Goal: Transaction & Acquisition: Purchase product/service

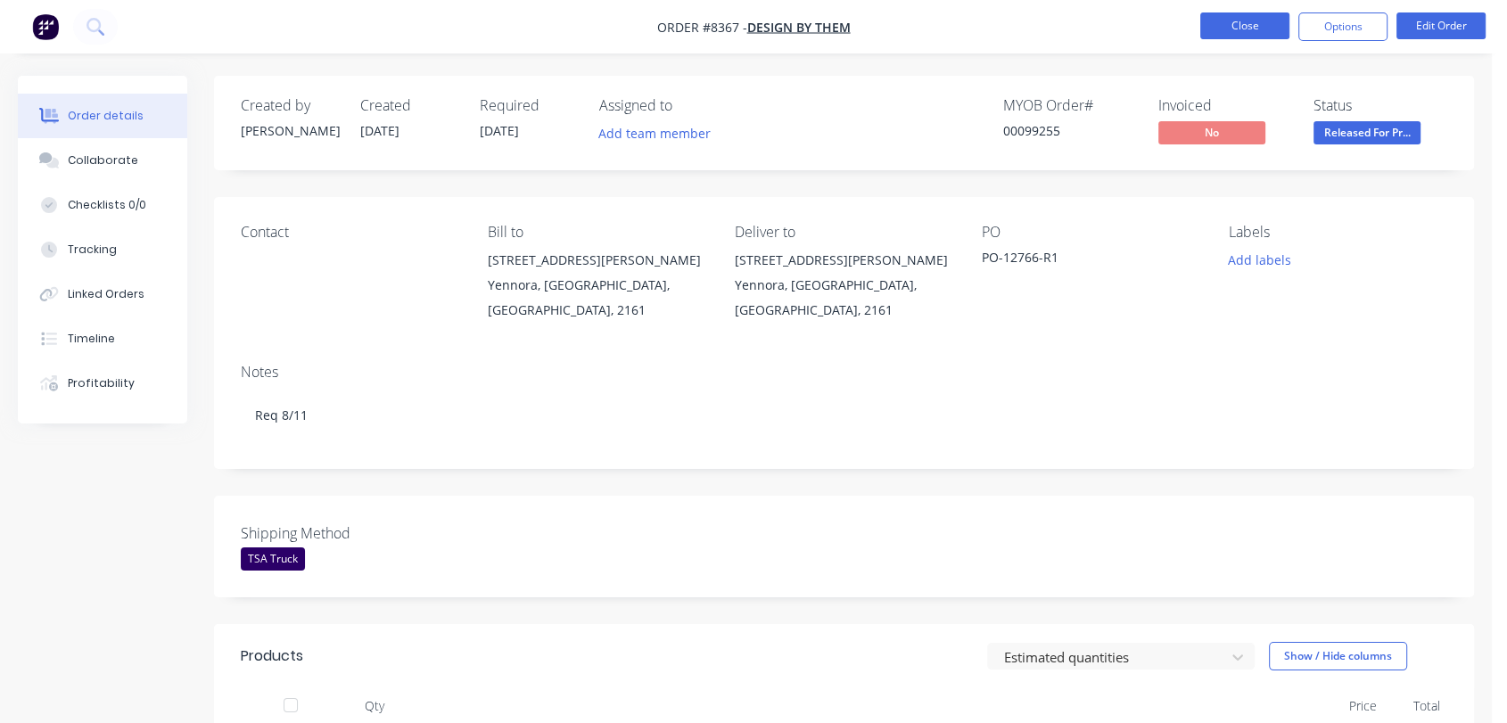
click at [1234, 16] on button "Close" at bounding box center [1244, 25] width 89 height 27
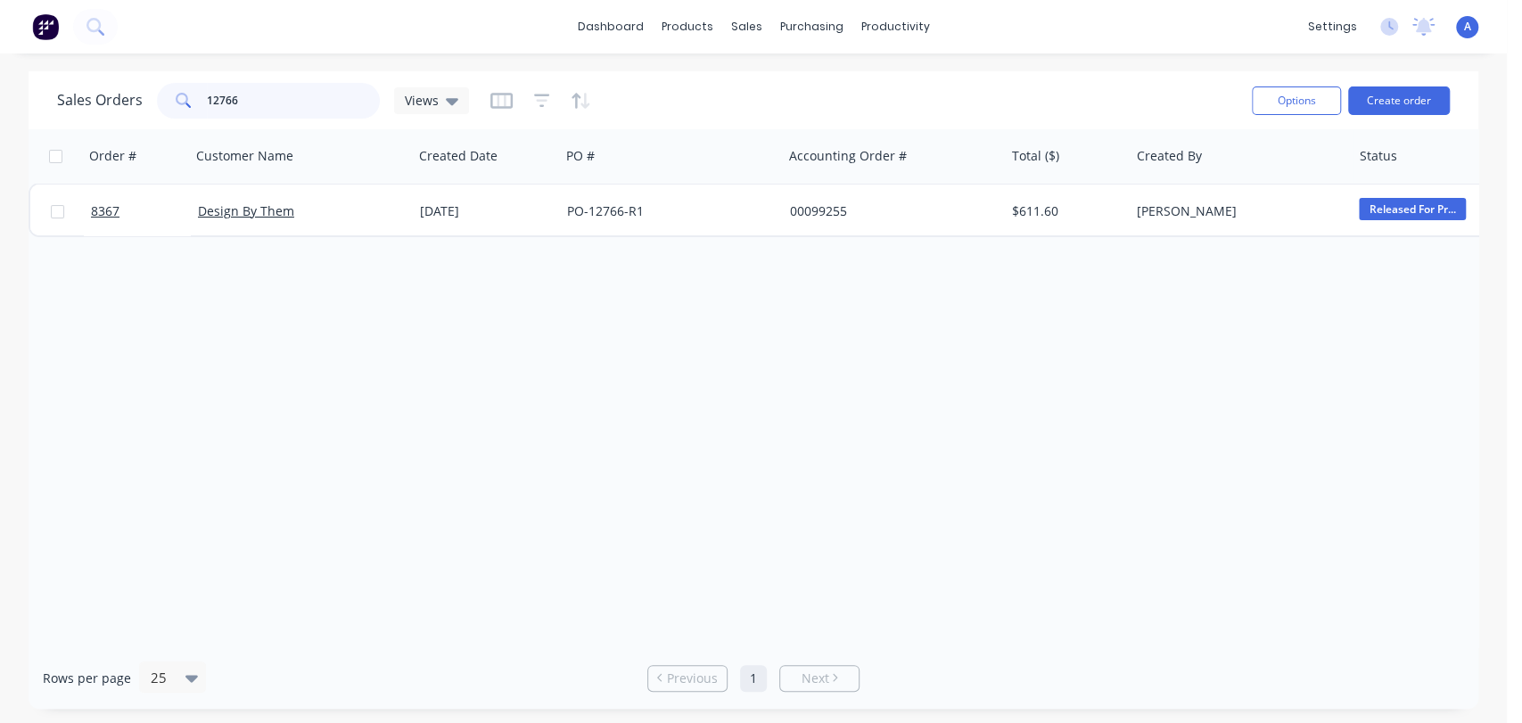
drag, startPoint x: 240, startPoint y: 99, endPoint x: 173, endPoint y: 107, distance: 67.4
click at [173, 107] on div "12766" at bounding box center [268, 101] width 223 height 36
type input "8359"
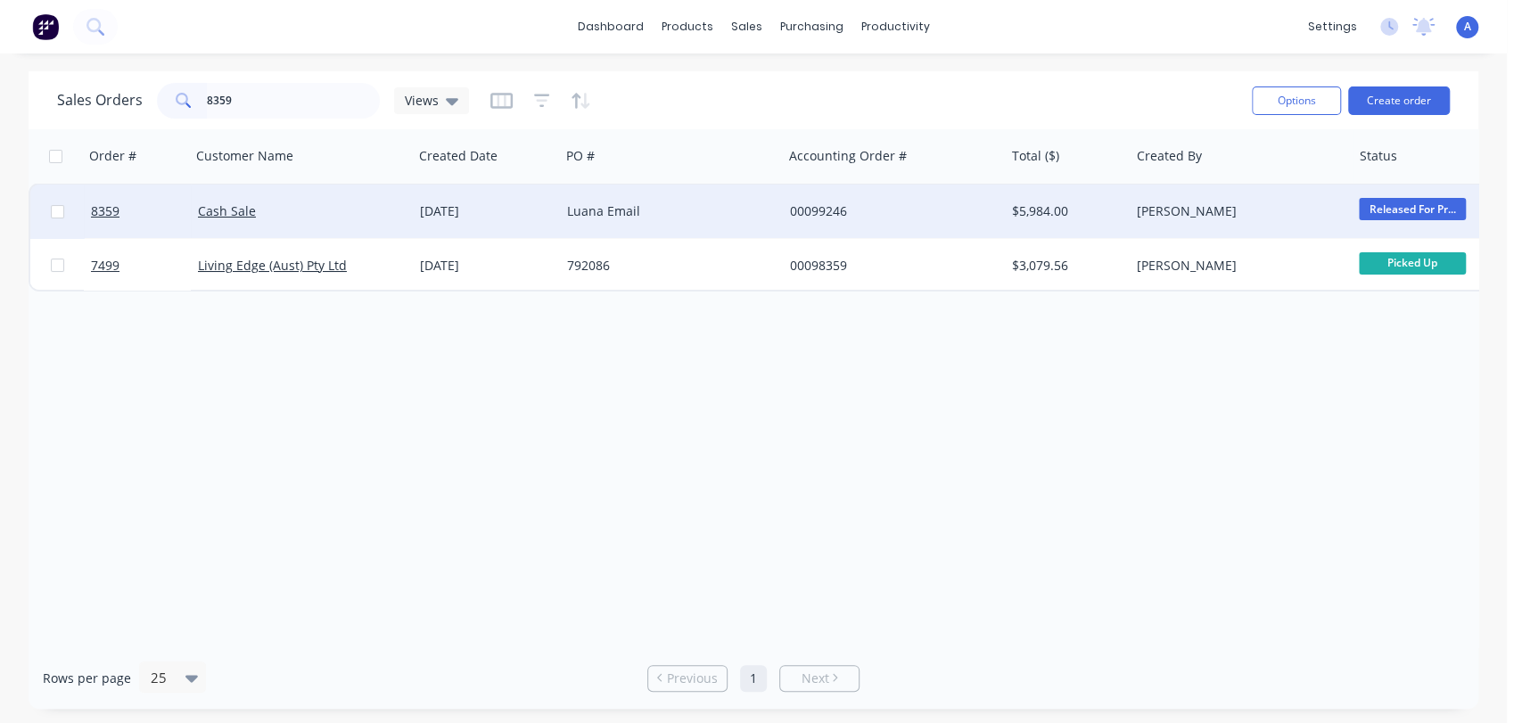
click at [759, 209] on div "Luana Email" at bounding box center [666, 211] width 198 height 18
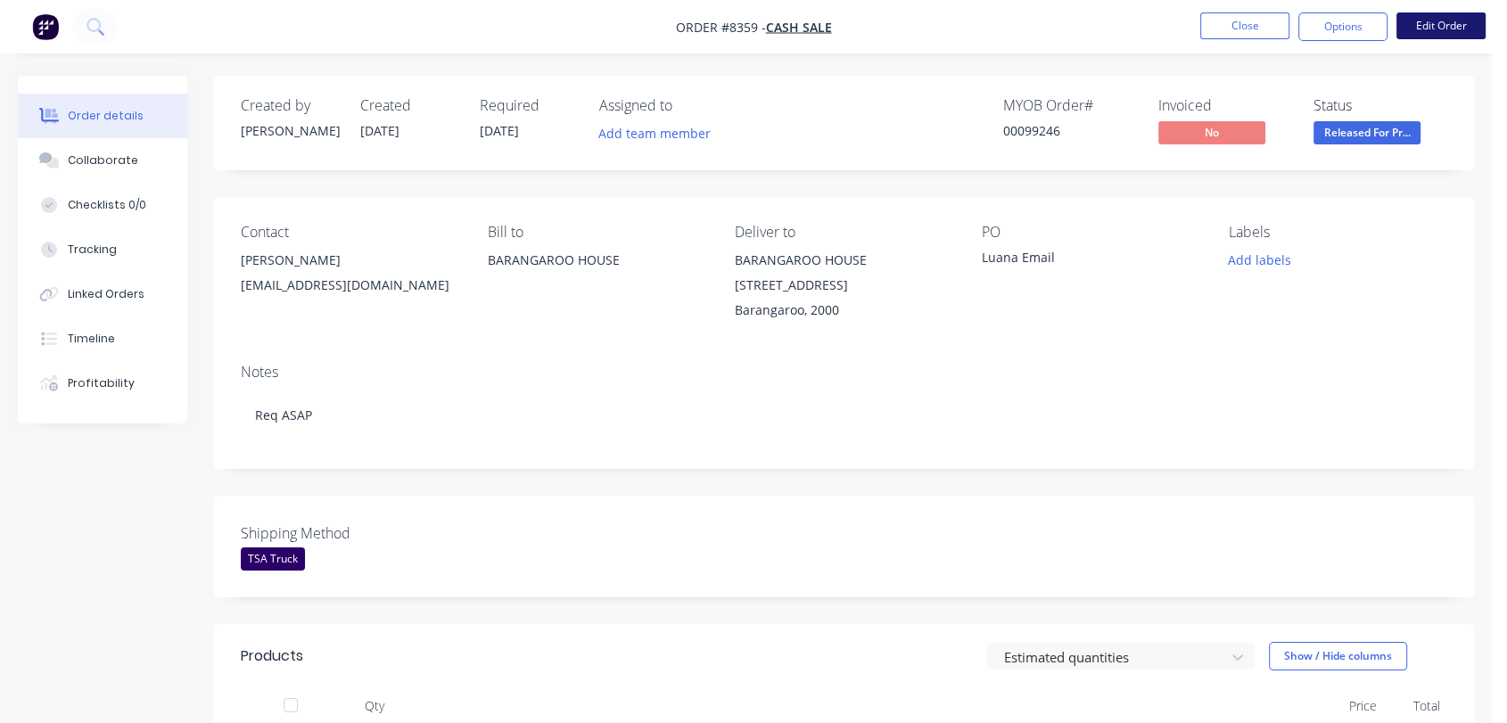
click at [1458, 21] on button "Edit Order" at bounding box center [1441, 25] width 89 height 27
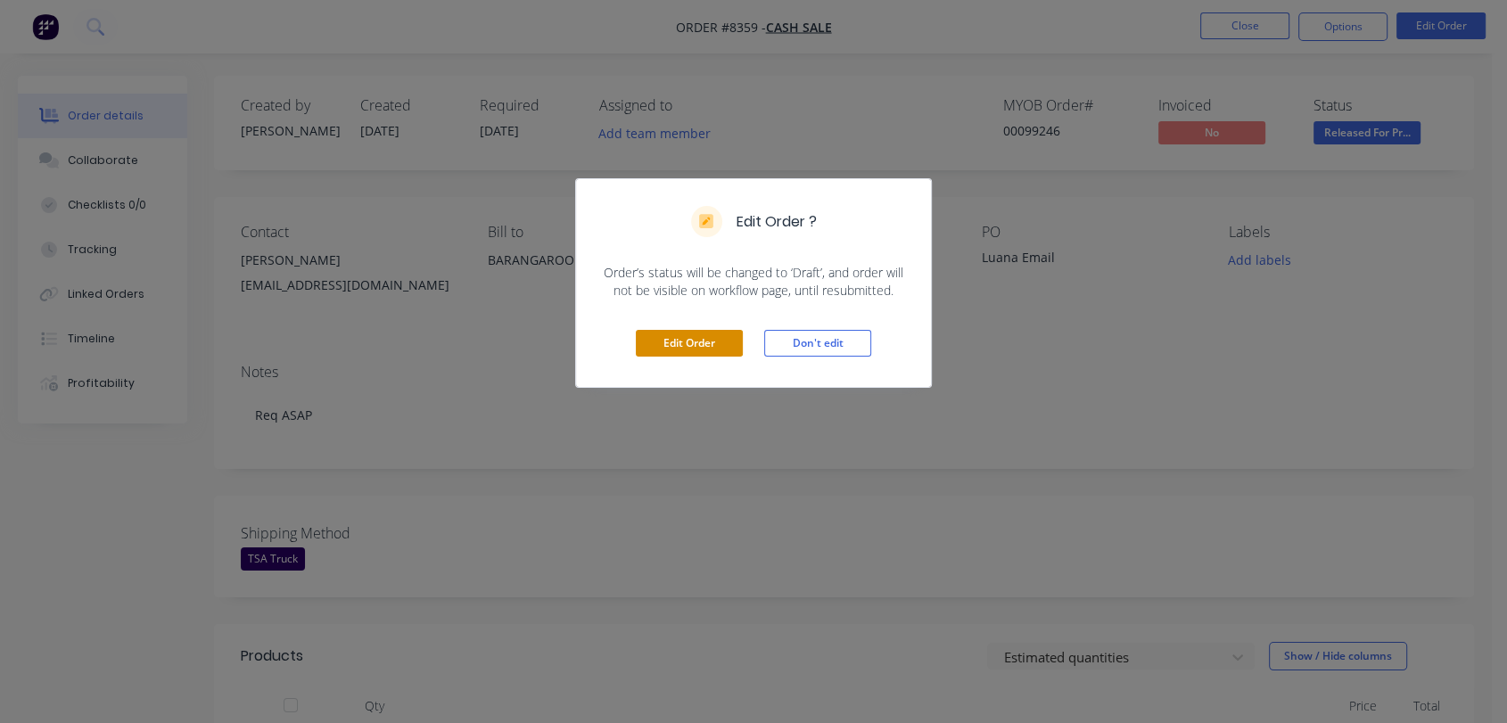
click at [711, 344] on button "Edit Order" at bounding box center [689, 343] width 107 height 27
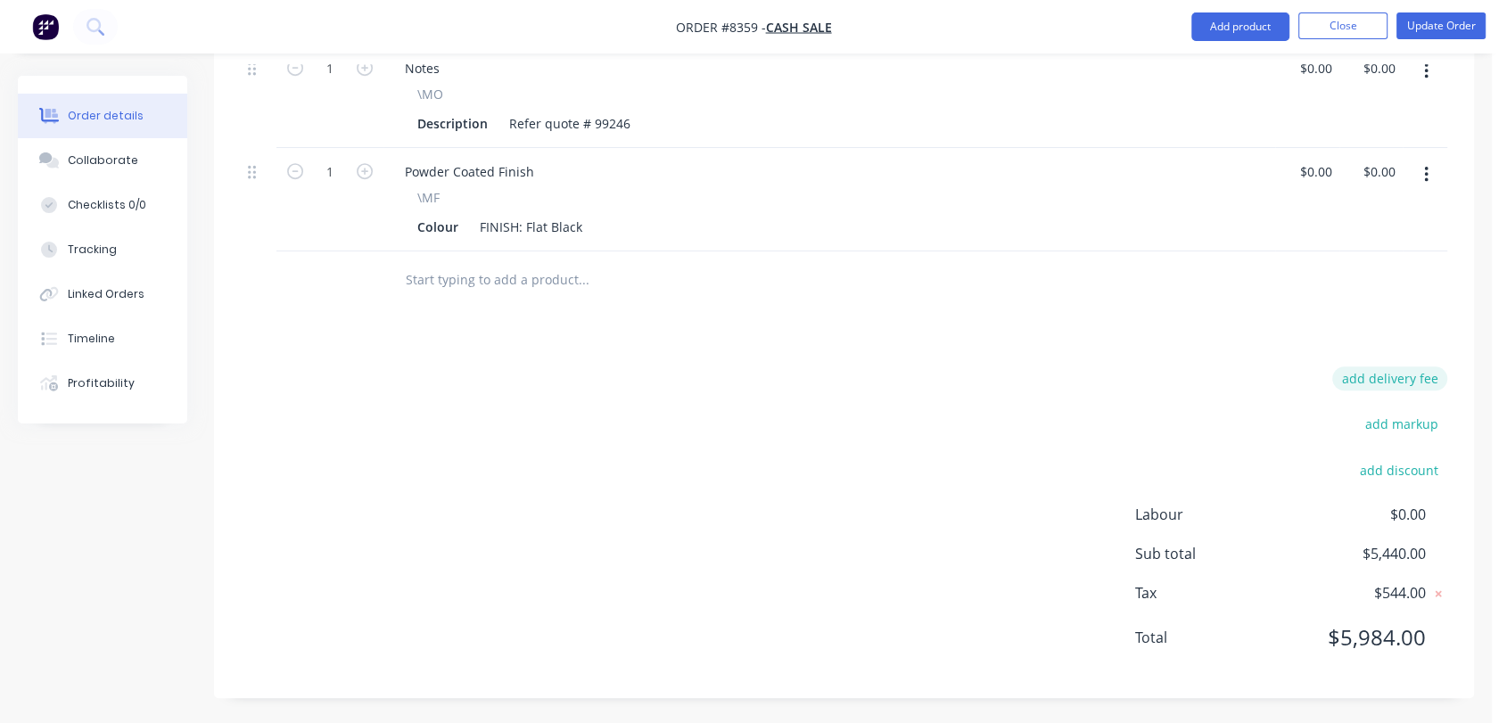
click at [1403, 370] on button "add delivery fee" at bounding box center [1389, 379] width 115 height 24
type input "220"
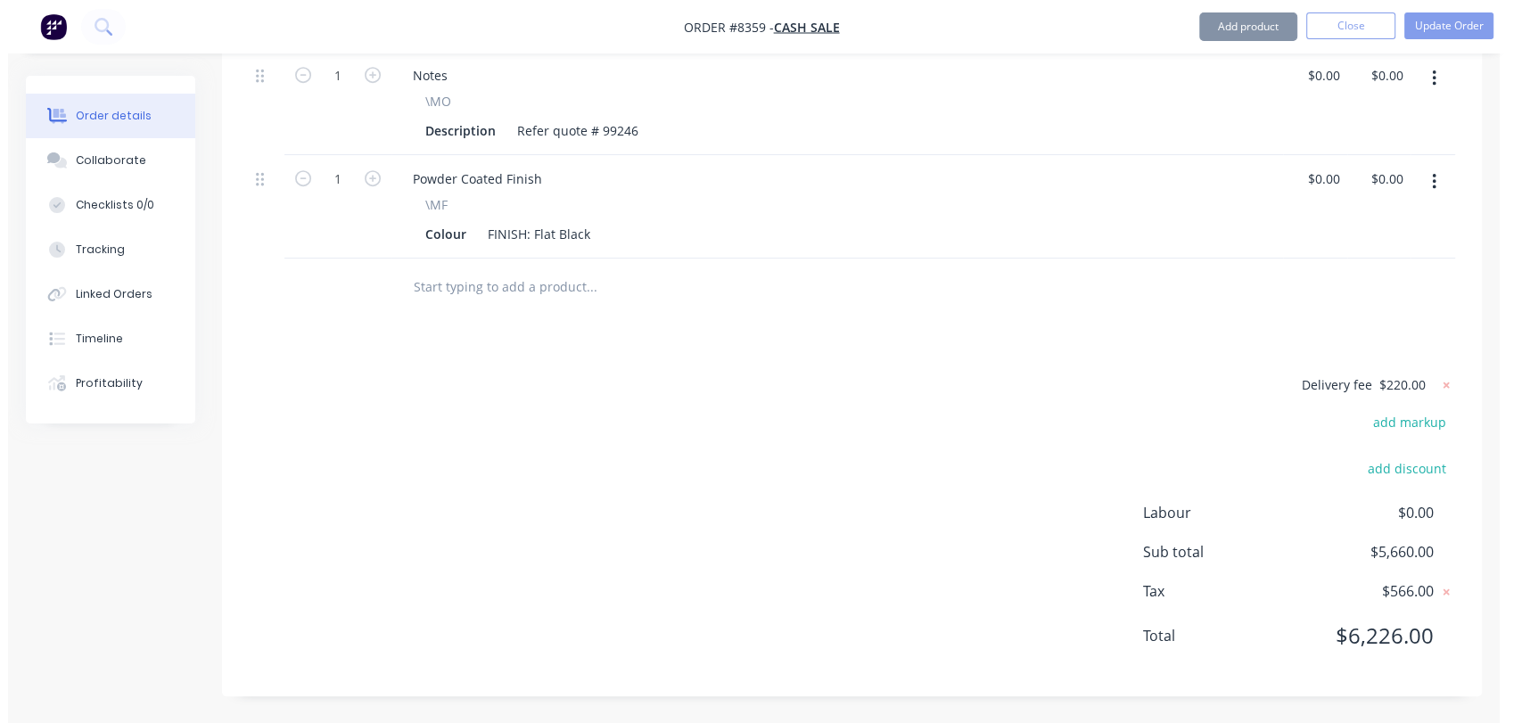
scroll to position [842, 0]
click at [1451, 16] on button "Update Order" at bounding box center [1441, 25] width 89 height 27
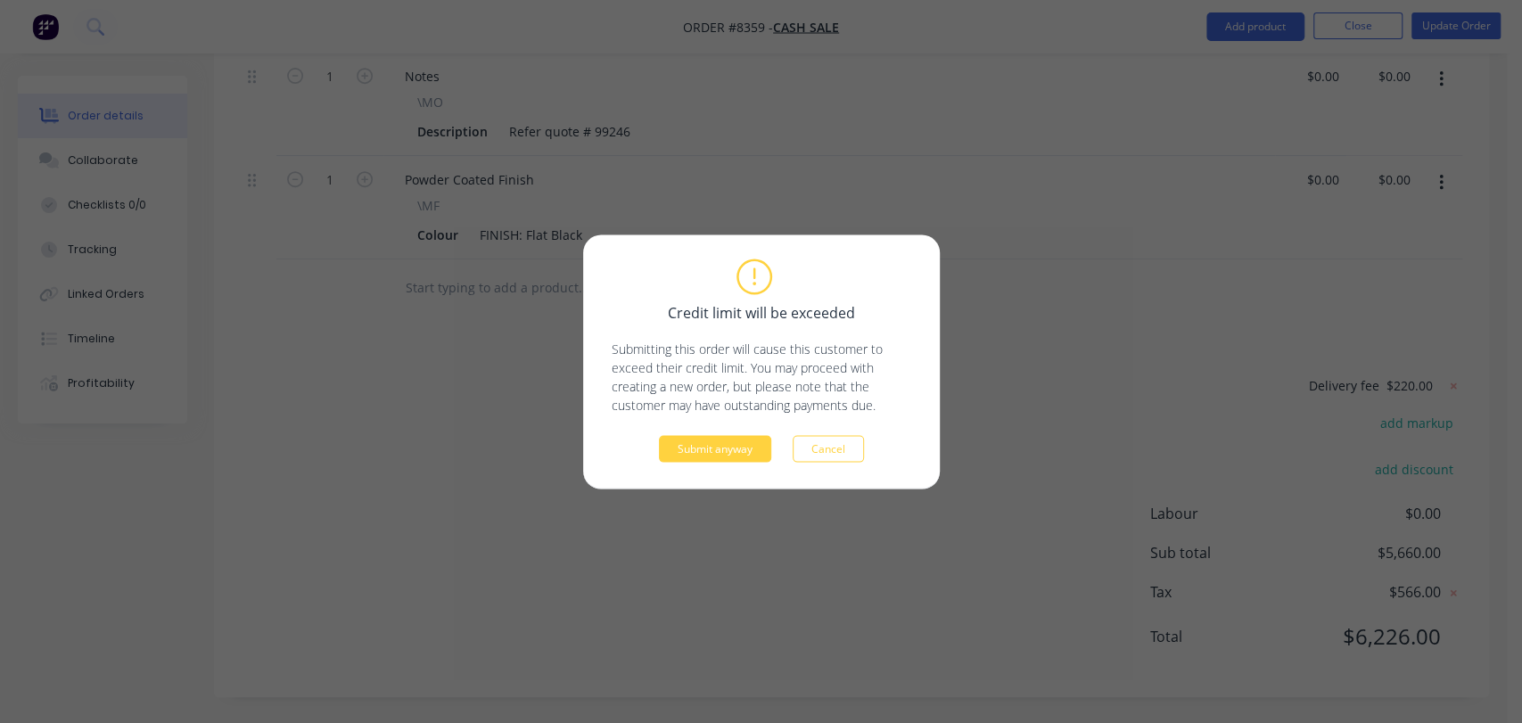
click at [675, 464] on div "Credit limit will be exceeded Submitting this order will cause this customer to…" at bounding box center [761, 362] width 357 height 254
click at [704, 449] on button "Submit anyway" at bounding box center [715, 448] width 112 height 27
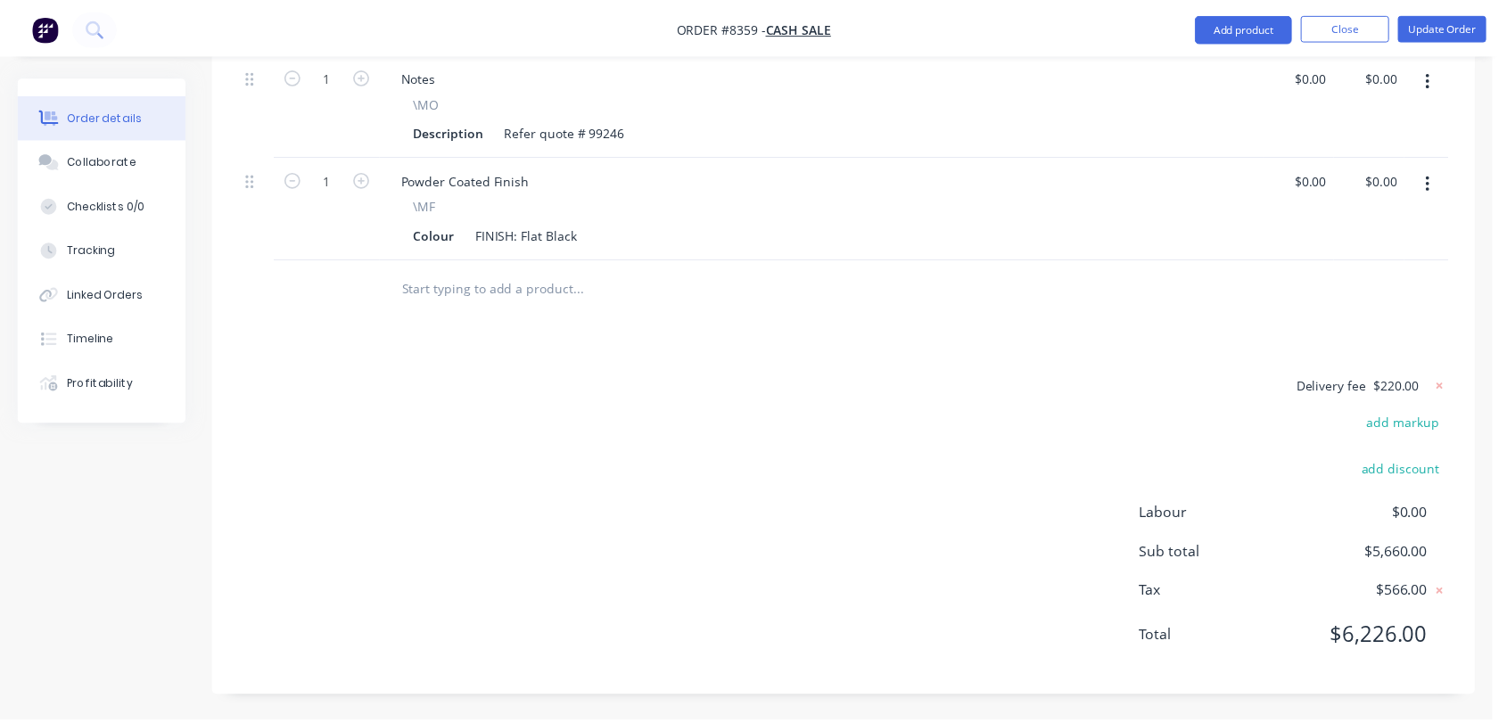
scroll to position [673, 0]
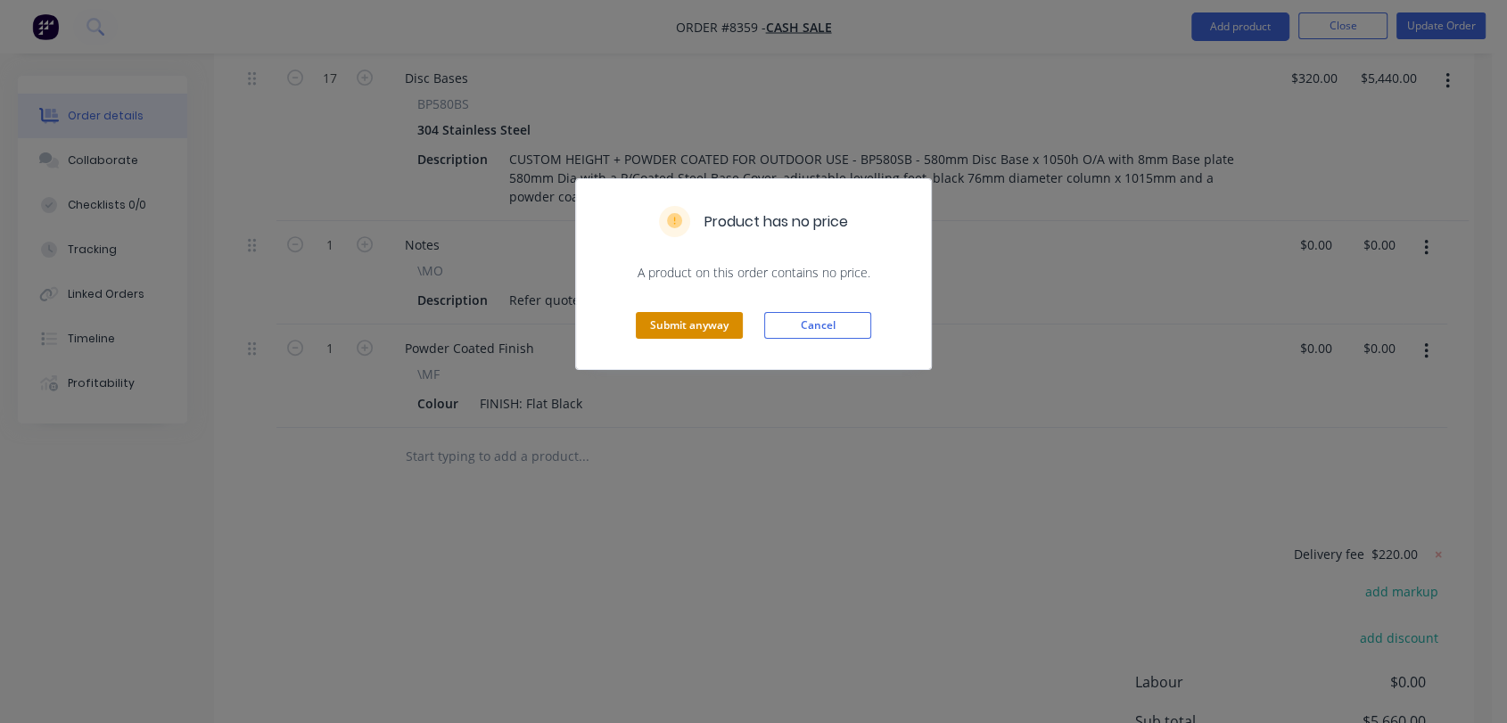
click at [696, 317] on button "Submit anyway" at bounding box center [689, 325] width 107 height 27
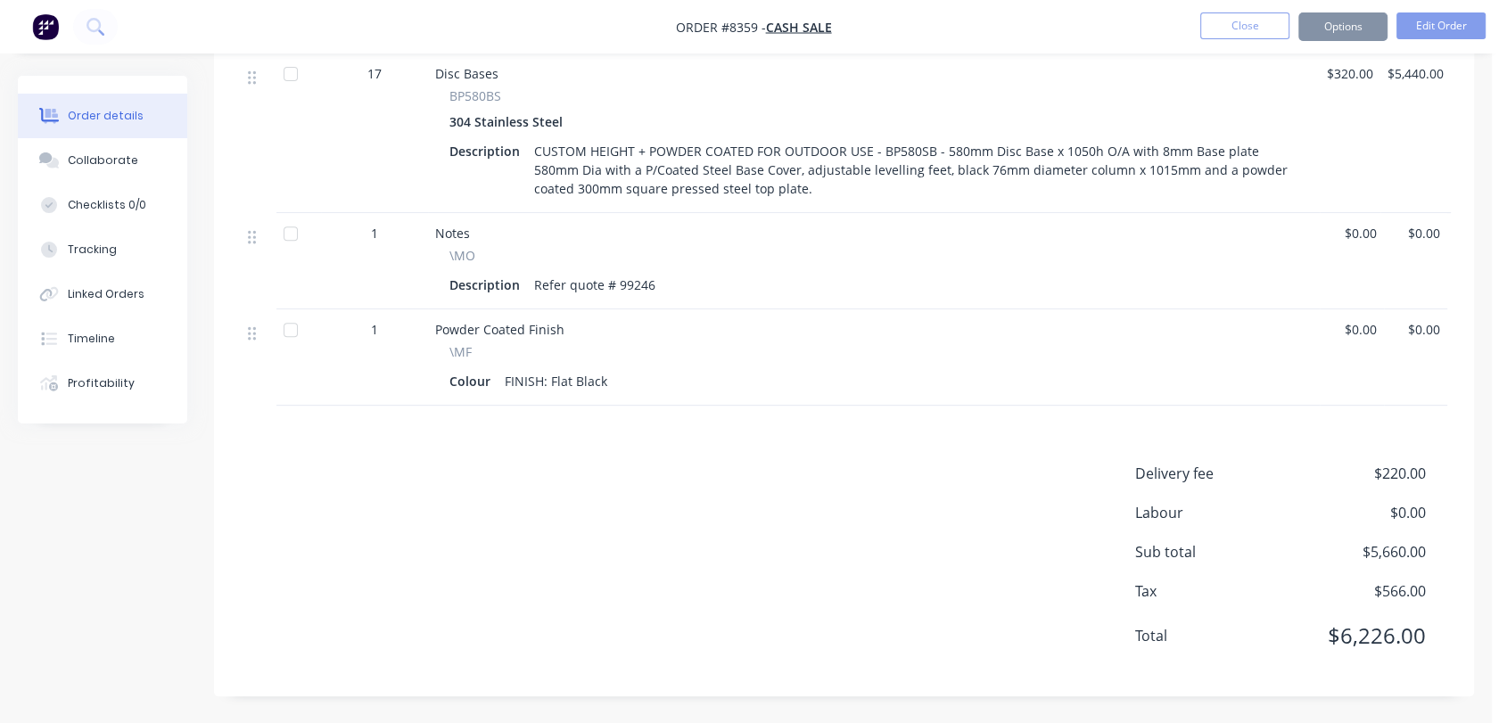
scroll to position [671, 0]
click at [1249, 34] on button "Close" at bounding box center [1244, 25] width 89 height 27
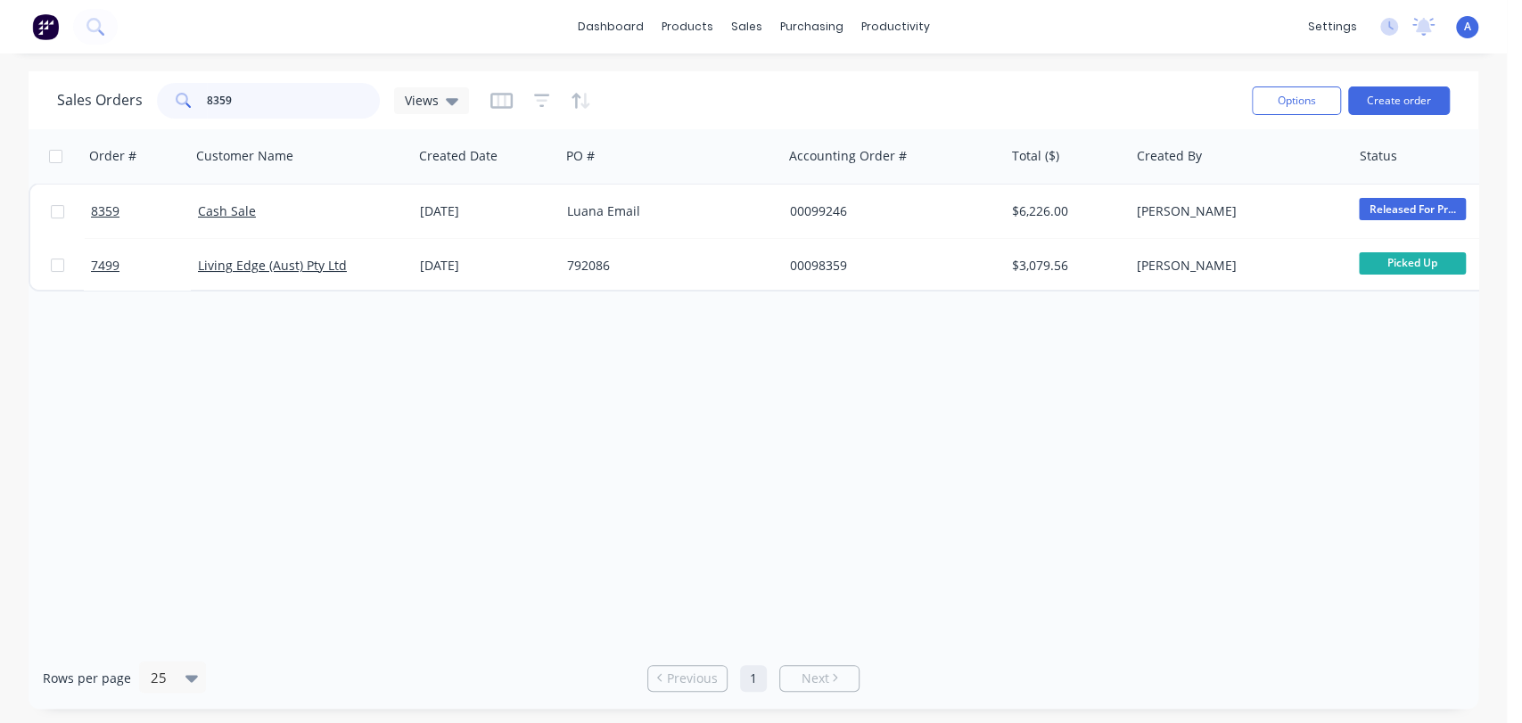
drag, startPoint x: 244, startPoint y: 90, endPoint x: 165, endPoint y: 109, distance: 81.6
click at [165, 109] on div "8359" at bounding box center [268, 101] width 223 height 36
type input "7127"
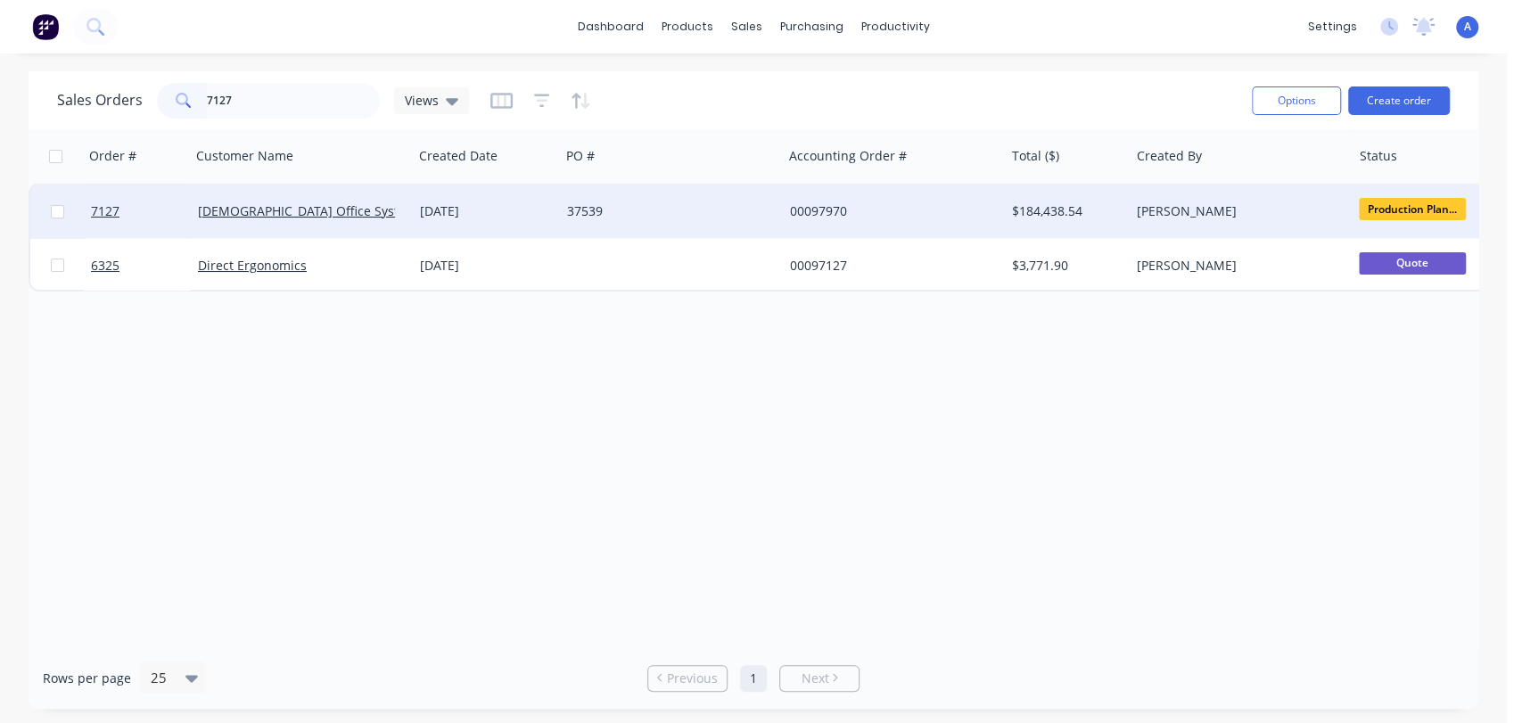
click at [668, 205] on div "37539" at bounding box center [666, 211] width 198 height 18
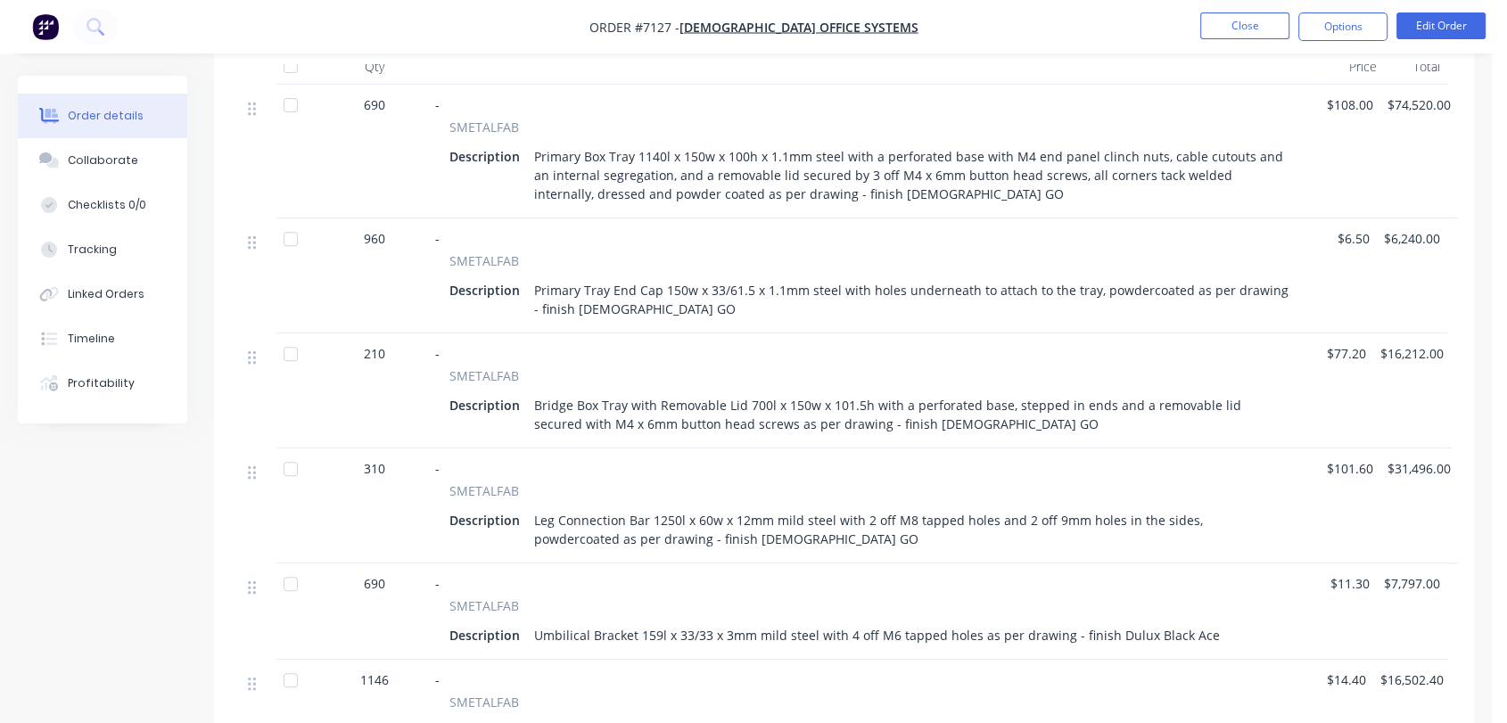
scroll to position [396, 0]
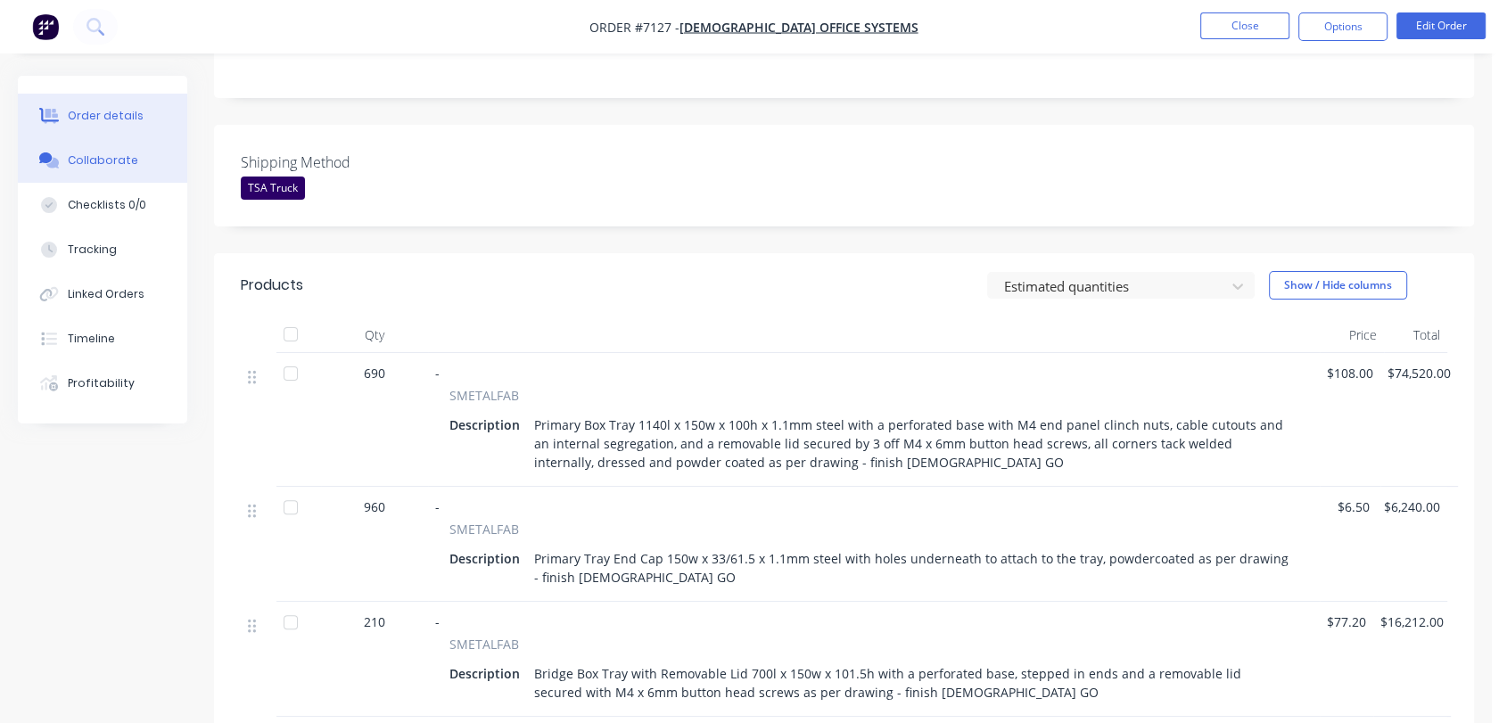
click at [99, 159] on div "Collaborate" at bounding box center [103, 161] width 70 height 16
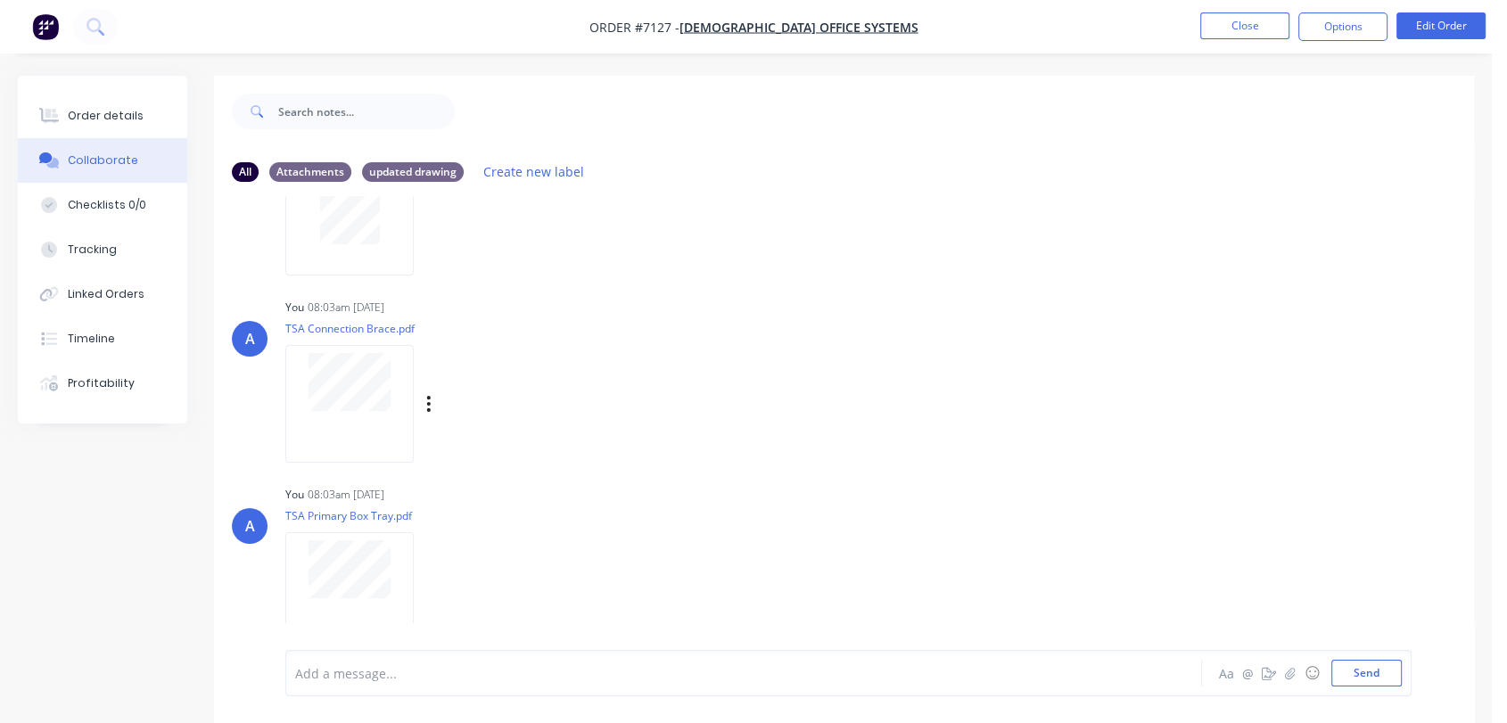
scroll to position [297, 0]
drag, startPoint x: 115, startPoint y: 109, endPoint x: 128, endPoint y: 117, distance: 15.6
click at [116, 109] on div "Order details" at bounding box center [106, 116] width 76 height 16
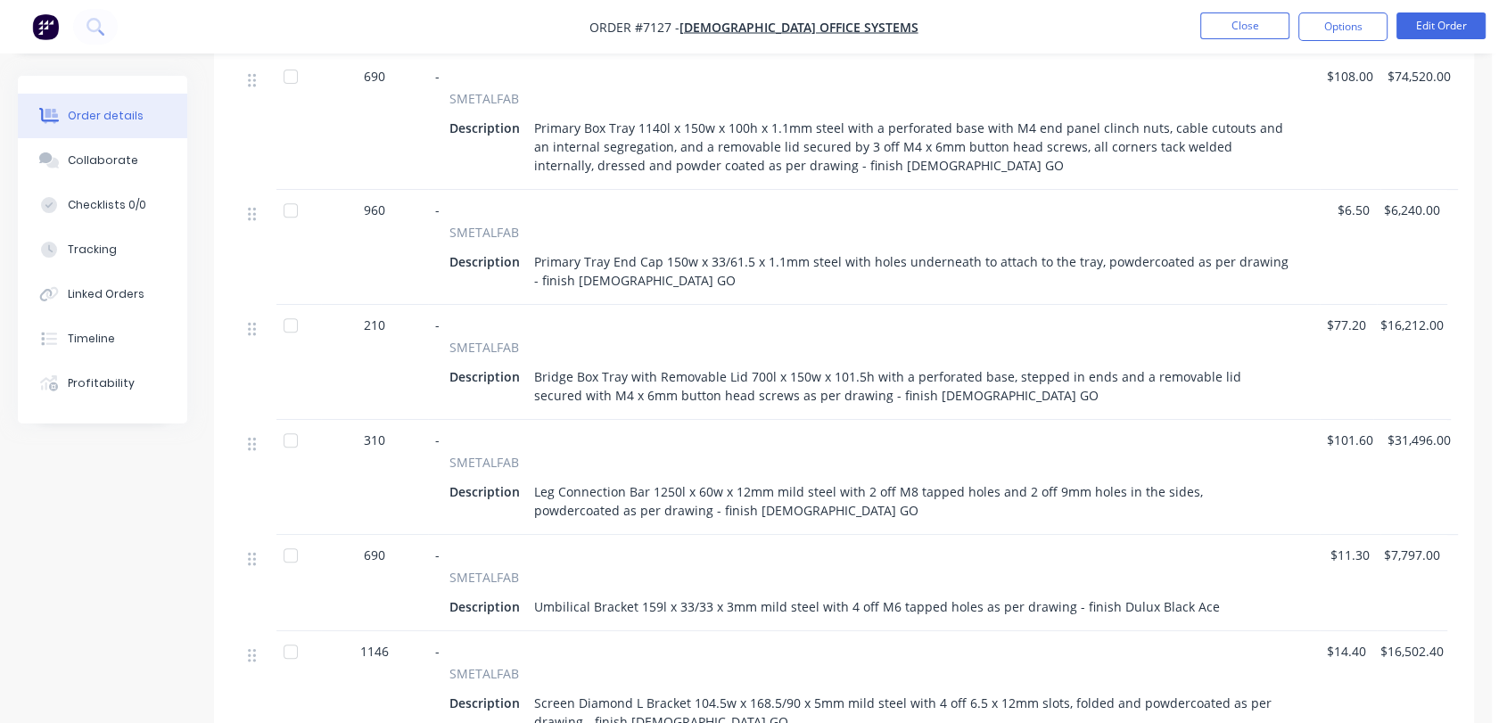
scroll to position [792, 0]
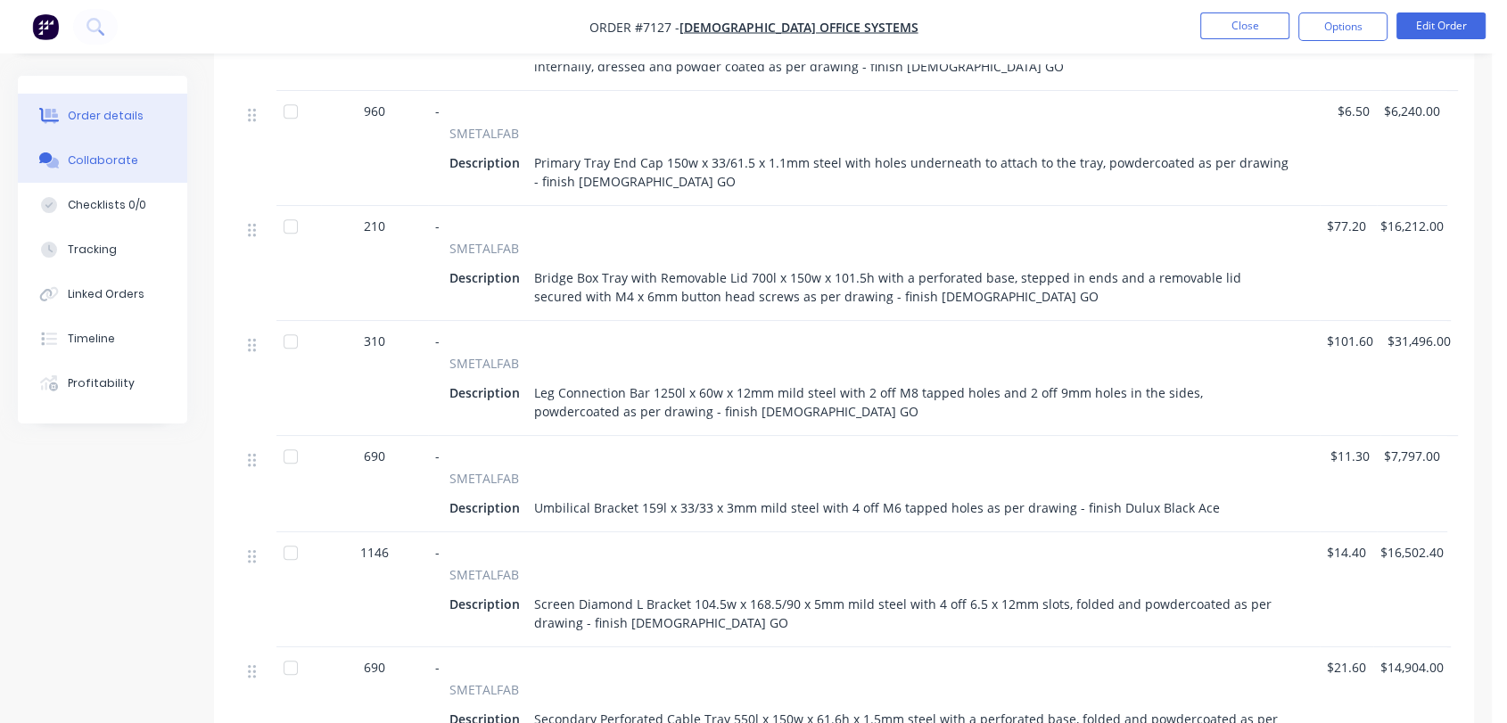
click at [125, 160] on div "Collaborate" at bounding box center [103, 161] width 70 height 16
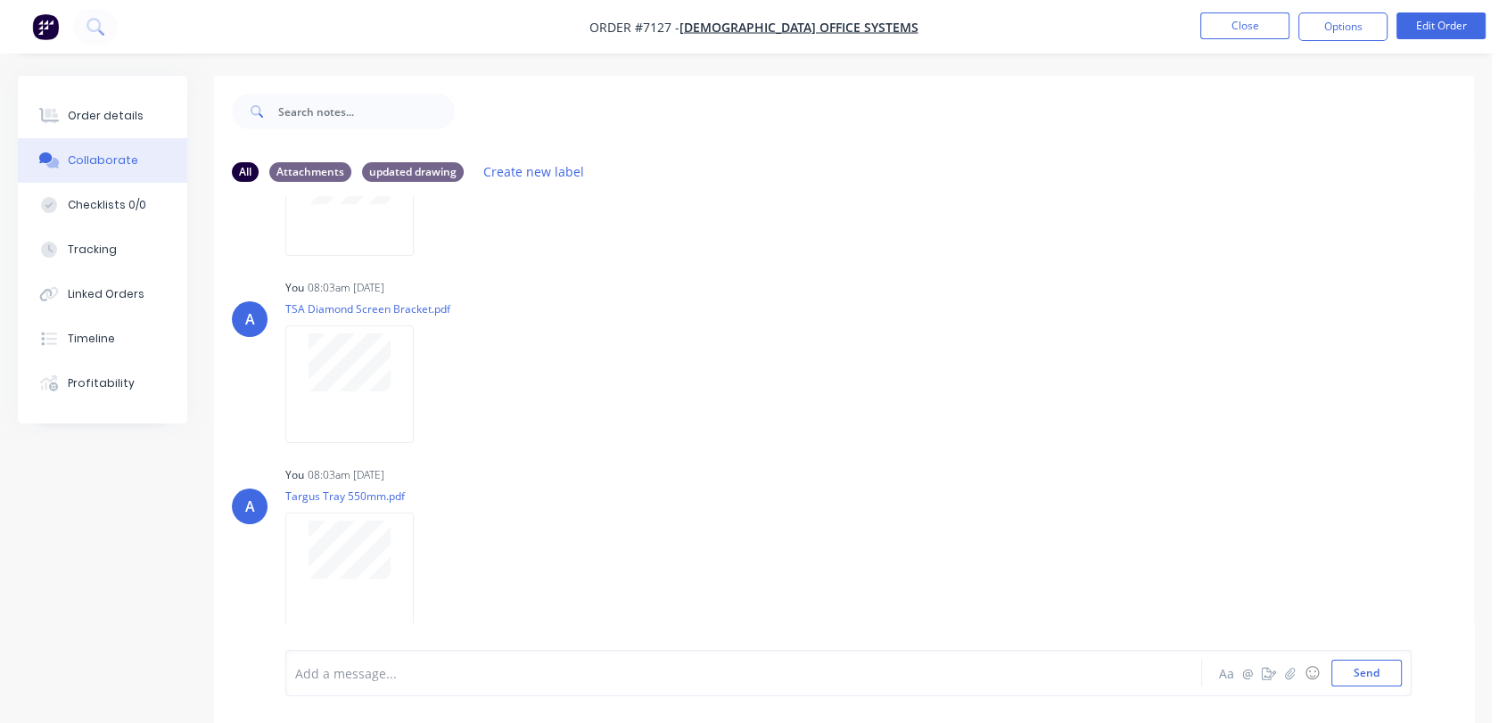
scroll to position [991, 0]
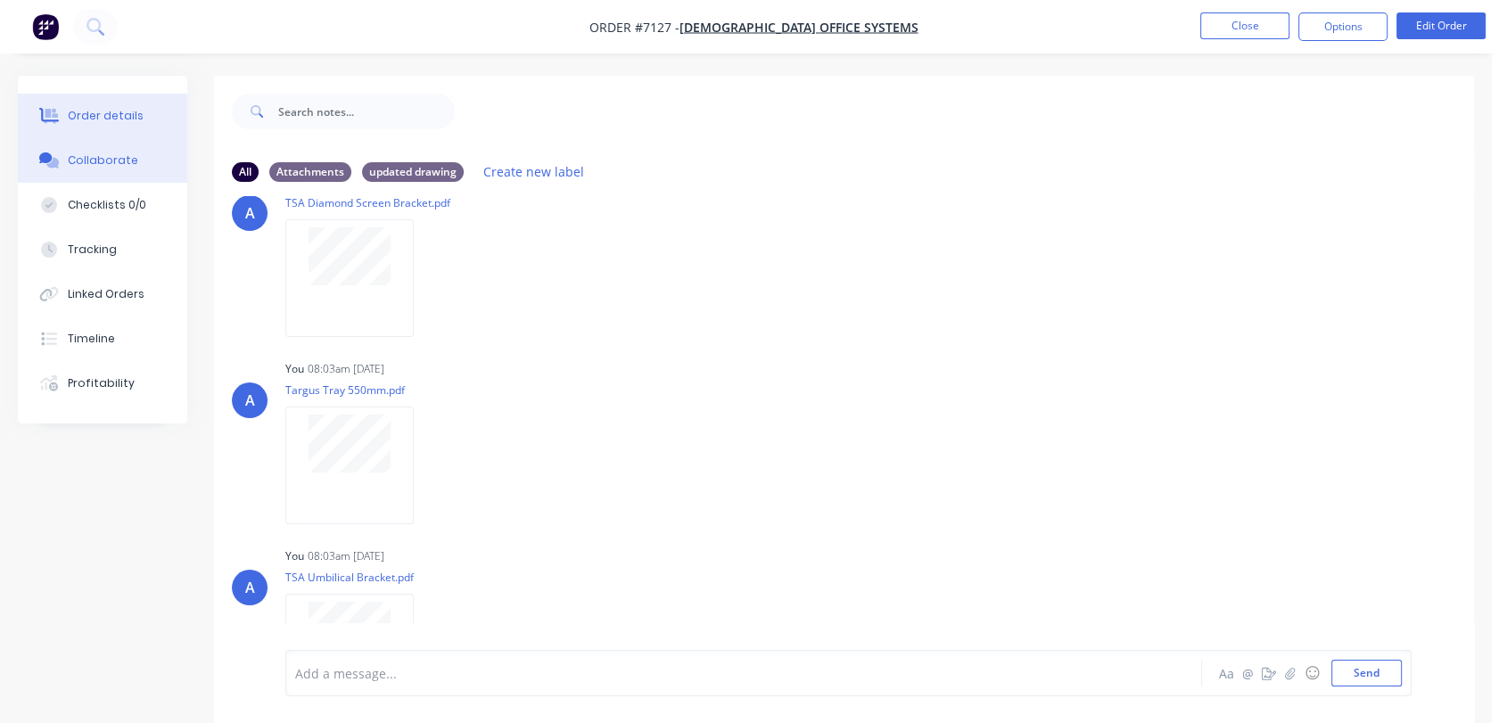
click at [121, 108] on div "Order details" at bounding box center [106, 116] width 76 height 16
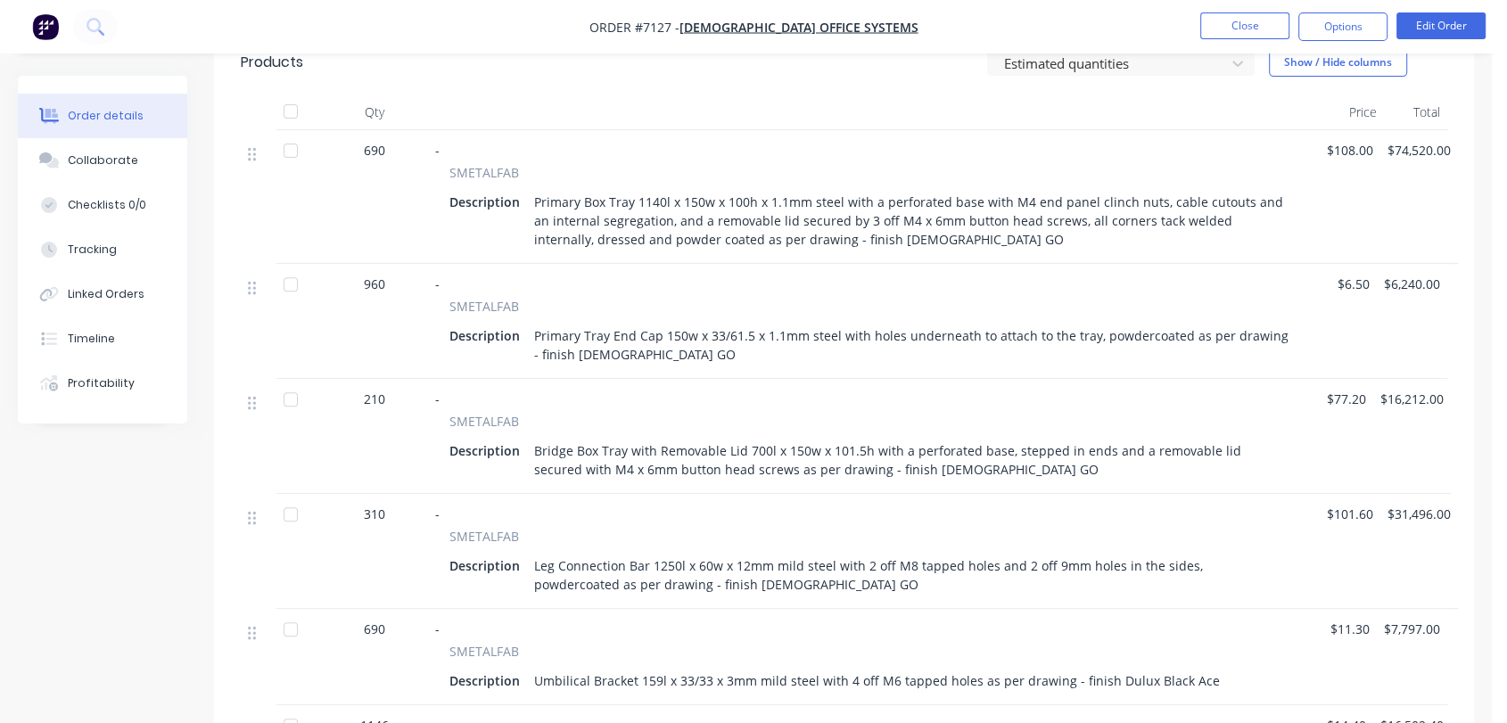
scroll to position [693, 0]
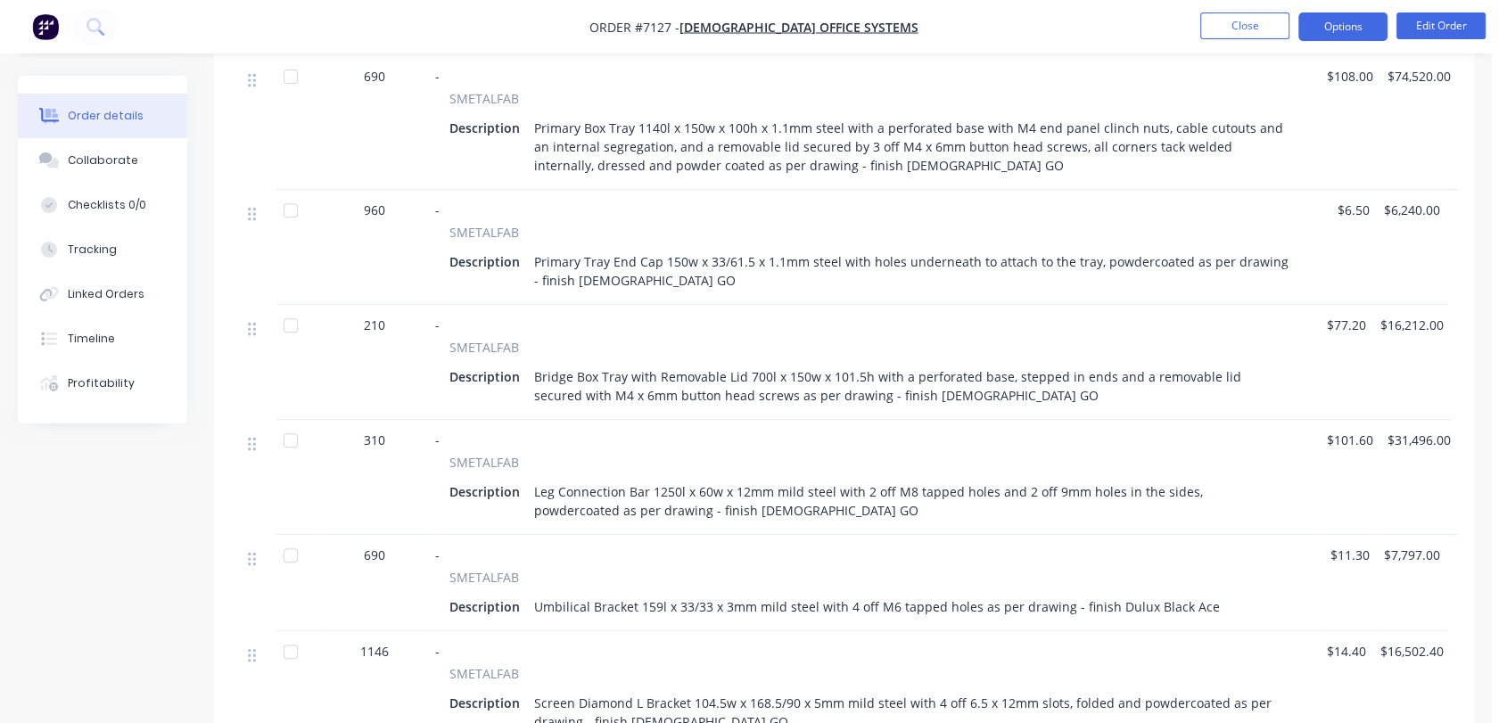
click at [1332, 37] on button "Options" at bounding box center [1343, 26] width 89 height 29
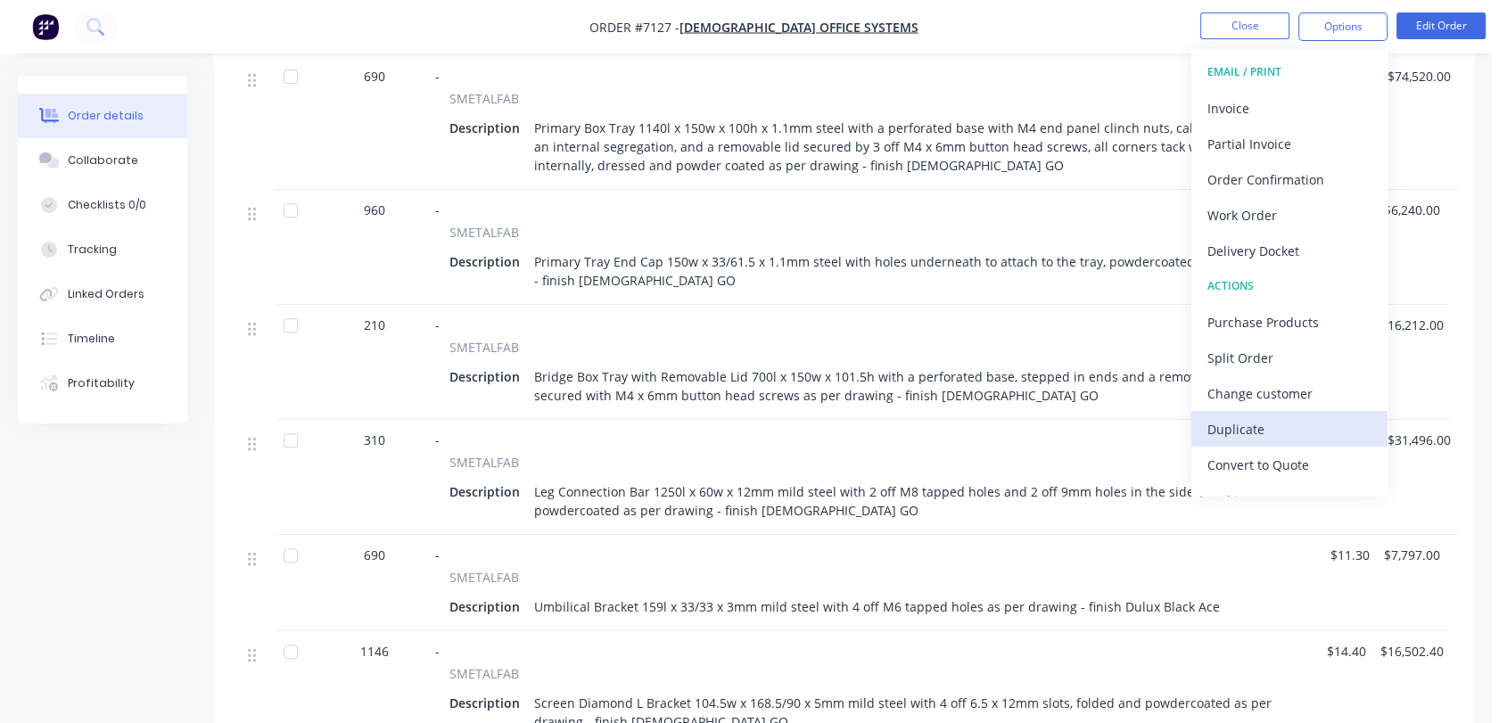
click at [1270, 425] on div "Duplicate" at bounding box center [1290, 429] width 164 height 26
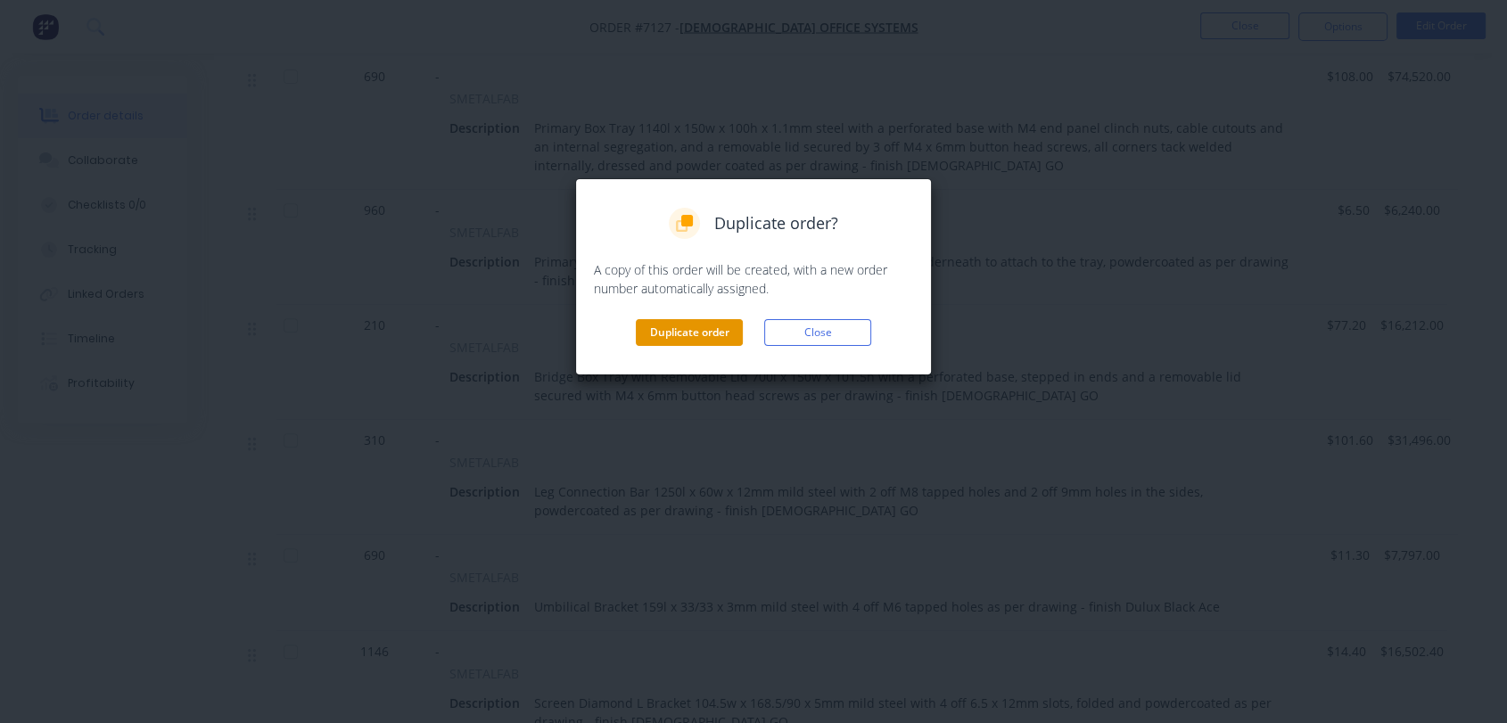
click at [687, 326] on button "Duplicate order" at bounding box center [689, 332] width 107 height 27
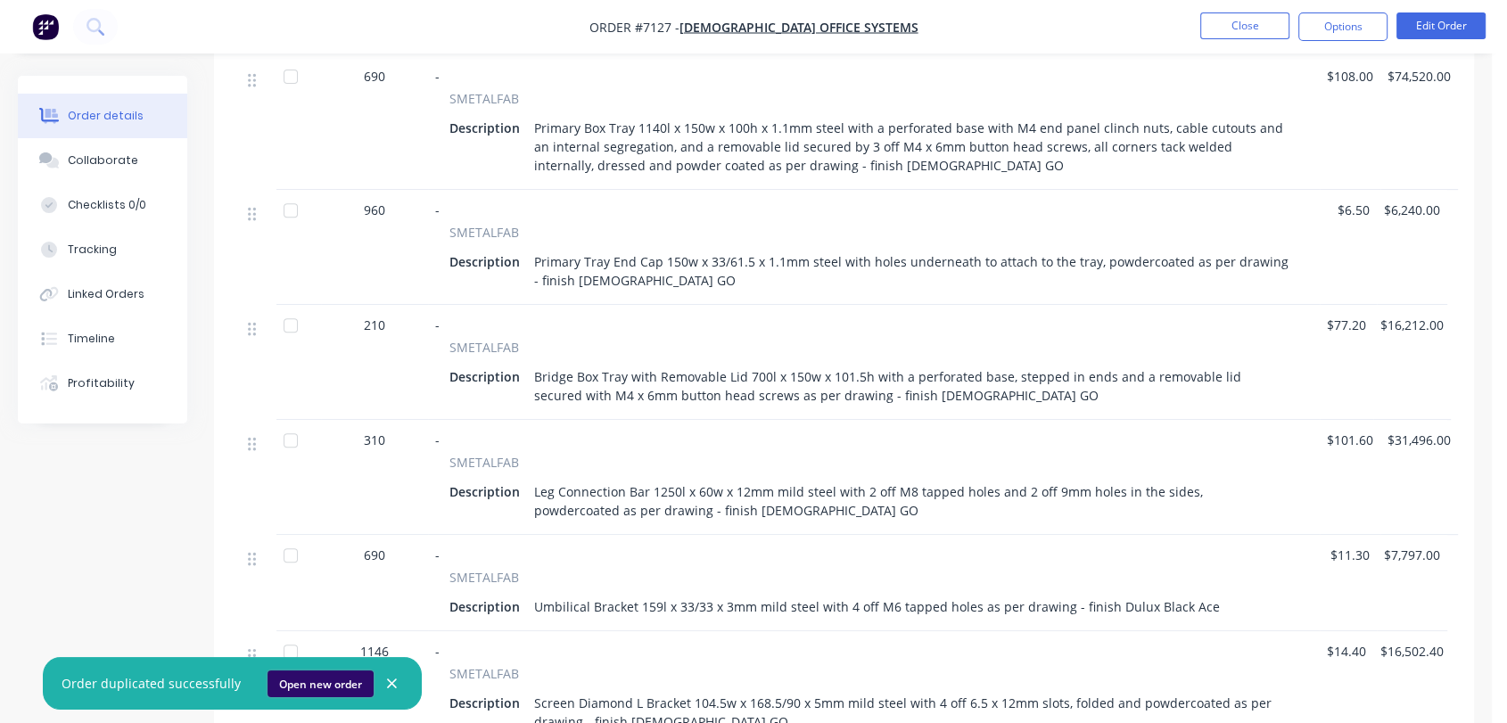
click at [323, 680] on button "Open new order" at bounding box center [321, 684] width 106 height 27
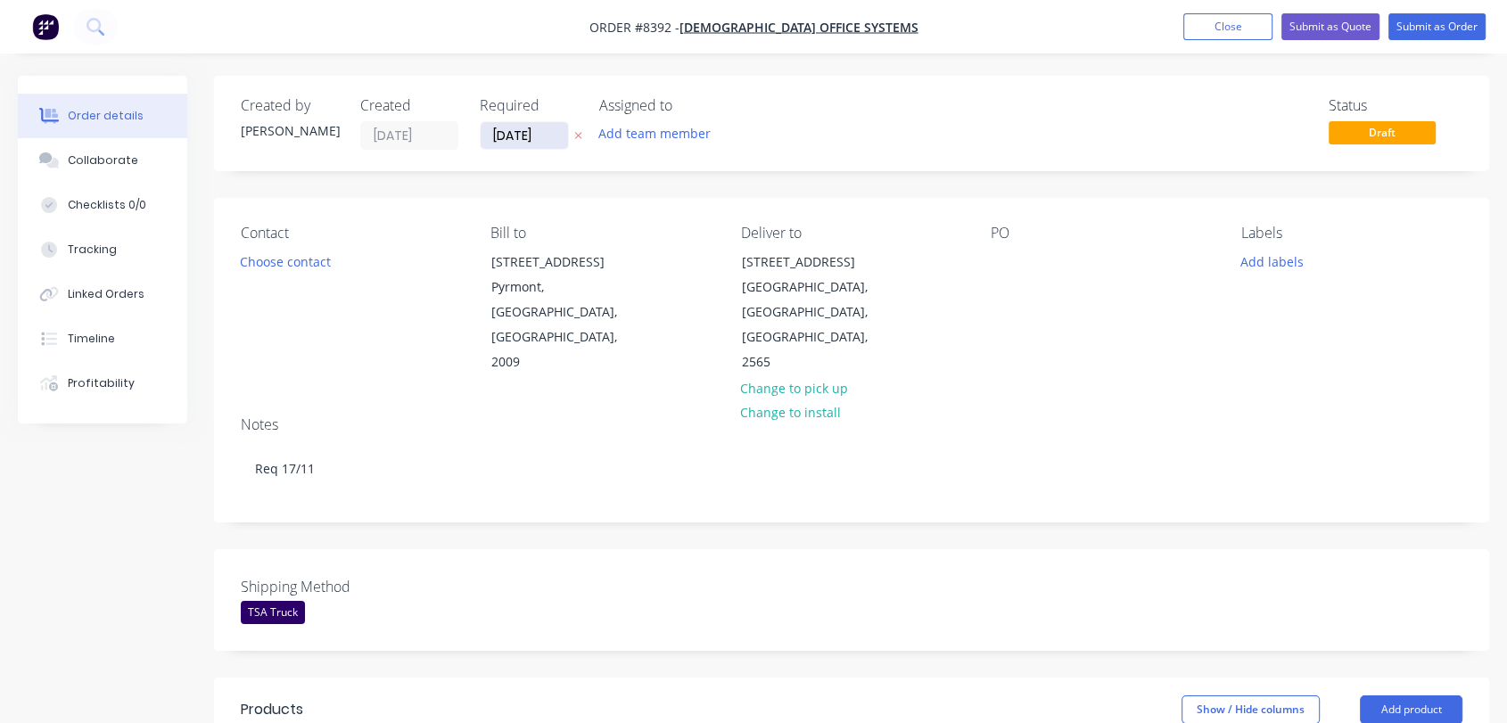
click at [548, 133] on input "[DATE]" at bounding box center [524, 135] width 87 height 27
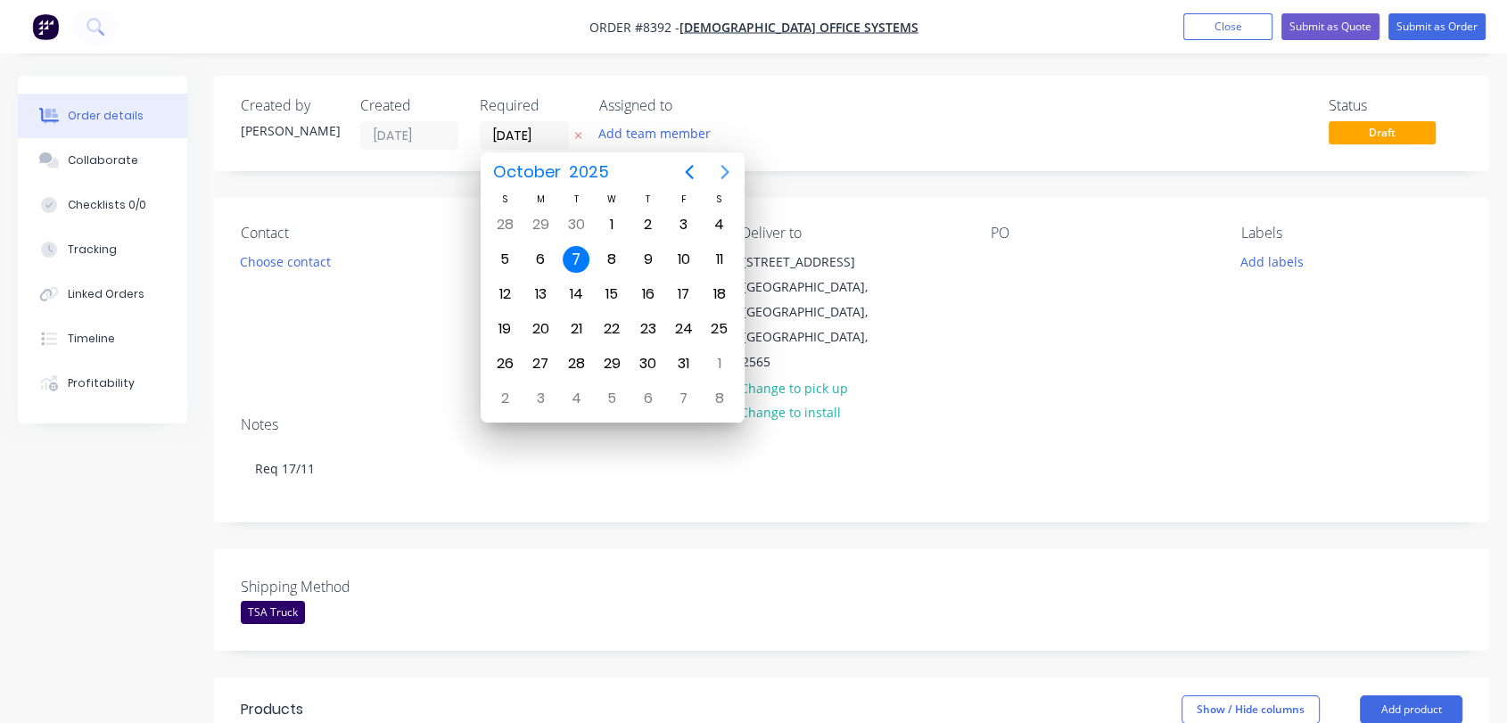
click at [728, 169] on icon "Next page" at bounding box center [724, 171] width 21 height 21
click at [616, 359] on div "31" at bounding box center [611, 363] width 27 height 27
type input "[DATE]"
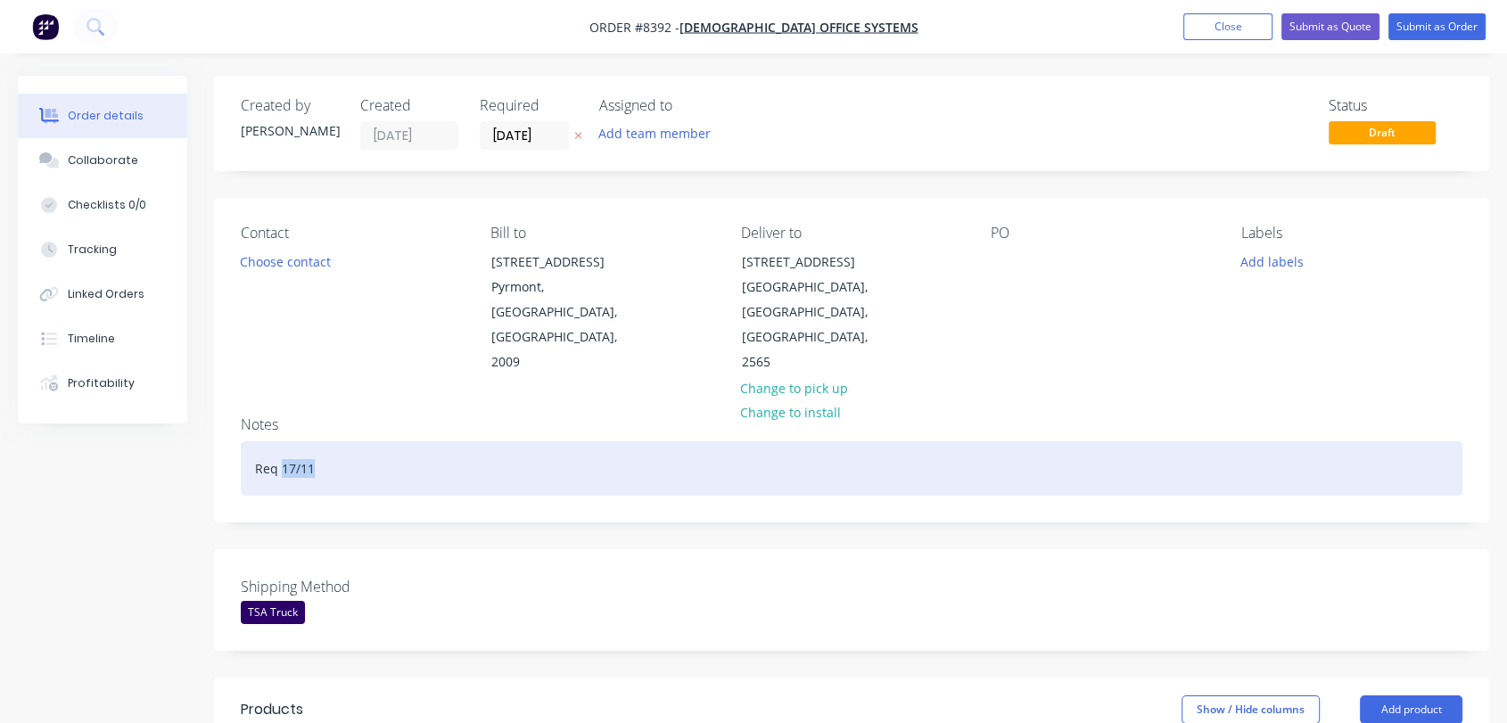
drag, startPoint x: 321, startPoint y: 415, endPoint x: 281, endPoint y: 417, distance: 40.2
click at [281, 441] on div "Req 17/11" at bounding box center [852, 468] width 1222 height 54
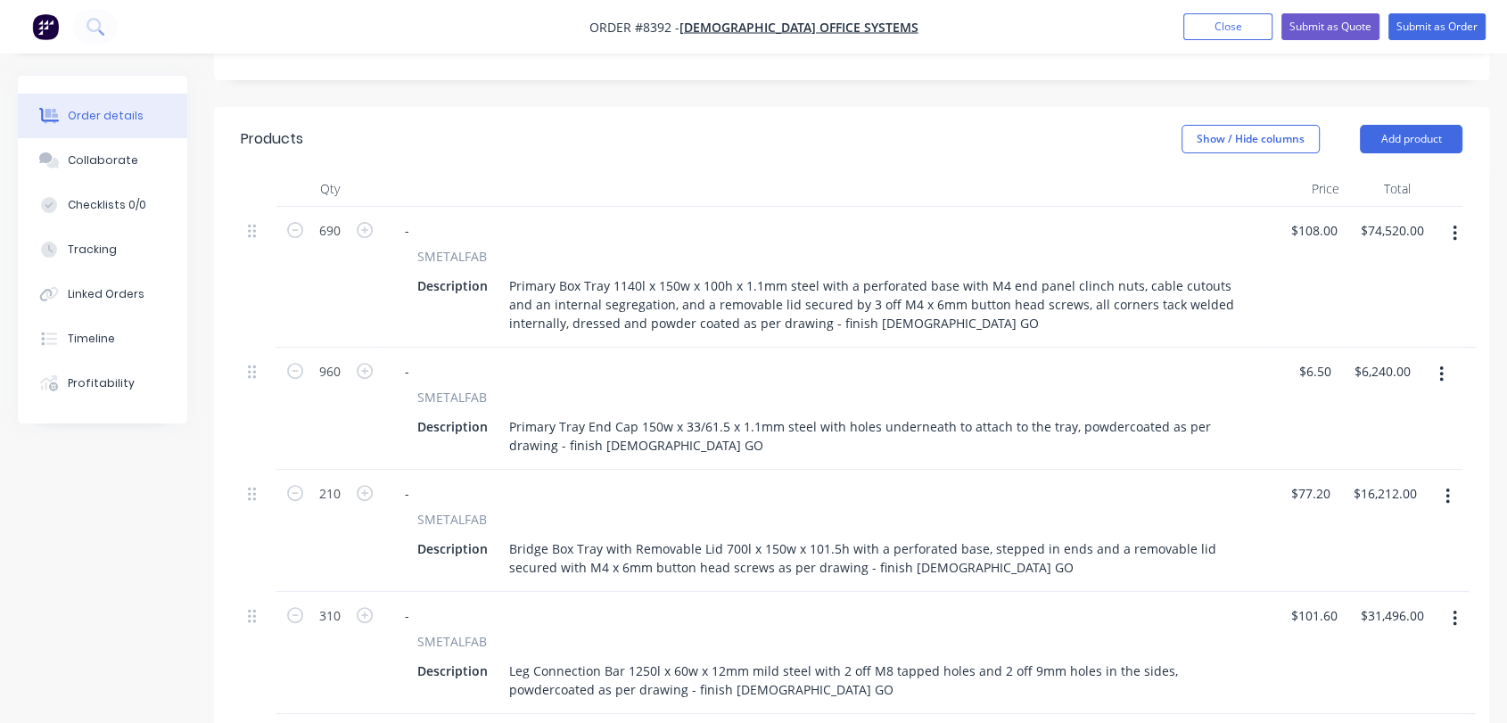
scroll to position [594, 0]
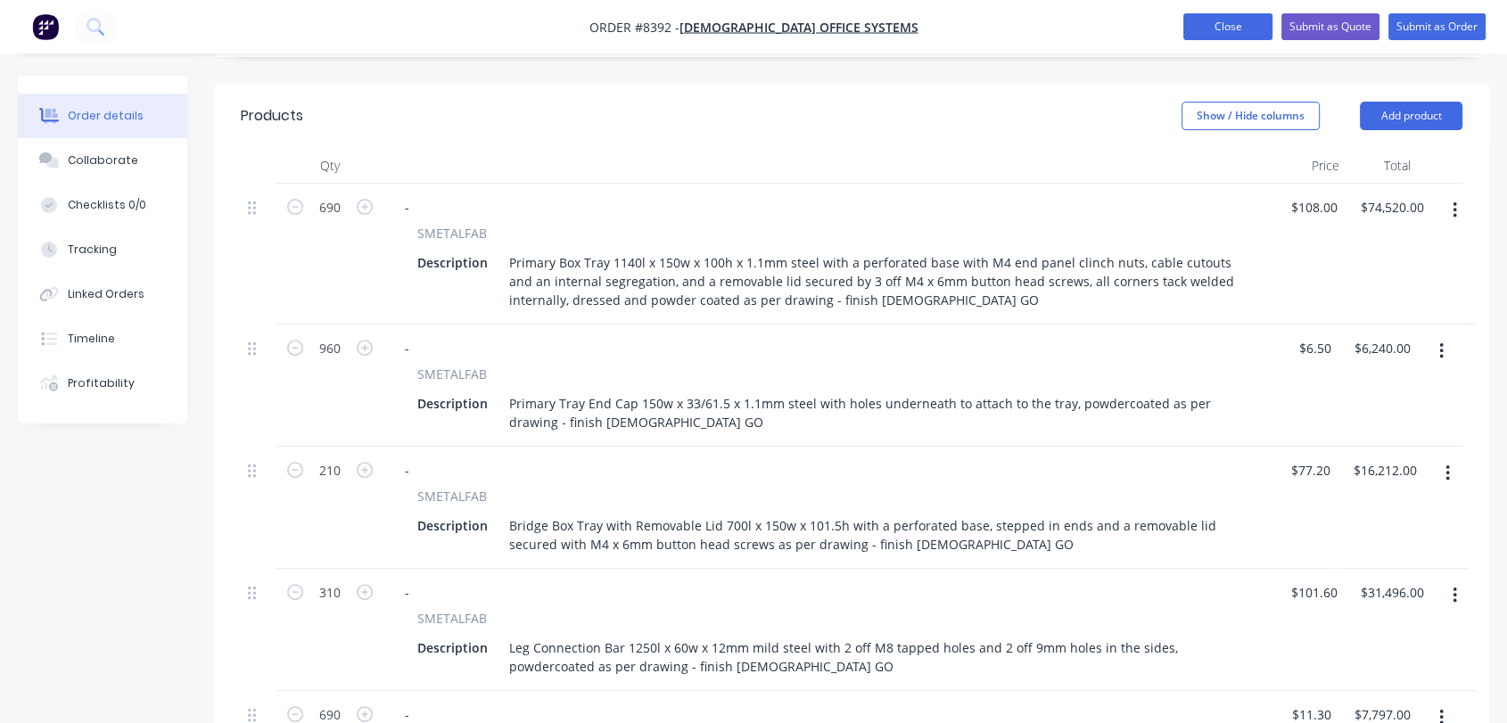
click at [1216, 27] on button "Close" at bounding box center [1227, 26] width 89 height 27
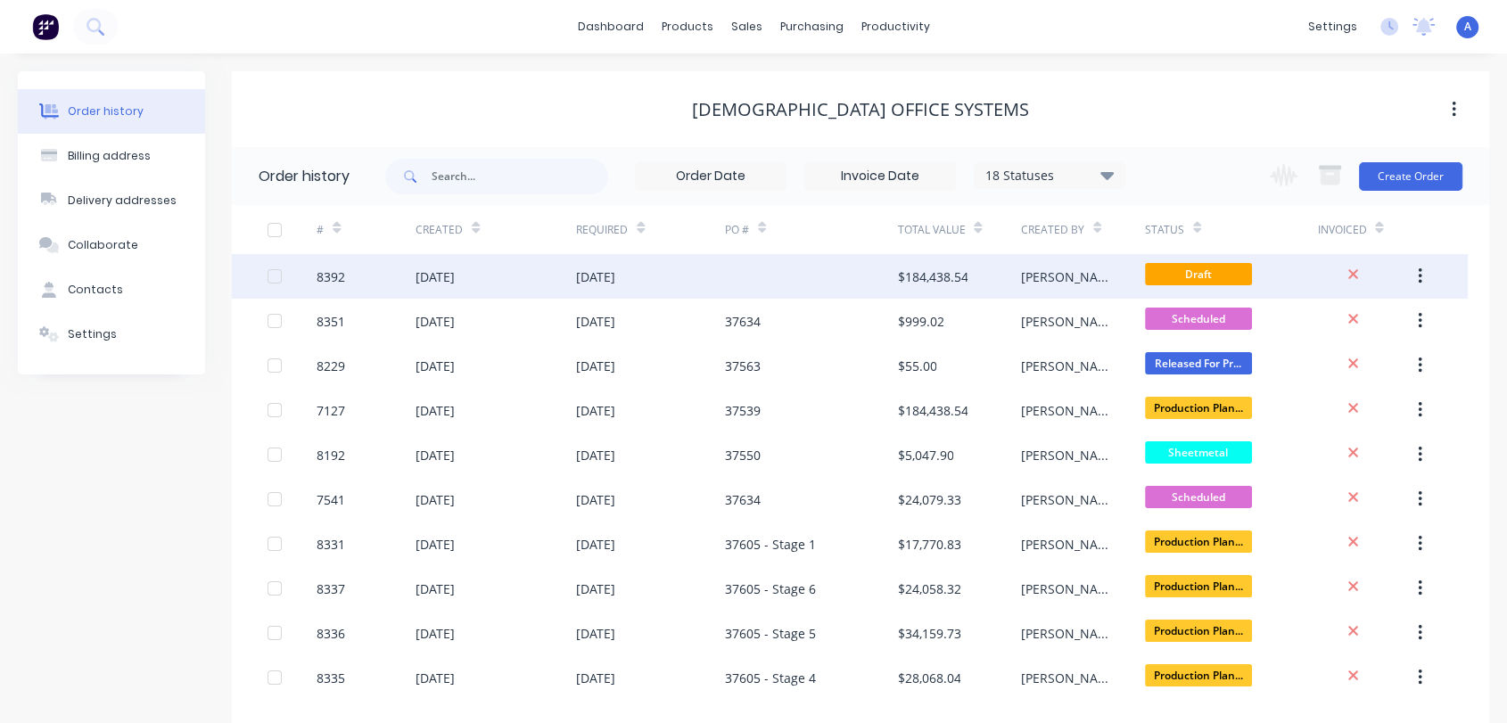
click at [1416, 275] on button "button" at bounding box center [1420, 276] width 42 height 32
click at [1332, 318] on div "Archive" at bounding box center [1356, 323] width 137 height 26
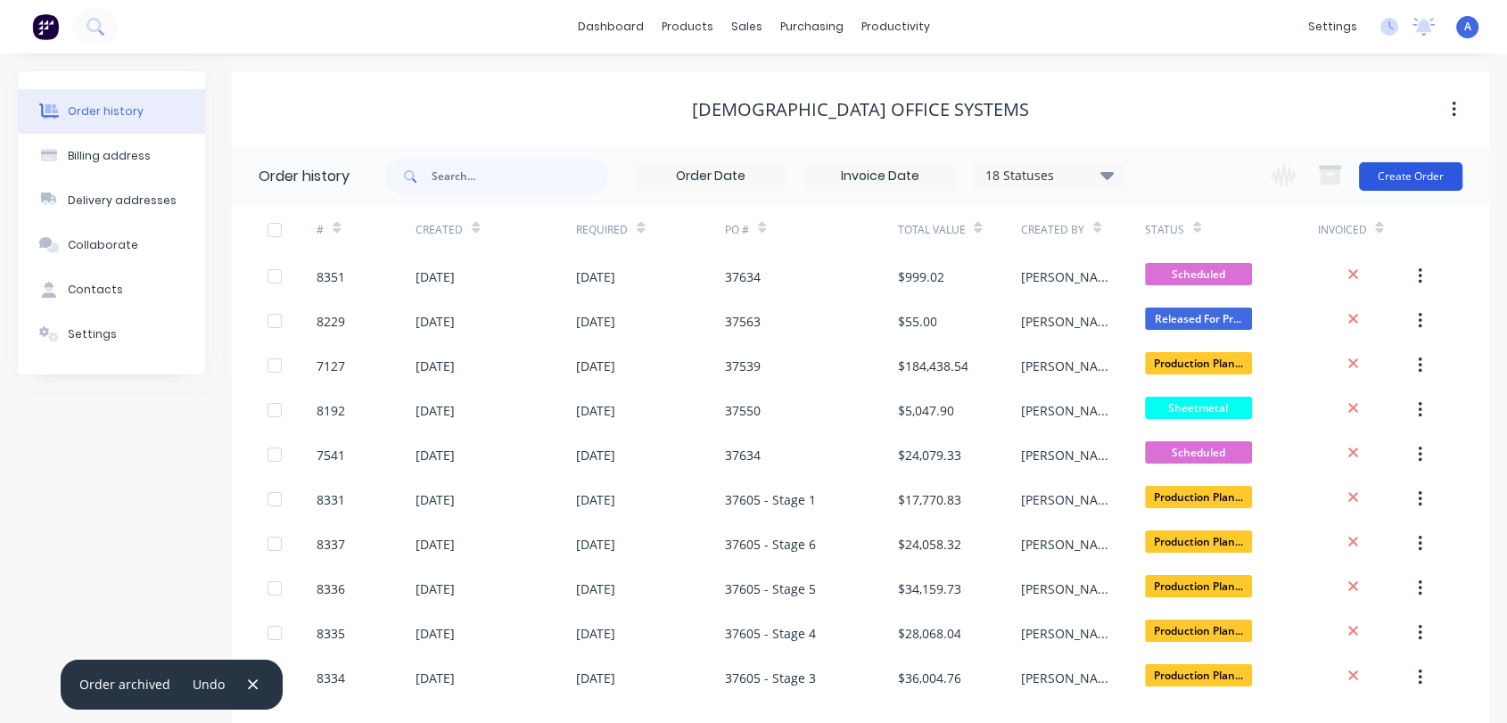
click at [1408, 166] on button "Create Order" at bounding box center [1410, 176] width 103 height 29
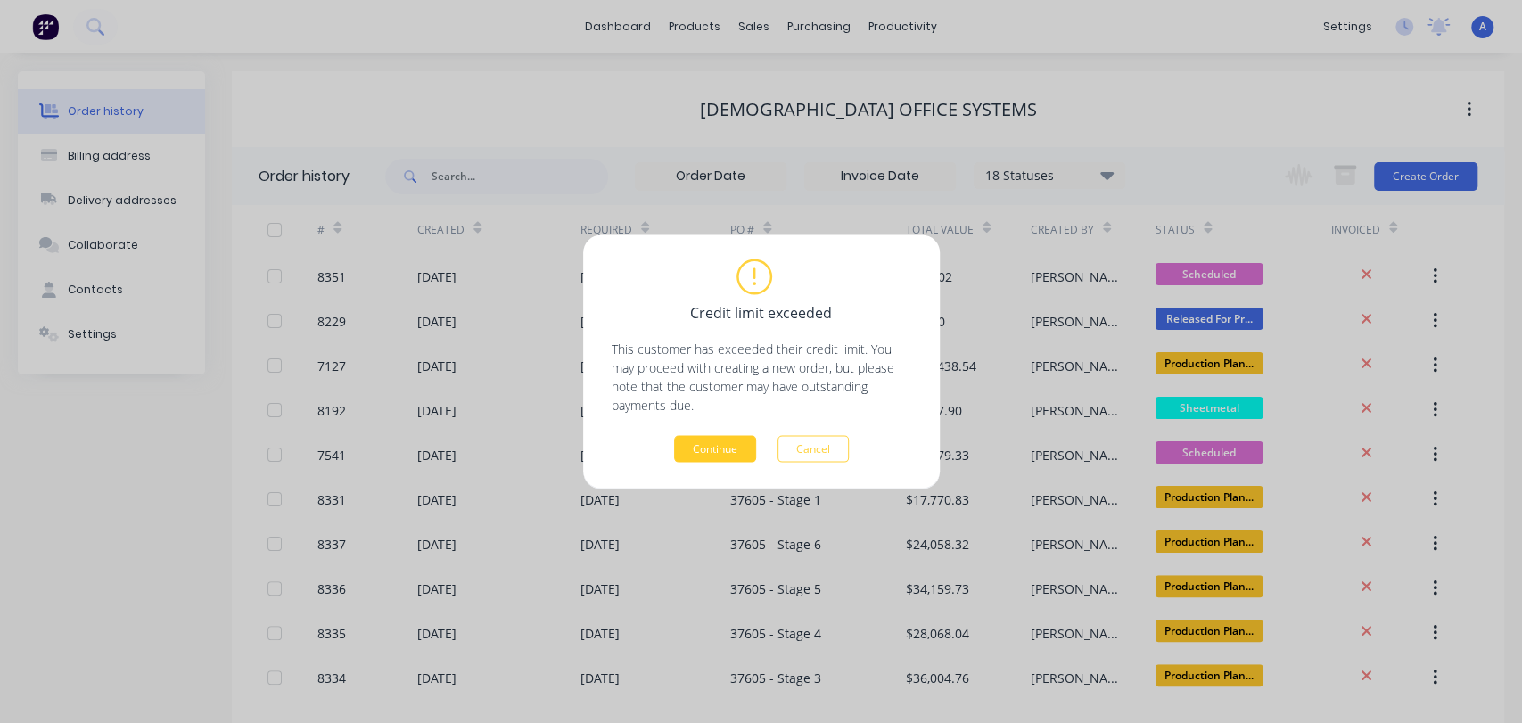
click at [727, 443] on button "Continue" at bounding box center [715, 448] width 82 height 27
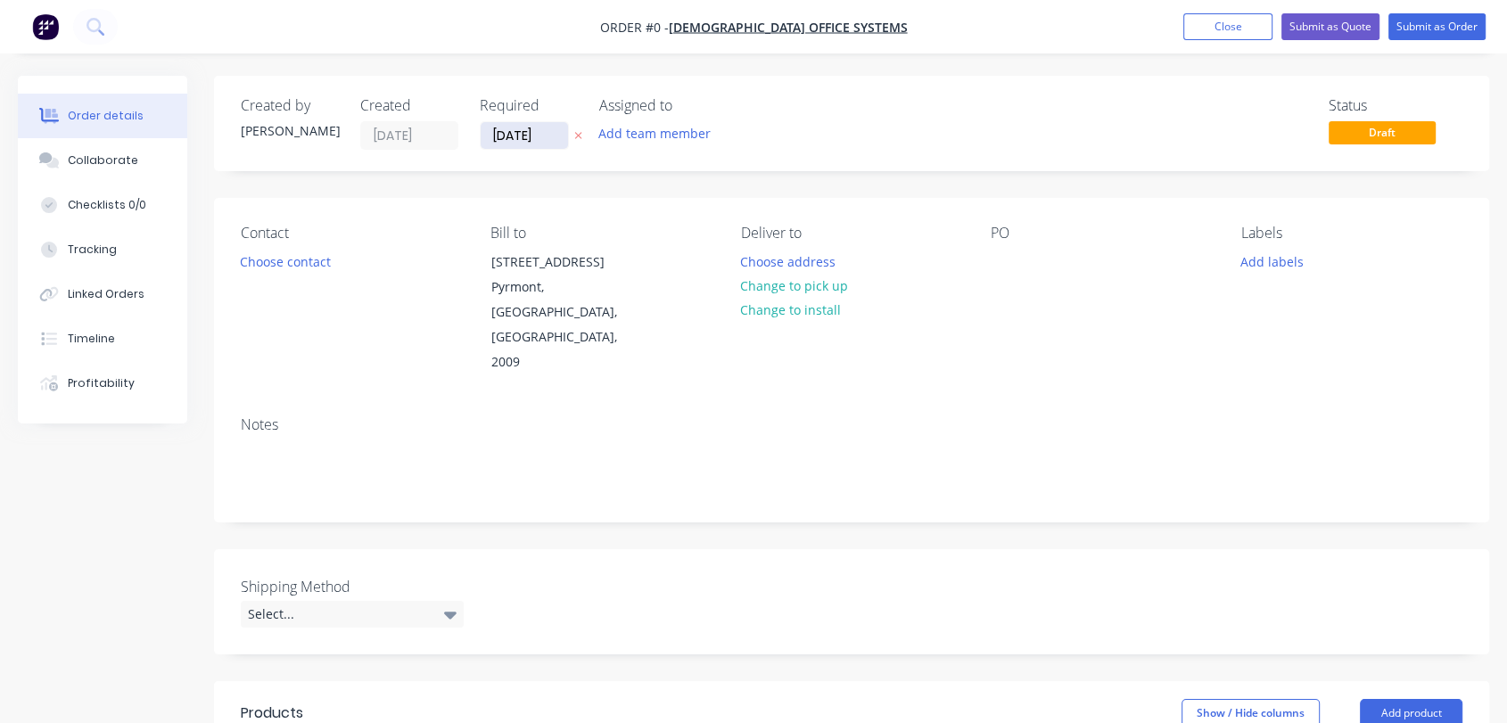
click at [548, 136] on input "07/10/25" at bounding box center [524, 135] width 87 height 27
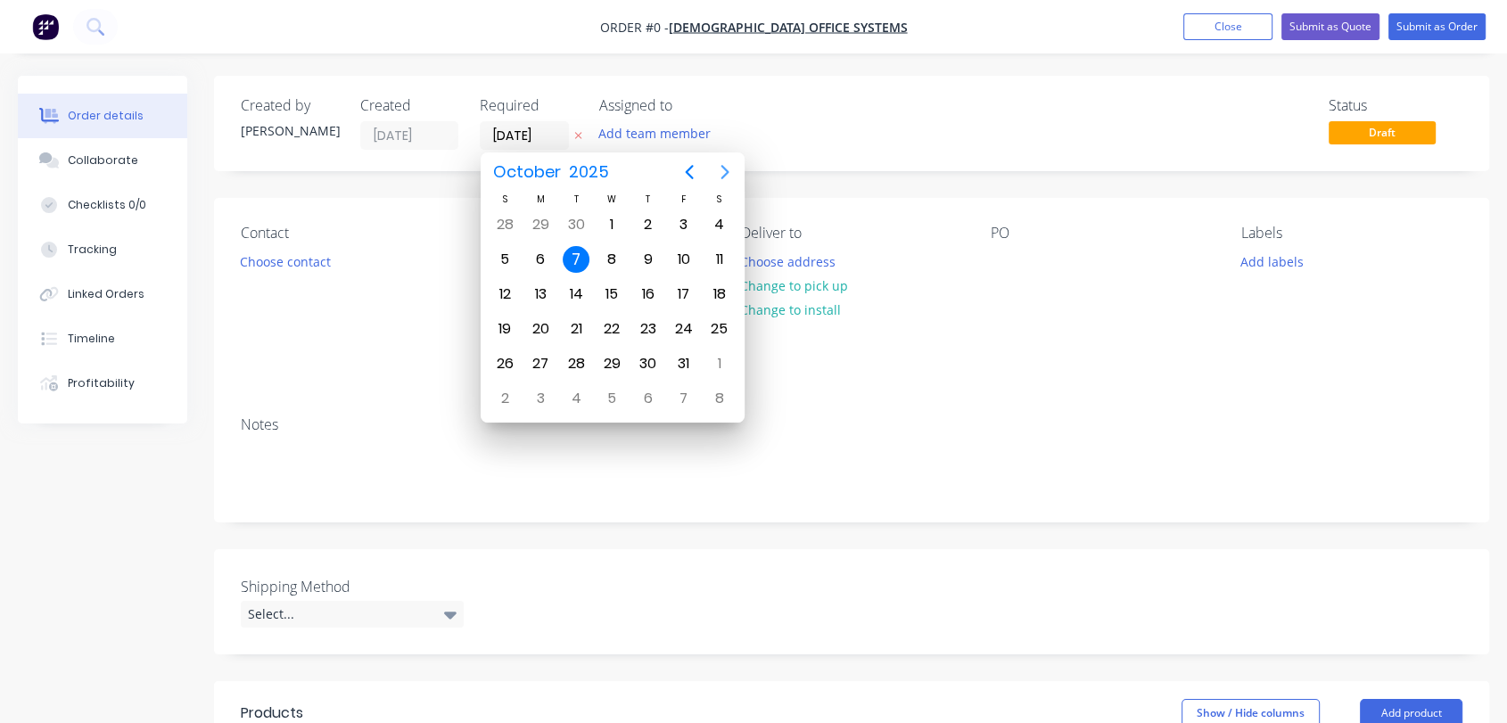
click at [723, 172] on icon "Next page" at bounding box center [724, 171] width 21 height 21
drag, startPoint x: 614, startPoint y: 353, endPoint x: 527, endPoint y: 371, distance: 88.3
click at [613, 353] on div "31" at bounding box center [611, 363] width 27 height 27
type input "31/12/25"
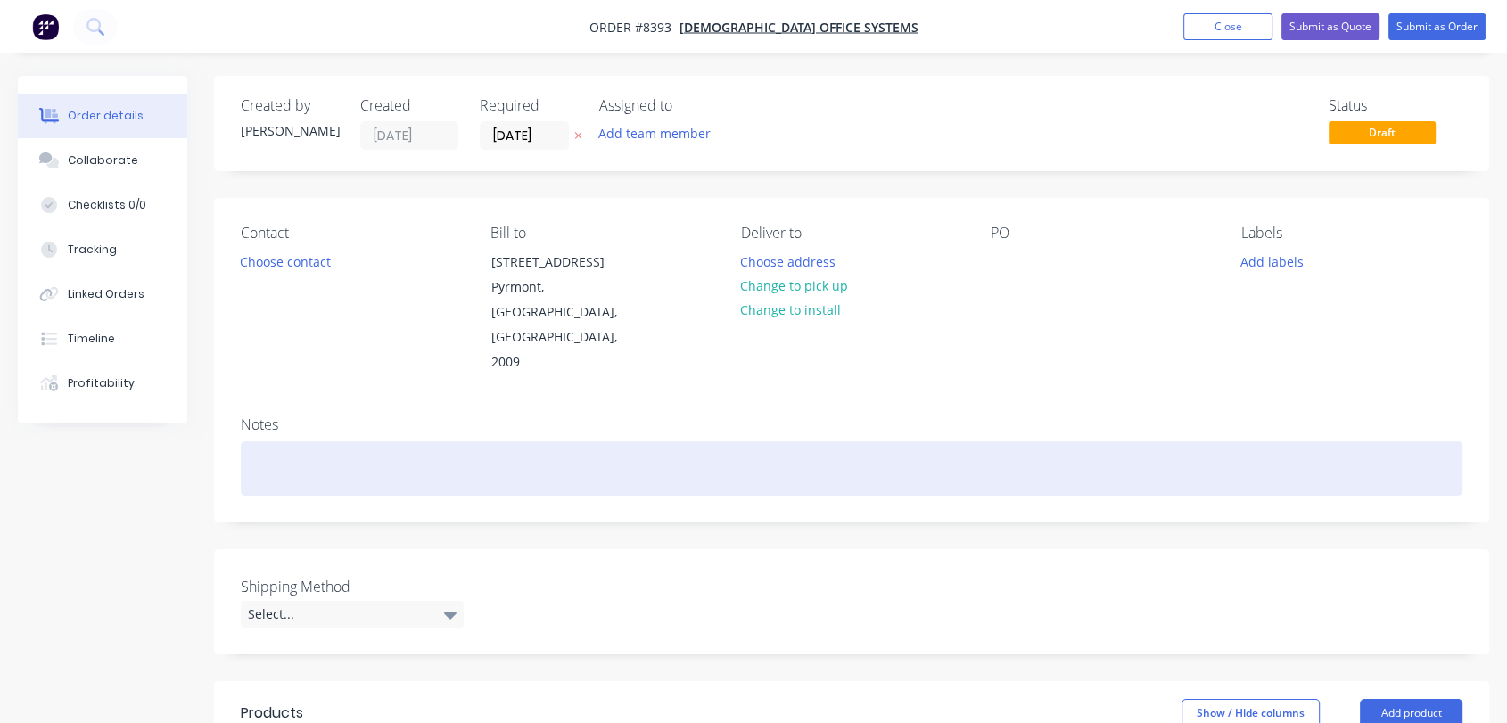
click at [278, 441] on div at bounding box center [852, 468] width 1222 height 54
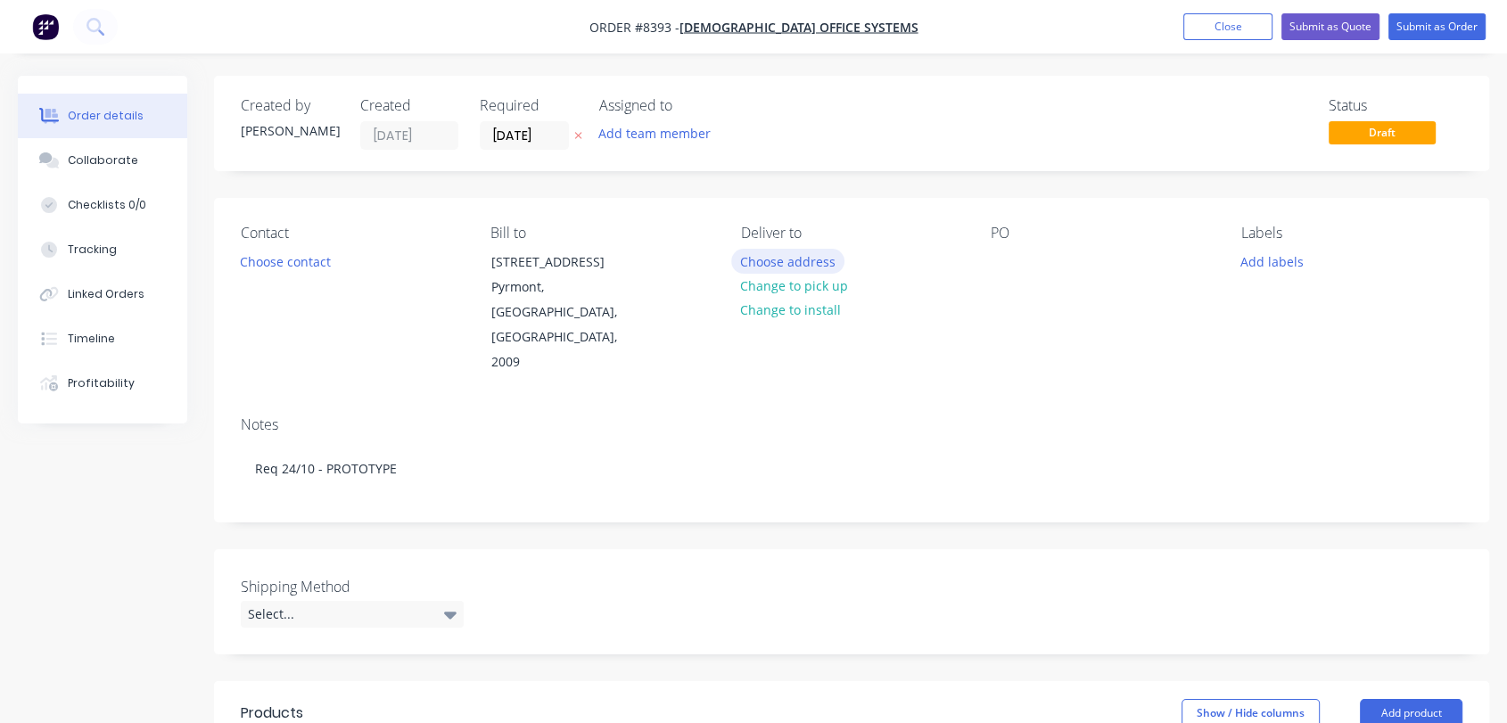
click at [806, 257] on button "Choose address" at bounding box center [788, 261] width 114 height 24
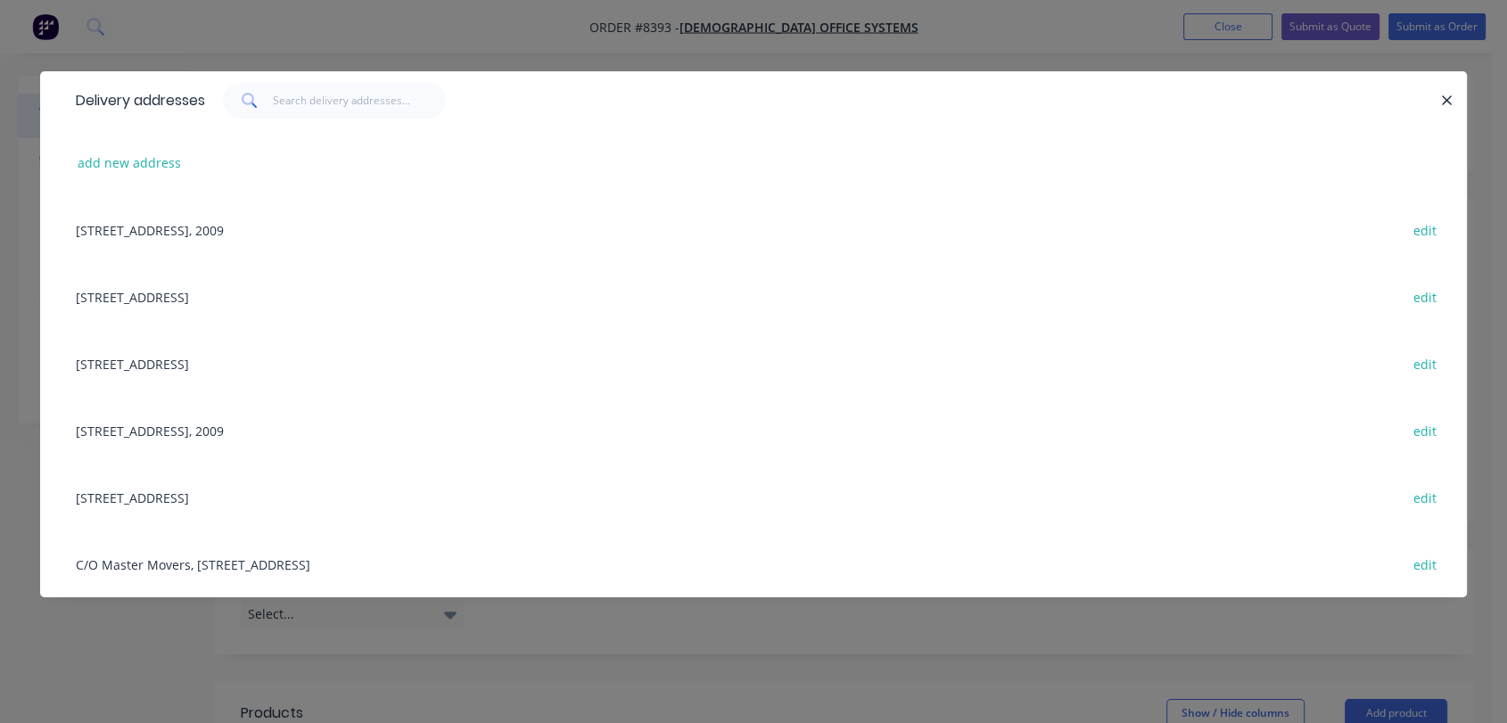
click at [161, 292] on div "37 Memorial Avenue, Ingleburn, New South Wales, Australia, 2565 edit" at bounding box center [753, 296] width 1373 height 67
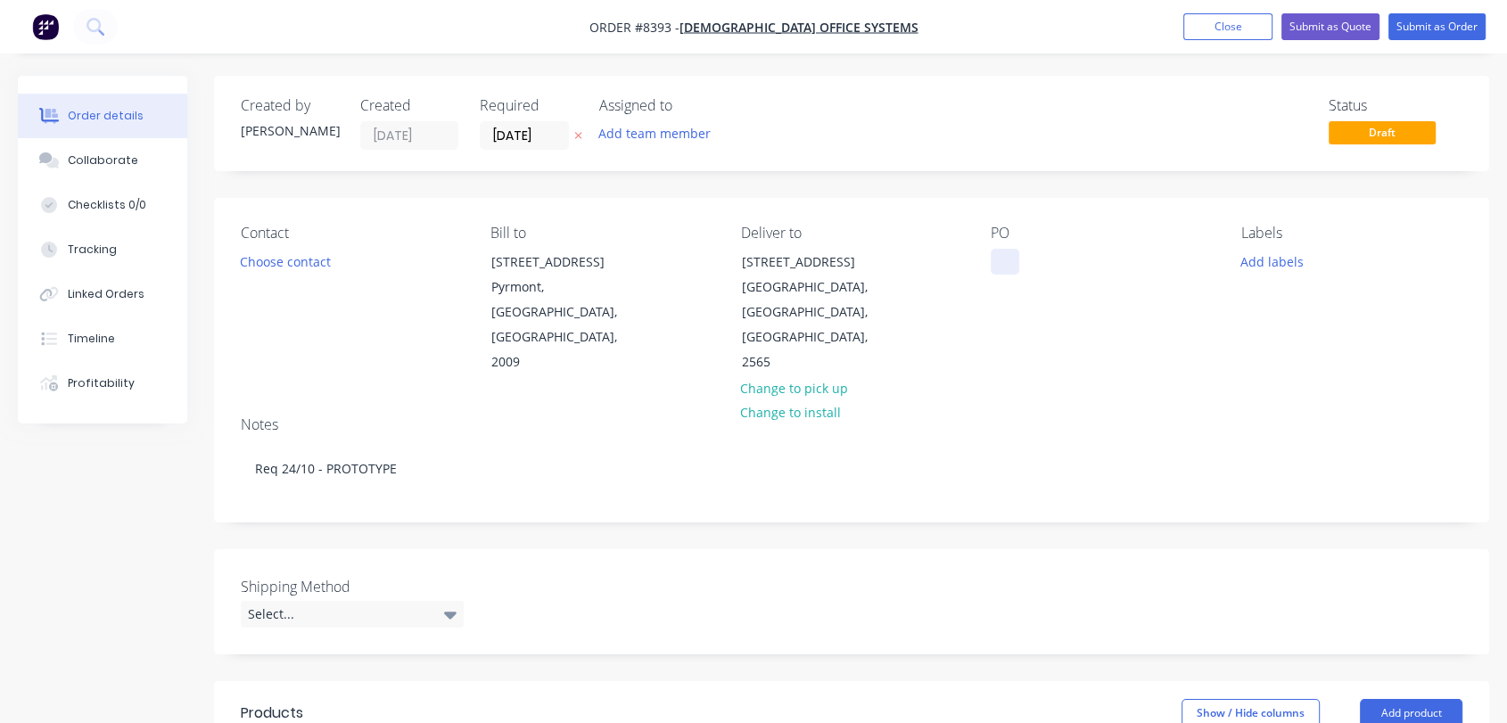
click at [1002, 268] on div at bounding box center [1005, 262] width 29 height 26
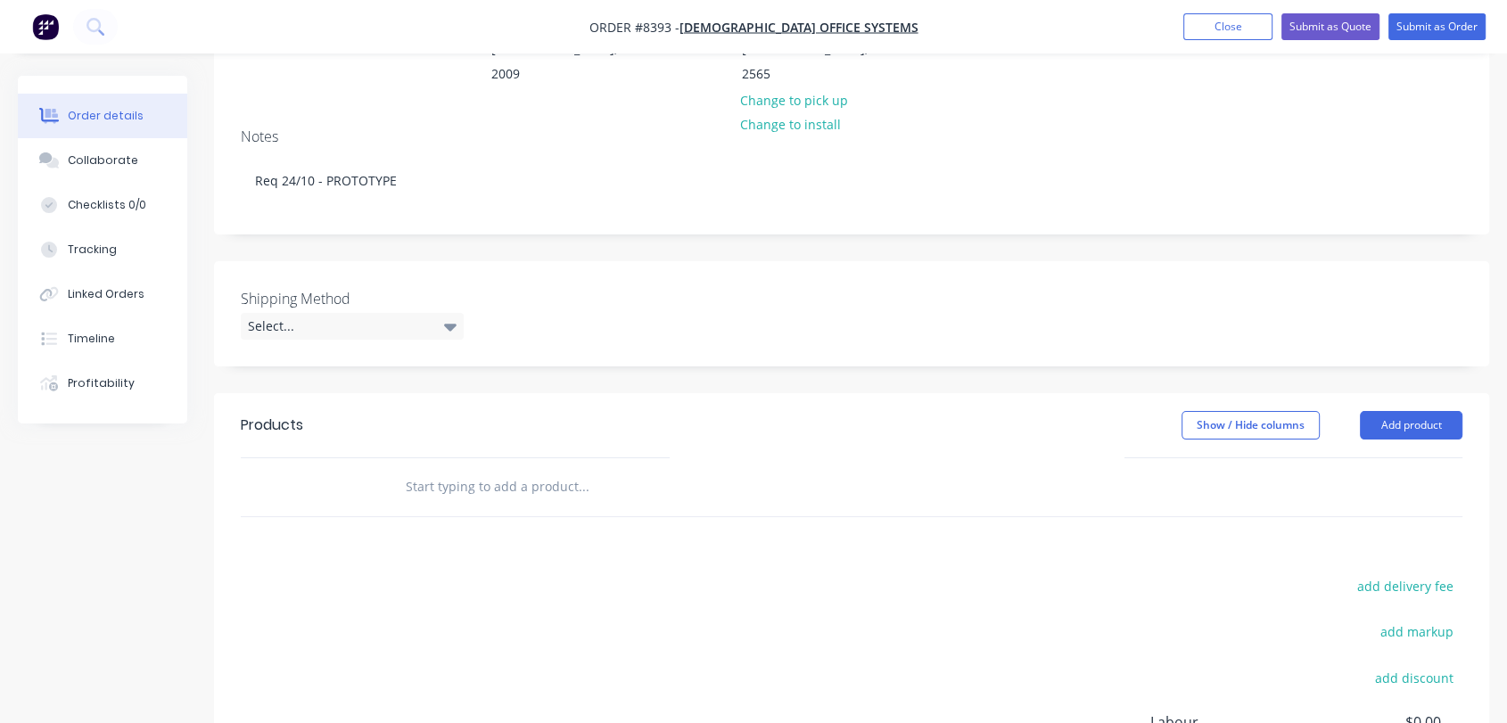
scroll to position [297, 0]
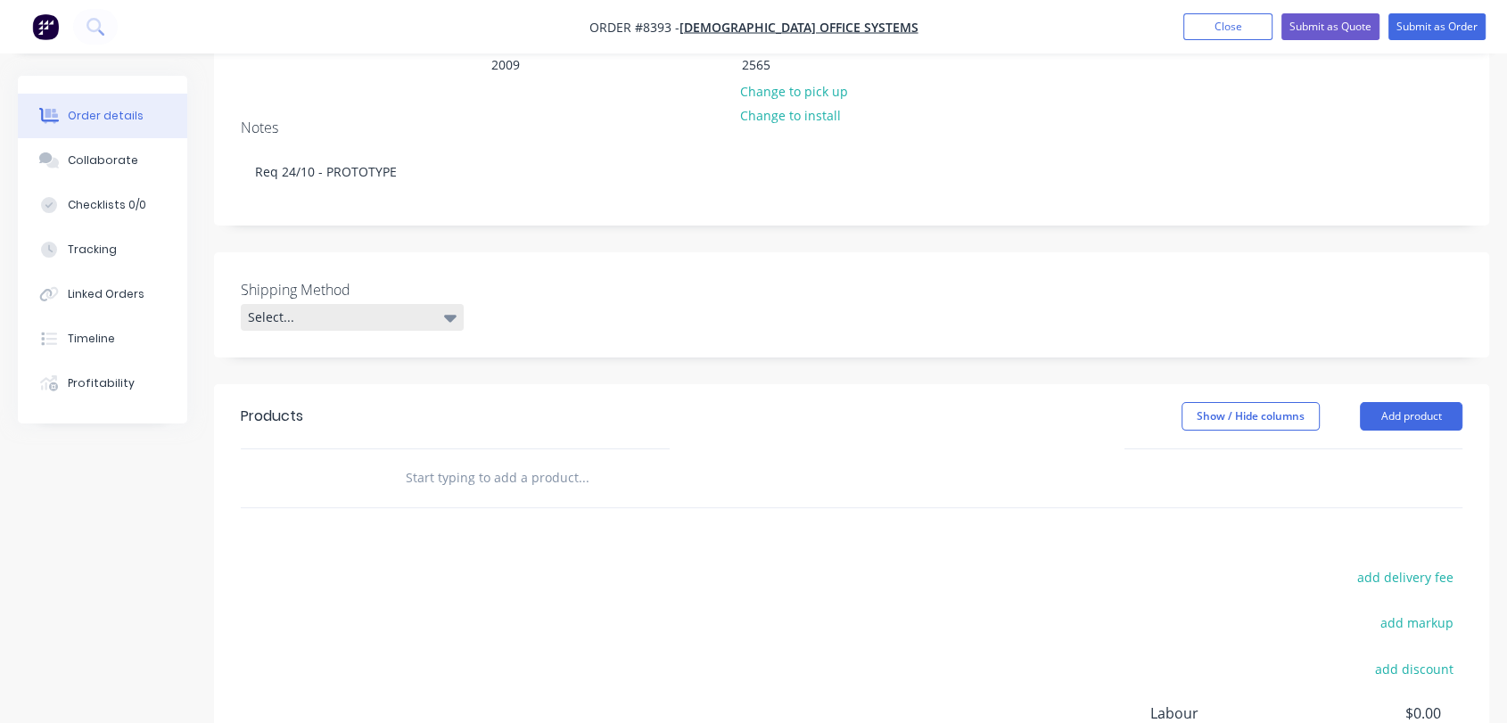
click at [333, 304] on div "Select..." at bounding box center [352, 317] width 223 height 27
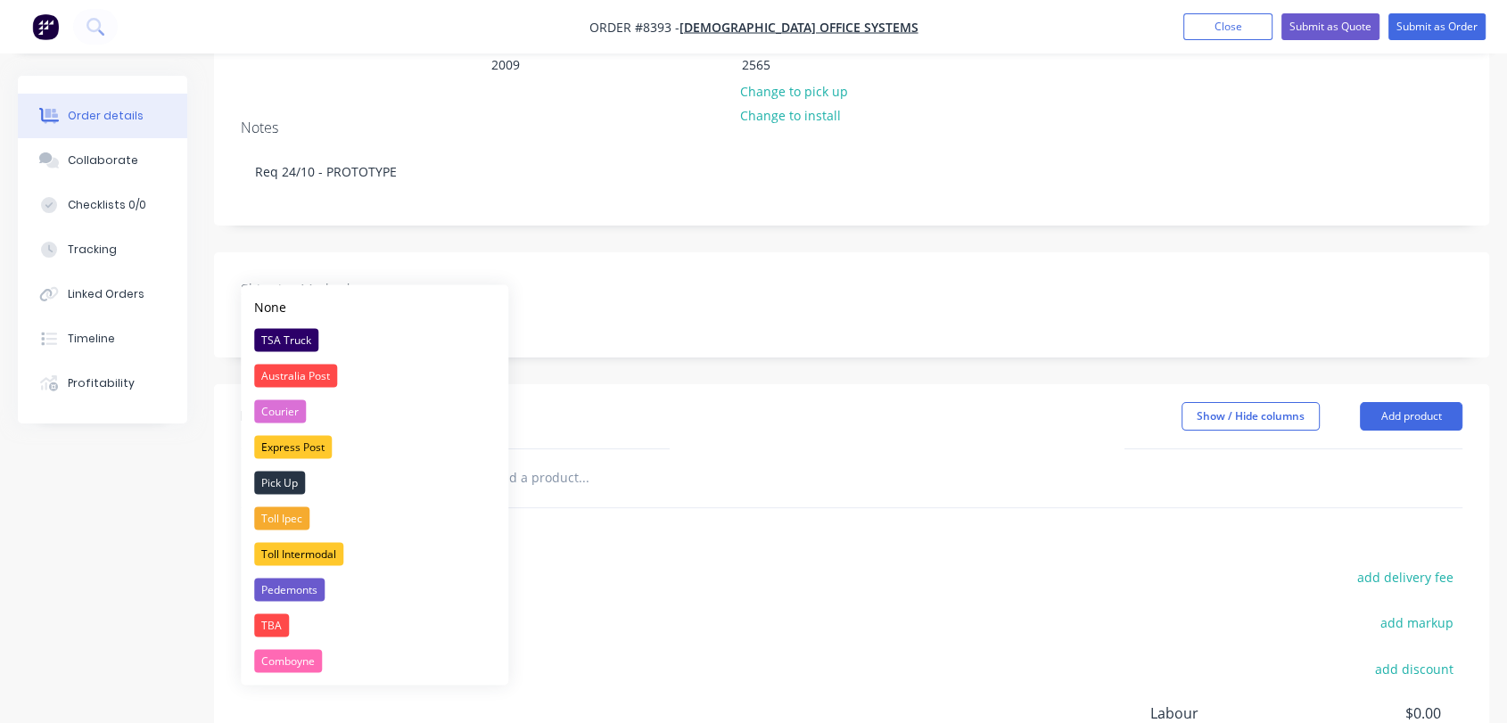
drag, startPoint x: 301, startPoint y: 328, endPoint x: 326, endPoint y: 343, distance: 29.2
click at [301, 329] on div "TSA Truck" at bounding box center [286, 339] width 64 height 23
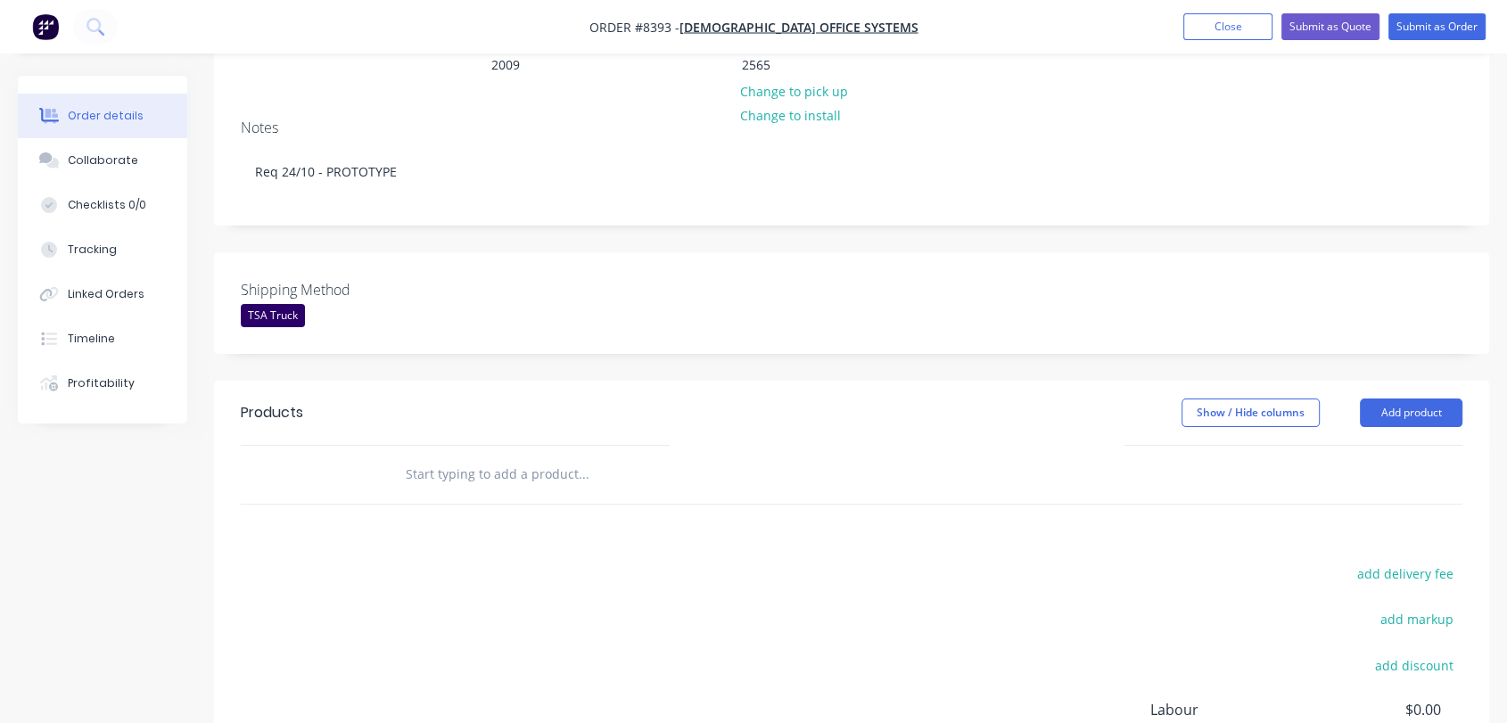
click at [507, 457] on input "text" at bounding box center [583, 475] width 357 height 36
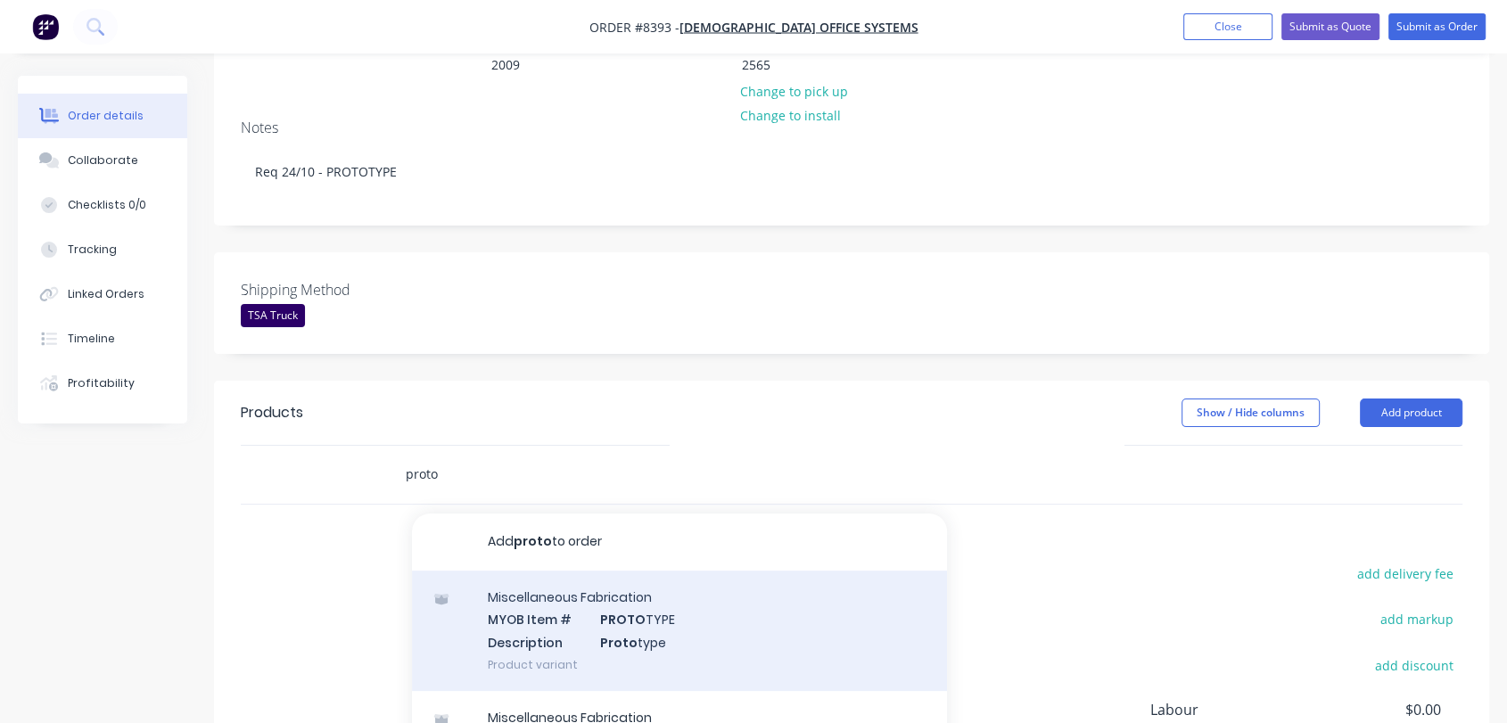
type input "proto"
click at [641, 594] on div "Miscellaneous Fabrication MYOB Item # PROTO TYPE Description Proto type Product…" at bounding box center [679, 631] width 535 height 120
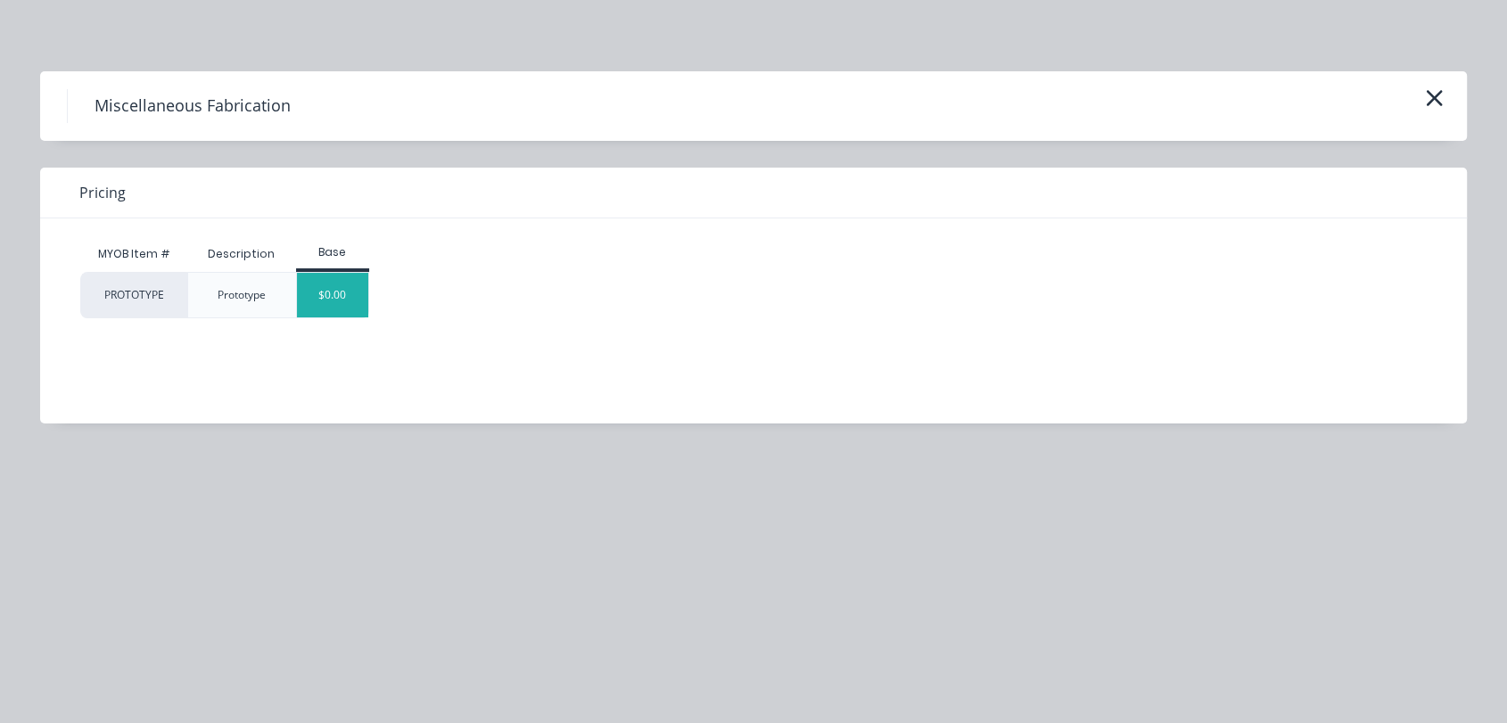
click at [350, 287] on div "$0.00" at bounding box center [333, 295] width 72 height 45
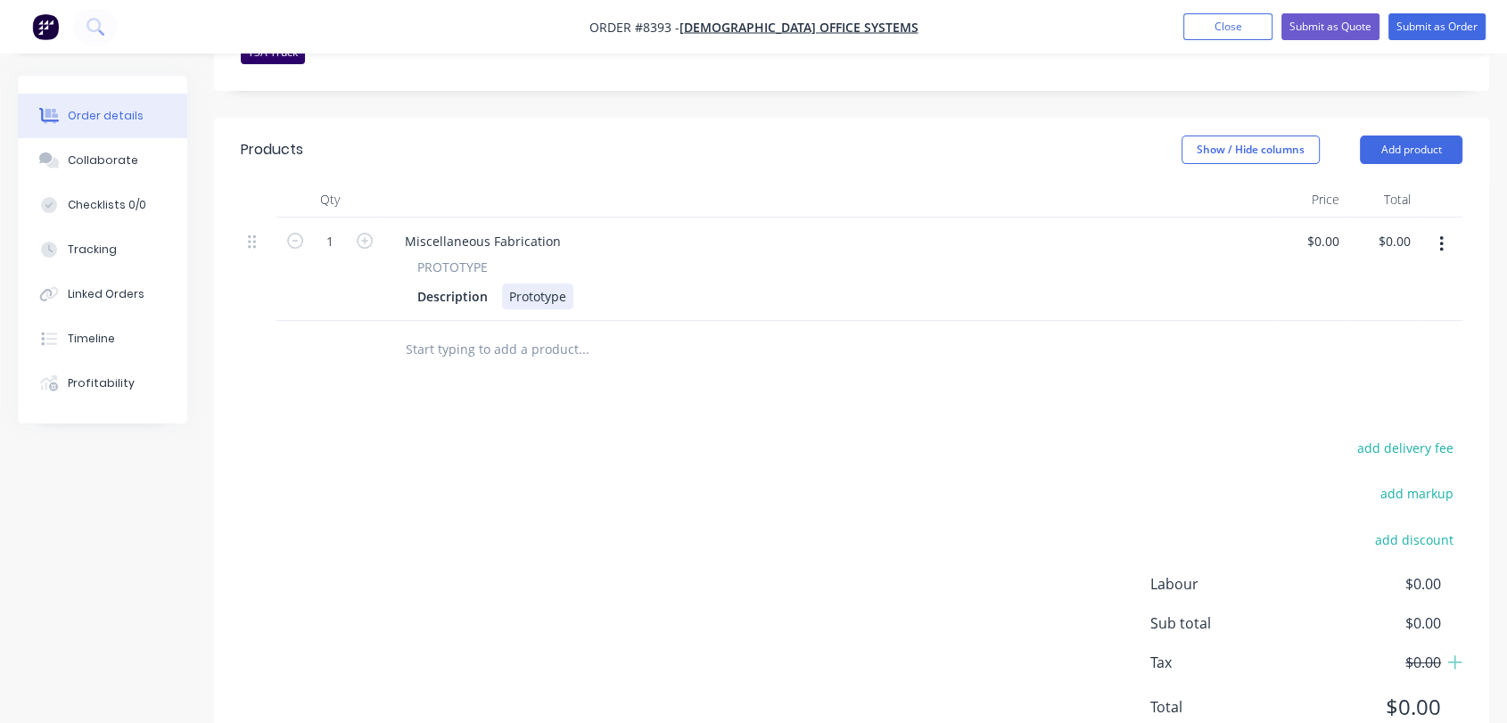
scroll to position [581, 0]
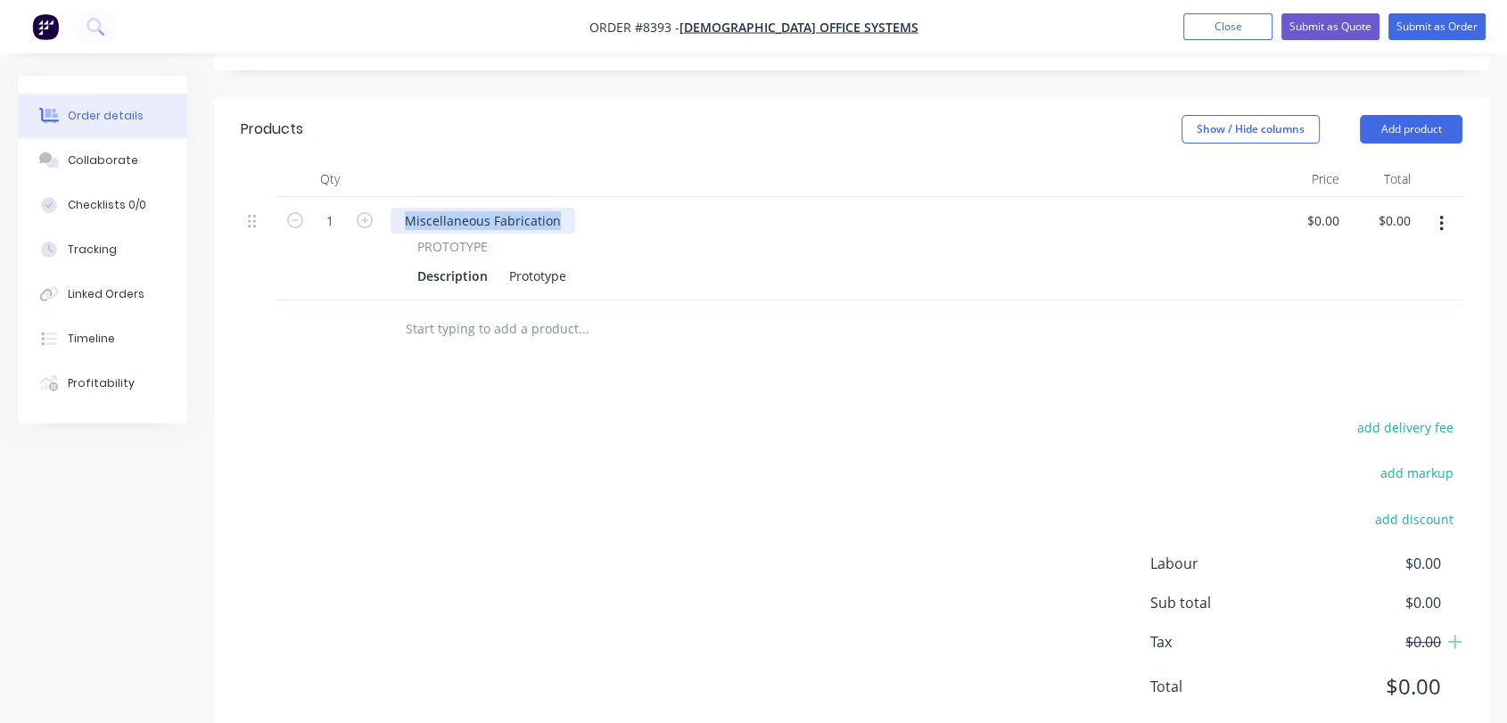
drag, startPoint x: 566, startPoint y: 166, endPoint x: 378, endPoint y: 149, distance: 188.9
click at [378, 197] on div "1 Miscellaneous Fabrication PROTOTYPE Description Prototype $0.00 $0.00 $0.00 $…" at bounding box center [852, 248] width 1222 height 103
click at [520, 356] on div "Products Show / Hide columns Add product Qty Price Total 1 PROTOTYPE Descriptio…" at bounding box center [851, 422] width 1275 height 650
click at [1441, 214] on icon "button" at bounding box center [1441, 224] width 4 height 20
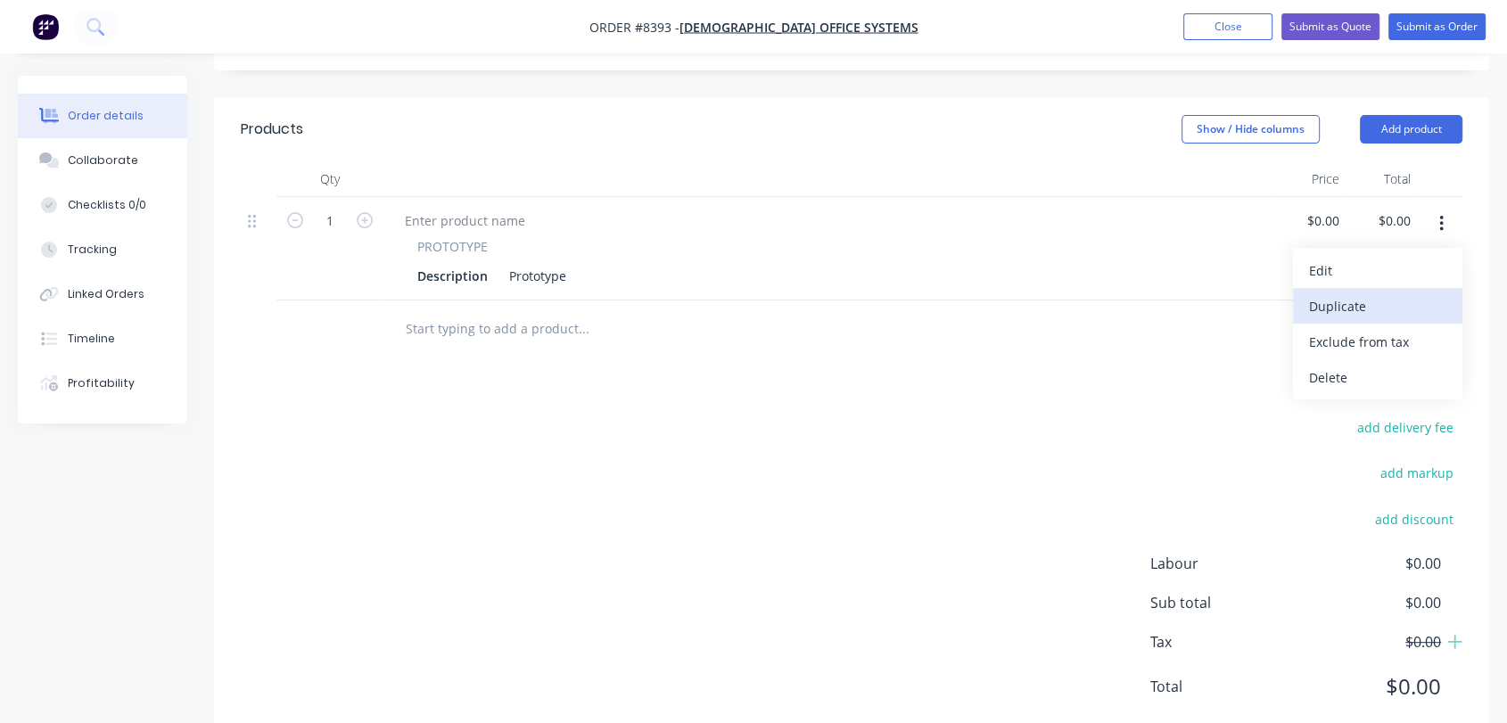
click at [1386, 293] on div "Duplicate" at bounding box center [1377, 306] width 137 height 26
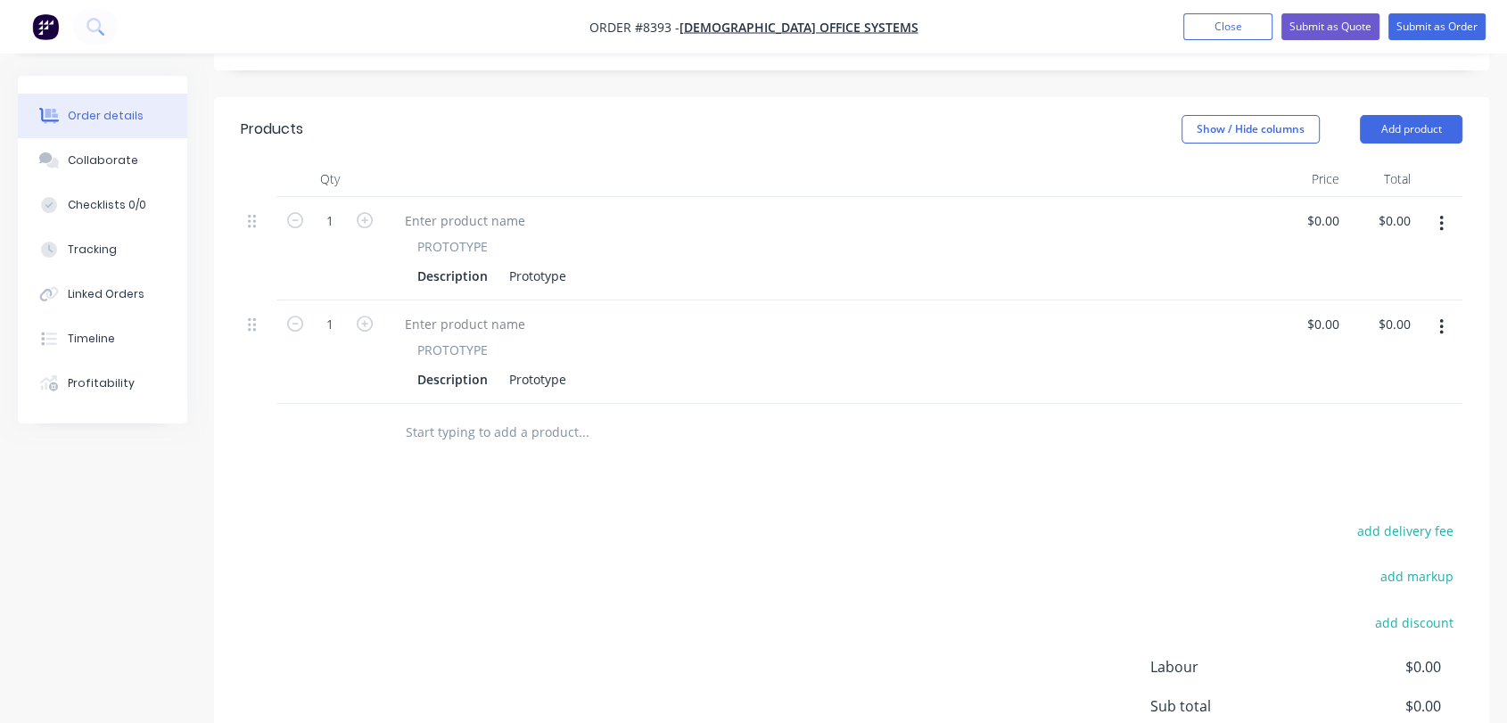
click at [1445, 208] on button "button" at bounding box center [1442, 224] width 42 height 32
click at [1391, 293] on div "Duplicate" at bounding box center [1377, 306] width 137 height 26
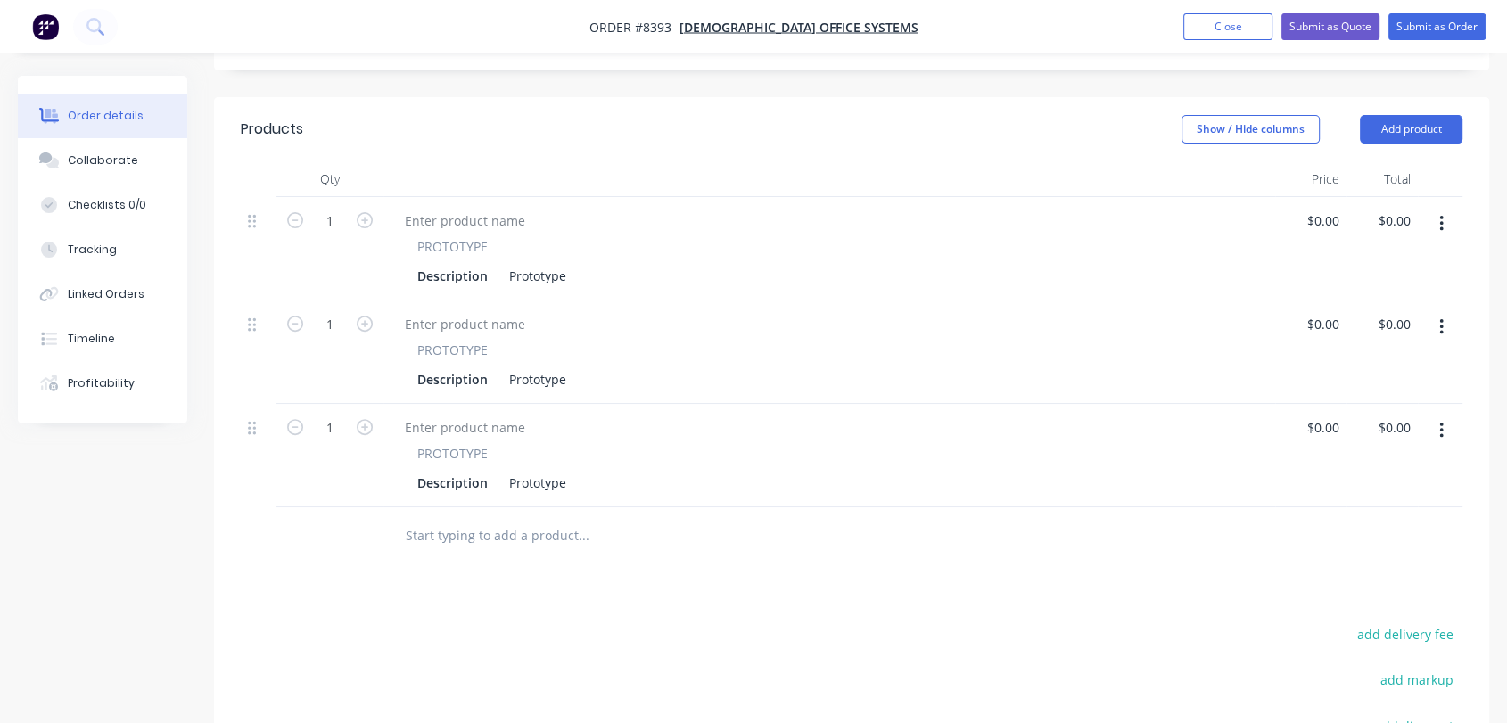
click at [1446, 208] on button "button" at bounding box center [1442, 224] width 42 height 32
click at [1374, 293] on div "Duplicate" at bounding box center [1377, 306] width 137 height 26
click at [1437, 208] on button "button" at bounding box center [1442, 224] width 42 height 32
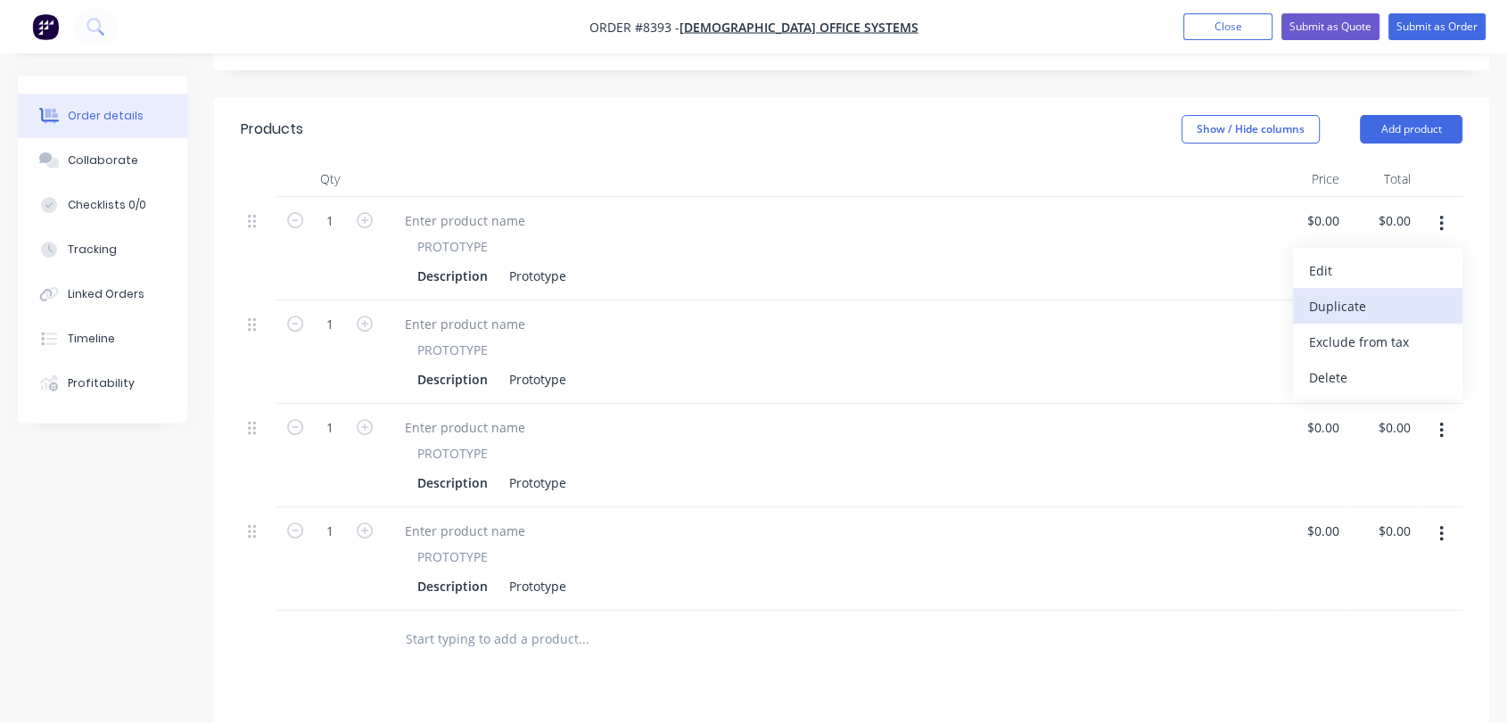
click at [1377, 293] on div "Duplicate" at bounding box center [1377, 306] width 137 height 26
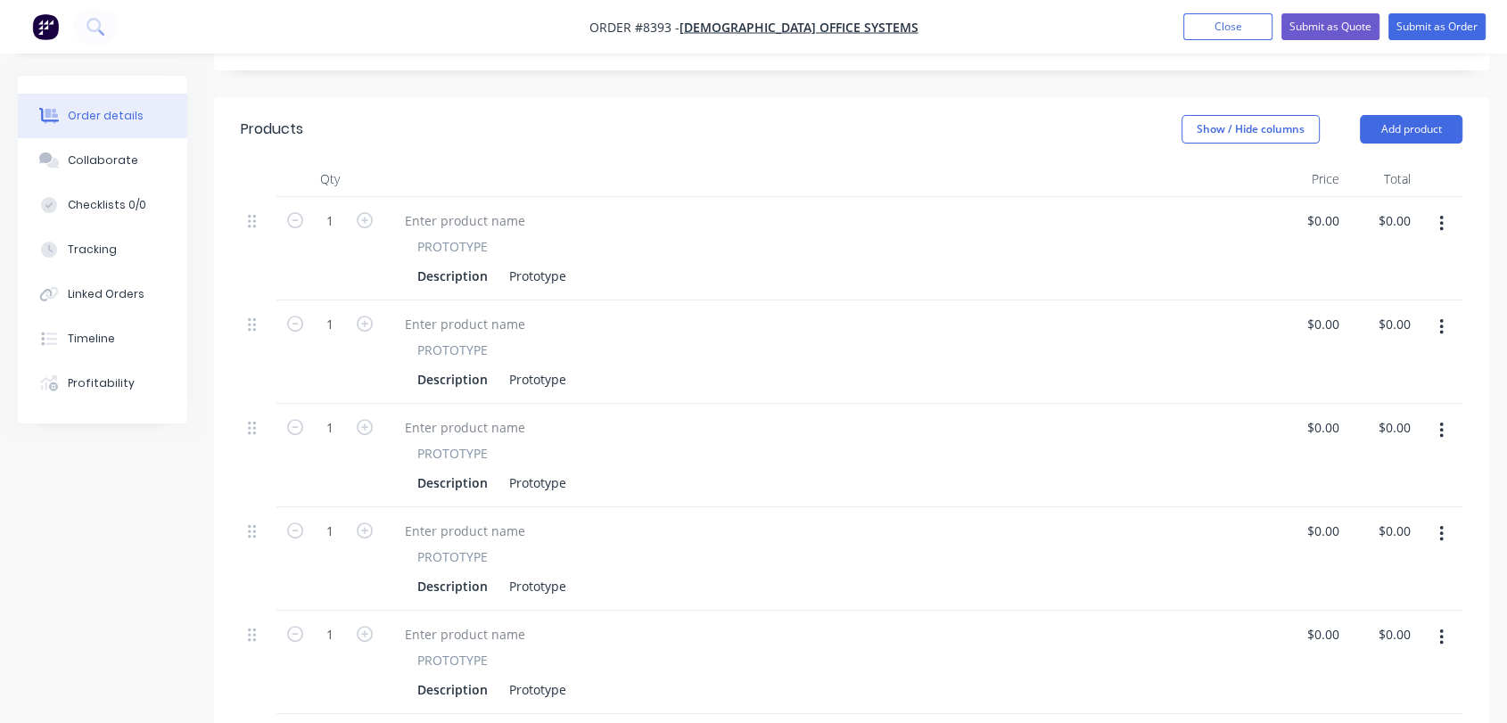
click at [1439, 208] on button "button" at bounding box center [1442, 224] width 42 height 32
click at [1373, 293] on div "Duplicate" at bounding box center [1377, 306] width 137 height 26
click at [566, 263] on div "Prototype" at bounding box center [537, 276] width 71 height 26
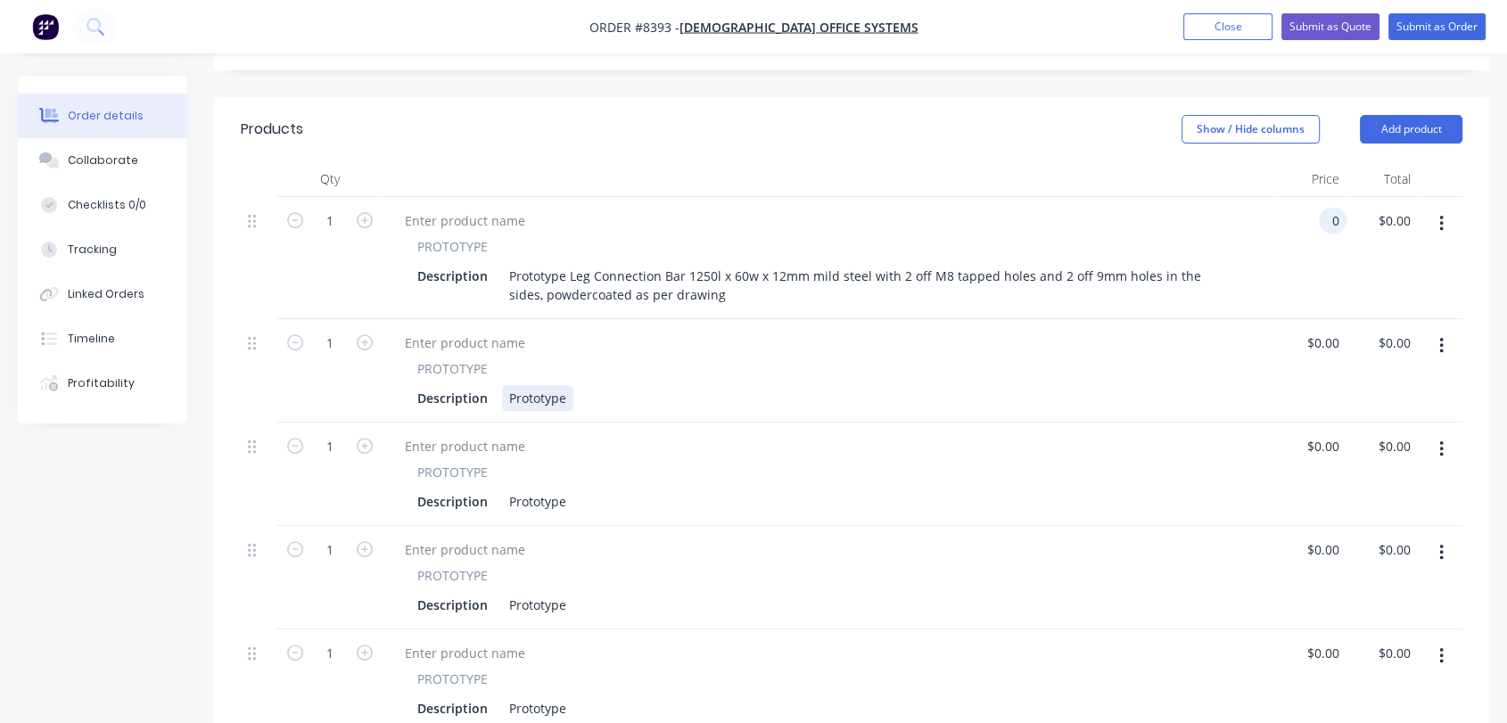
type input "$0.00"
click at [577, 385] on div "Description Prototype" at bounding box center [825, 398] width 831 height 26
click at [571, 385] on div "Prototype" at bounding box center [537, 398] width 71 height 26
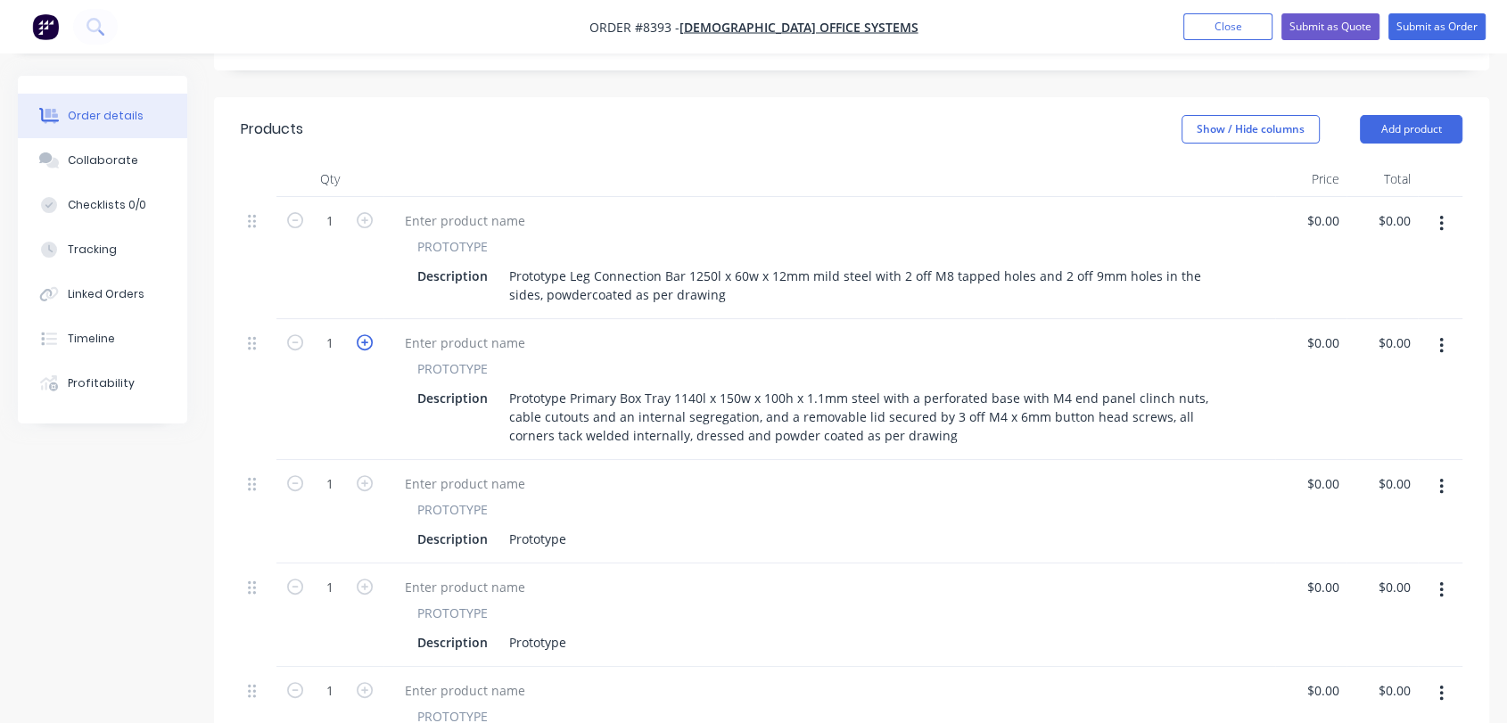
click at [364, 334] on icon "button" at bounding box center [365, 342] width 16 height 16
type input "2"
click at [365, 475] on icon "button" at bounding box center [365, 483] width 16 height 16
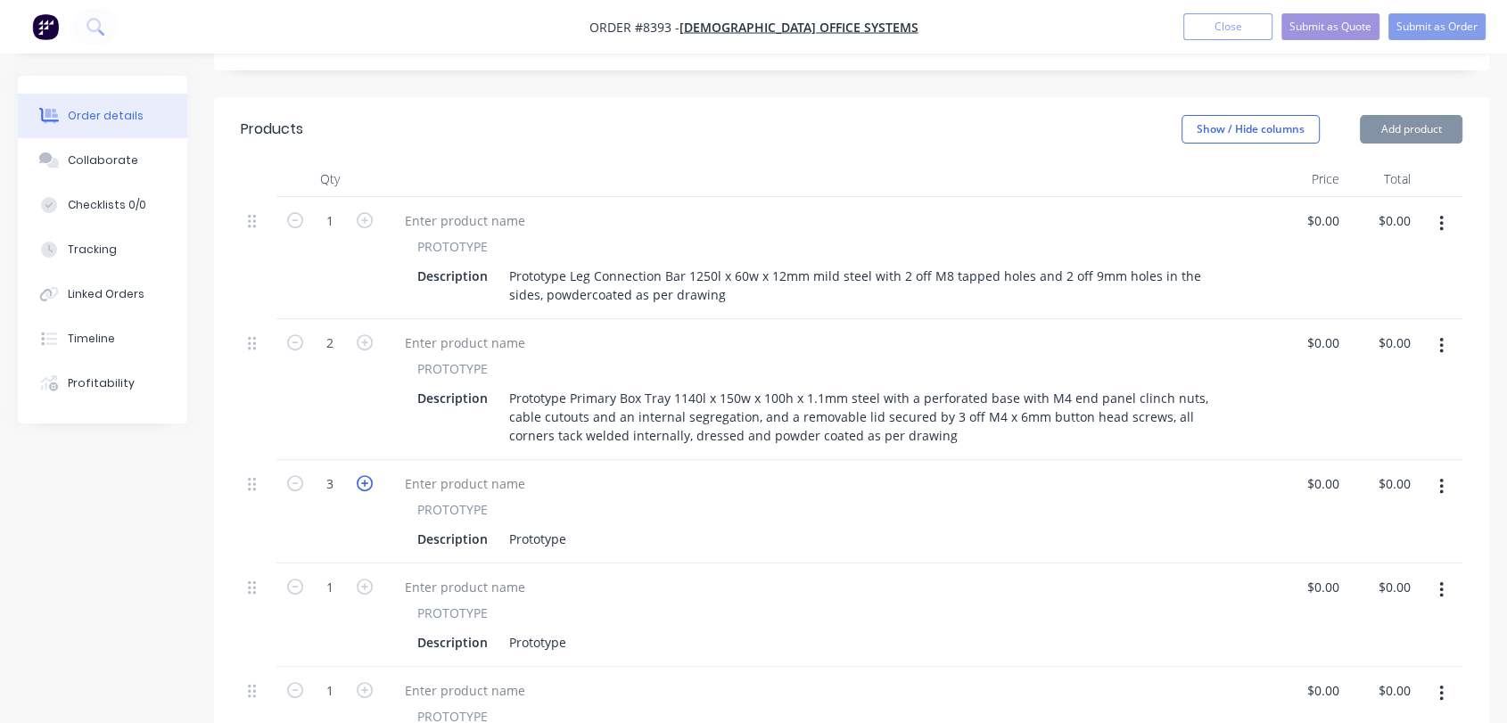
click at [365, 475] on icon "button" at bounding box center [365, 483] width 16 height 16
type input "4"
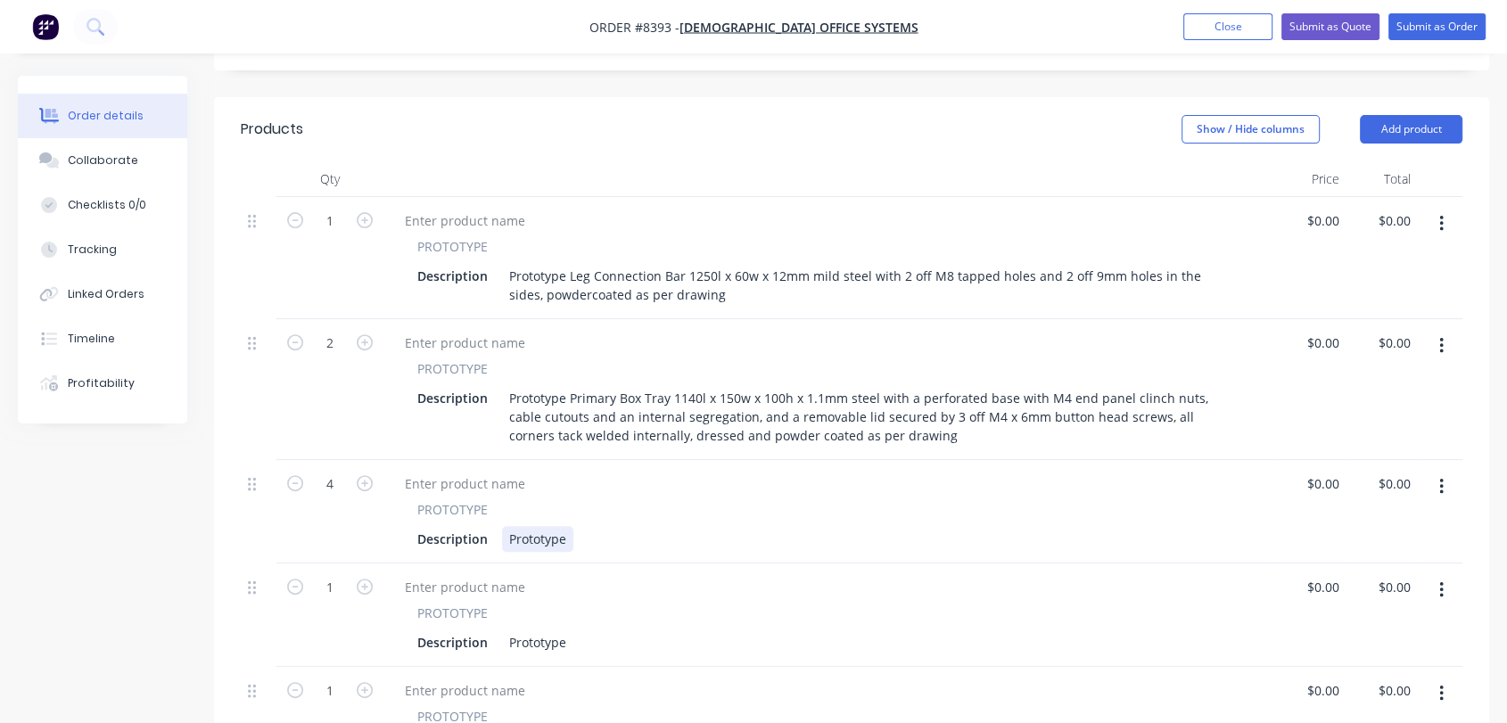
click at [570, 526] on div "Prototype" at bounding box center [537, 539] width 71 height 26
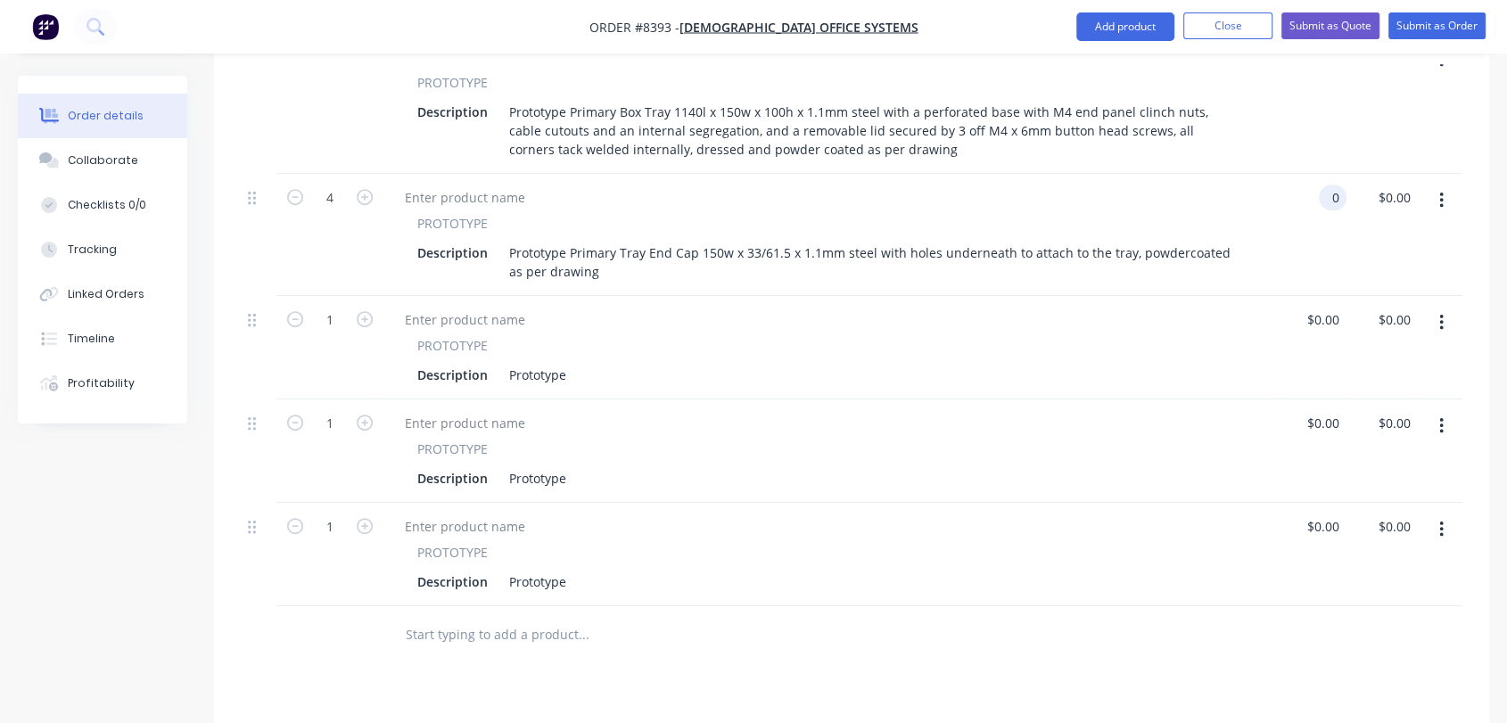
scroll to position [878, 0]
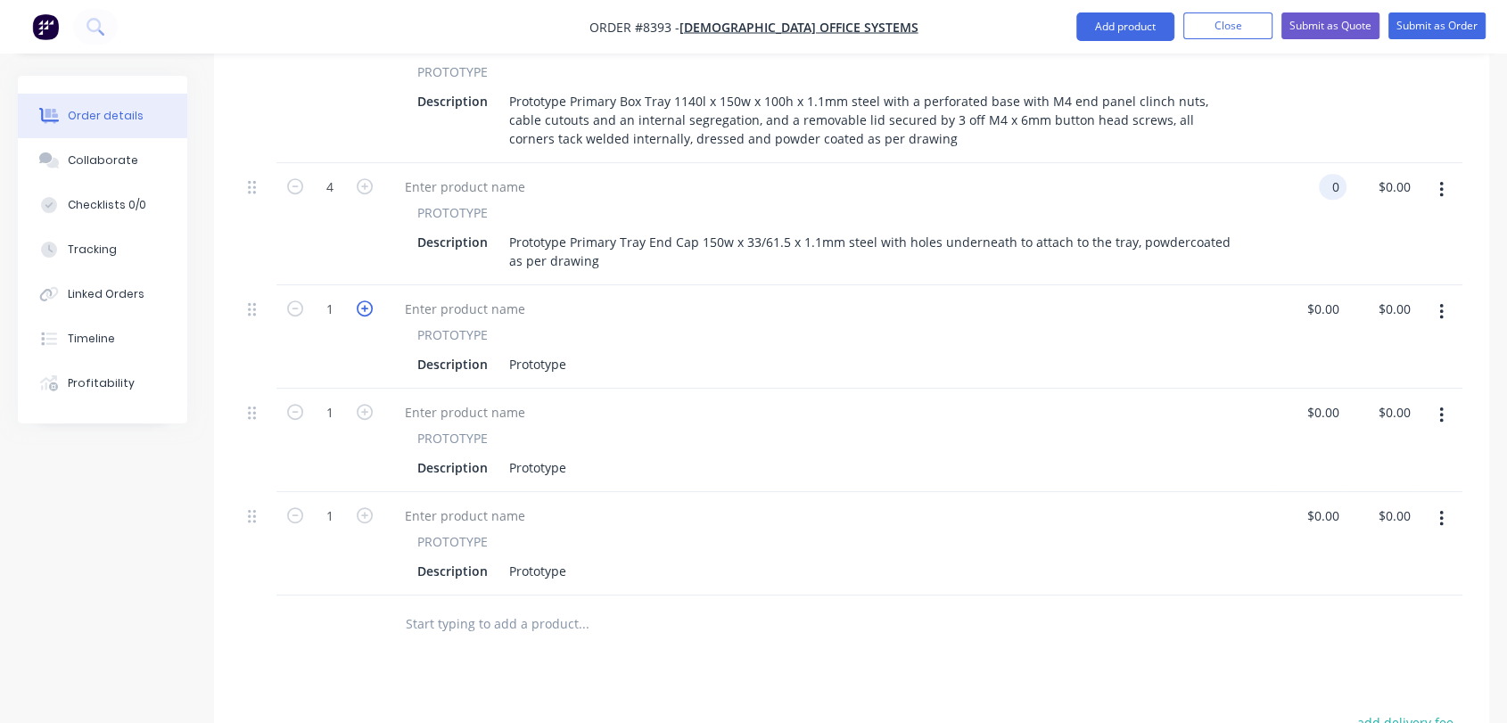
type input "$0.00"
click at [368, 301] on icon "button" at bounding box center [365, 309] width 16 height 16
type input "4"
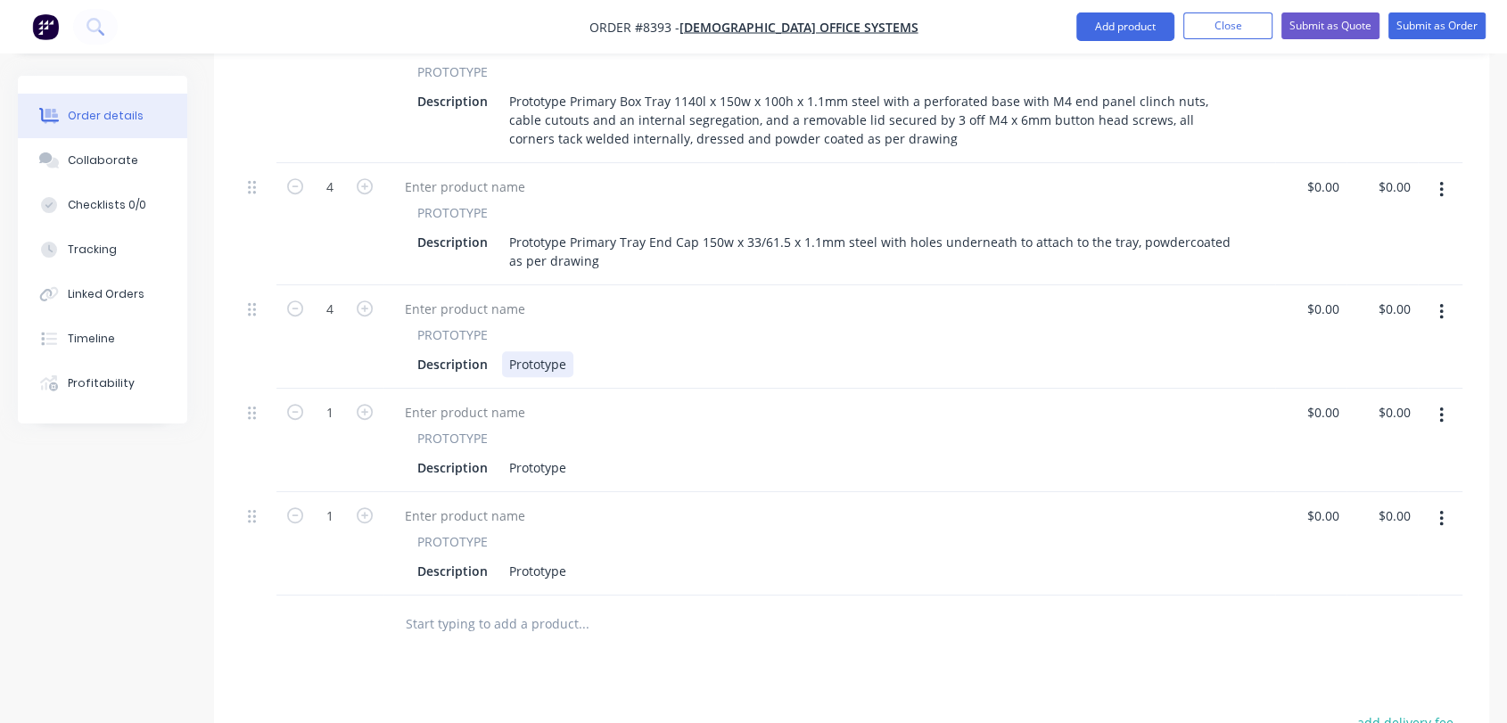
click at [568, 351] on div "Prototype" at bounding box center [537, 364] width 71 height 26
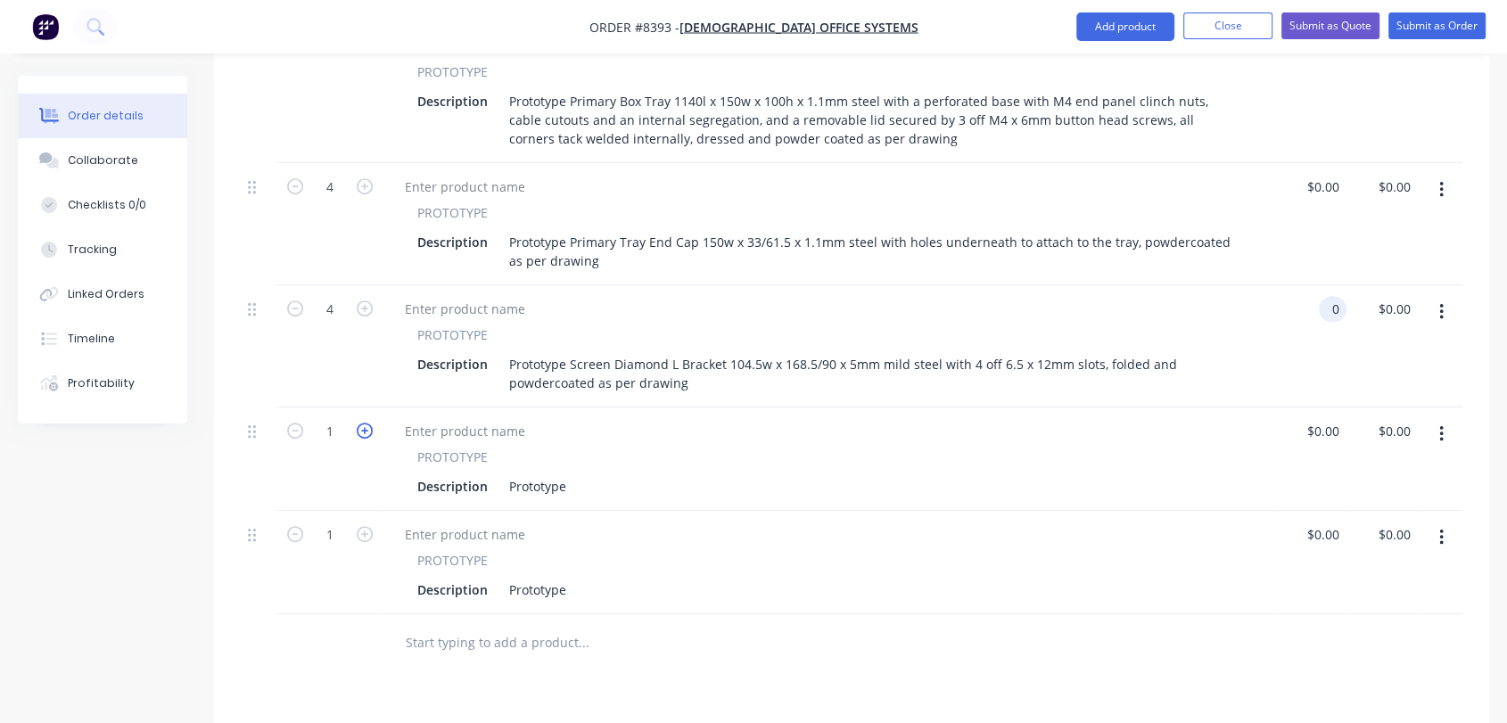
type input "$0.00"
click at [359, 423] on icon "button" at bounding box center [365, 431] width 16 height 16
type input "4"
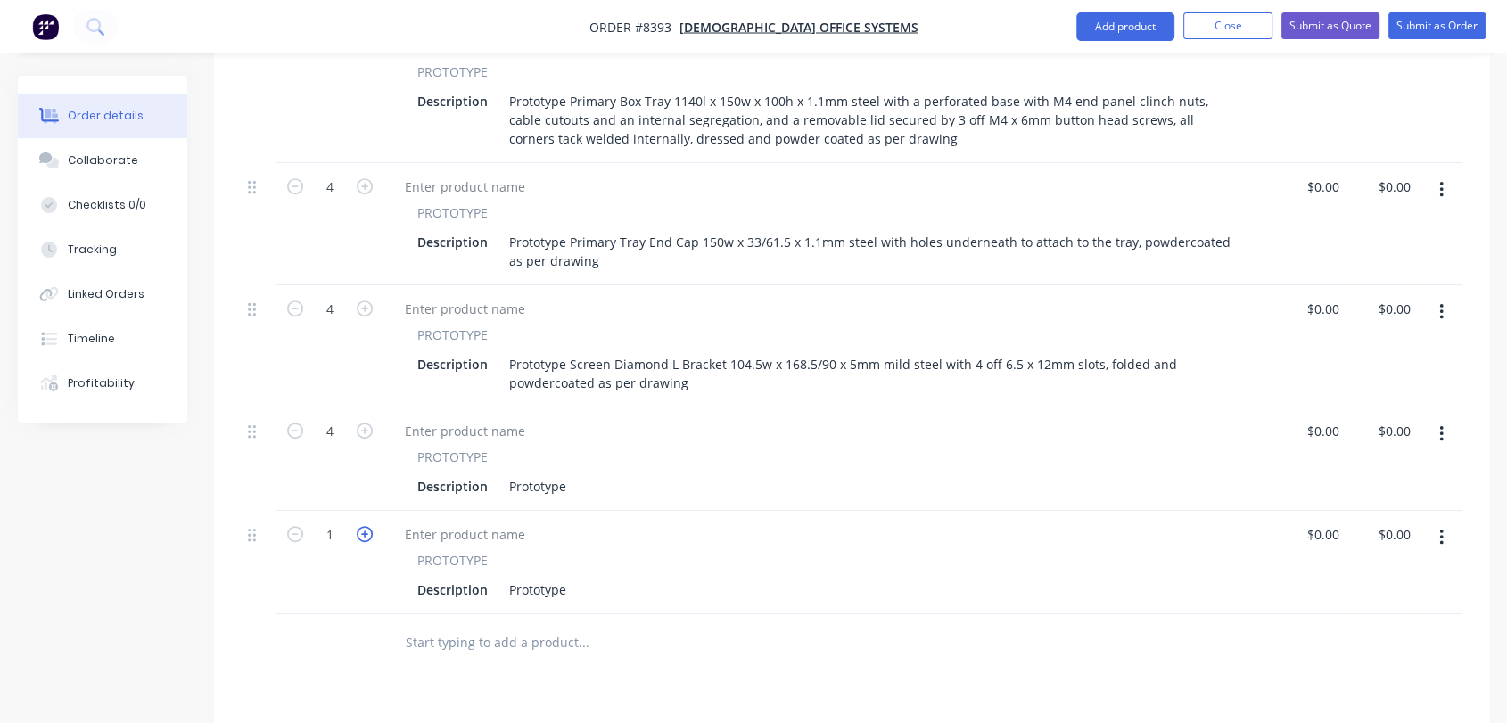
click at [365, 526] on icon "button" at bounding box center [365, 534] width 16 height 16
click at [292, 526] on icon "button" at bounding box center [295, 534] width 16 height 16
type input "2"
click at [1226, 29] on button "Close" at bounding box center [1227, 25] width 89 height 27
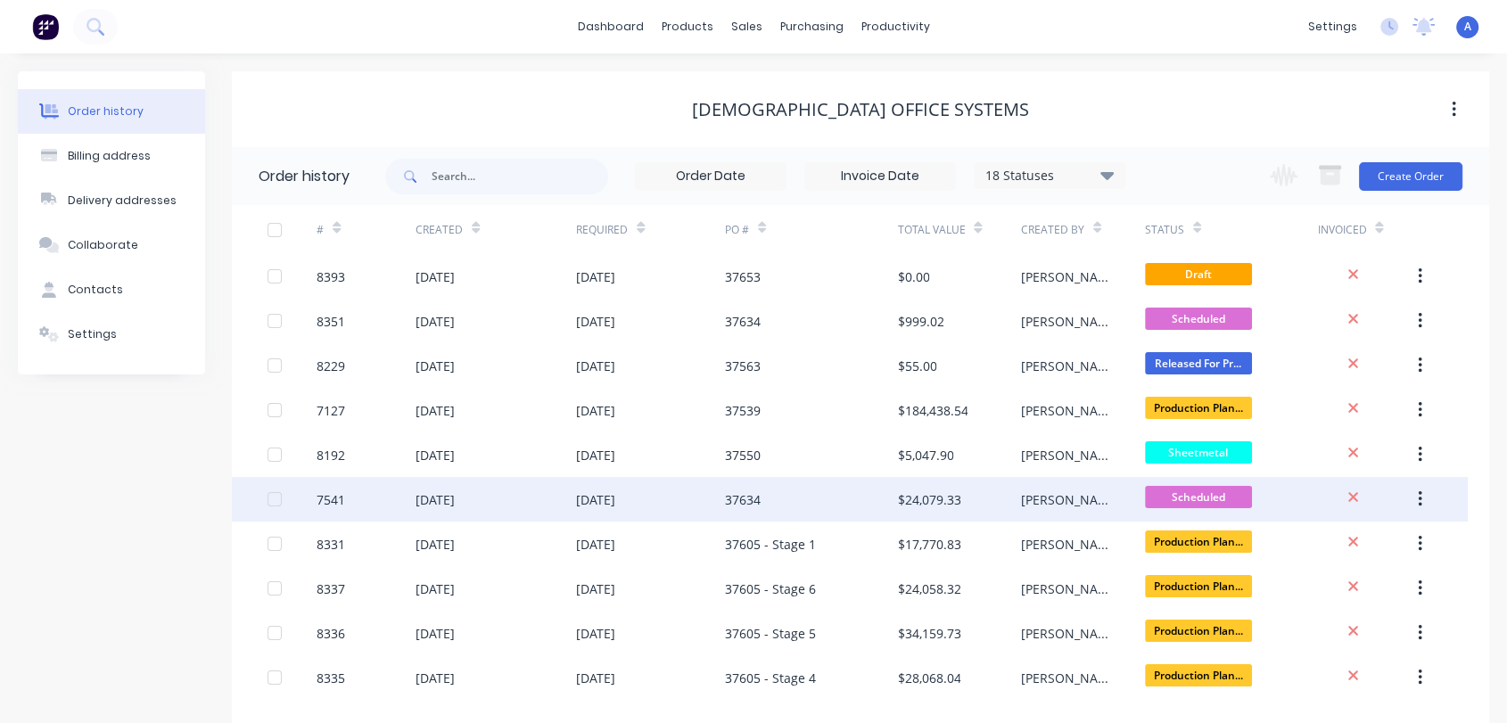
scroll to position [96, 0]
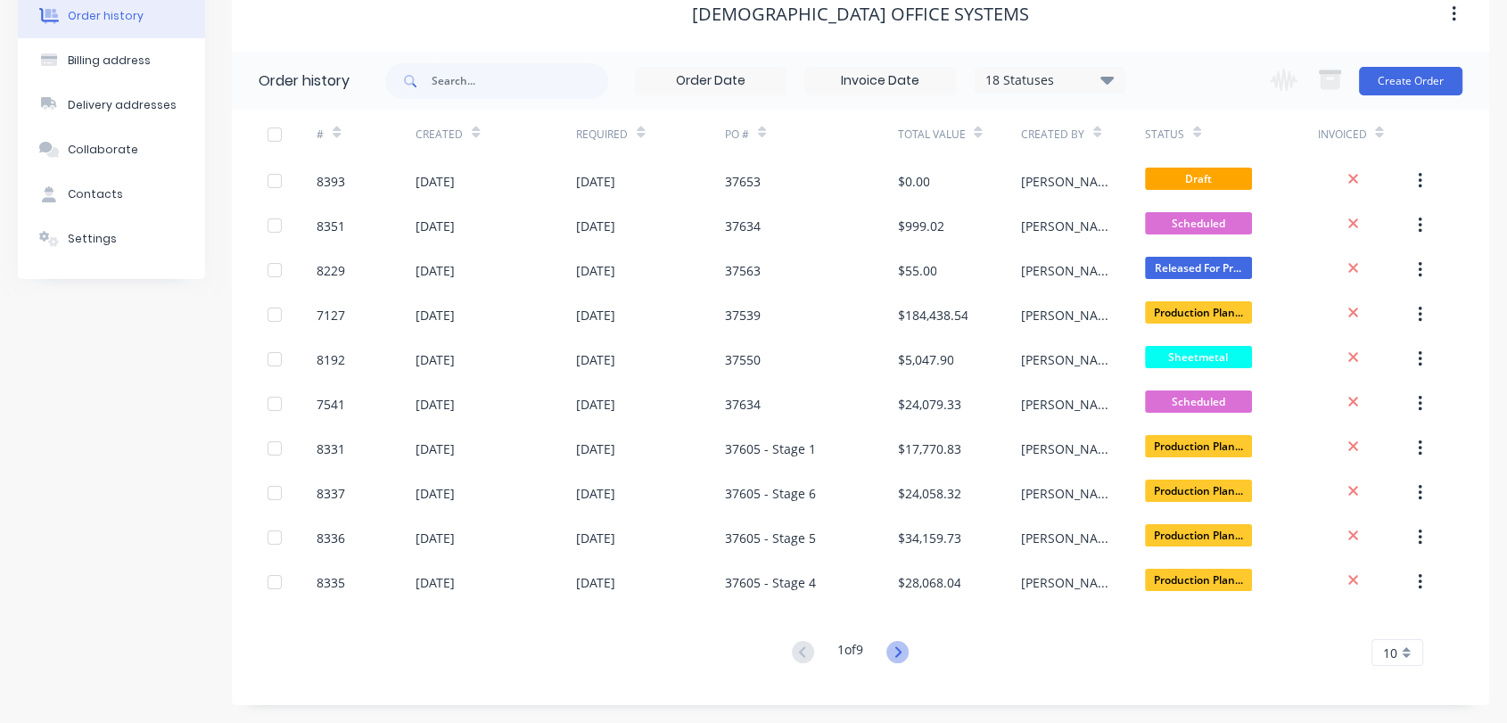
click at [901, 652] on icon at bounding box center [898, 652] width 6 height 11
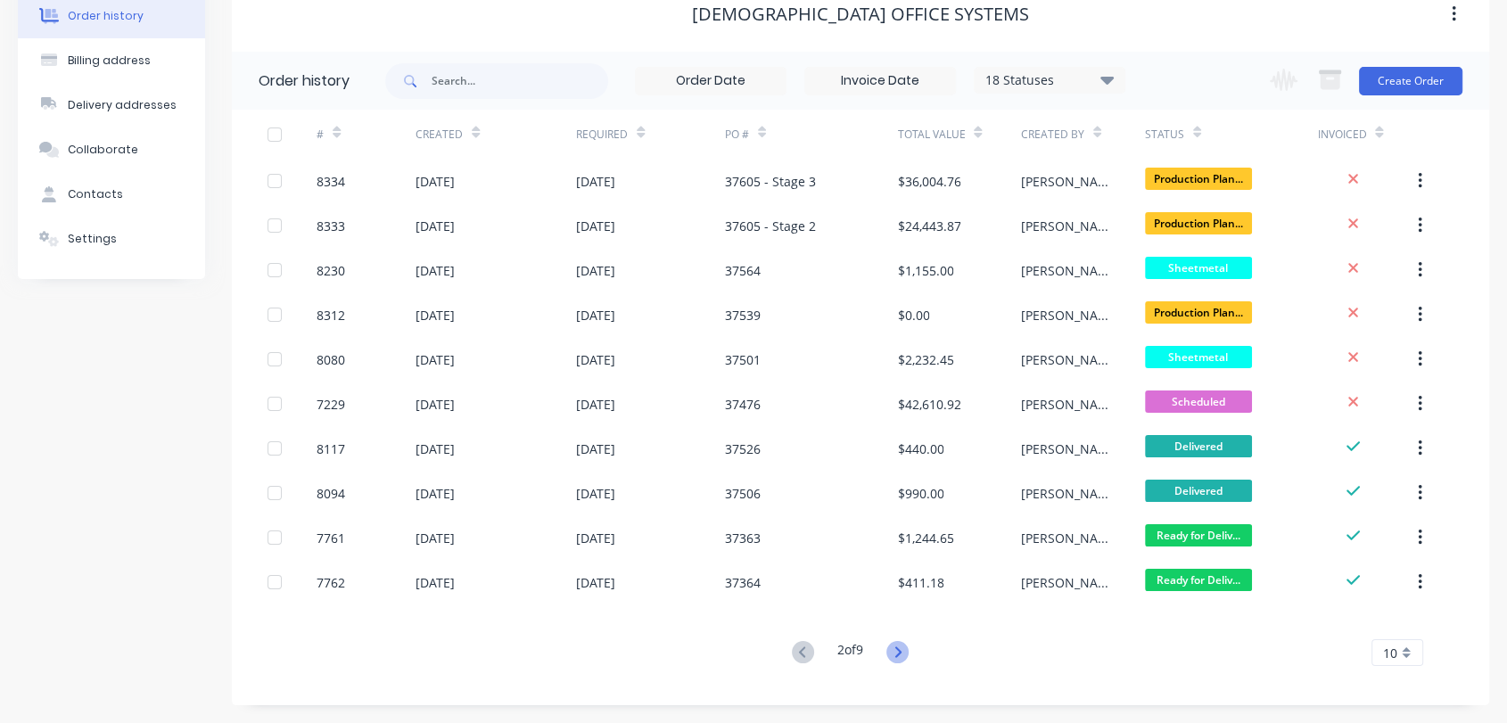
click at [899, 656] on icon at bounding box center [898, 652] width 6 height 11
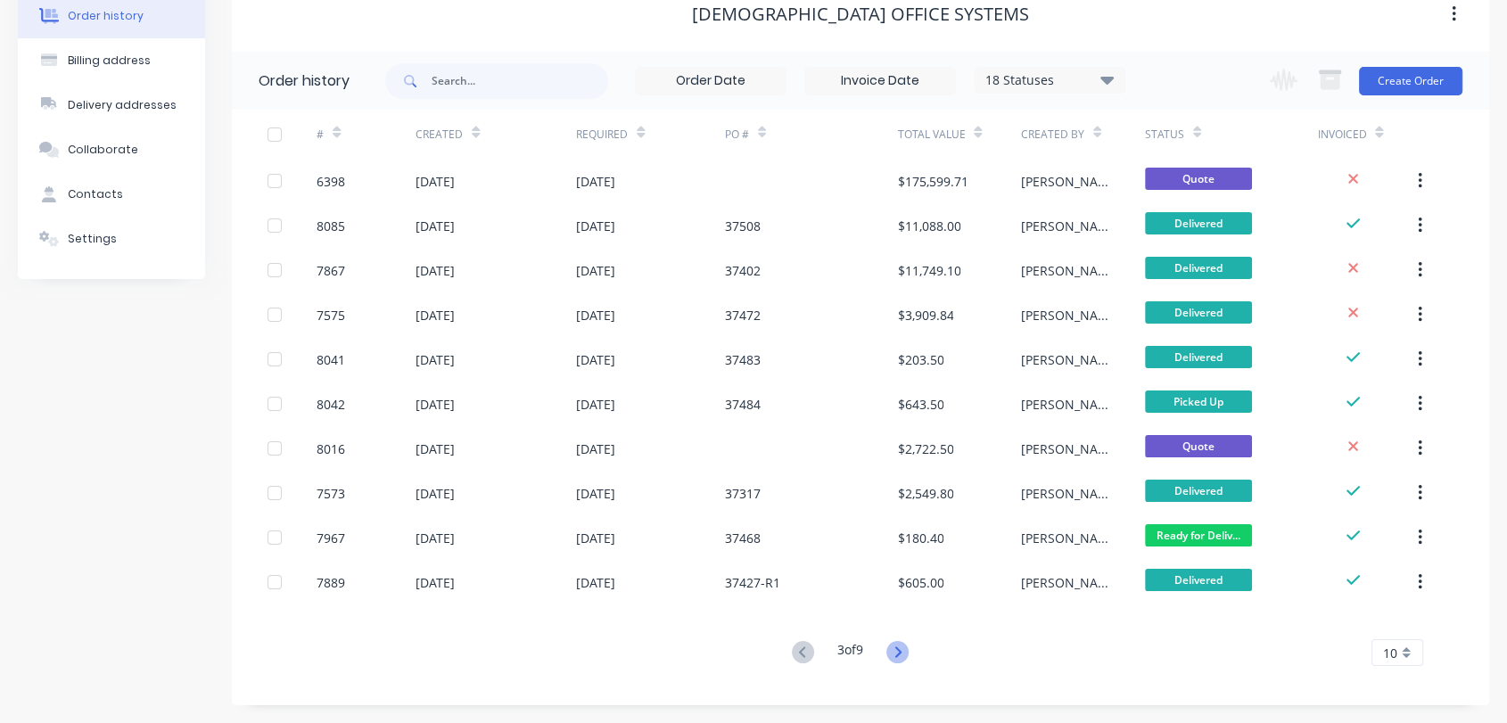
click at [899, 647] on icon at bounding box center [898, 652] width 6 height 11
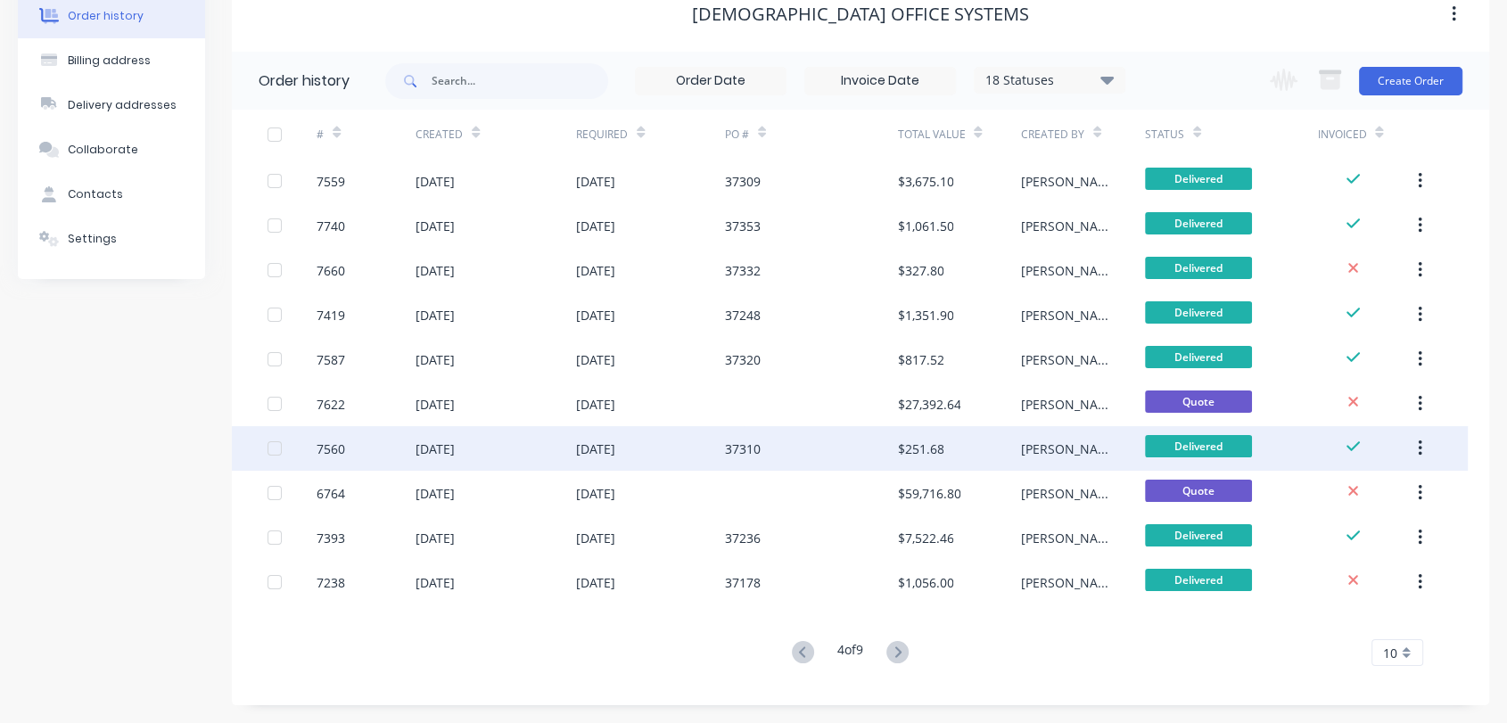
click at [554, 433] on div "05 Aug 2025" at bounding box center [496, 448] width 161 height 45
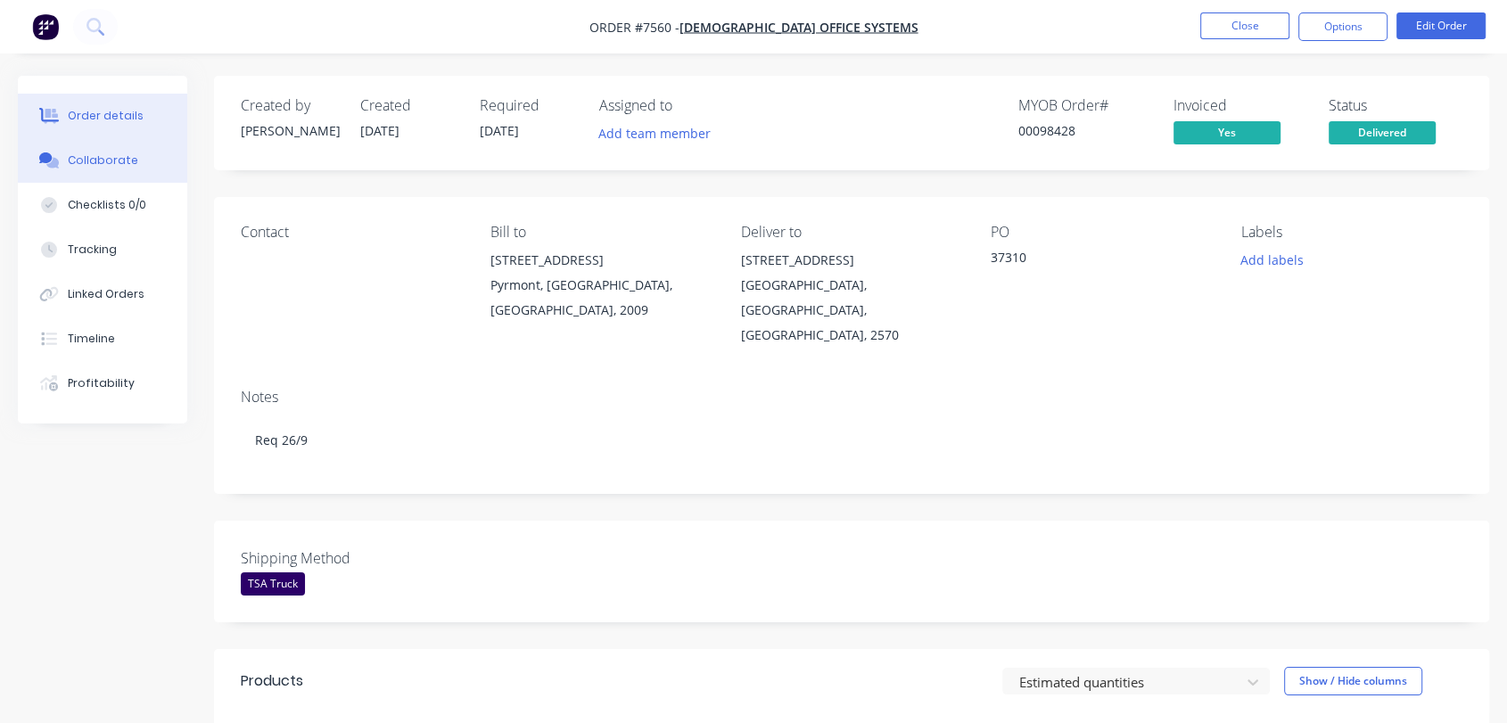
click at [126, 156] on div "Collaborate" at bounding box center [103, 161] width 70 height 16
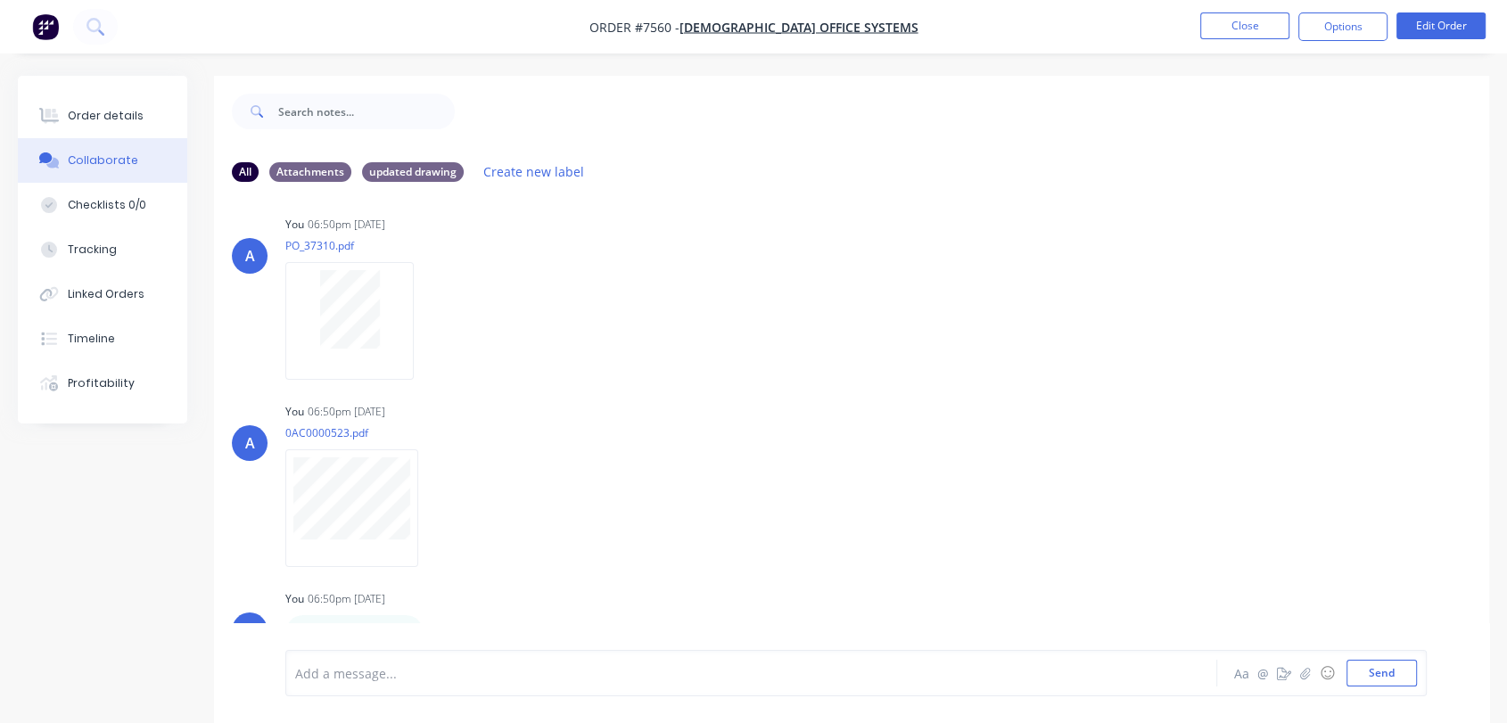
scroll to position [14, 0]
click at [1250, 20] on button "Close" at bounding box center [1244, 25] width 89 height 27
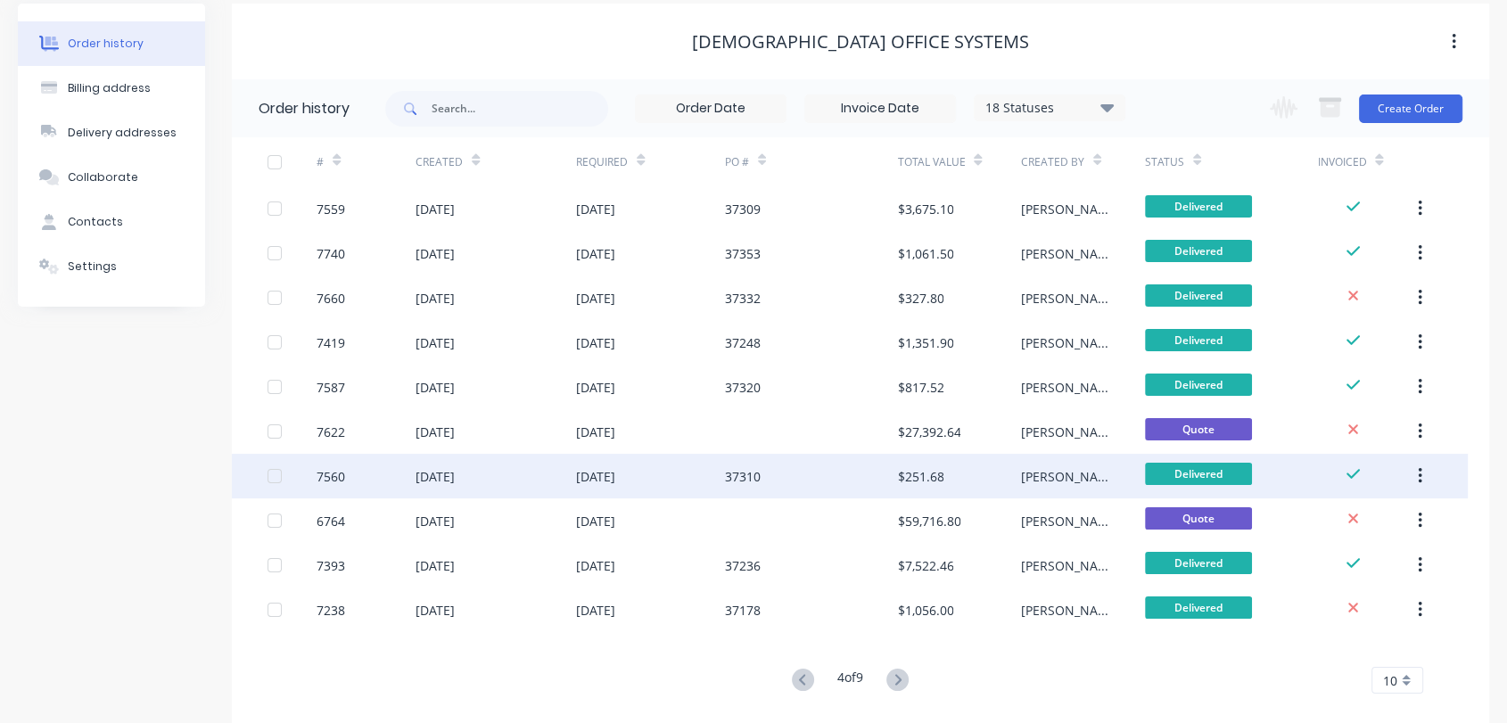
scroll to position [96, 0]
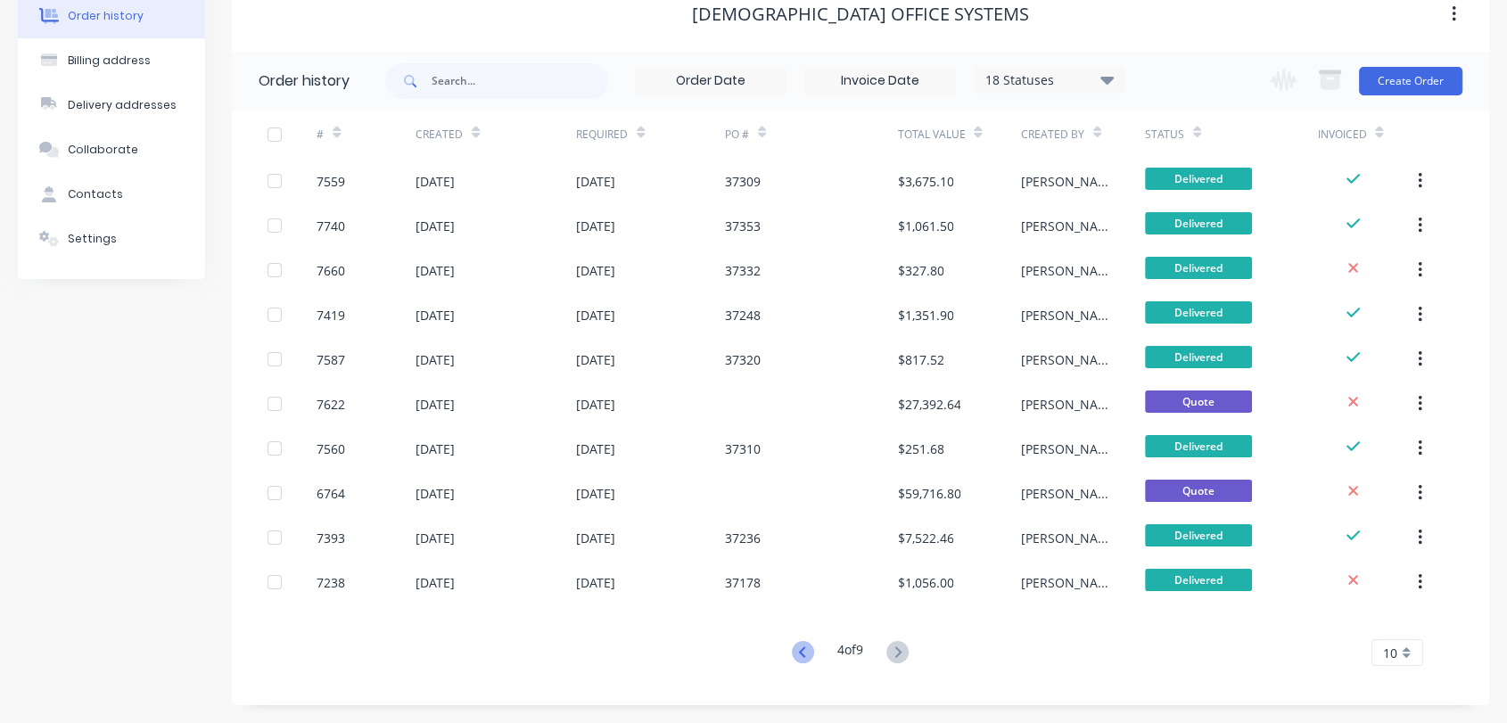
click at [792, 643] on icon at bounding box center [803, 652] width 22 height 22
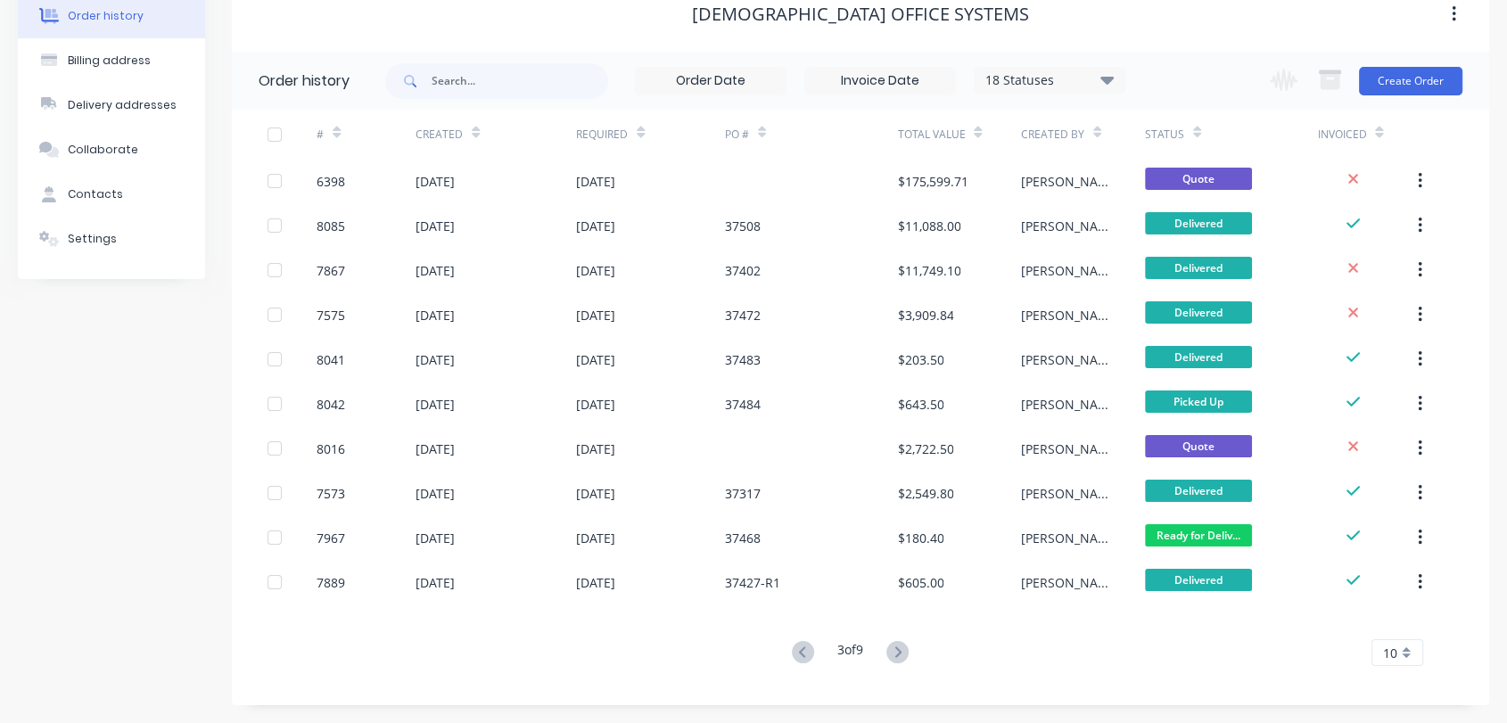
scroll to position [0, 0]
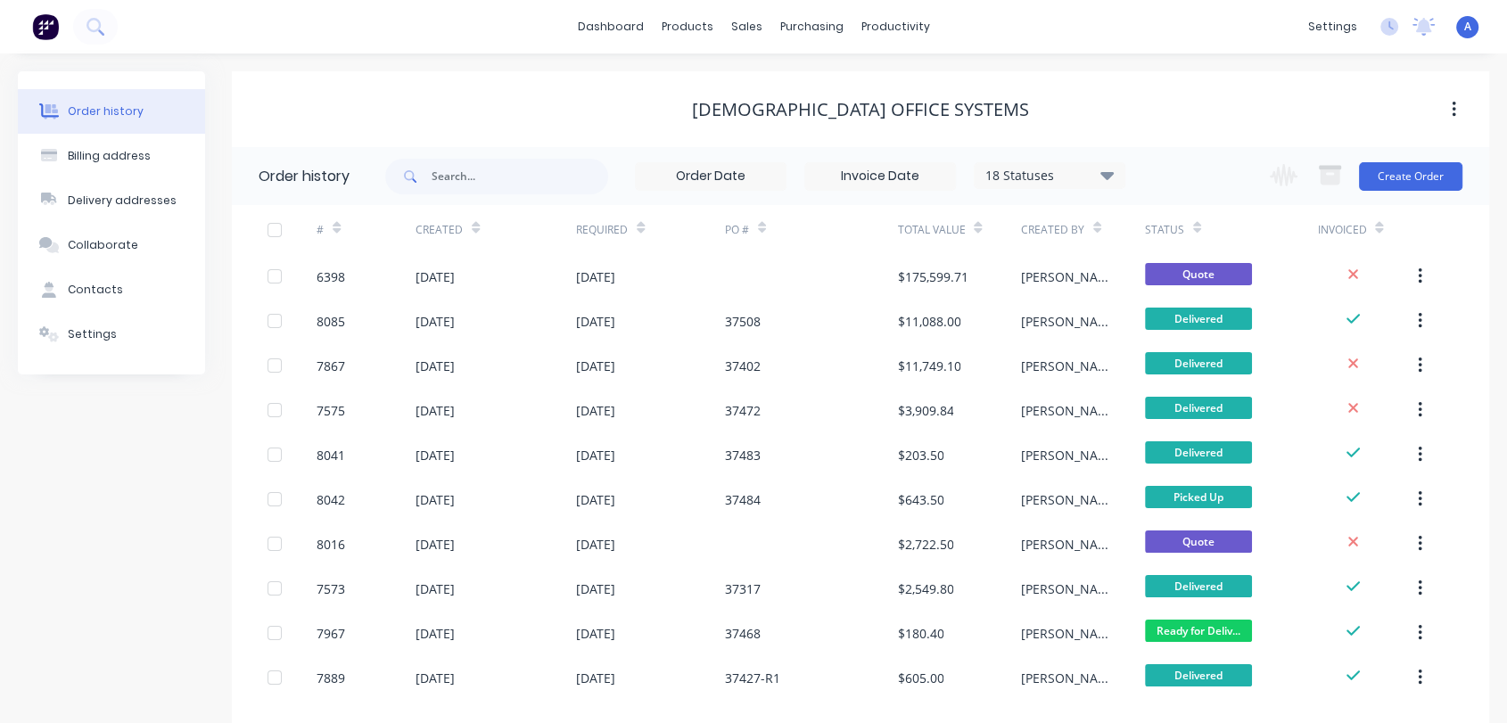
click at [793, 643] on div "37468" at bounding box center [811, 633] width 173 height 45
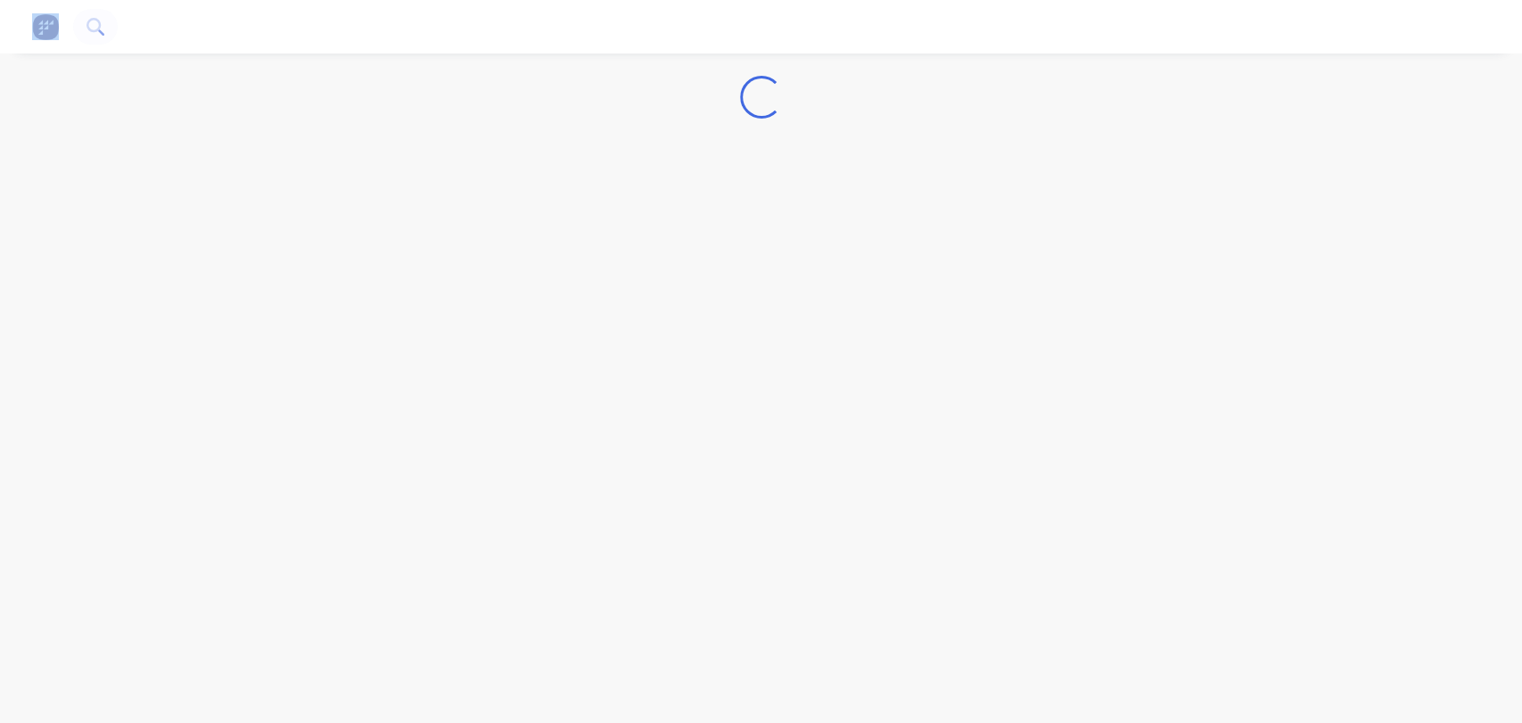
click at [793, 643] on div "Loading..." at bounding box center [761, 361] width 1522 height 723
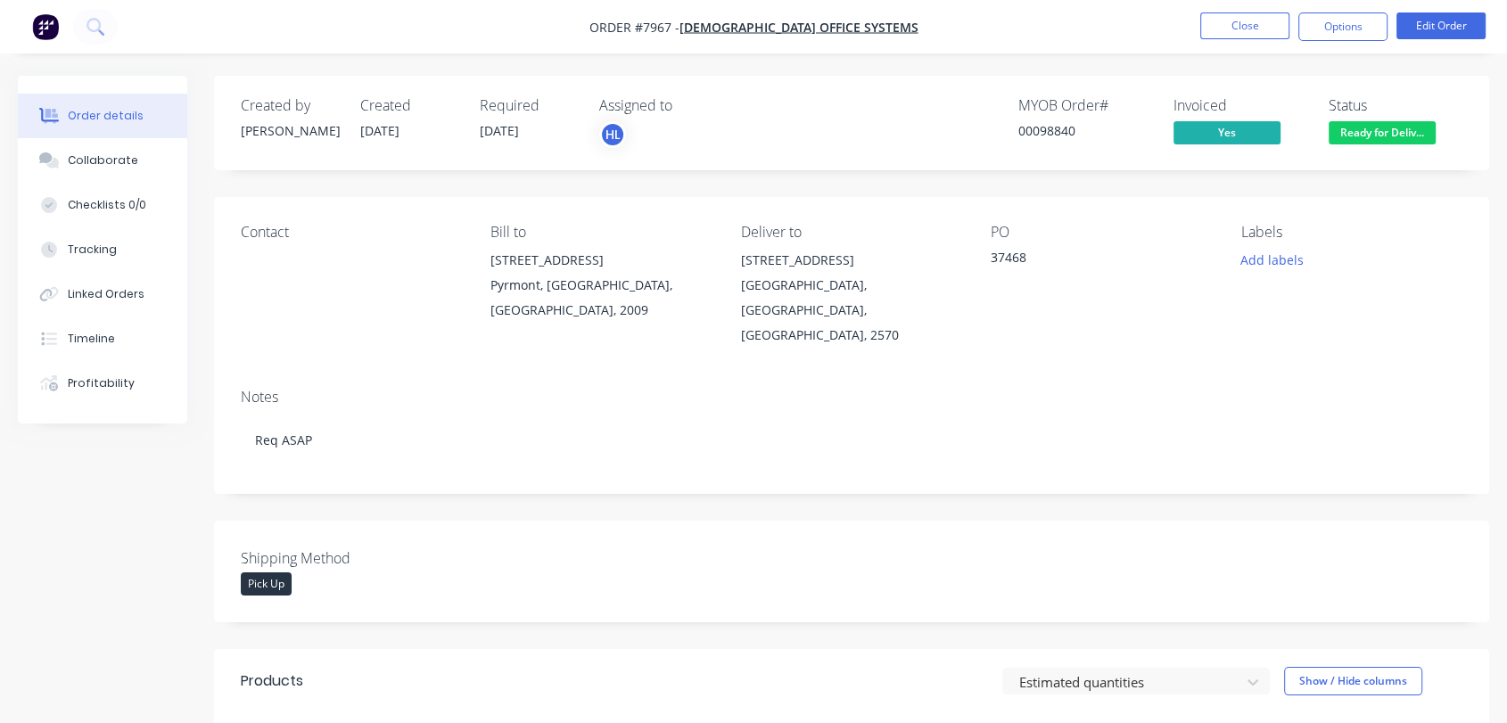
click at [1248, 9] on nav "Order #7967 - Unifor Office Systems Close Options Edit Order" at bounding box center [753, 27] width 1507 height 54
click at [1232, 19] on button "Close" at bounding box center [1244, 25] width 89 height 27
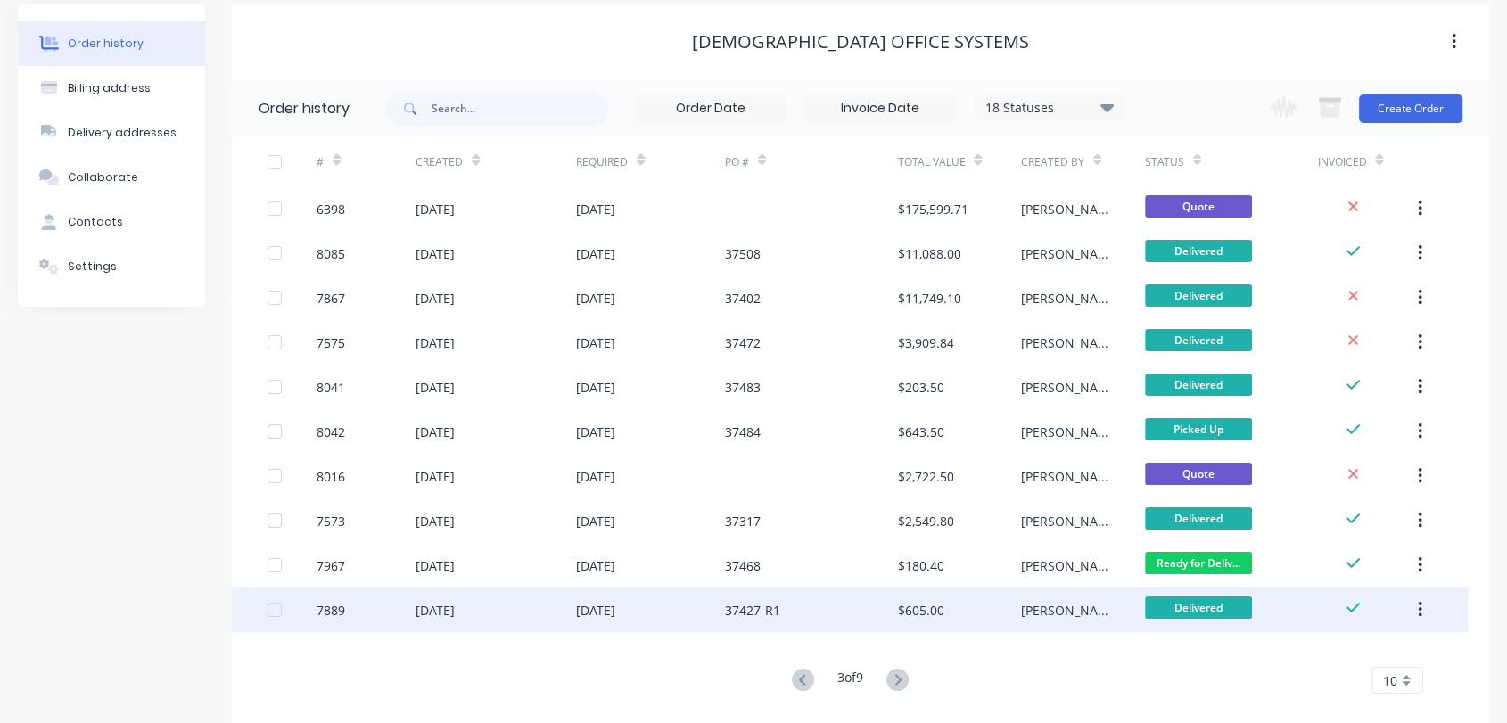
scroll to position [96, 0]
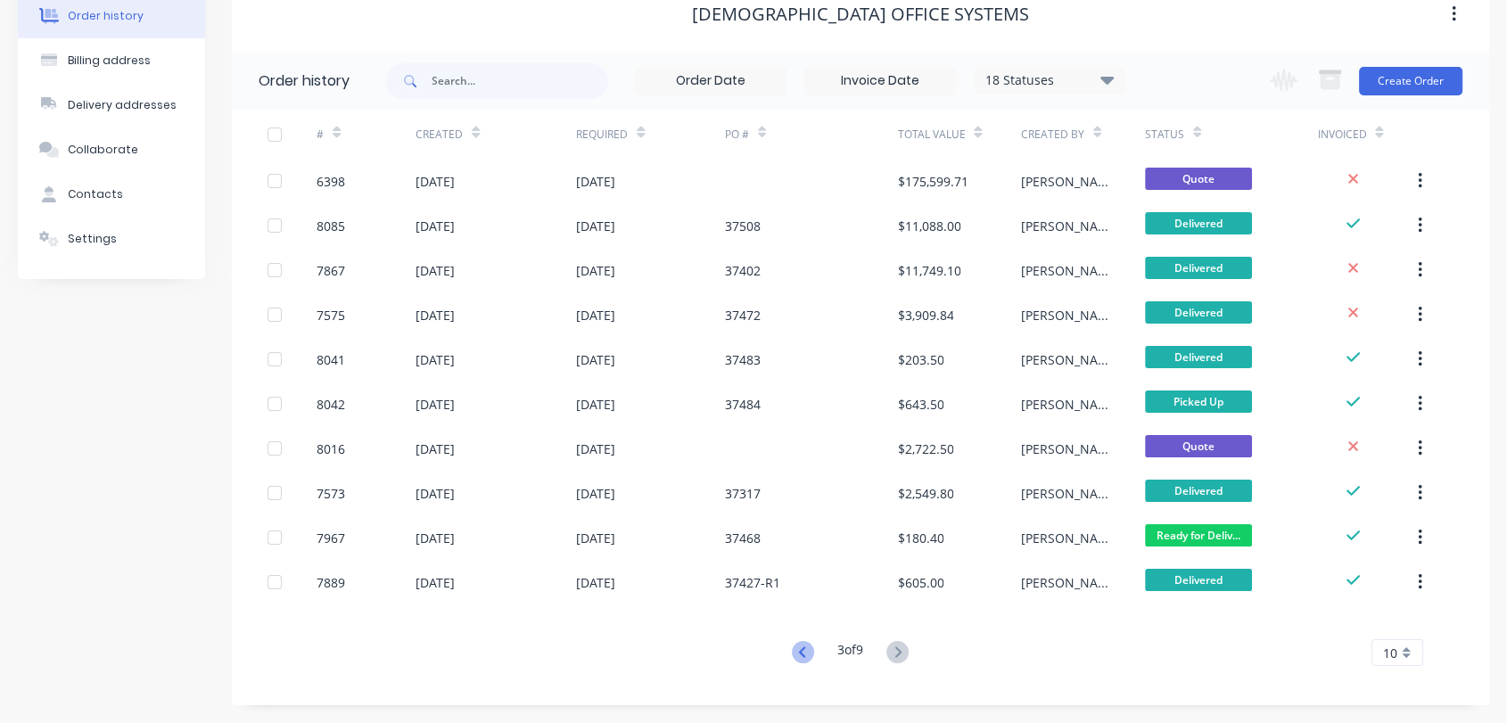
click at [806, 645] on icon at bounding box center [803, 652] width 22 height 22
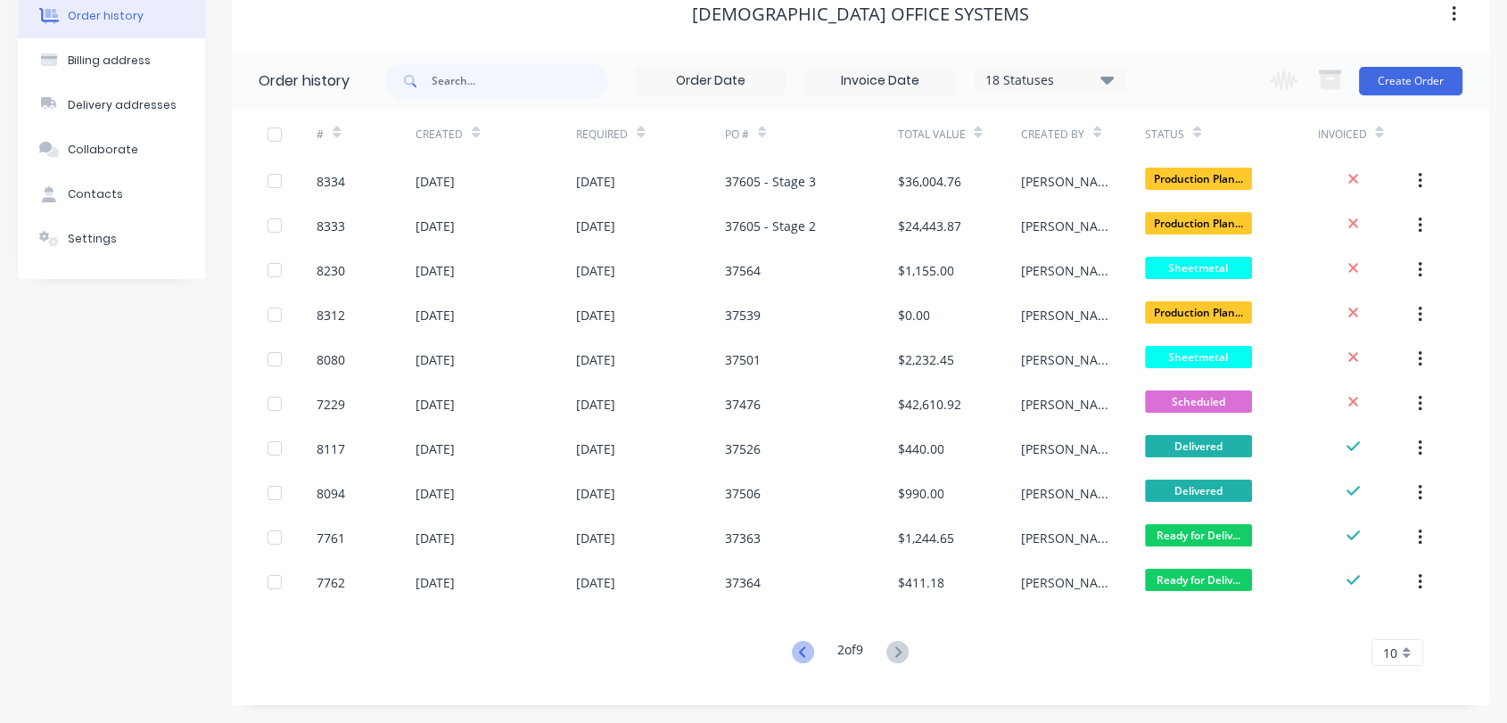
click at [802, 648] on icon at bounding box center [803, 652] width 22 height 22
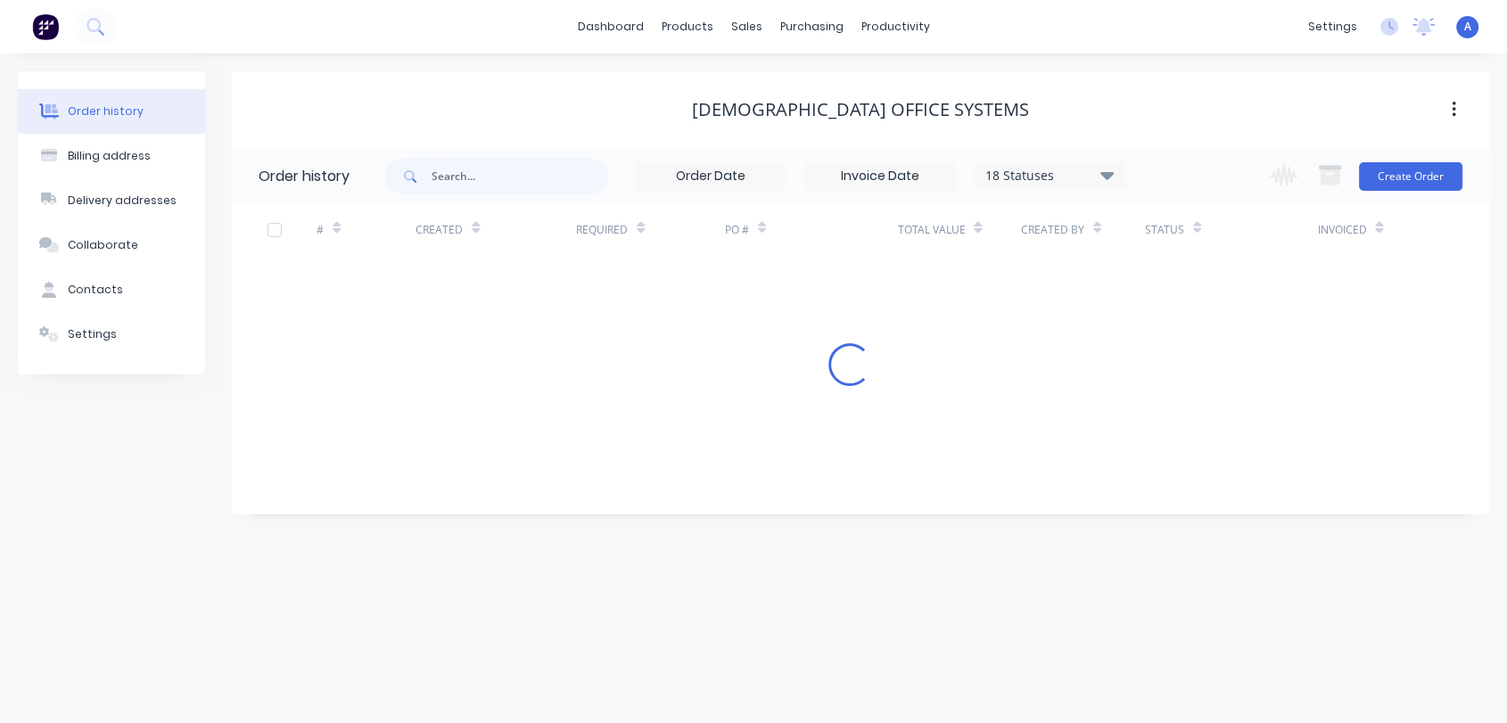
scroll to position [0, 0]
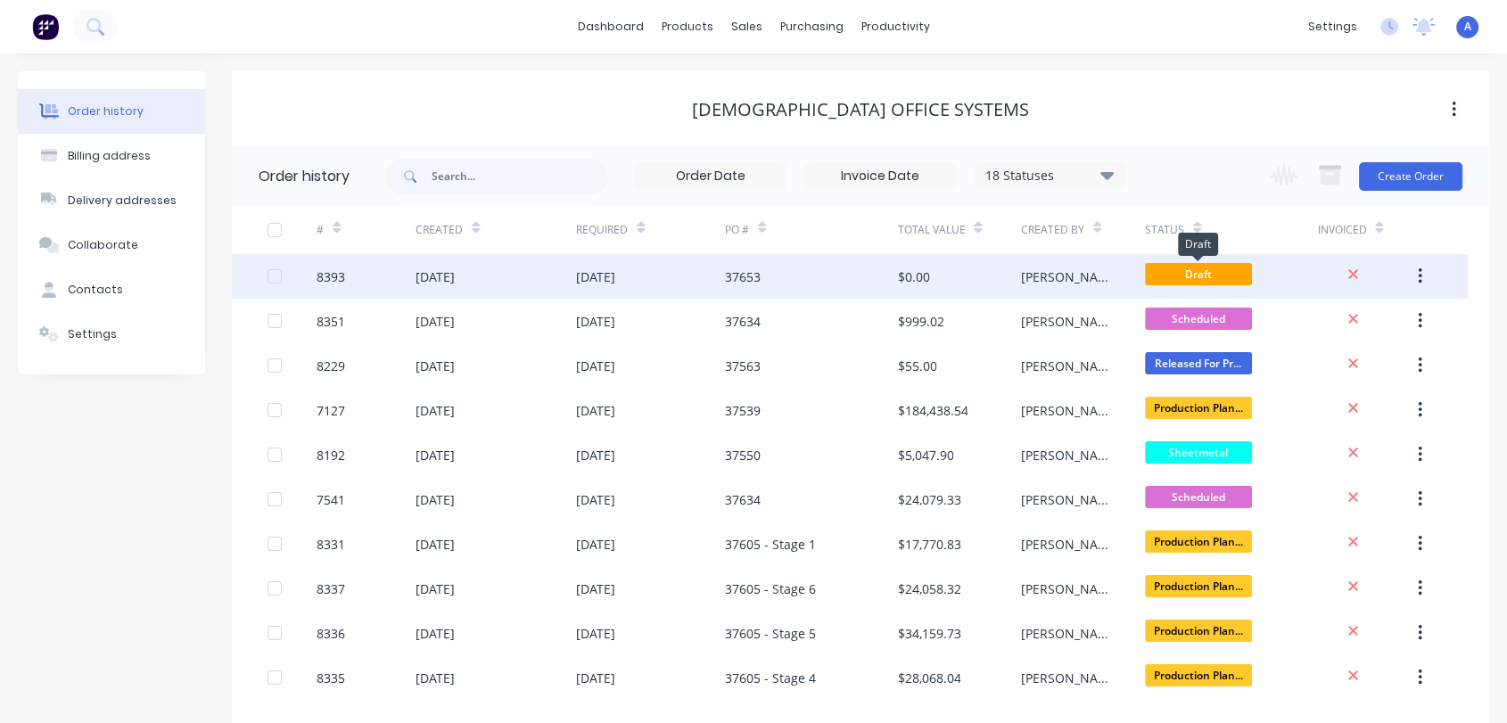
click at [1208, 279] on span "Draft" at bounding box center [1198, 274] width 107 height 22
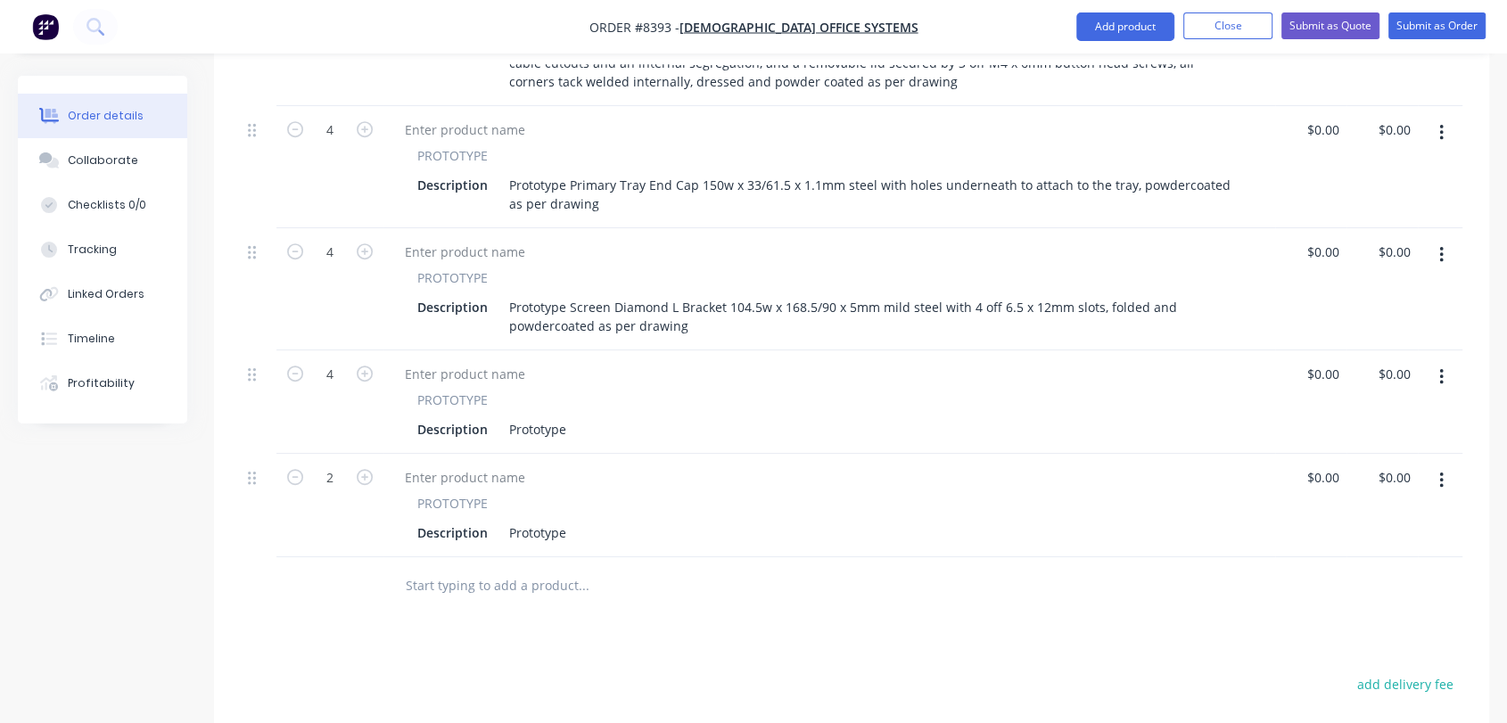
scroll to position [991, 0]
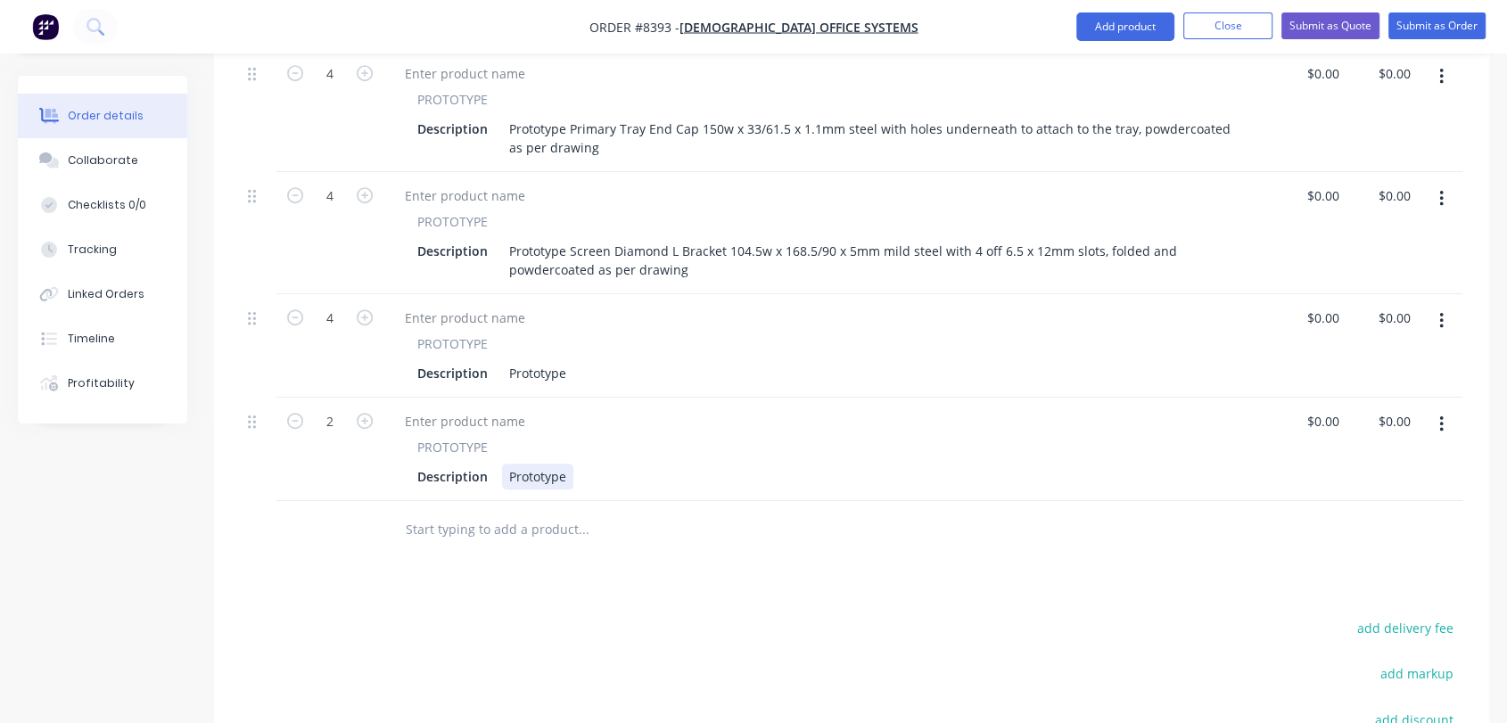
click at [564, 464] on div "Prototype" at bounding box center [537, 477] width 71 height 26
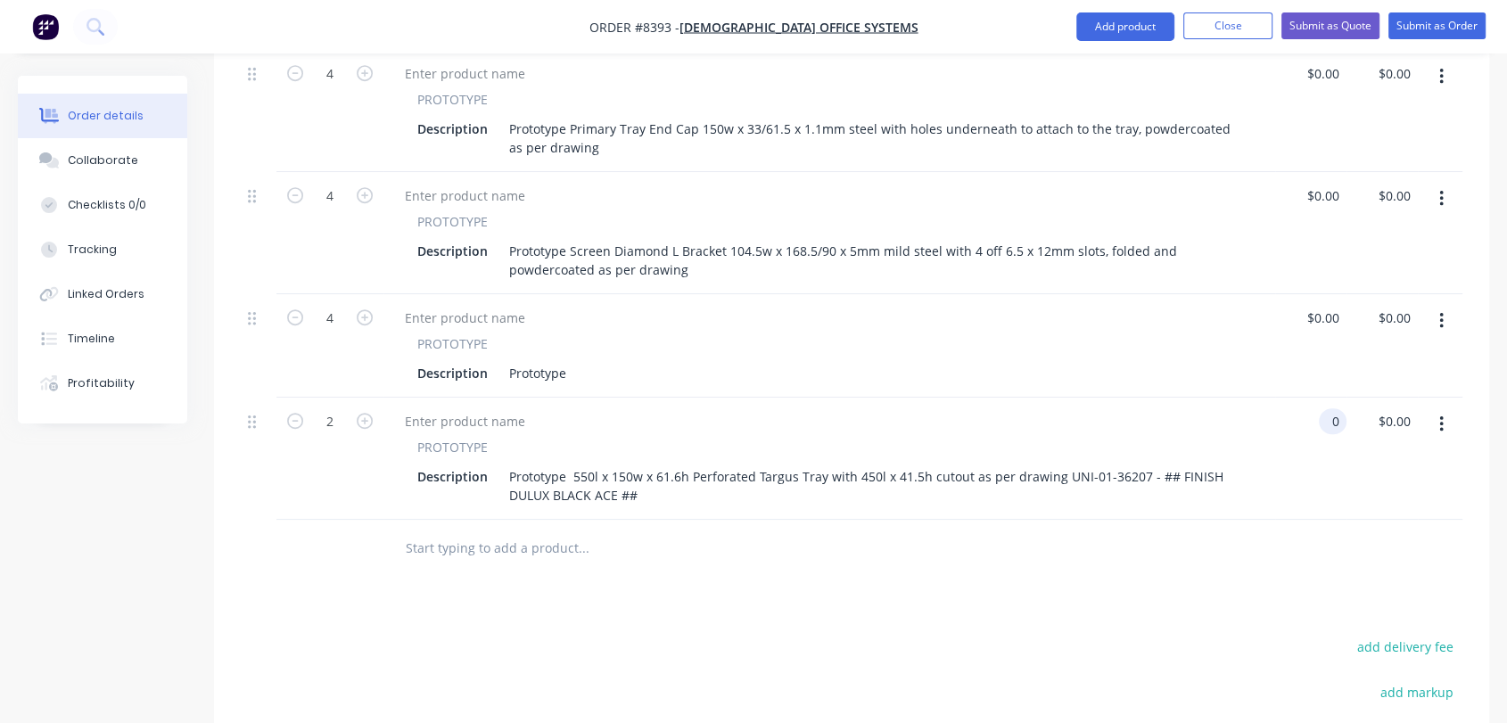
type input "$0.00"
click at [492, 531] on input "text" at bounding box center [583, 549] width 357 height 36
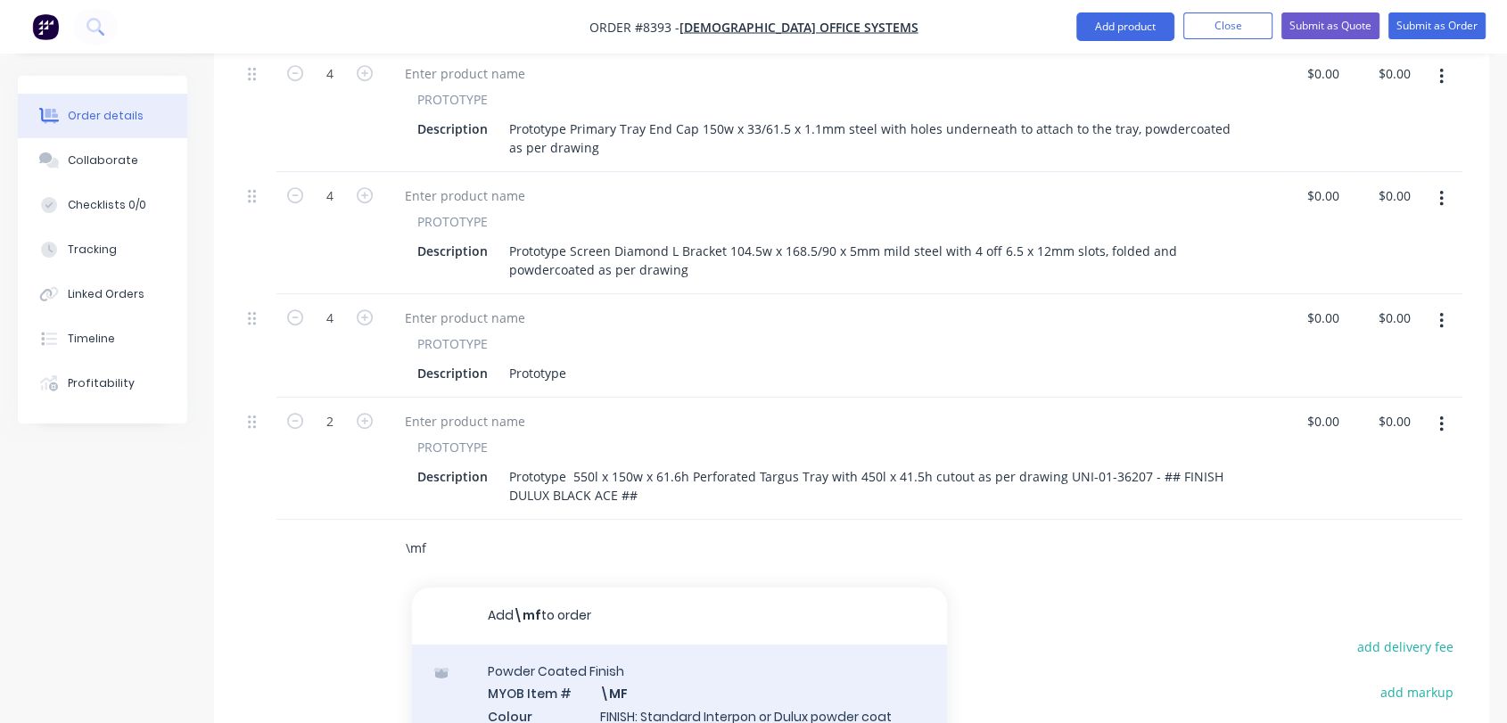
type input "\mf"
click at [663, 645] on div "Powder Coated Finish MYOB Item # \MF Colour FINISH: Standard Interpon or Dulux …" at bounding box center [679, 705] width 535 height 120
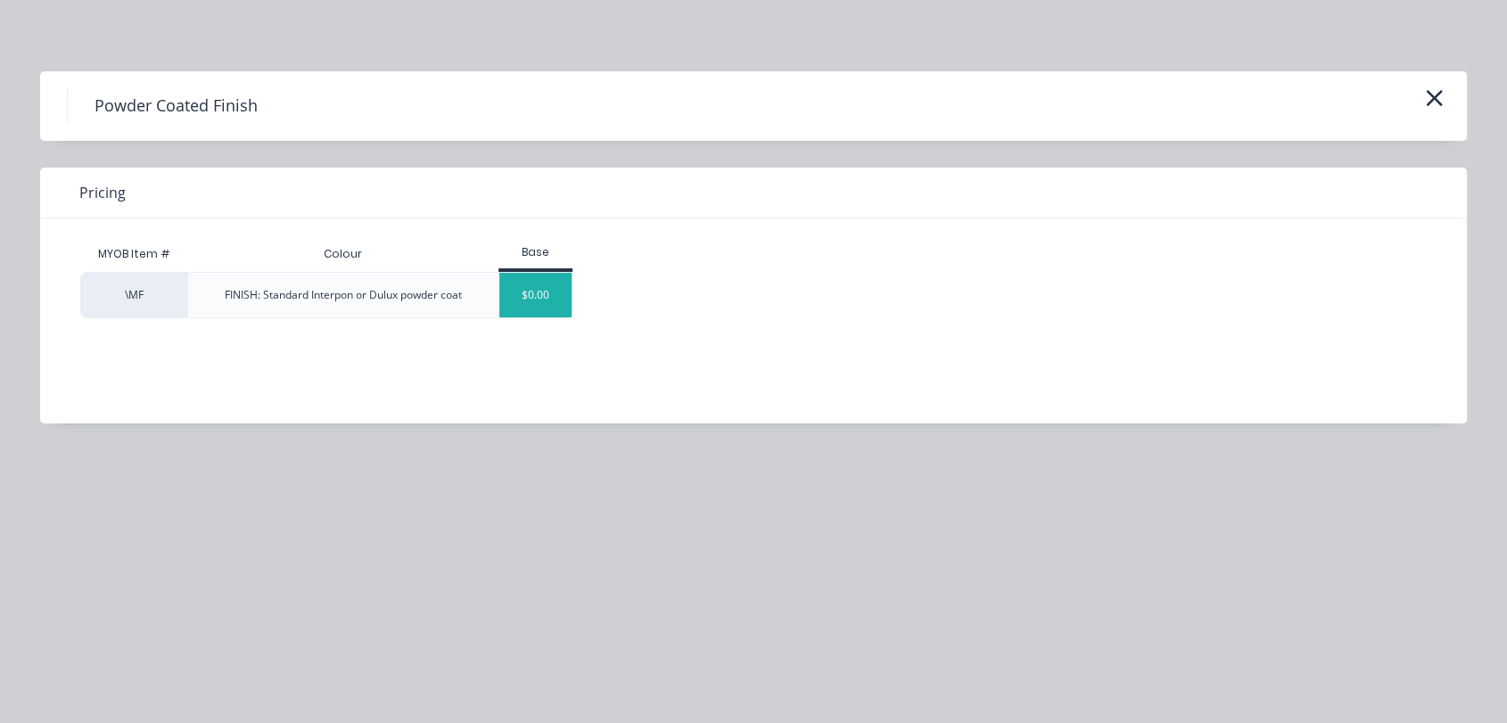
click at [528, 290] on div "$0.00" at bounding box center [535, 295] width 72 height 45
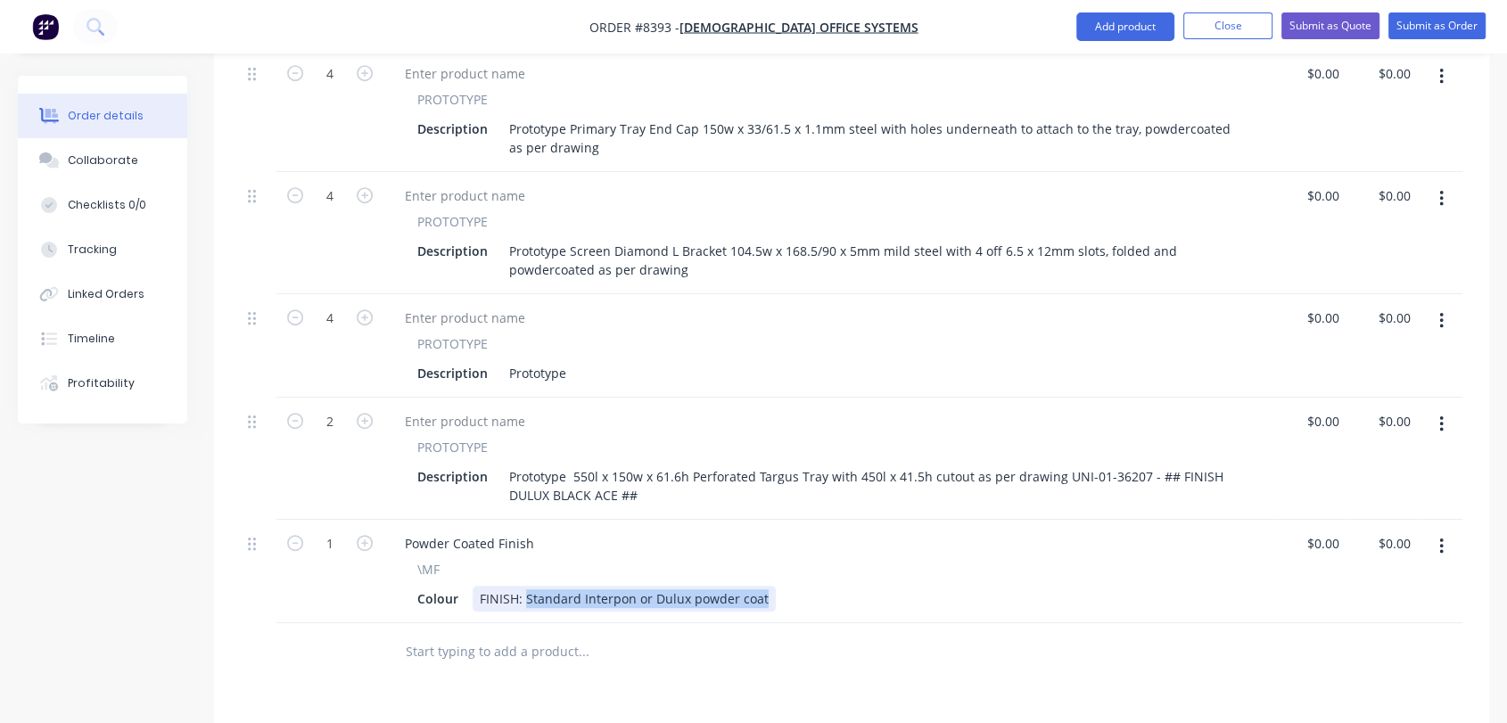
drag, startPoint x: 524, startPoint y: 543, endPoint x: 807, endPoint y: 548, distance: 283.6
click at [807, 586] on div "Colour FINISH: Standard Interpon or Dulux powder coat" at bounding box center [825, 599] width 831 height 26
type input "$0.00"
click at [566, 634] on input "text" at bounding box center [583, 652] width 357 height 36
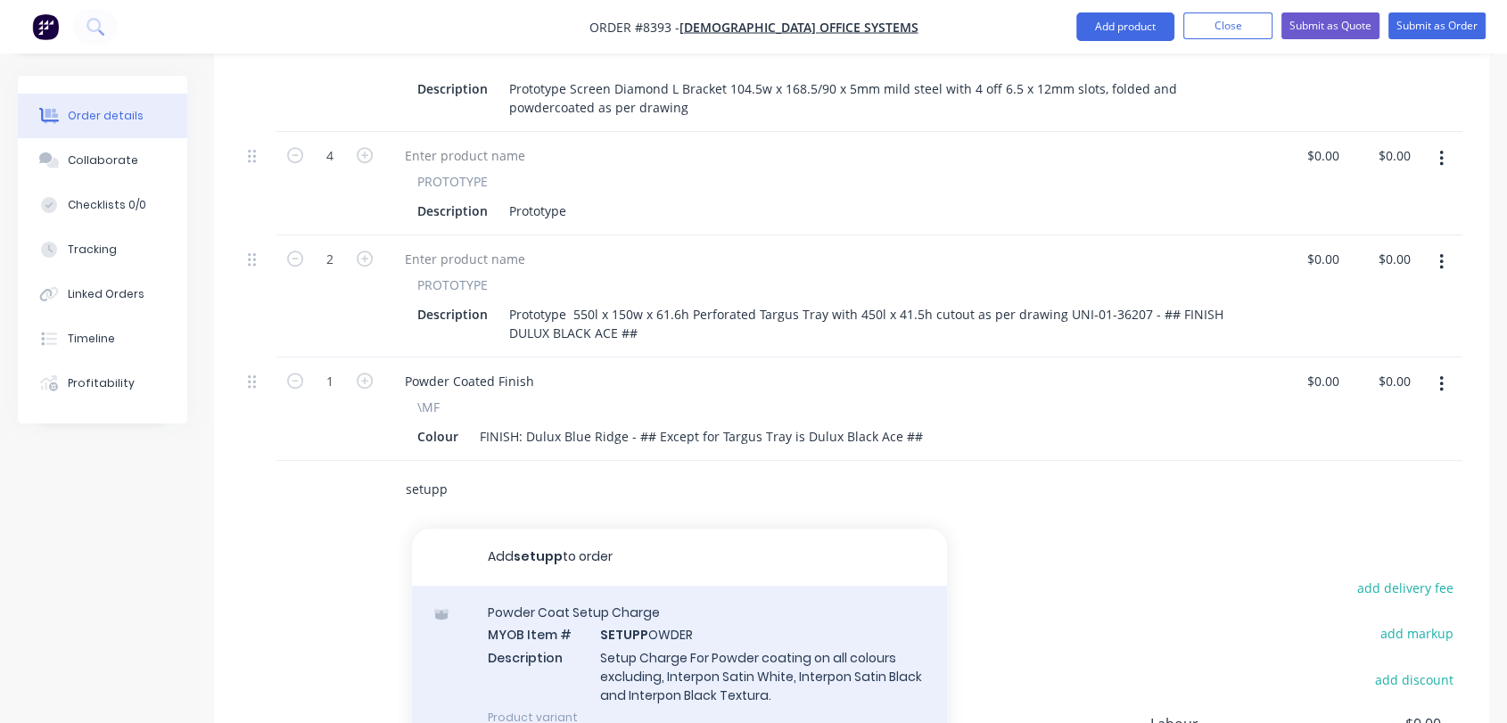
scroll to position [1189, 0]
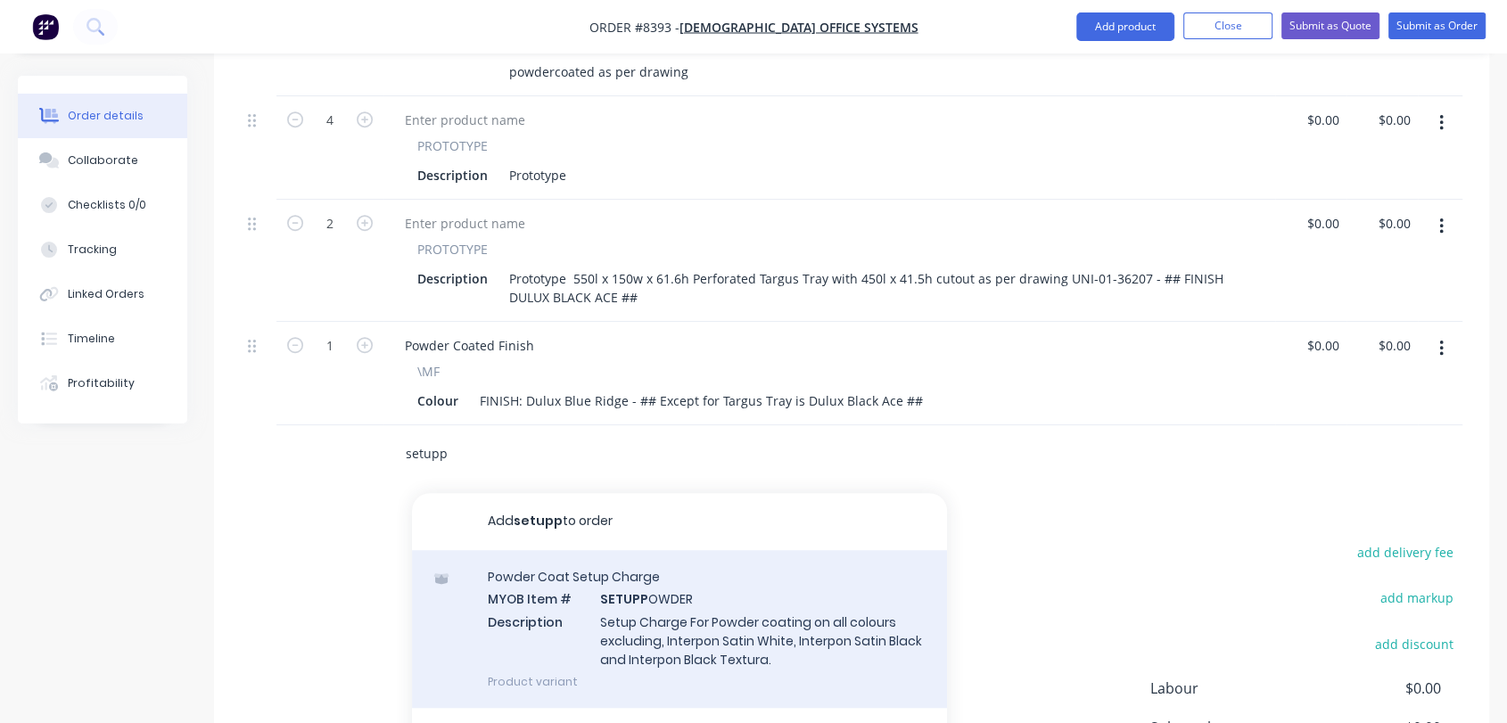
type input "setupp"
click at [668, 574] on div "Powder Coat Setup Charge MYOB Item # SETUPP OWDER Description Setup Charge For …" at bounding box center [679, 629] width 535 height 158
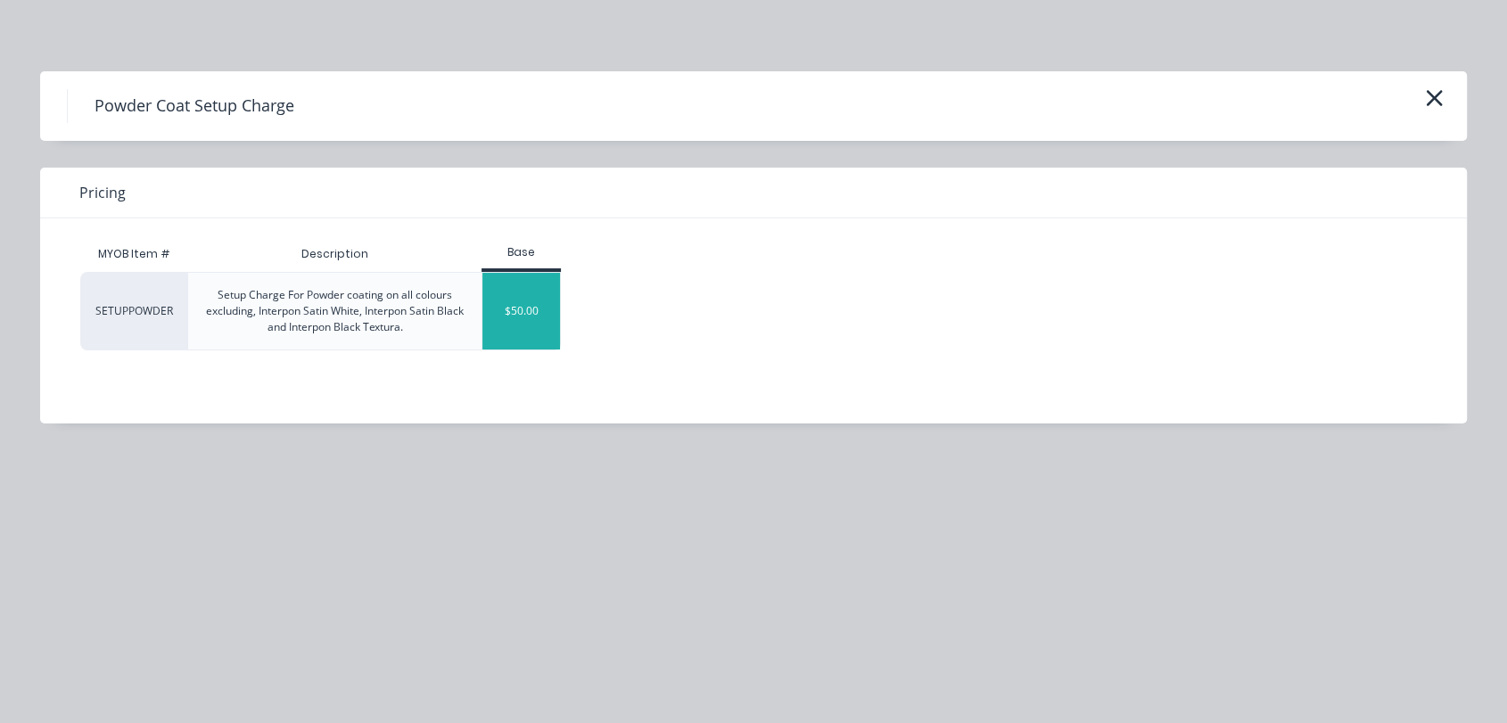
click at [500, 318] on div "$50.00" at bounding box center [521, 311] width 78 height 77
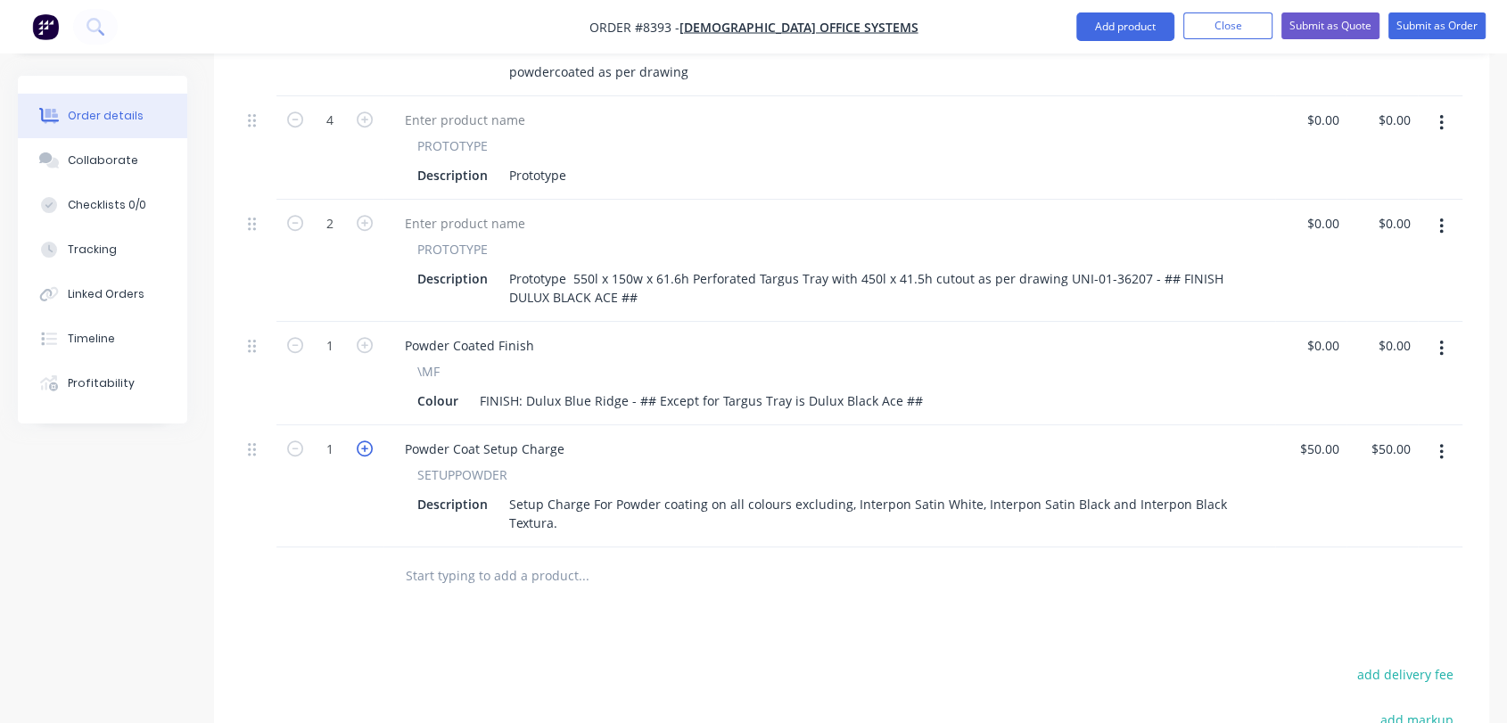
click at [367, 441] on icon "button" at bounding box center [365, 449] width 16 height 16
type input "2"
type input "$100.00"
click at [491, 558] on input "text" at bounding box center [583, 576] width 357 height 36
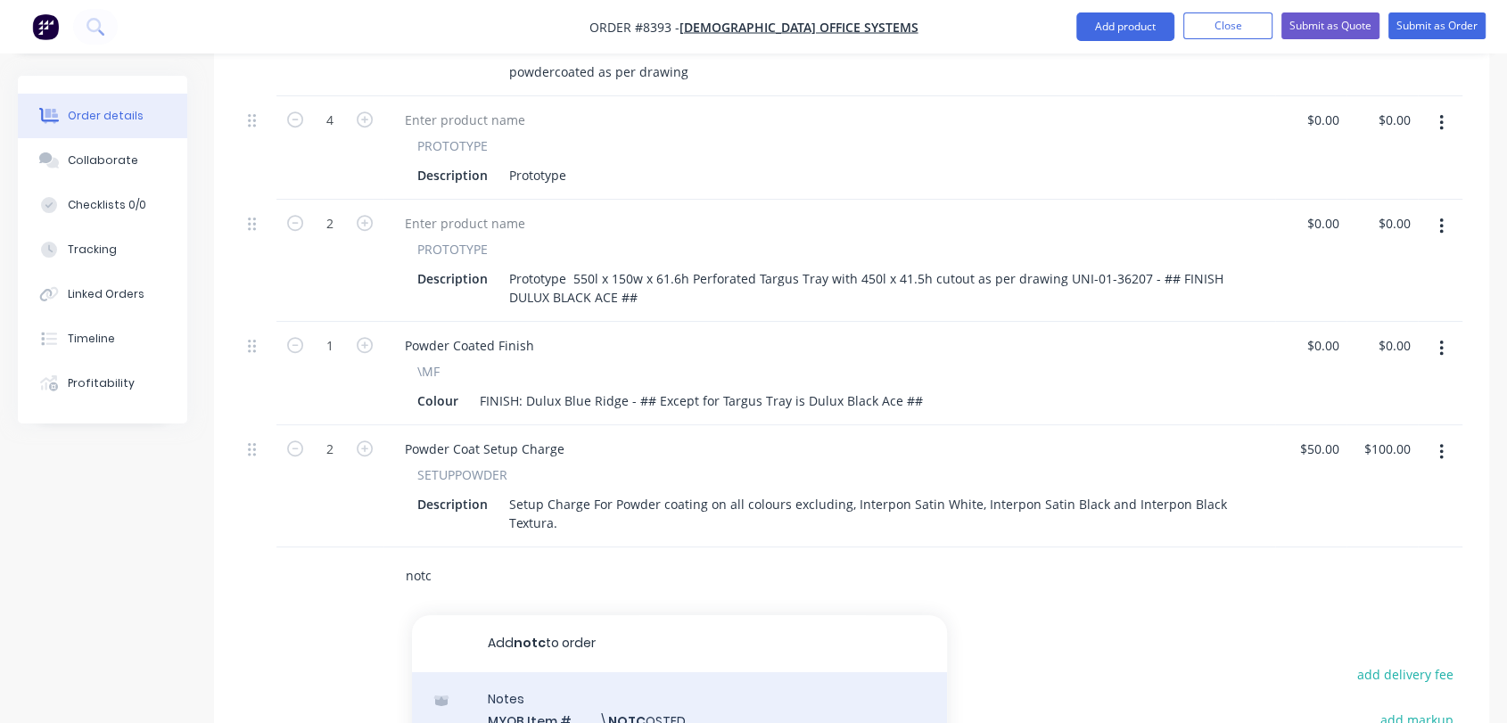
type input "notc"
click at [650, 700] on div "Notes MYOB Item # \ NOTC OSTED Description ////NOT COSTED//// Product variant" at bounding box center [679, 732] width 535 height 120
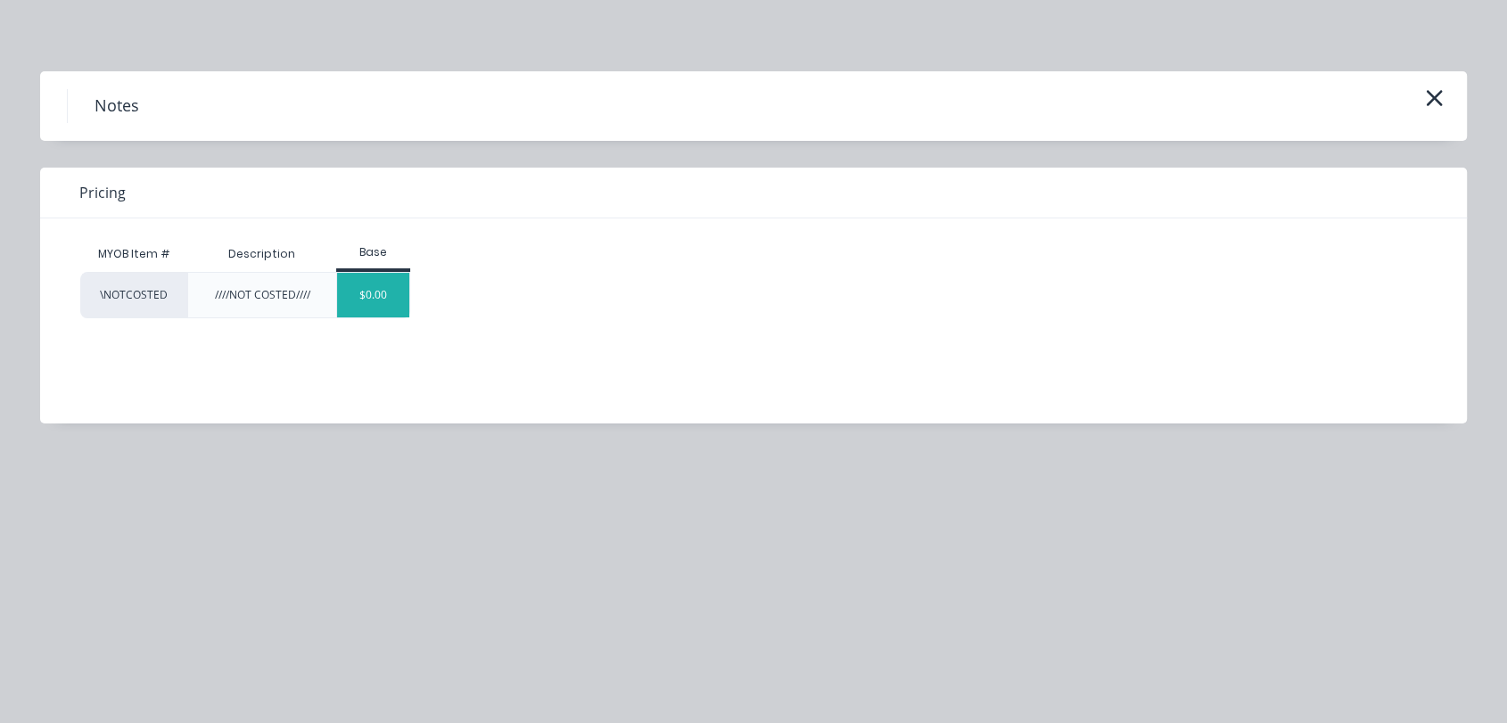
click at [391, 294] on div "$0.00" at bounding box center [373, 295] width 72 height 45
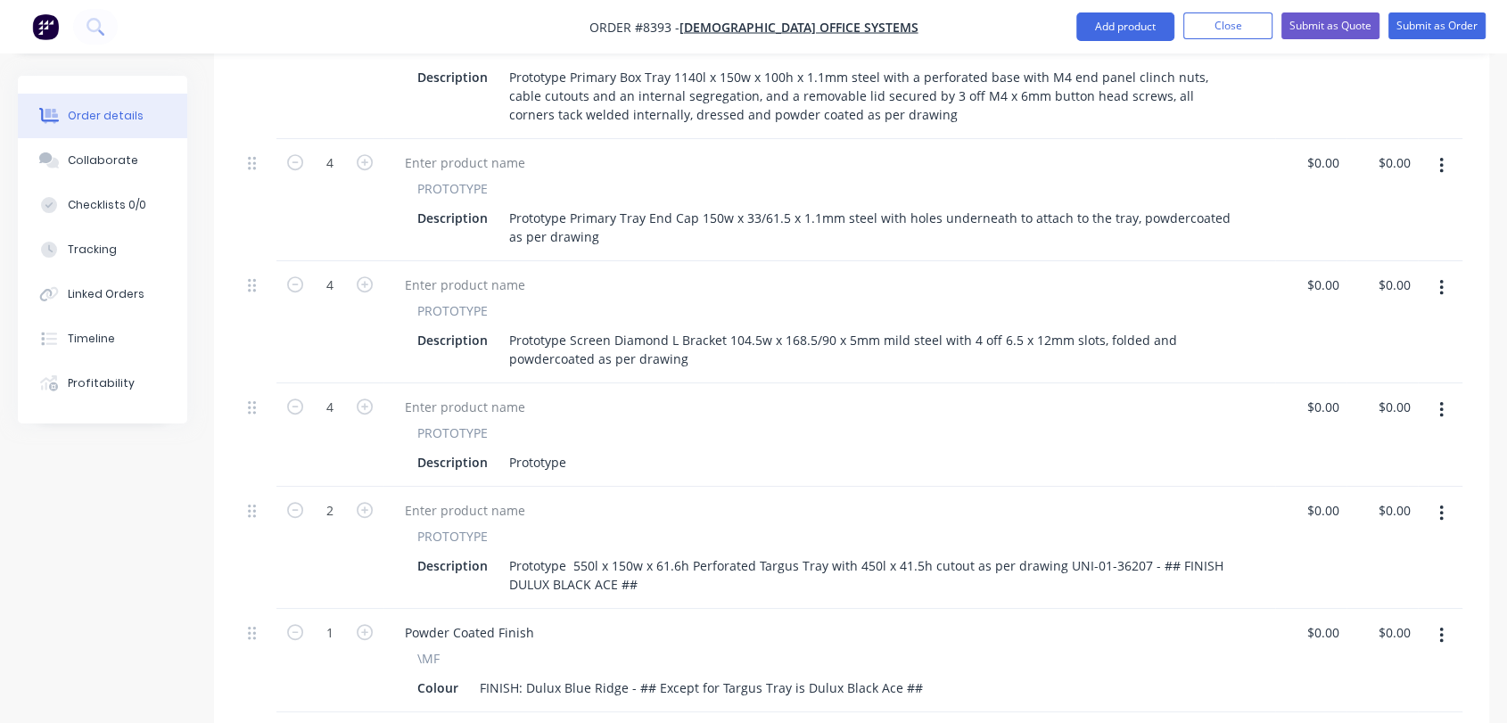
scroll to position [892, 0]
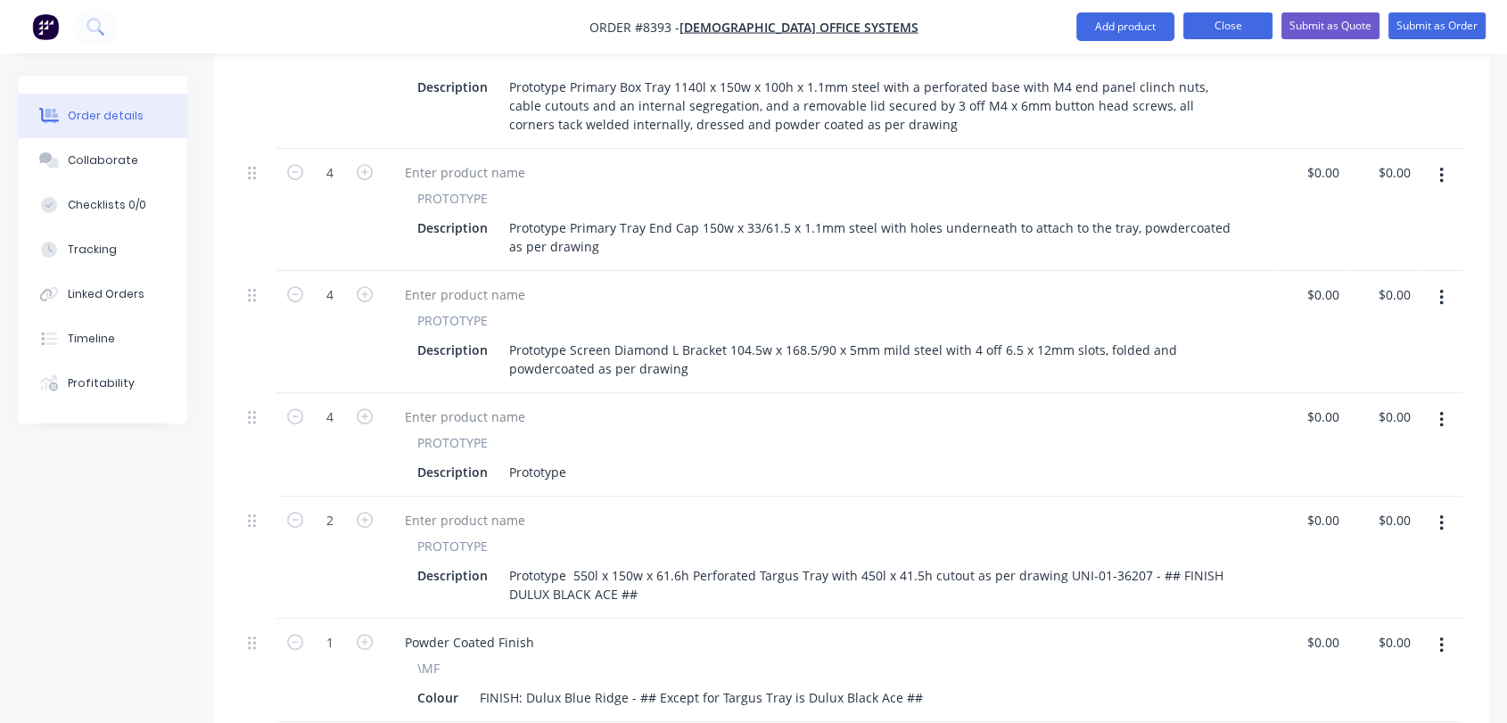
click at [1220, 17] on button "Close" at bounding box center [1227, 25] width 89 height 27
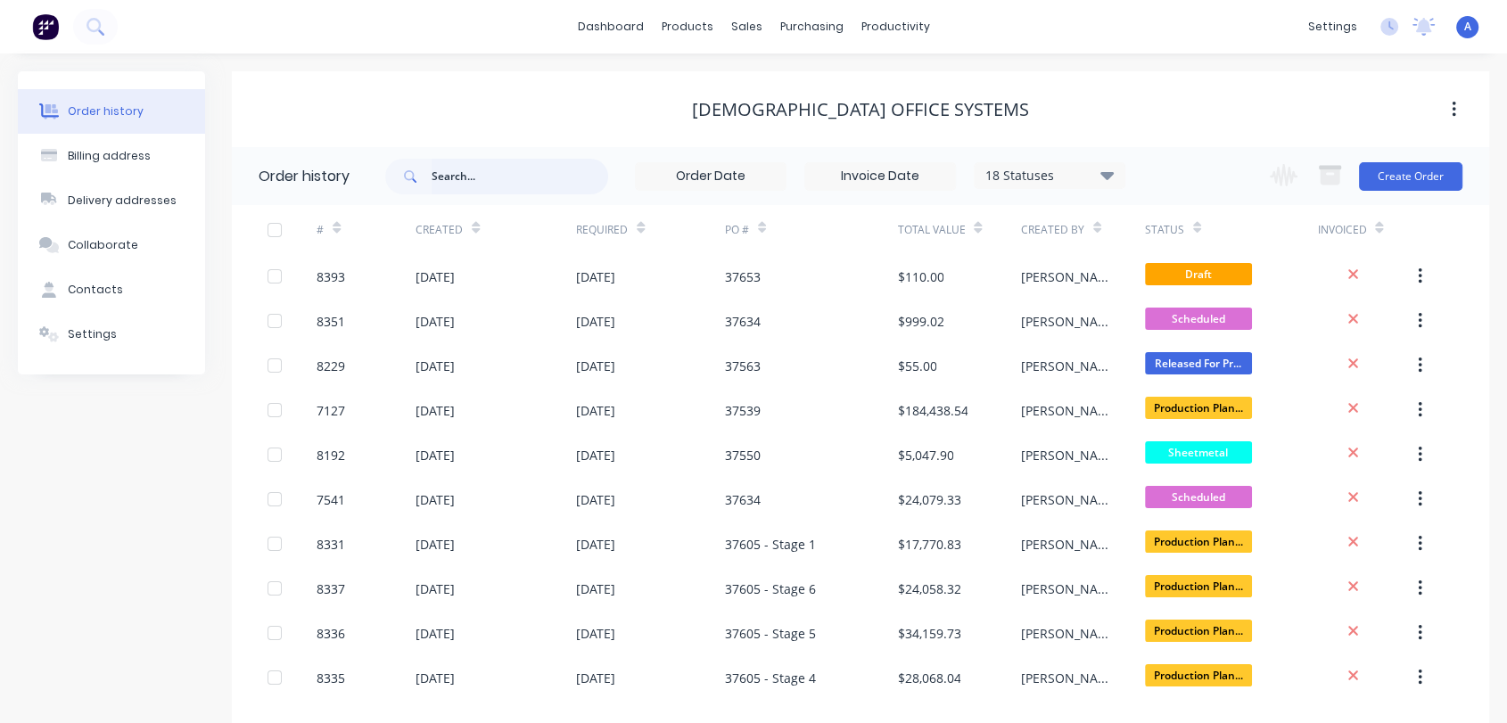
click at [499, 159] on input "text" at bounding box center [520, 177] width 177 height 36
type input "5841"
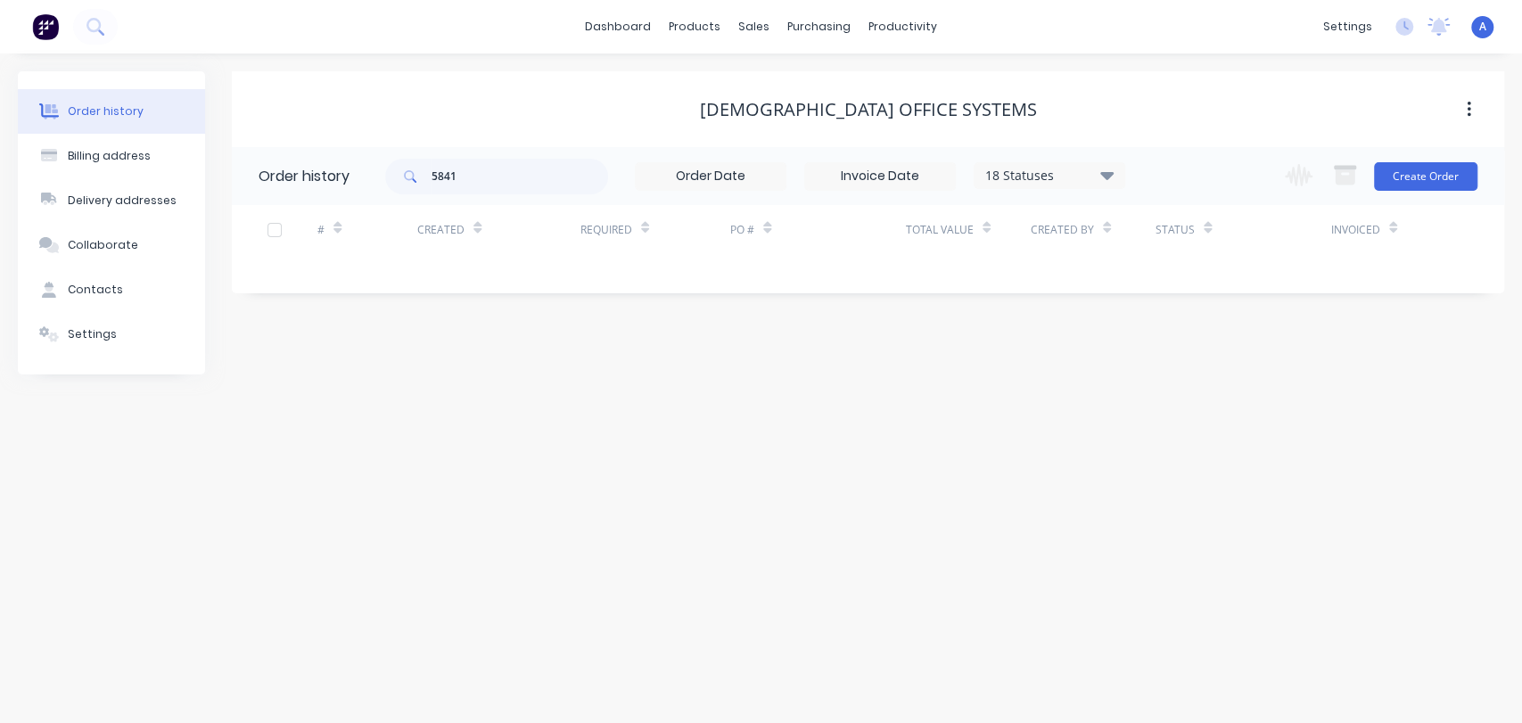
click at [1058, 176] on div "18 Statuses" at bounding box center [1050, 176] width 150 height 20
click at [1197, 381] on label at bounding box center [1197, 381] width 0 height 0
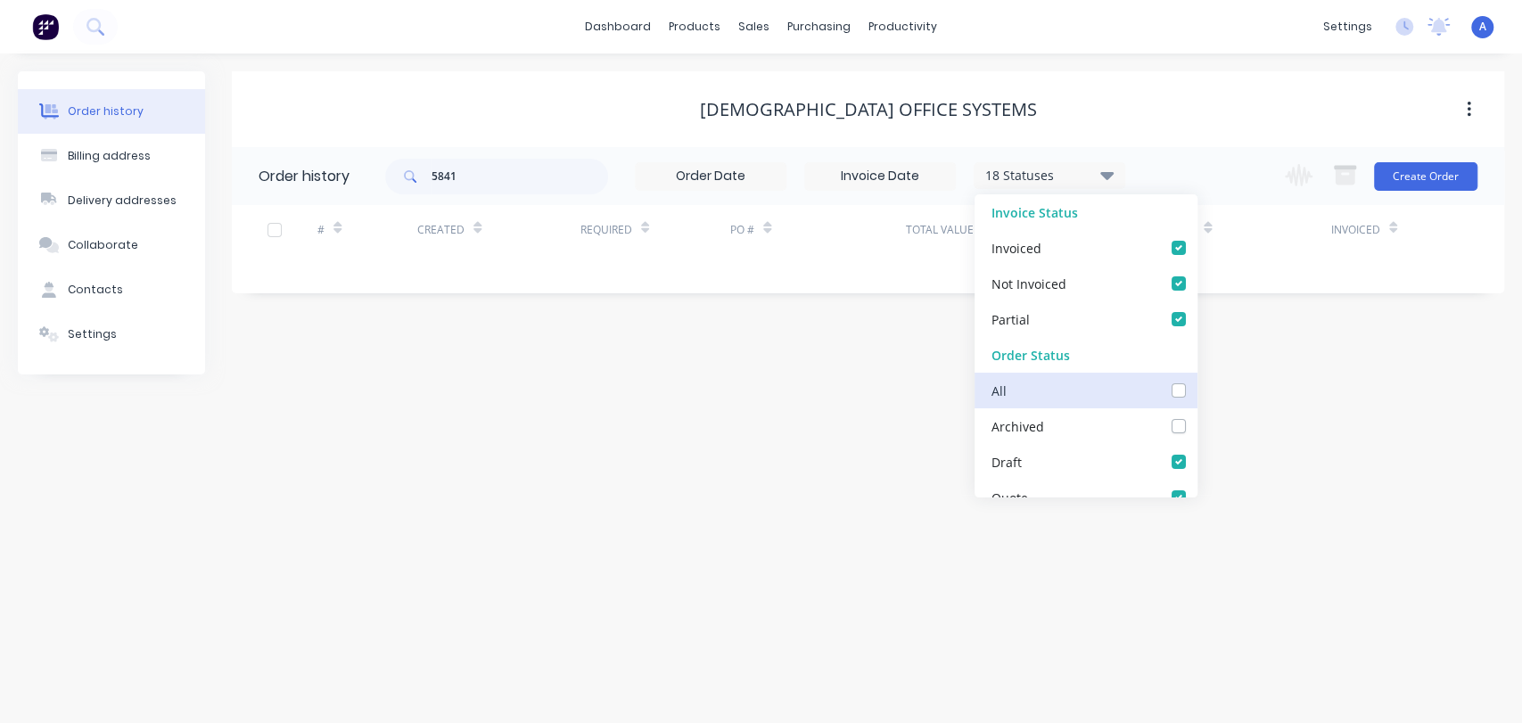
click at [1197, 388] on input "checkbox" at bounding box center [1204, 389] width 14 height 17
checkbox input "true"
click at [869, 393] on div "Order history Billing address Delivery addresses Collaborate Contacts Settings …" at bounding box center [761, 389] width 1522 height 670
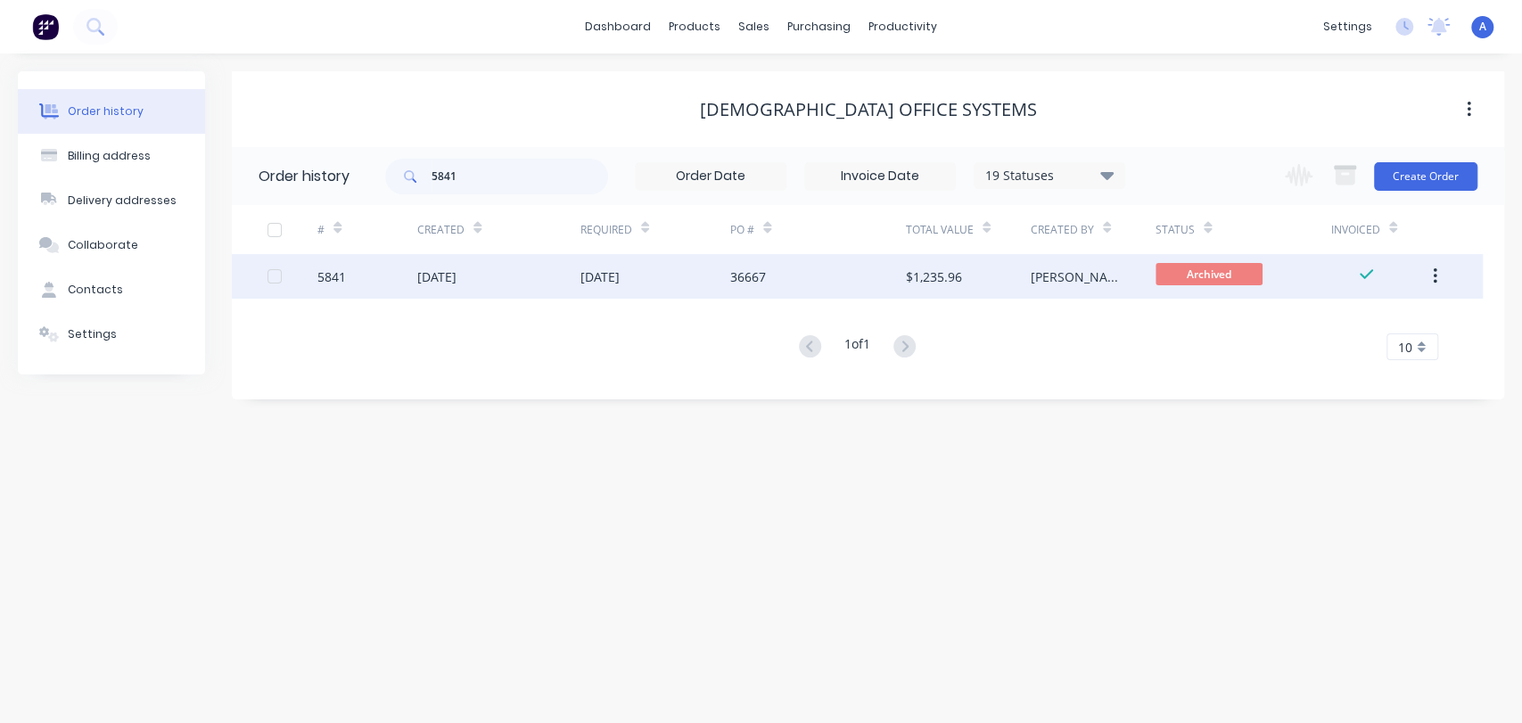
click at [859, 264] on div "36667" at bounding box center [817, 276] width 175 height 45
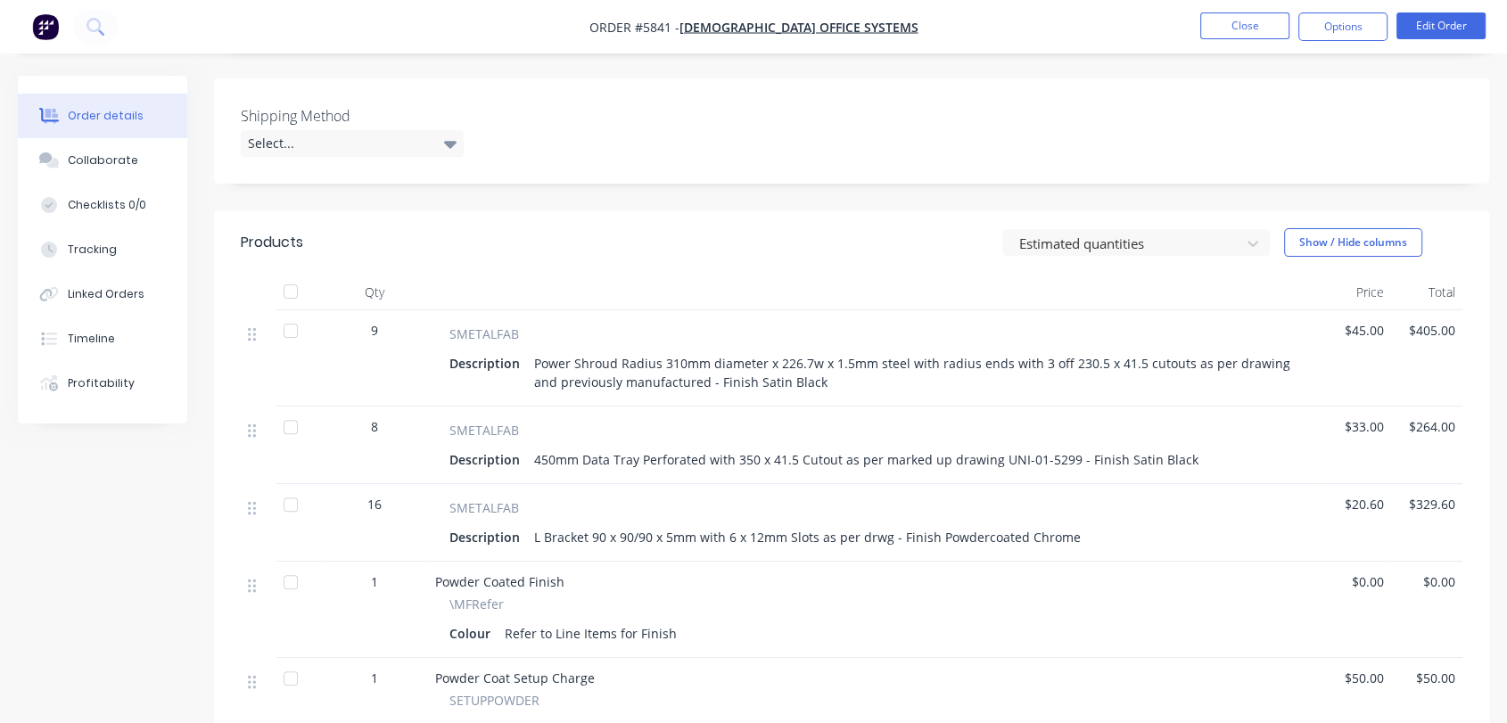
scroll to position [396, 0]
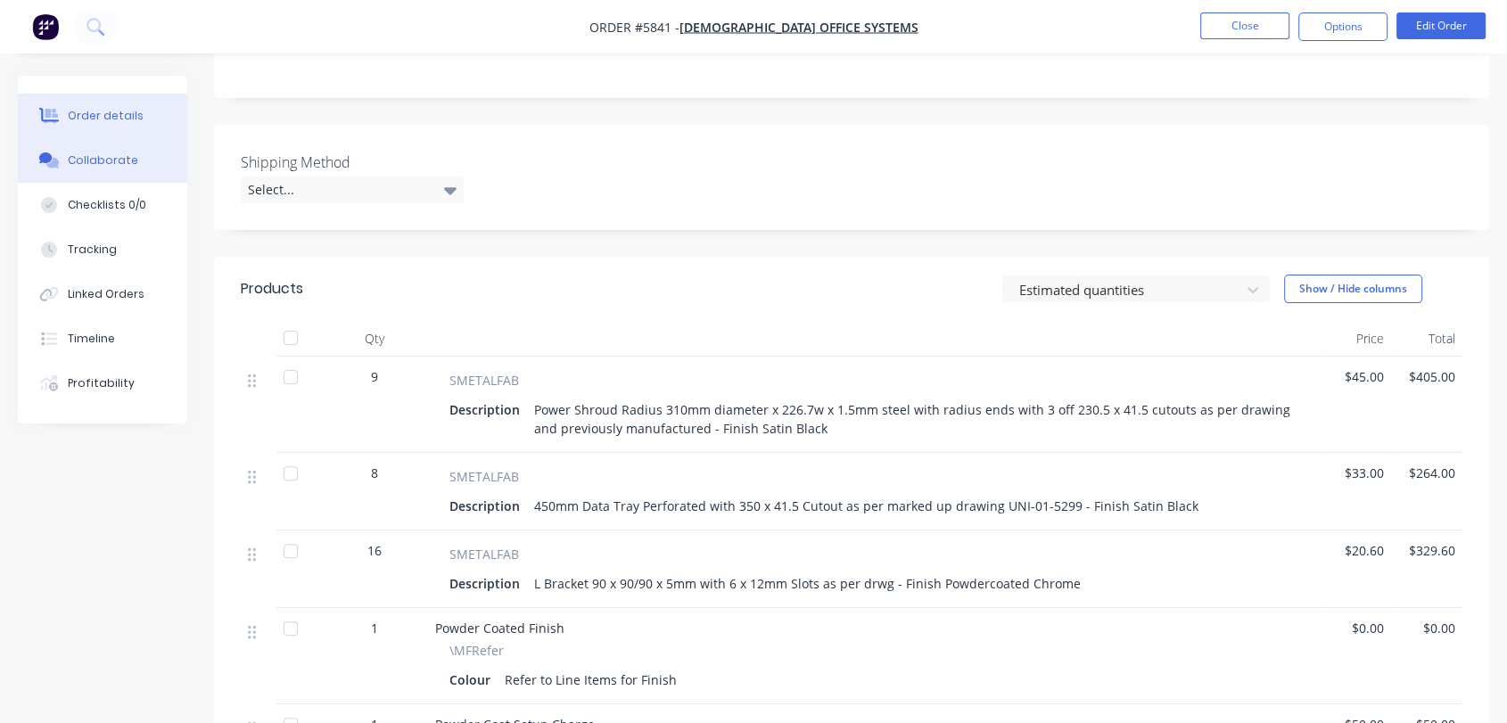
click at [117, 159] on div "Collaborate" at bounding box center [103, 161] width 70 height 16
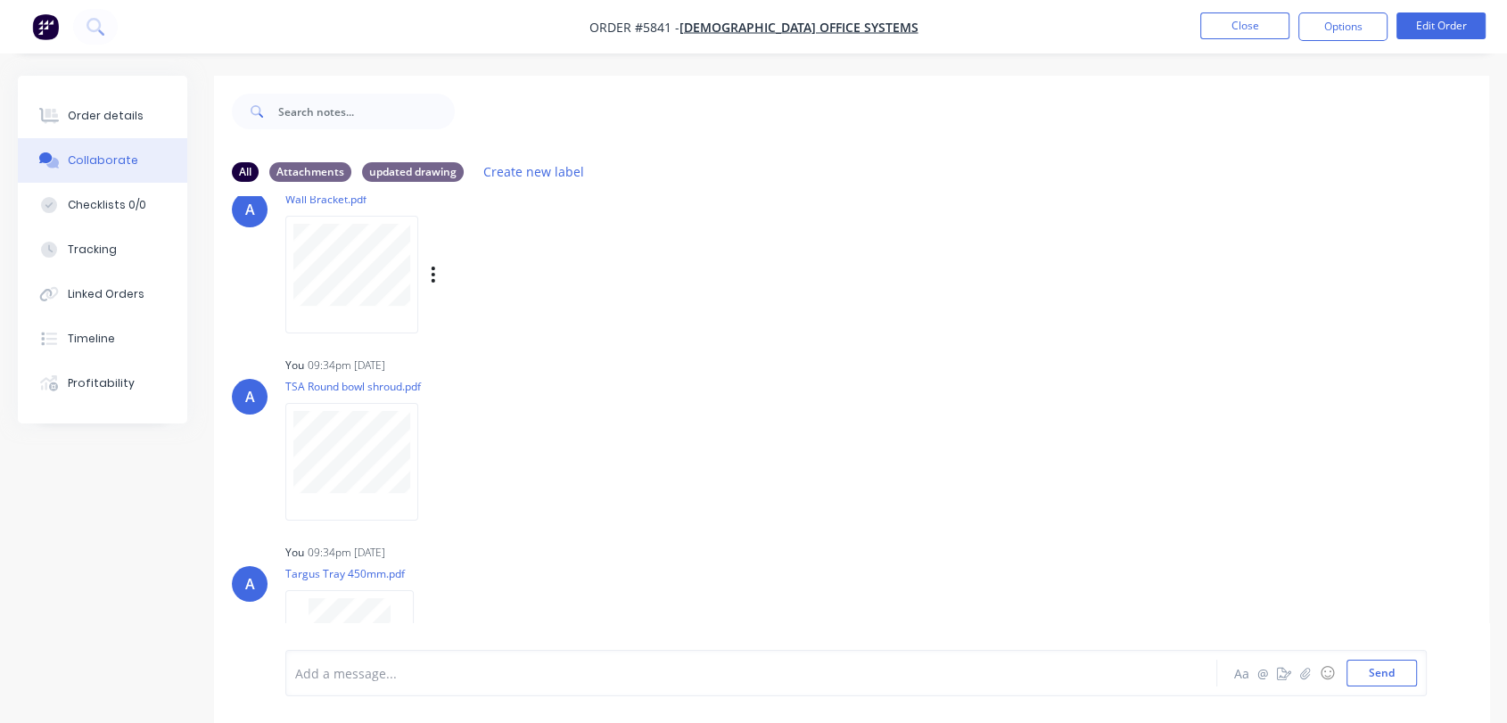
scroll to position [198, 0]
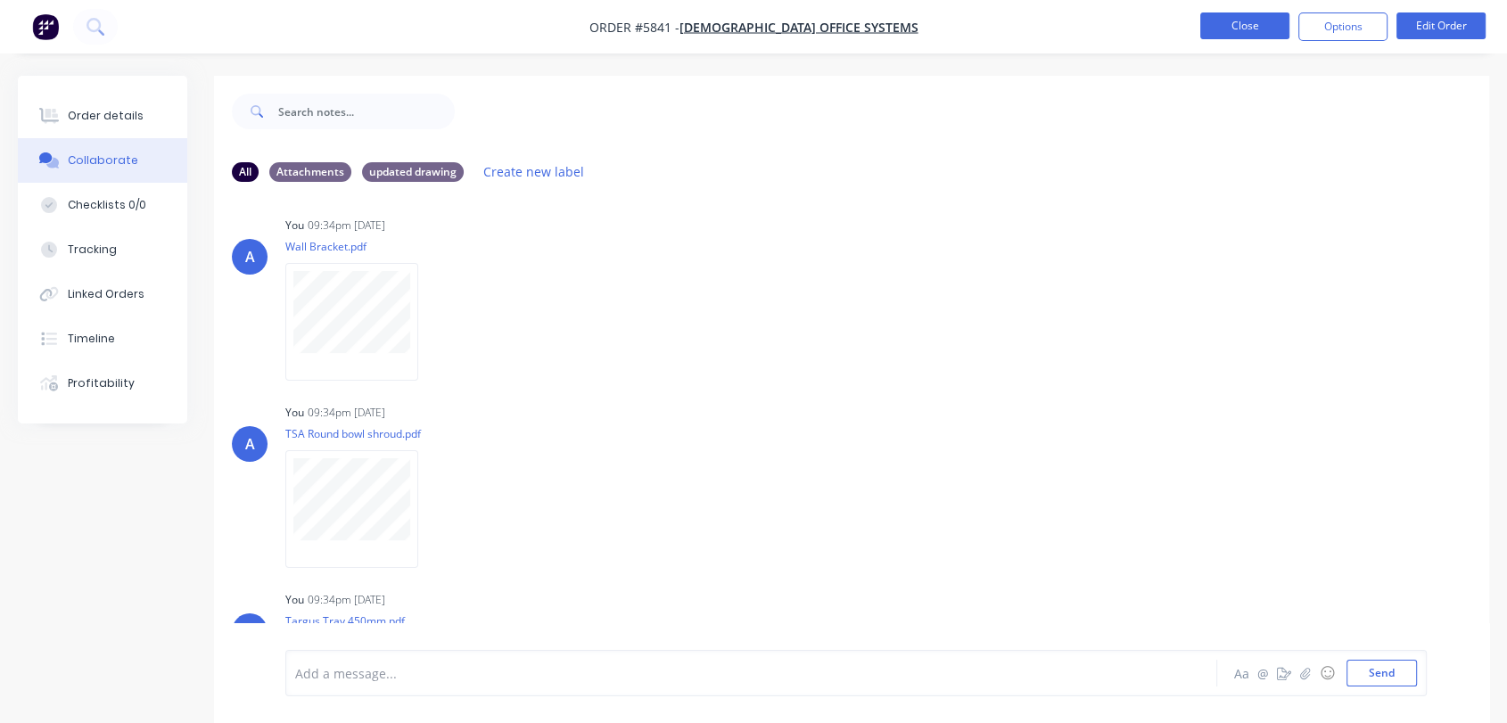
click at [1257, 23] on button "Close" at bounding box center [1244, 25] width 89 height 27
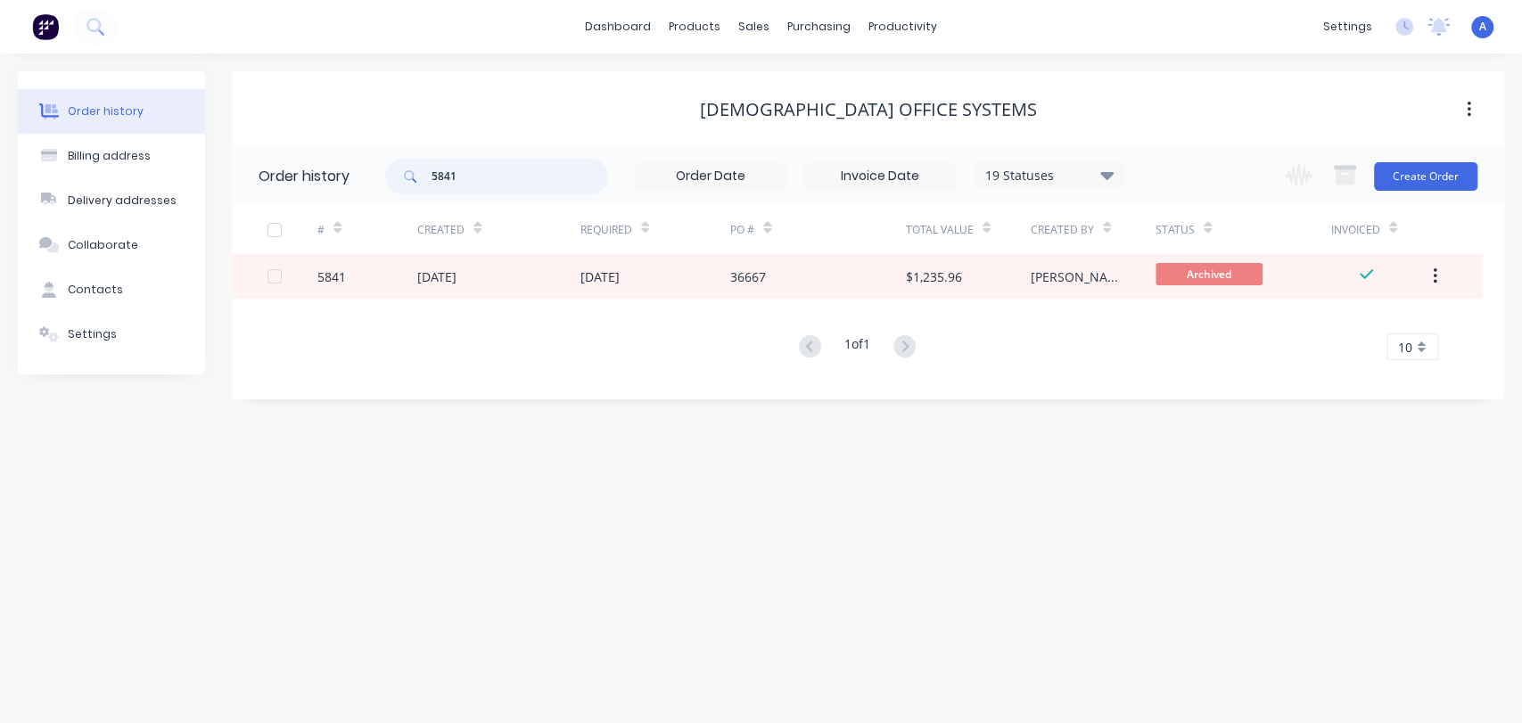
drag, startPoint x: 439, startPoint y: 180, endPoint x: 421, endPoint y: 180, distance: 17.8
click at [421, 180] on div "5841" at bounding box center [496, 177] width 223 height 36
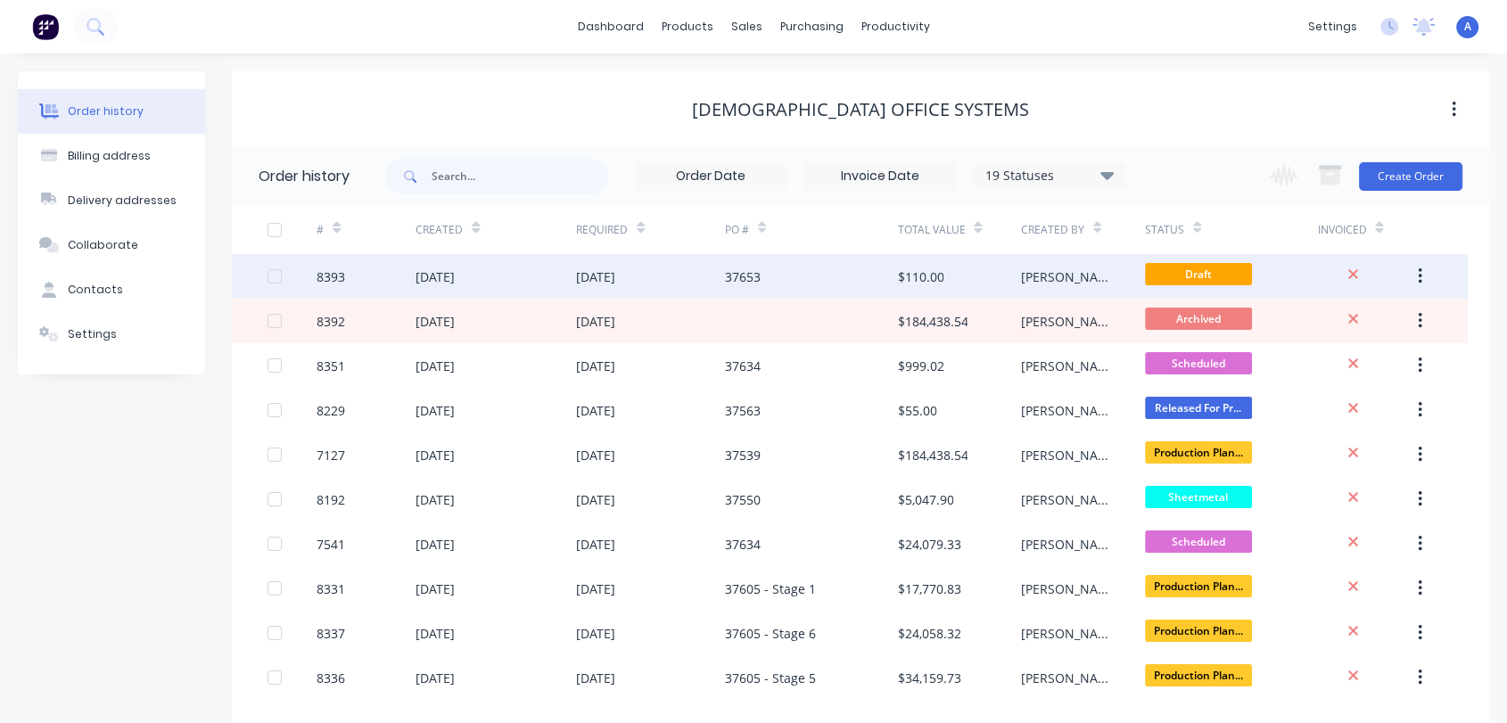
click at [957, 270] on div "$110.00" at bounding box center [959, 276] width 124 height 45
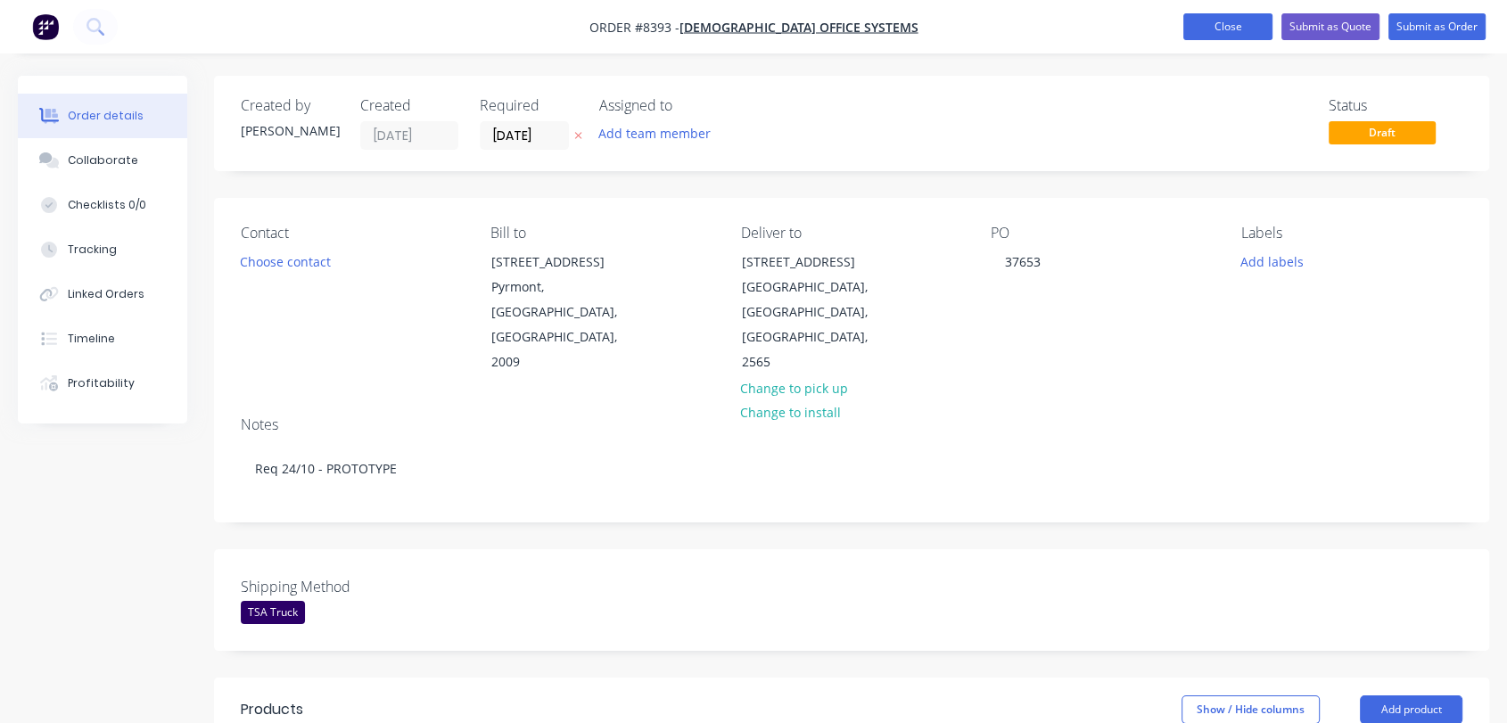
click at [1203, 18] on button "Close" at bounding box center [1227, 26] width 89 height 27
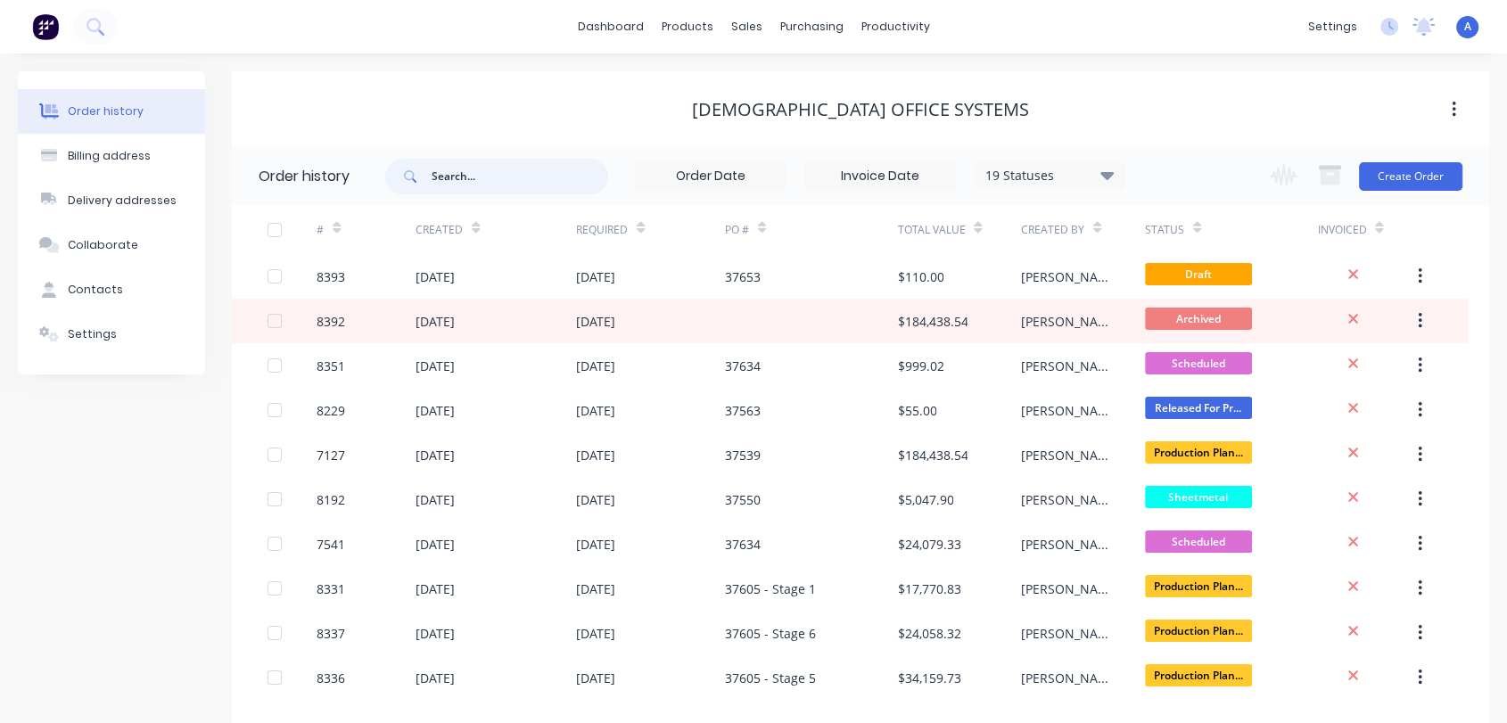
click at [485, 168] on input "text" at bounding box center [520, 177] width 177 height 36
type input "4072"
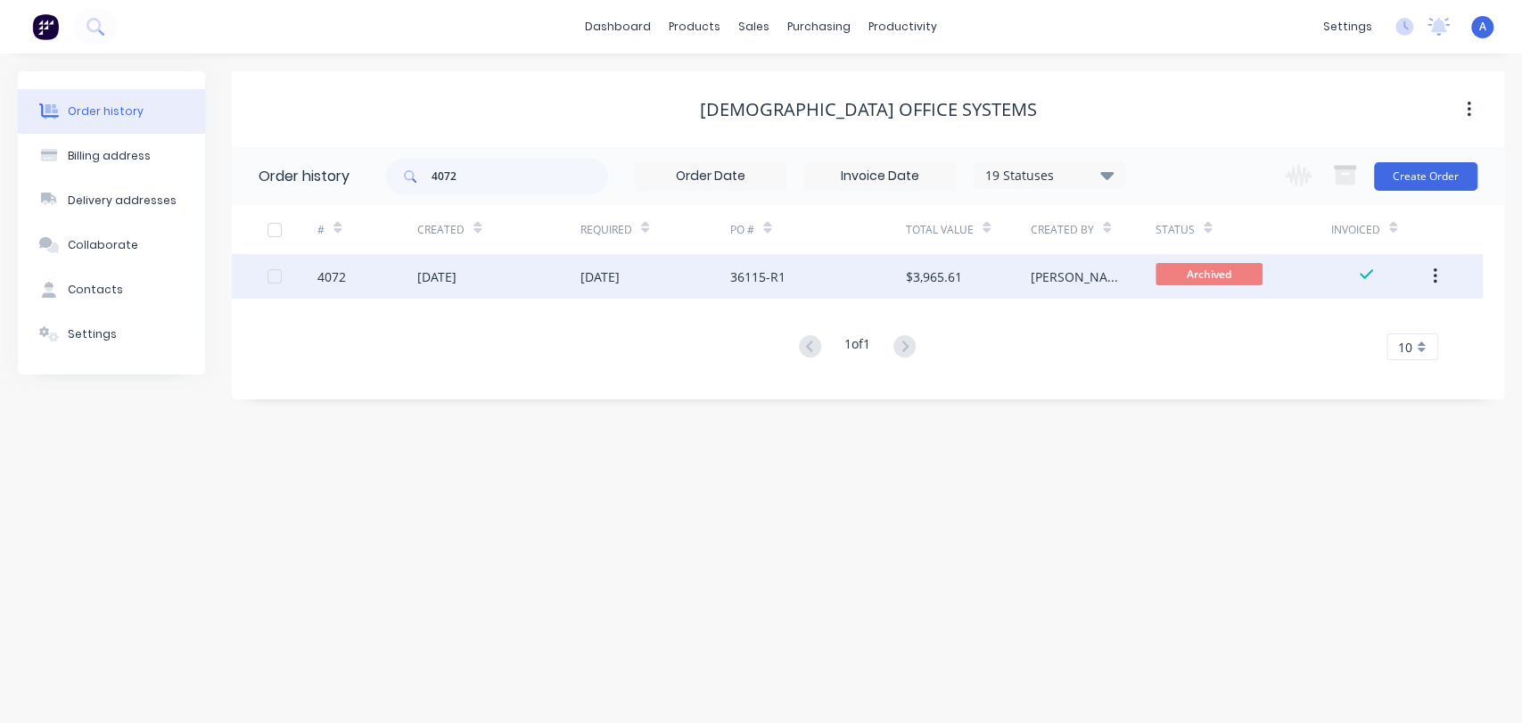
click at [699, 274] on div "11 Nov 2024" at bounding box center [656, 276] width 150 height 45
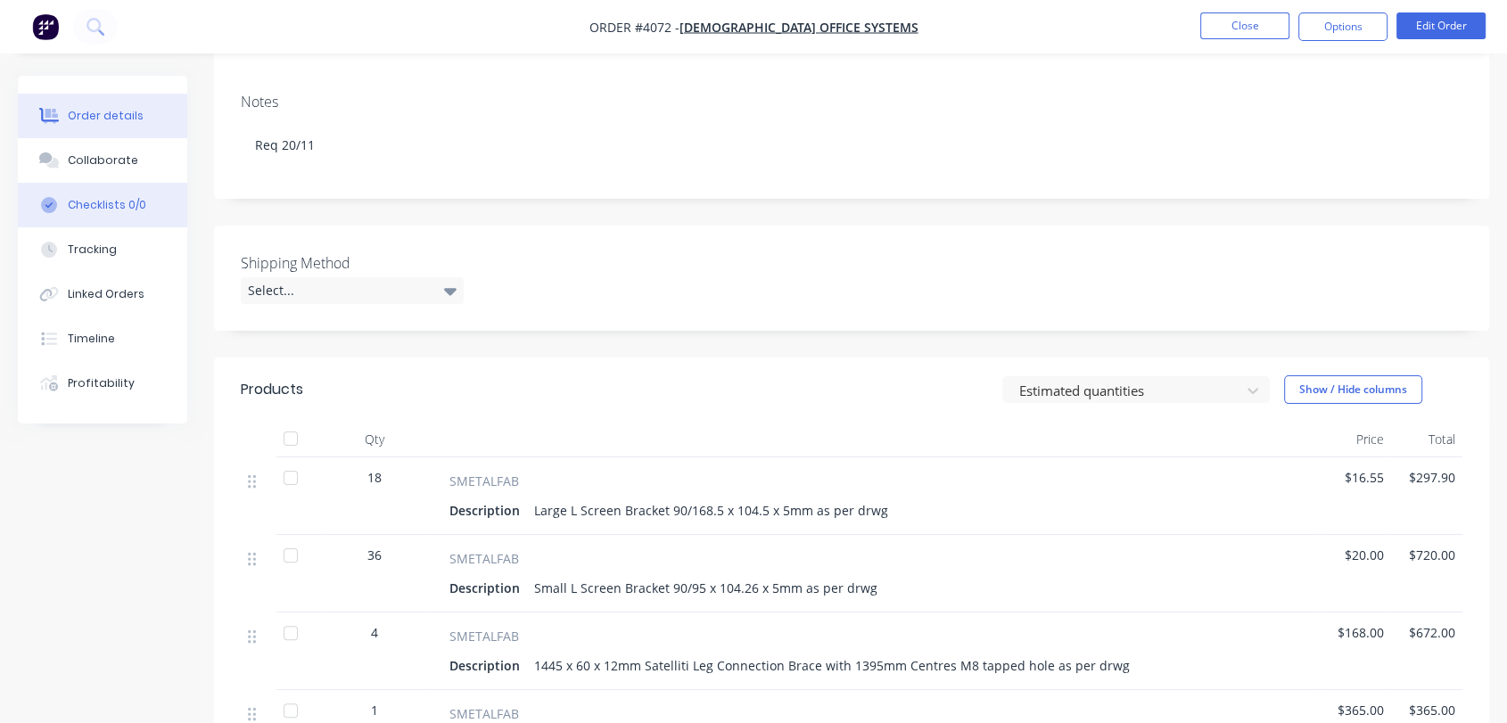
scroll to position [99, 0]
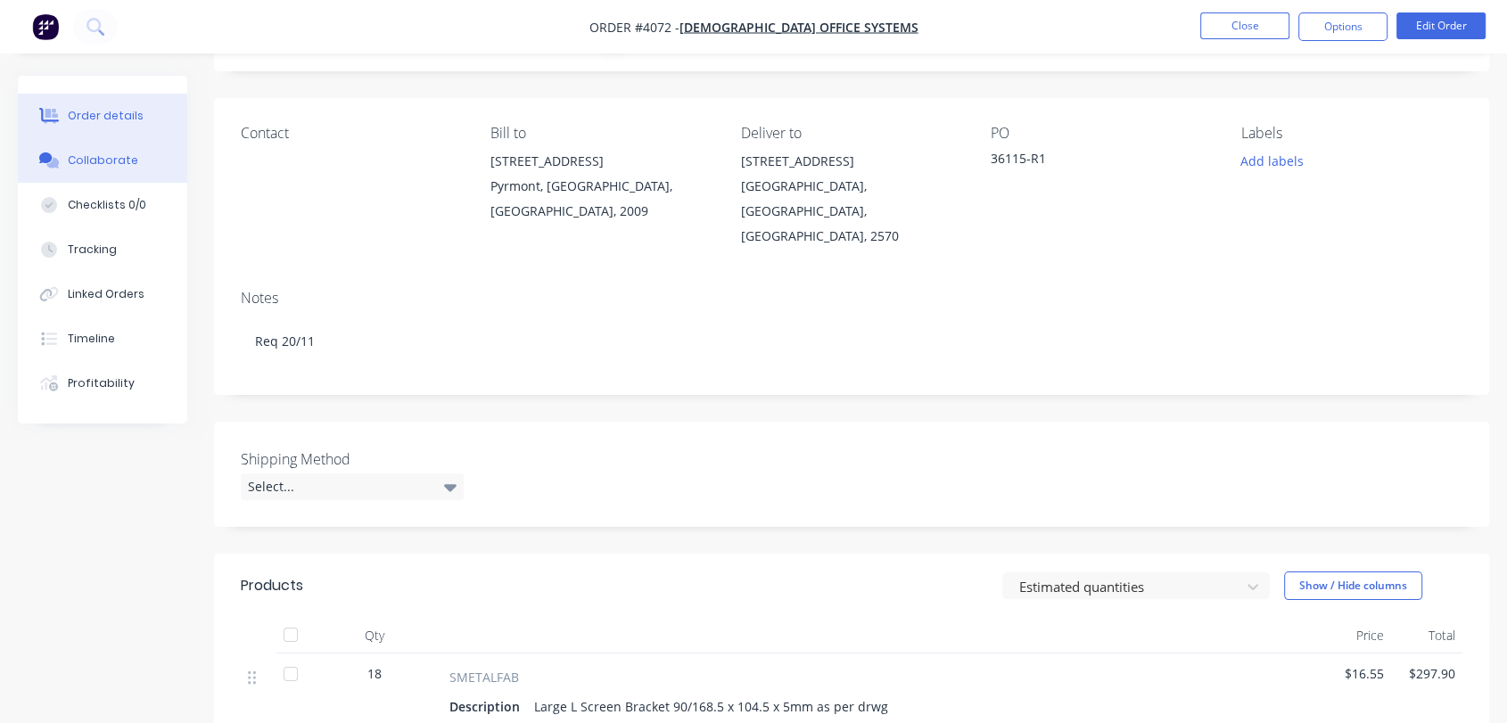
click at [95, 160] on div "Collaborate" at bounding box center [103, 161] width 70 height 16
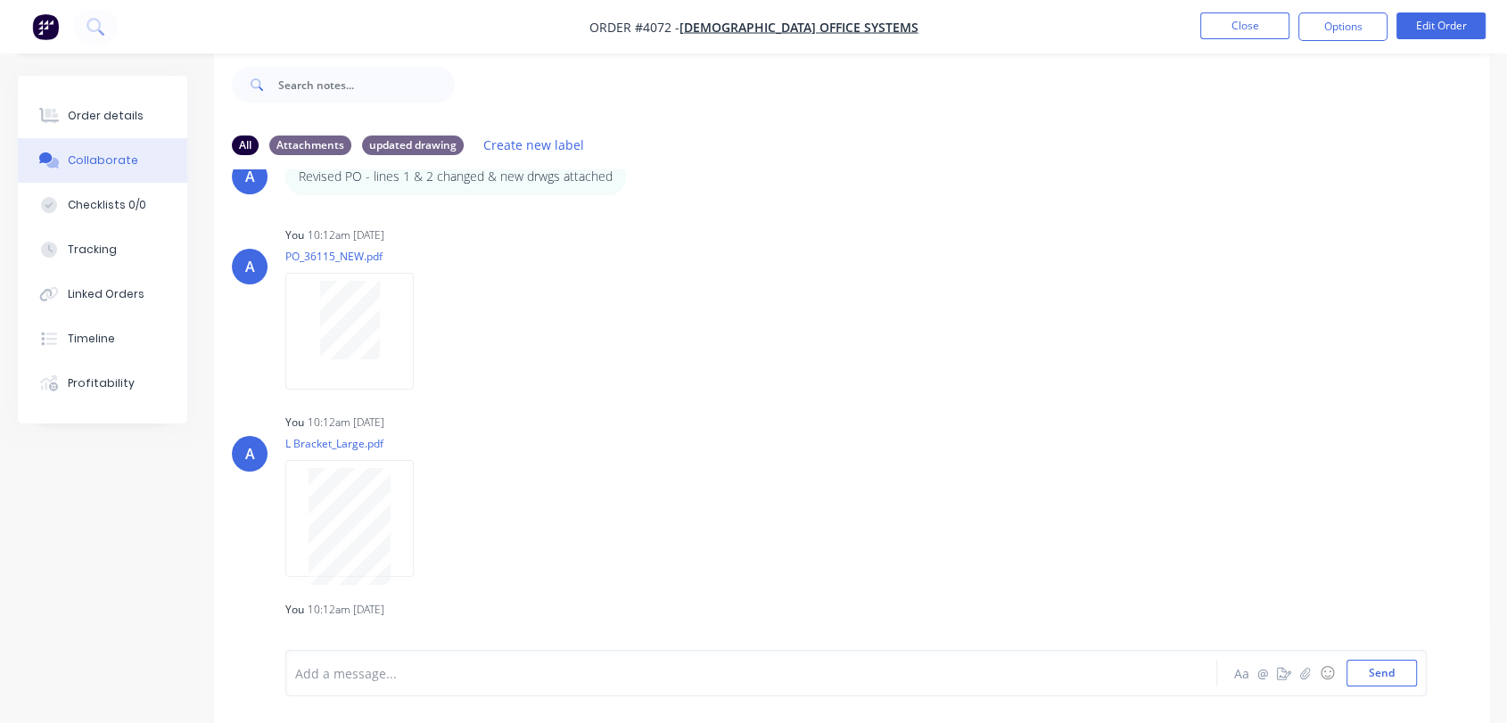
scroll to position [1315, 0]
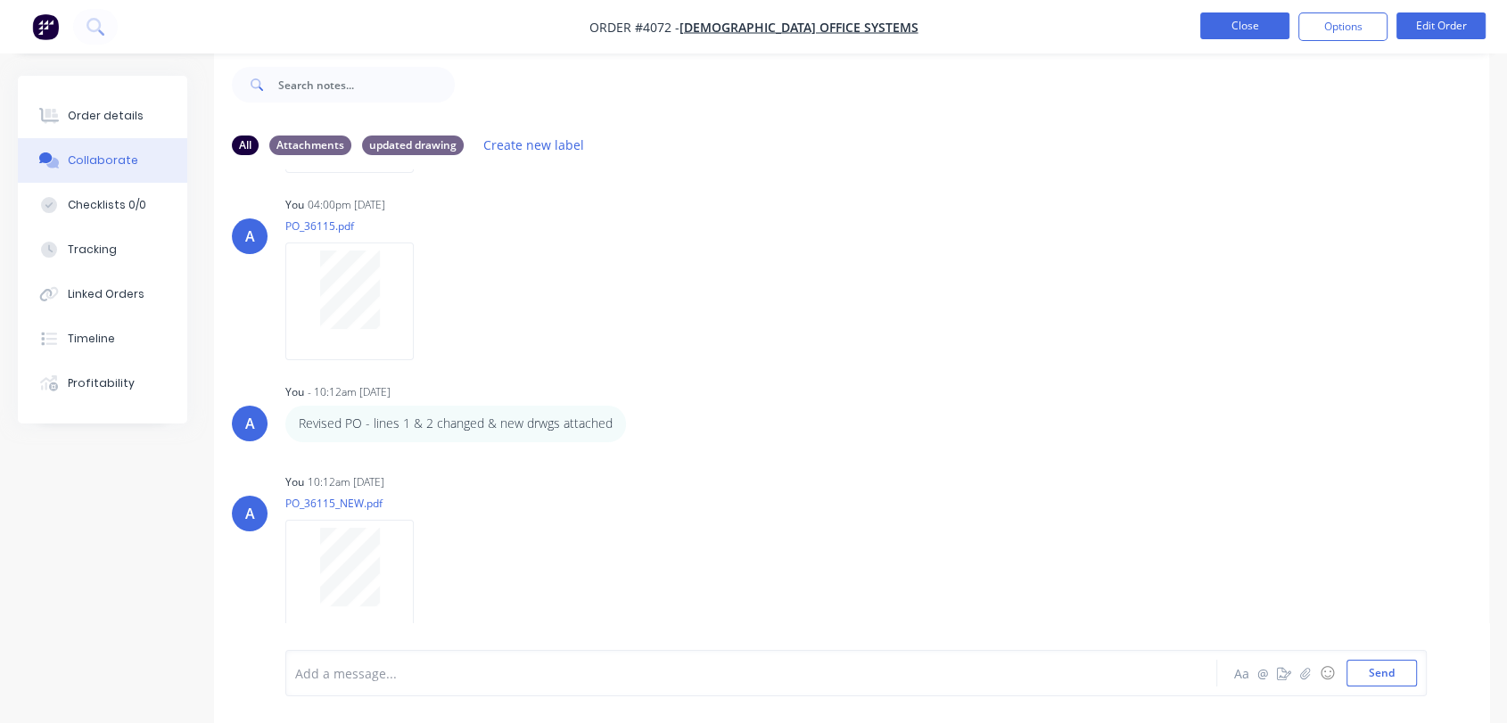
click at [1275, 22] on button "Close" at bounding box center [1244, 25] width 89 height 27
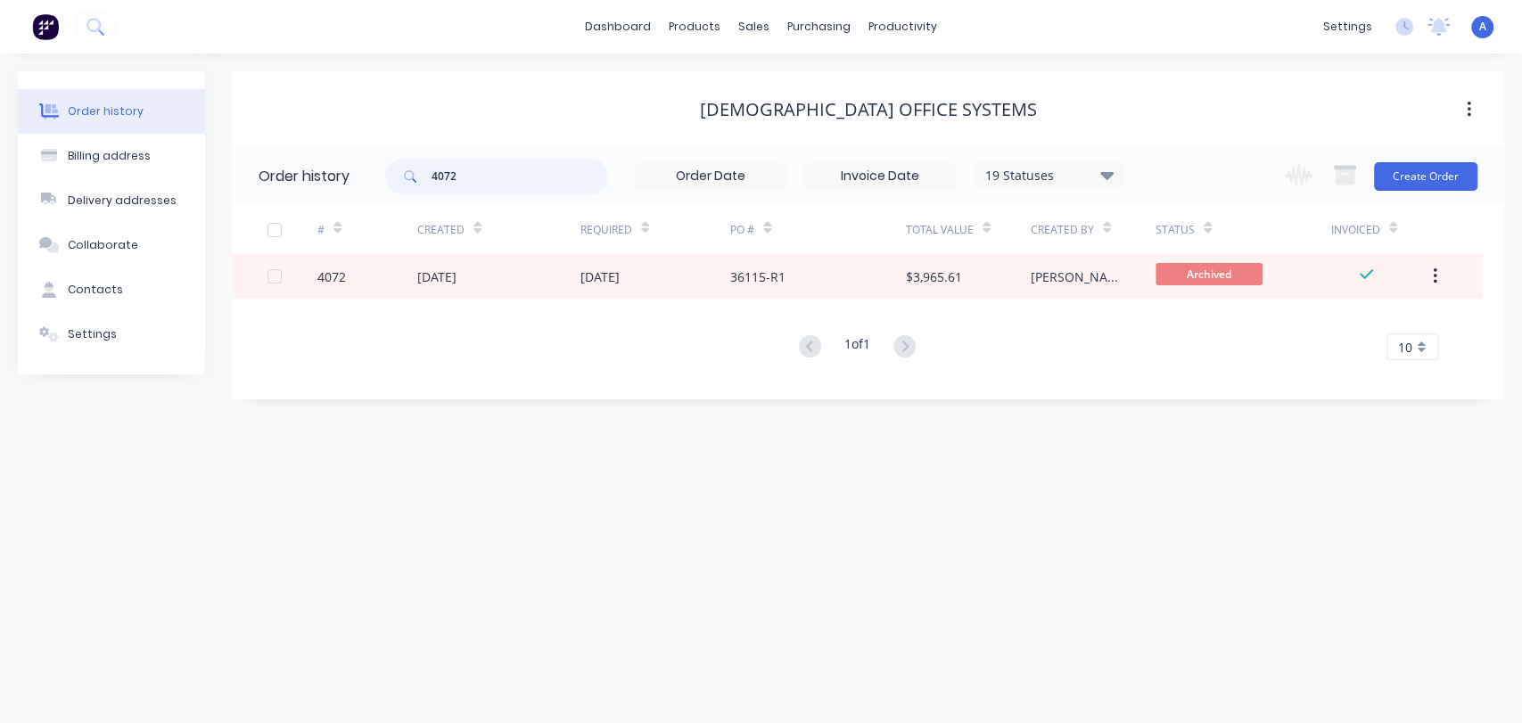
drag, startPoint x: 476, startPoint y: 171, endPoint x: 408, endPoint y: 153, distance: 70.3
click at [413, 153] on div "4072 19 Statuses Invoice Status Invoiced Not Invoiced Partial Order Status All …" at bounding box center [755, 176] width 740 height 58
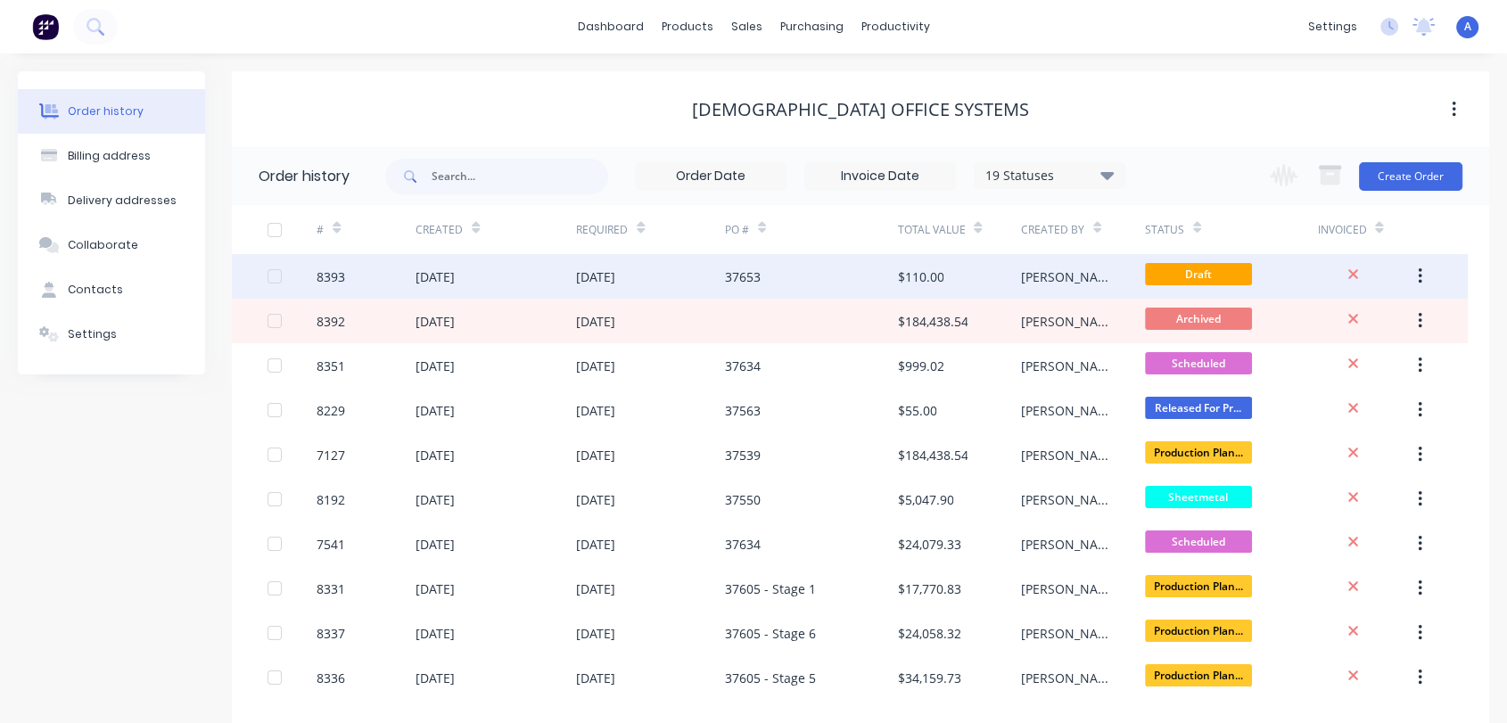
click at [763, 259] on div "37653" at bounding box center [811, 276] width 173 height 45
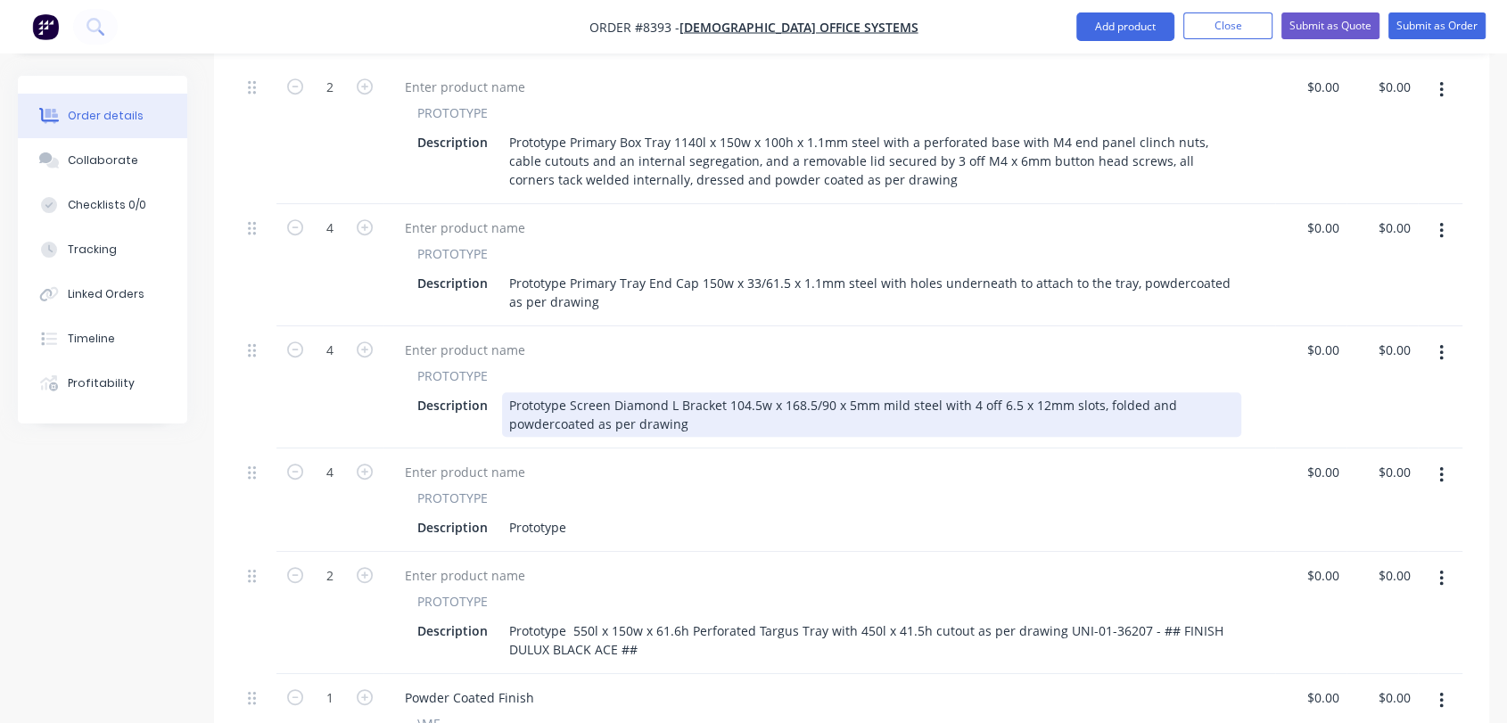
scroll to position [892, 0]
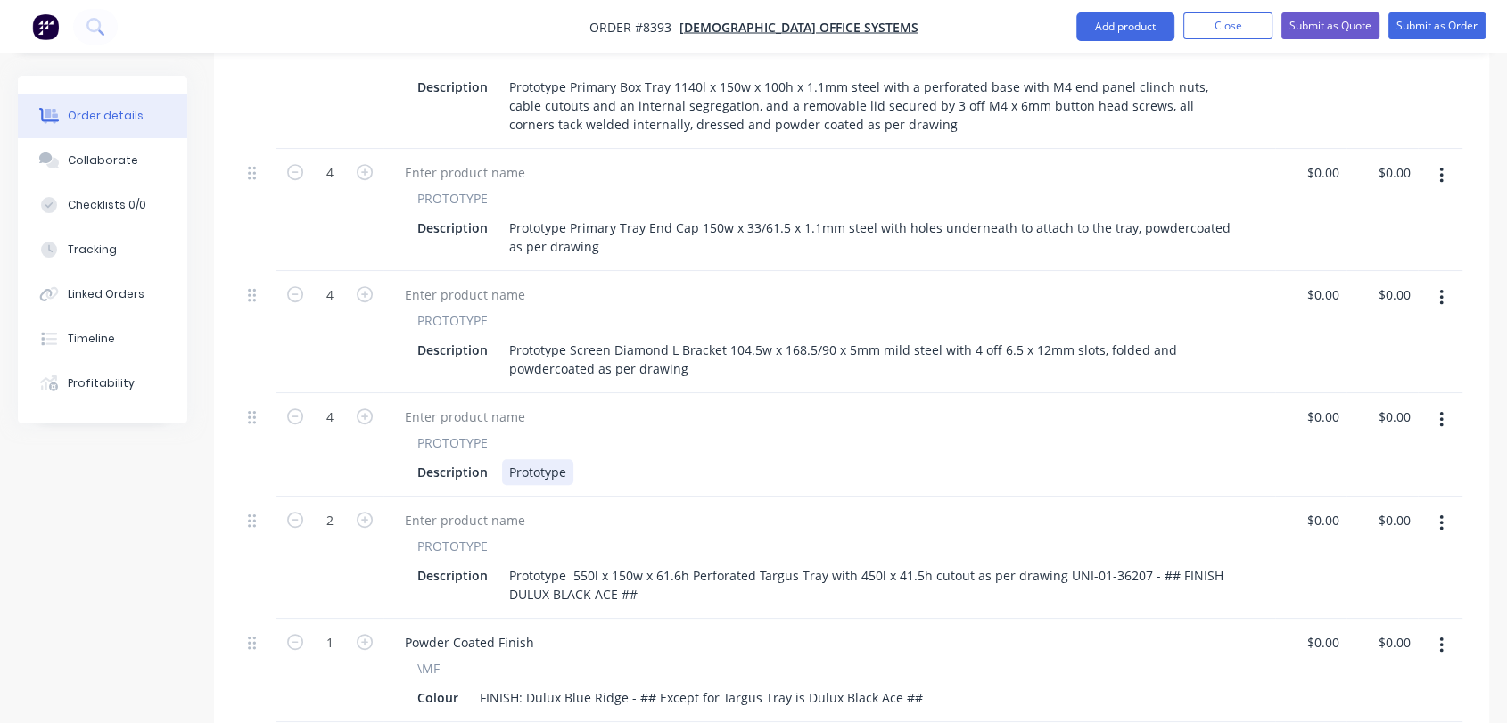
click at [567, 459] on div "Prototype" at bounding box center [537, 472] width 71 height 26
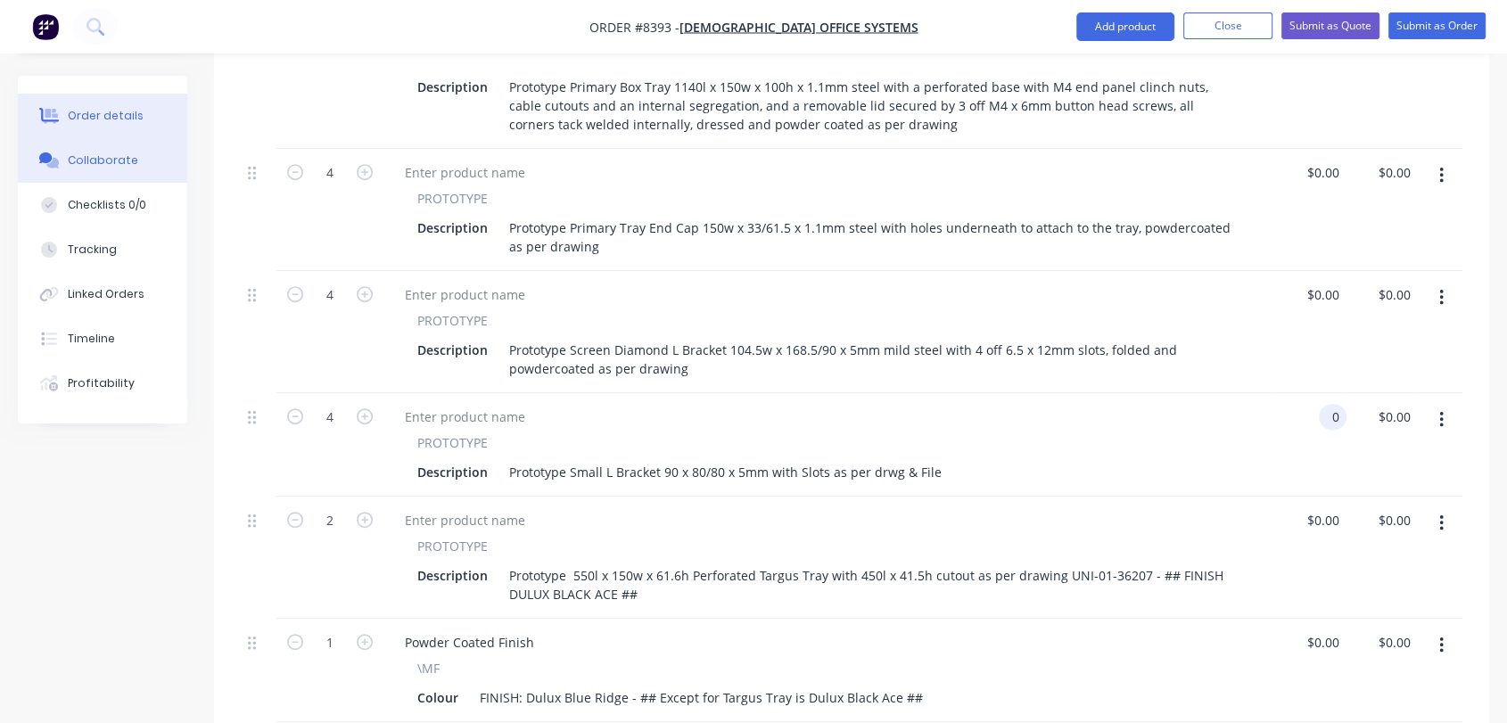
type input "$0.00"
click at [156, 166] on button "Collaborate" at bounding box center [102, 160] width 169 height 45
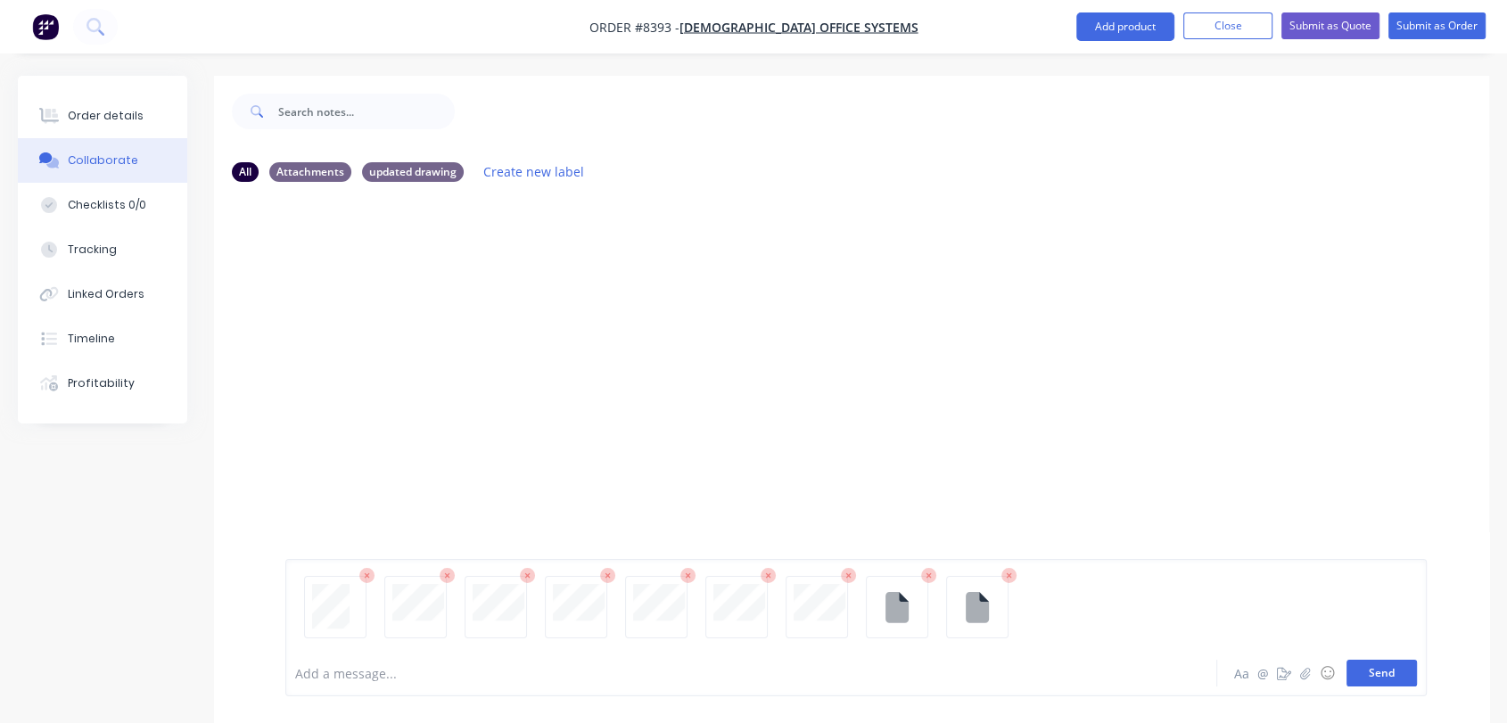
click at [1376, 672] on button "Send" at bounding box center [1382, 673] width 70 height 27
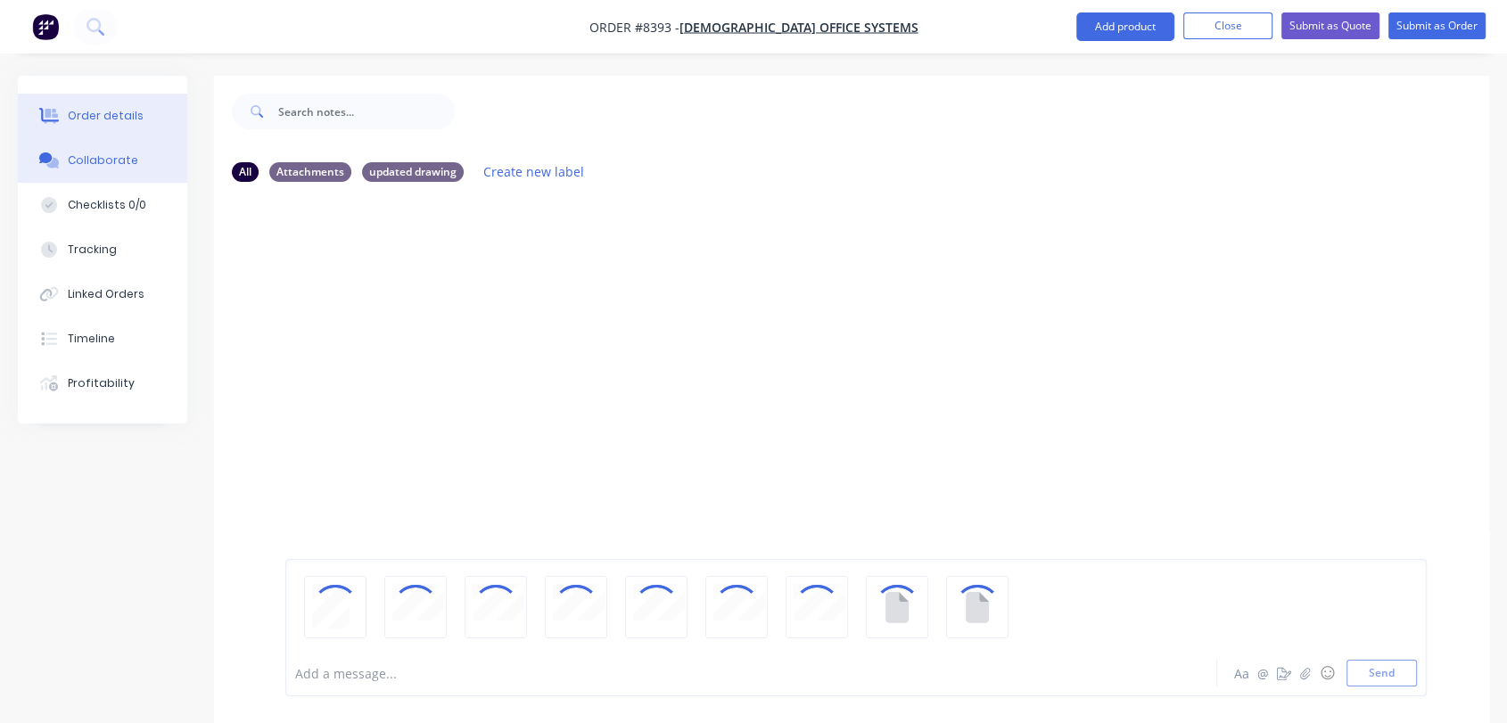
click at [116, 103] on button "Order details" at bounding box center [102, 116] width 169 height 45
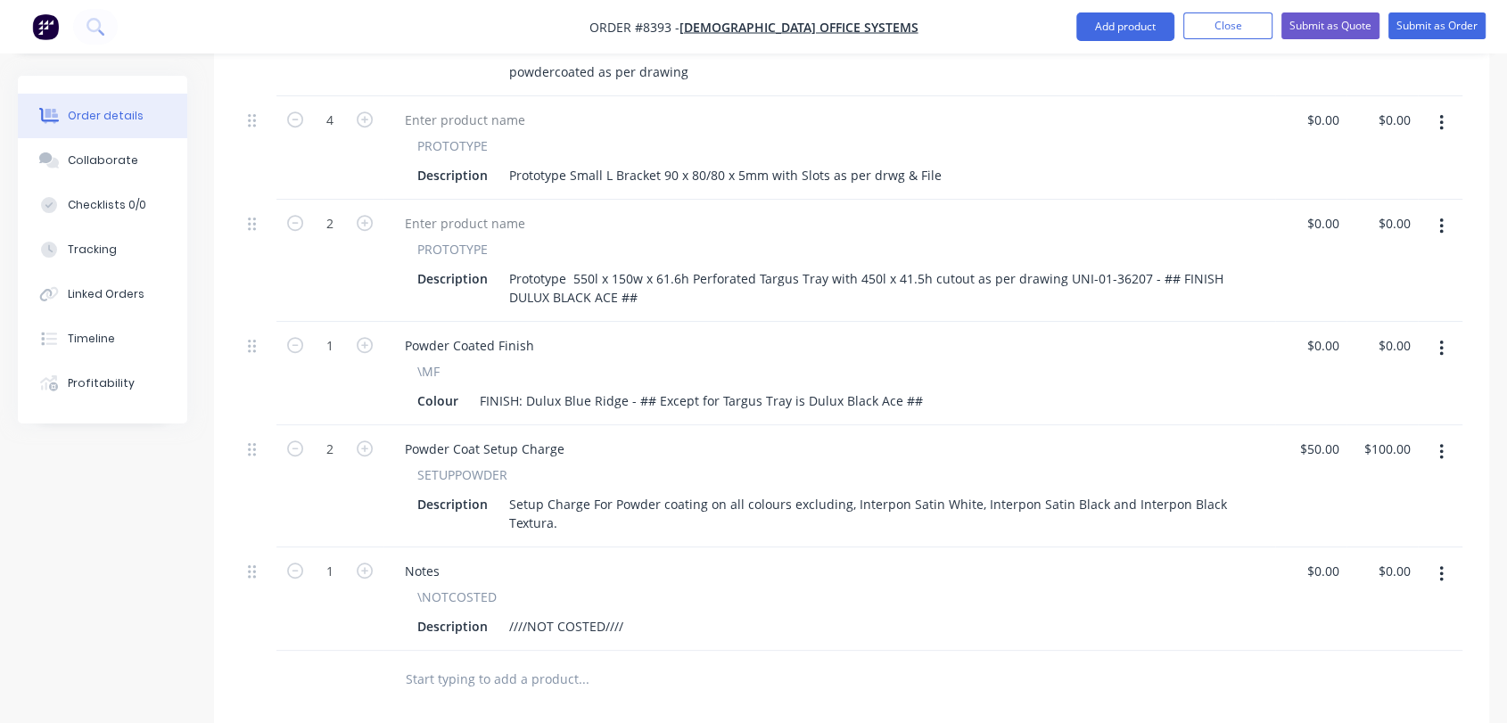
scroll to position [1090, 0]
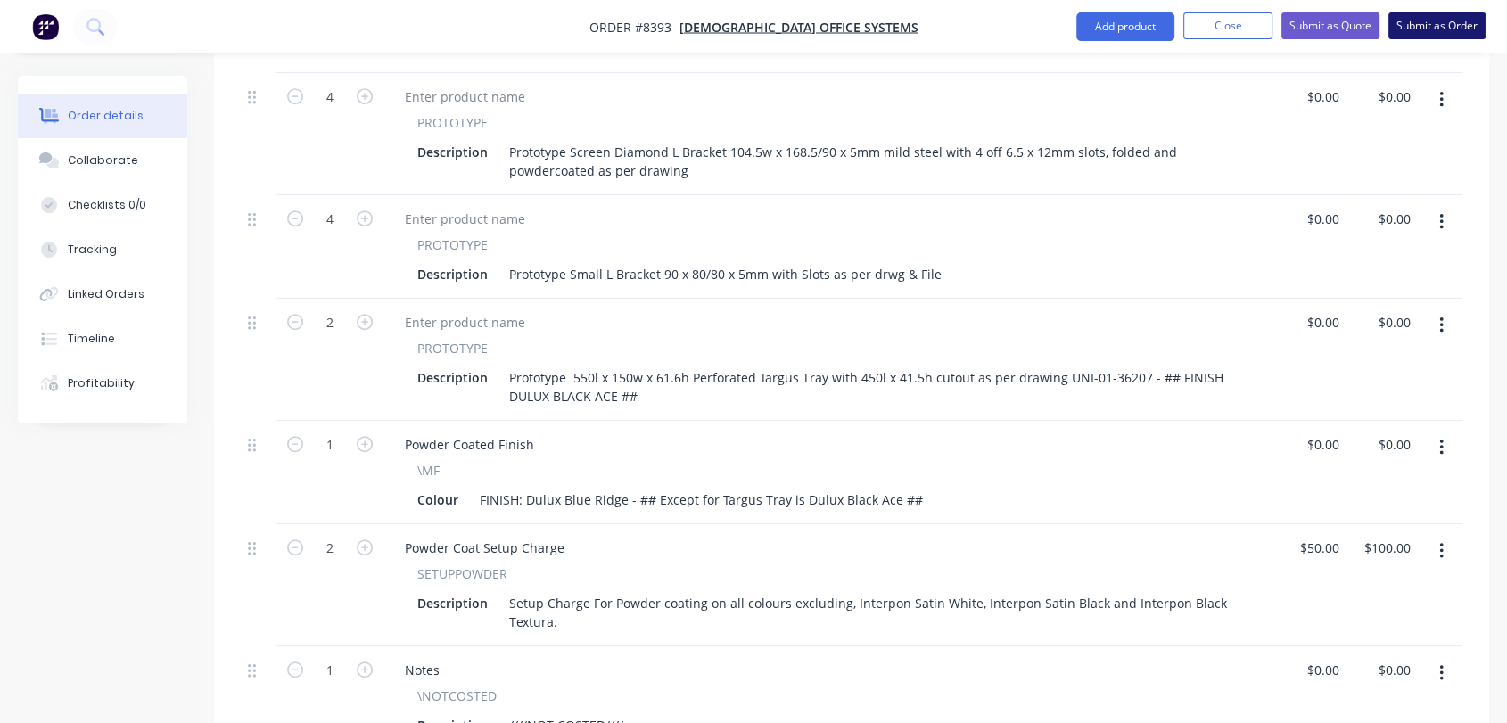
click at [1431, 21] on button "Submit as Order" at bounding box center [1437, 25] width 97 height 27
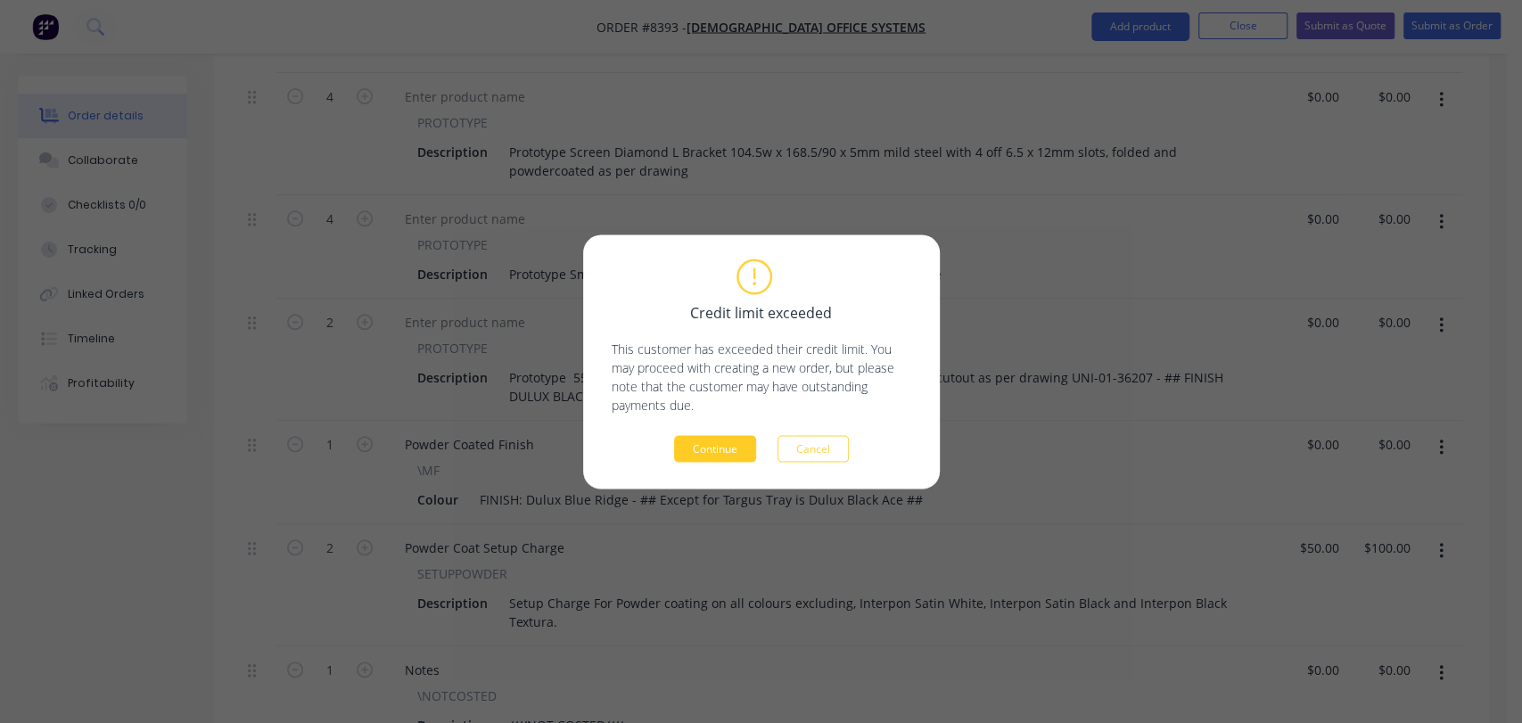
click at [704, 450] on button "Continue" at bounding box center [715, 448] width 82 height 27
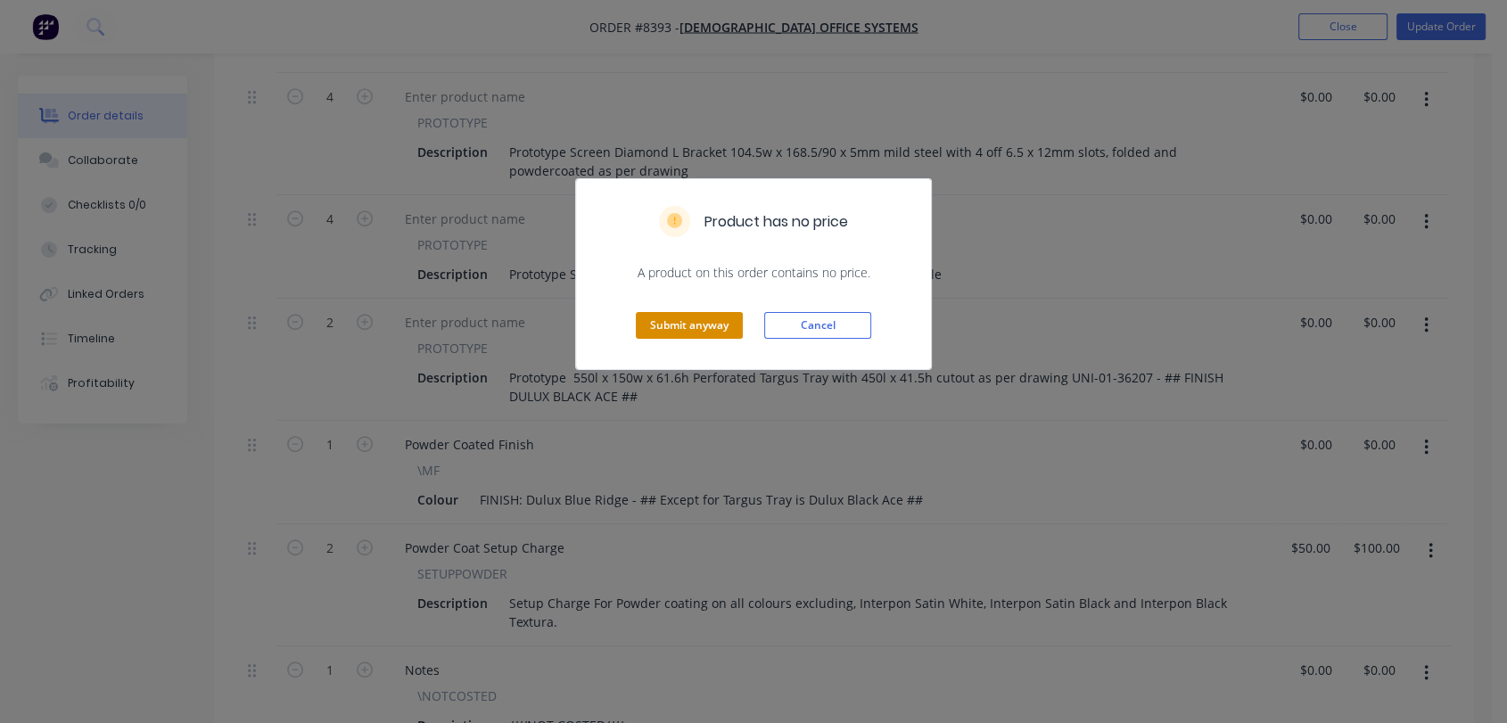
click at [689, 326] on button "Submit anyway" at bounding box center [689, 325] width 107 height 27
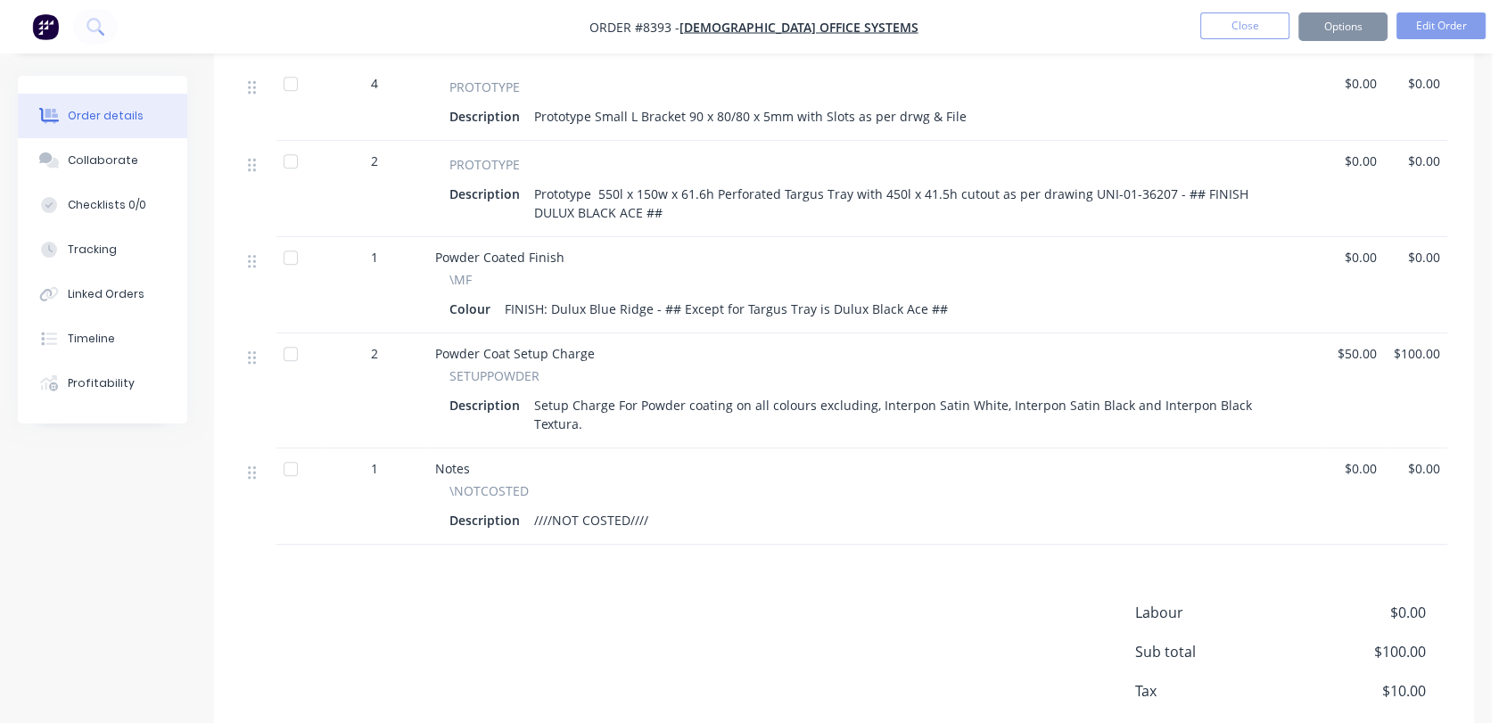
scroll to position [1087, 0]
click at [1238, 25] on button "Close" at bounding box center [1244, 25] width 89 height 27
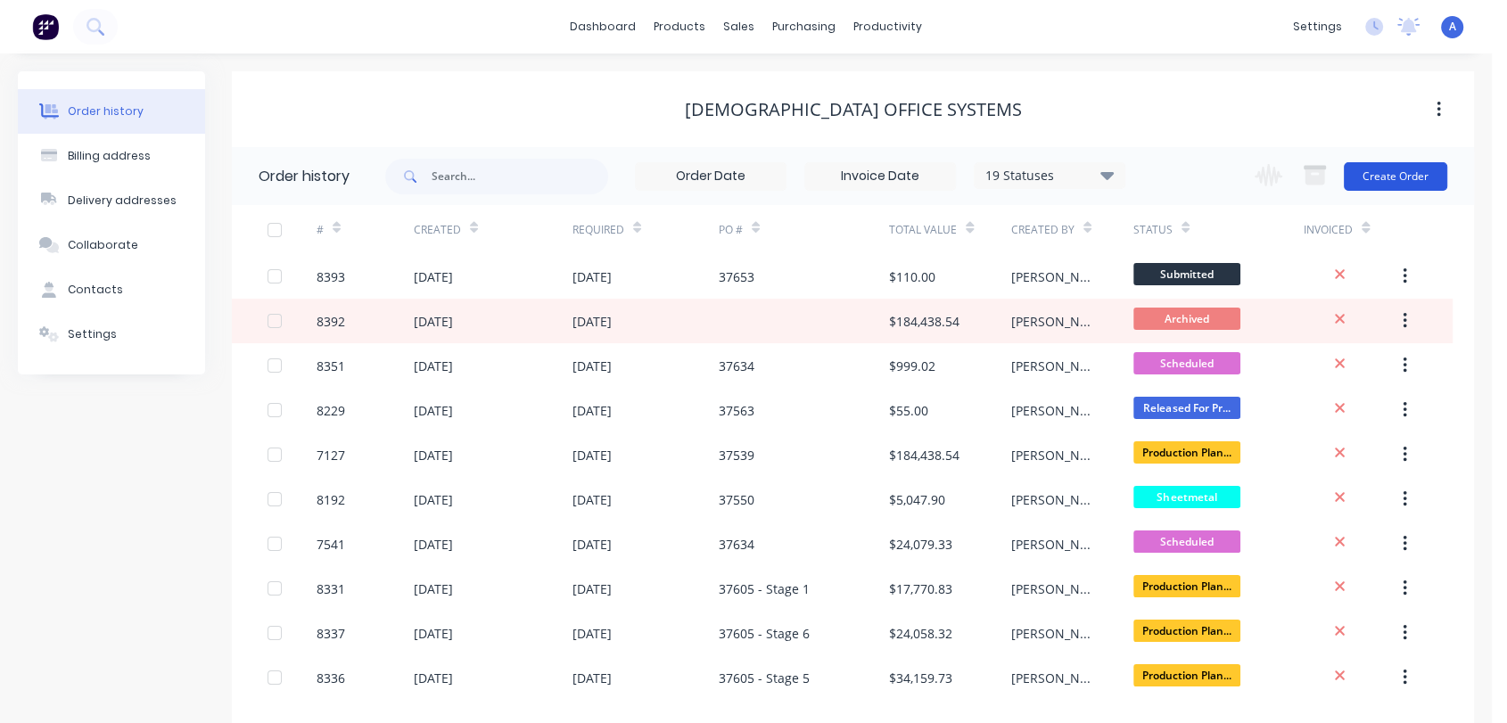
click at [1417, 174] on button "Create Order" at bounding box center [1395, 176] width 103 height 29
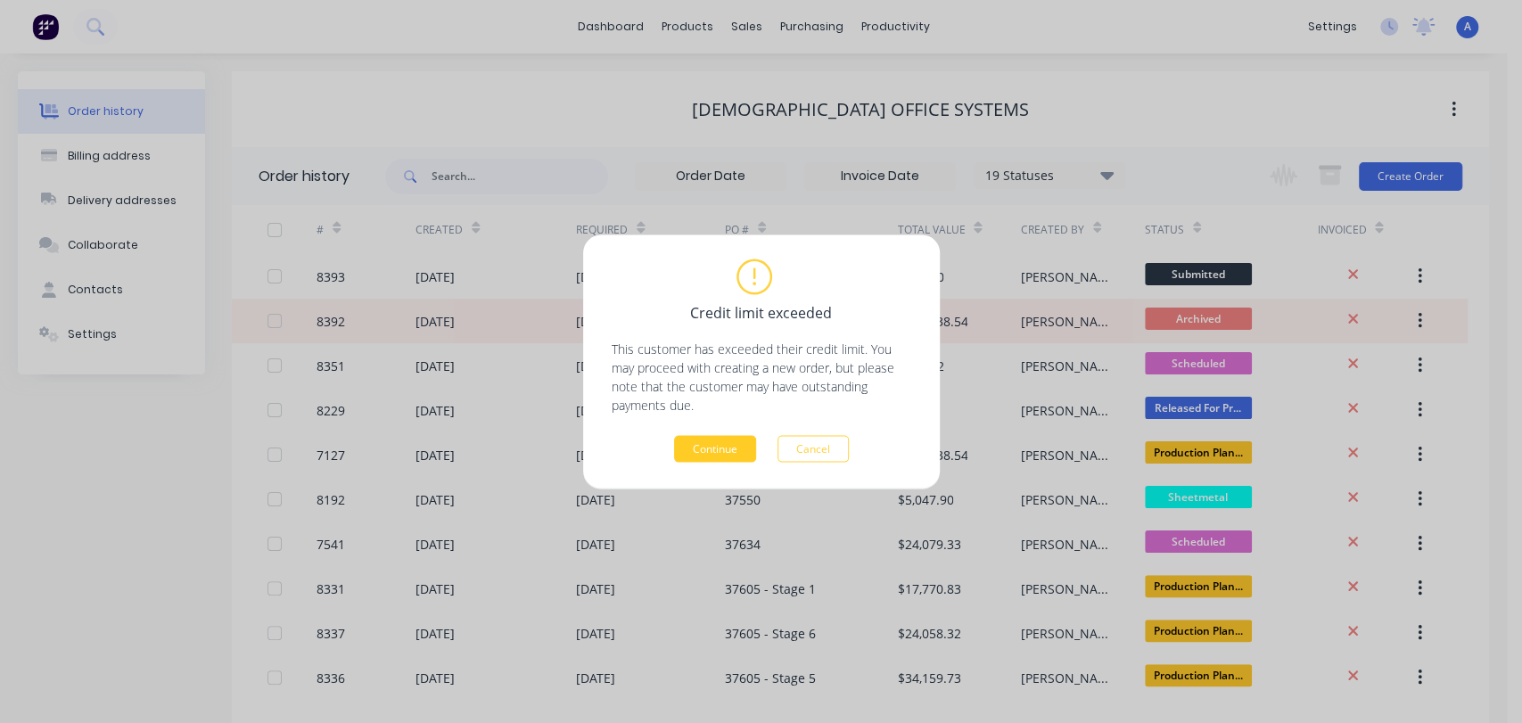
click at [694, 451] on button "Continue" at bounding box center [715, 448] width 82 height 27
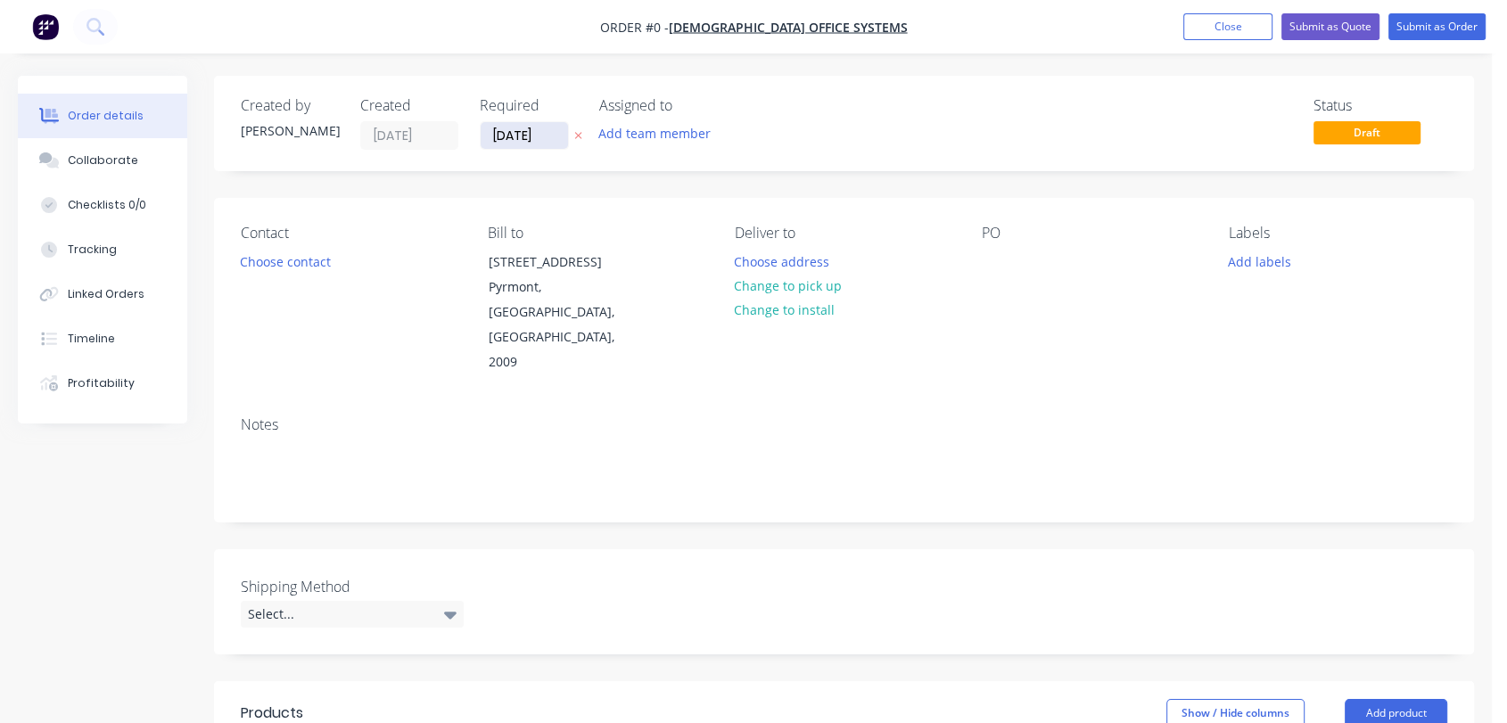
click at [552, 135] on input "07/10/25" at bounding box center [524, 135] width 87 height 27
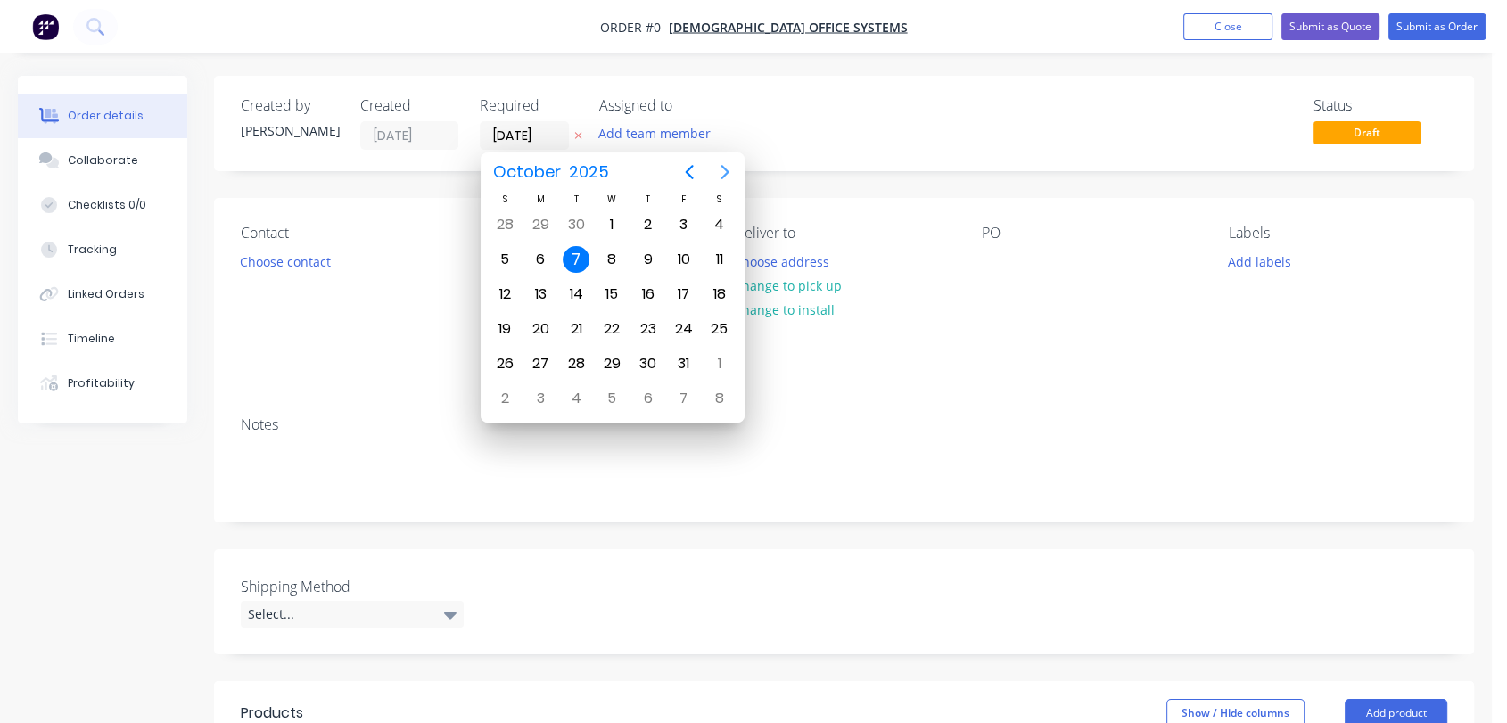
click at [723, 171] on icon "Next page" at bounding box center [724, 171] width 21 height 21
click at [609, 367] on div "31" at bounding box center [611, 363] width 27 height 27
type input "31/12/25"
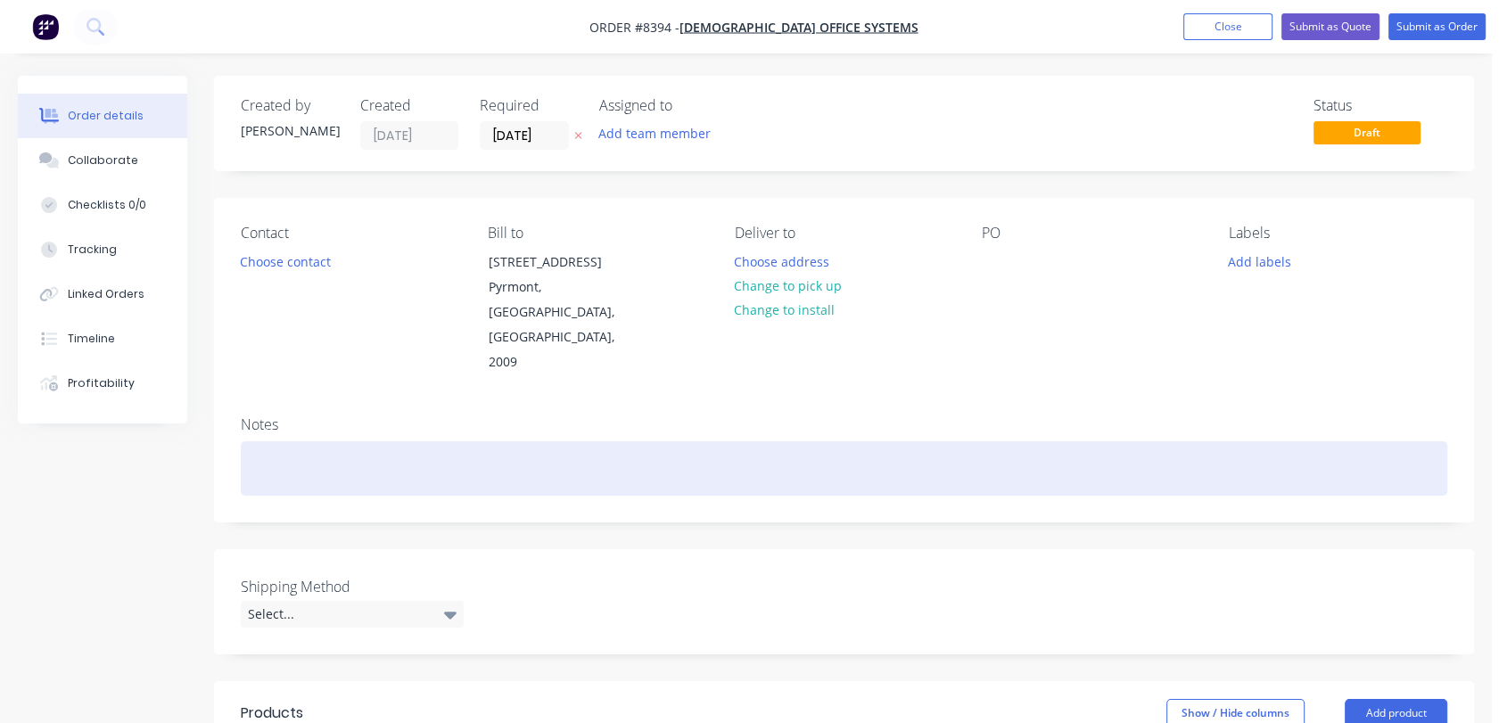
click at [319, 441] on div at bounding box center [844, 468] width 1207 height 54
click at [345, 441] on div "Req 24/10 - PRPTOTYPE" at bounding box center [844, 468] width 1207 height 54
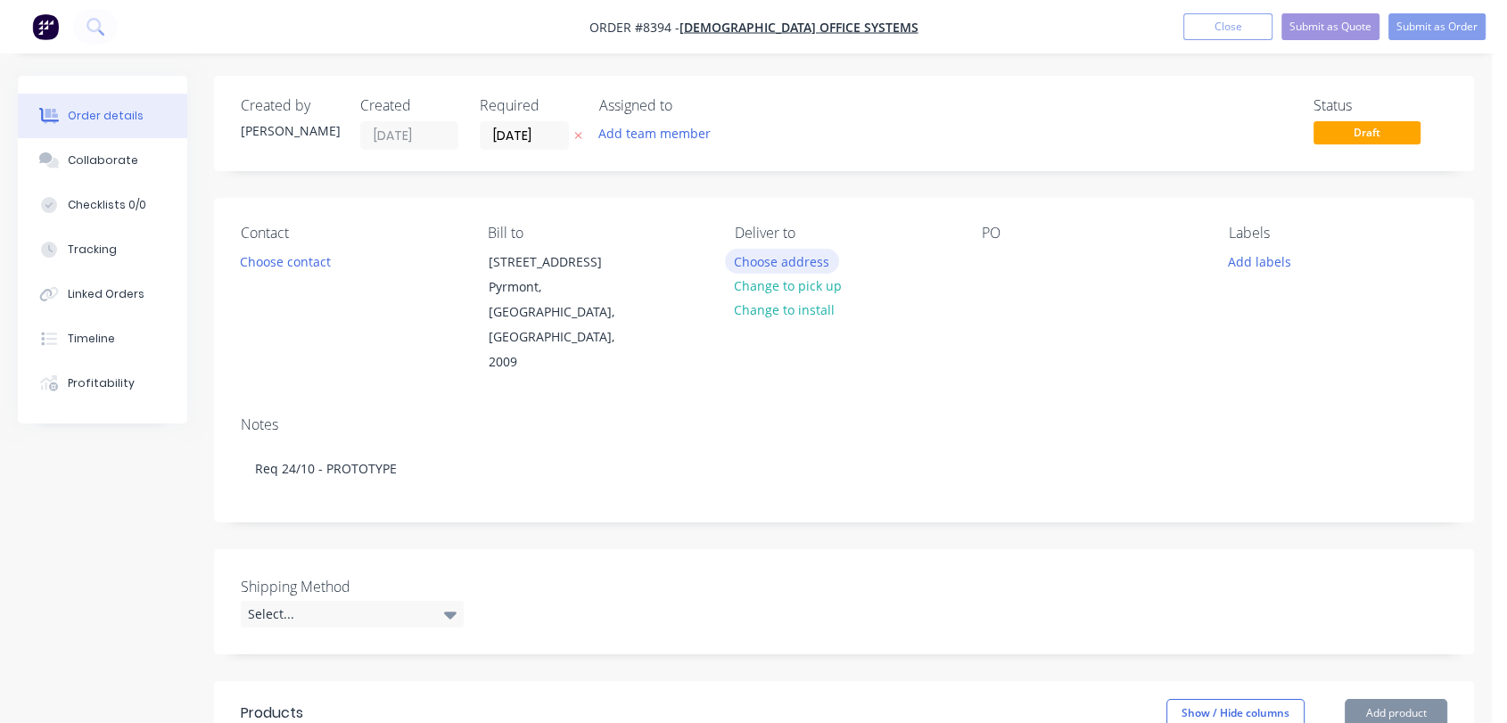
click at [787, 255] on button "Choose address" at bounding box center [782, 261] width 114 height 24
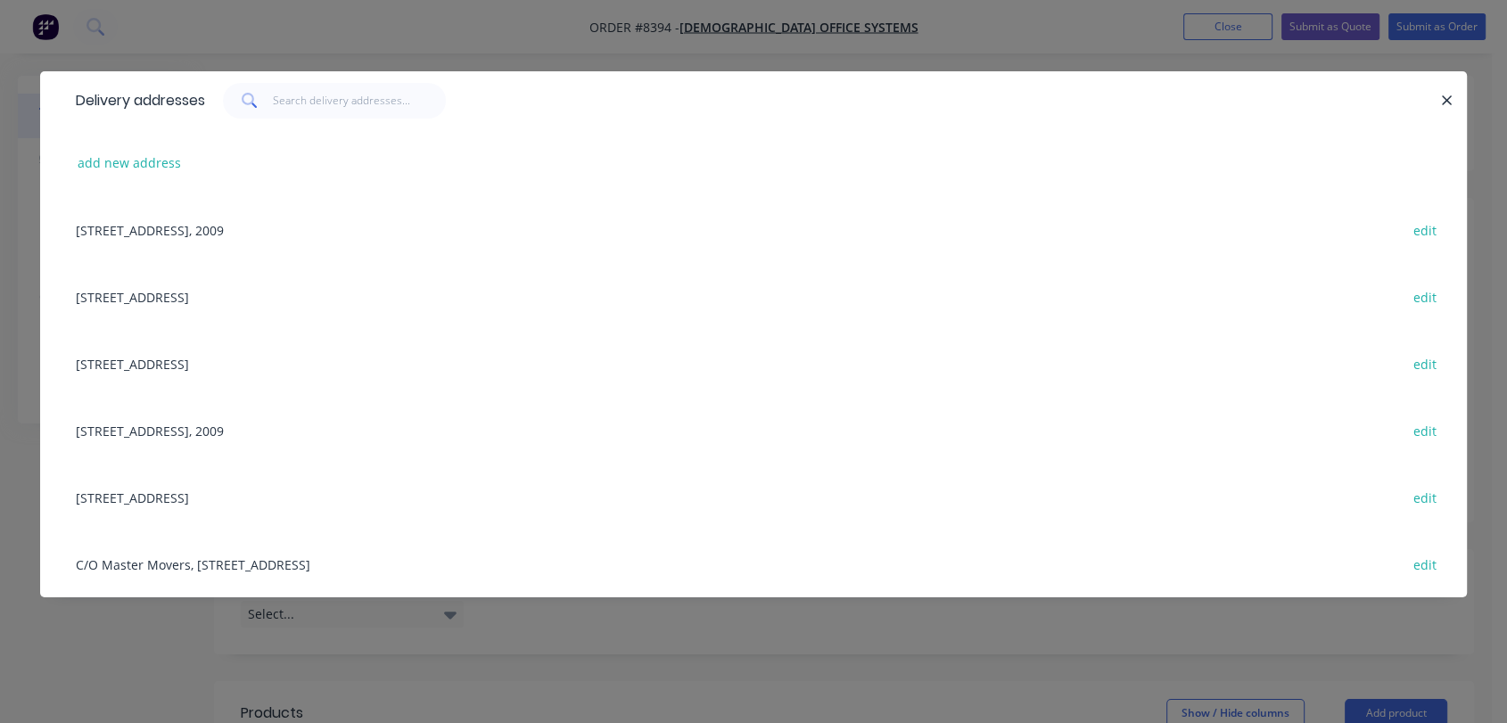
click at [259, 295] on div "37 Memorial Avenue, Ingleburn, New South Wales, Australia, 2565 edit" at bounding box center [753, 296] width 1373 height 67
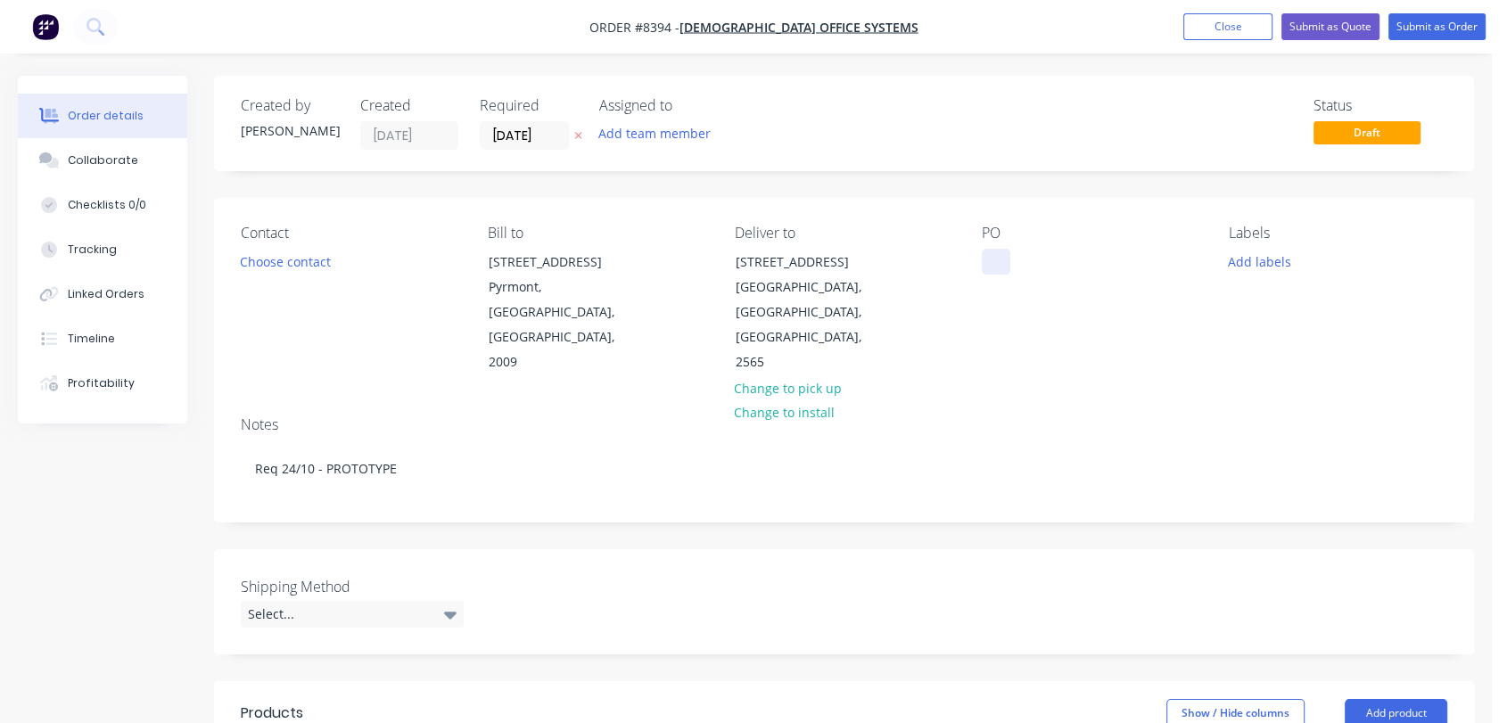
click at [985, 257] on div at bounding box center [996, 262] width 29 height 26
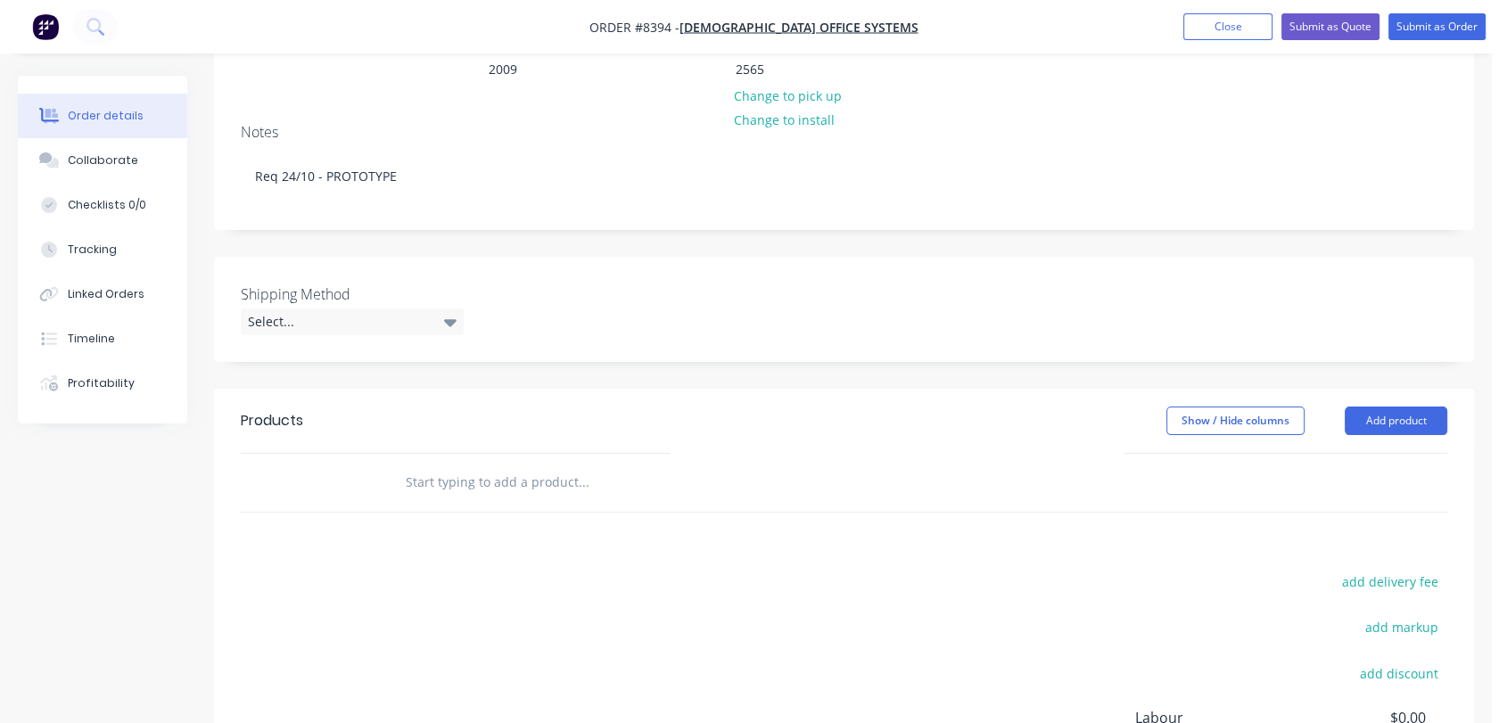
scroll to position [297, 0]
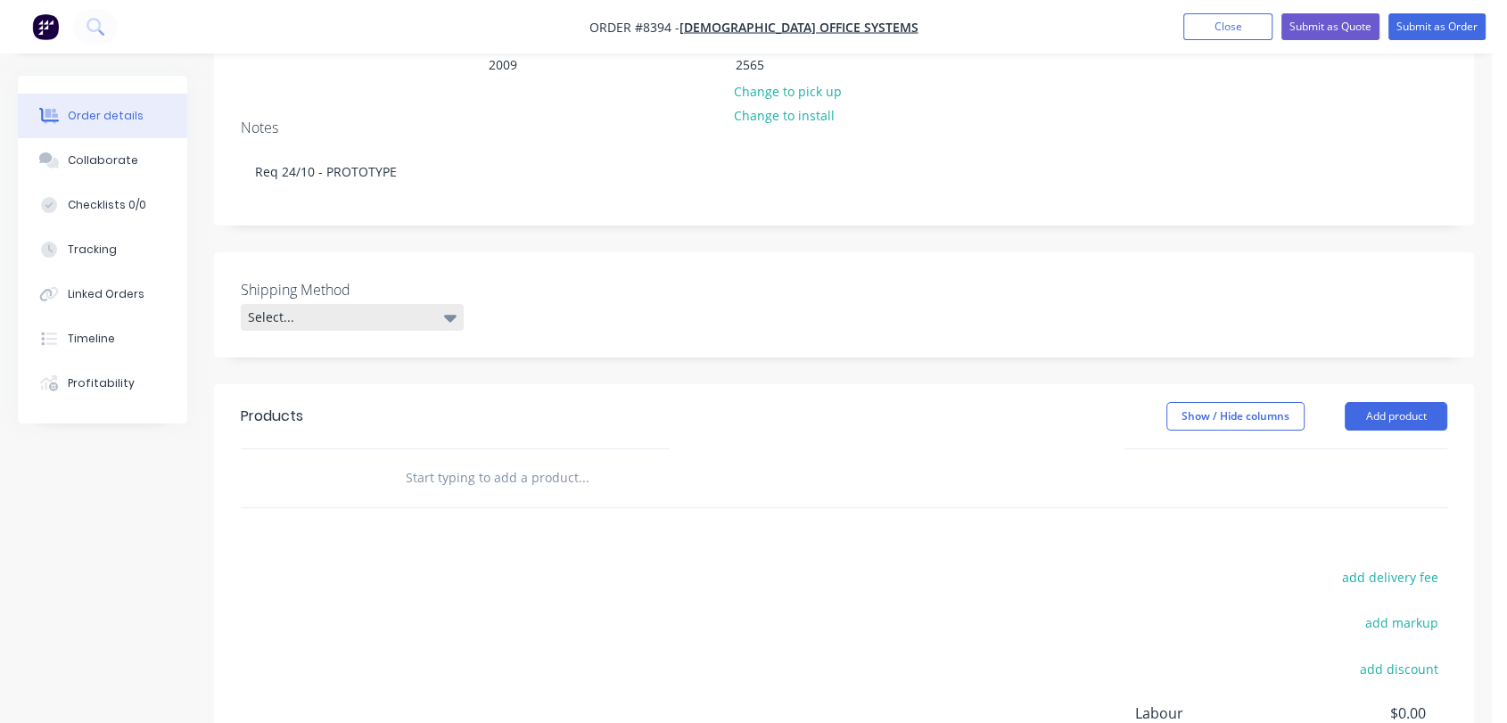
click at [345, 304] on div "Select..." at bounding box center [352, 317] width 223 height 27
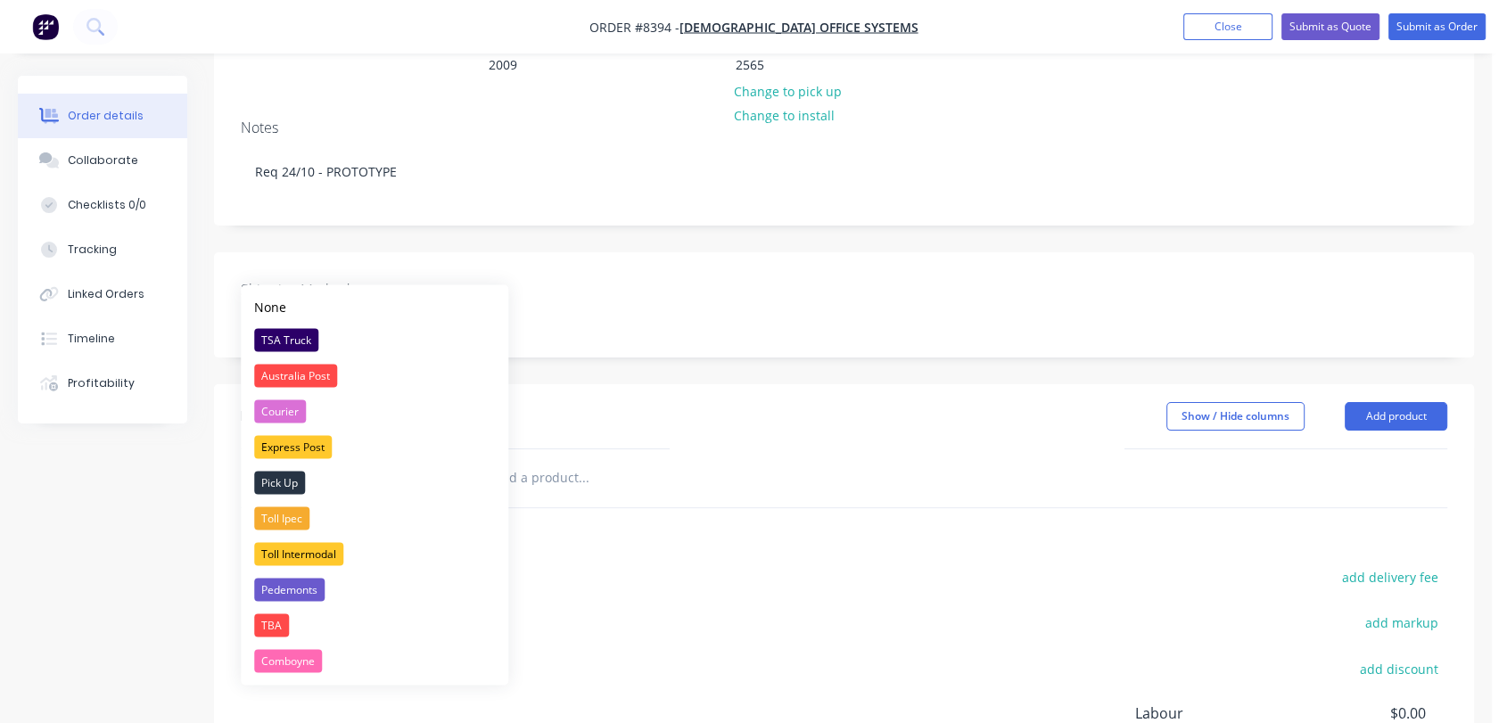
click at [295, 334] on div "TSA Truck" at bounding box center [286, 339] width 64 height 23
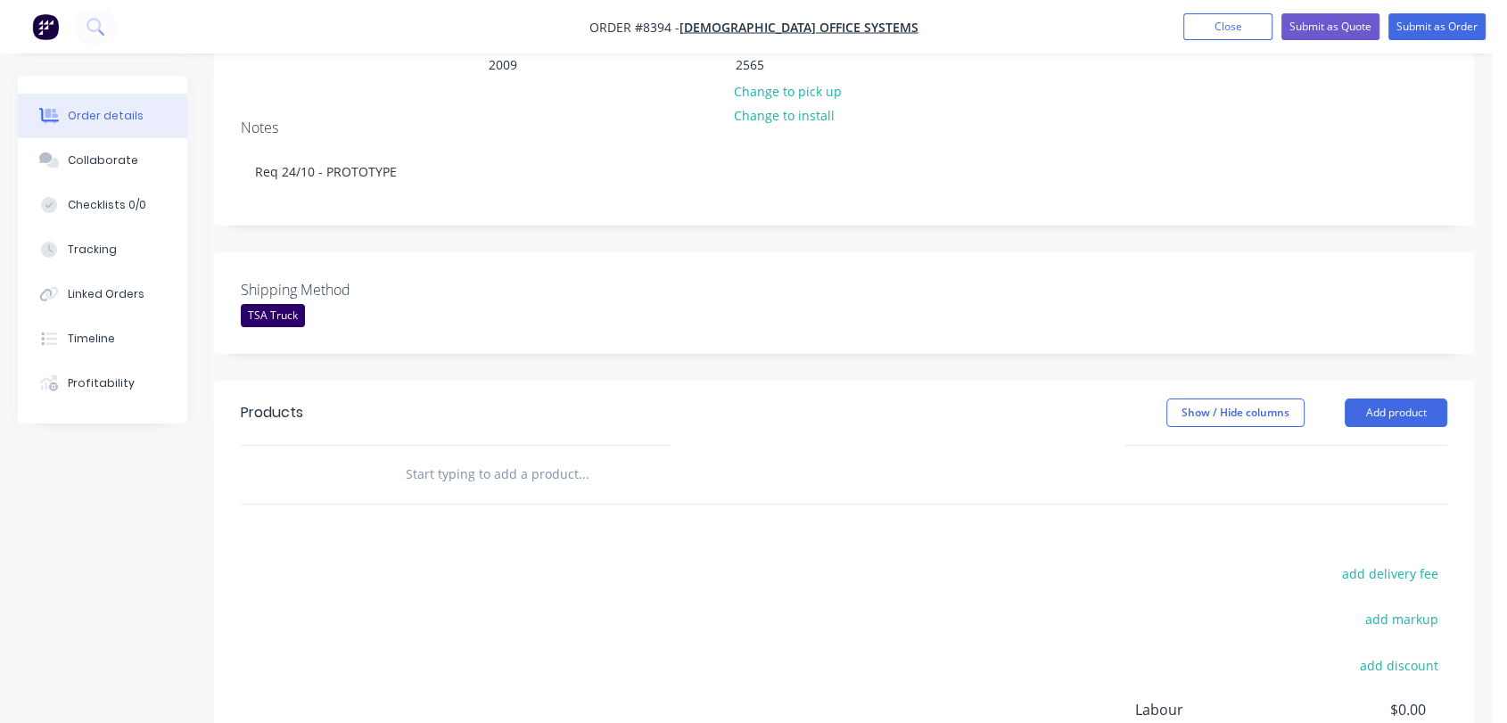
click at [544, 457] on input "text" at bounding box center [583, 475] width 357 height 36
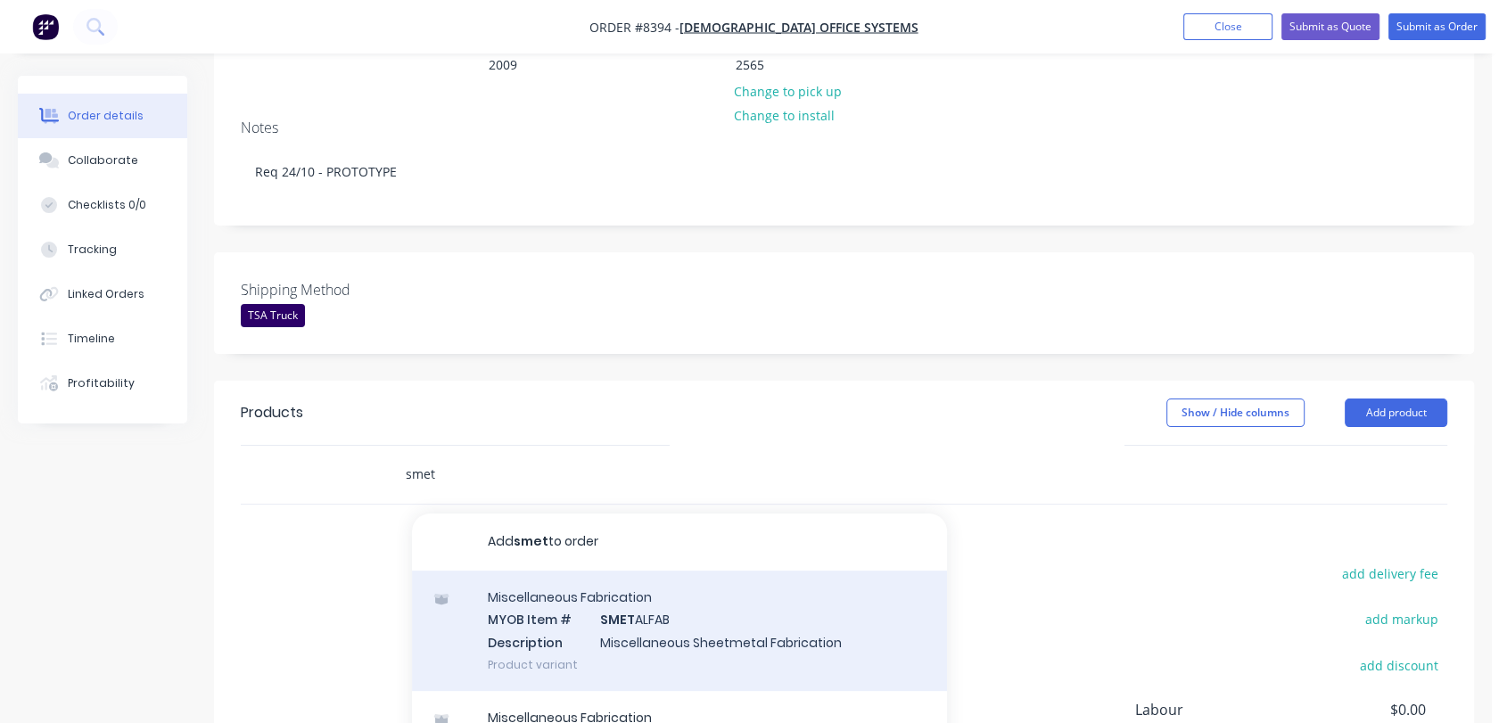
type input "smet"
click at [632, 580] on div "Miscellaneous Fabrication MYOB Item # SMET ALFAB Description Miscellaneous Shee…" at bounding box center [679, 631] width 535 height 120
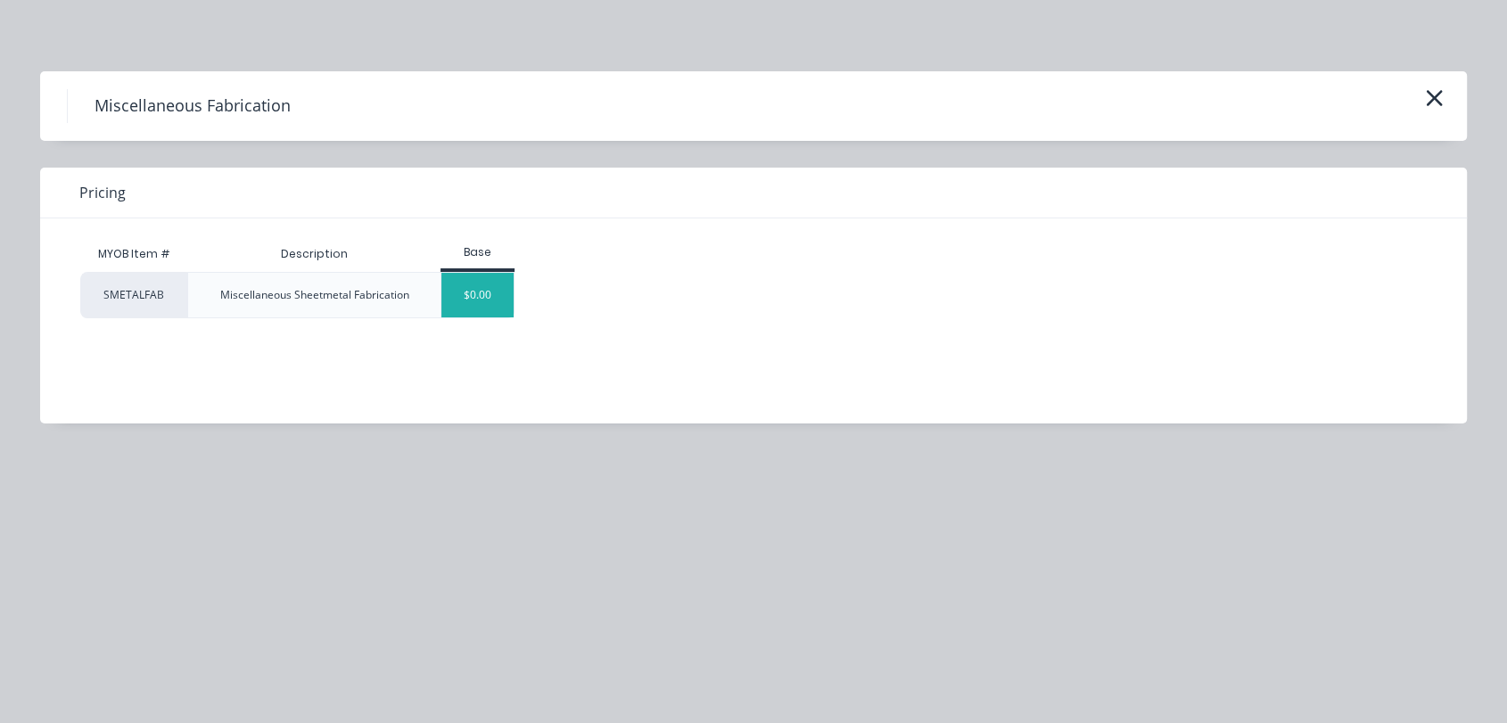
click at [497, 289] on div "$0.00" at bounding box center [477, 295] width 72 height 45
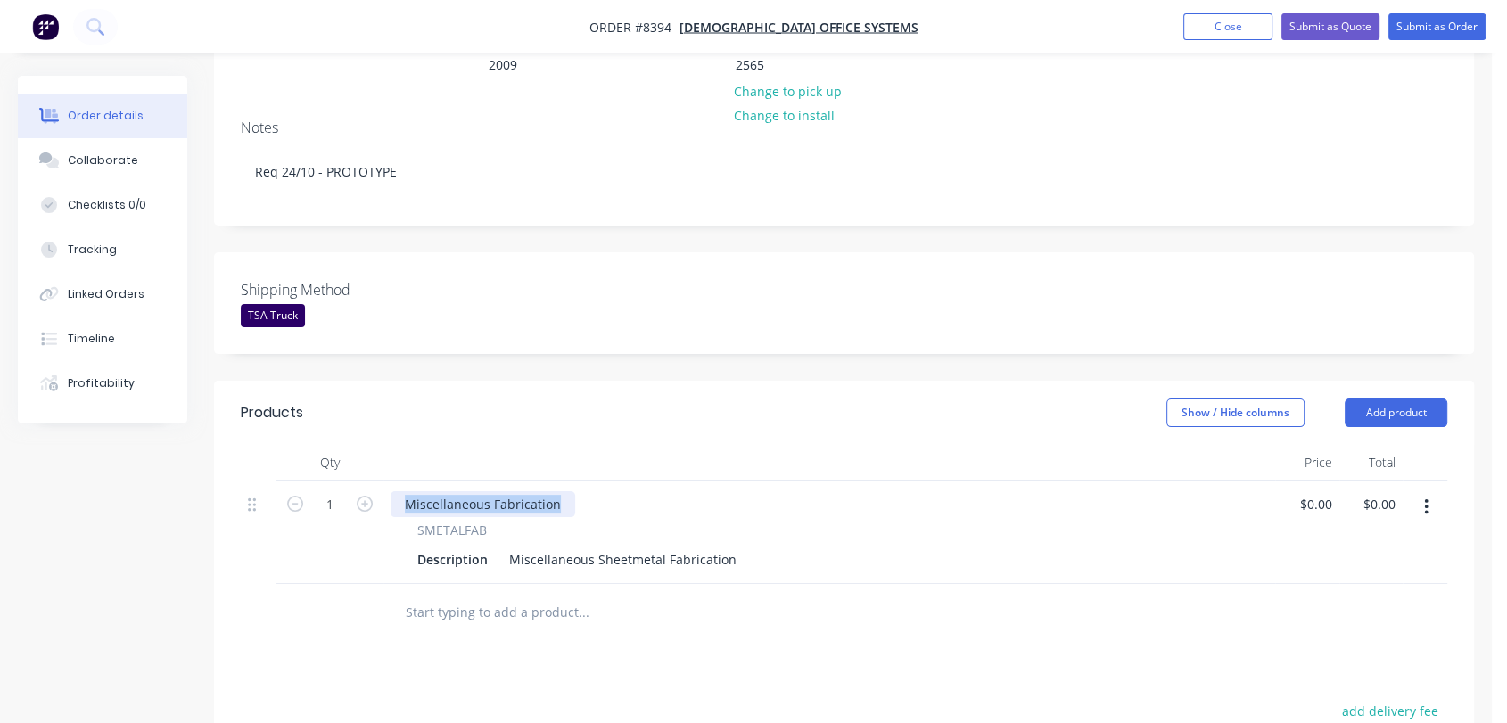
drag, startPoint x: 544, startPoint y: 451, endPoint x: 381, endPoint y: 458, distance: 163.4
click at [398, 491] on div "Miscellaneous Fabrication" at bounding box center [483, 504] width 185 height 26
click at [365, 496] on icon "button" at bounding box center [365, 504] width 16 height 16
type input "2"
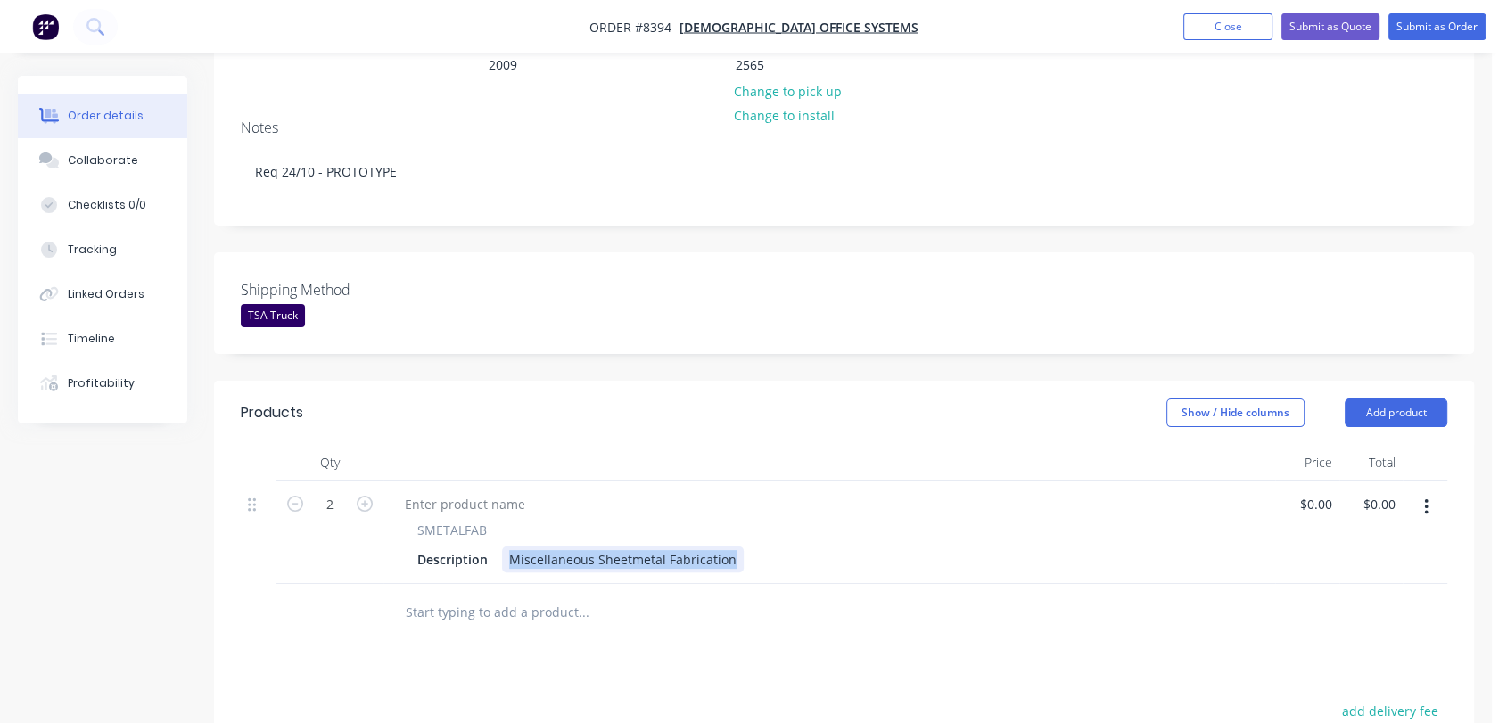
drag, startPoint x: 507, startPoint y: 509, endPoint x: 744, endPoint y: 524, distance: 237.7
click at [744, 524] on div "SMETALFAB Description Miscellaneous Sheetmetal Fabrication" at bounding box center [829, 532] width 892 height 103
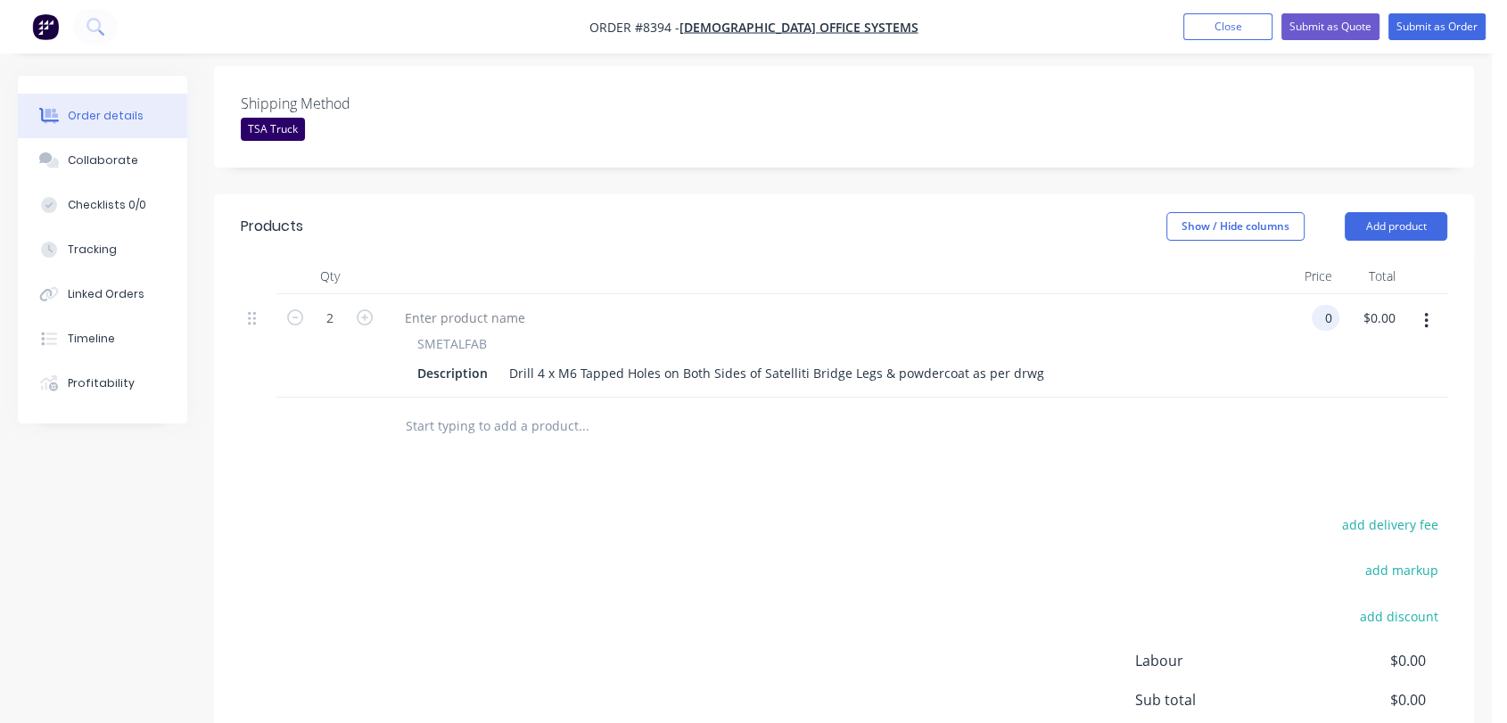
scroll to position [495, 0]
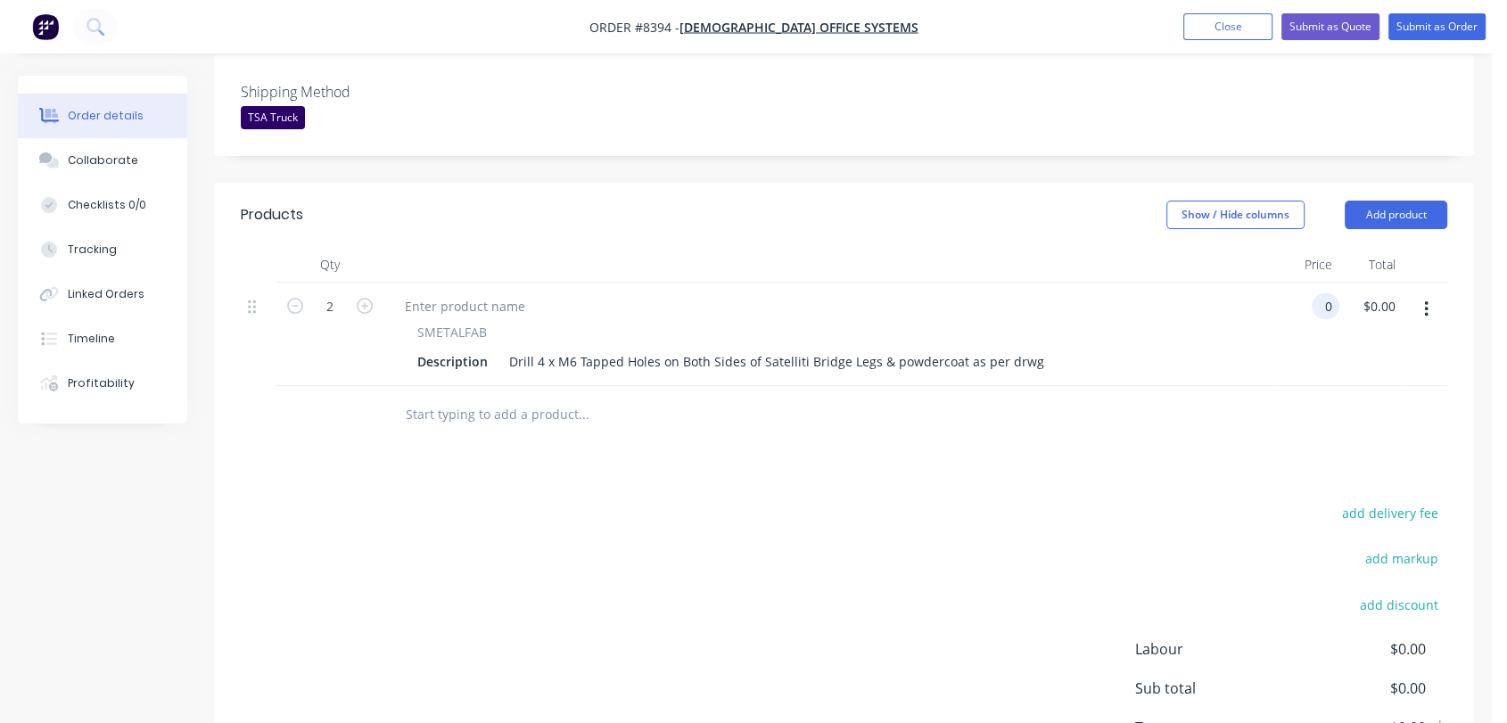
type input "$0.00"
click at [478, 397] on input "text" at bounding box center [583, 415] width 357 height 36
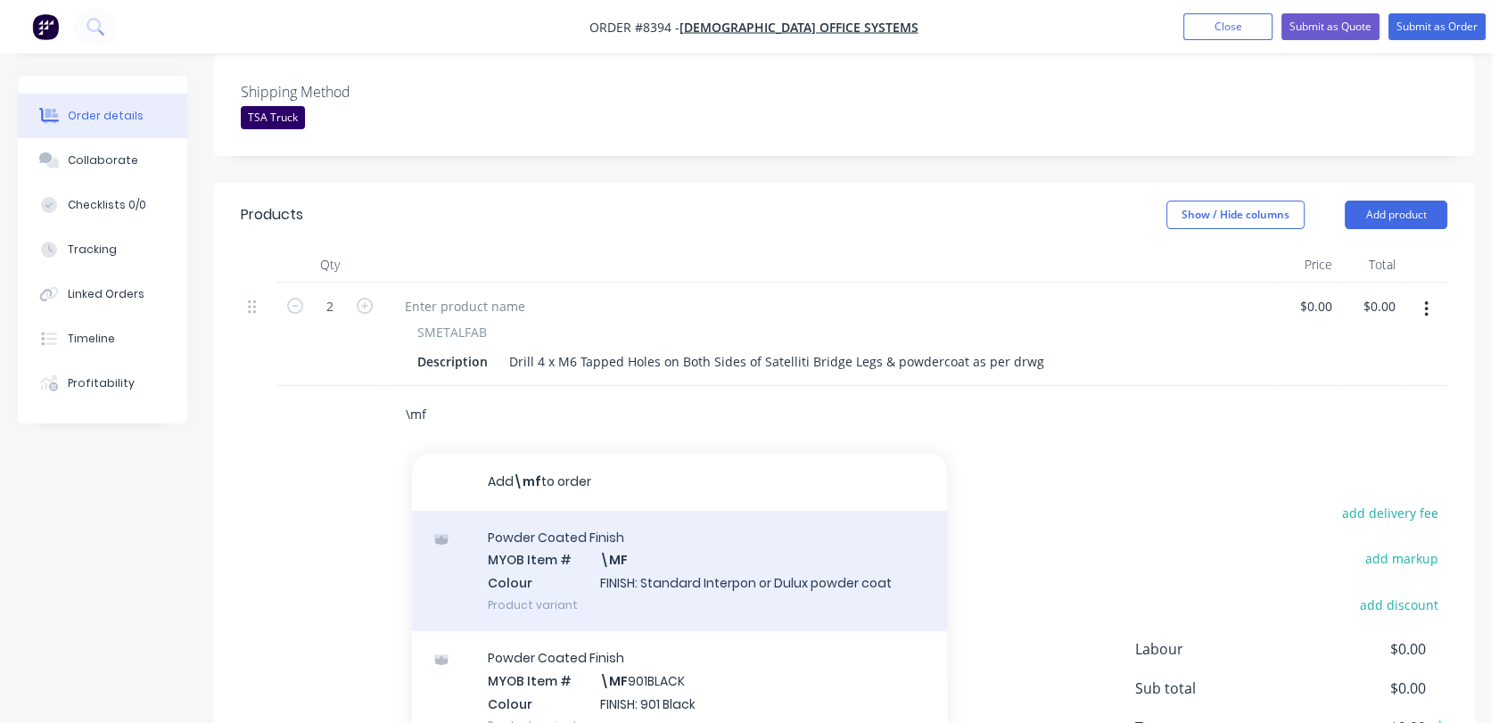
type input "\mf"
click at [626, 516] on div "Powder Coated Finish MYOB Item # \MF Colour FINISH: Standard Interpon or Dulux …" at bounding box center [679, 571] width 535 height 120
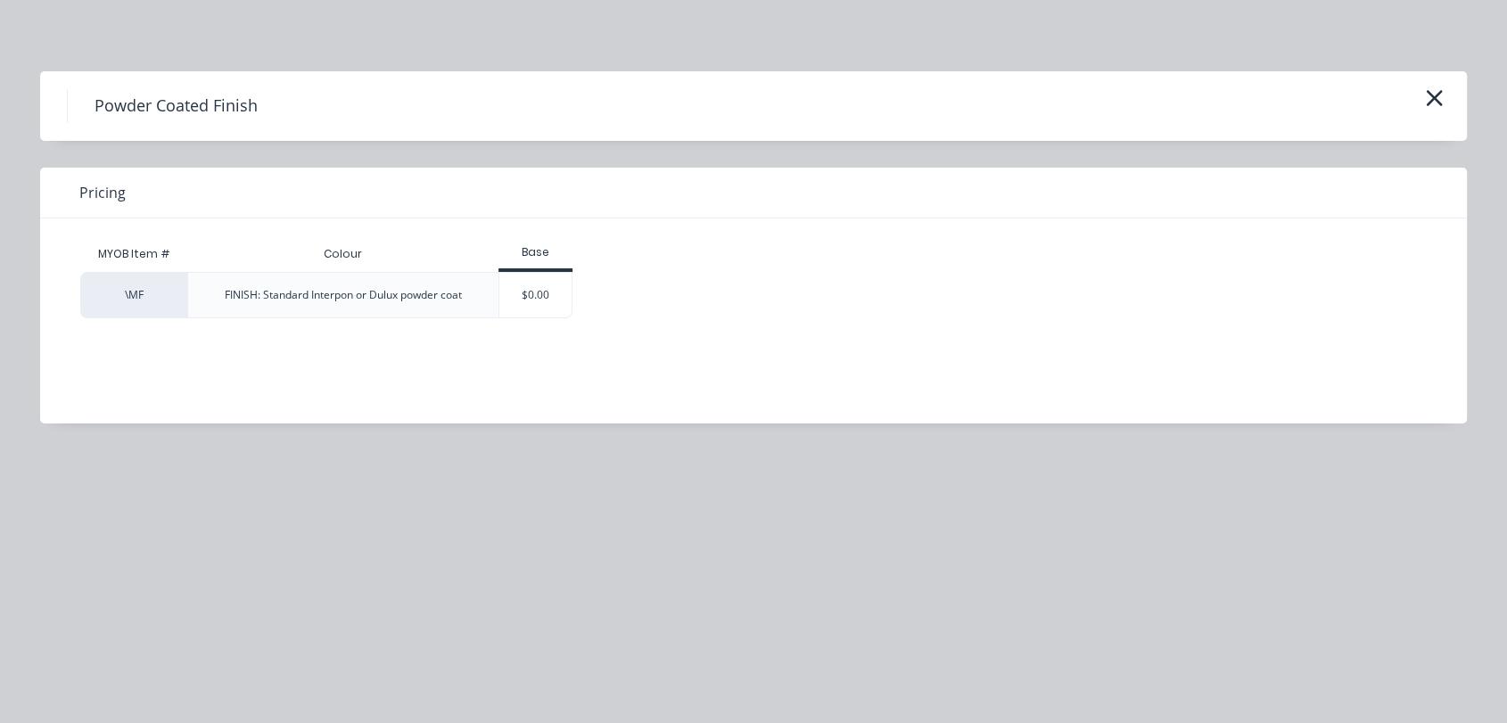
click at [518, 307] on div "$0.00" at bounding box center [535, 295] width 72 height 45
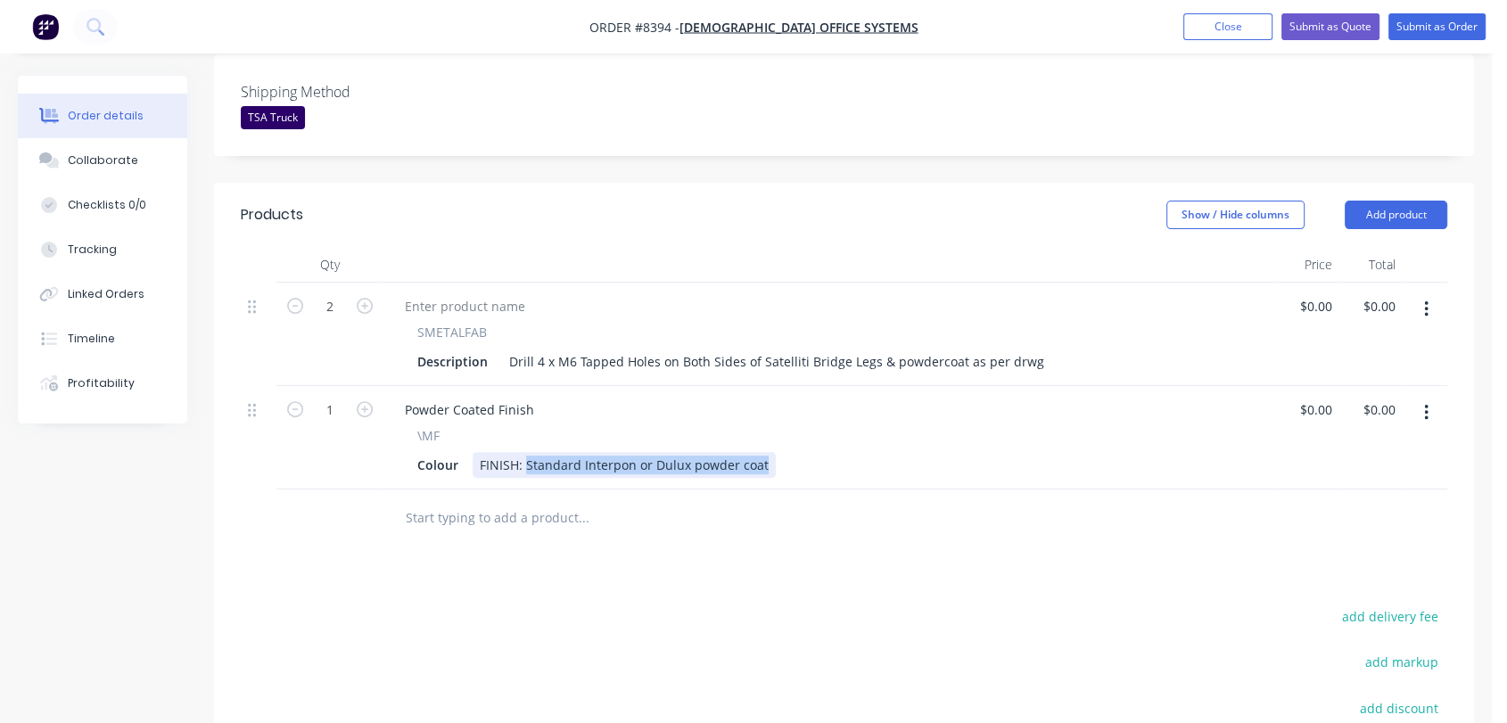
drag, startPoint x: 524, startPoint y: 410, endPoint x: 804, endPoint y: 414, distance: 280.1
click at [805, 452] on div "Colour FINISH: Standard Interpon or Dulux powder coat" at bounding box center [825, 465] width 831 height 26
type input "$0.00"
click at [521, 500] on input "text" at bounding box center [583, 518] width 357 height 36
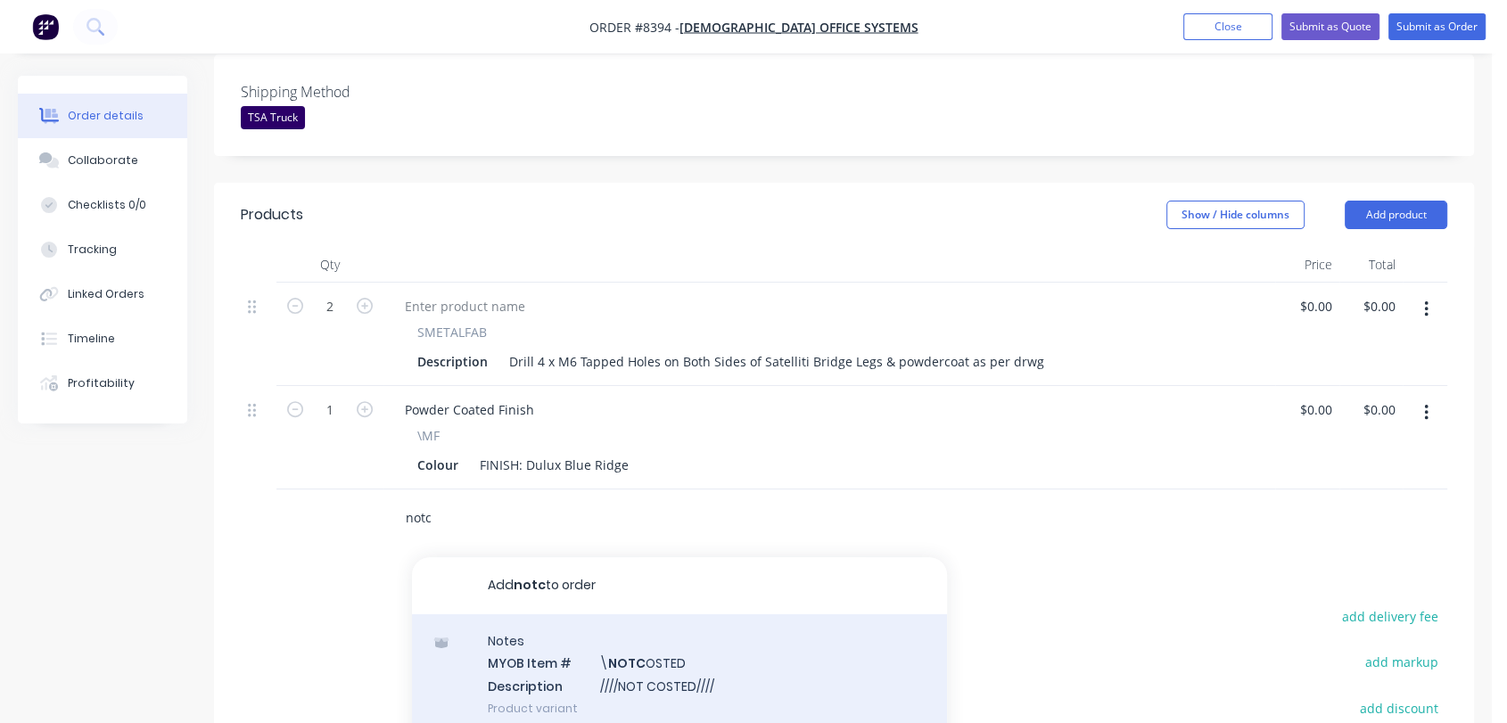
type input "notc"
click at [661, 623] on div "Notes MYOB Item # \ NOTC OSTED Description ////NOT COSTED//// Product variant" at bounding box center [679, 674] width 535 height 120
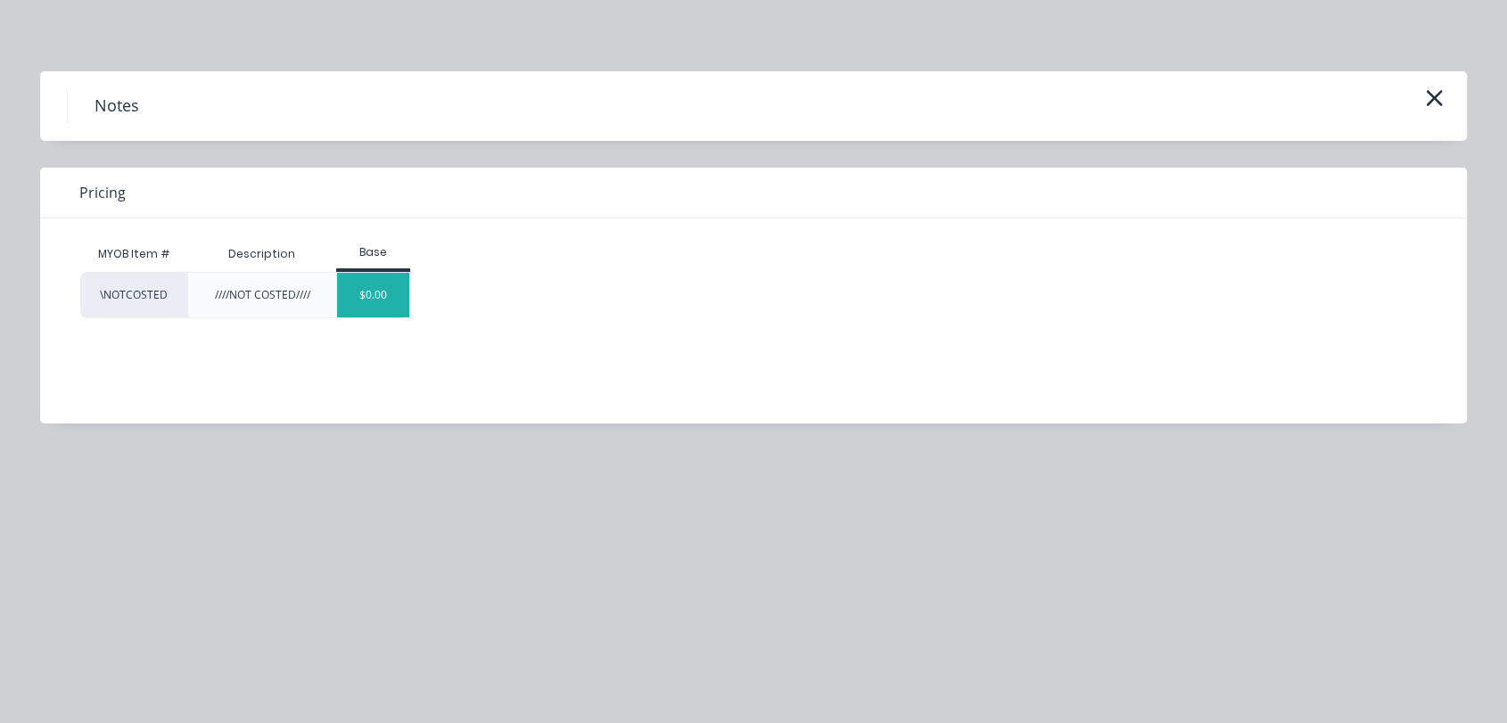
click at [392, 280] on div "$0.00" at bounding box center [373, 295] width 72 height 45
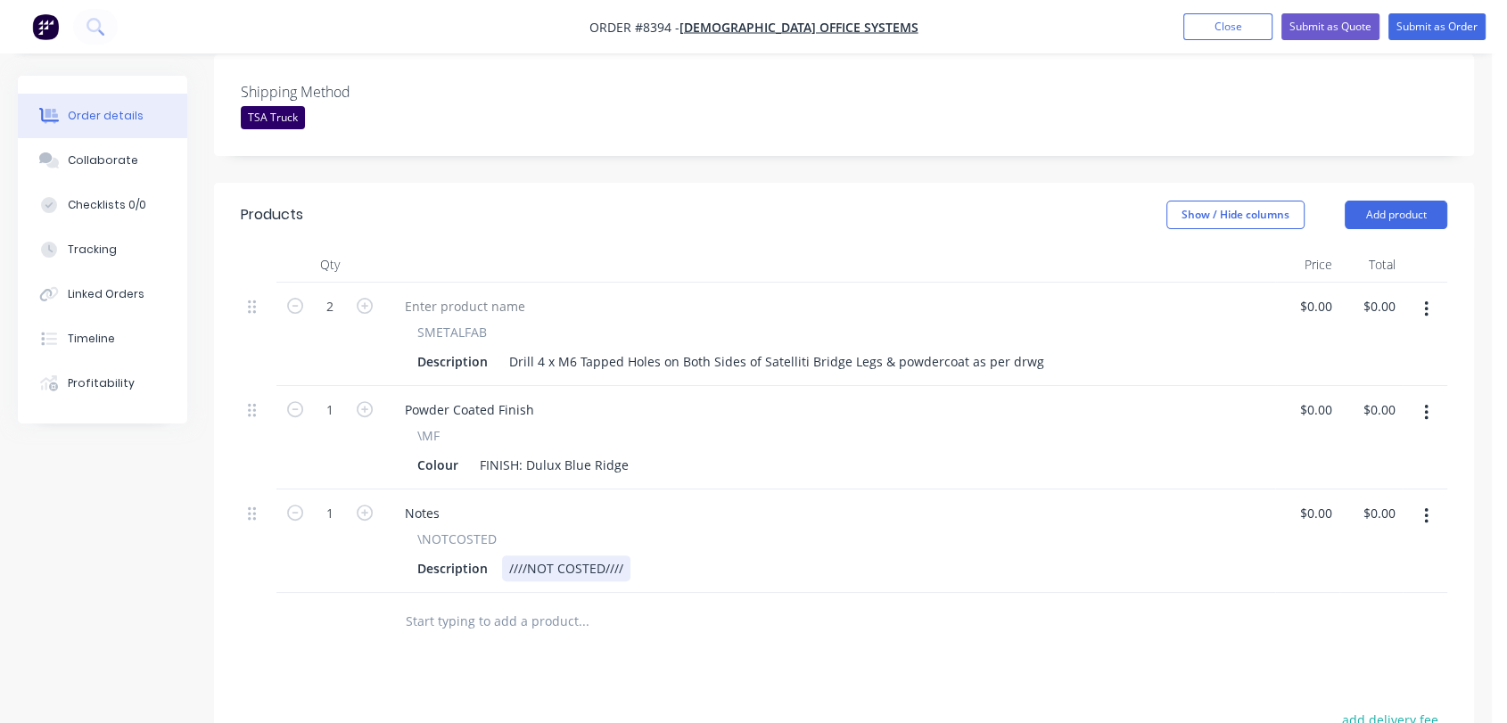
click at [625, 556] on div "////NOT COSTED////" at bounding box center [566, 569] width 128 height 26
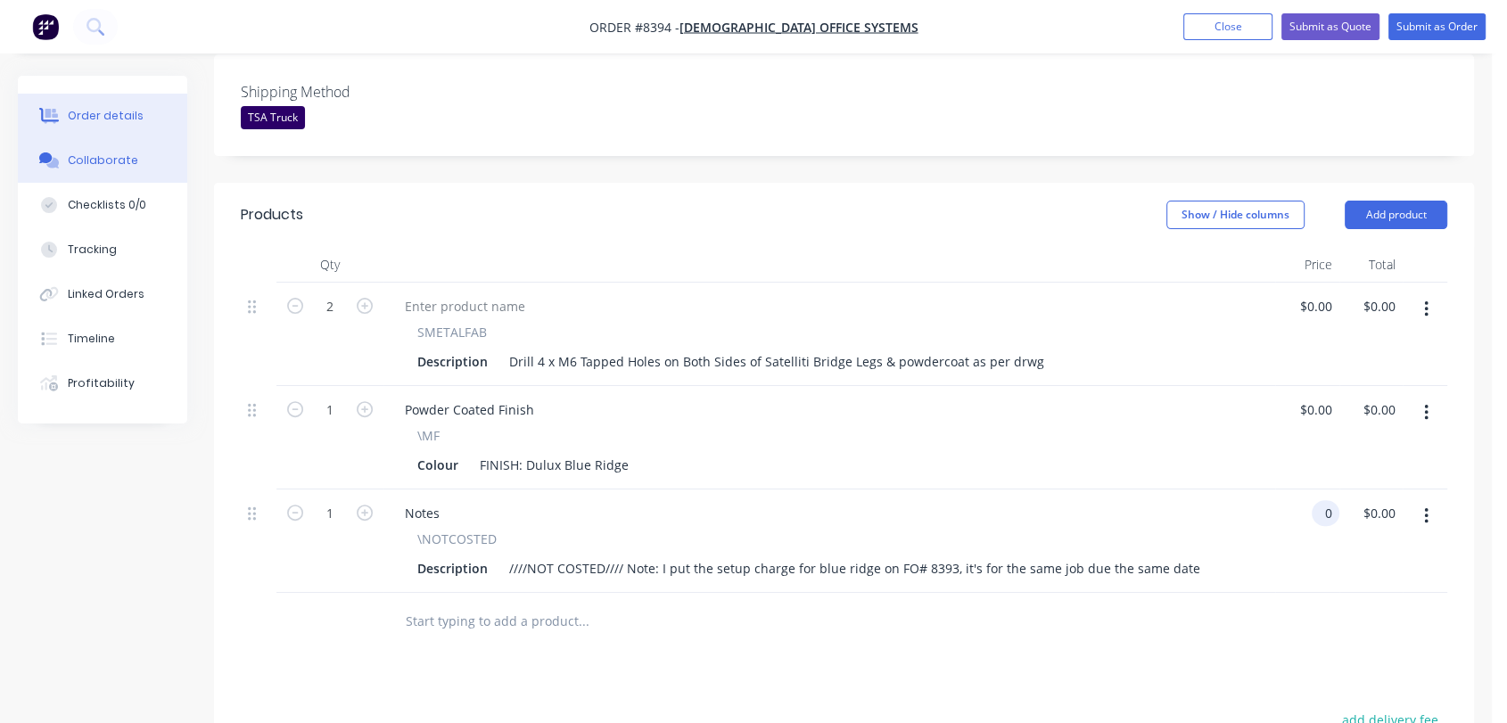
type input "$0.00"
click at [141, 163] on button "Collaborate" at bounding box center [102, 160] width 169 height 45
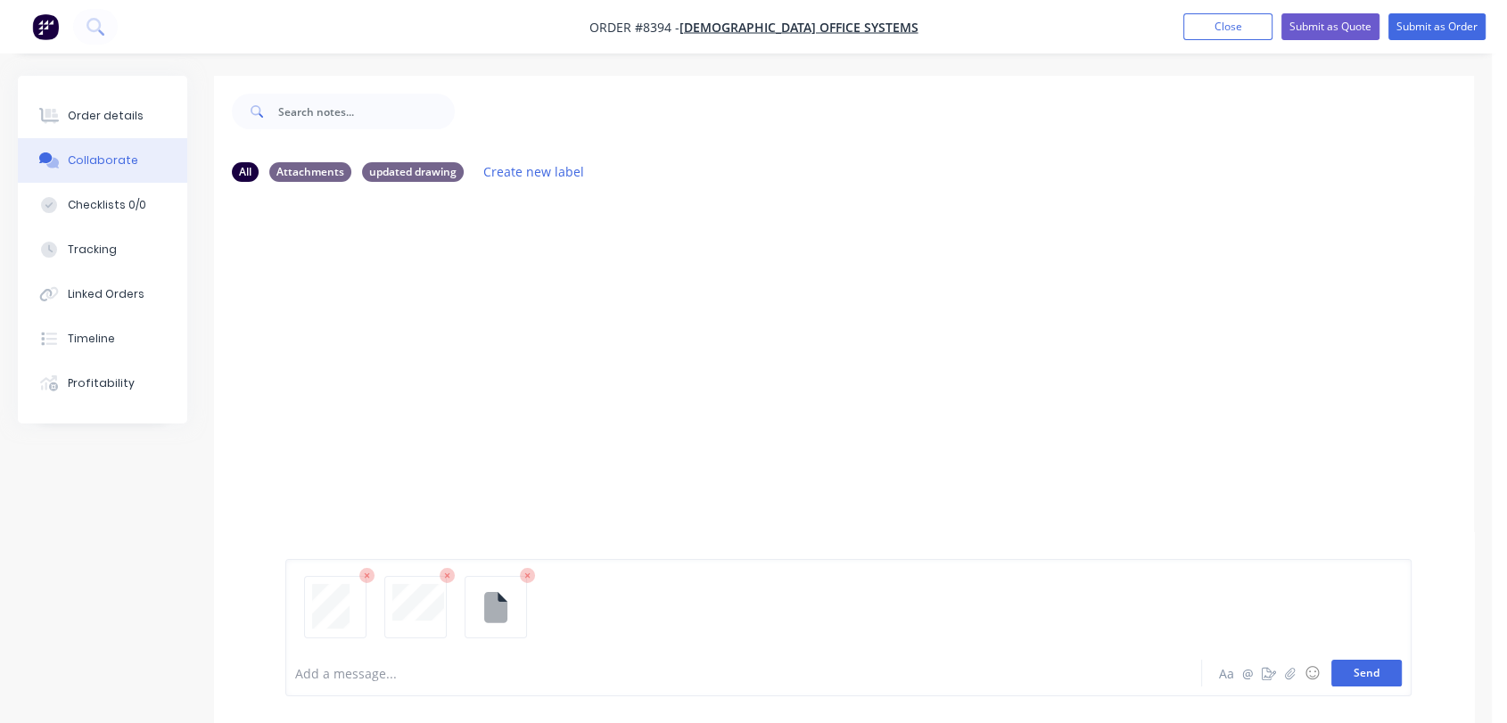
click at [1384, 672] on button "Send" at bounding box center [1367, 673] width 70 height 27
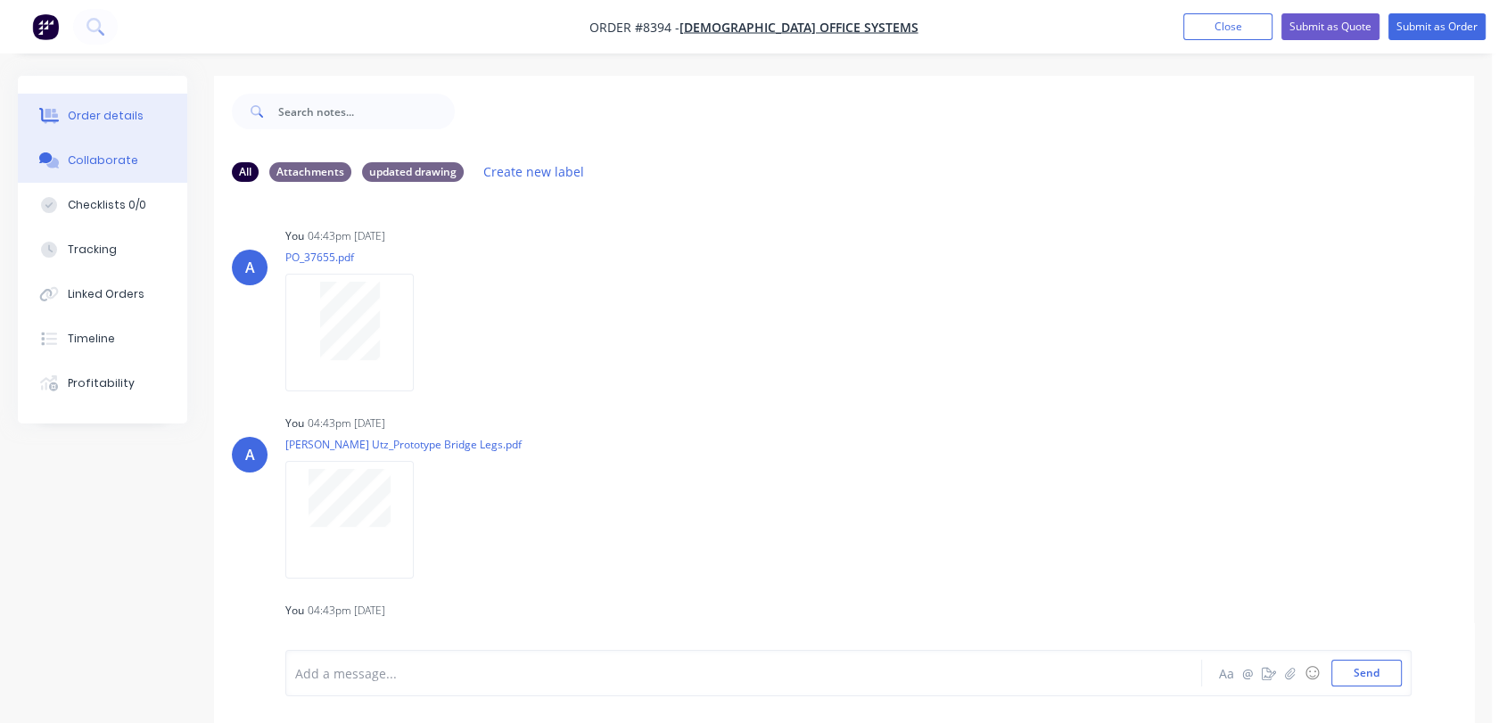
click at [87, 106] on button "Order details" at bounding box center [102, 116] width 169 height 45
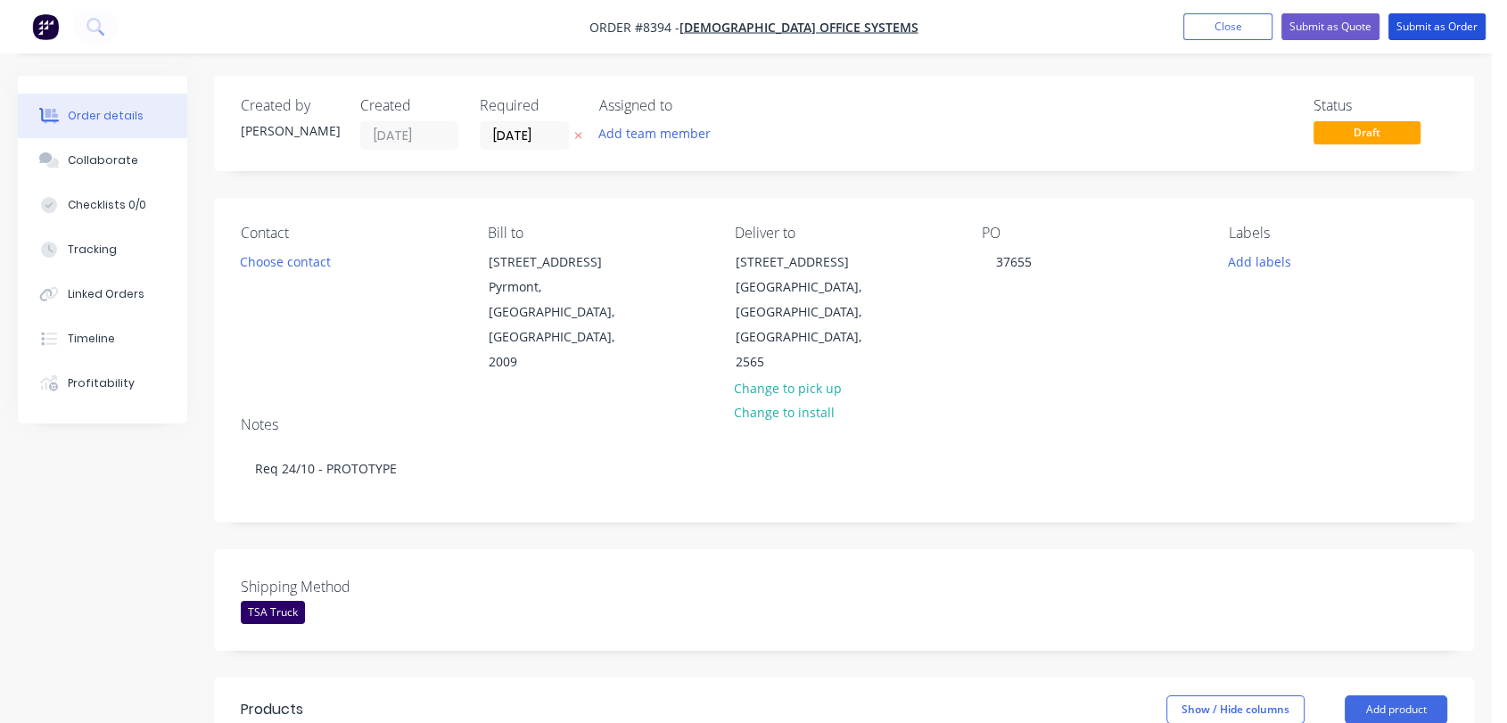
drag, startPoint x: 1424, startPoint y: 22, endPoint x: 962, endPoint y: 260, distance: 519.7
click at [1422, 22] on button "Submit as Order" at bounding box center [1437, 26] width 97 height 27
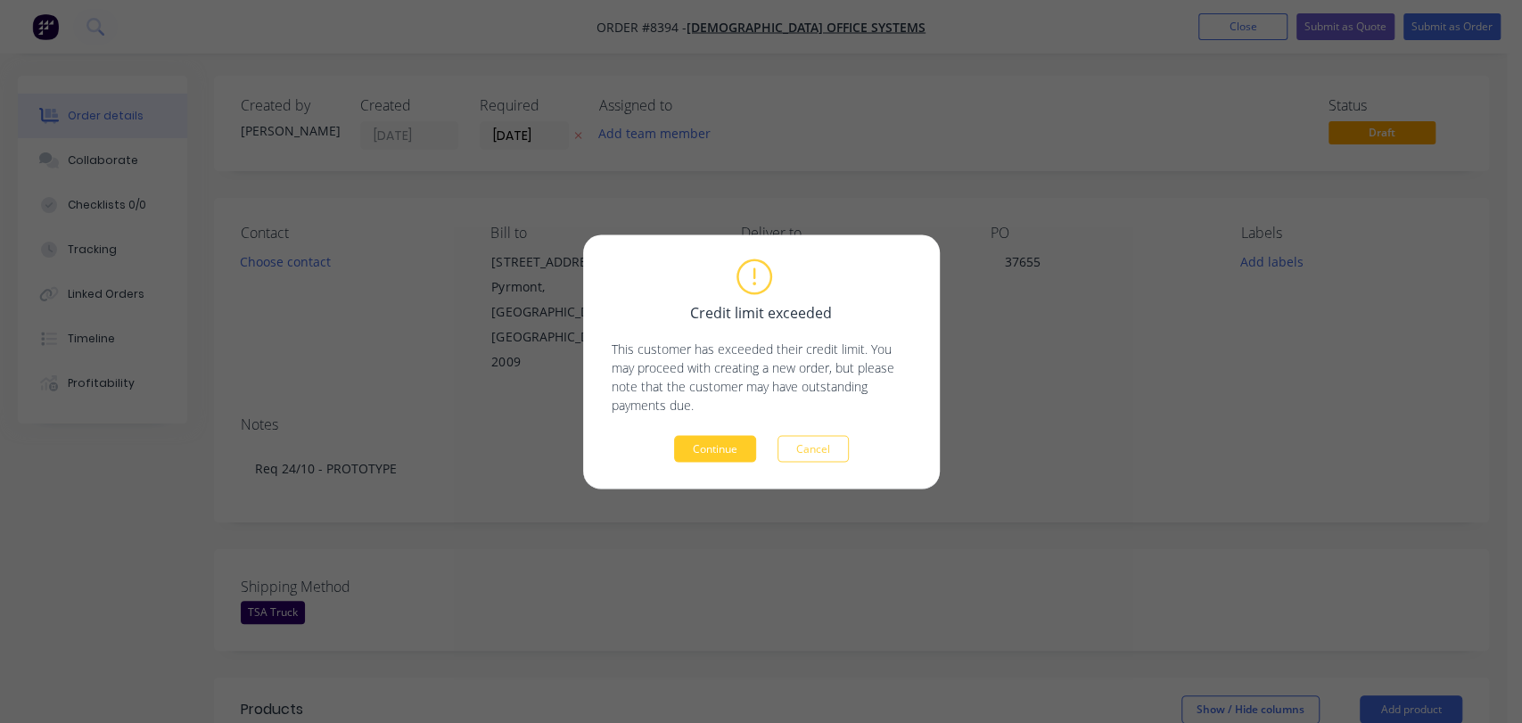
click at [690, 446] on button "Continue" at bounding box center [715, 448] width 82 height 27
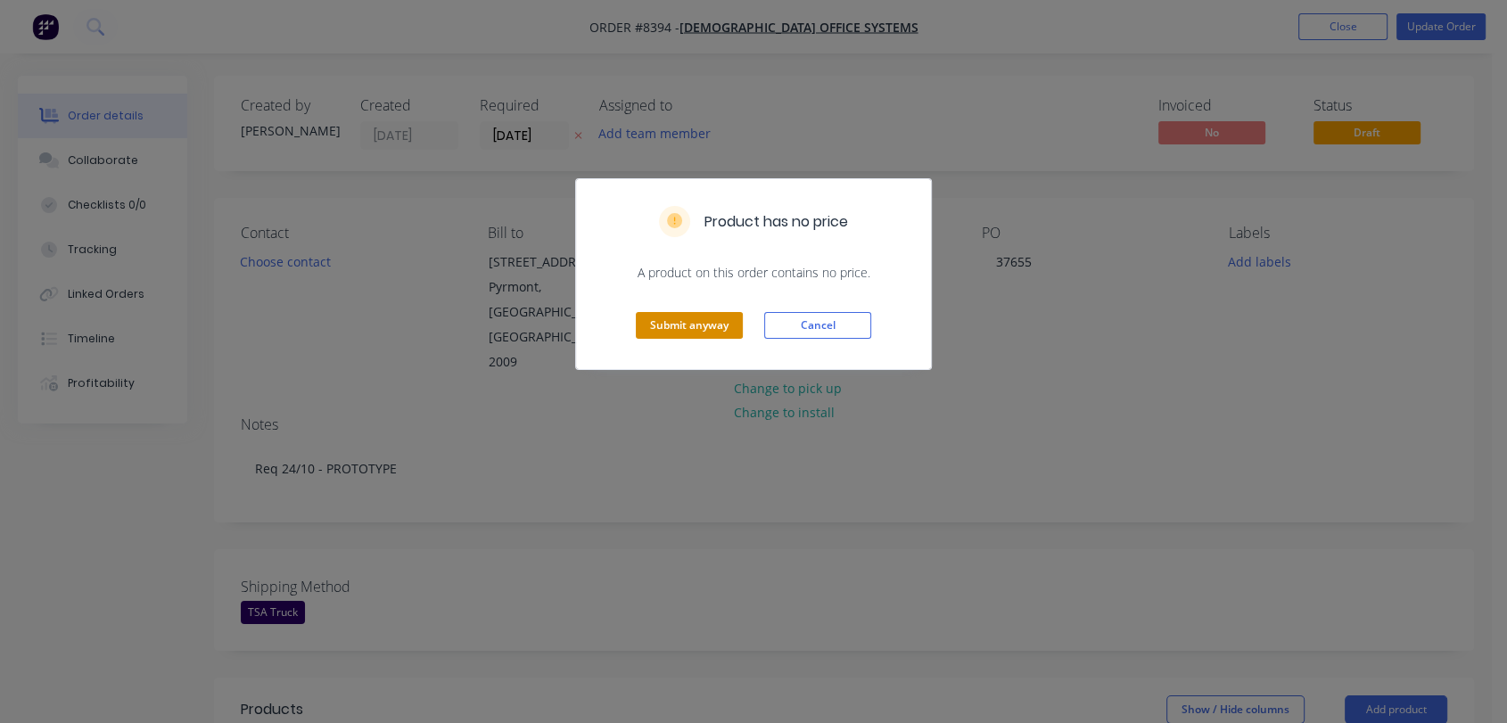
click at [723, 323] on button "Submit anyway" at bounding box center [689, 325] width 107 height 27
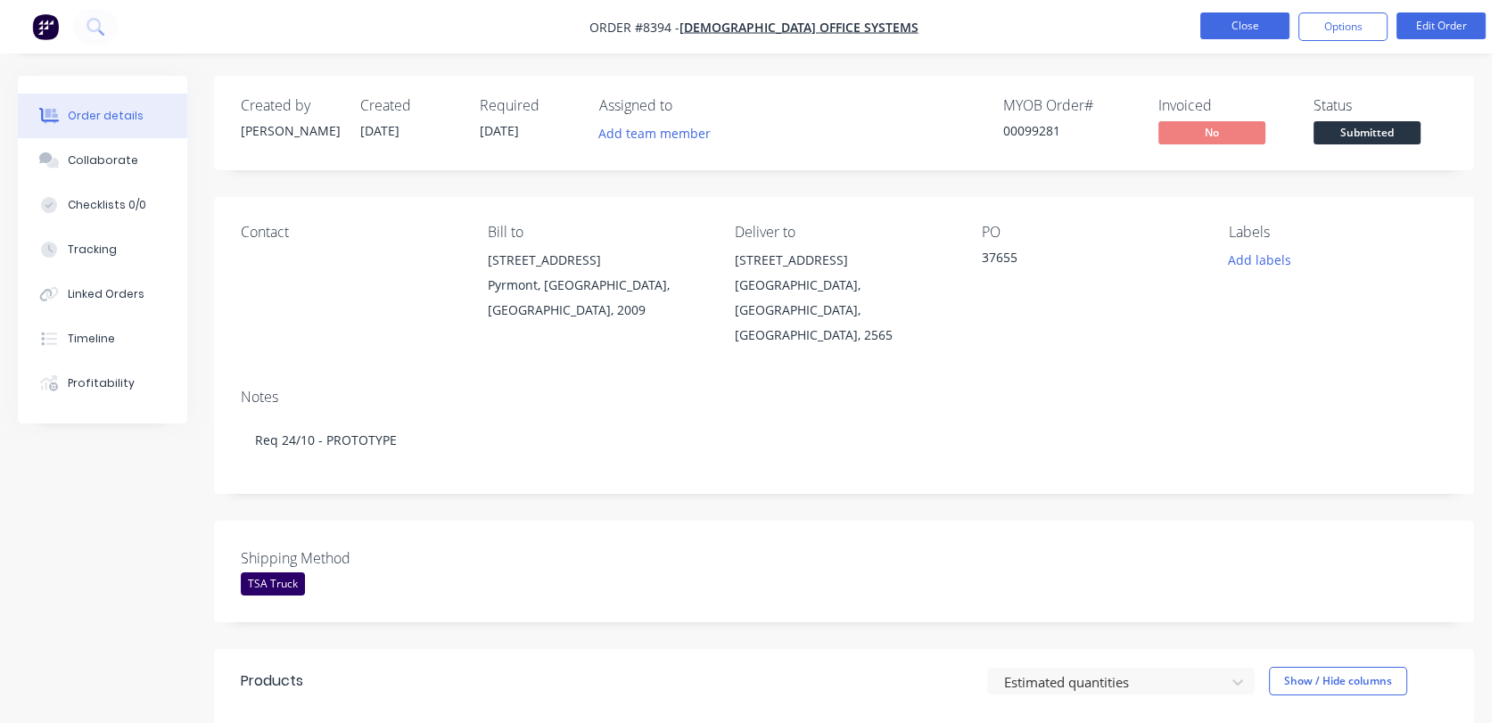
click at [1233, 16] on button "Close" at bounding box center [1244, 25] width 89 height 27
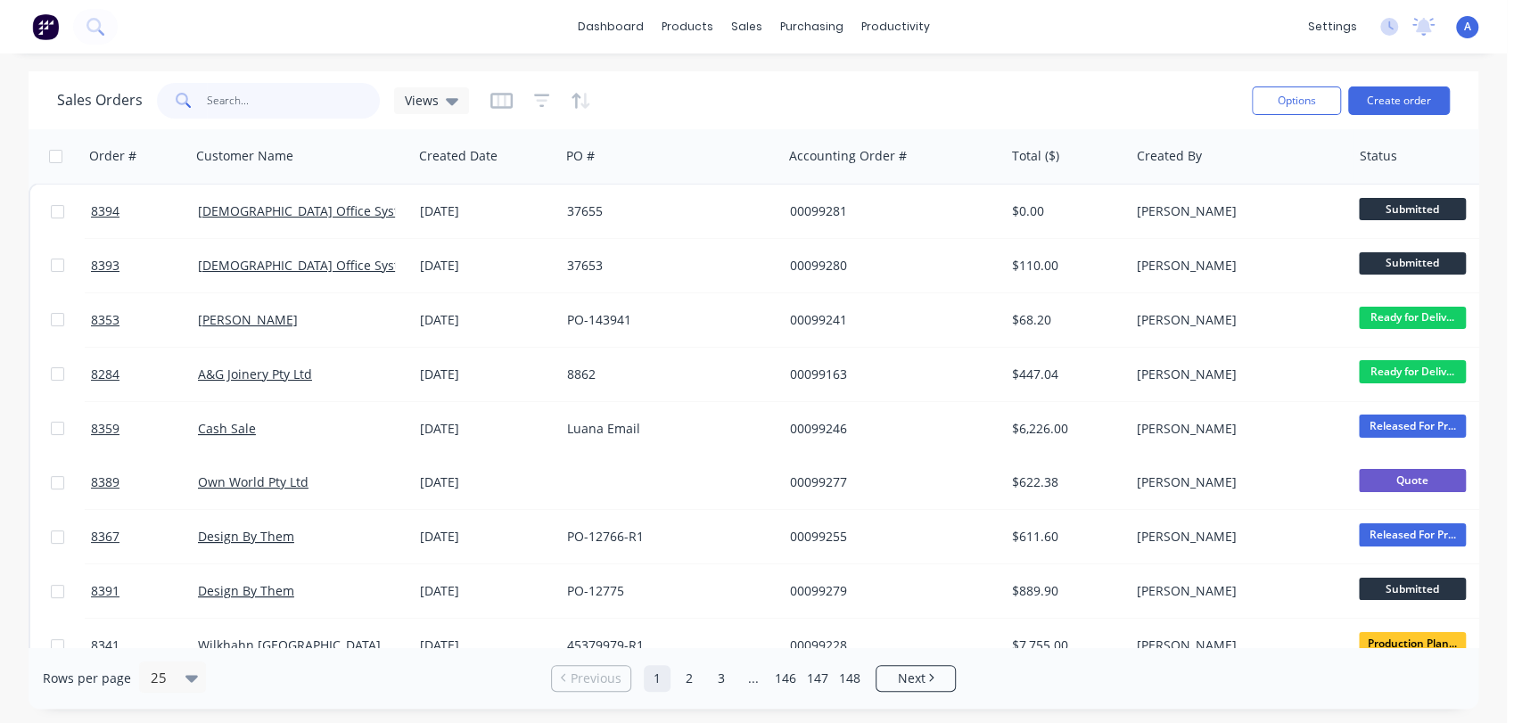
click at [254, 105] on input "text" at bounding box center [294, 101] width 174 height 36
type input "7874"
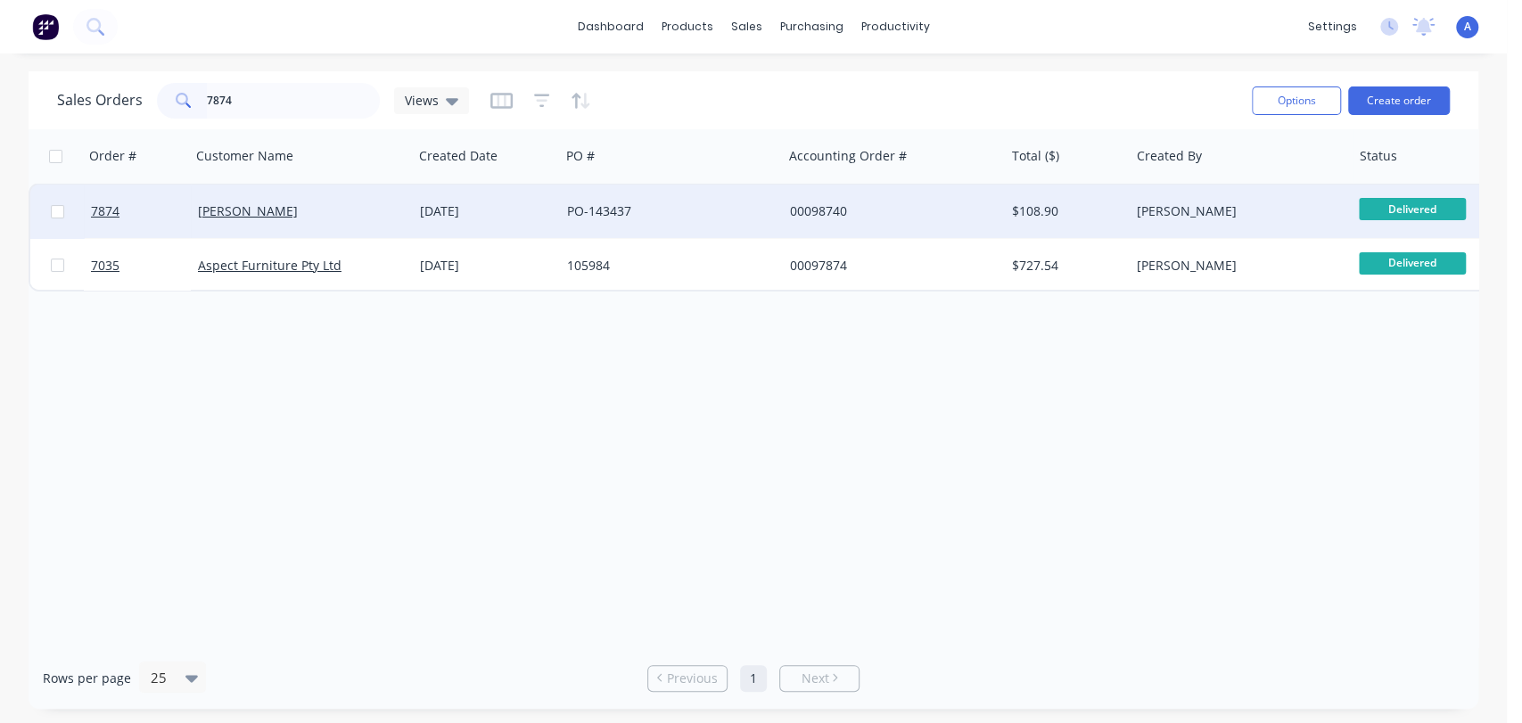
click at [693, 200] on div "PO-143437" at bounding box center [671, 212] width 222 height 54
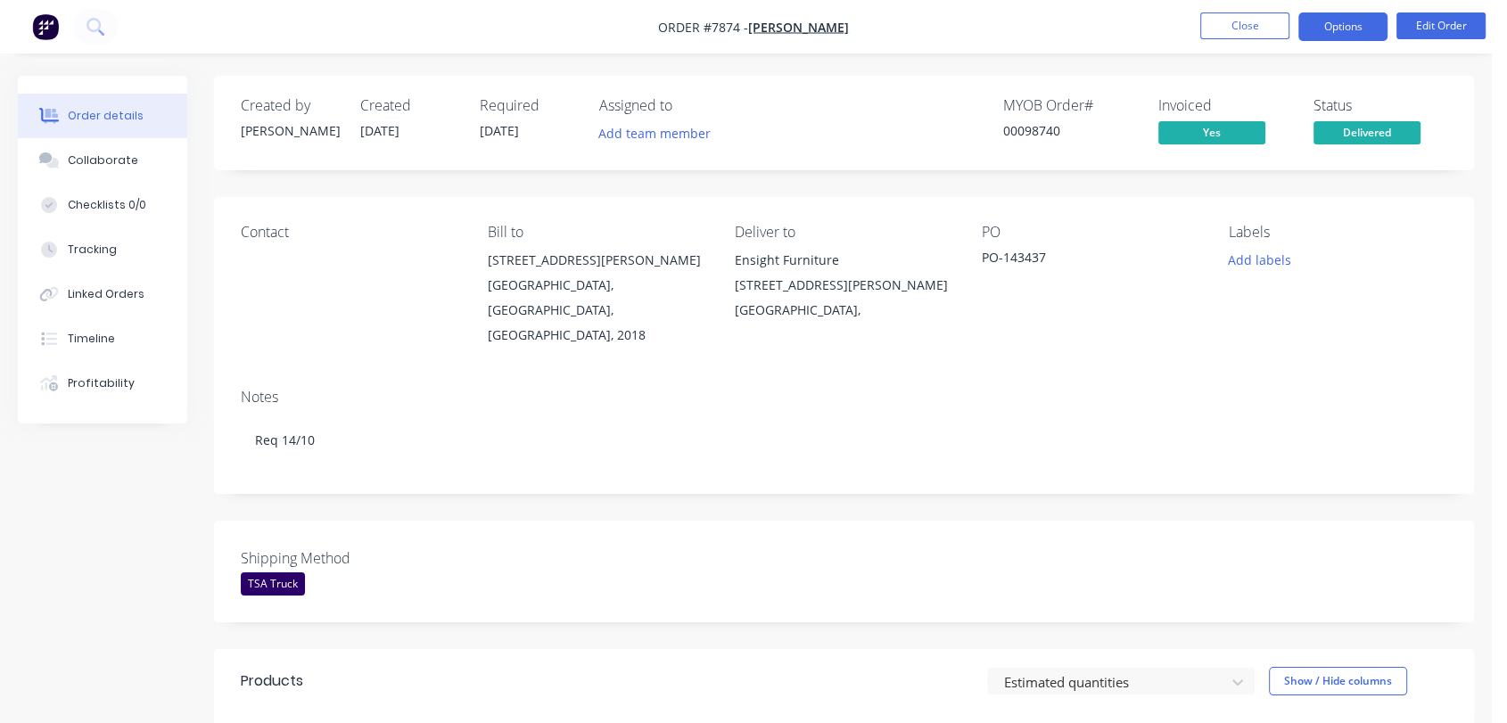
click at [1329, 17] on button "Options" at bounding box center [1343, 26] width 89 height 29
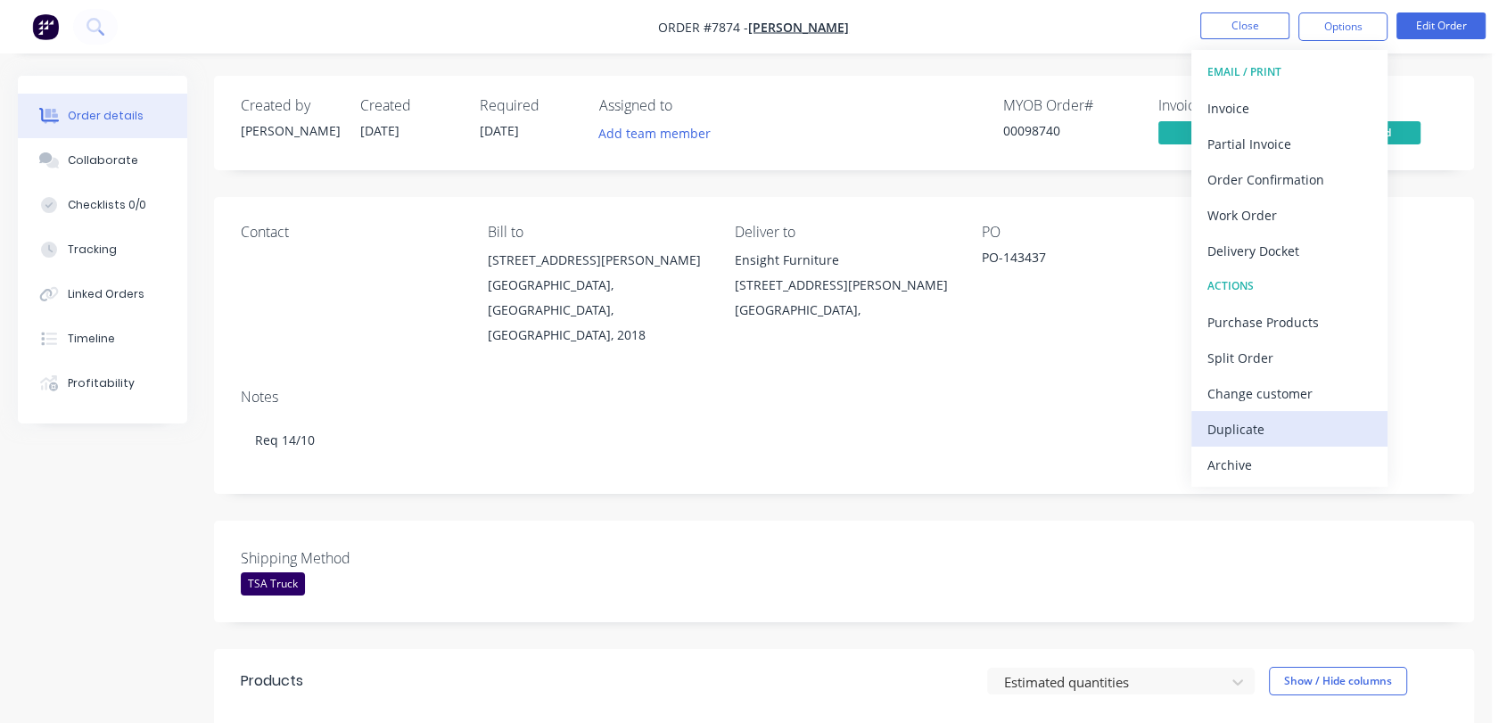
click at [1220, 415] on button "Duplicate" at bounding box center [1289, 429] width 196 height 36
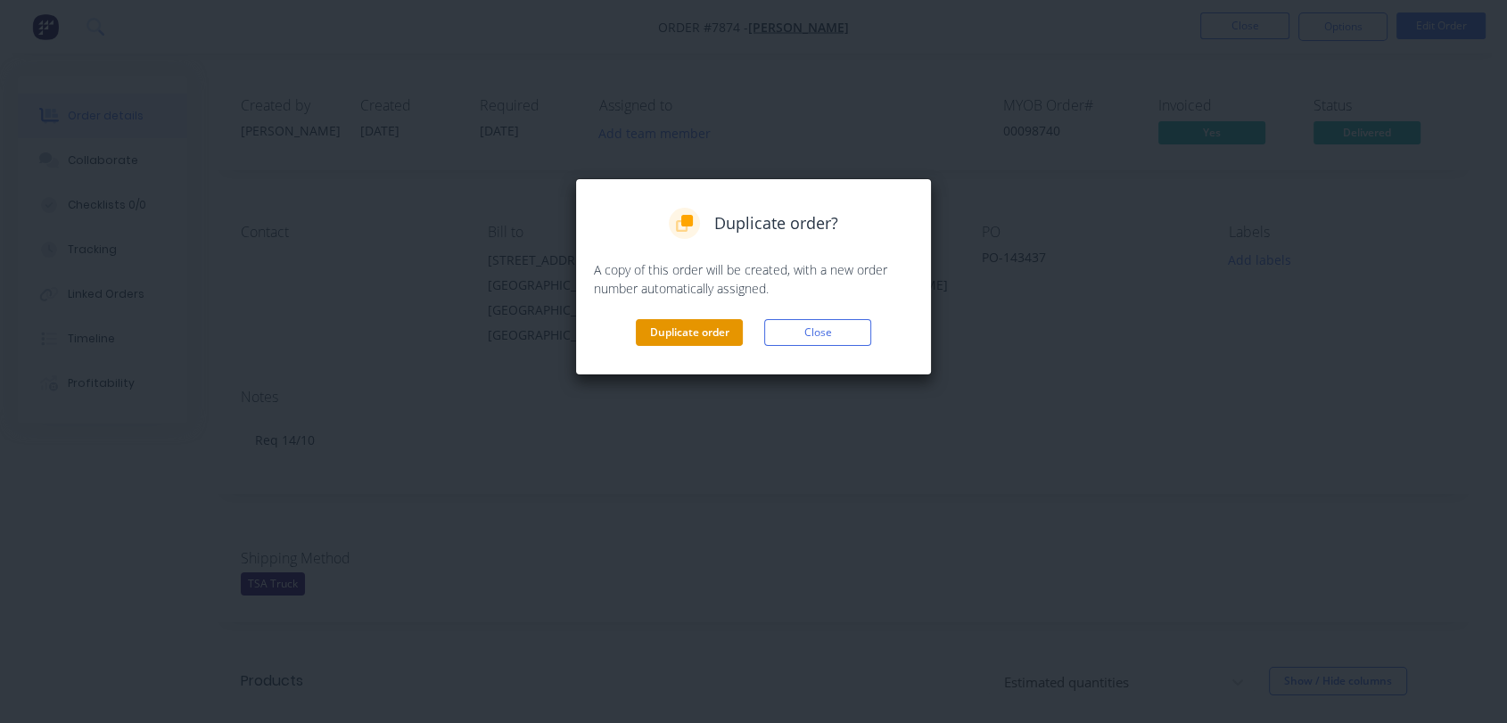
click at [685, 330] on button "Duplicate order" at bounding box center [689, 332] width 107 height 27
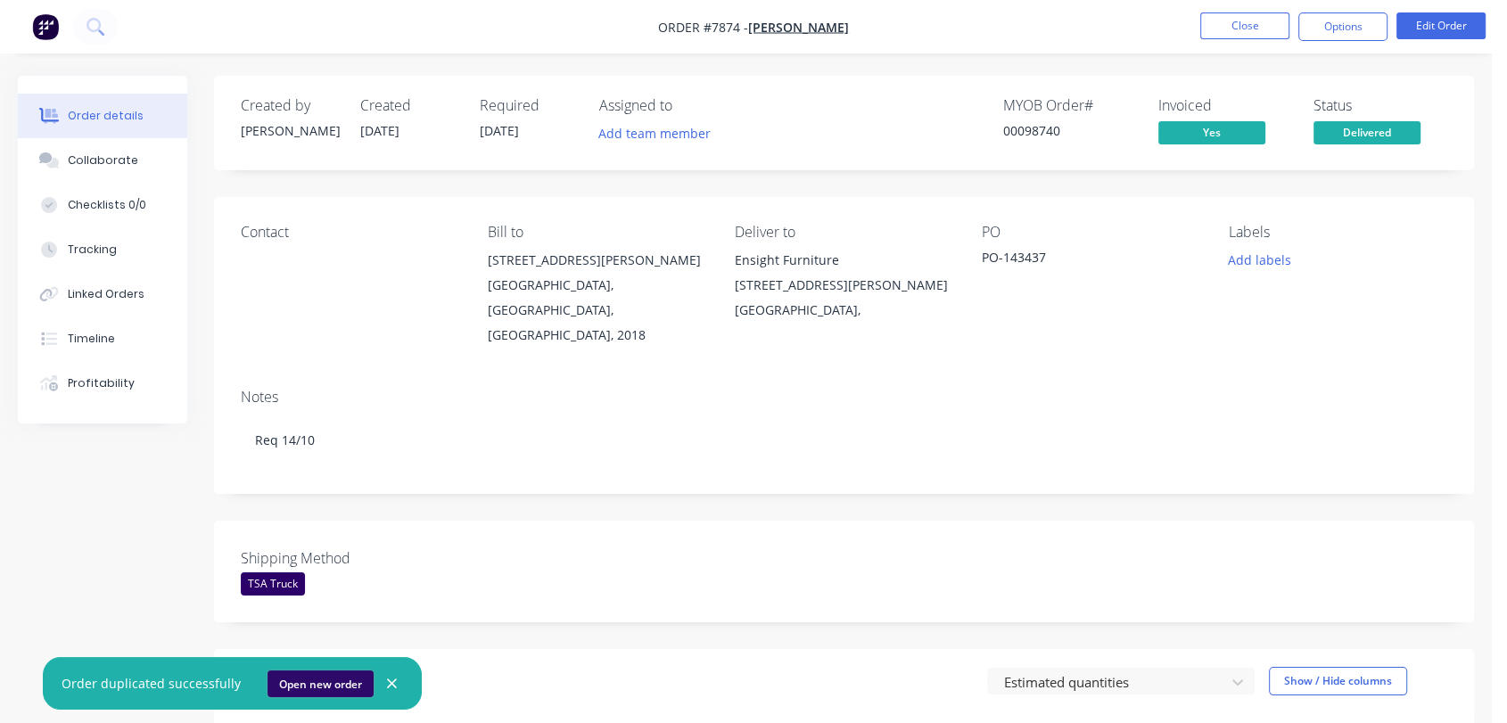
click at [333, 681] on button "Open new order" at bounding box center [321, 684] width 106 height 27
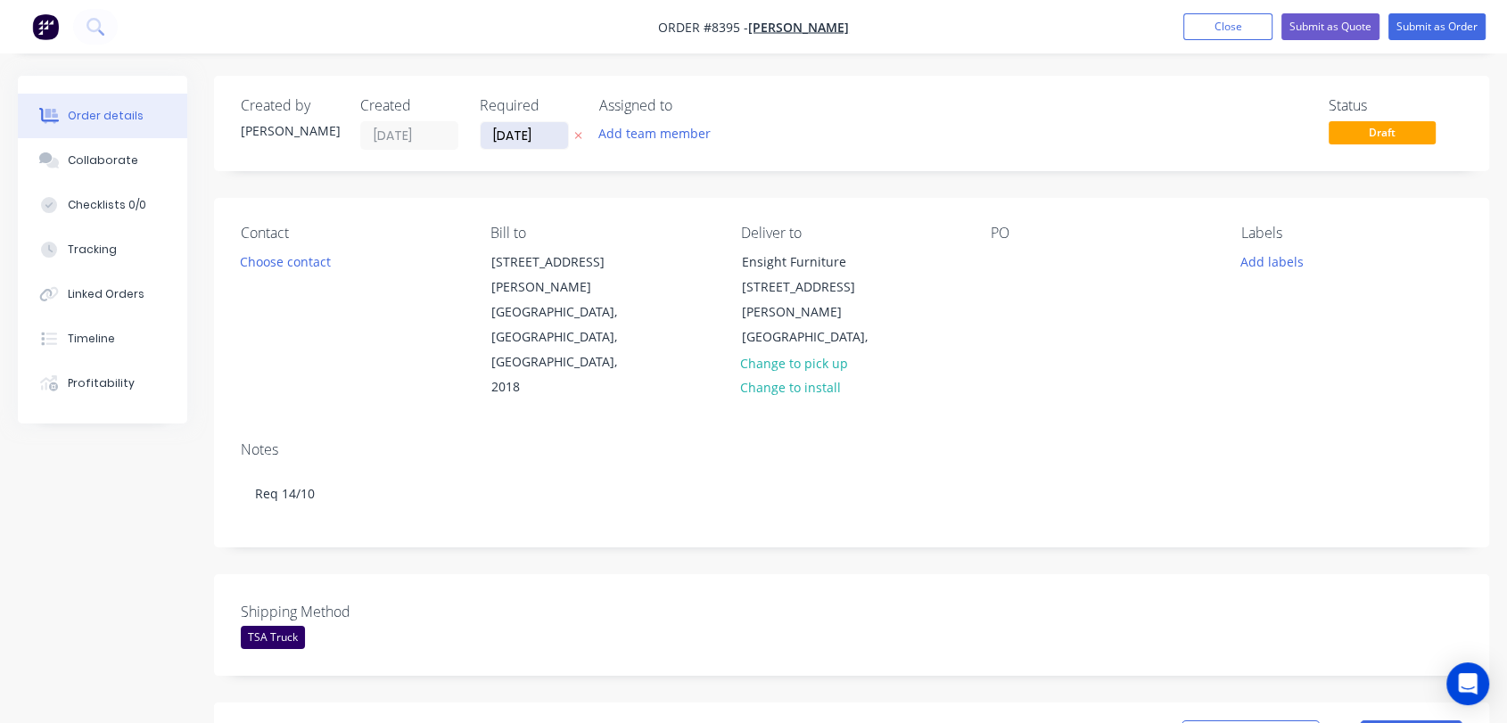
click at [553, 133] on input "[DATE]" at bounding box center [524, 135] width 87 height 27
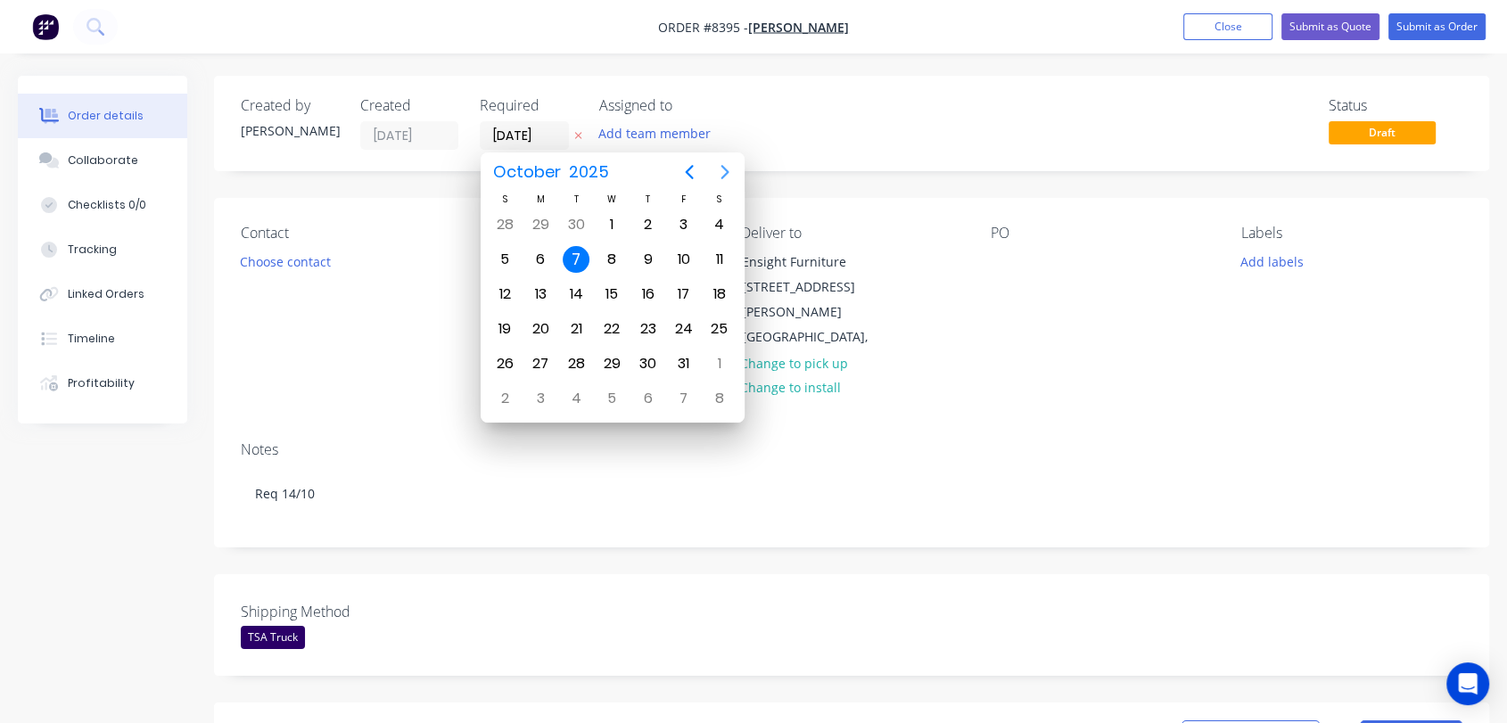
click at [713, 170] on button "Next page" at bounding box center [725, 172] width 36 height 36
click at [616, 351] on div "31" at bounding box center [611, 363] width 27 height 27
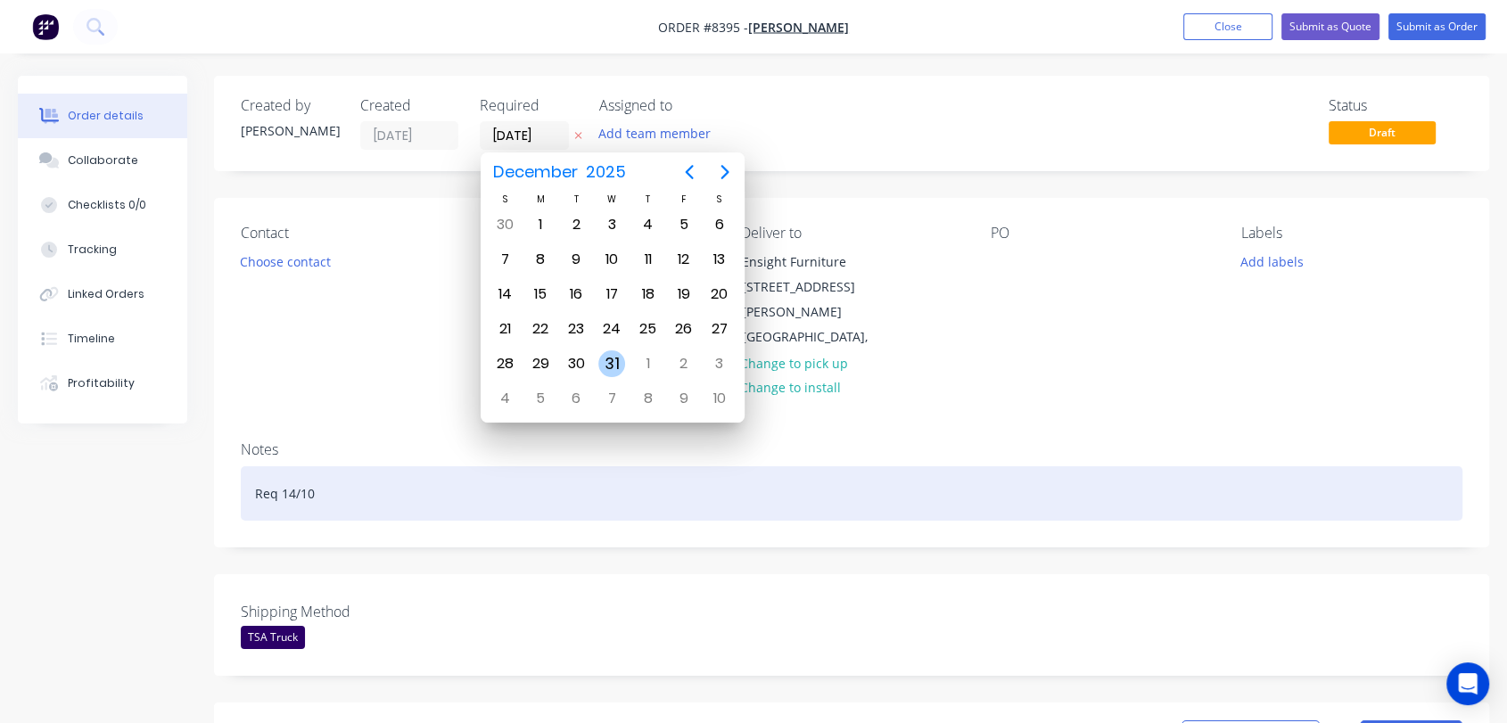
type input "31/12/25"
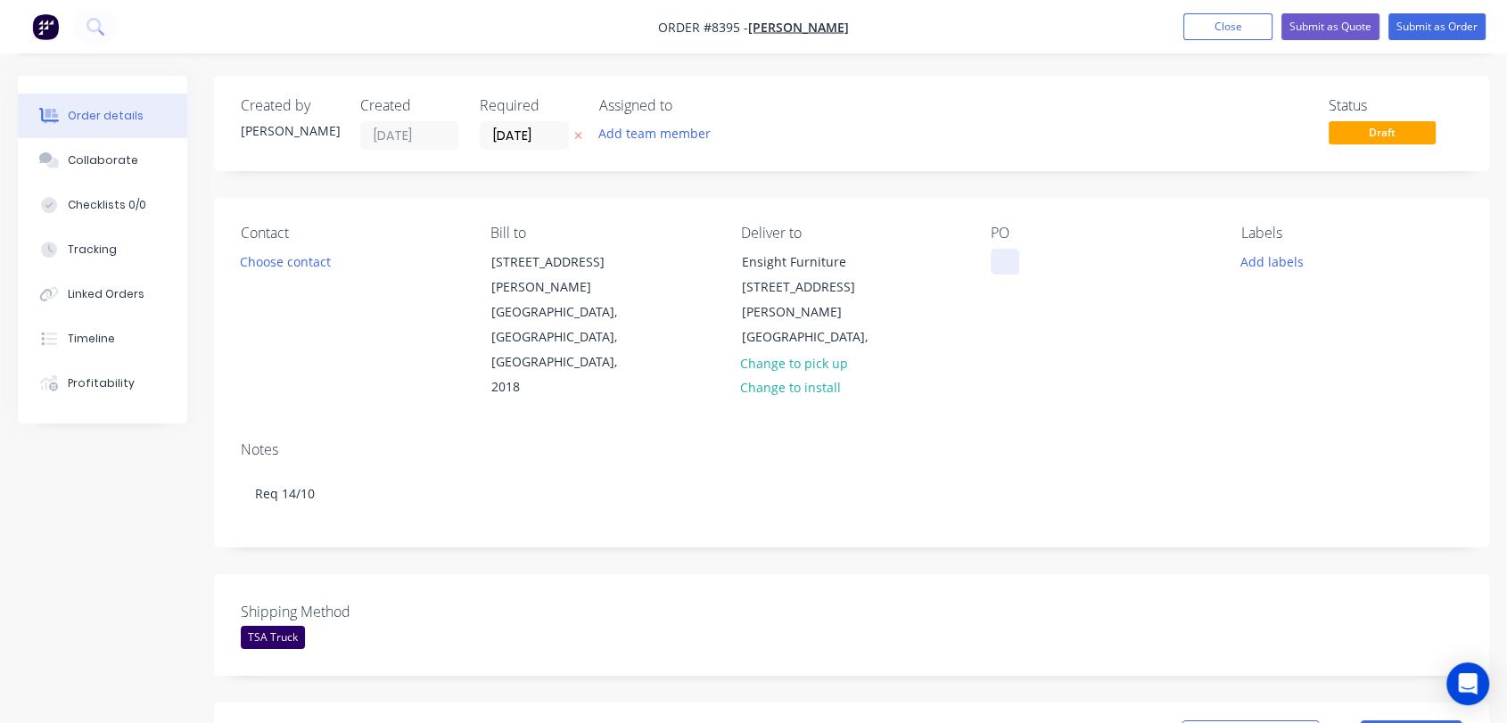
click at [999, 256] on div at bounding box center [1005, 262] width 29 height 26
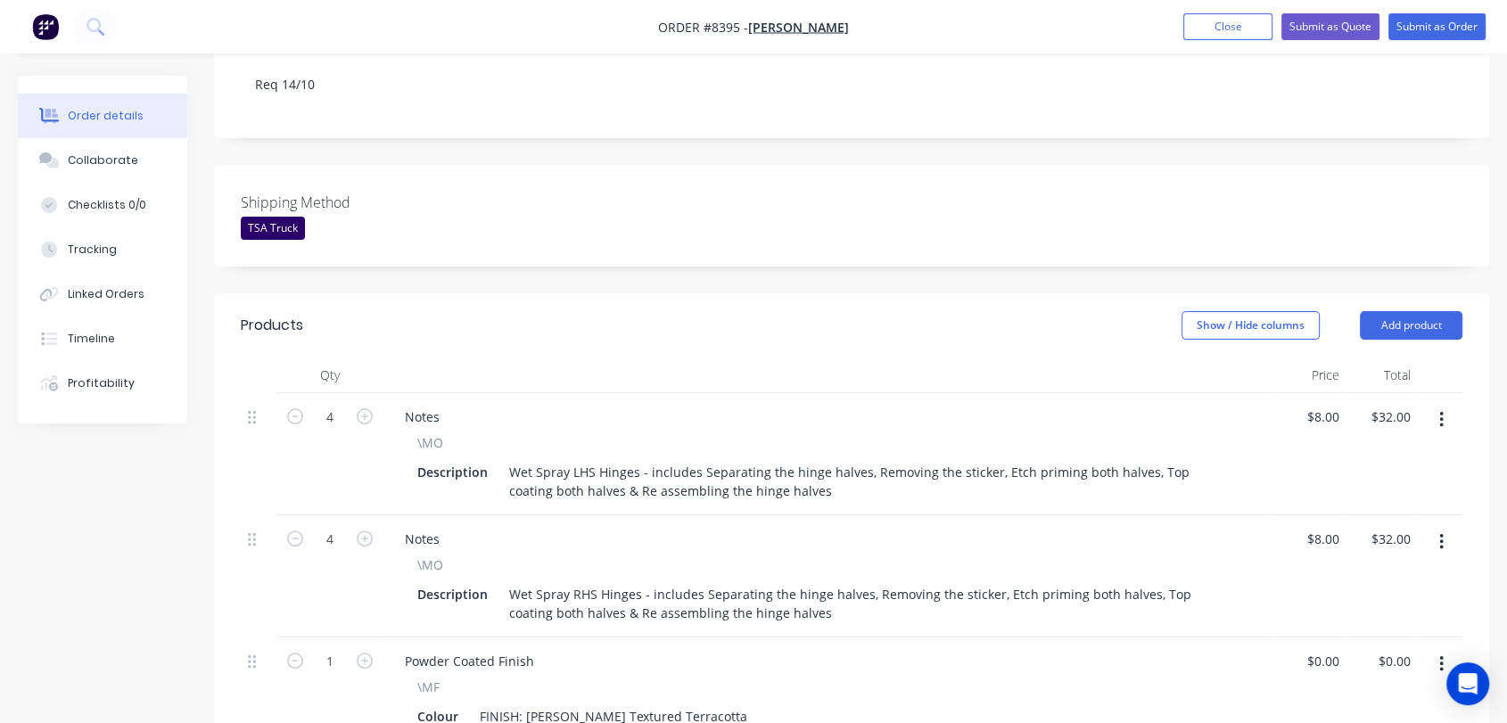
scroll to position [495, 0]
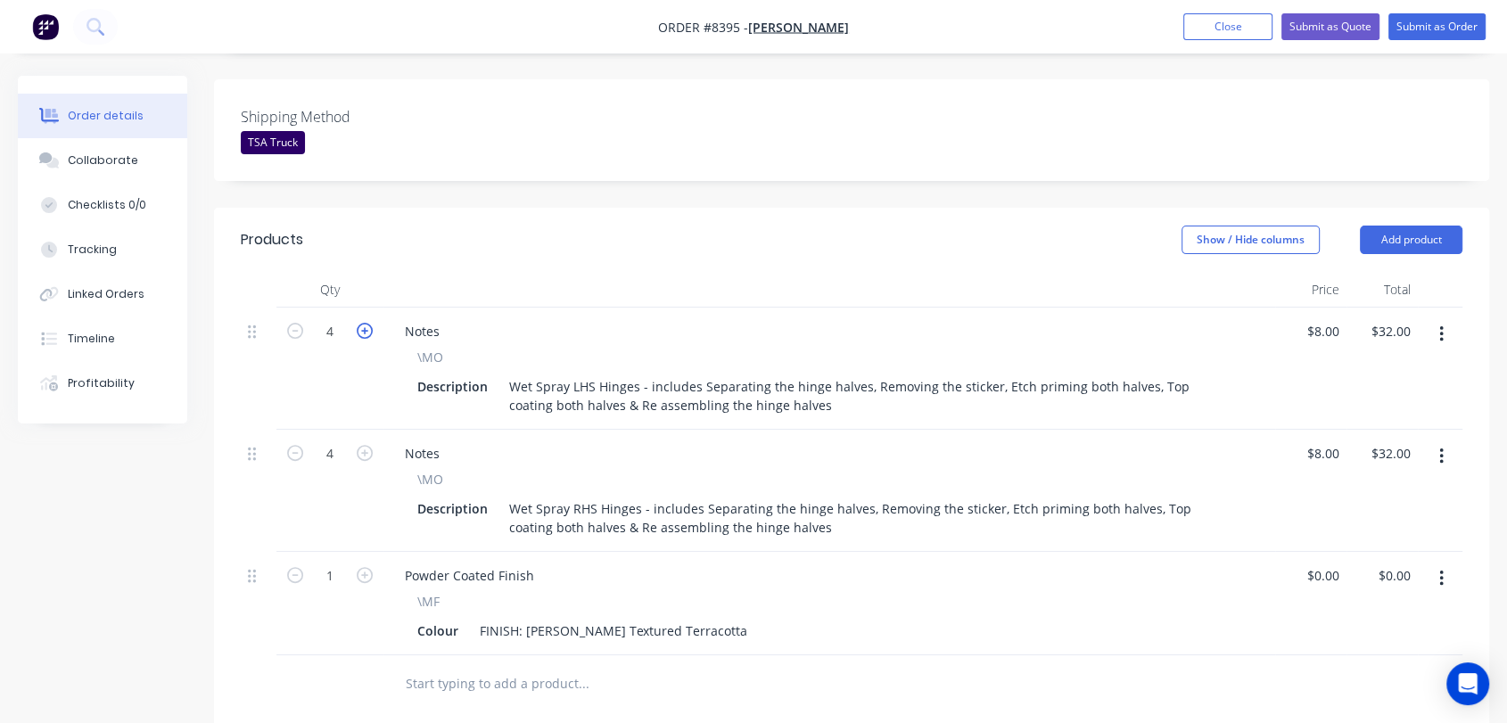
click at [360, 323] on icon "button" at bounding box center [365, 331] width 16 height 16
type input "5"
type input "$40.00"
click at [360, 323] on icon "button" at bounding box center [365, 331] width 16 height 16
type input "6"
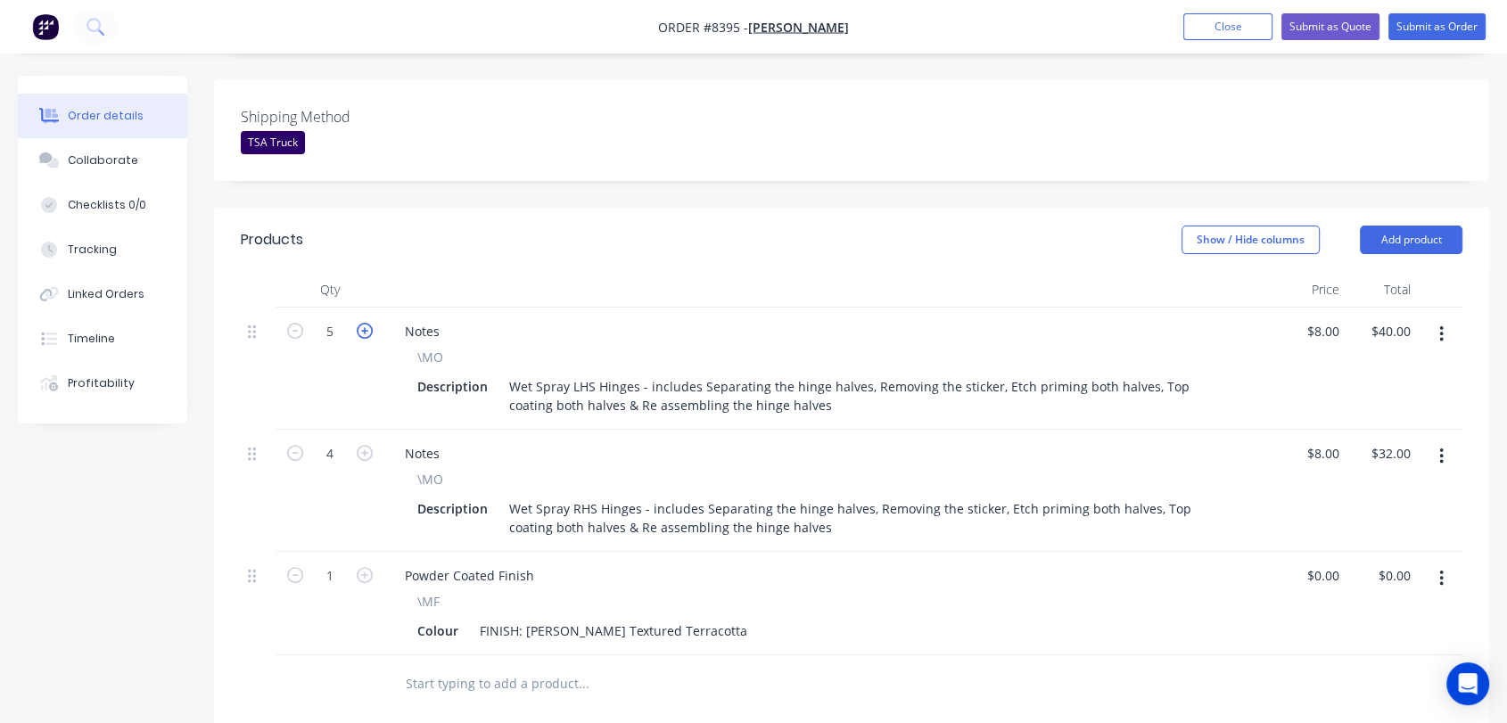
type input "$48.00"
click at [360, 323] on icon "button" at bounding box center [365, 331] width 16 height 16
type input "7"
type input "$56.00"
click at [360, 323] on icon "button" at bounding box center [365, 331] width 16 height 16
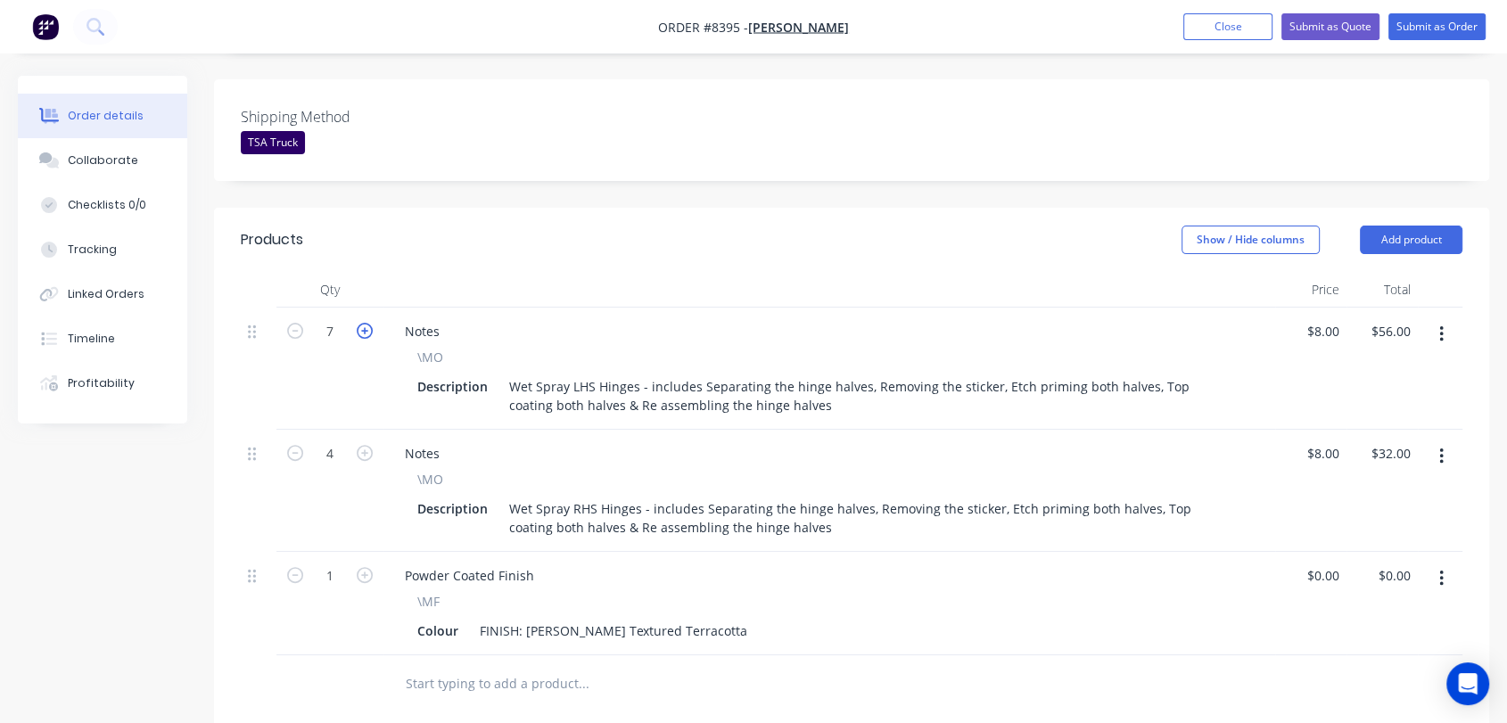
type input "8"
type input "$64.00"
click at [367, 445] on icon "button" at bounding box center [365, 453] width 16 height 16
type input "5"
type input "$40.00"
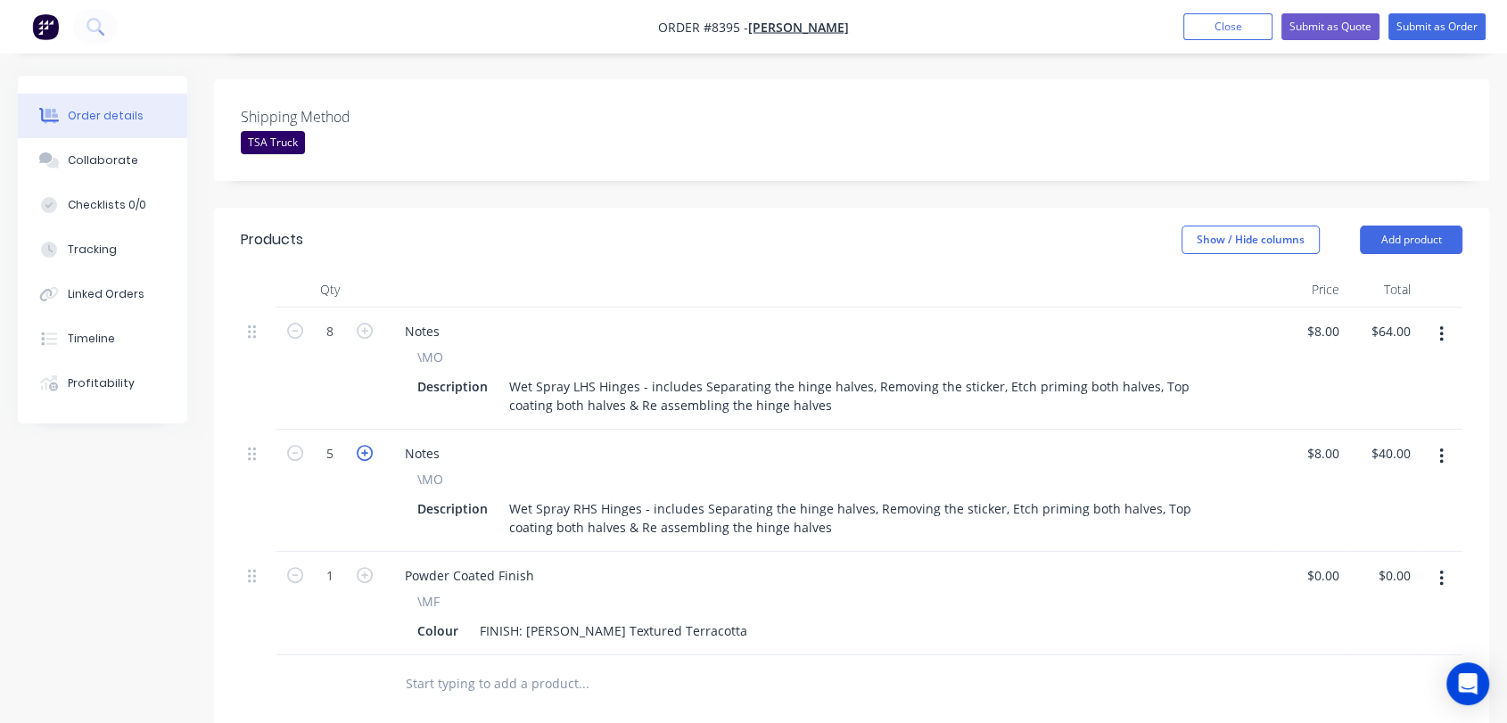
click at [367, 445] on icon "button" at bounding box center [365, 453] width 16 height 16
type input "6"
type input "$48.00"
click at [367, 445] on icon "button" at bounding box center [365, 453] width 16 height 16
type input "7"
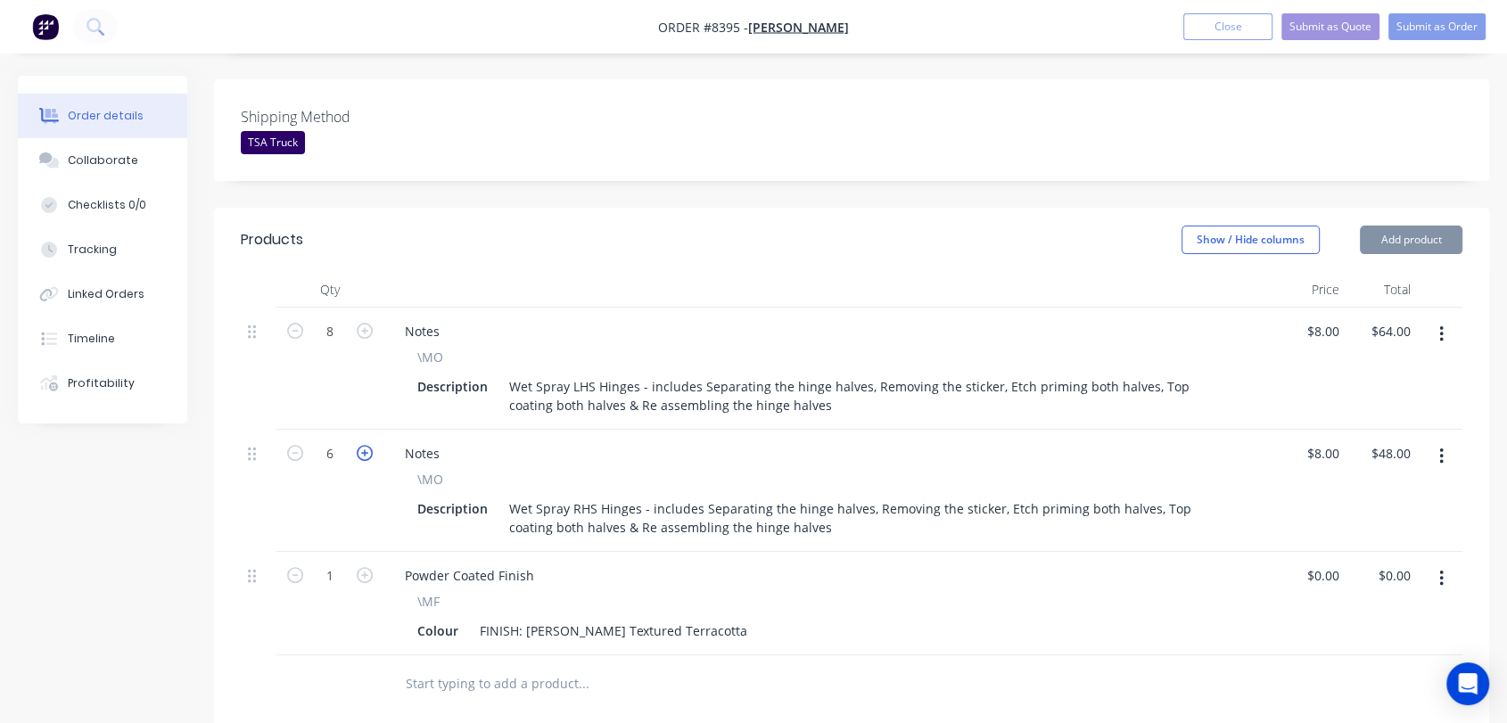
type input "$56.00"
click at [367, 445] on icon "button" at bounding box center [365, 453] width 16 height 16
type input "8"
type input "$64.00"
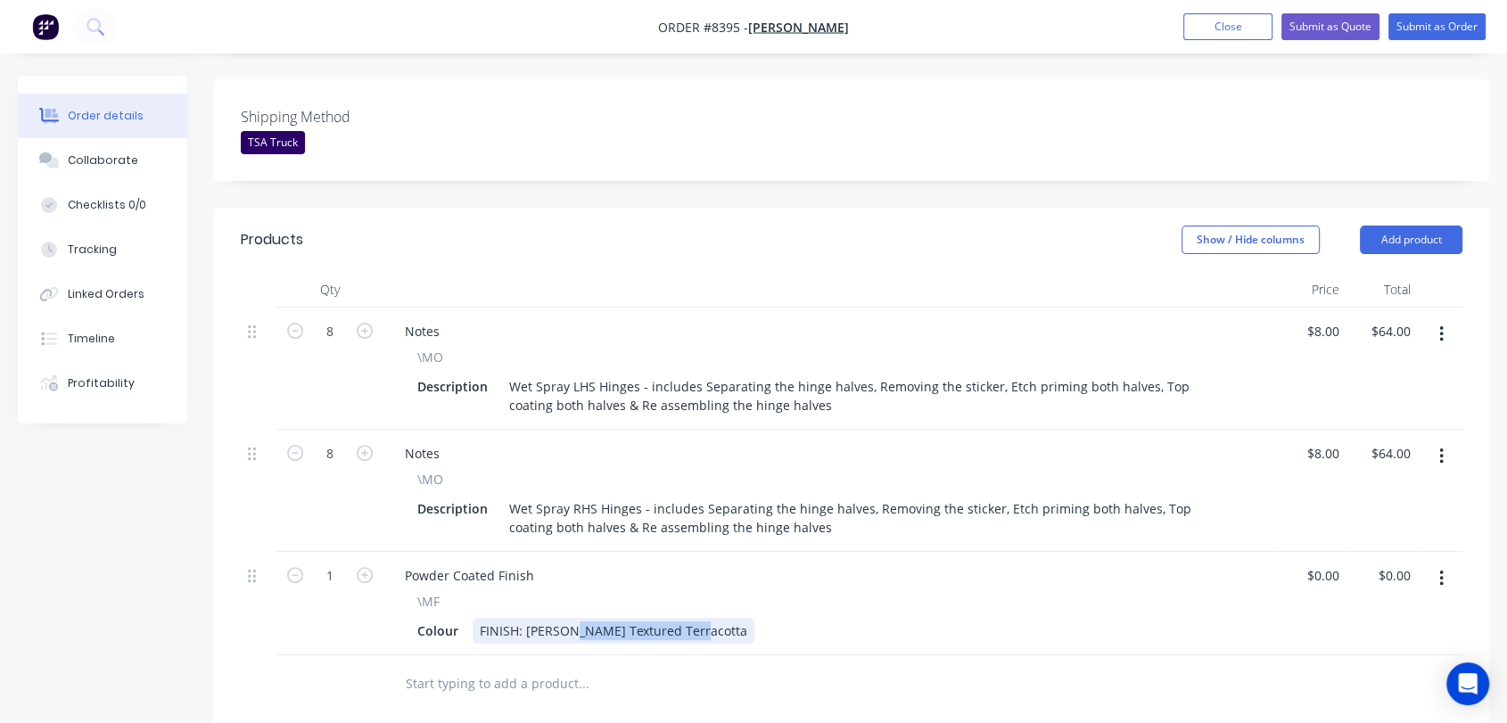
drag, startPoint x: 692, startPoint y: 551, endPoint x: 566, endPoint y: 543, distance: 126.0
click at [566, 618] on div "FINISH: Koskela Textured Terracotta" at bounding box center [614, 631] width 282 height 26
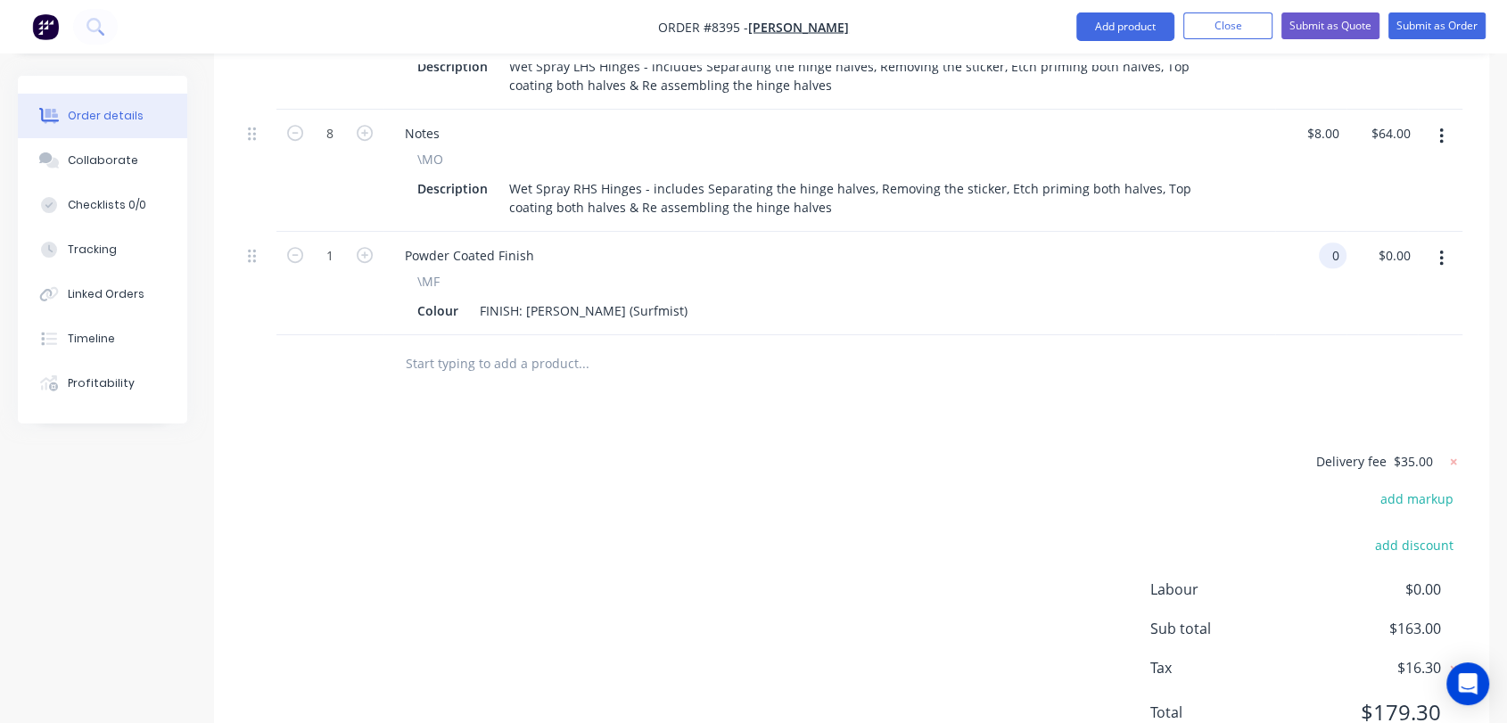
scroll to position [817, 0]
type input "$0.00"
click at [1455, 457] on icon at bounding box center [1454, 460] width 6 height 6
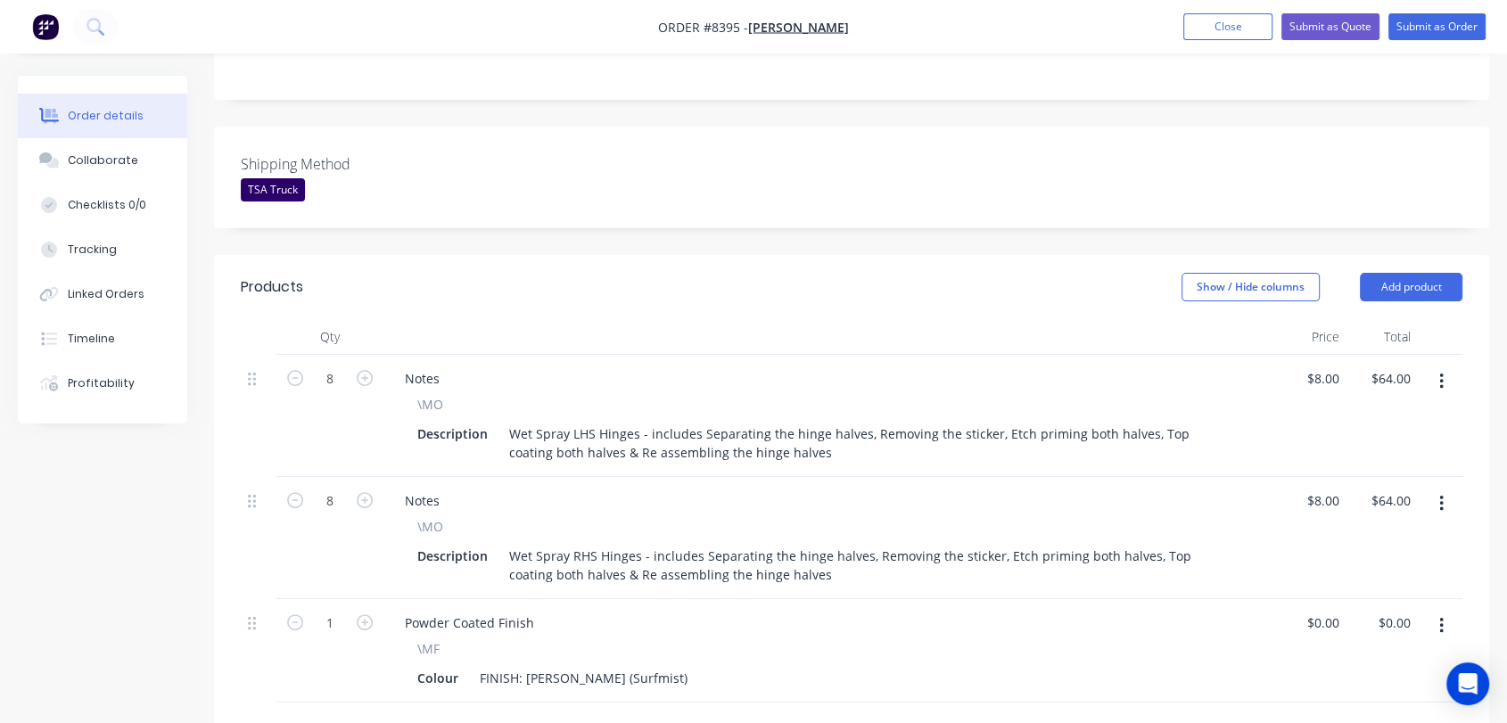
scroll to position [329, 0]
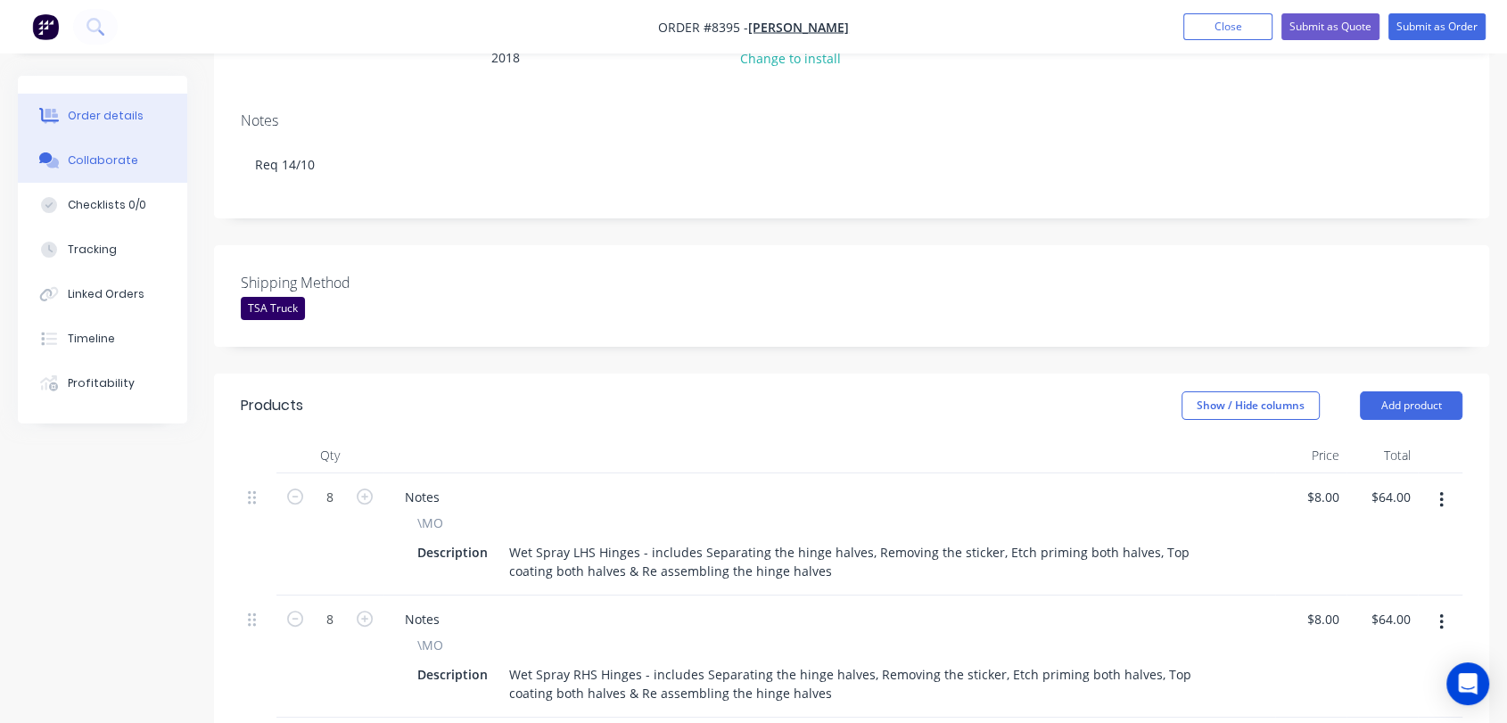
click at [129, 154] on div "Collaborate" at bounding box center [103, 161] width 70 height 16
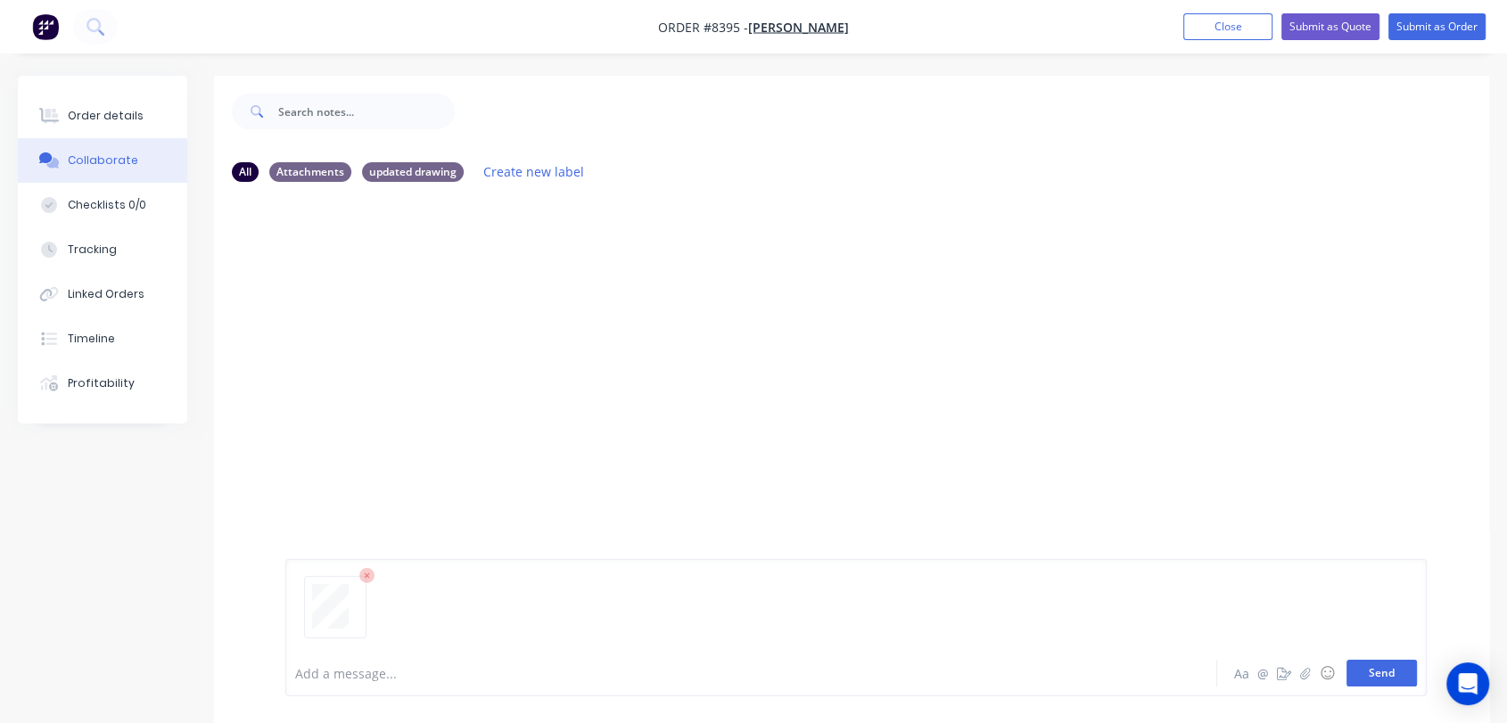
click at [1370, 669] on button "Send" at bounding box center [1382, 673] width 70 height 27
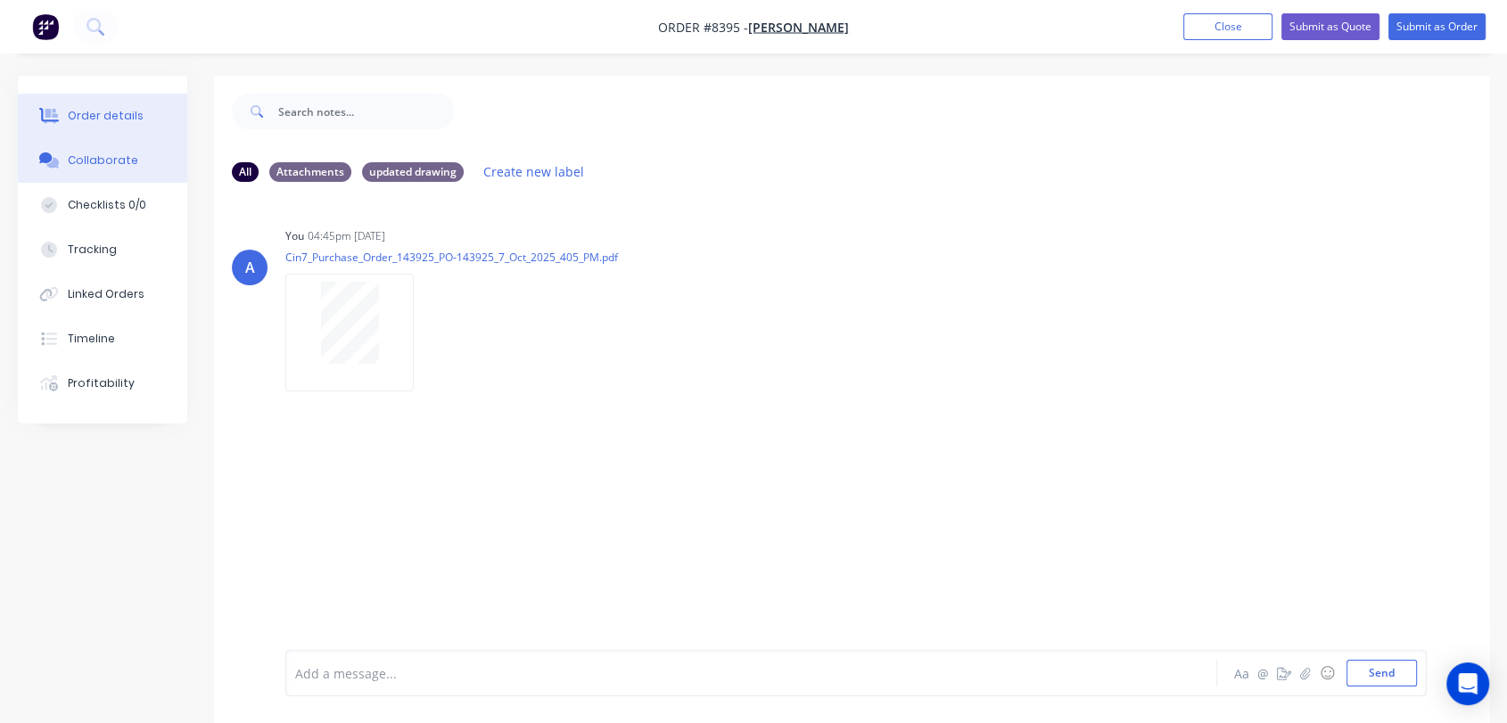
click at [128, 108] on div "Order details" at bounding box center [106, 116] width 76 height 16
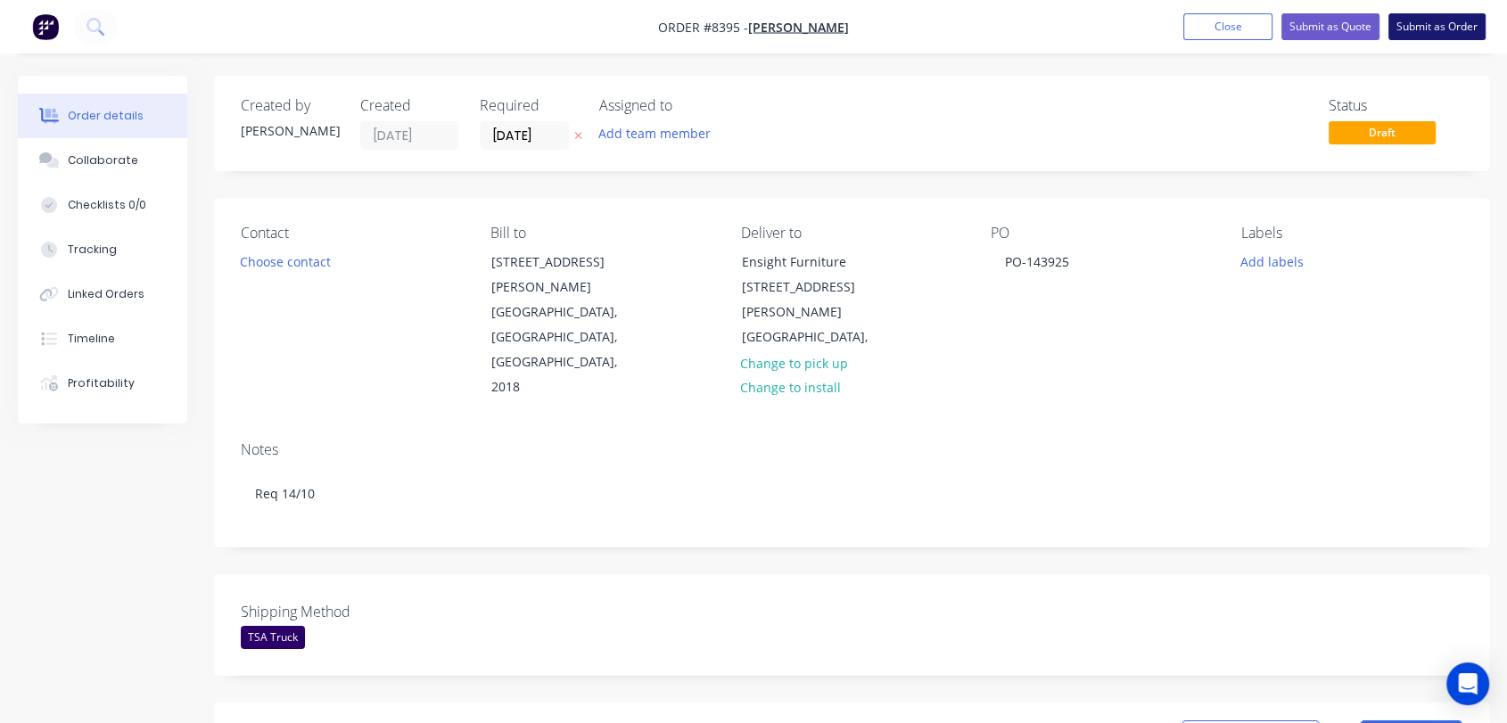
drag, startPoint x: 1418, startPoint y: 40, endPoint x: 1413, endPoint y: 25, distance: 16.1
click at [1416, 40] on nav "Order #8395 - Koskela Add product Close Submit as Quote Submit as Order" at bounding box center [753, 27] width 1507 height 54
click at [1413, 24] on button "Submit as Order" at bounding box center [1437, 26] width 97 height 27
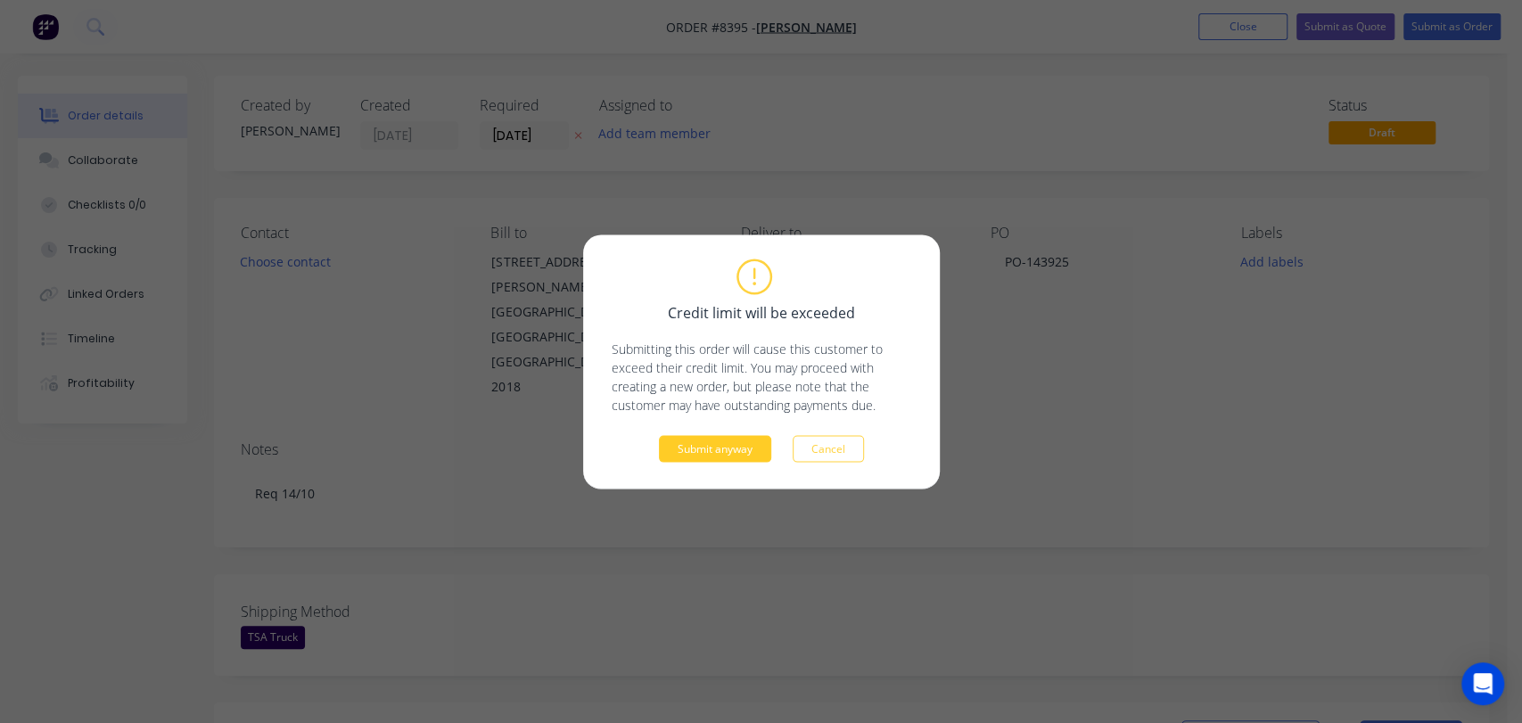
click at [743, 451] on button "Submit anyway" at bounding box center [715, 448] width 112 height 27
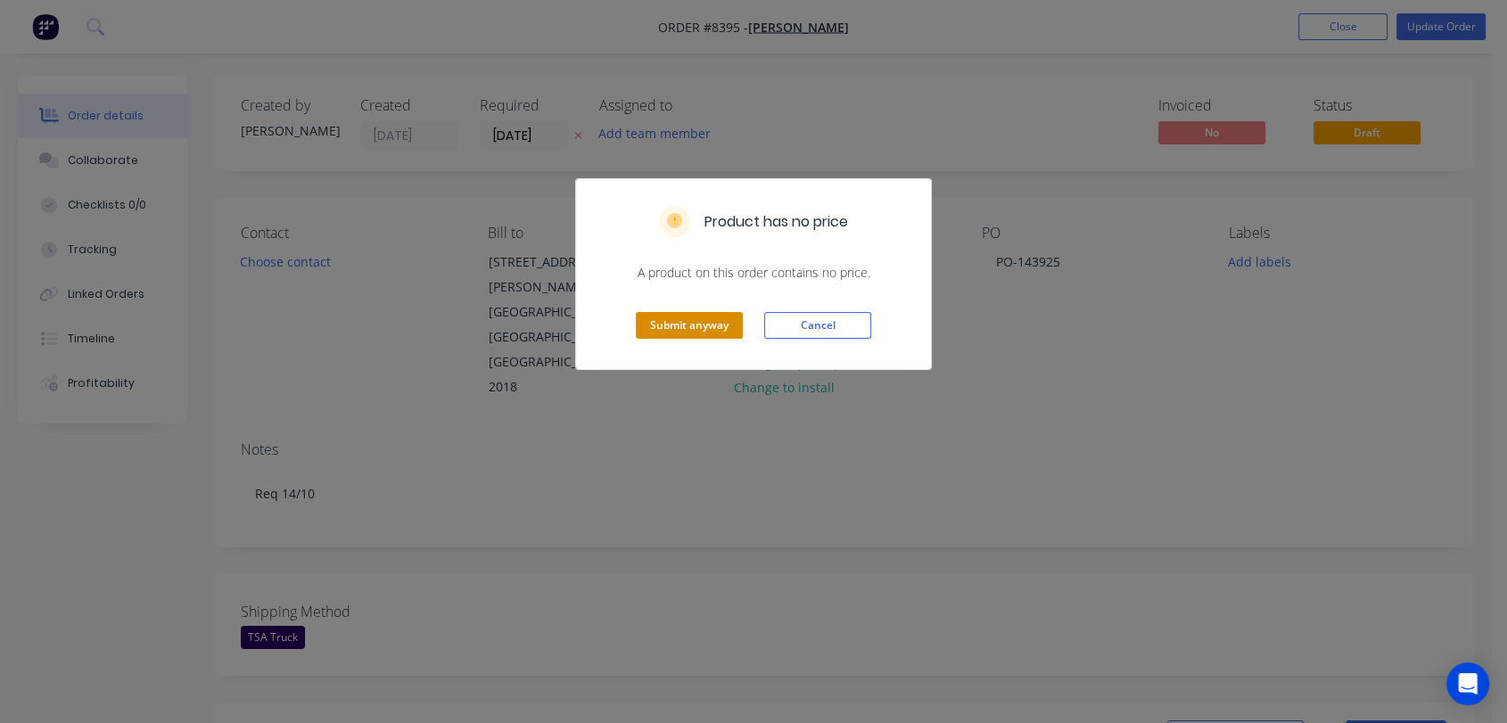
click at [713, 319] on button "Submit anyway" at bounding box center [689, 325] width 107 height 27
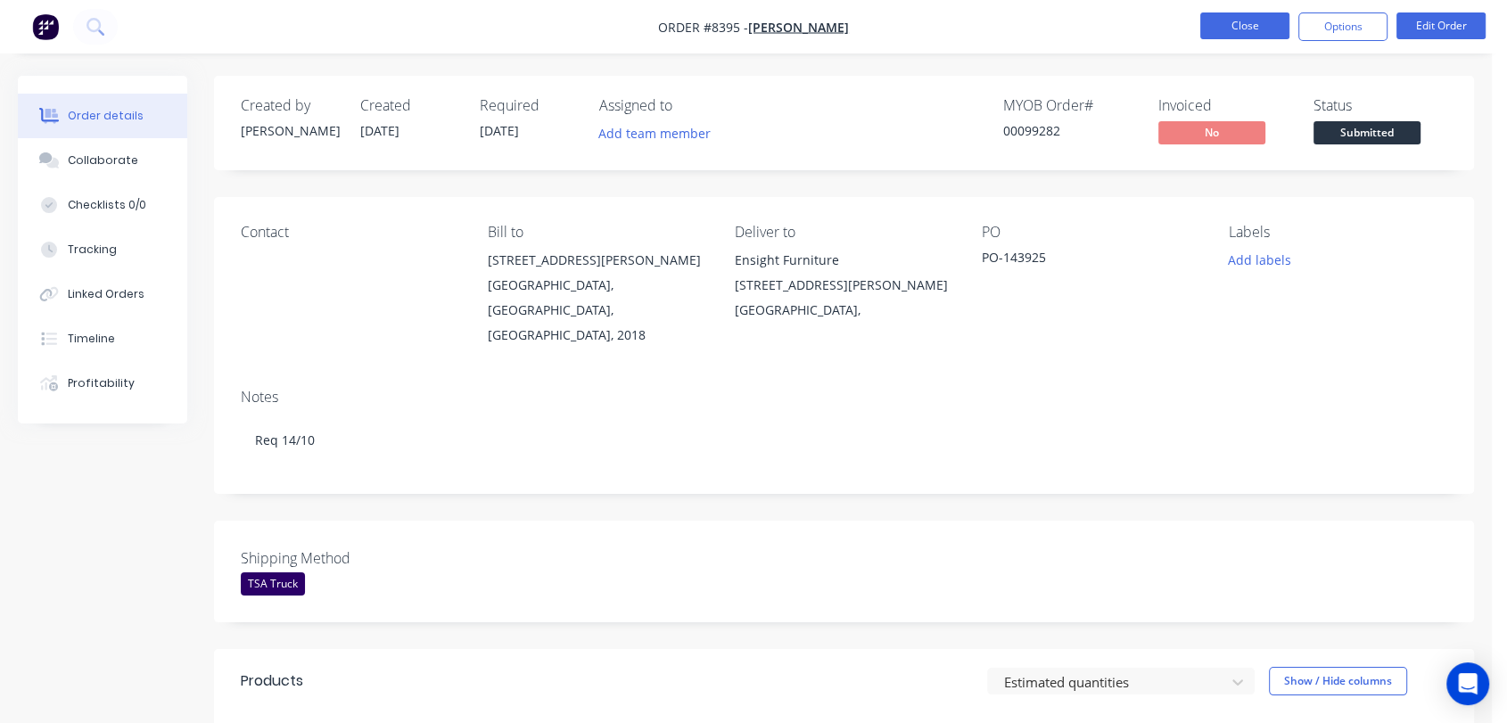
click at [1229, 31] on button "Close" at bounding box center [1244, 25] width 89 height 27
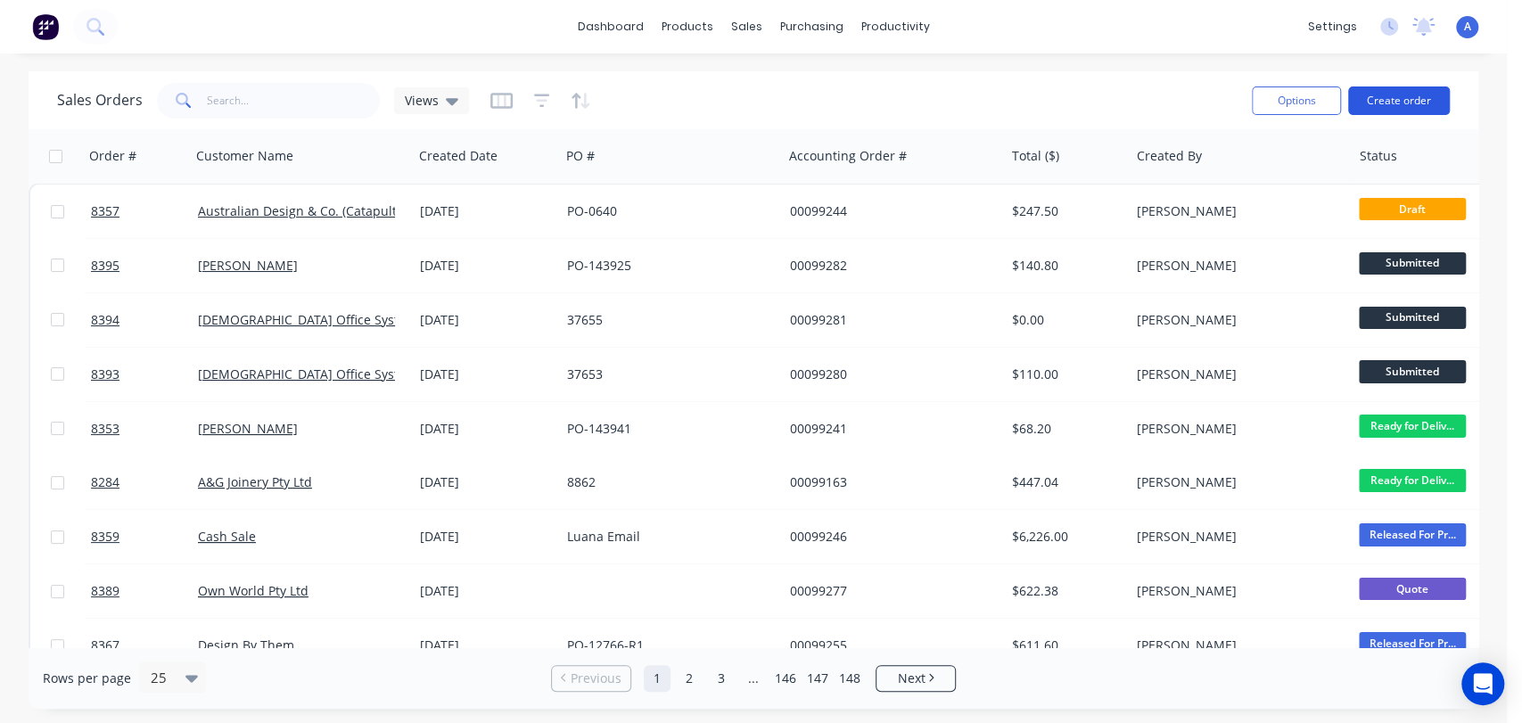
click at [1400, 93] on button "Create order" at bounding box center [1399, 101] width 102 height 29
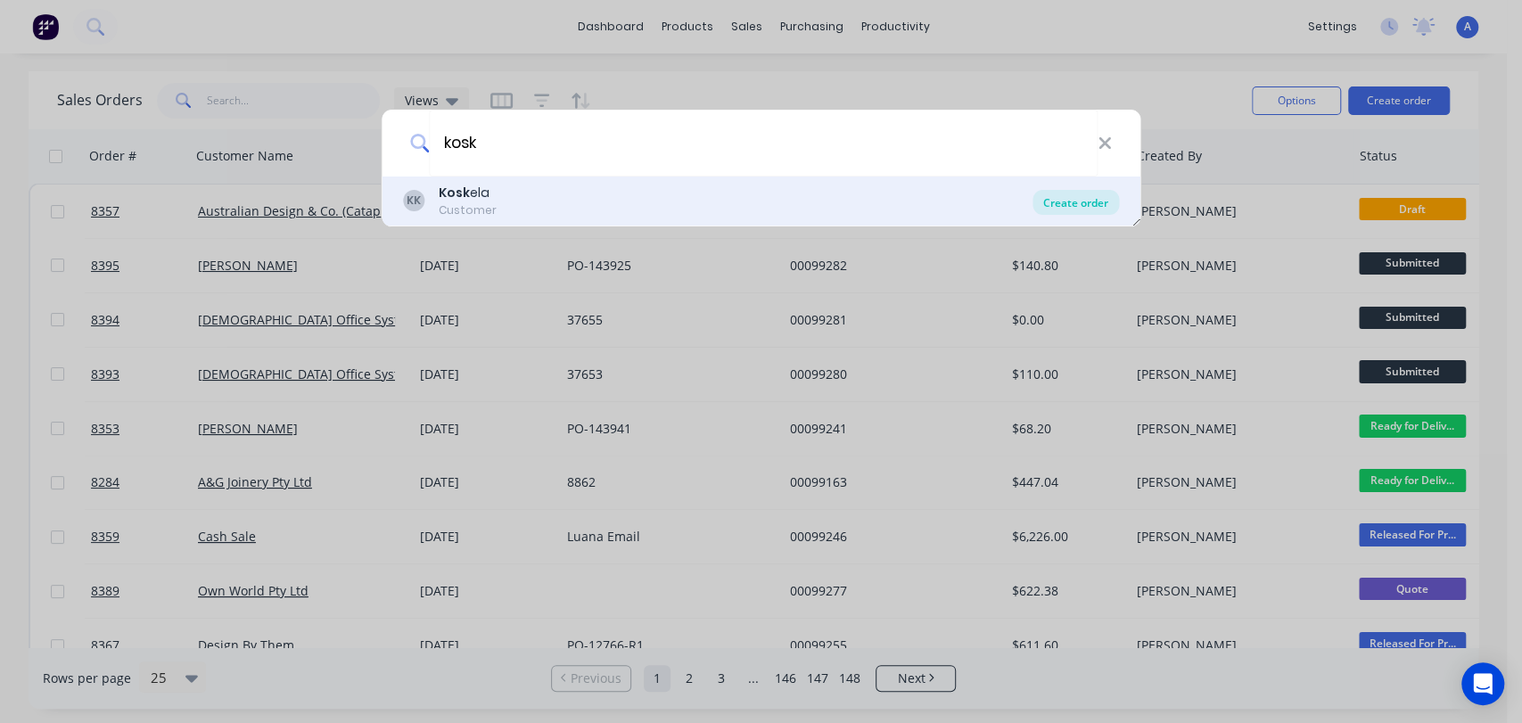
type input "kosk"
click at [1073, 195] on div "Create order" at bounding box center [1076, 202] width 87 height 25
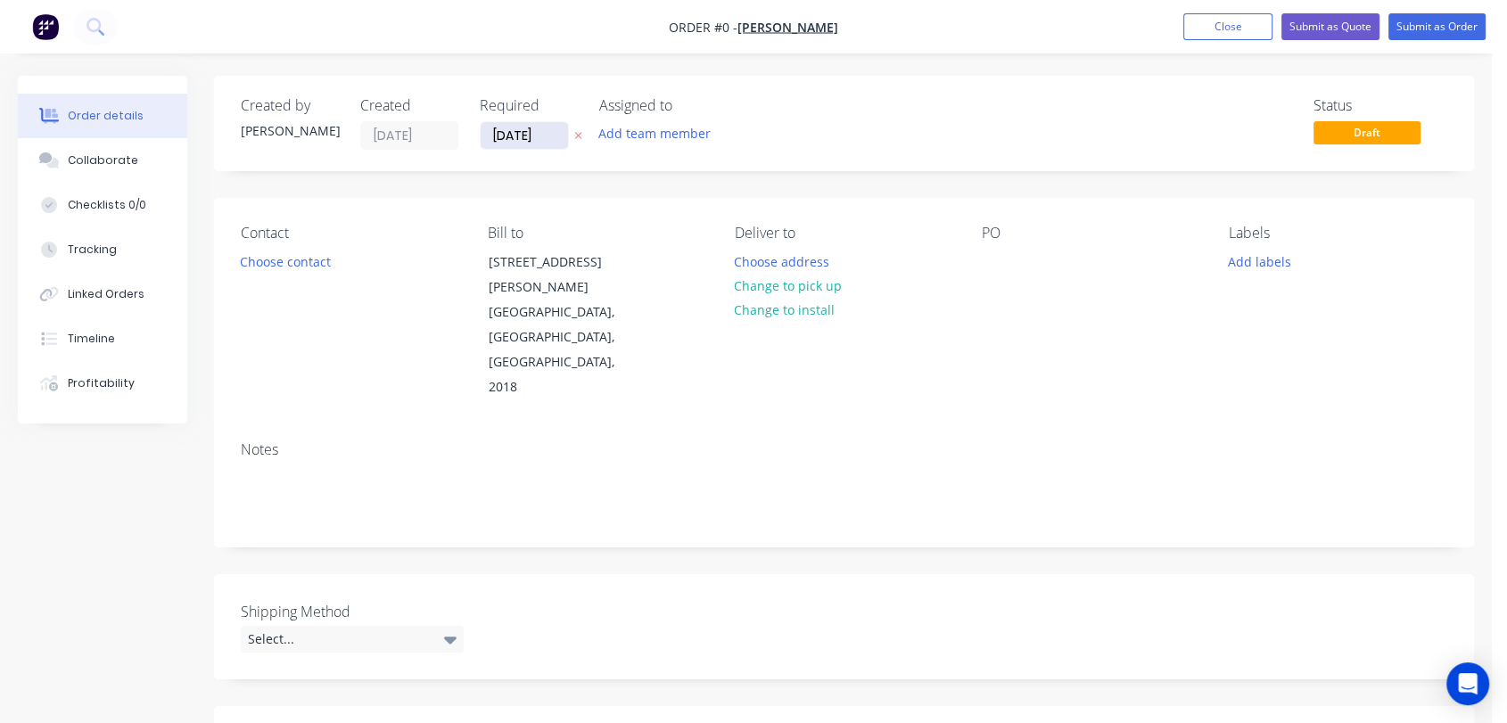
click at [548, 125] on input "07/10/25" at bounding box center [524, 135] width 87 height 27
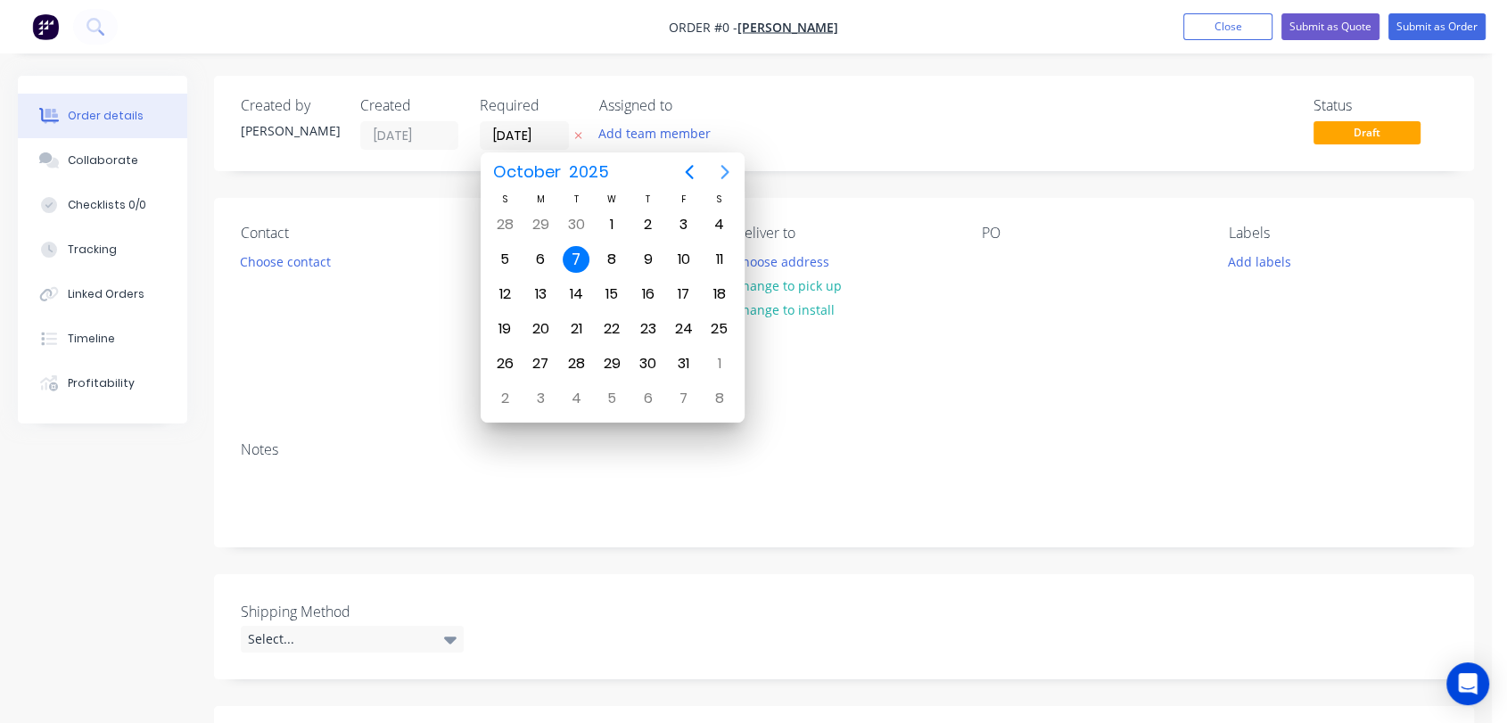
click at [721, 166] on icon "Next page" at bounding box center [725, 172] width 8 height 14
click at [612, 351] on div "31" at bounding box center [611, 363] width 27 height 27
type input "31/12/25"
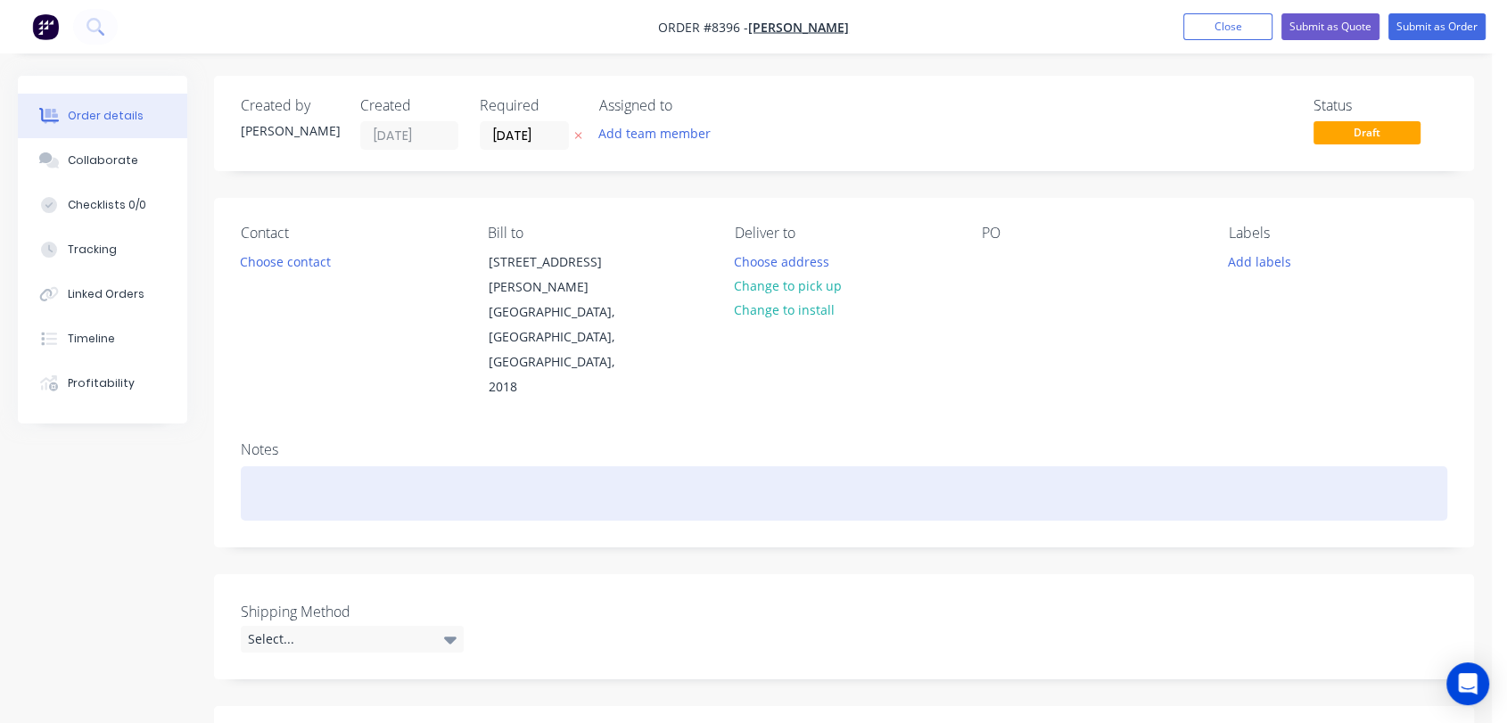
click at [271, 466] on div at bounding box center [844, 493] width 1207 height 54
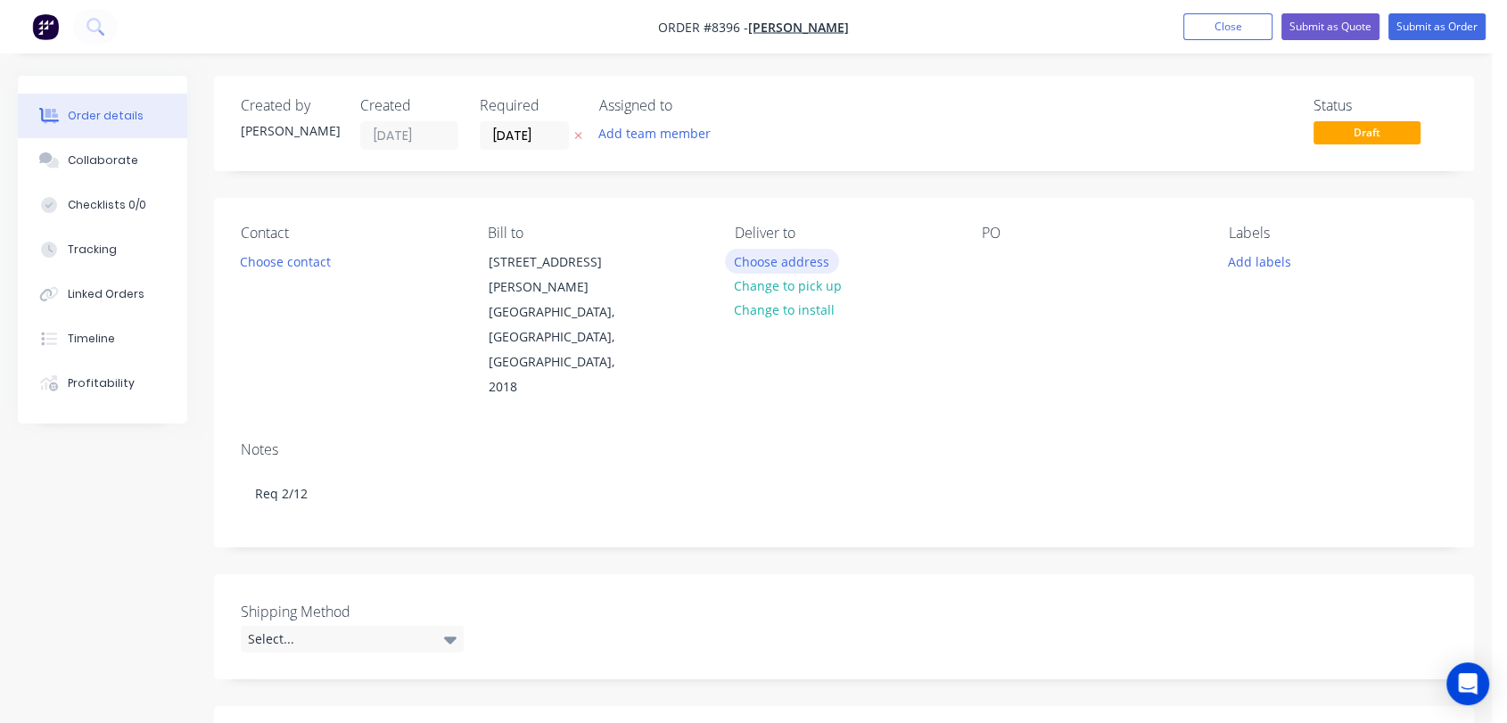
click at [811, 254] on button "Choose address" at bounding box center [782, 261] width 114 height 24
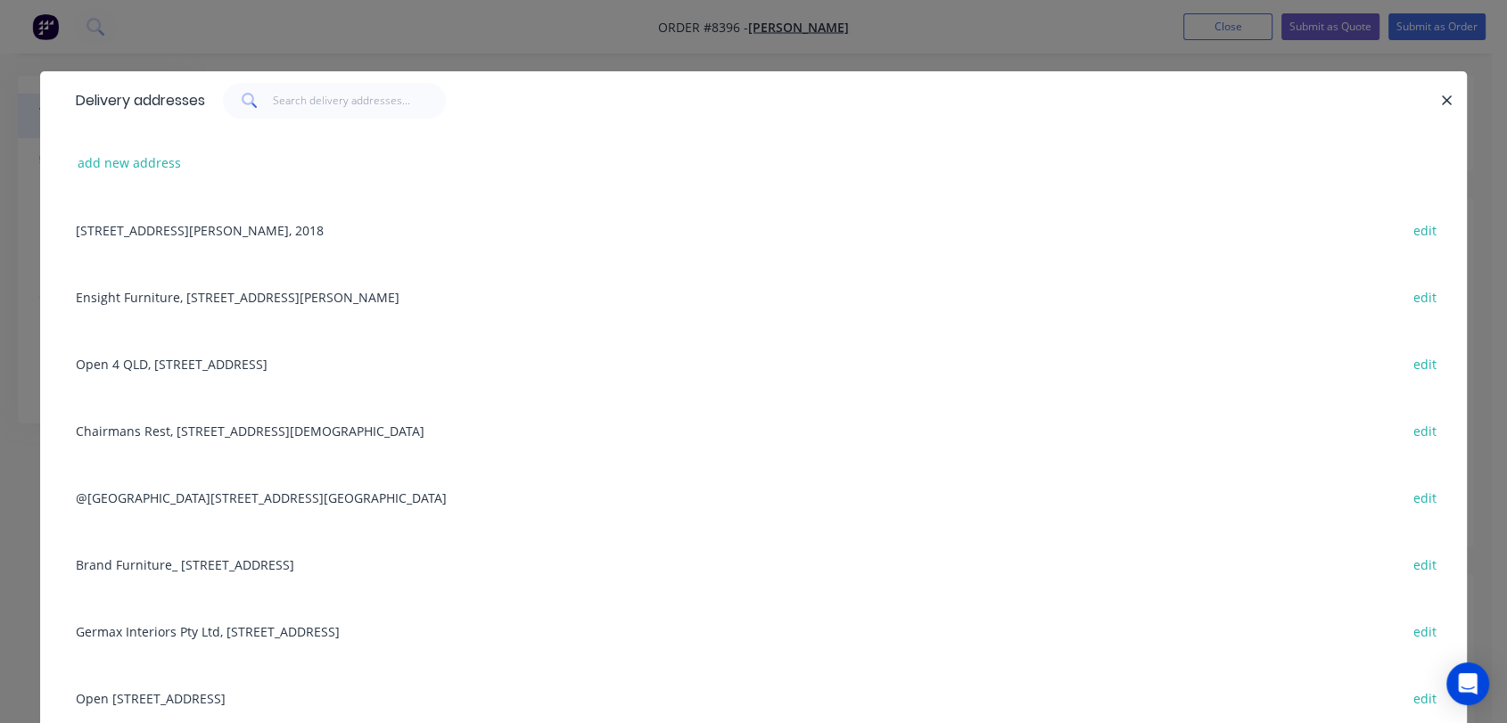
click at [211, 292] on div "Ensight Furniture, Unit 1, 10 Muir Place, Wetherill Park edit" at bounding box center [753, 296] width 1373 height 67
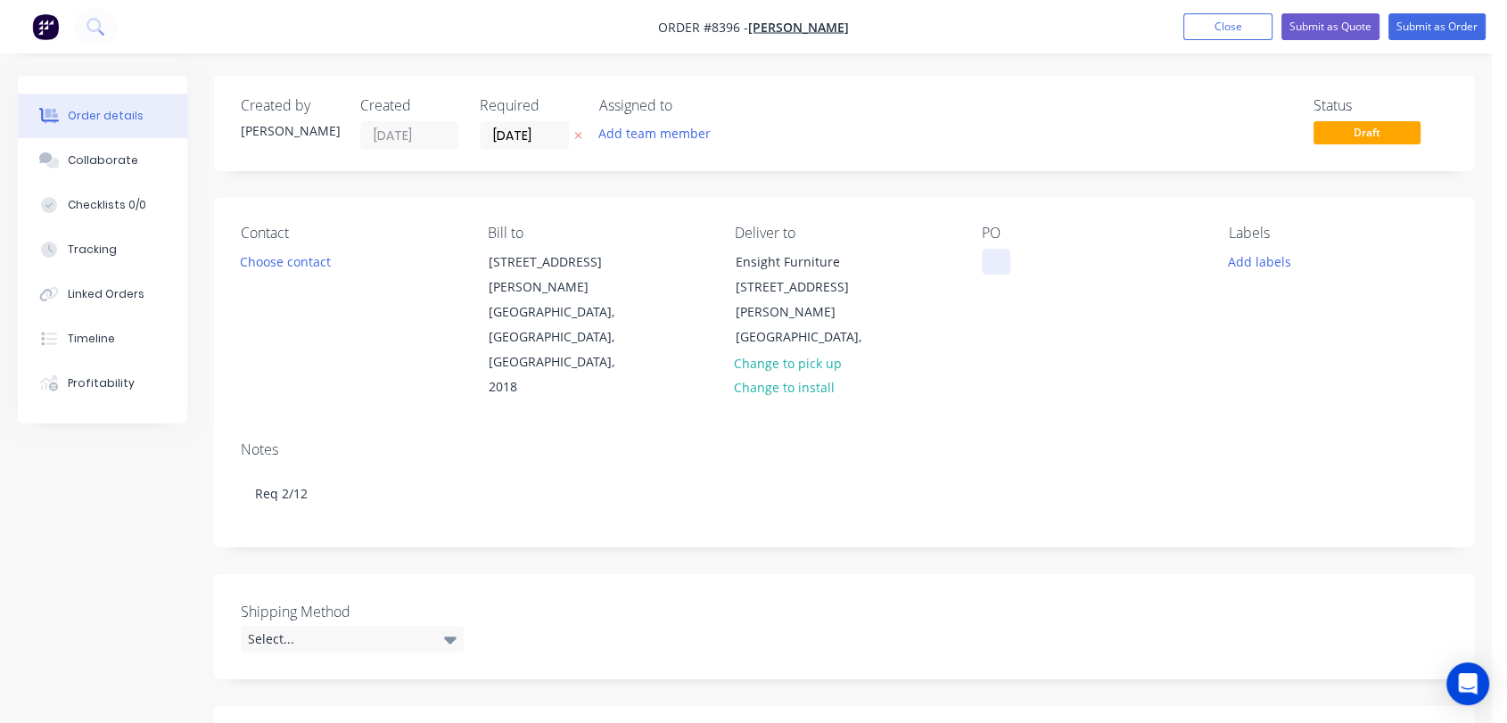
click at [994, 251] on div at bounding box center [996, 262] width 29 height 26
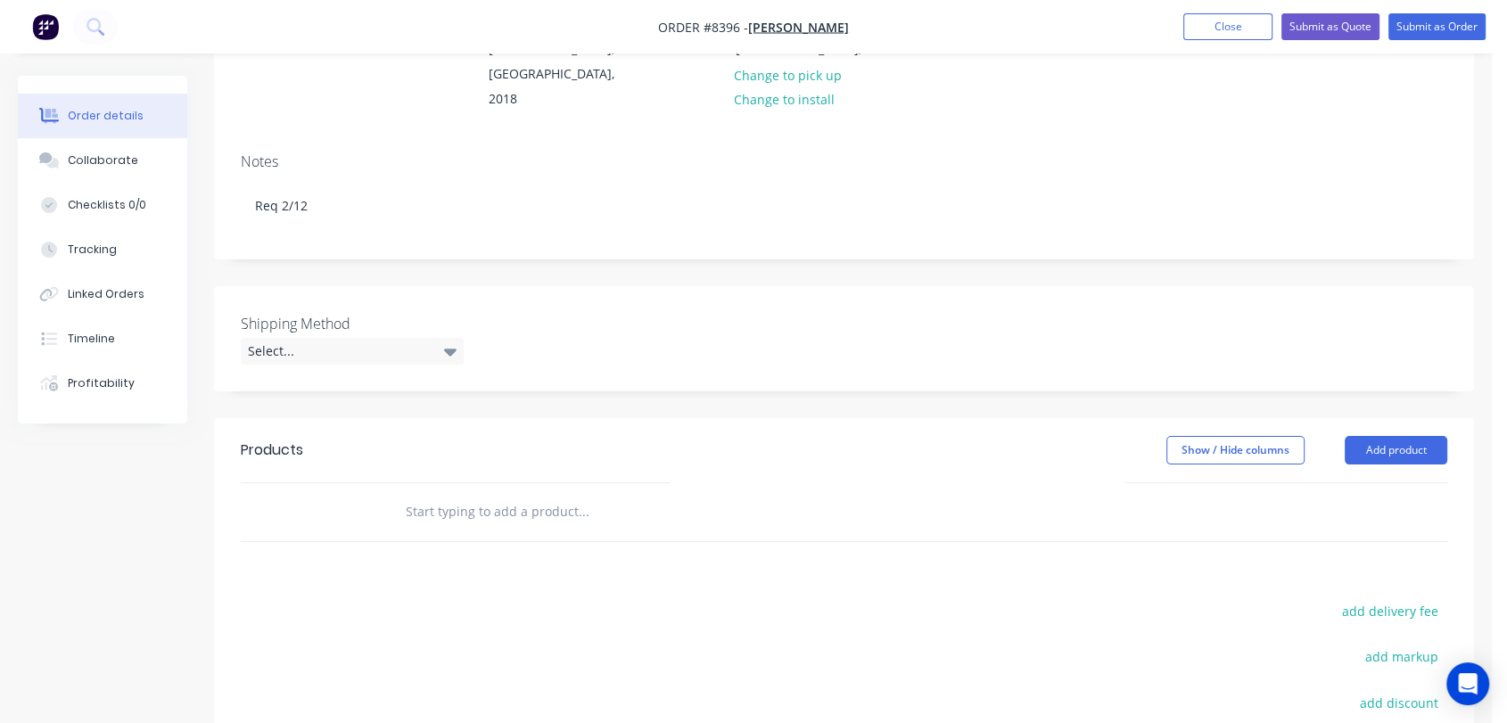
scroll to position [297, 0]
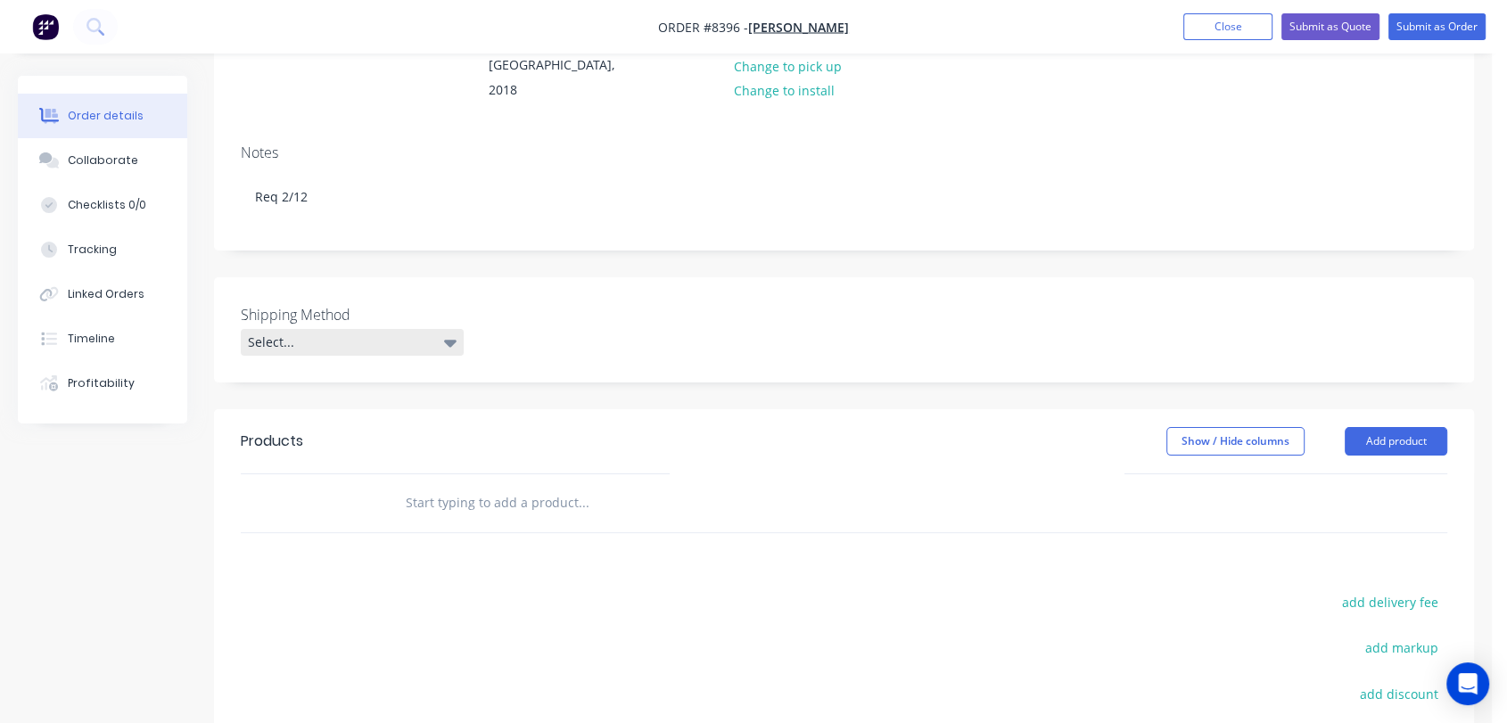
click at [383, 329] on div "Select..." at bounding box center [352, 342] width 223 height 27
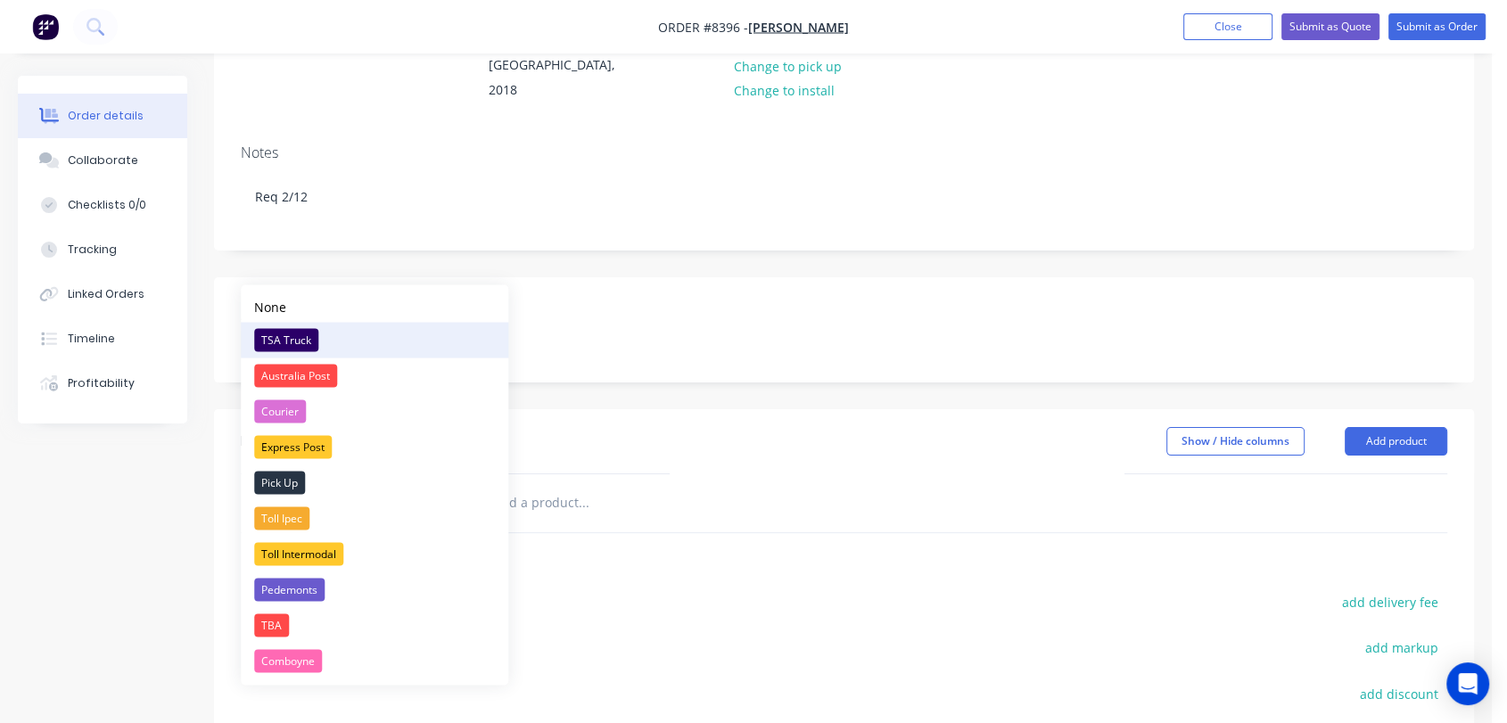
click at [311, 331] on div "TSA Truck" at bounding box center [286, 339] width 64 height 23
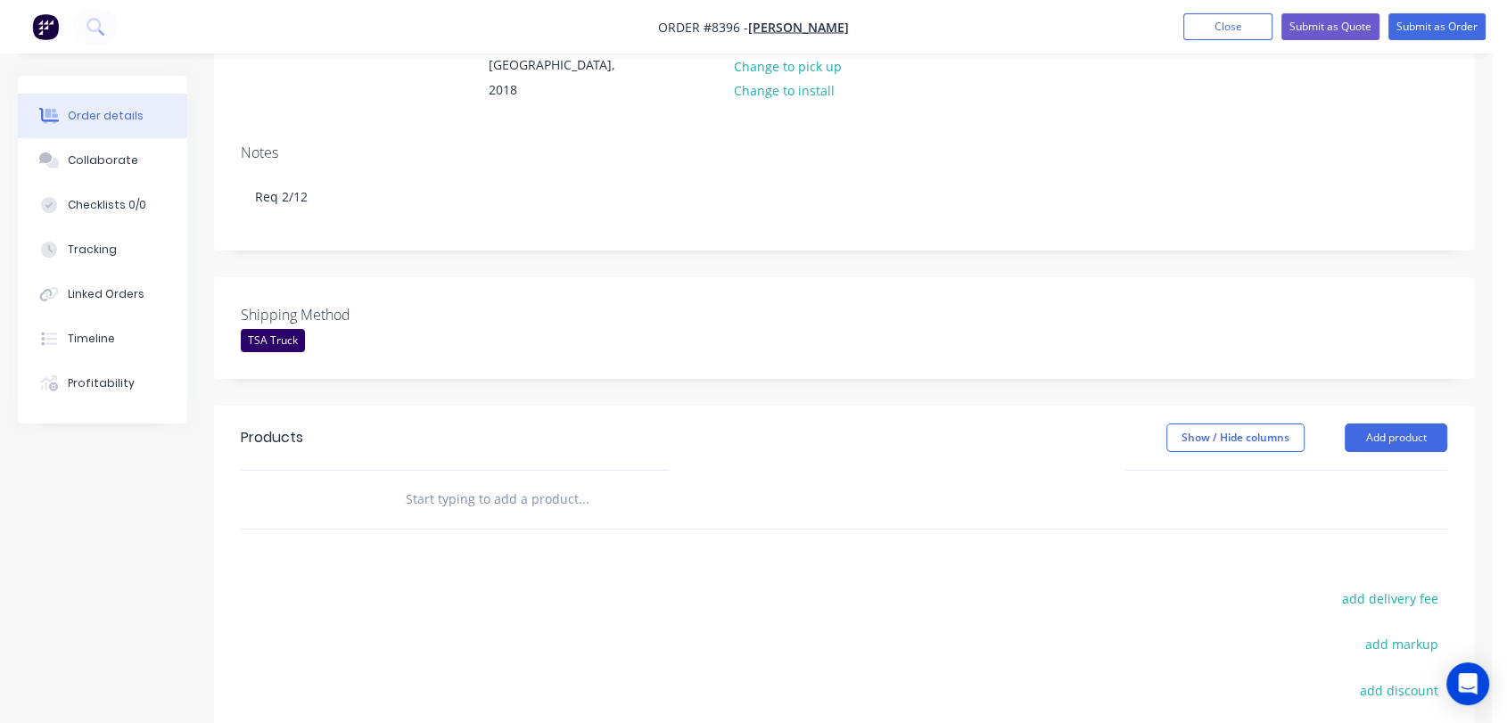
click at [513, 471] on div at bounding box center [704, 500] width 642 height 58
click at [511, 482] on input "text" at bounding box center [583, 500] width 357 height 36
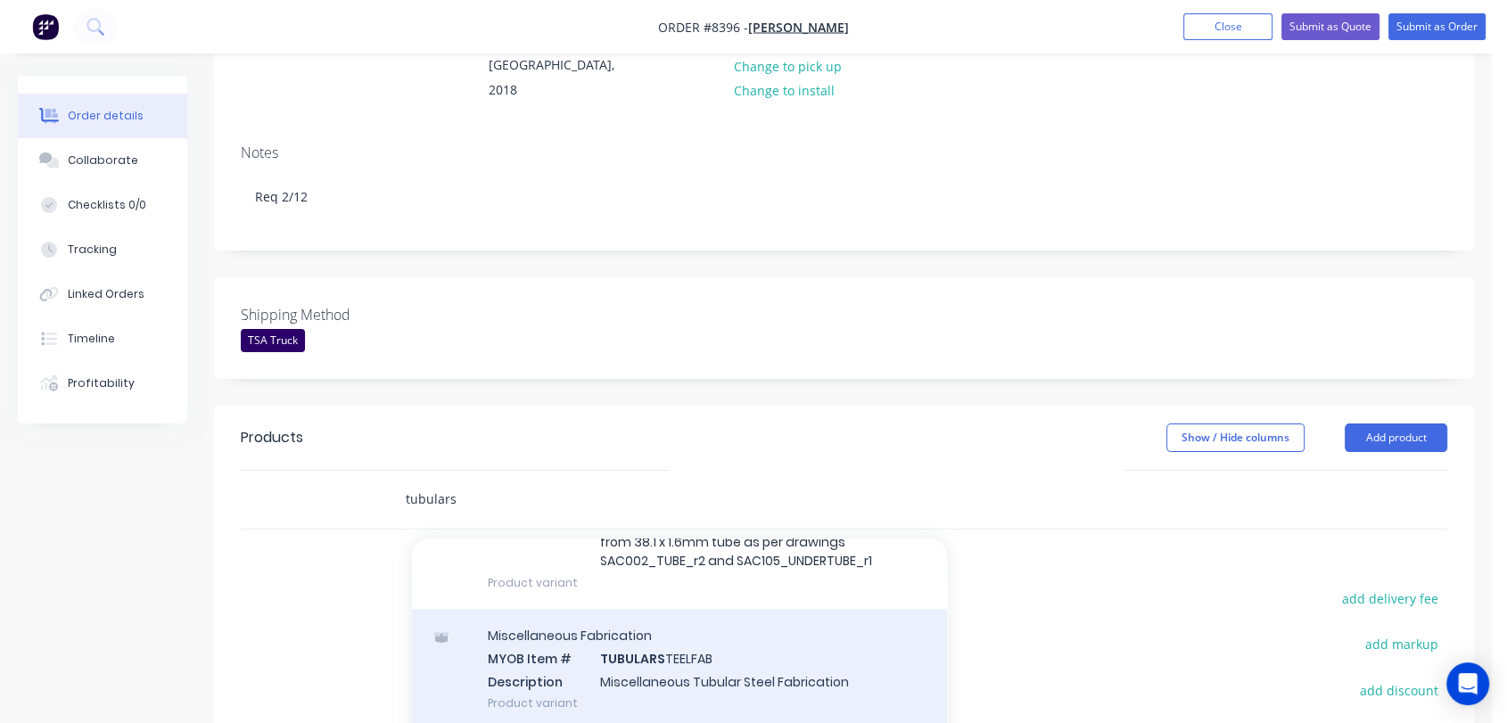
scroll to position [193, 0]
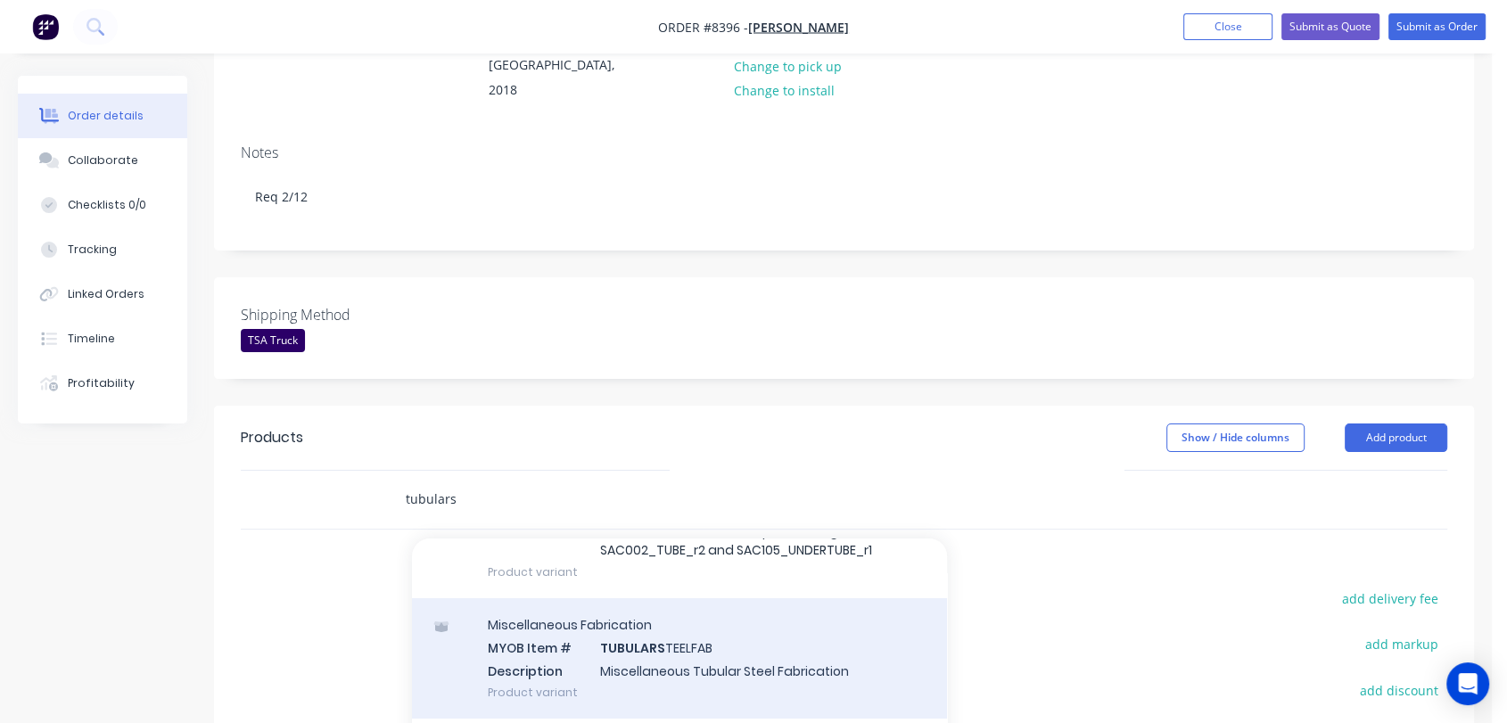
type input "tubulars"
click at [713, 606] on div "Miscellaneous Fabrication MYOB Item # TUBULARS TEELFAB Description Miscellaneou…" at bounding box center [679, 658] width 535 height 120
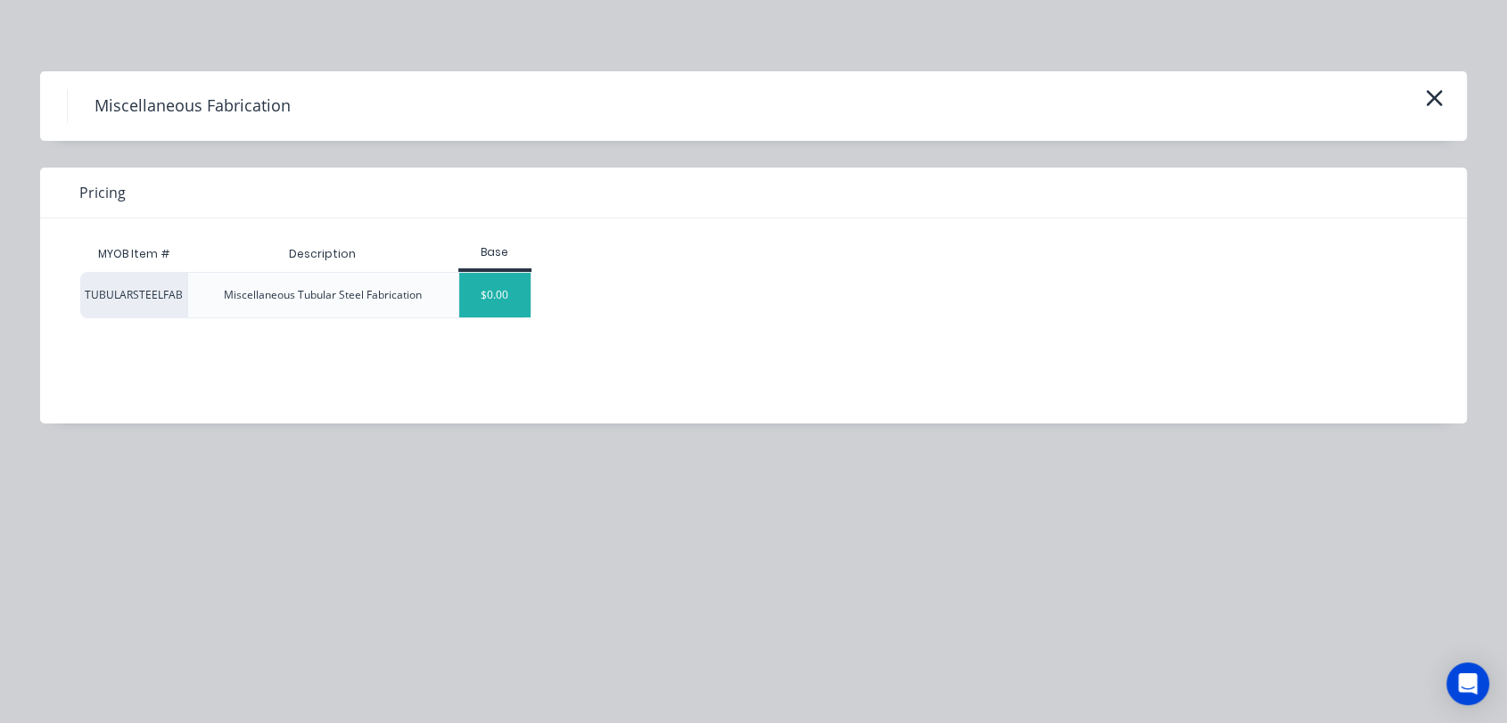
click at [474, 301] on div "$0.00" at bounding box center [495, 295] width 72 height 45
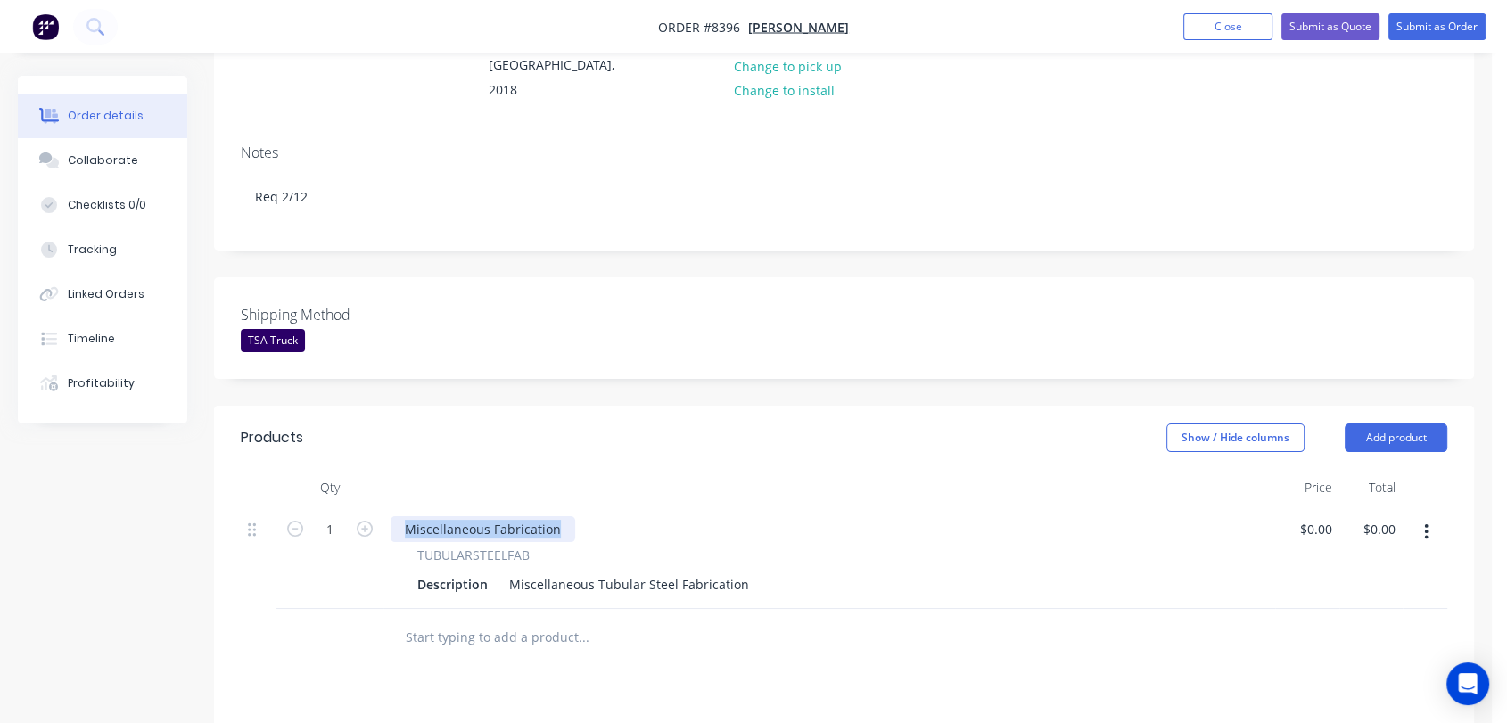
drag, startPoint x: 555, startPoint y: 452, endPoint x: 372, endPoint y: 440, distance: 183.3
click at [372, 506] on div "1 Miscellaneous Fabrication TUBULARSTEELFAB Description Miscellaneous Tubular S…" at bounding box center [844, 557] width 1207 height 103
click at [336, 516] on input "1" at bounding box center [330, 529] width 46 height 27
type input "7"
drag, startPoint x: 505, startPoint y: 506, endPoint x: 780, endPoint y: 519, distance: 275.9
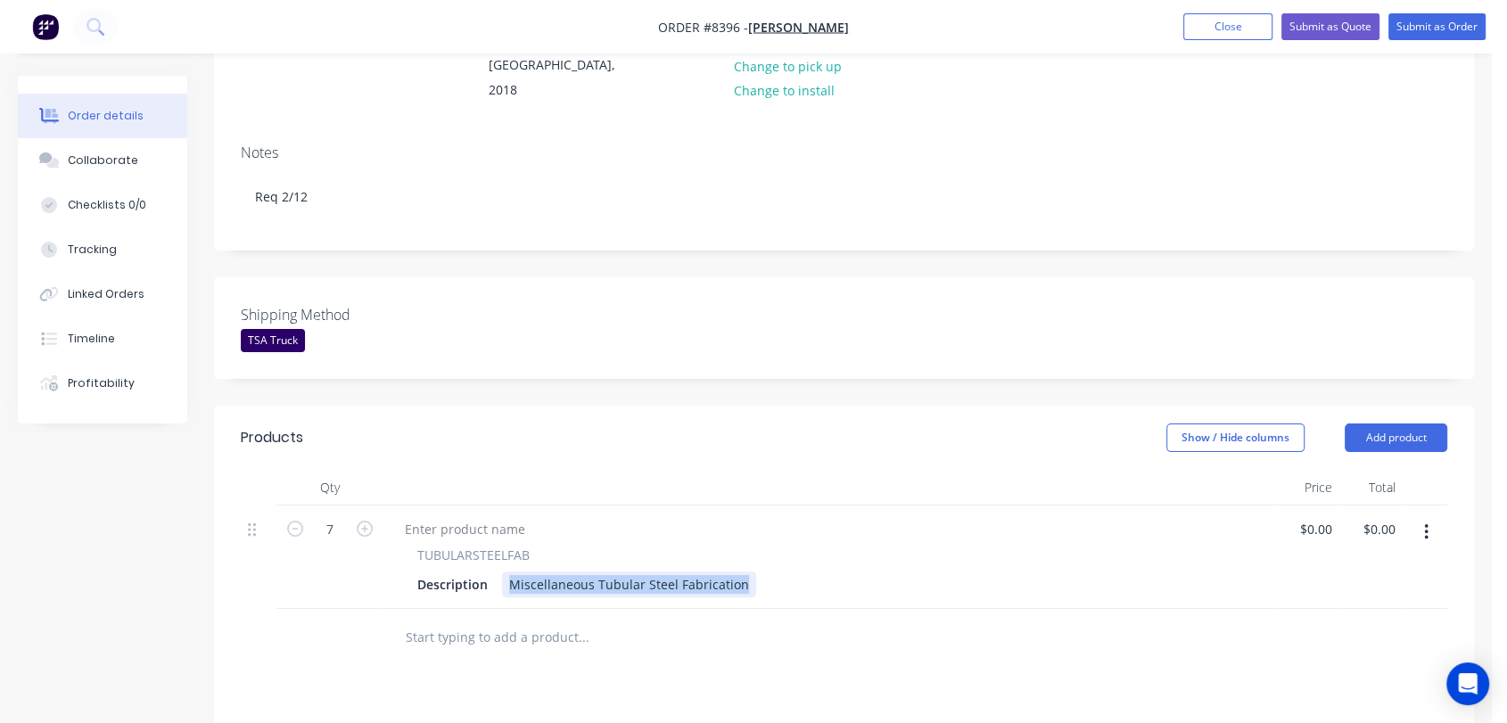
click at [780, 572] on div "Description Miscellaneous Tubular Steel Fabrication" at bounding box center [825, 585] width 831 height 26
paste div
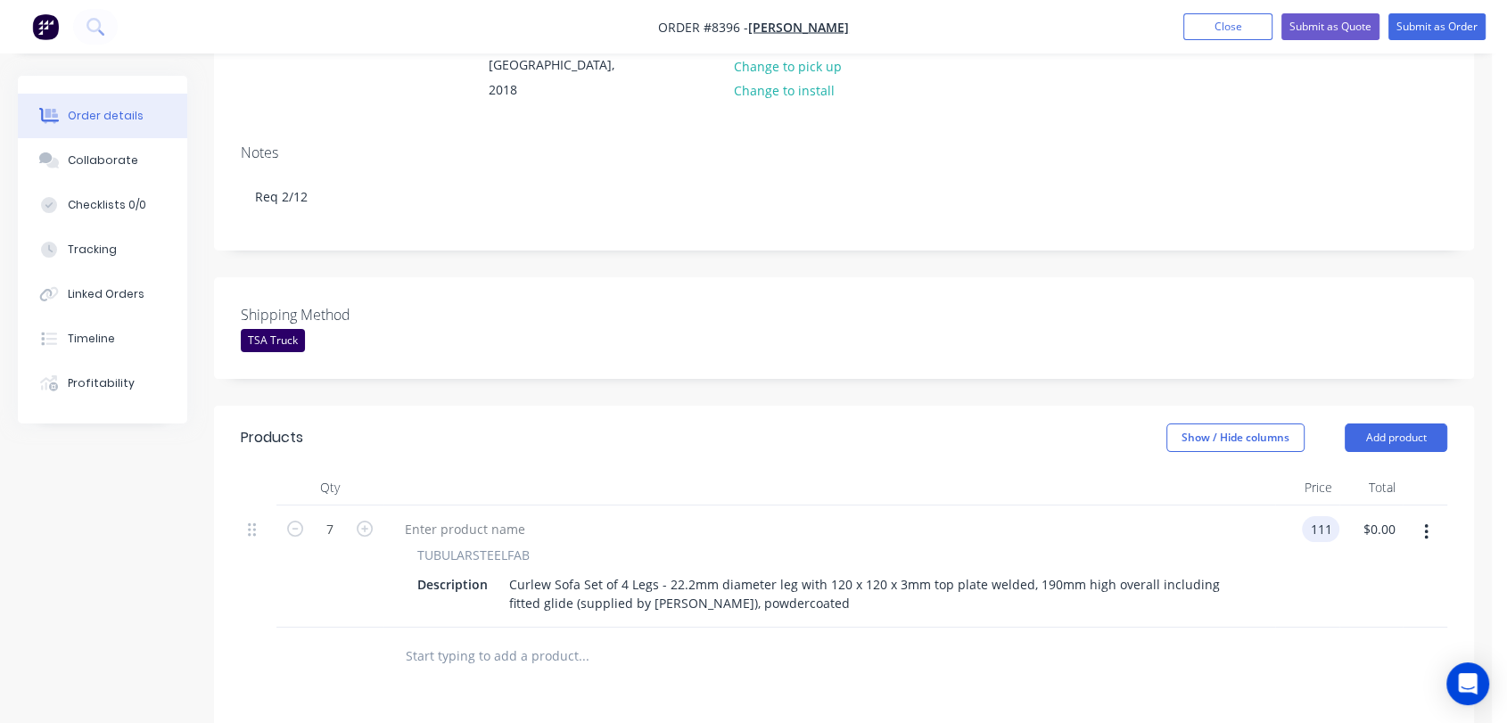
type input "$111.00"
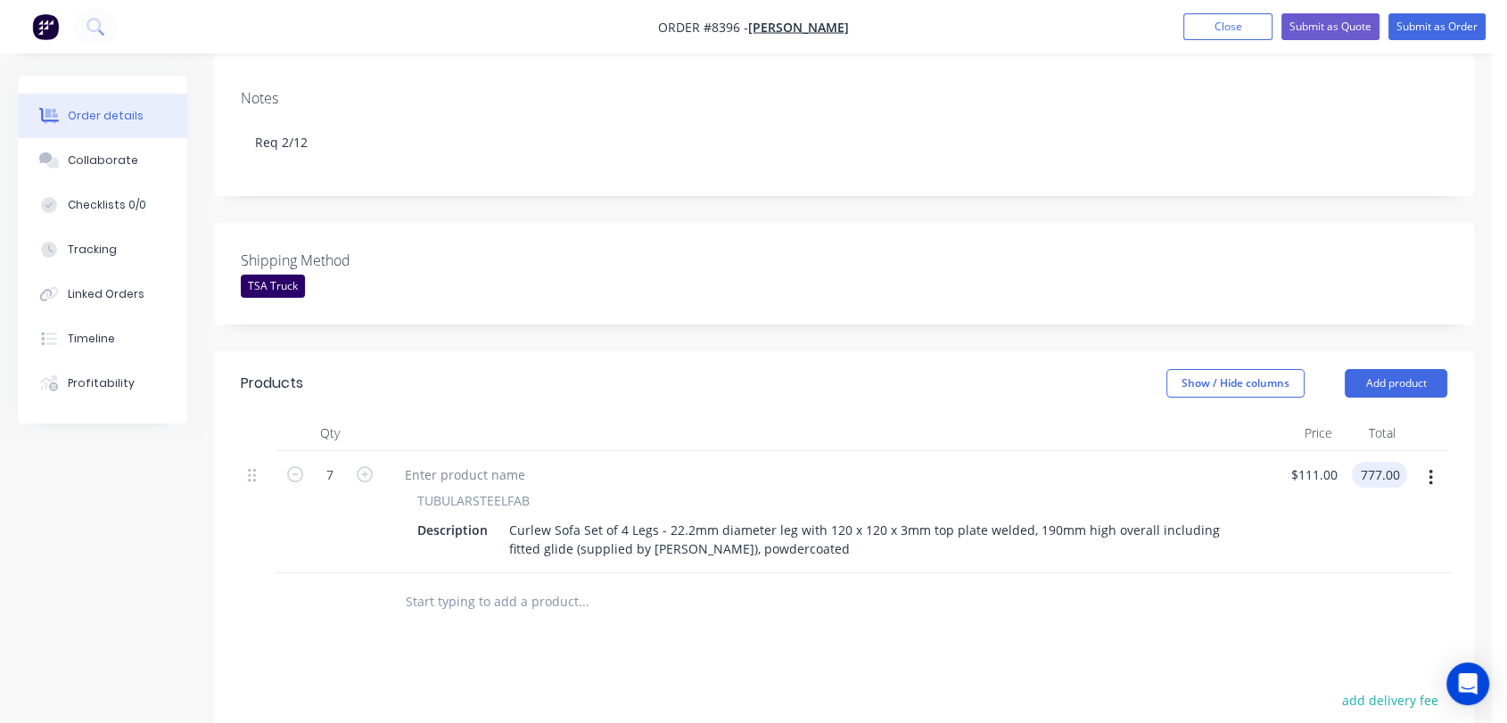
scroll to position [495, 0]
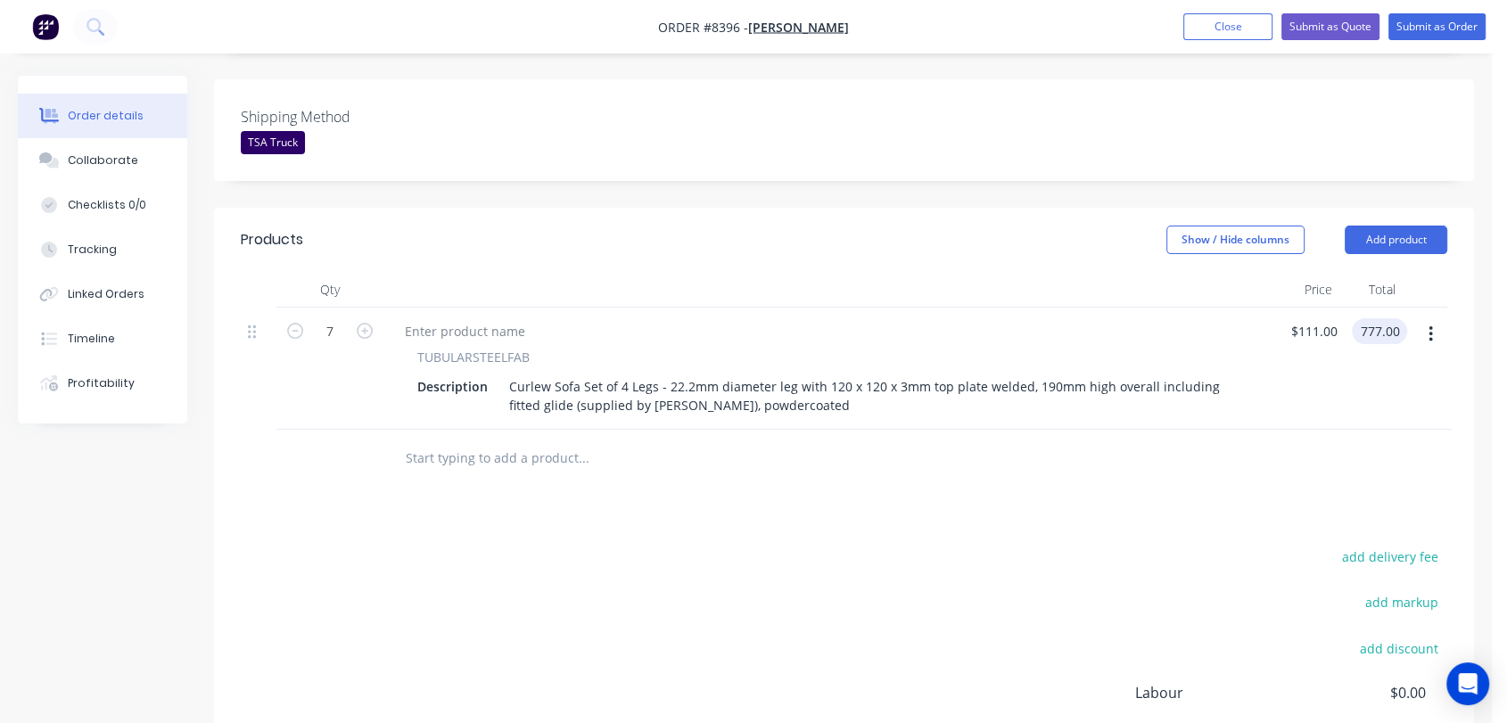
type input "$777.00"
click at [529, 441] on input "text" at bounding box center [583, 459] width 357 height 36
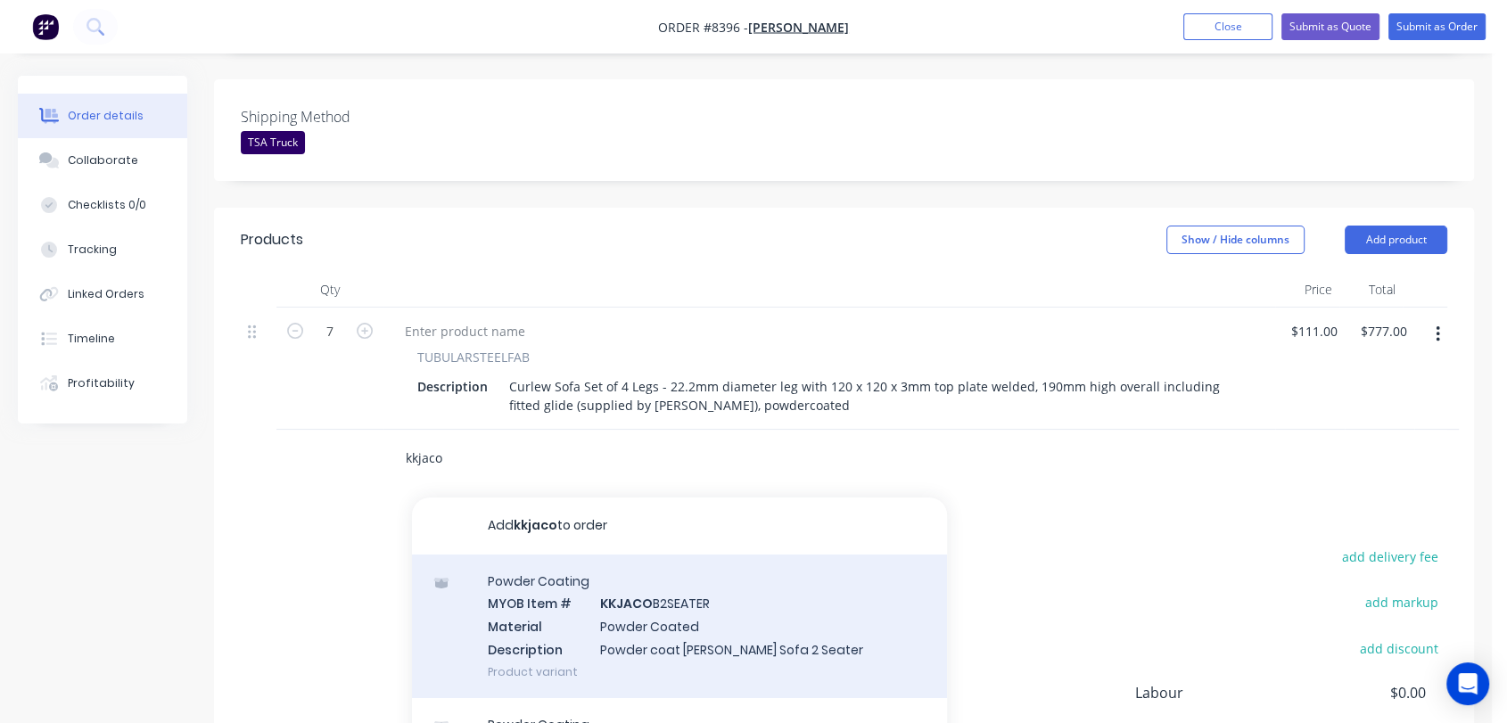
type input "kkjaco"
click at [692, 555] on div "Powder Coating MYOB Item # KKJACO B2SEATER Material Powder Coated Description P…" at bounding box center [679, 627] width 535 height 144
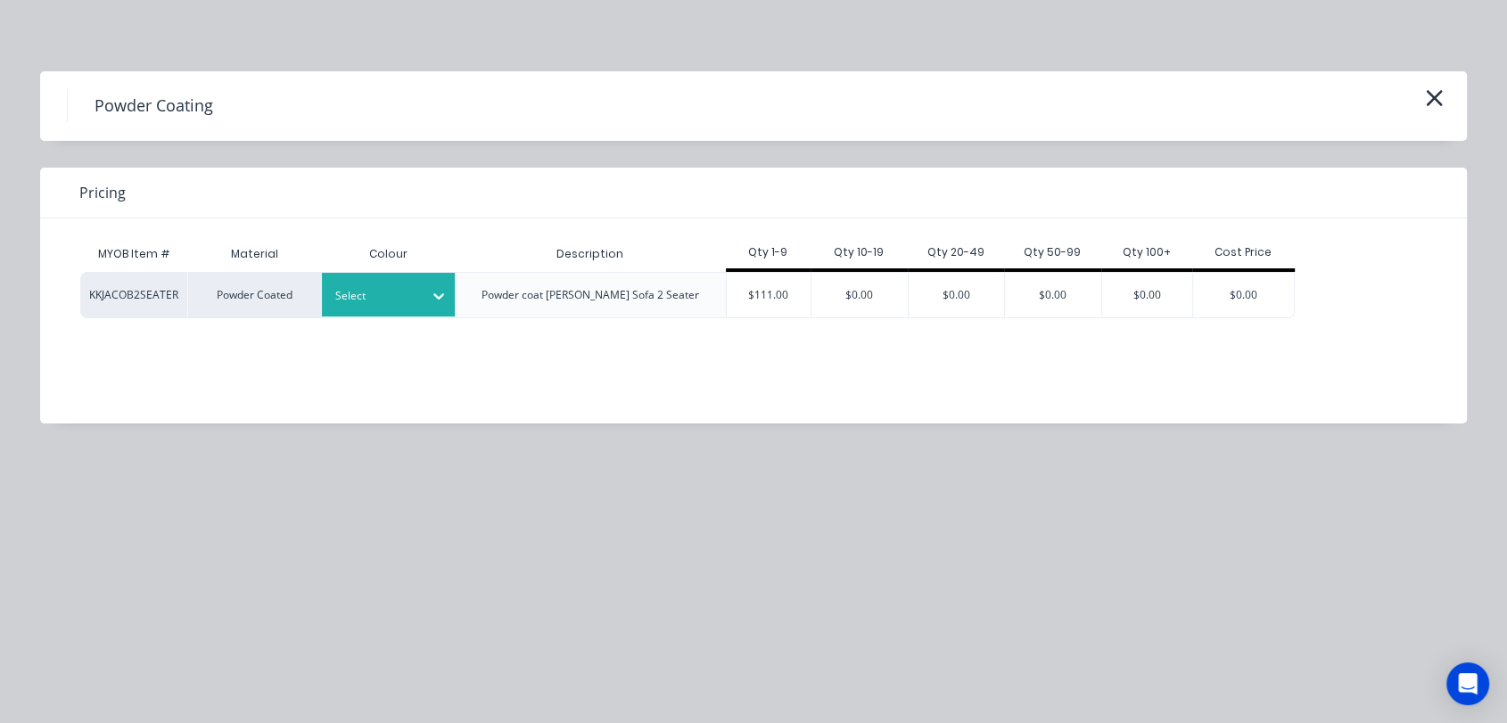
click at [443, 293] on icon at bounding box center [439, 296] width 18 height 18
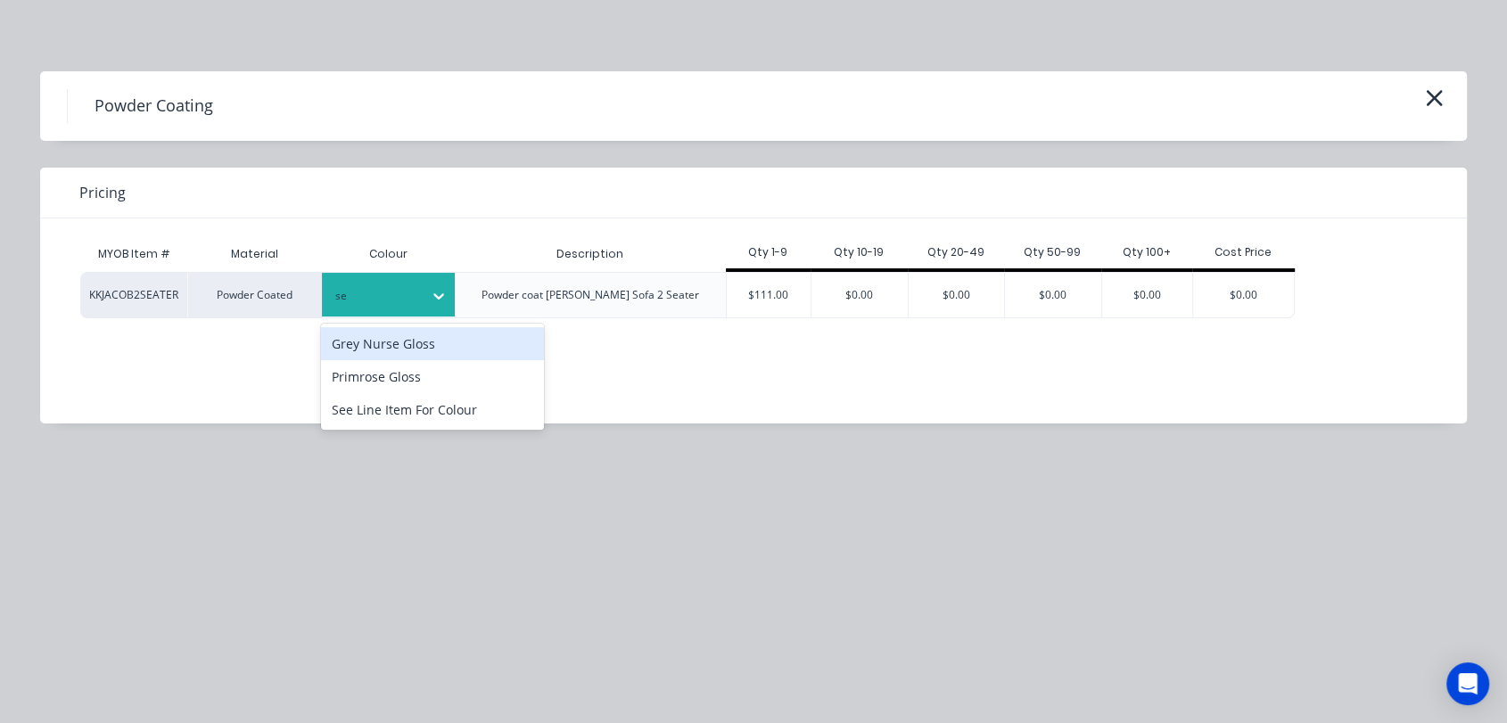
type input "see"
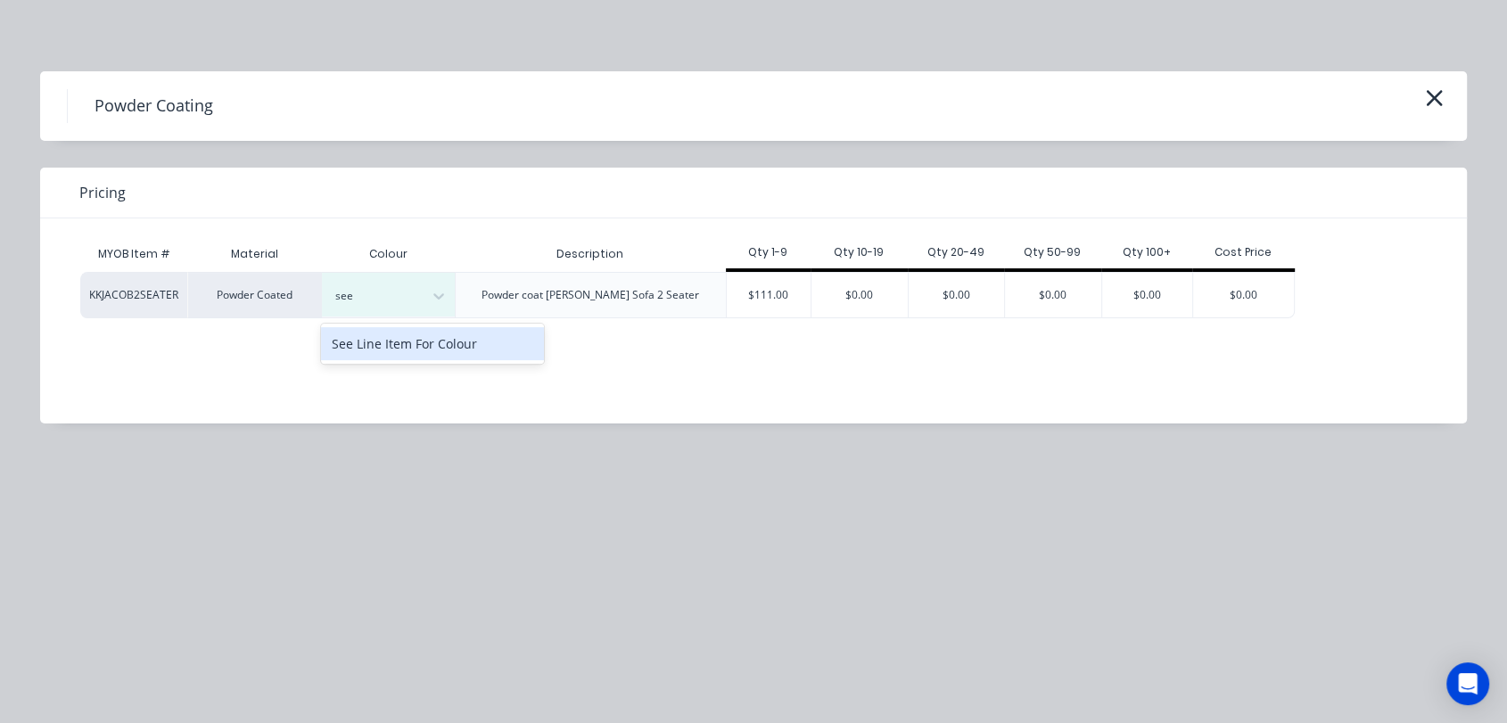
click at [467, 351] on div "See Line Item For Colour" at bounding box center [432, 343] width 223 height 33
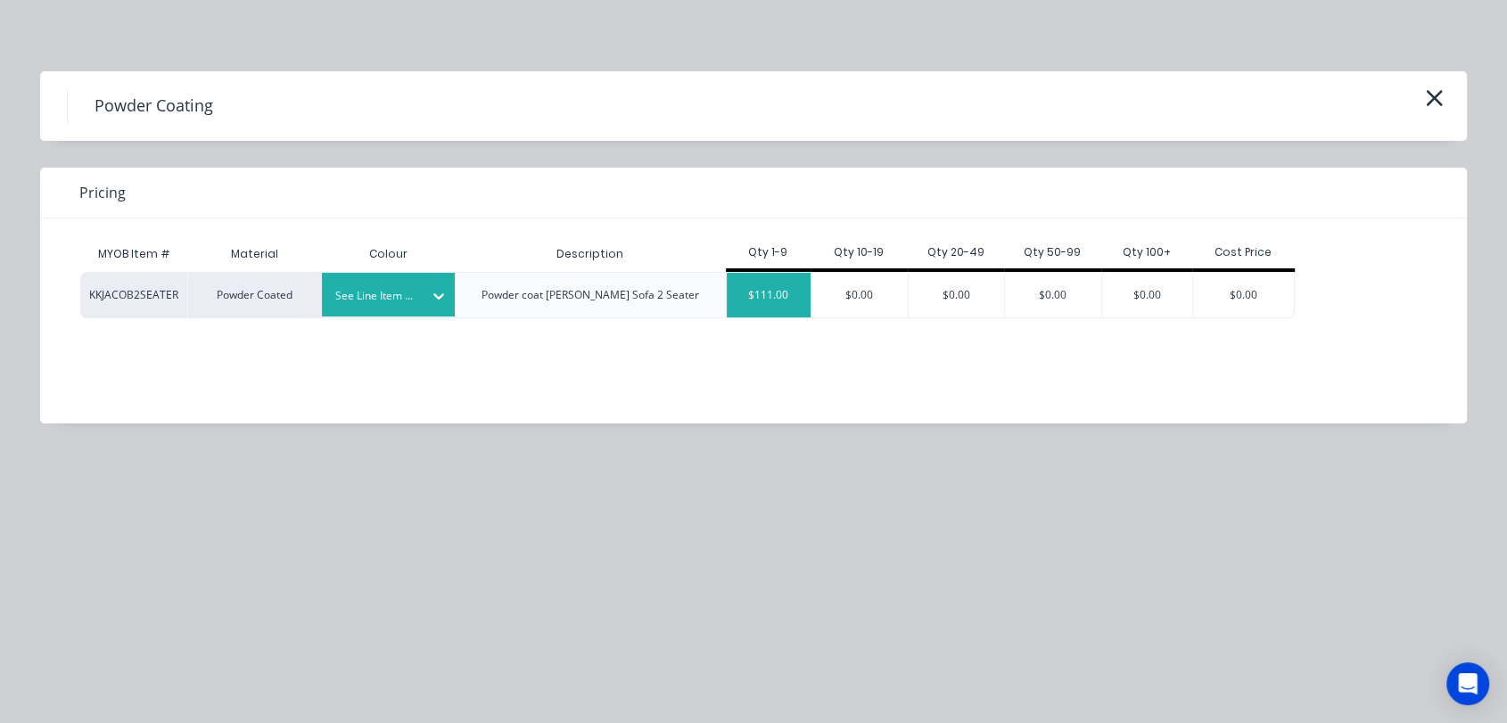
click at [750, 285] on div "$111.00" at bounding box center [769, 295] width 85 height 45
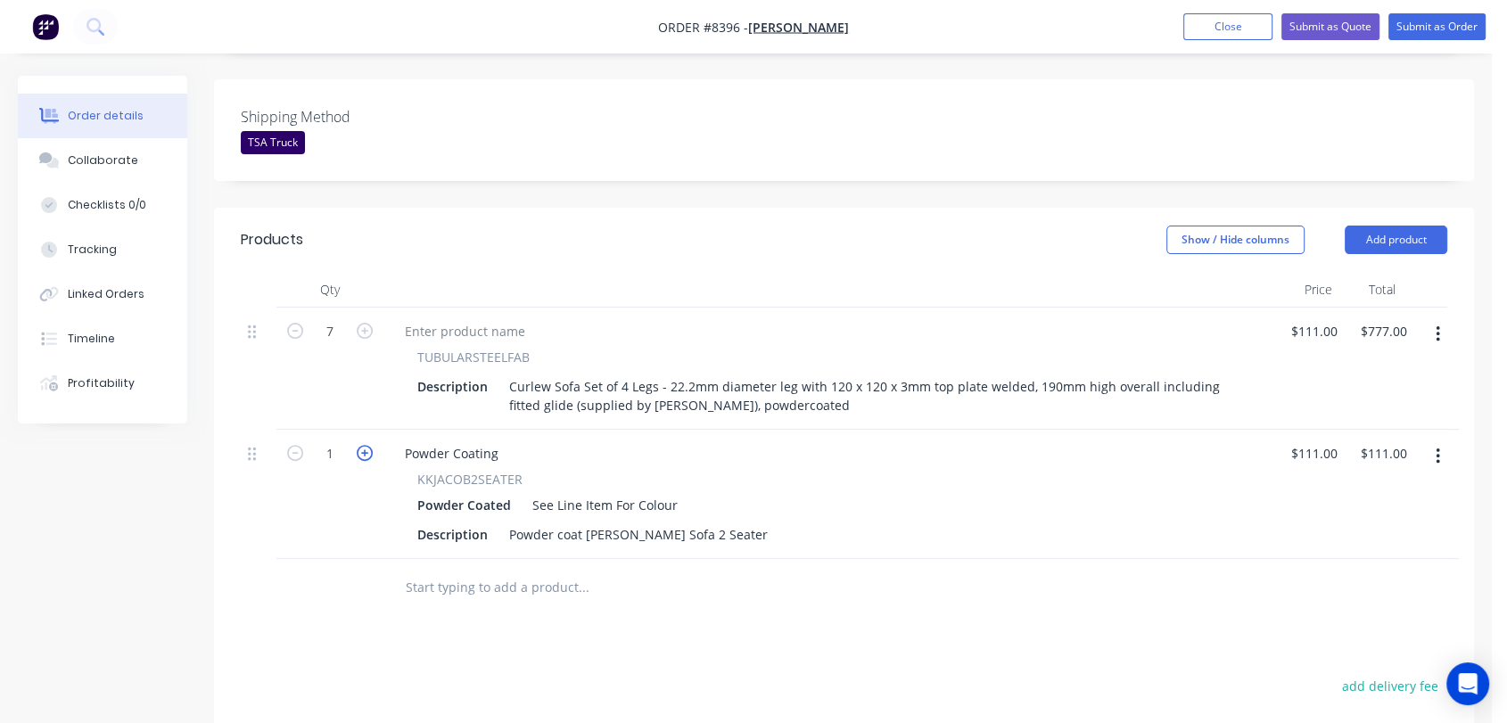
click at [368, 445] on icon "button" at bounding box center [365, 453] width 16 height 16
type input "2"
type input "$222.00"
click at [368, 445] on icon "button" at bounding box center [365, 453] width 16 height 16
type input "3"
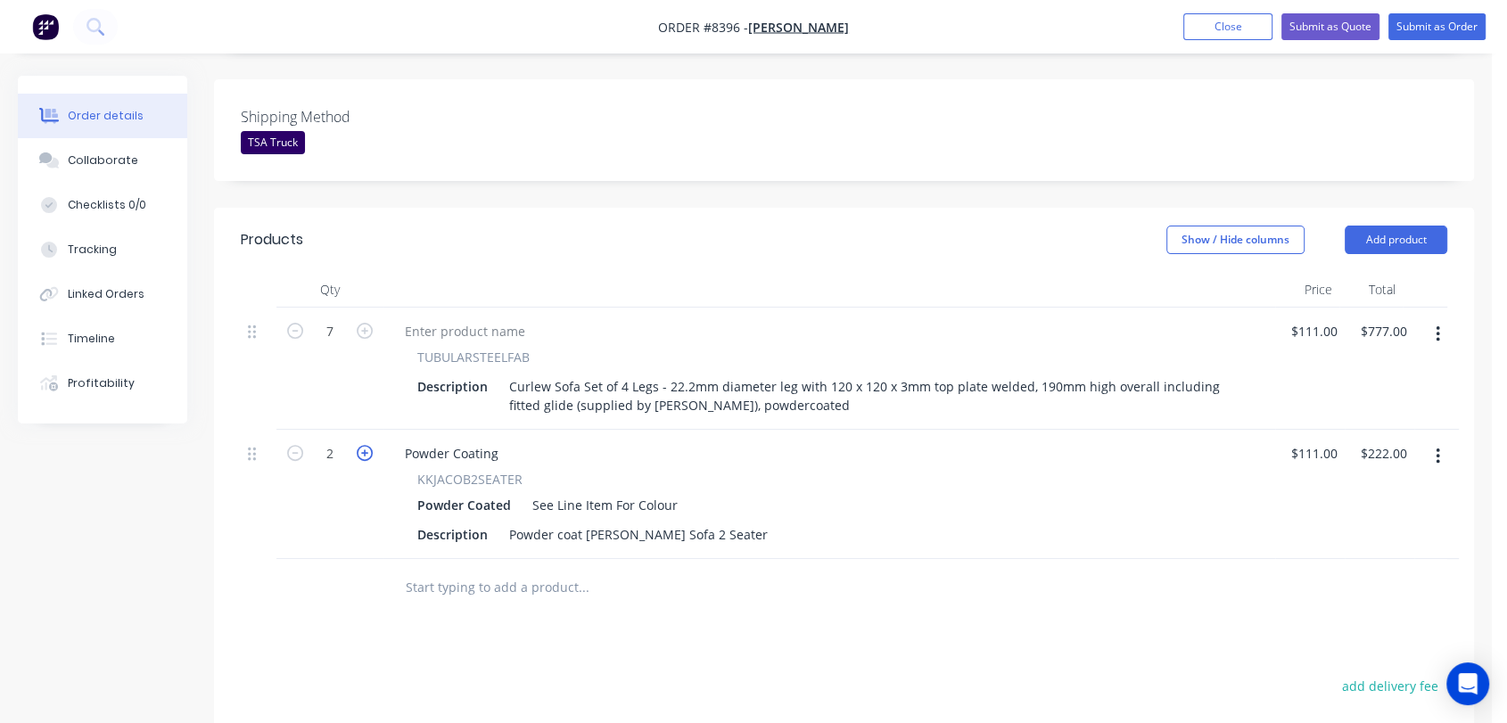
type input "$333.00"
click at [368, 445] on icon "button" at bounding box center [365, 453] width 16 height 16
type input "4"
type input "$444.00"
click at [368, 445] on icon "button" at bounding box center [365, 453] width 16 height 16
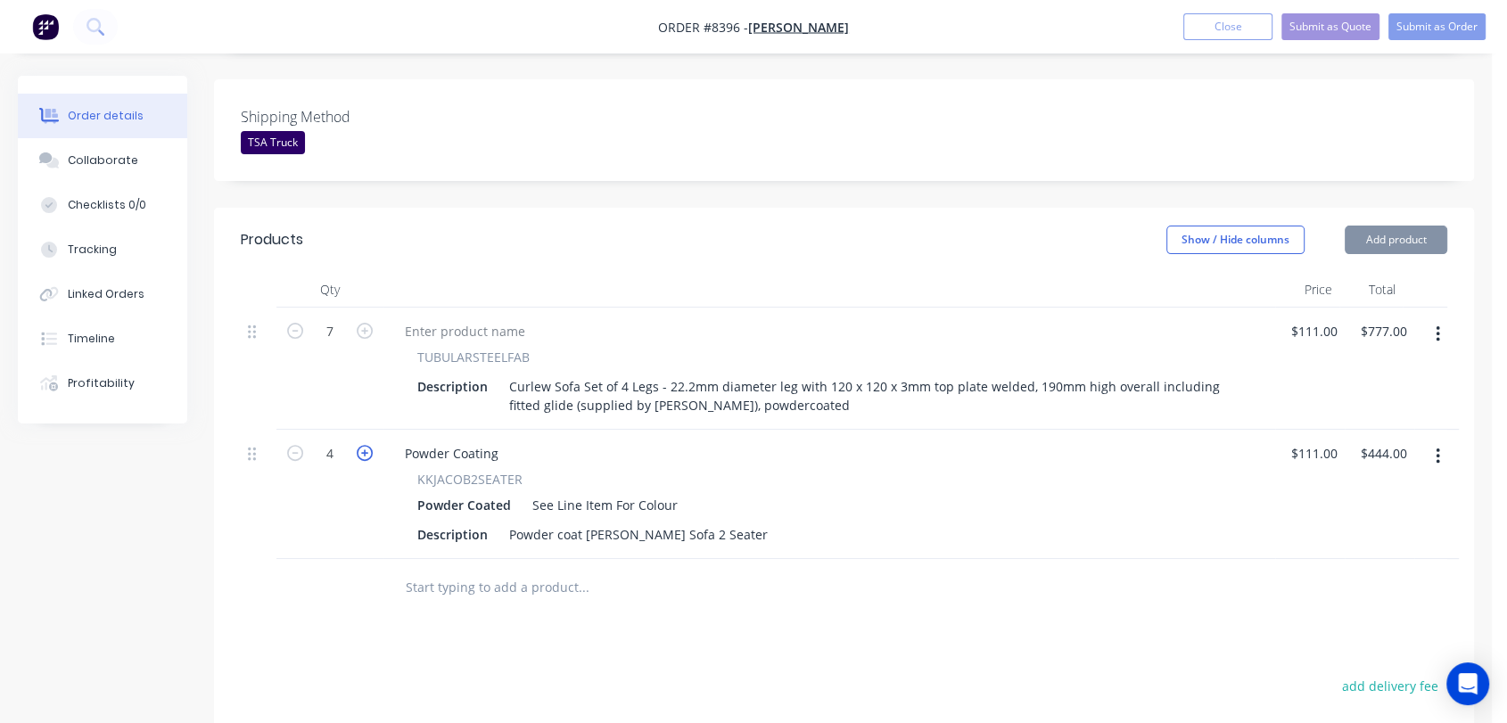
type input "5"
type input "$555.00"
click at [368, 445] on icon "button" at bounding box center [365, 453] width 16 height 16
type input "6"
type input "$666.00"
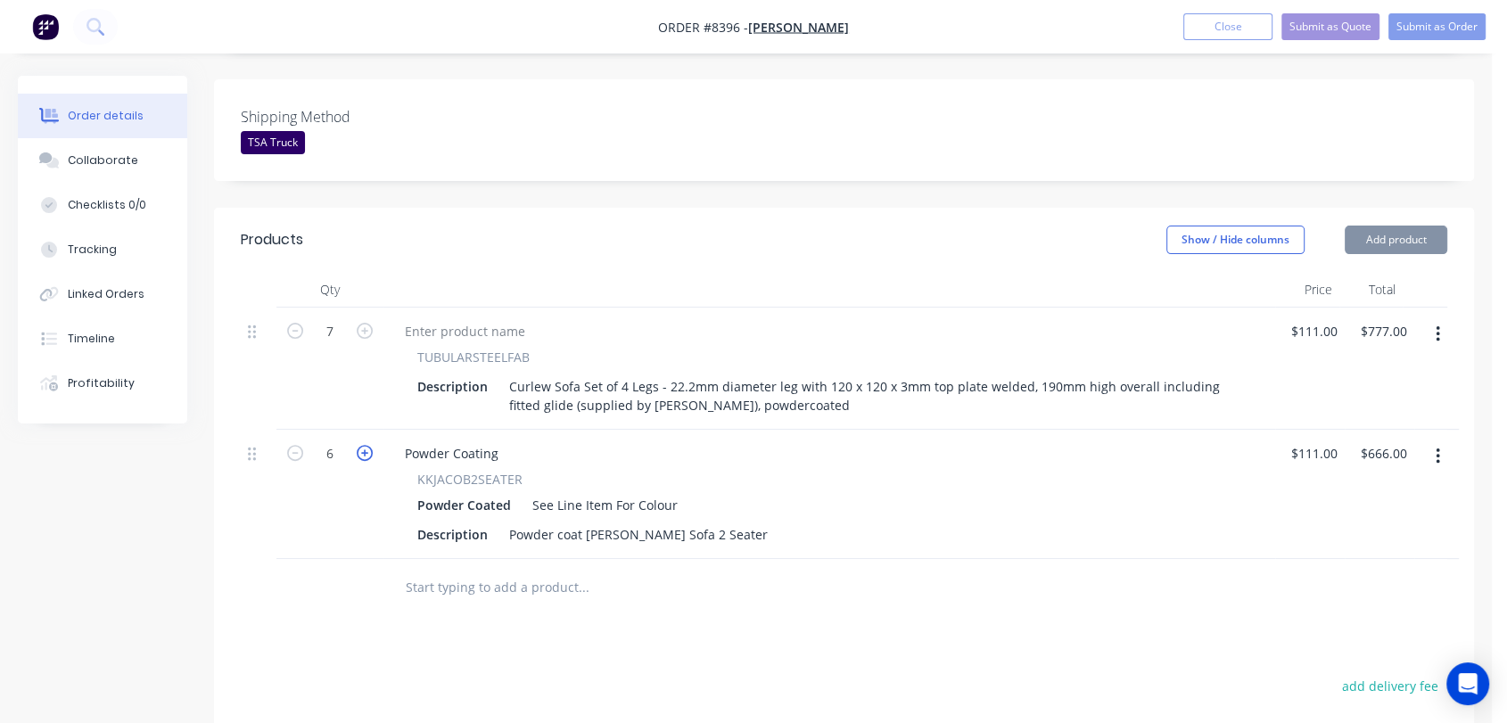
click at [368, 445] on icon "button" at bounding box center [365, 453] width 16 height 16
type input "7"
type input "$777.00"
click at [368, 445] on icon "button" at bounding box center [365, 453] width 16 height 16
type input "8"
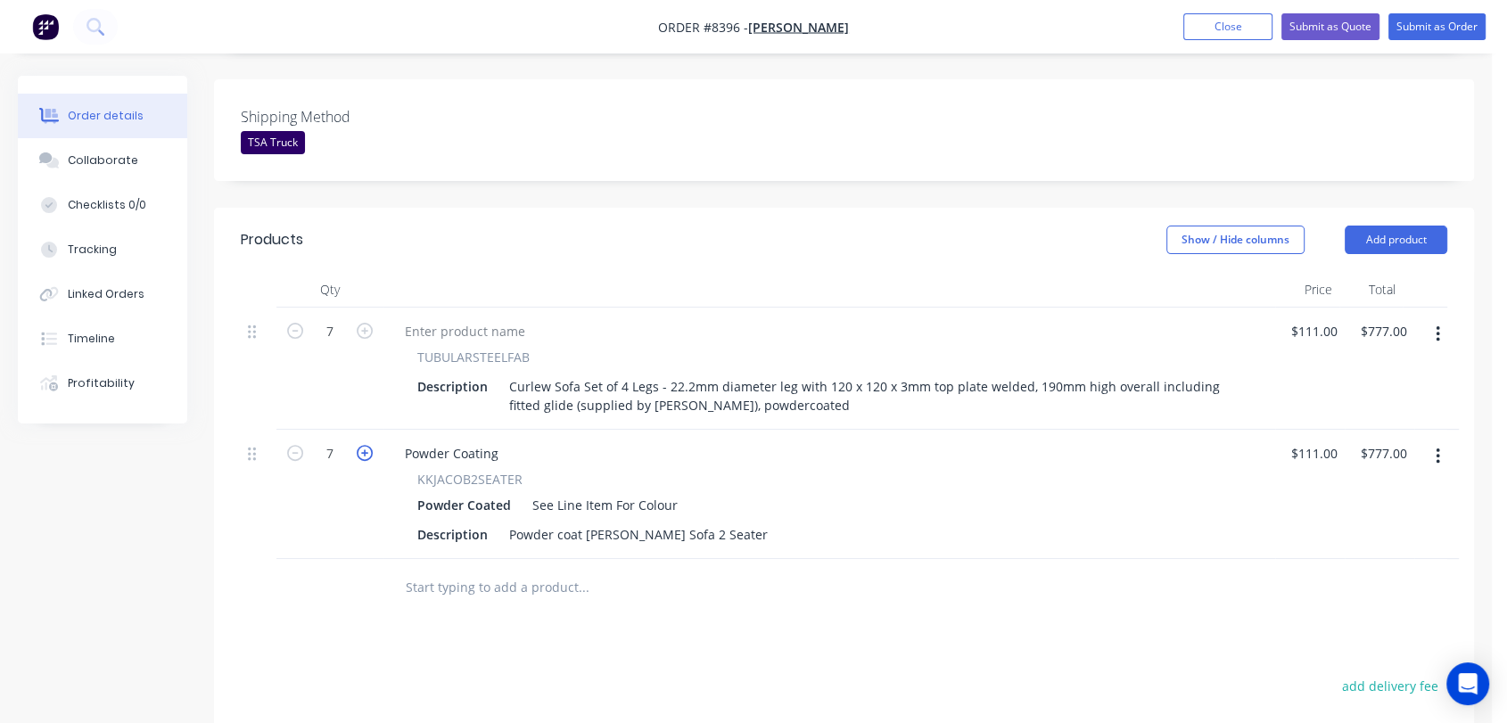
type input "$888.00"
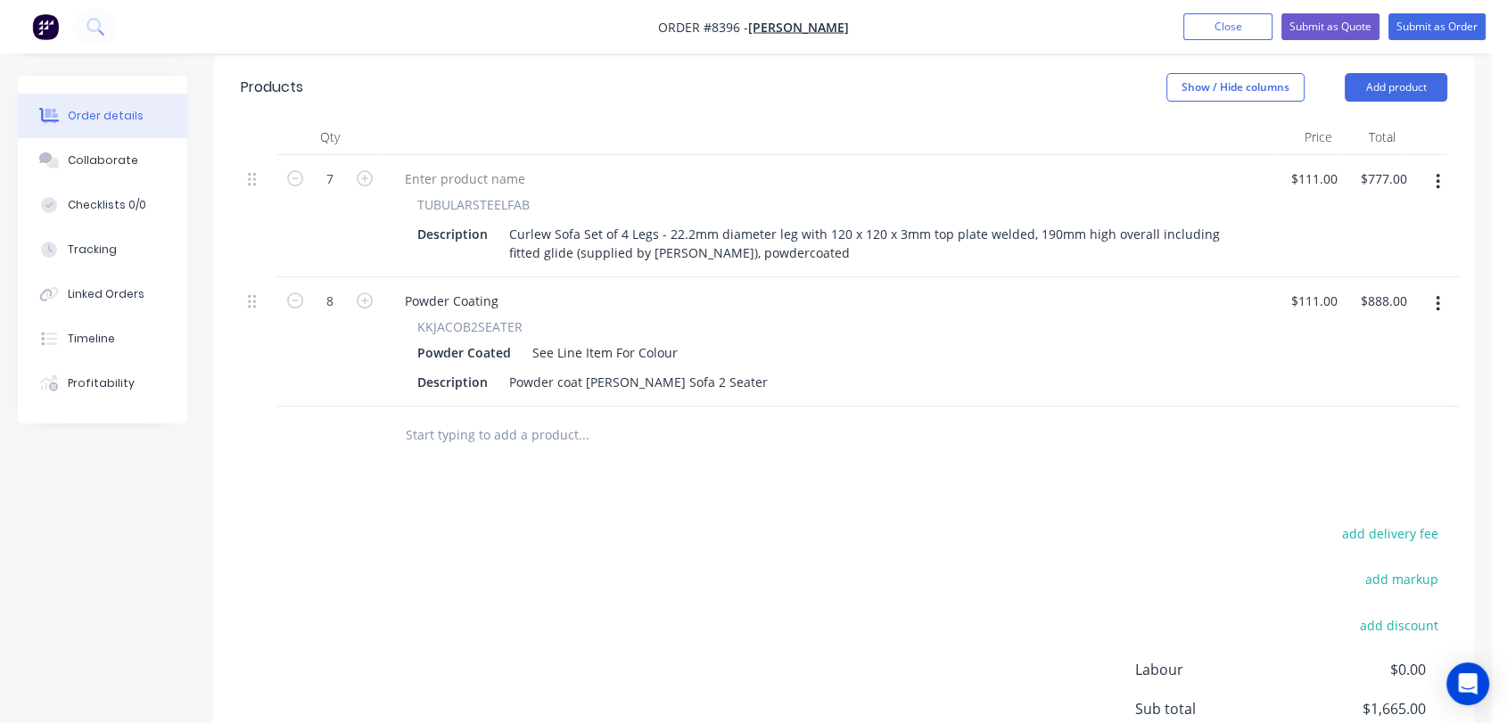
scroll to position [693, 0]
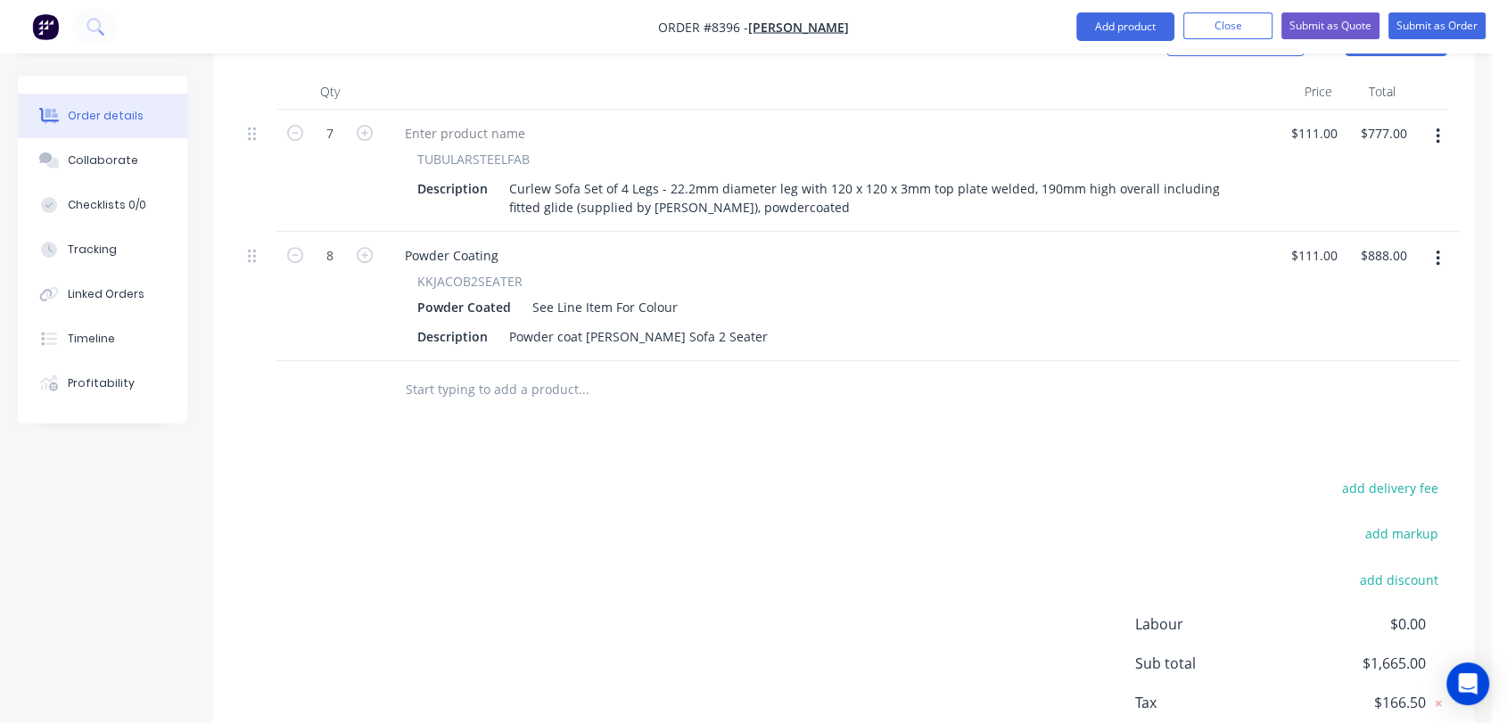
click at [459, 372] on input "text" at bounding box center [583, 390] width 357 height 36
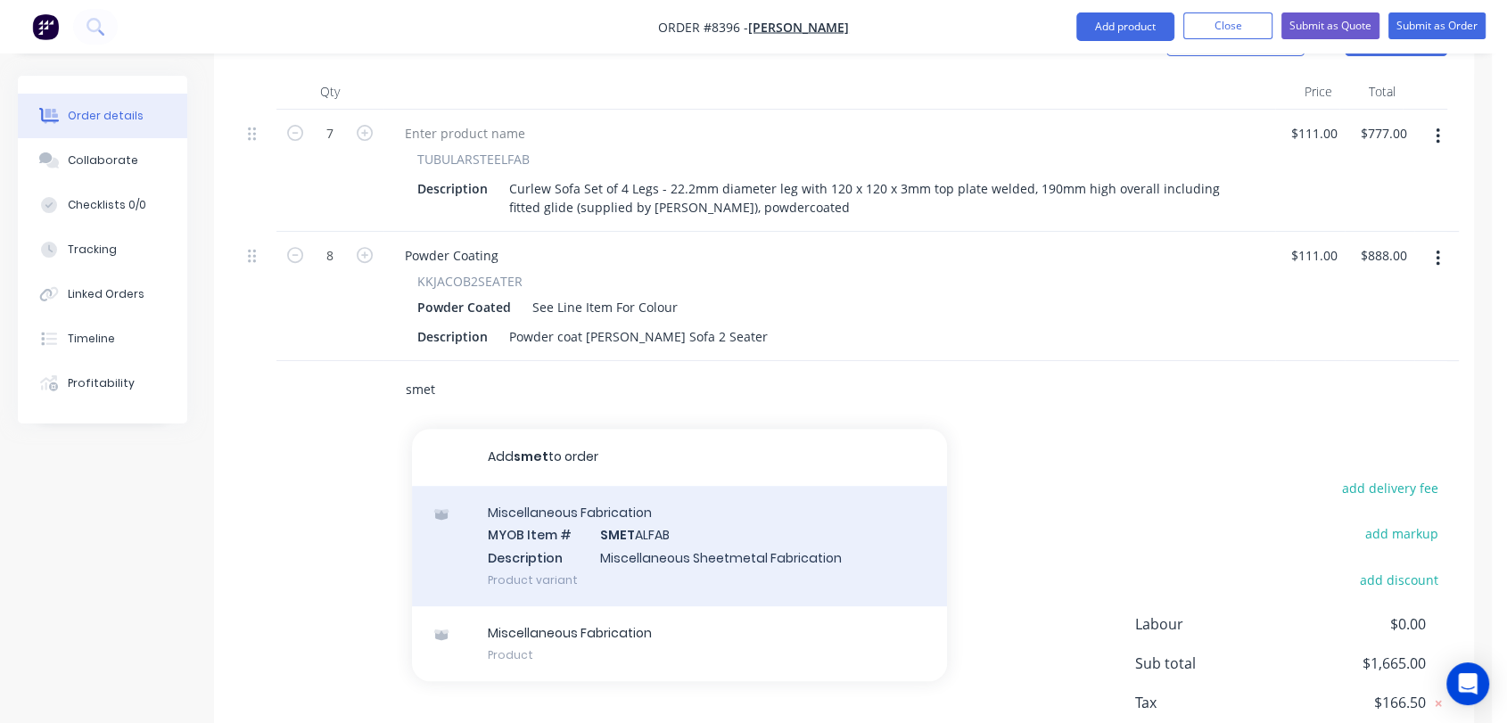
type input "smet"
click at [590, 486] on div "Miscellaneous Fabrication MYOB Item # SMET ALFAB Description Miscellaneous Shee…" at bounding box center [679, 546] width 535 height 120
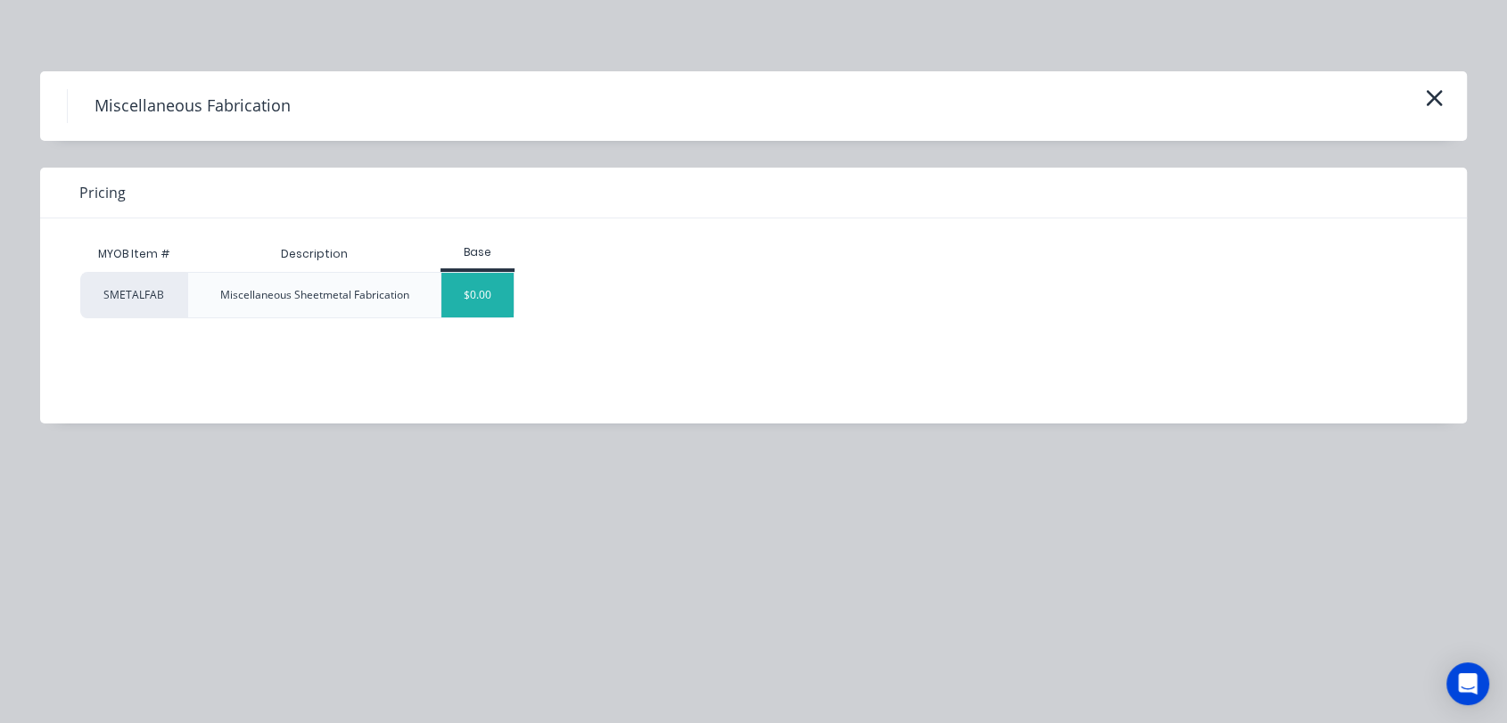
click at [479, 300] on div "$0.00" at bounding box center [477, 295] width 72 height 45
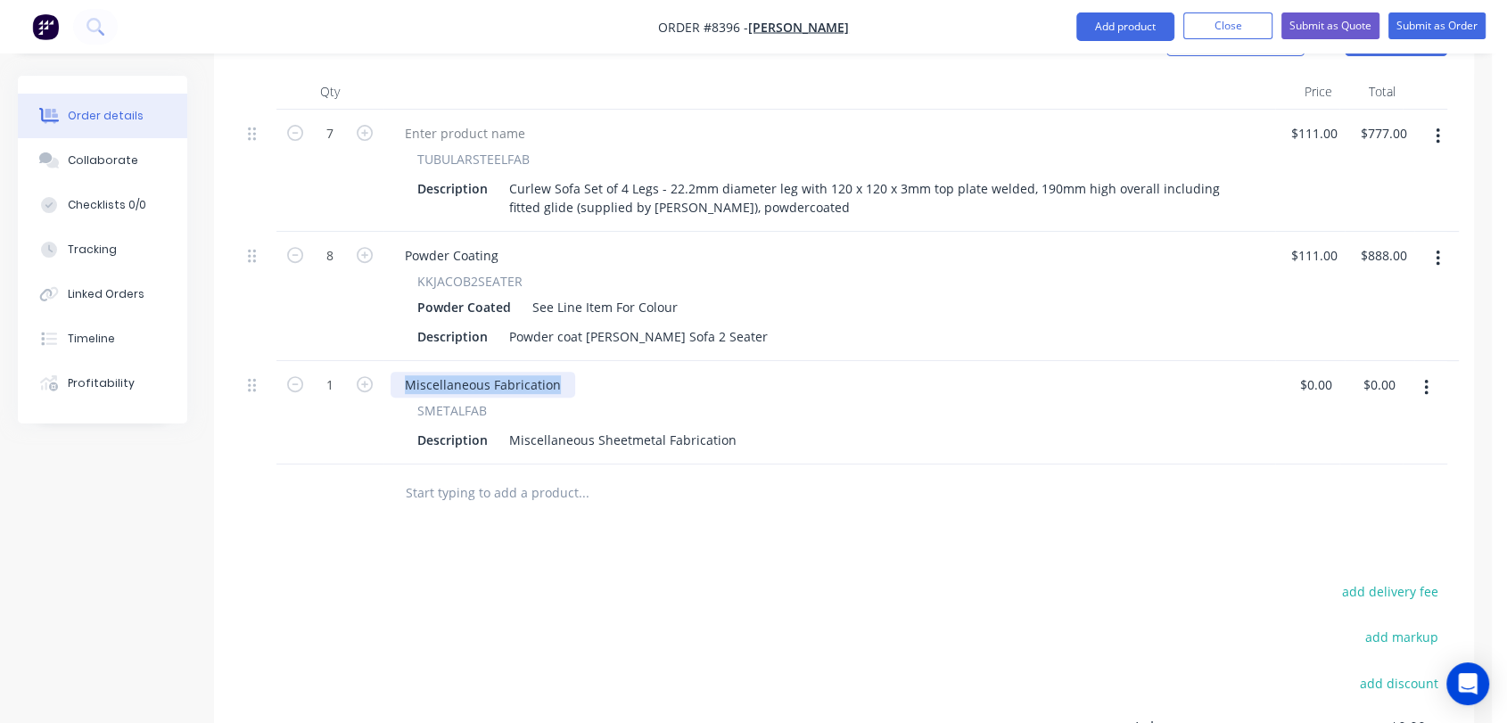
drag, startPoint x: 563, startPoint y: 304, endPoint x: 389, endPoint y: 283, distance: 175.2
click at [389, 283] on div "7 TUBULARSTEELFAB Description Curlew Sofa Set of 4 Legs - 22.2mm diameter leg w…" at bounding box center [844, 287] width 1207 height 355
click at [364, 376] on icon "button" at bounding box center [365, 384] width 16 height 16
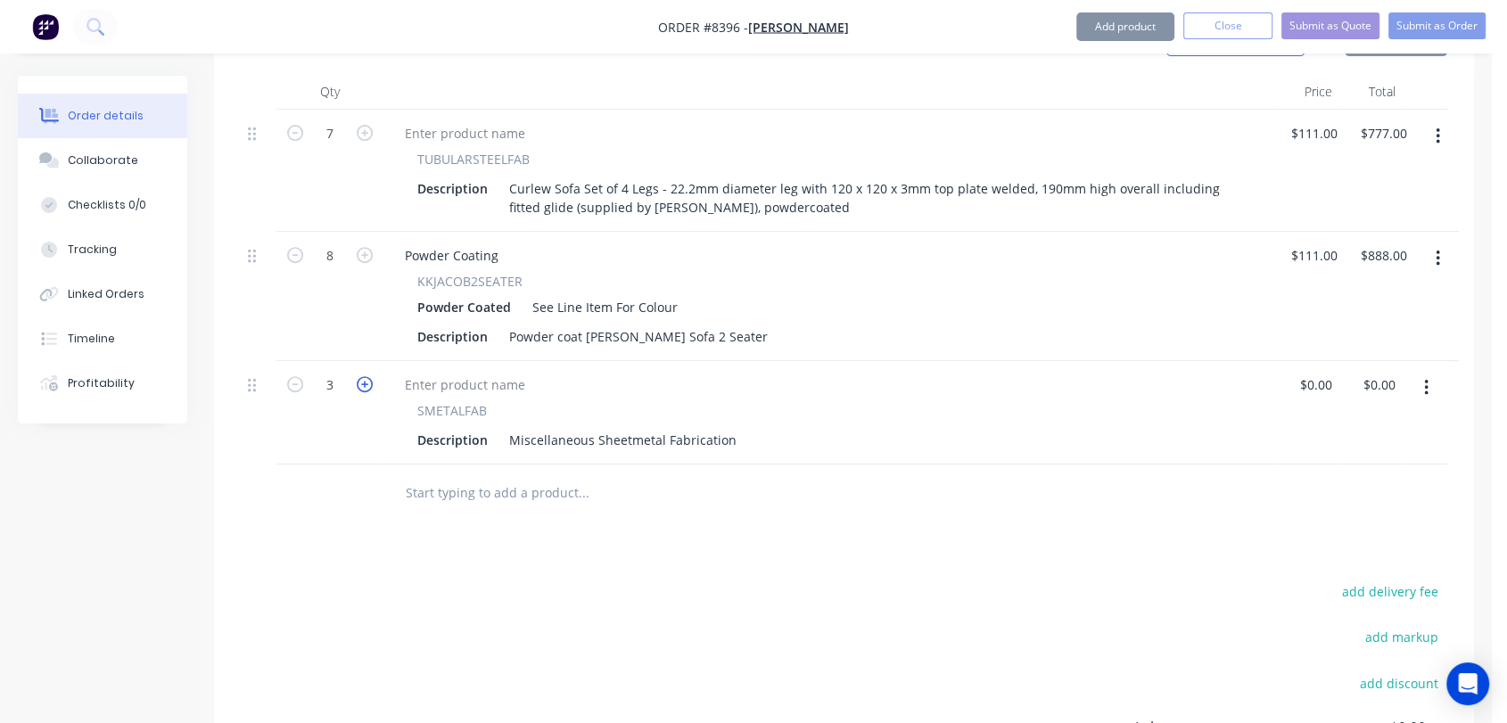
click at [364, 376] on icon "button" at bounding box center [365, 384] width 16 height 16
type input "4"
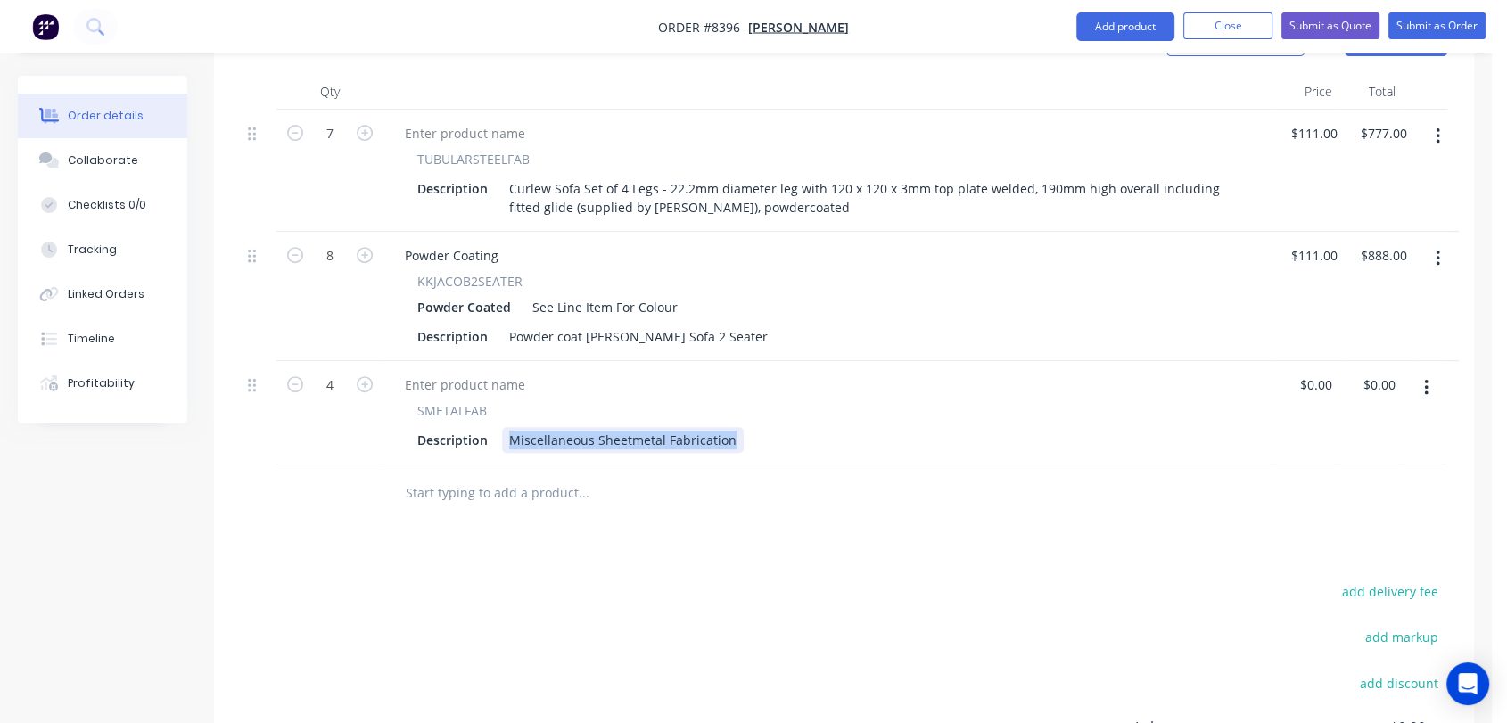
drag, startPoint x: 504, startPoint y: 362, endPoint x: 794, endPoint y: 351, distance: 290.0
click at [794, 427] on div "Description Miscellaneous Sheetmetal Fabrication" at bounding box center [825, 440] width 831 height 26
paste div
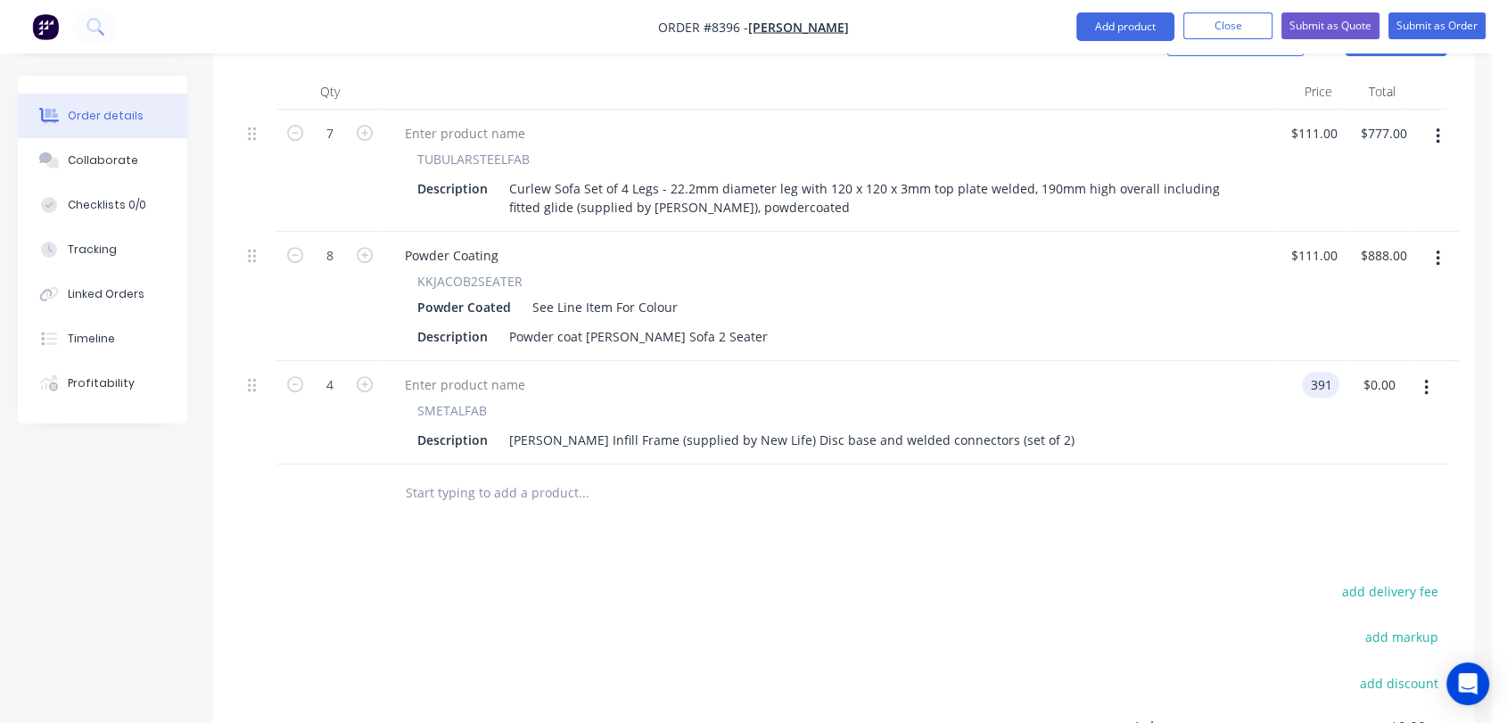
type input "$391.00"
type input "$1,564.00"
click at [474, 475] on input "text" at bounding box center [583, 493] width 357 height 36
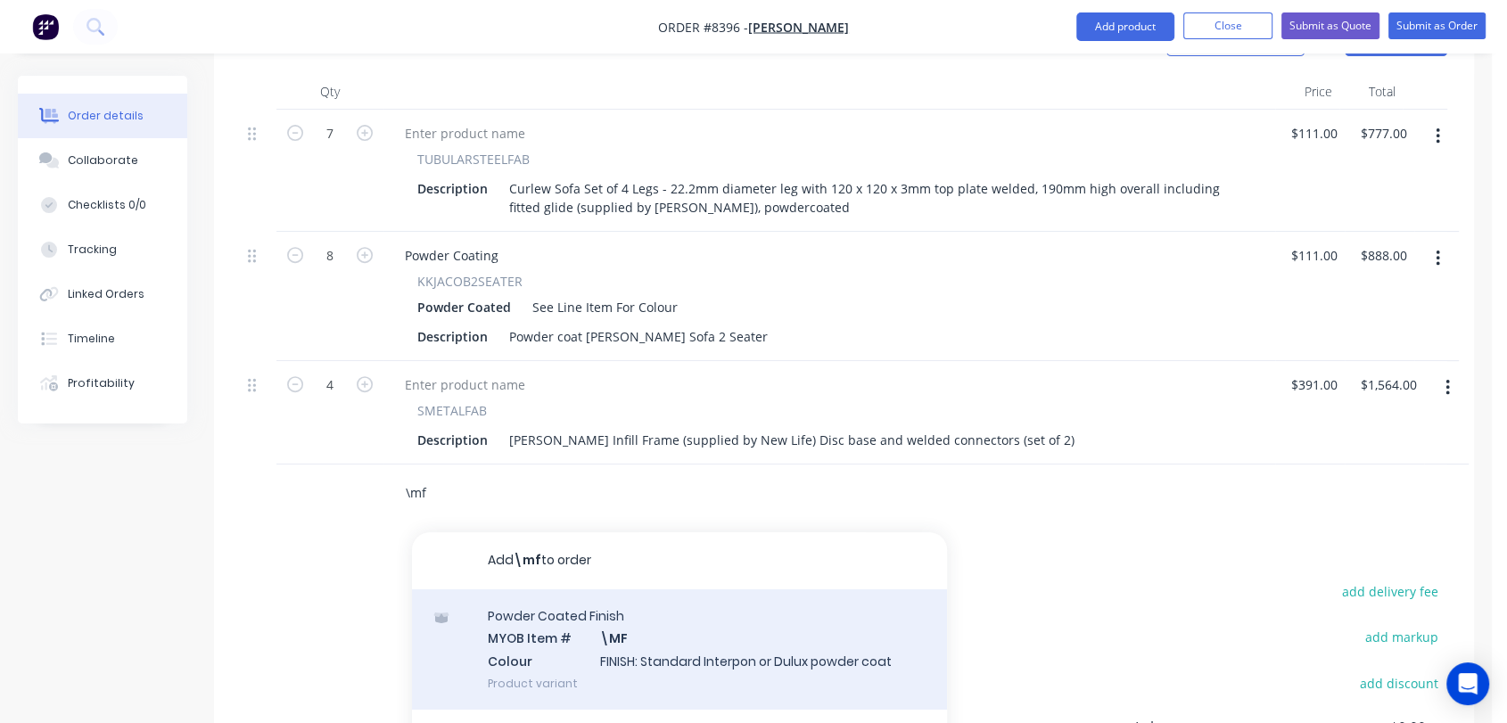
type input "\mf"
click at [573, 590] on div "Powder Coated Finish MYOB Item # \MF Colour FINISH: Standard Interpon or Dulux …" at bounding box center [679, 650] width 535 height 120
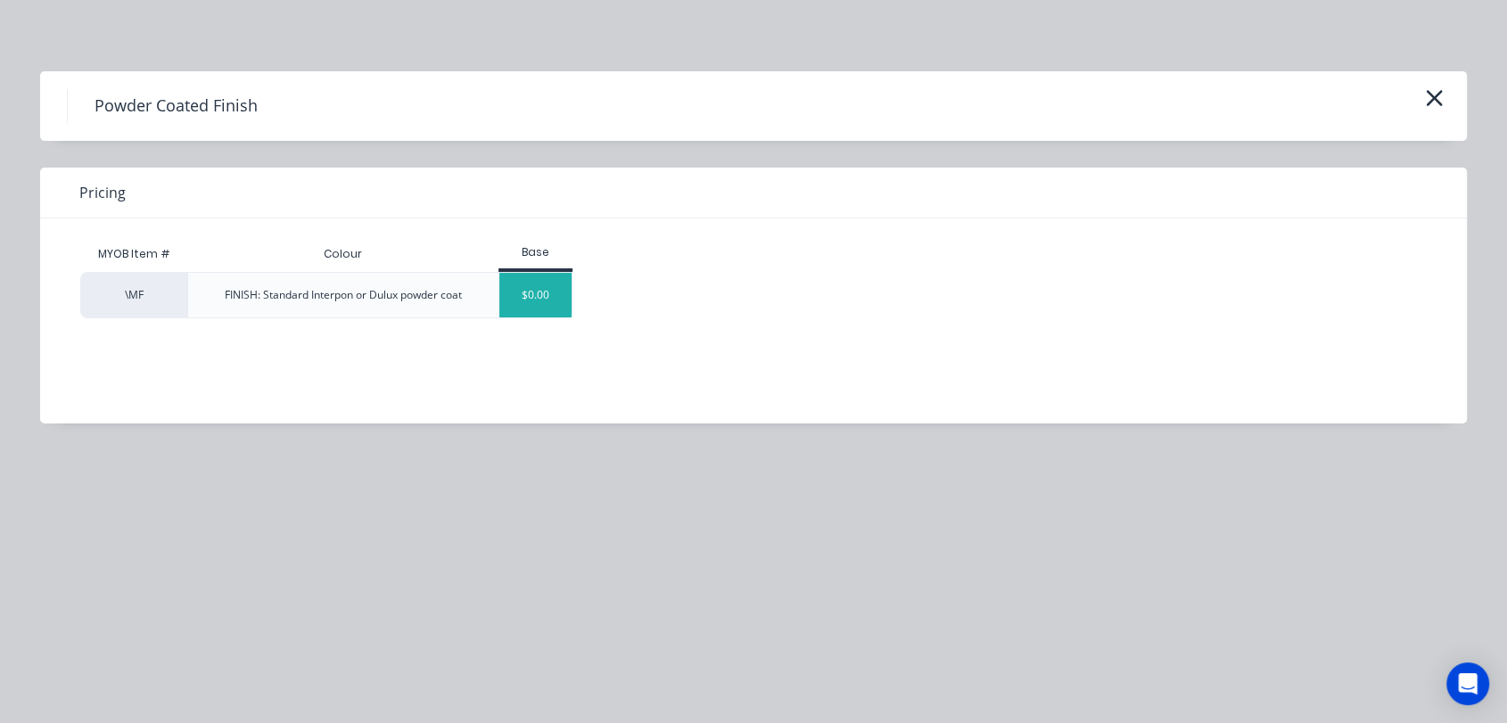
click at [525, 279] on div "$0.00" at bounding box center [535, 295] width 72 height 45
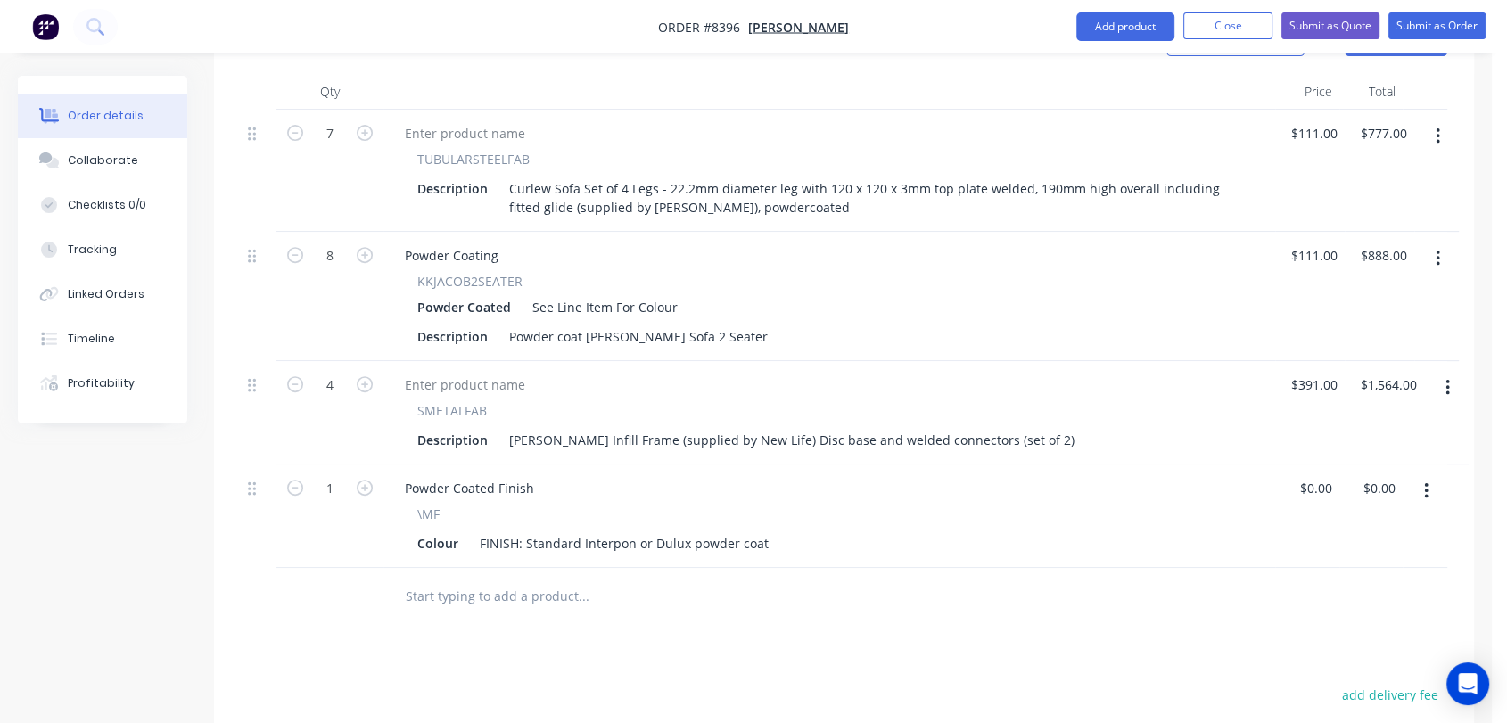
click at [473, 579] on input "text" at bounding box center [583, 597] width 357 height 36
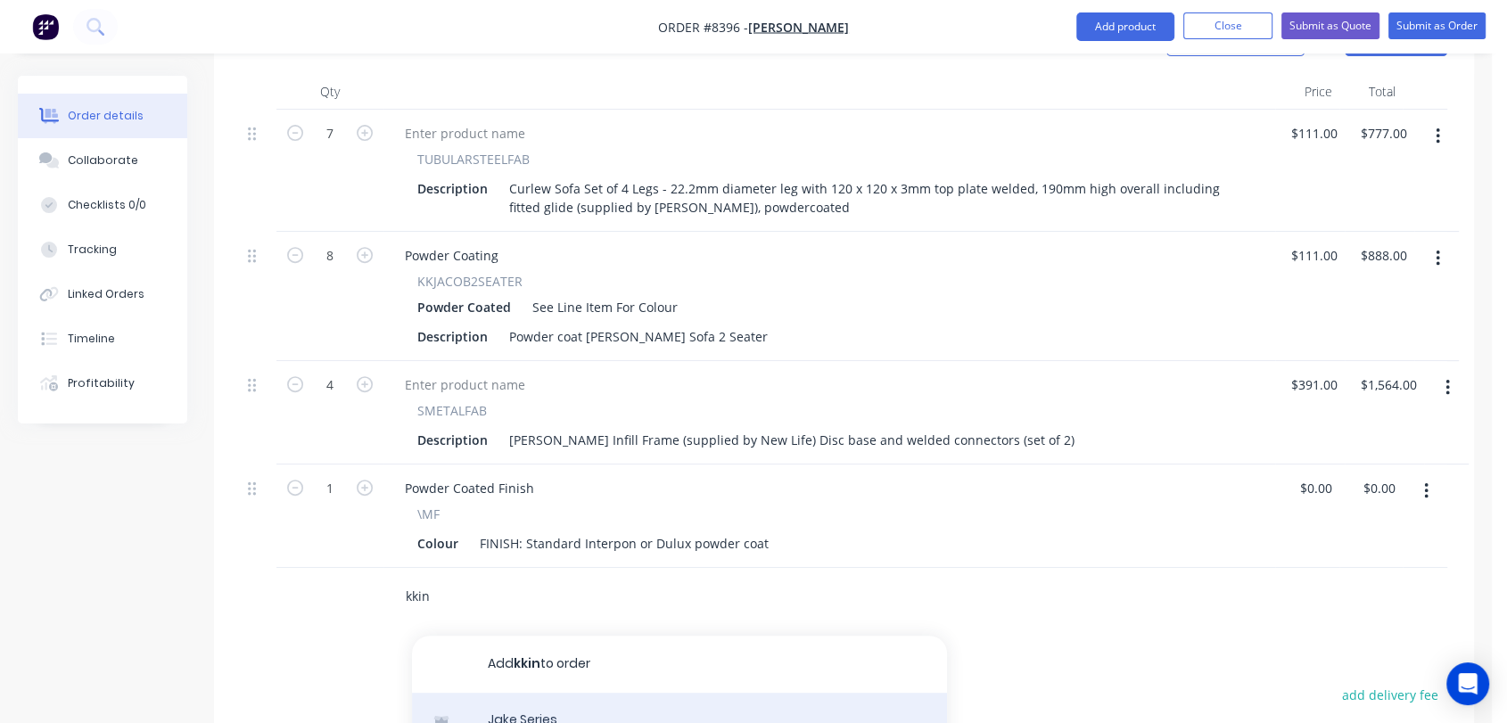
type input "kkin"
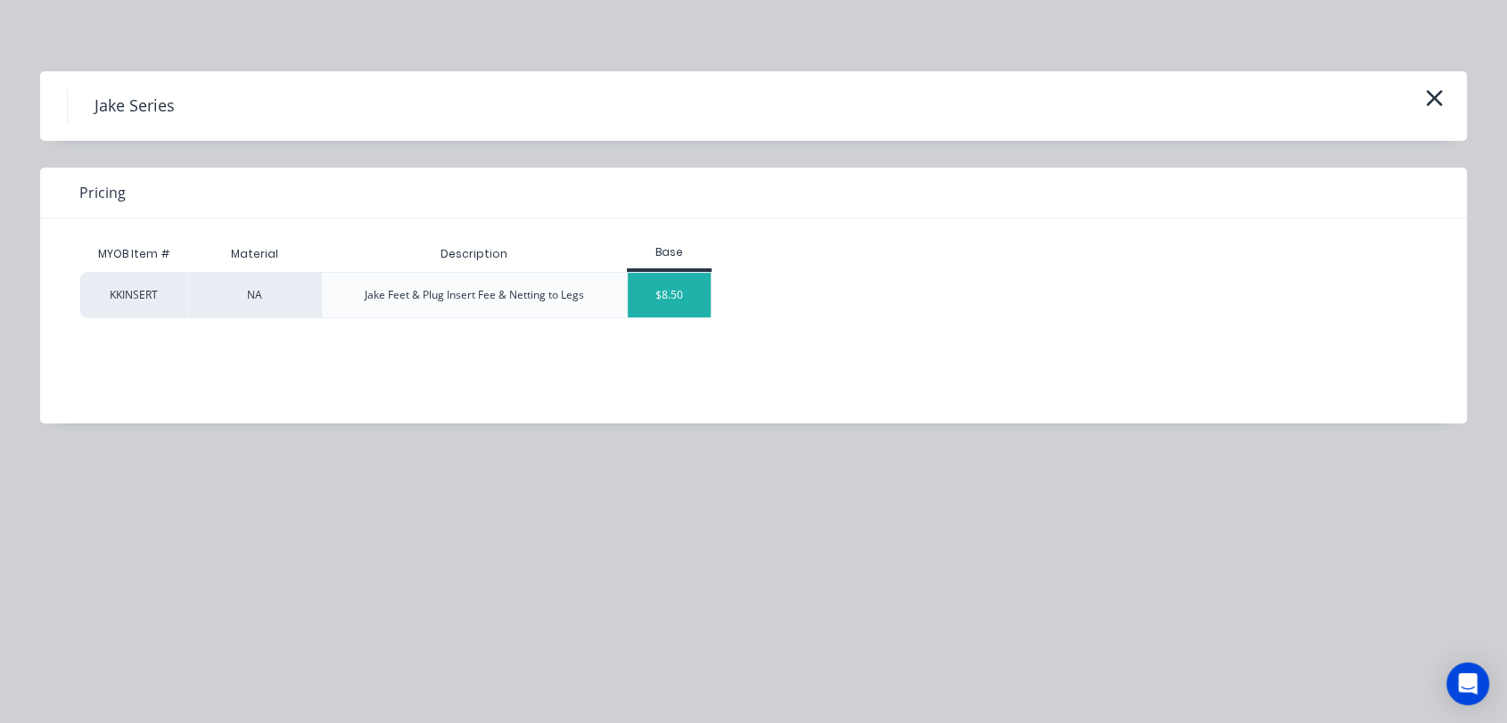
click at [666, 306] on div "$8.50" at bounding box center [670, 295] width 84 height 45
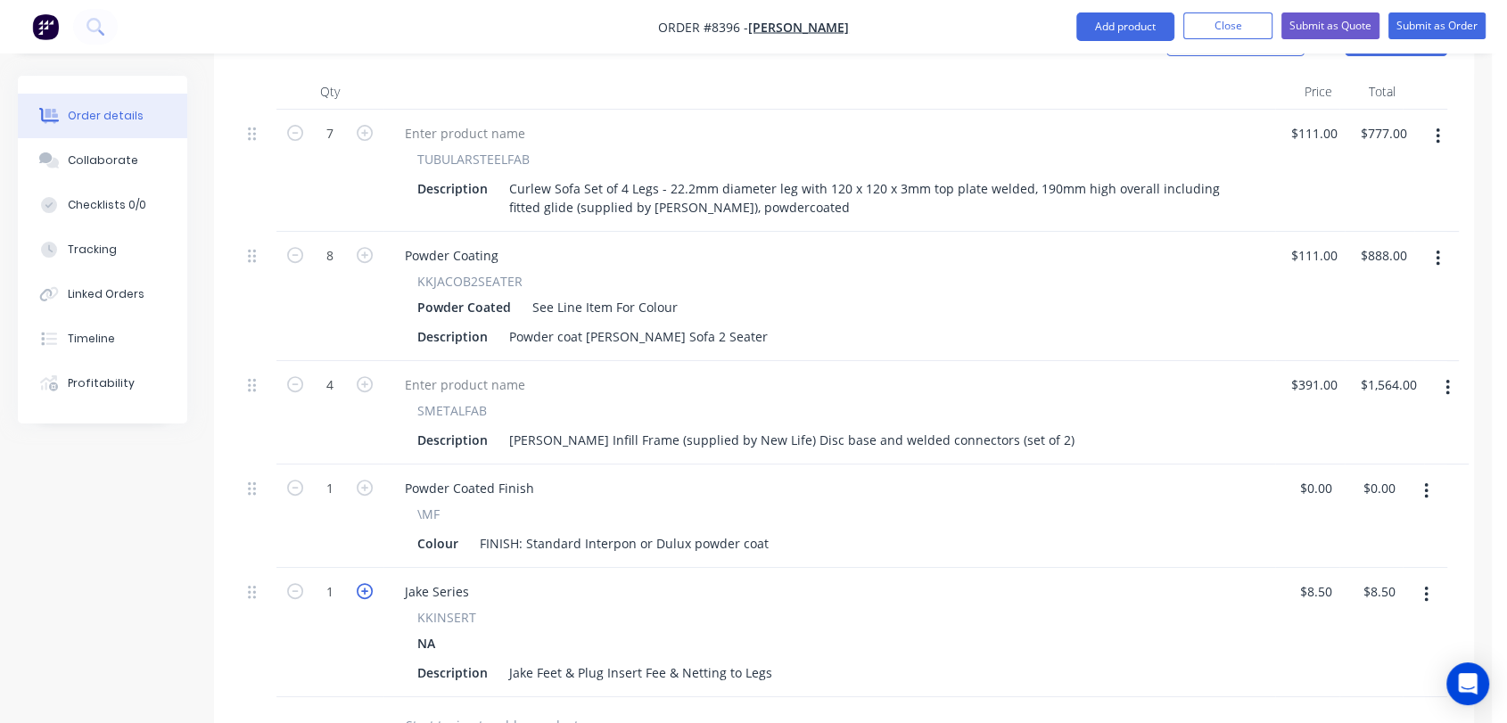
click at [359, 583] on icon "button" at bounding box center [365, 591] width 16 height 16
type input "2"
type input "$17.00"
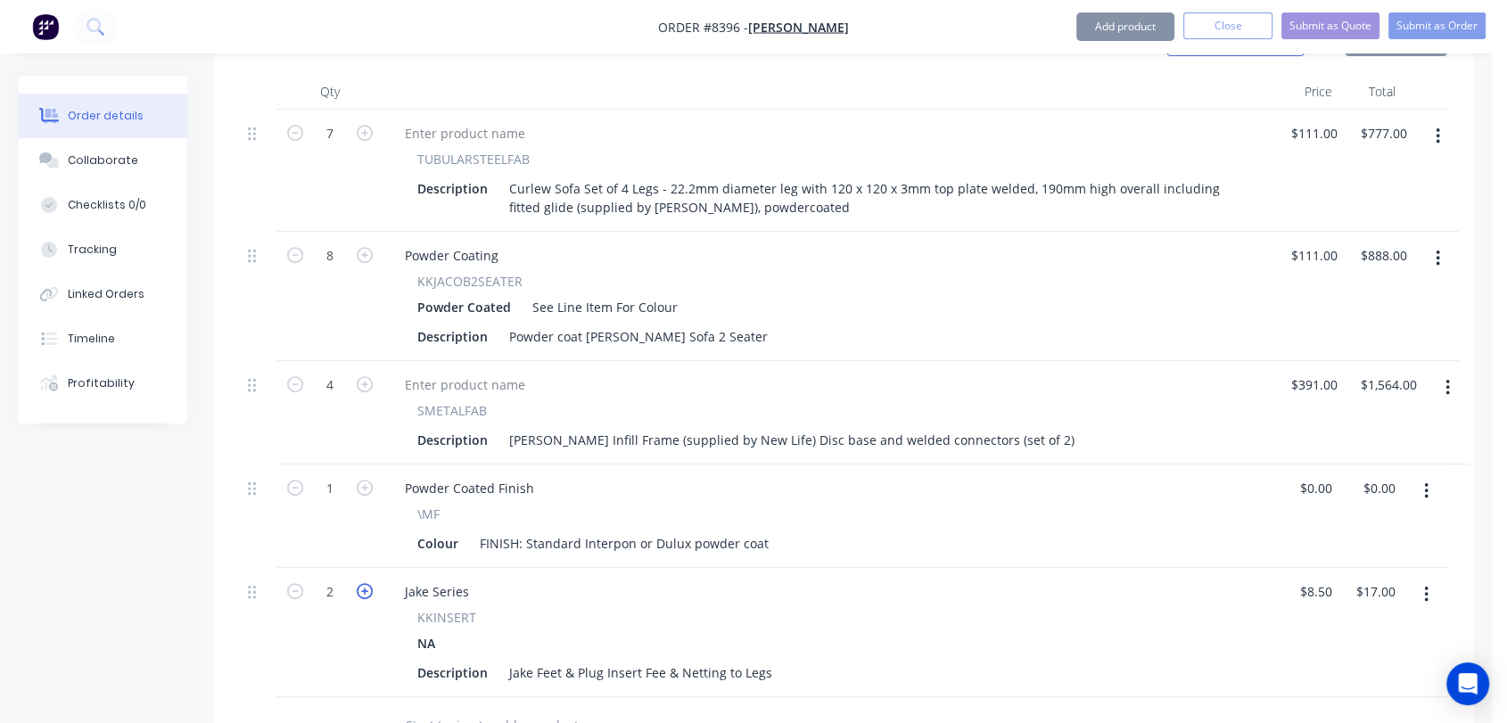
click at [359, 583] on icon "button" at bounding box center [365, 591] width 16 height 16
type input "3"
type input "$25.50"
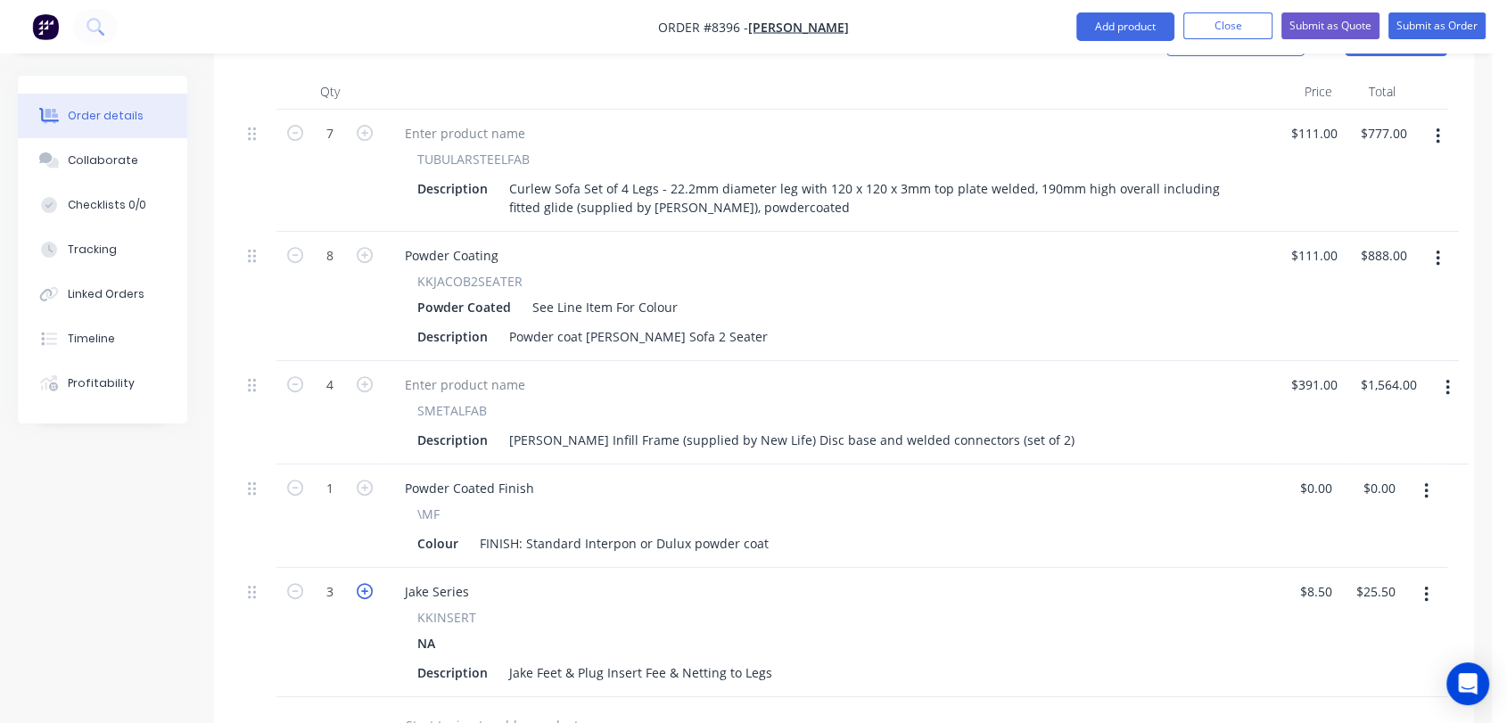
click at [359, 583] on icon "button" at bounding box center [365, 591] width 16 height 16
type input "4"
type input "$34.00"
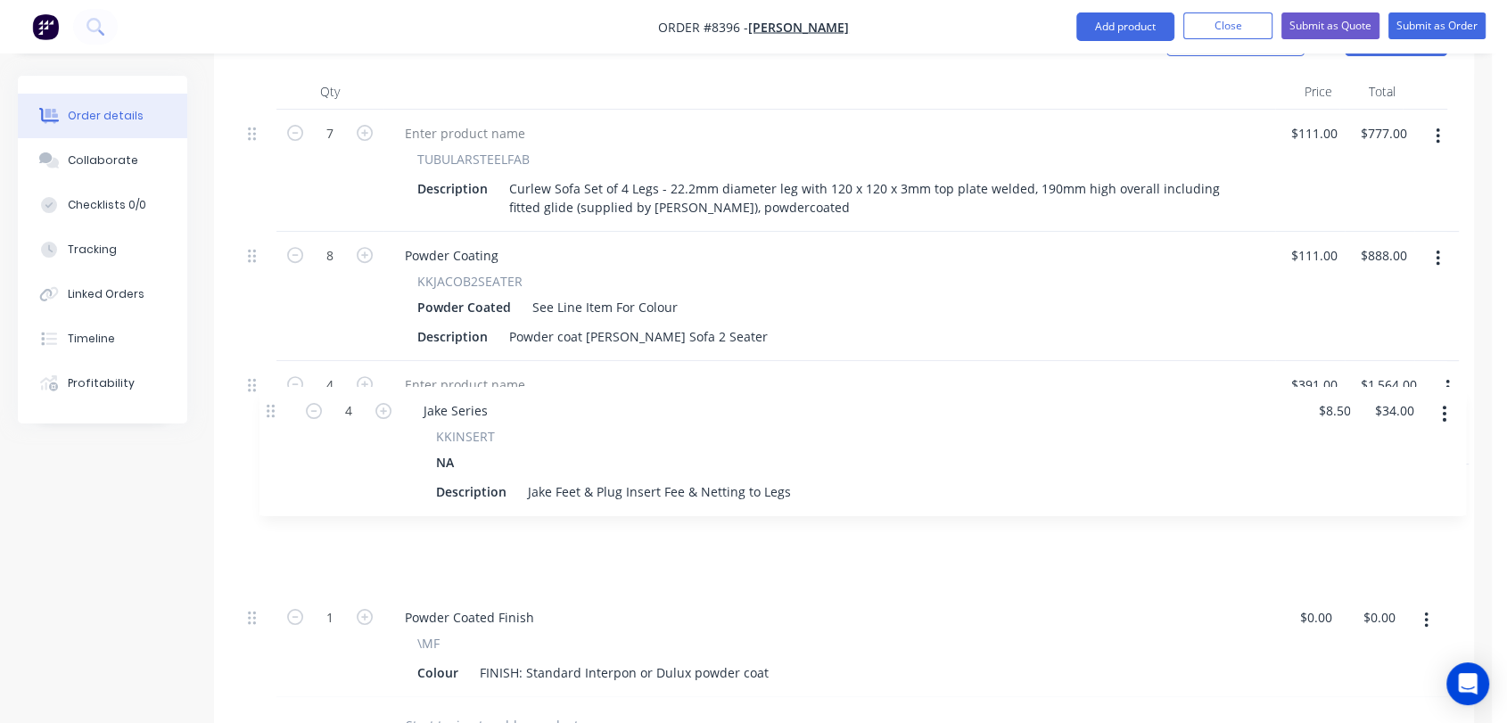
drag, startPoint x: 256, startPoint y: 515, endPoint x: 278, endPoint y: 400, distance: 117.2
click at [278, 400] on div "7 TUBULARSTEELFAB Description Curlew Sofa Set of 4 Legs - 22.2mm diameter leg w…" at bounding box center [844, 404] width 1207 height 588
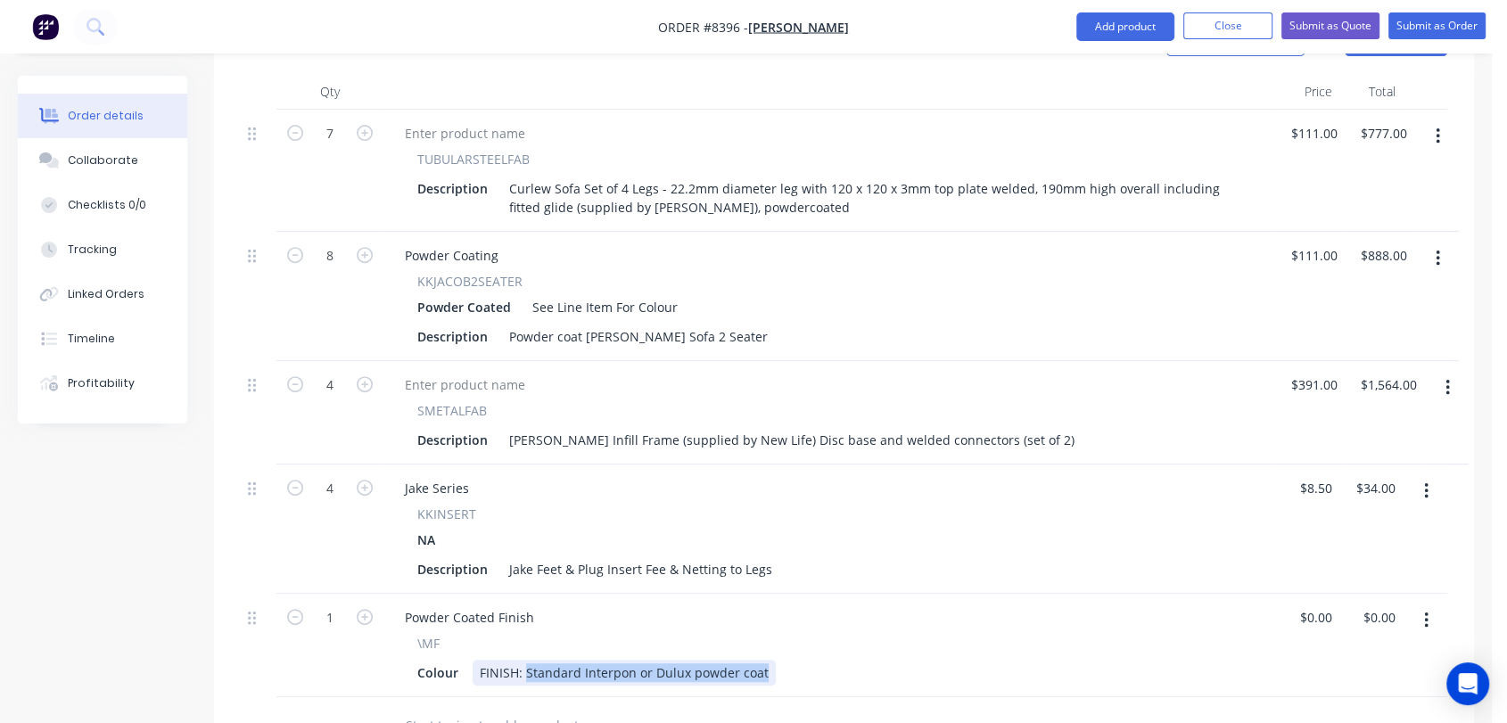
drag, startPoint x: 523, startPoint y: 594, endPoint x: 887, endPoint y: 612, distance: 365.2
click at [887, 612] on div "Powder Coated Finish \MF Colour FINISH: Standard Interpon or Dulux powder coat" at bounding box center [829, 645] width 892 height 103
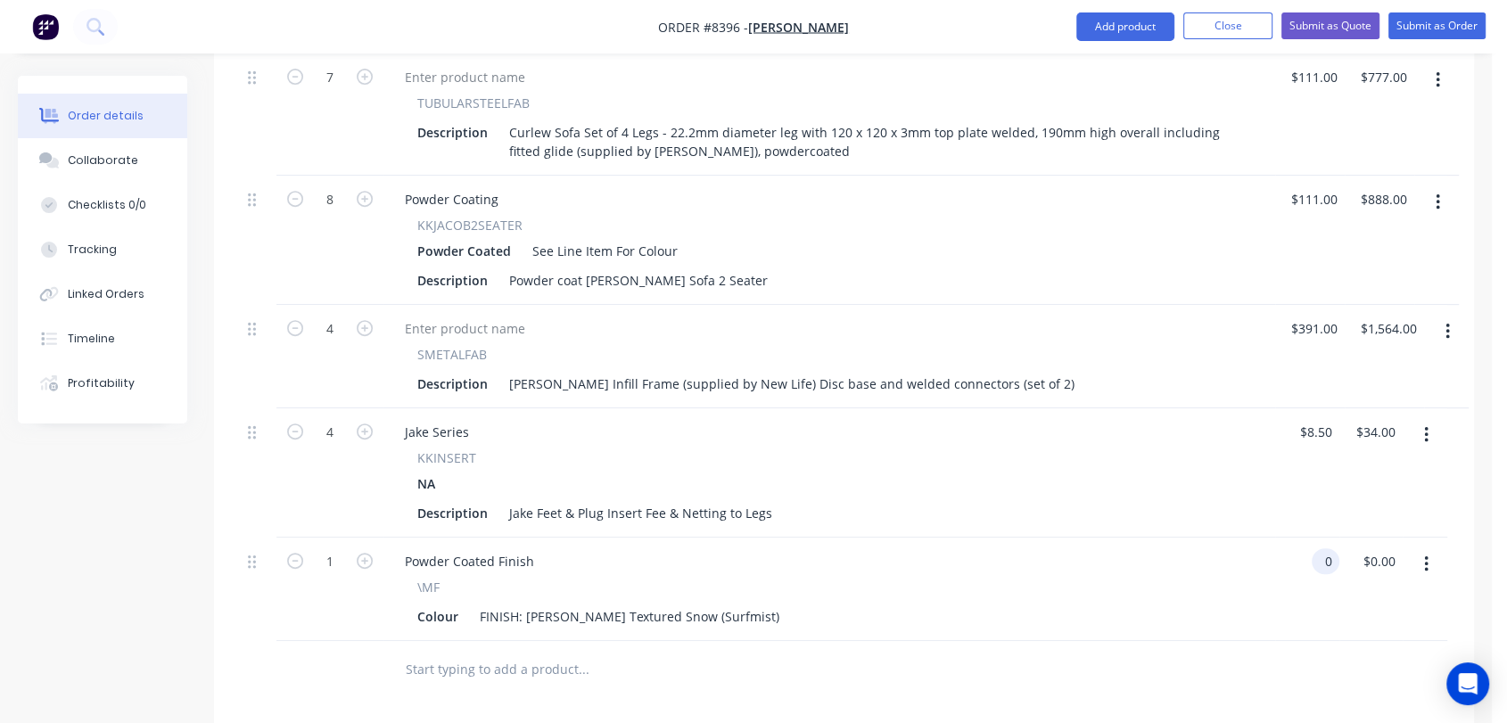
scroll to position [792, 0]
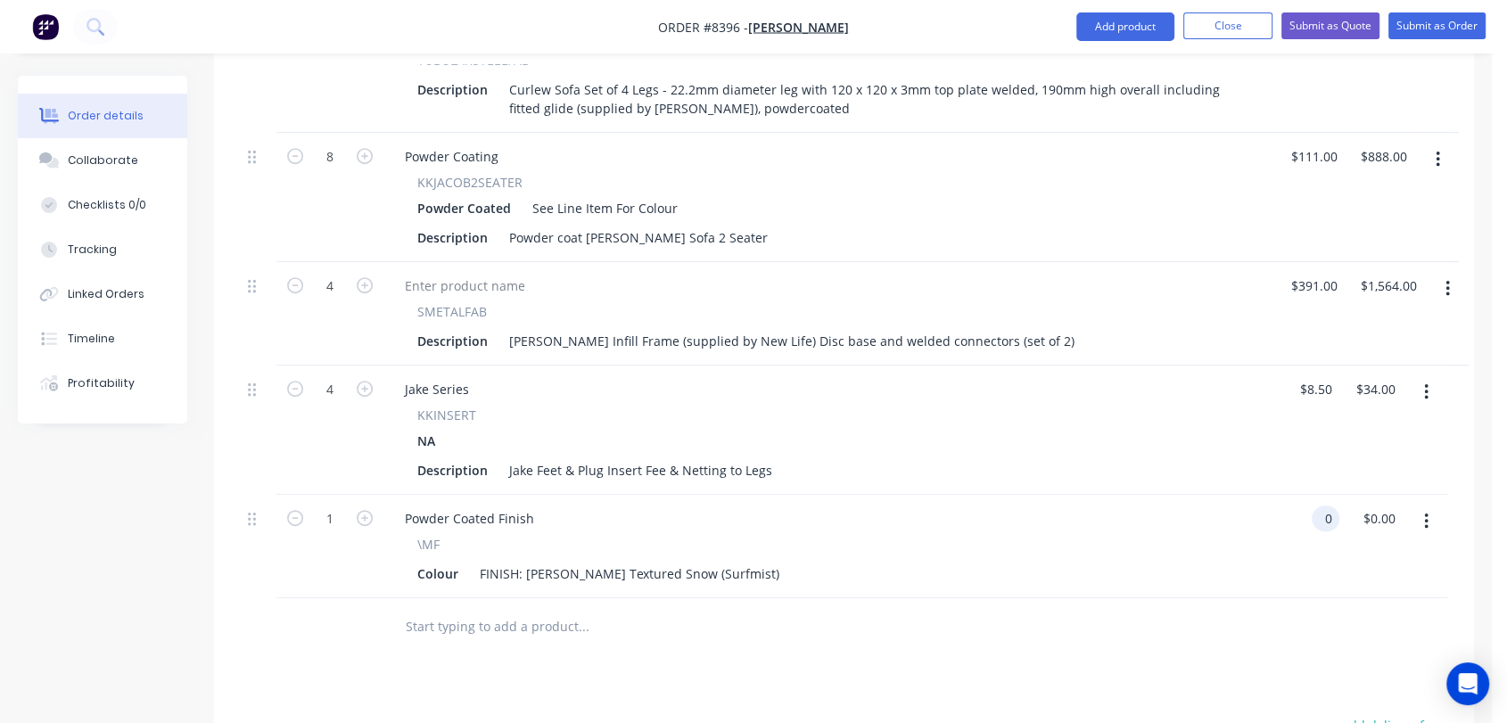
type input "$0.00"
click at [508, 609] on input "text" at bounding box center [583, 627] width 357 height 36
type input "notc"
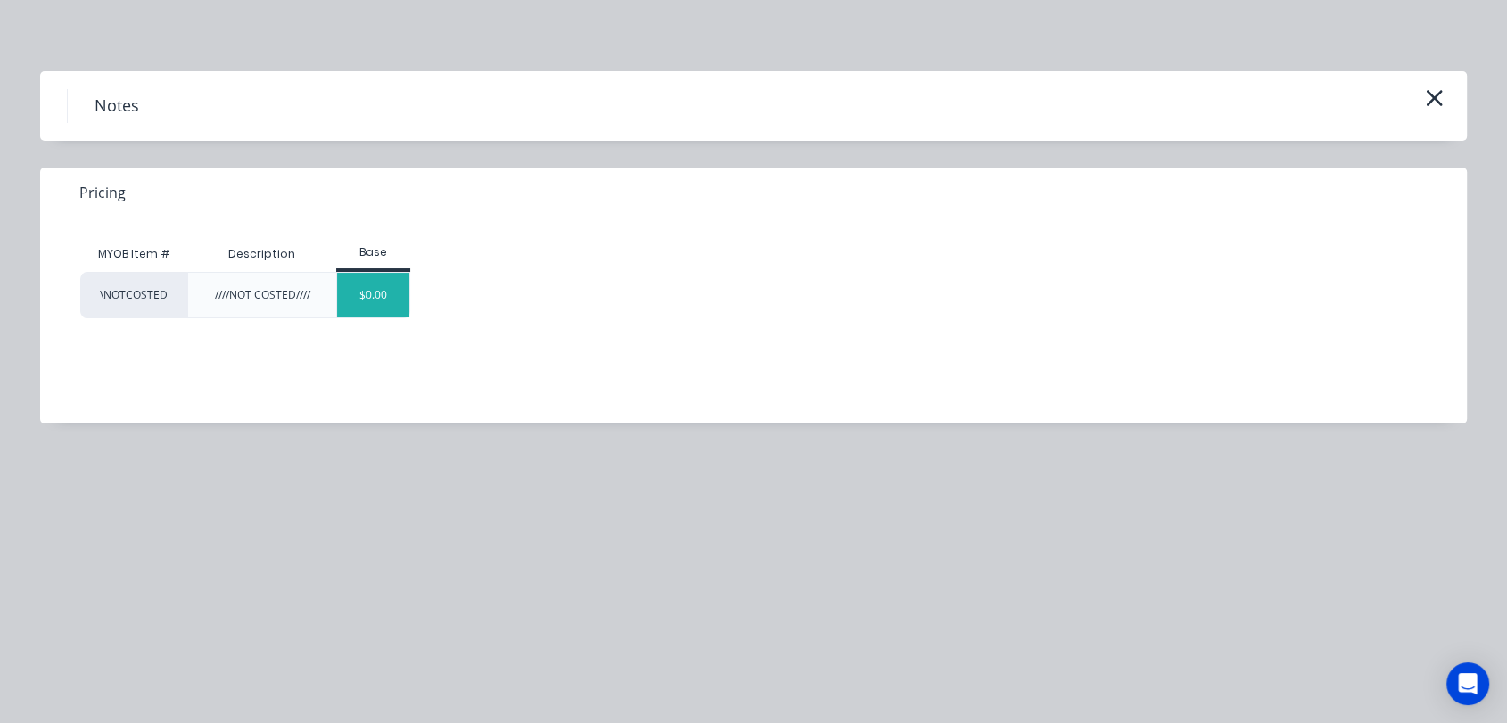
click at [378, 292] on div "$0.00" at bounding box center [373, 295] width 72 height 45
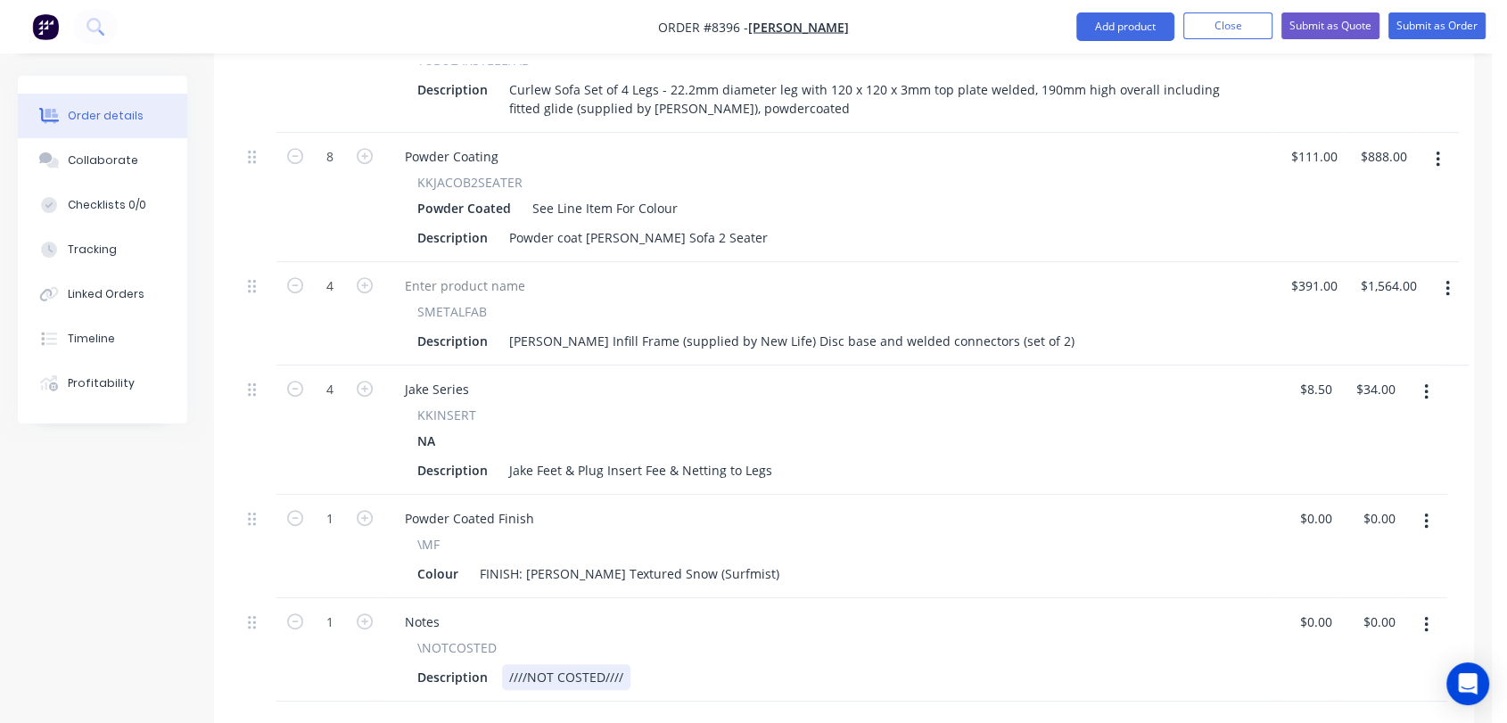
click at [621, 664] on div "////NOT COSTED////" at bounding box center [566, 677] width 128 height 26
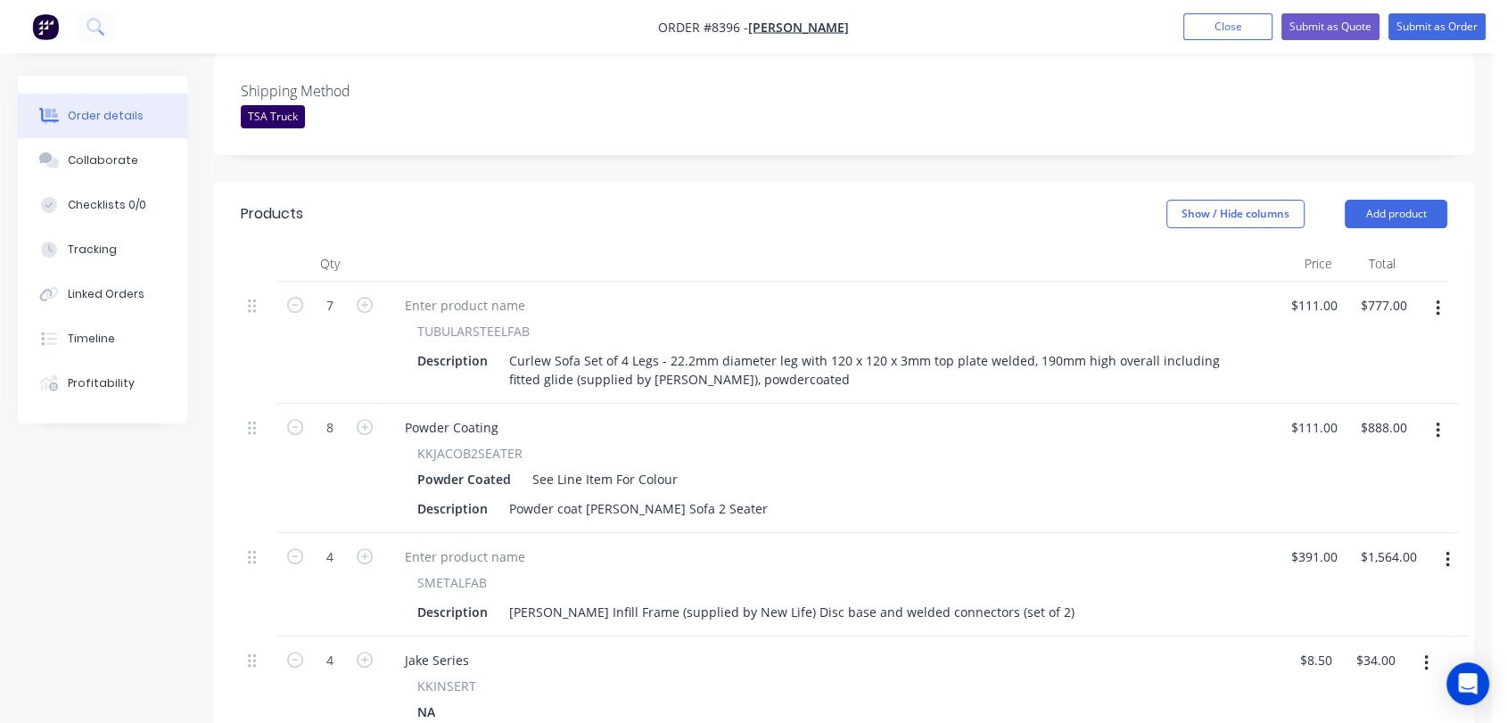
scroll to position [474, 0]
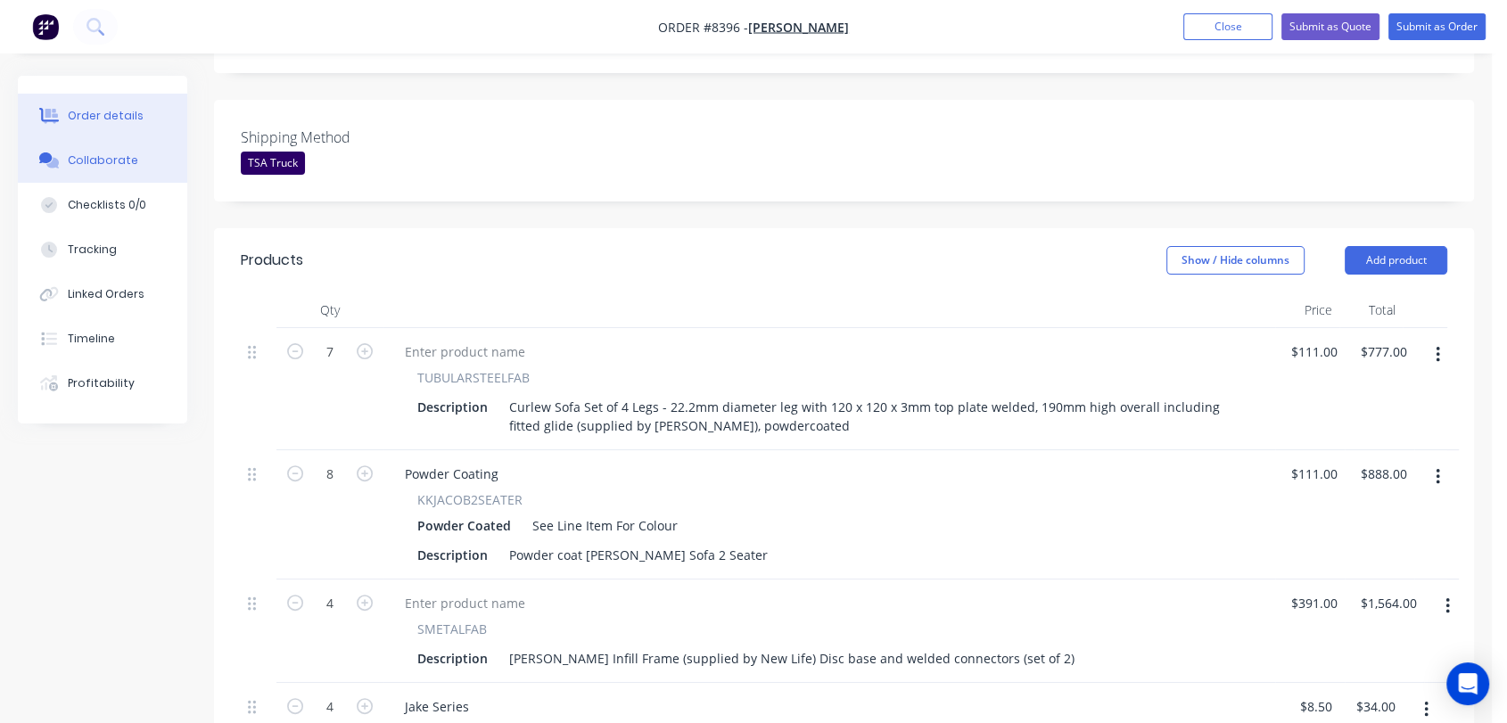
type input "$0.00"
click at [119, 155] on div "Collaborate" at bounding box center [103, 161] width 70 height 16
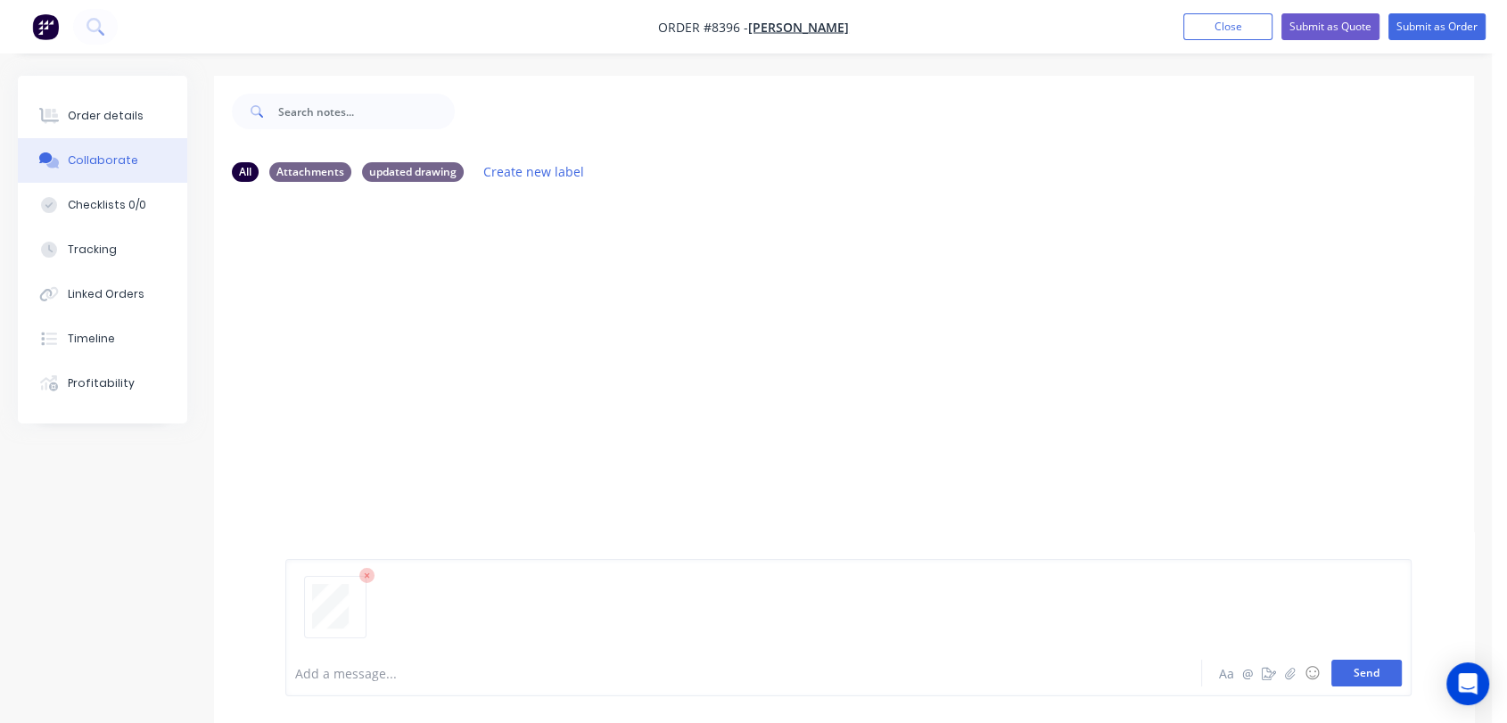
click at [1368, 673] on button "Send" at bounding box center [1367, 673] width 70 height 27
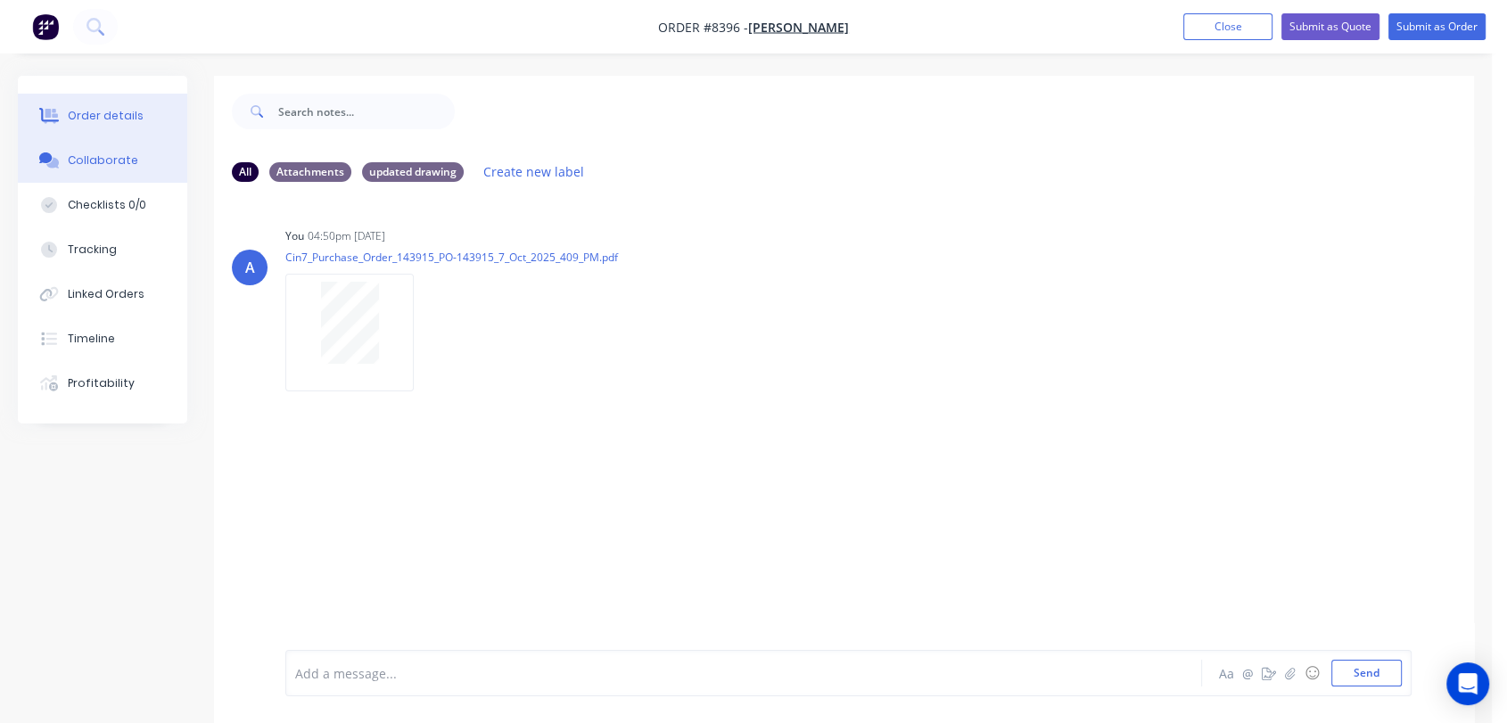
click at [89, 108] on div "Order details" at bounding box center [106, 116] width 76 height 16
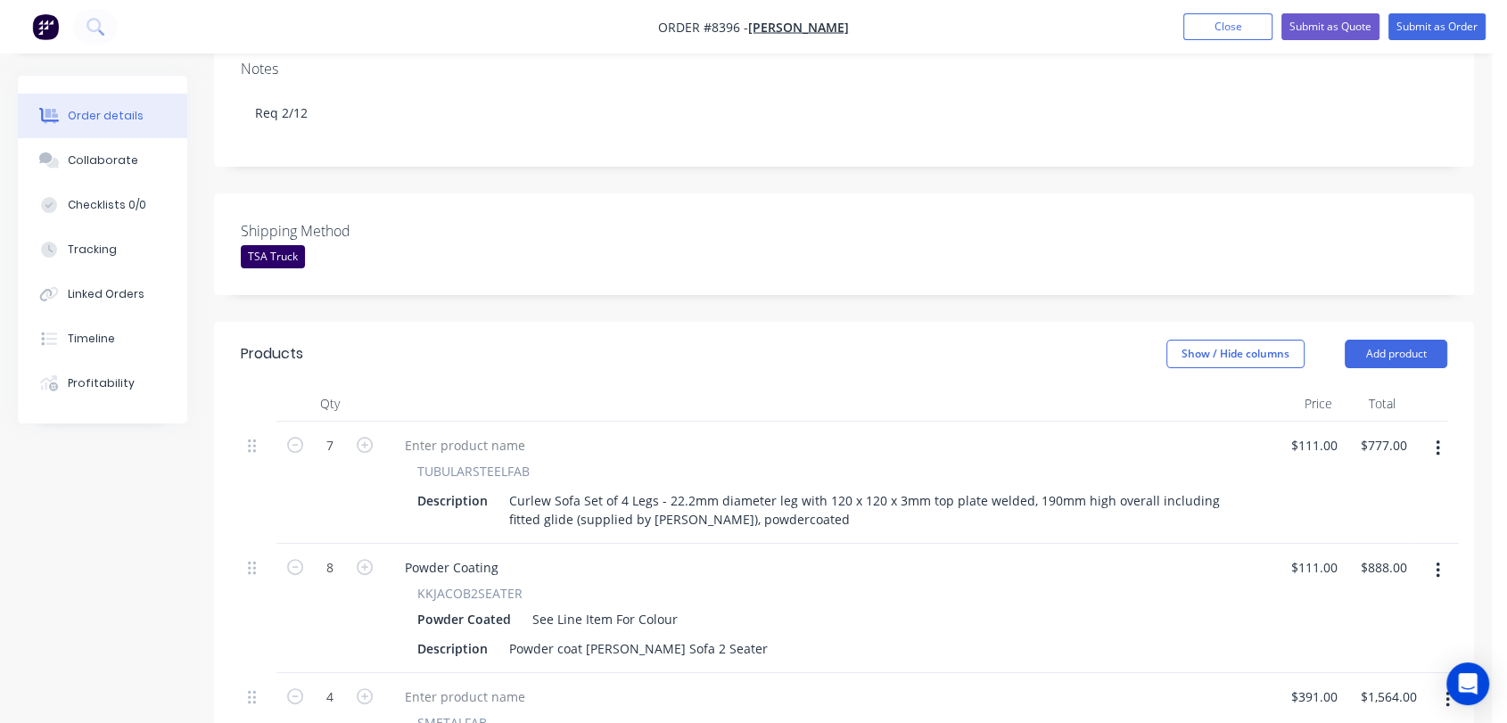
scroll to position [297, 0]
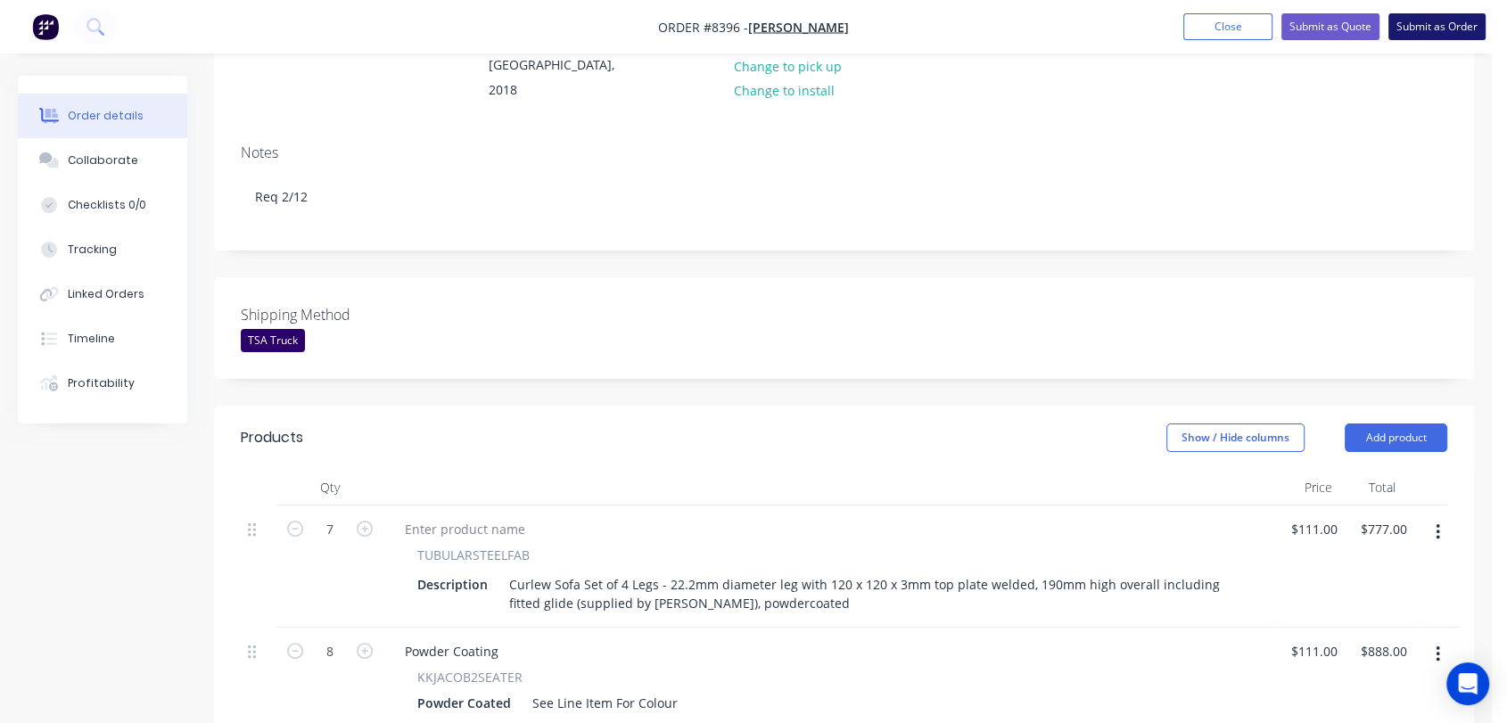
click at [1471, 34] on button "Submit as Order" at bounding box center [1437, 26] width 97 height 27
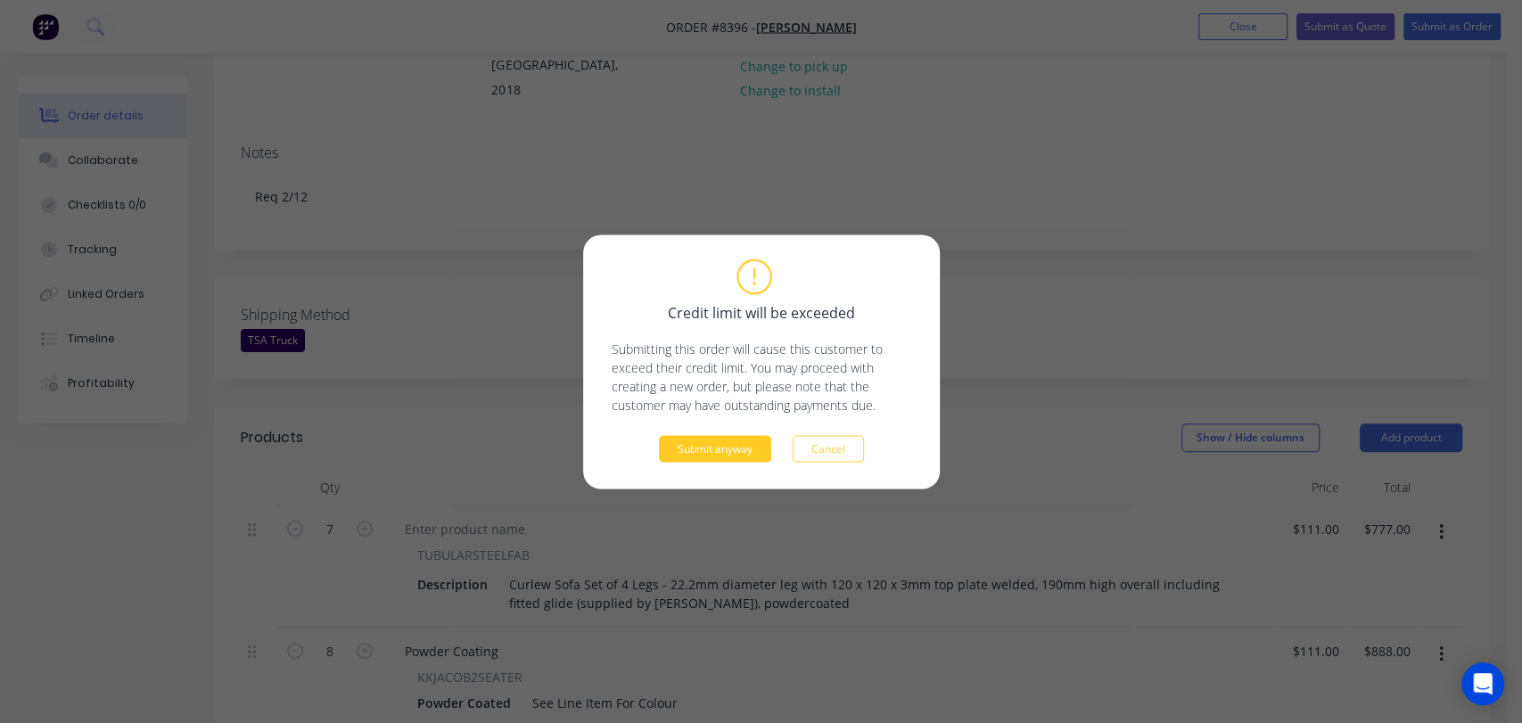
click at [694, 446] on button "Submit anyway" at bounding box center [715, 448] width 112 height 27
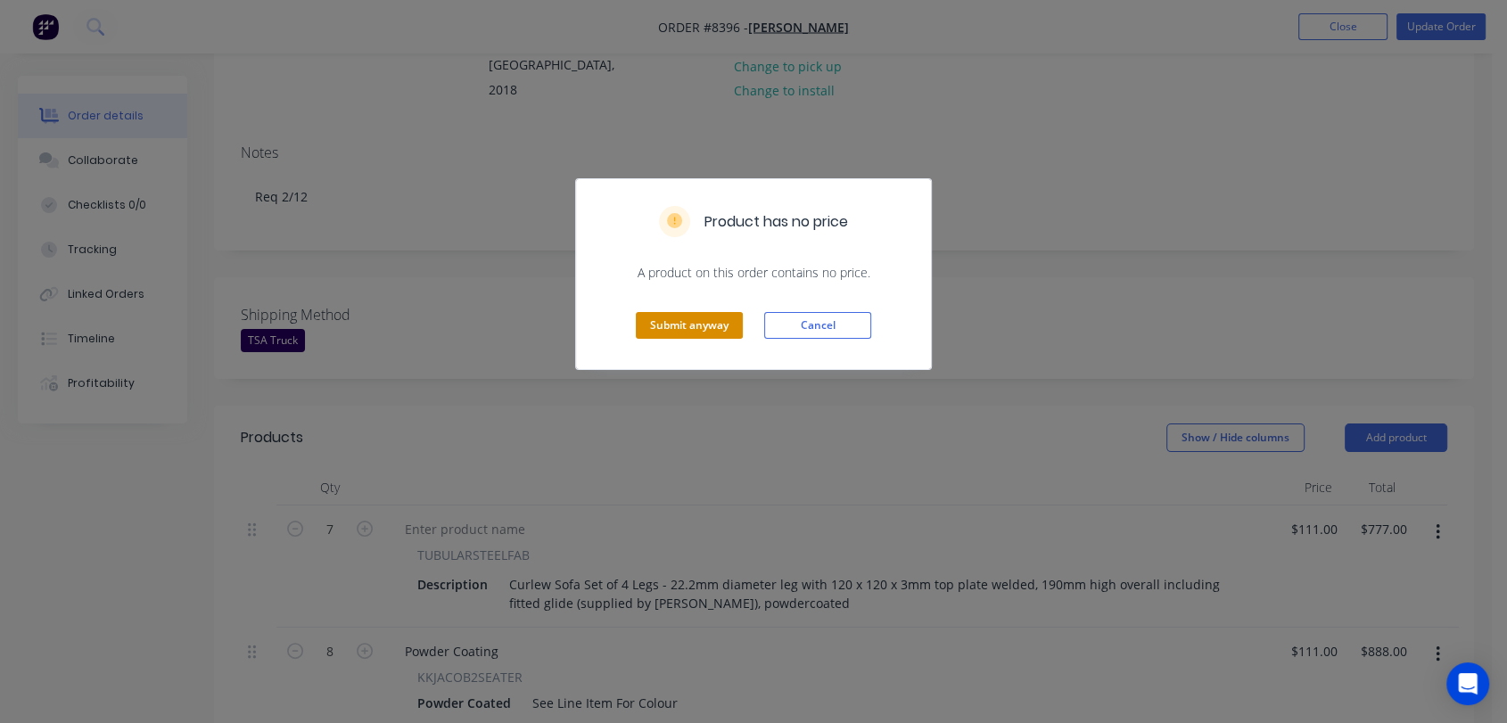
click at [712, 319] on button "Submit anyway" at bounding box center [689, 325] width 107 height 27
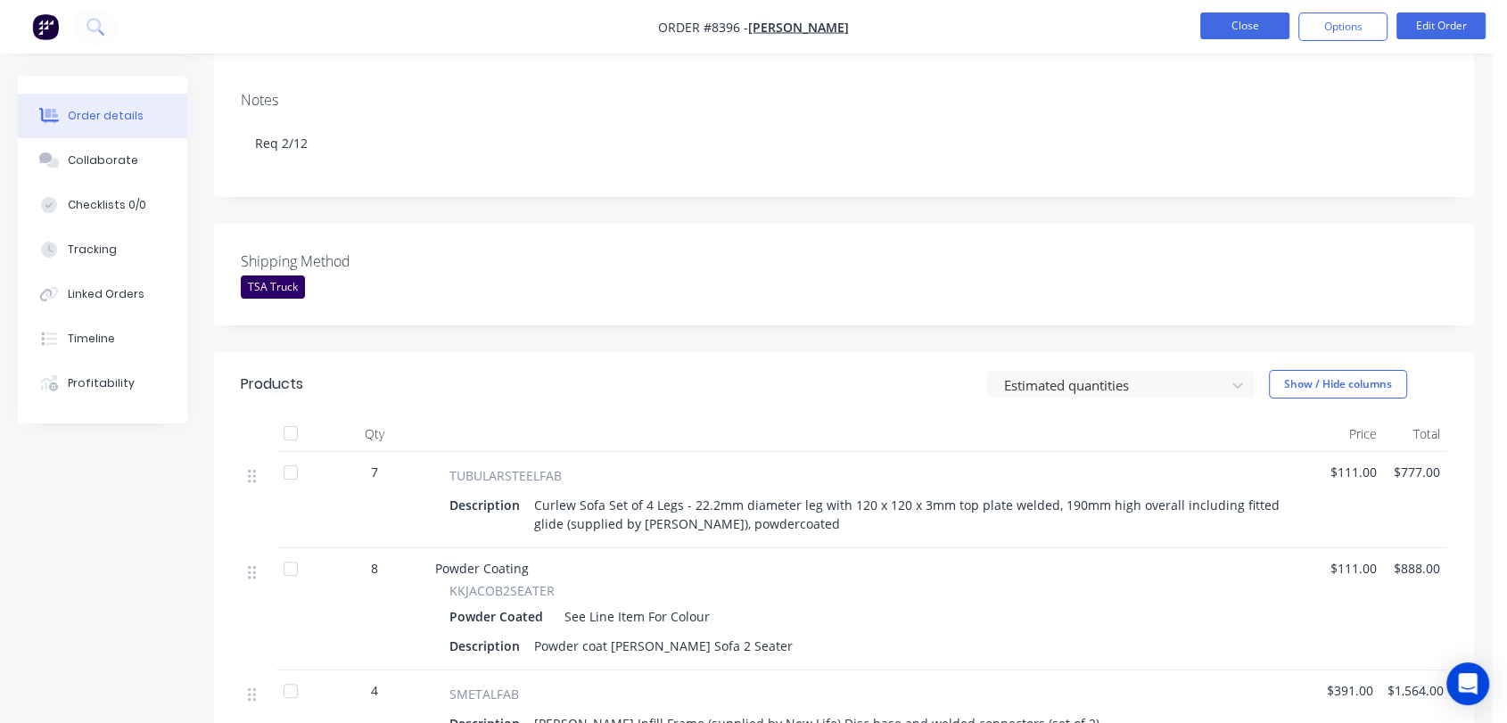
click at [1248, 14] on button "Close" at bounding box center [1244, 25] width 89 height 27
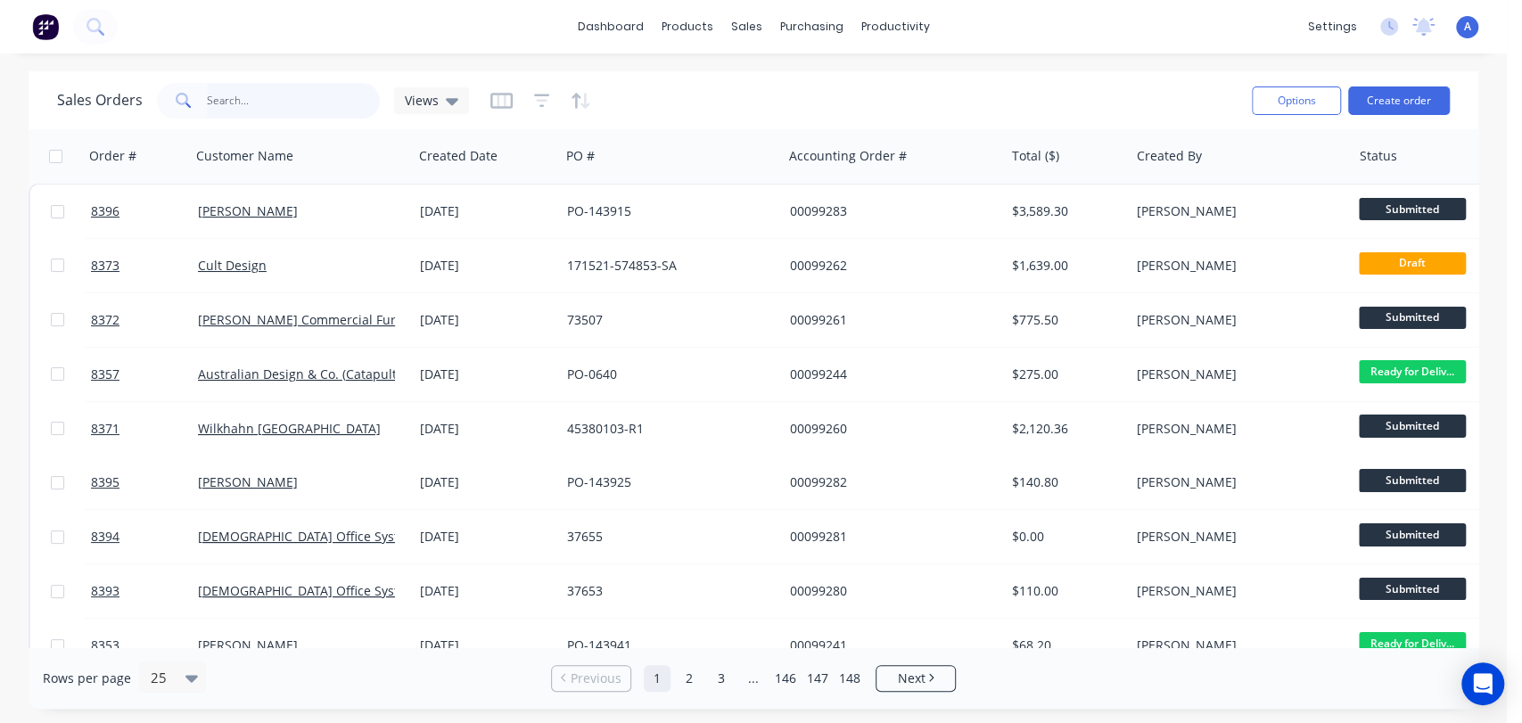
click at [263, 95] on input "text" at bounding box center [294, 101] width 174 height 36
type input "99271"
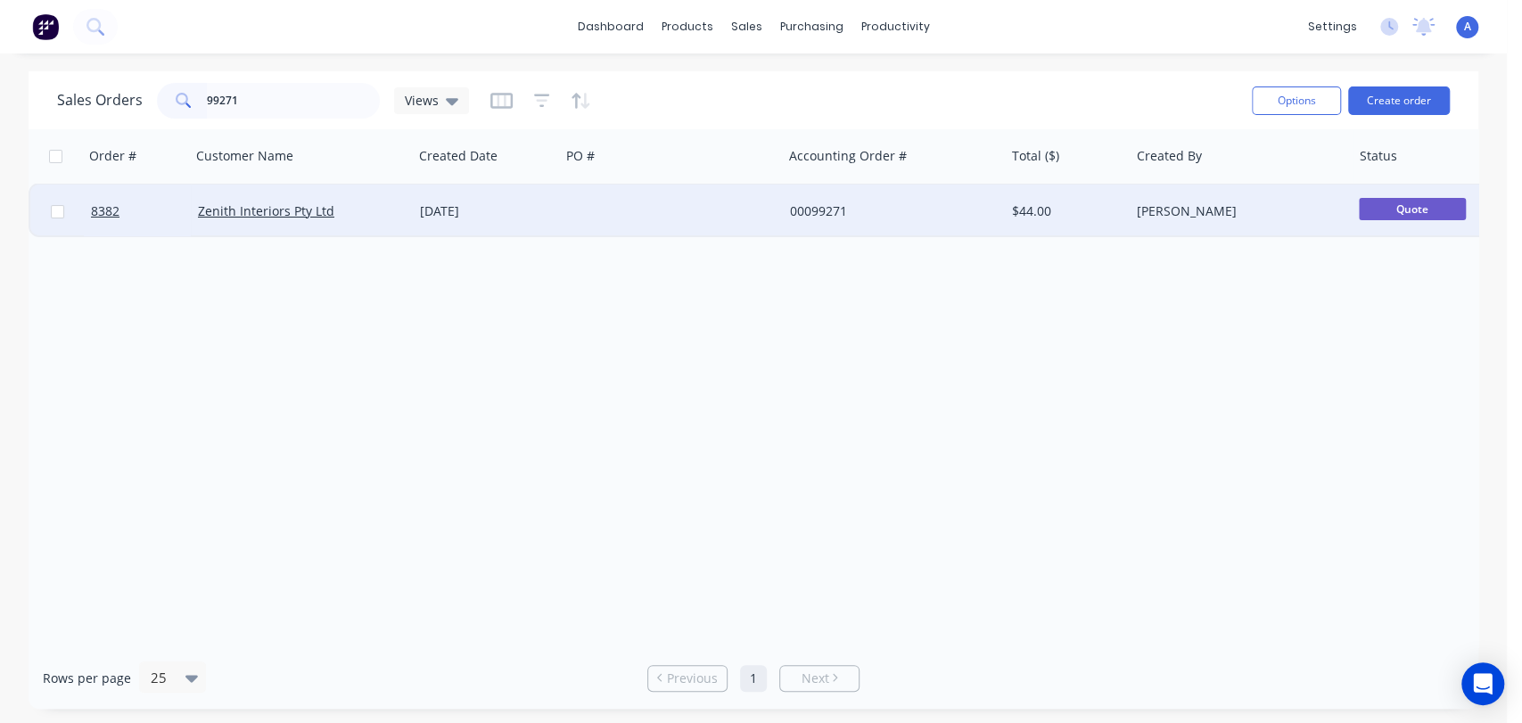
click at [682, 210] on div at bounding box center [671, 212] width 222 height 54
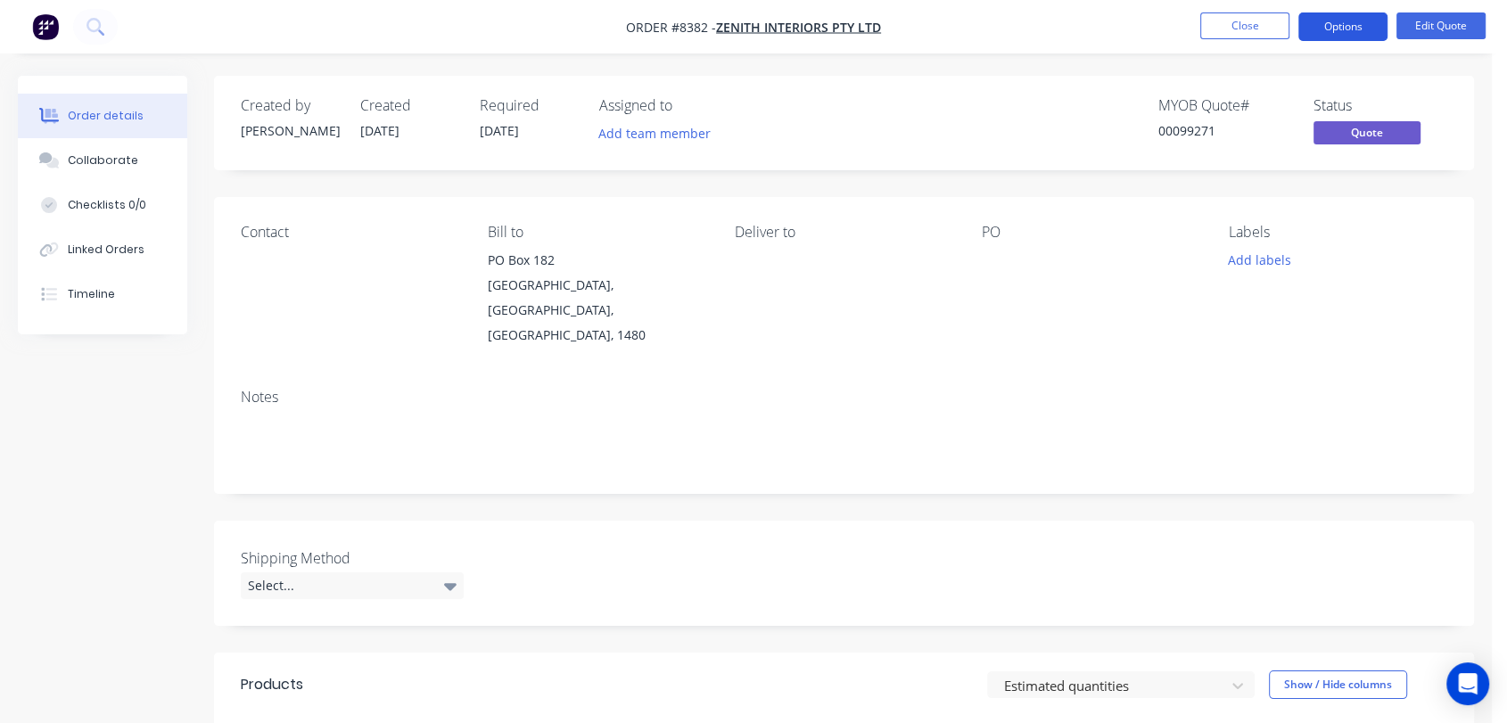
click at [1356, 29] on button "Options" at bounding box center [1343, 26] width 89 height 29
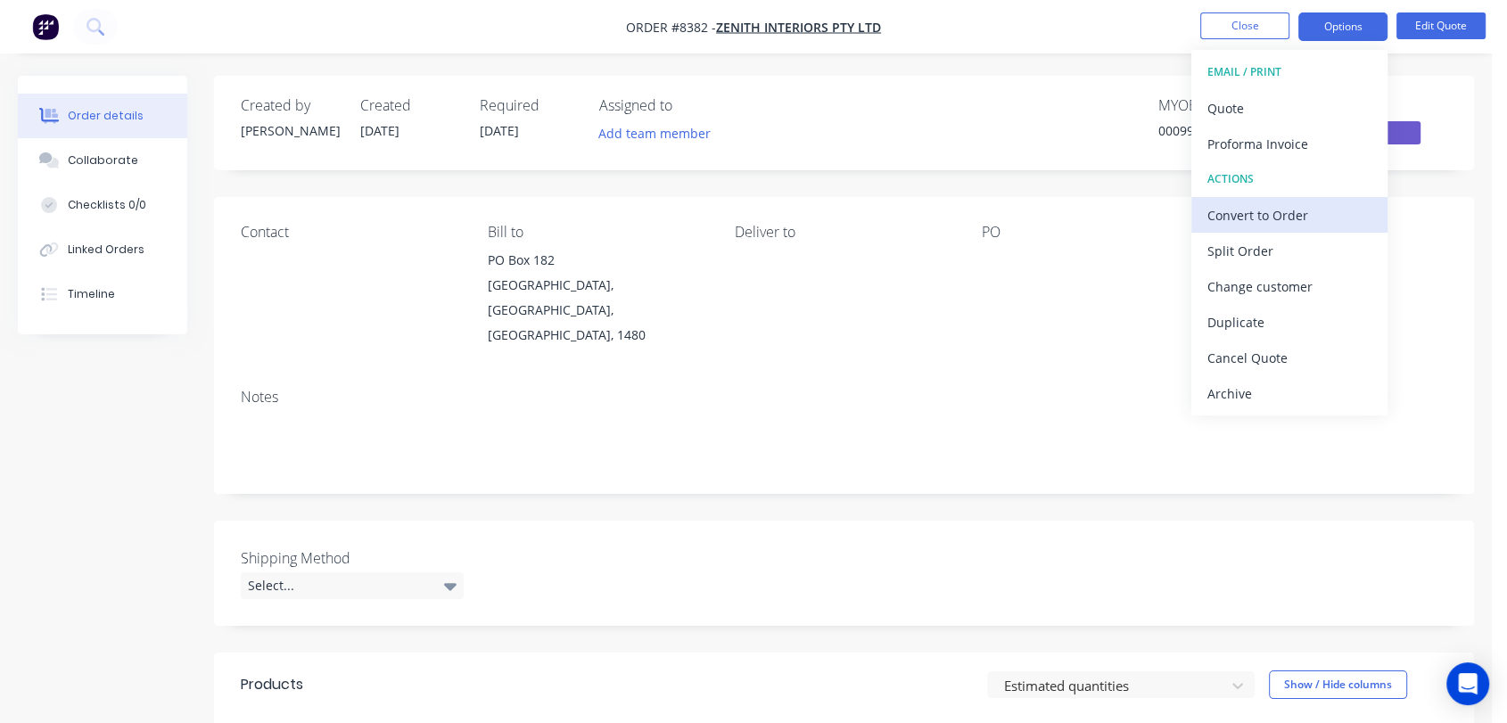
click at [1270, 219] on div "Convert to Order" at bounding box center [1290, 215] width 164 height 26
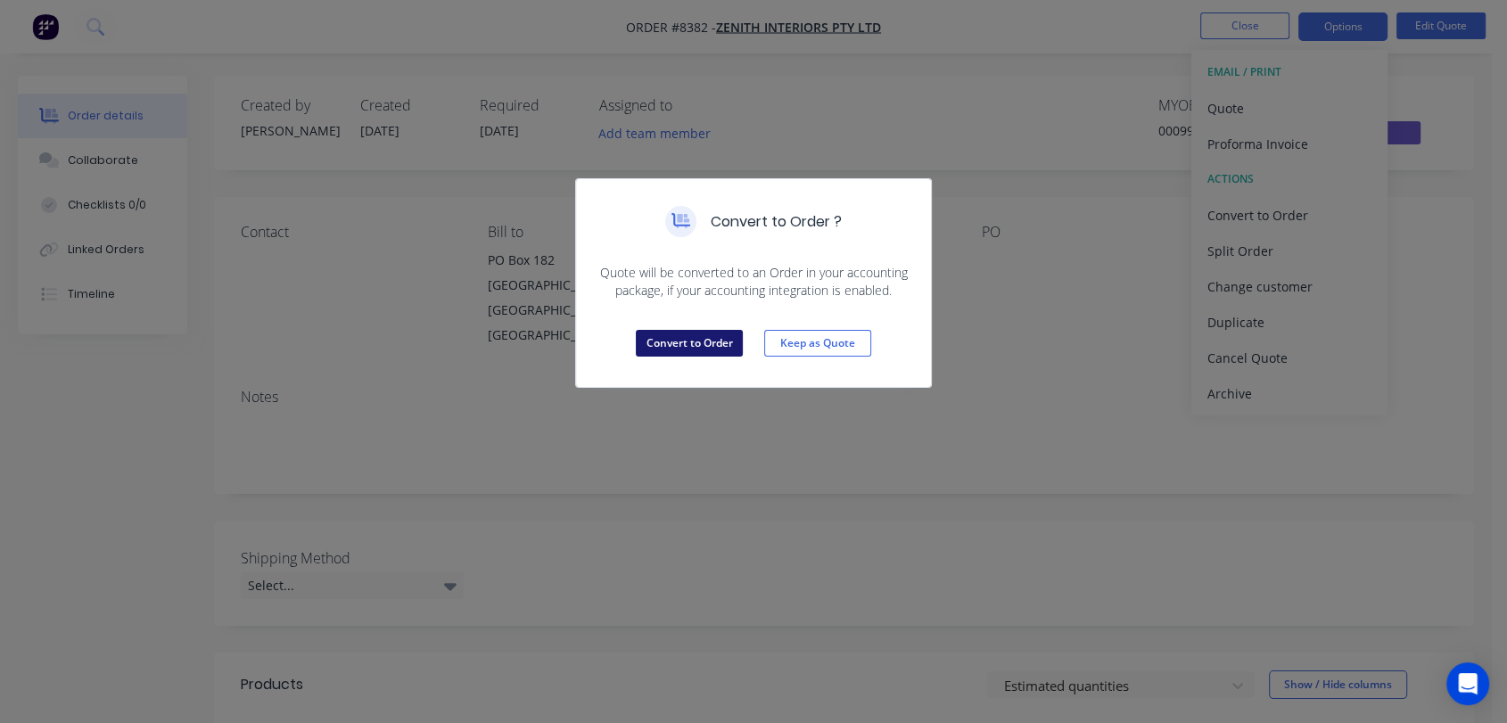
click at [669, 336] on button "Convert to Order" at bounding box center [689, 343] width 107 height 27
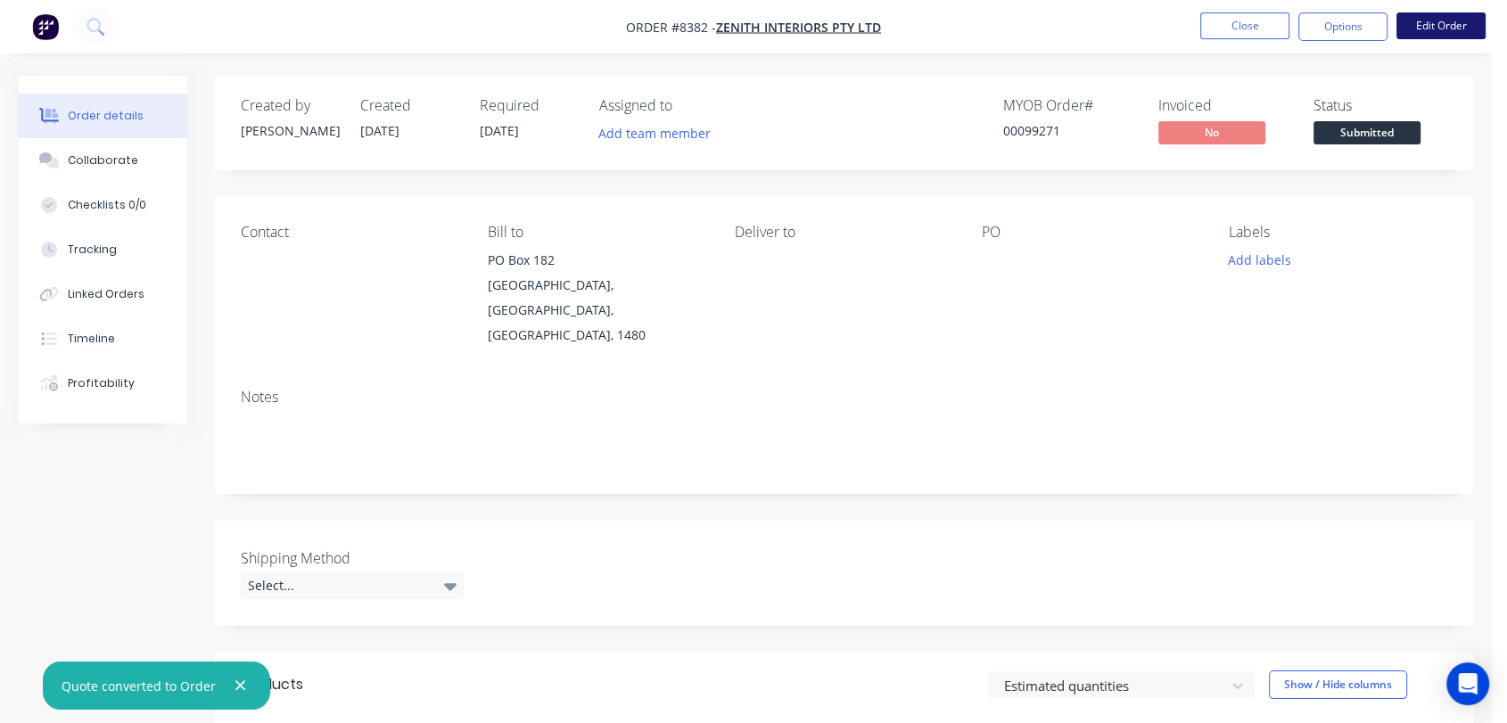
click at [1431, 21] on button "Edit Order" at bounding box center [1441, 25] width 89 height 27
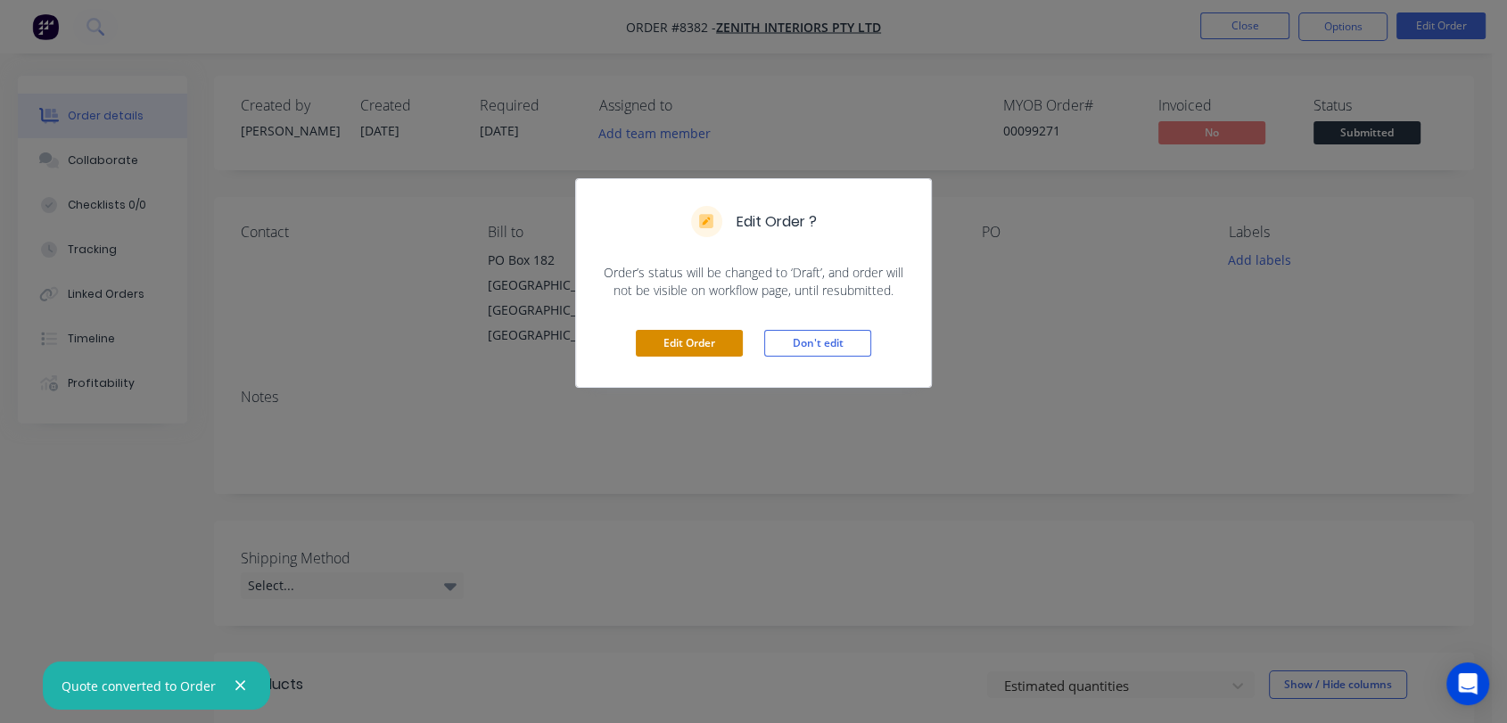
click at [700, 340] on button "Edit Order" at bounding box center [689, 343] width 107 height 27
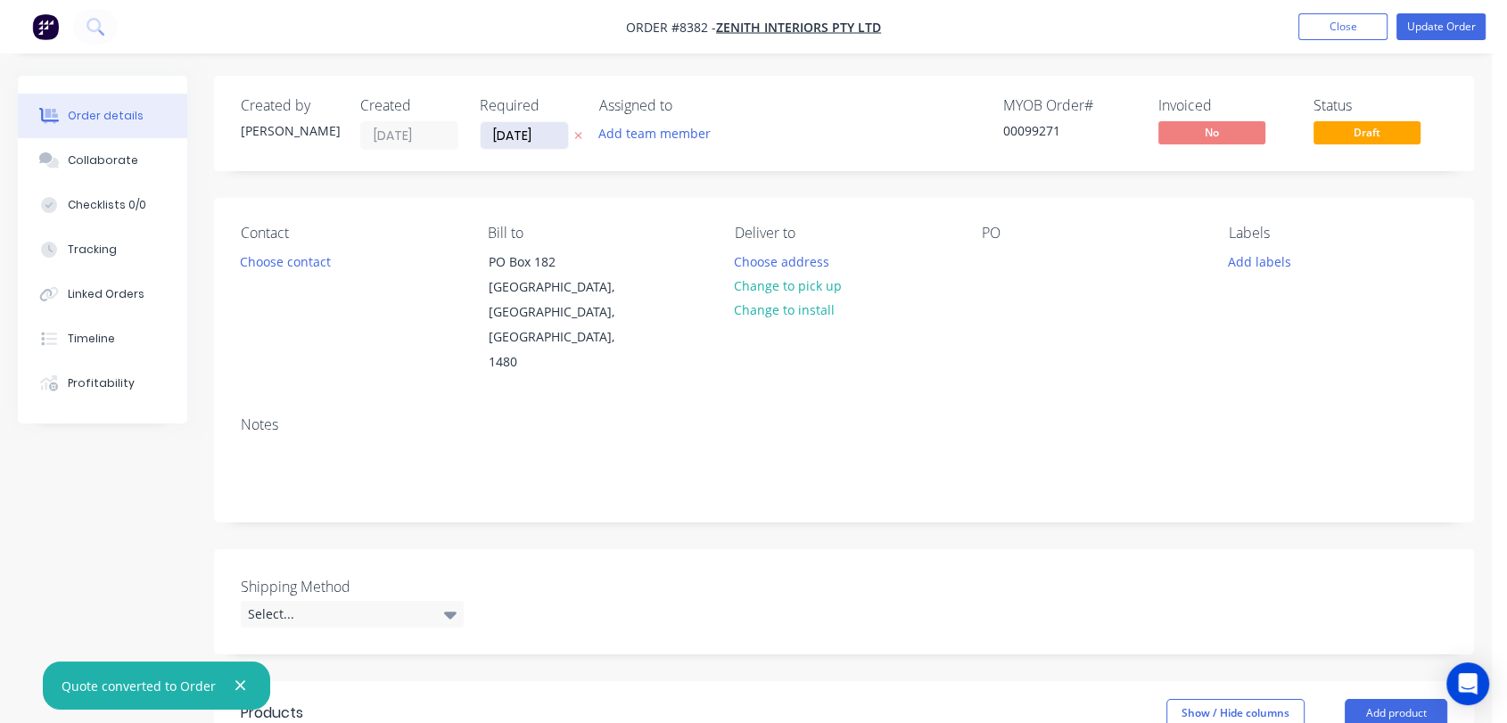
click at [546, 130] on input "07/10/25" at bounding box center [524, 135] width 87 height 27
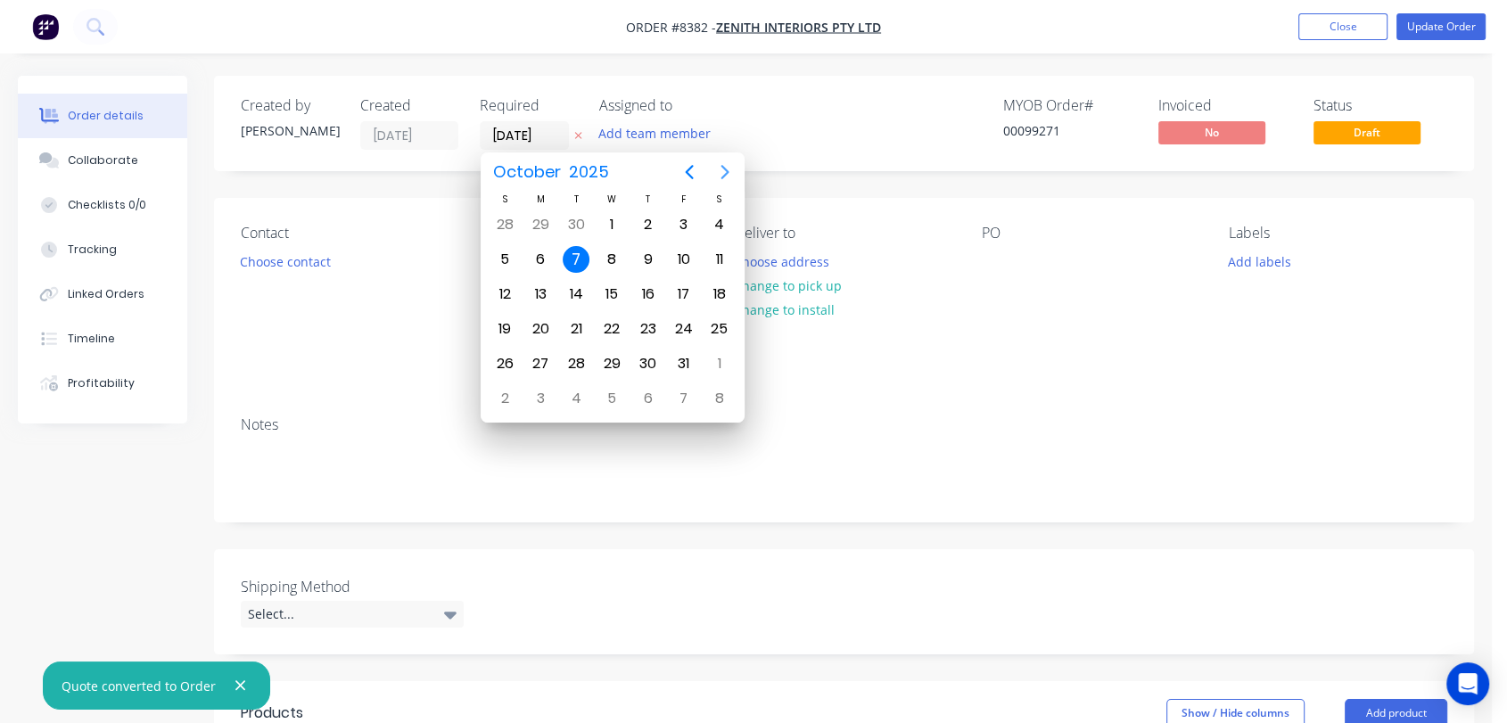
click at [713, 175] on button "Next page" at bounding box center [725, 172] width 36 height 36
click at [712, 176] on button "Next page" at bounding box center [725, 172] width 36 height 36
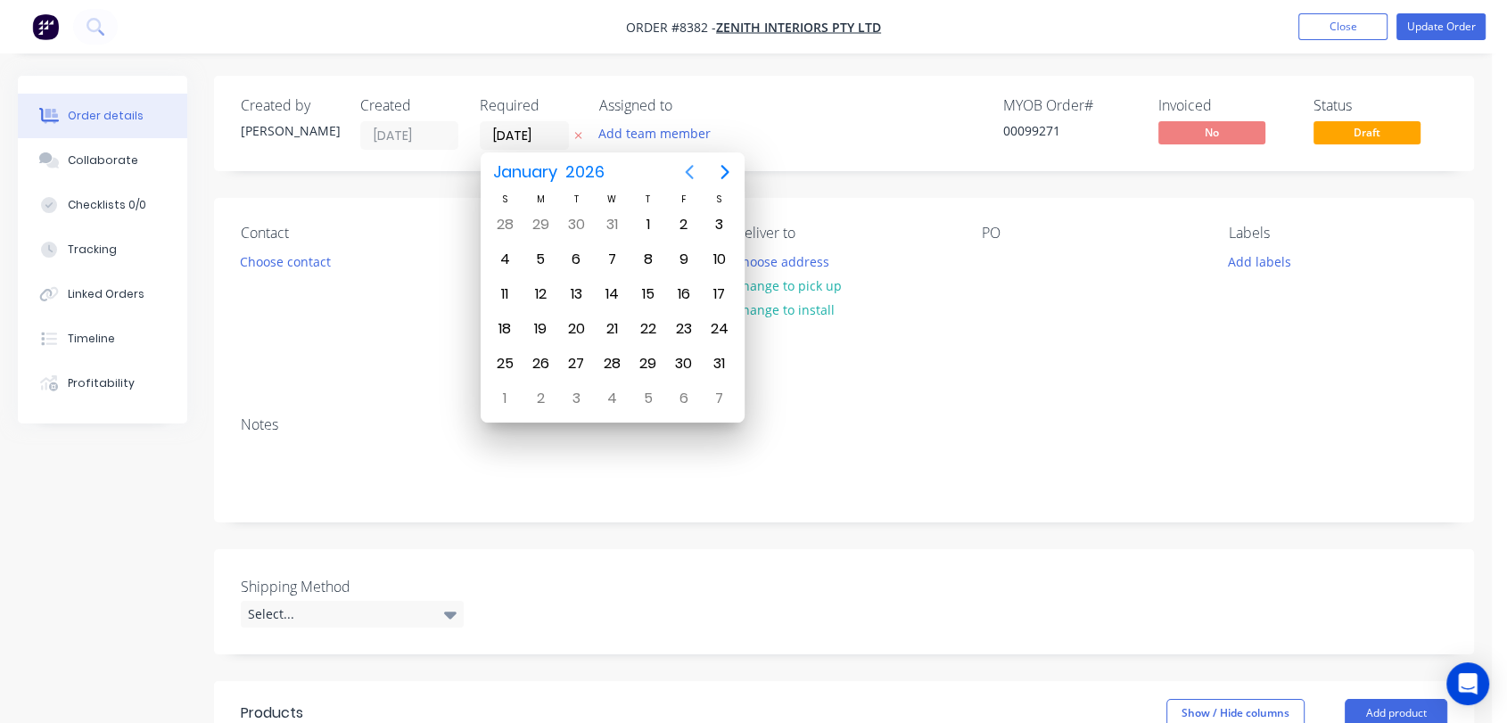
click at [686, 166] on icon "Previous page" at bounding box center [689, 171] width 21 height 21
click at [614, 355] on div "31" at bounding box center [611, 363] width 27 height 27
type input "31/12/25"
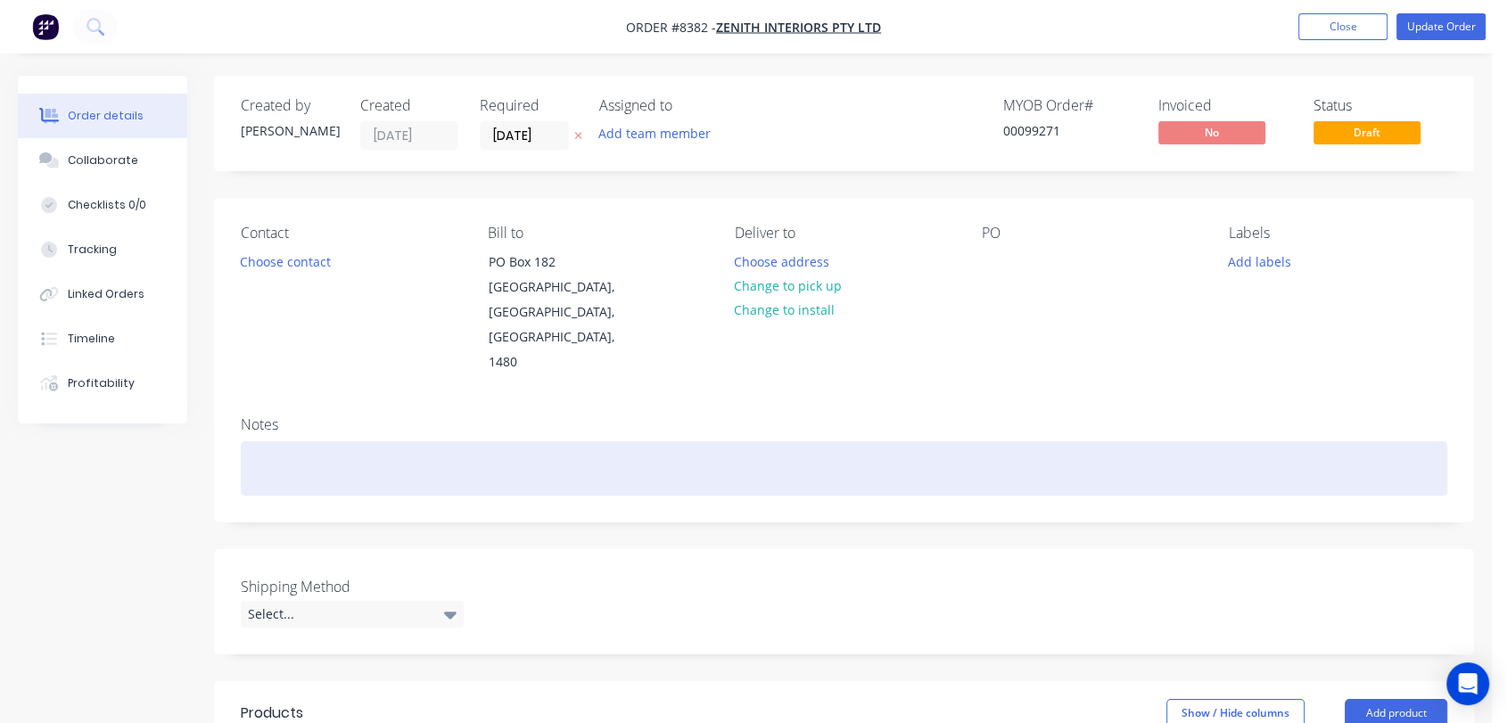
click at [252, 441] on div at bounding box center [844, 468] width 1207 height 54
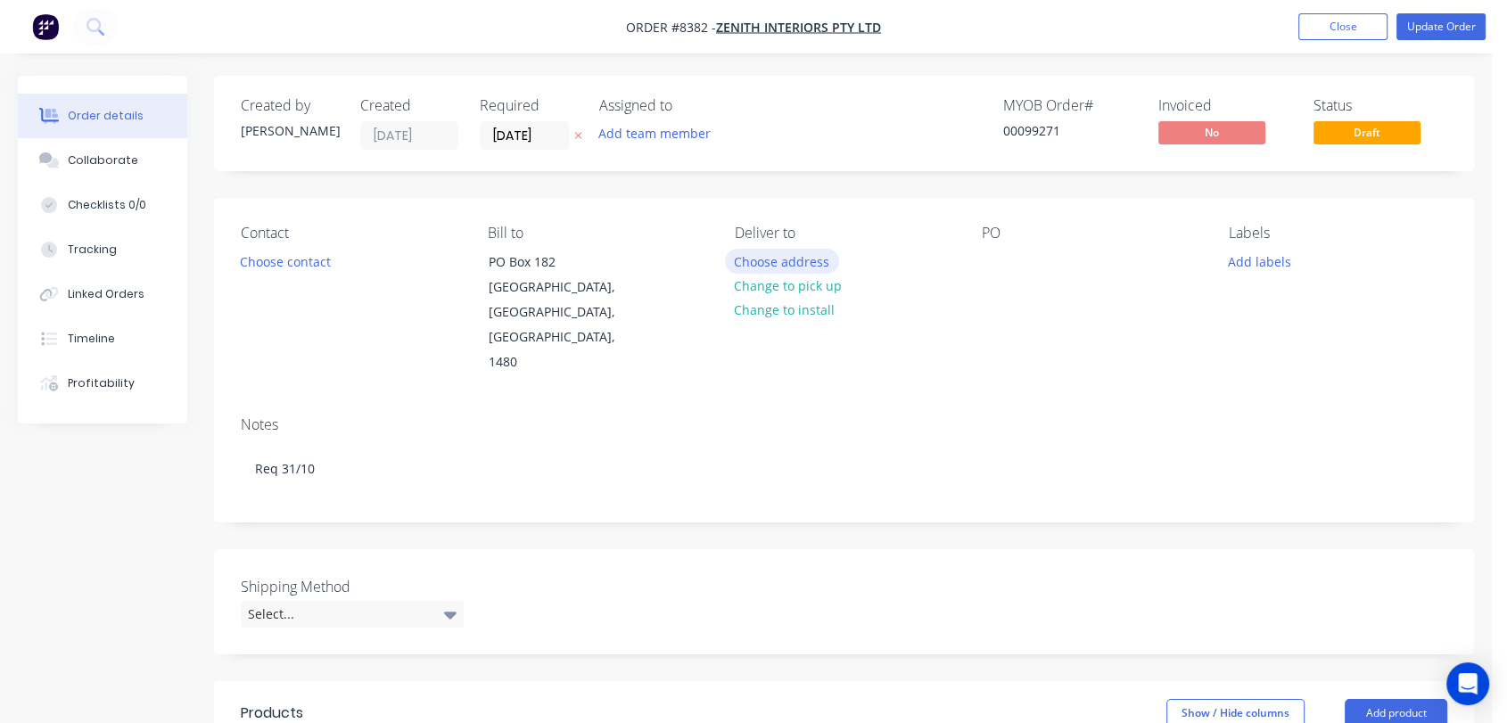
click at [763, 258] on button "Choose address" at bounding box center [782, 261] width 114 height 24
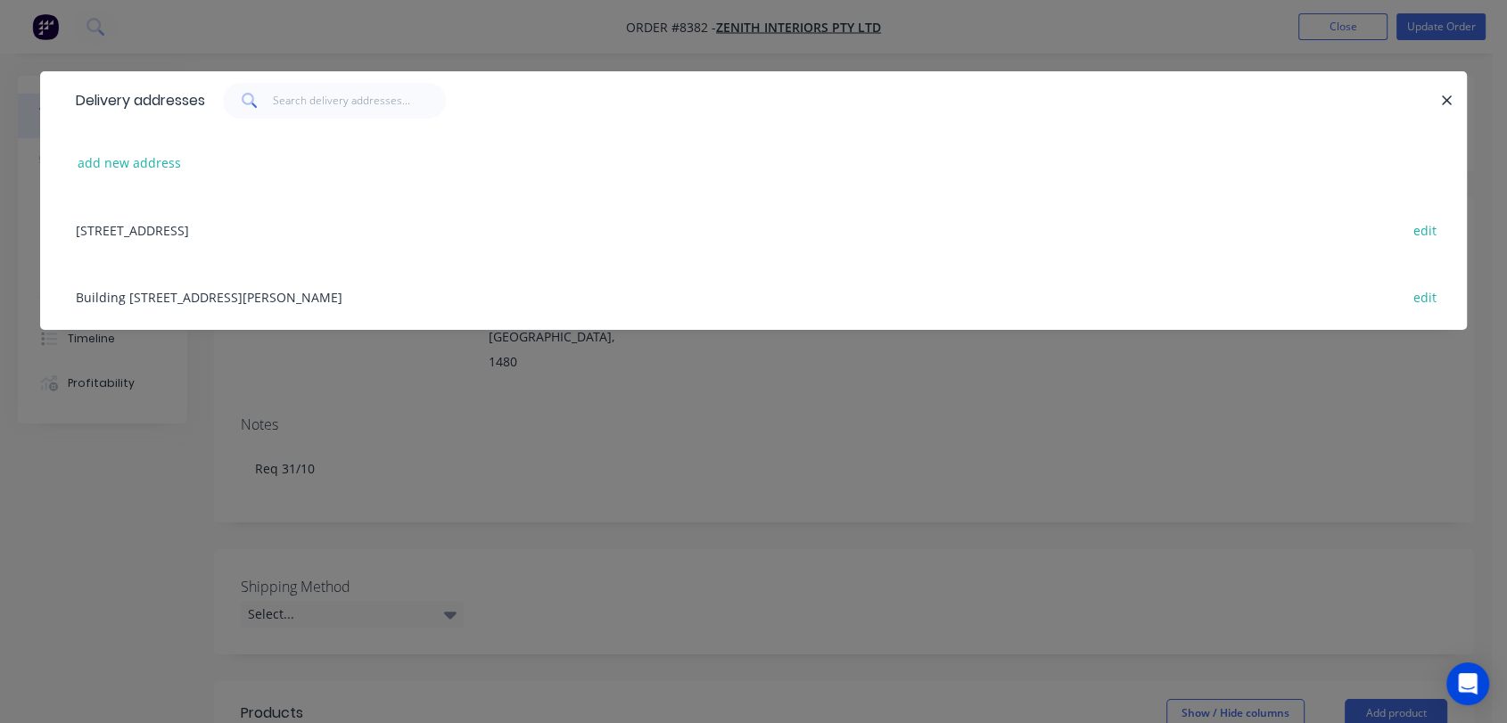
click at [269, 295] on div "Building 1, 107 Vanessa St, Kingsgrove, New South Wales, Australia, 2208 edit" at bounding box center [753, 296] width 1373 height 67
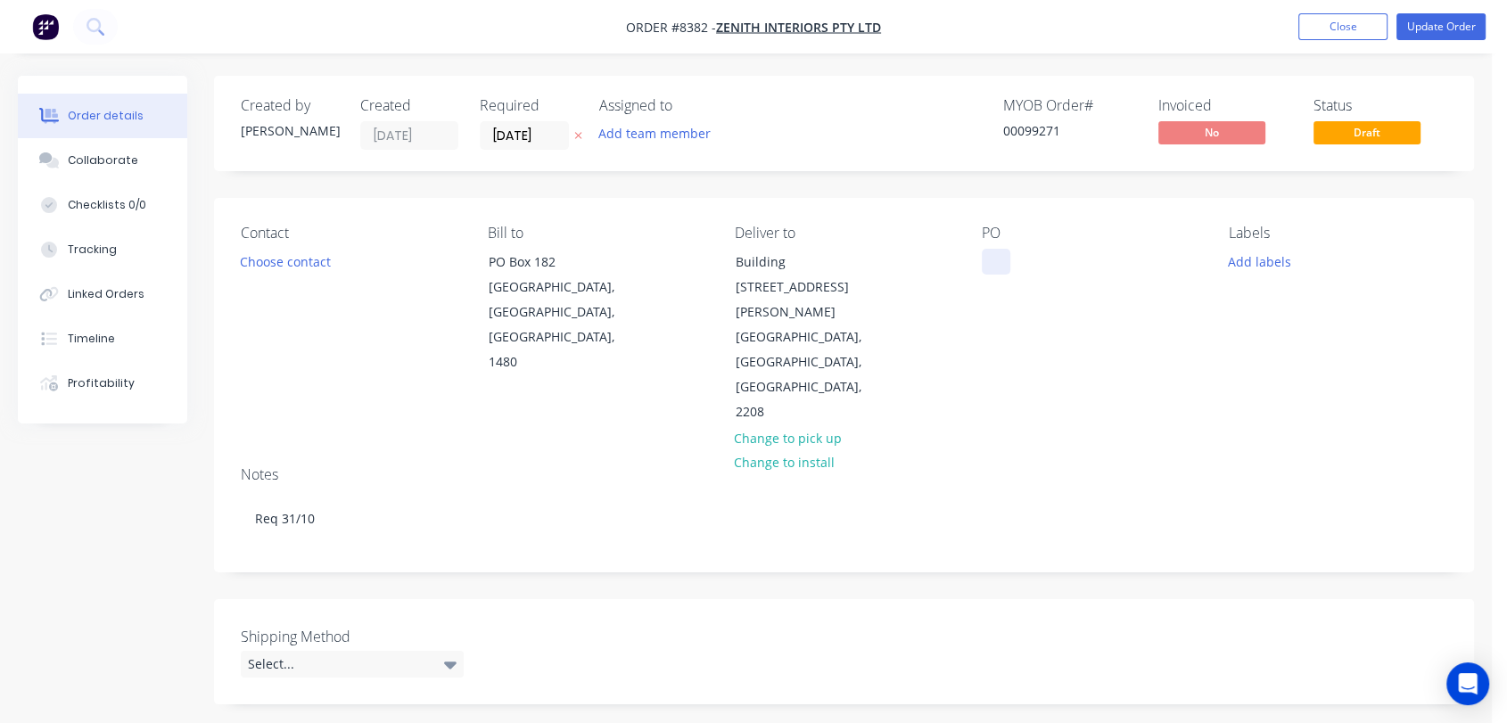
click at [999, 260] on div at bounding box center [996, 262] width 29 height 26
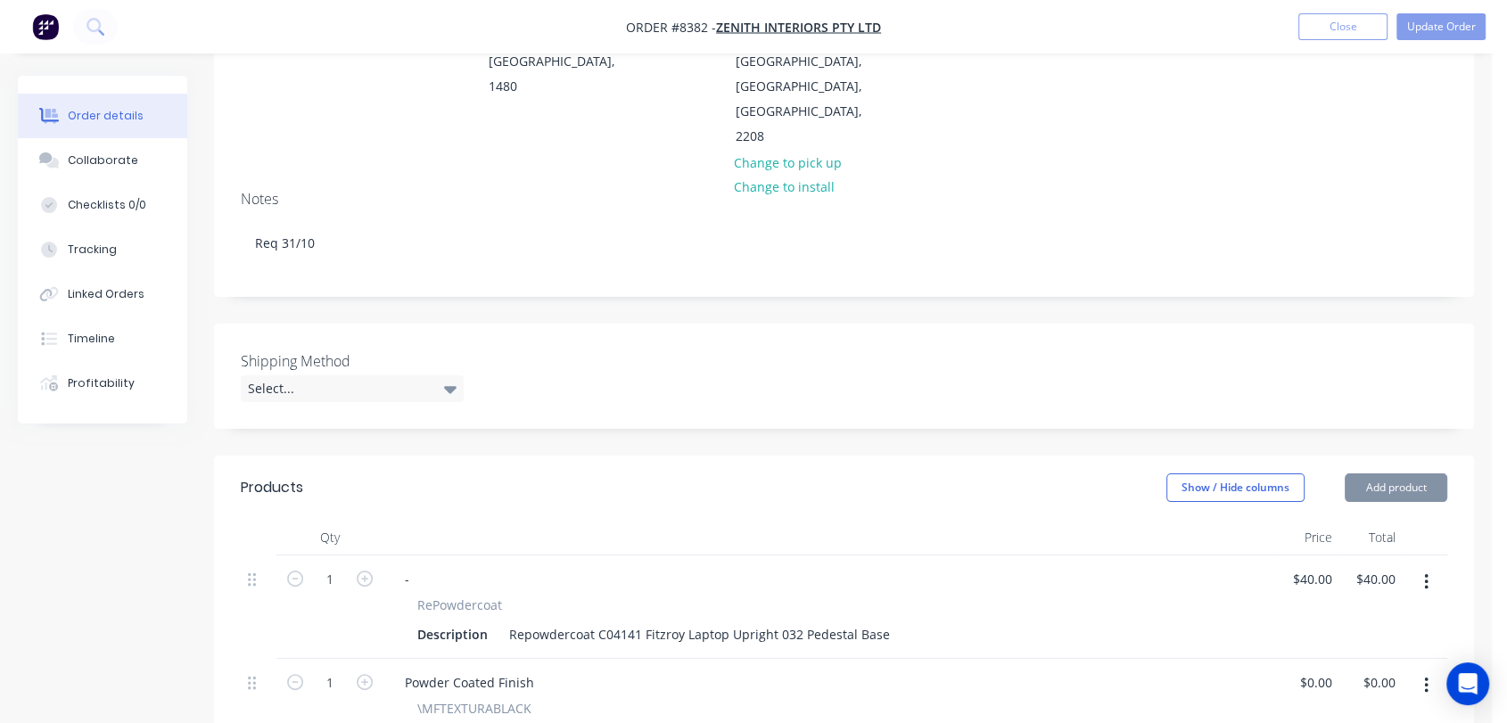
scroll to position [297, 0]
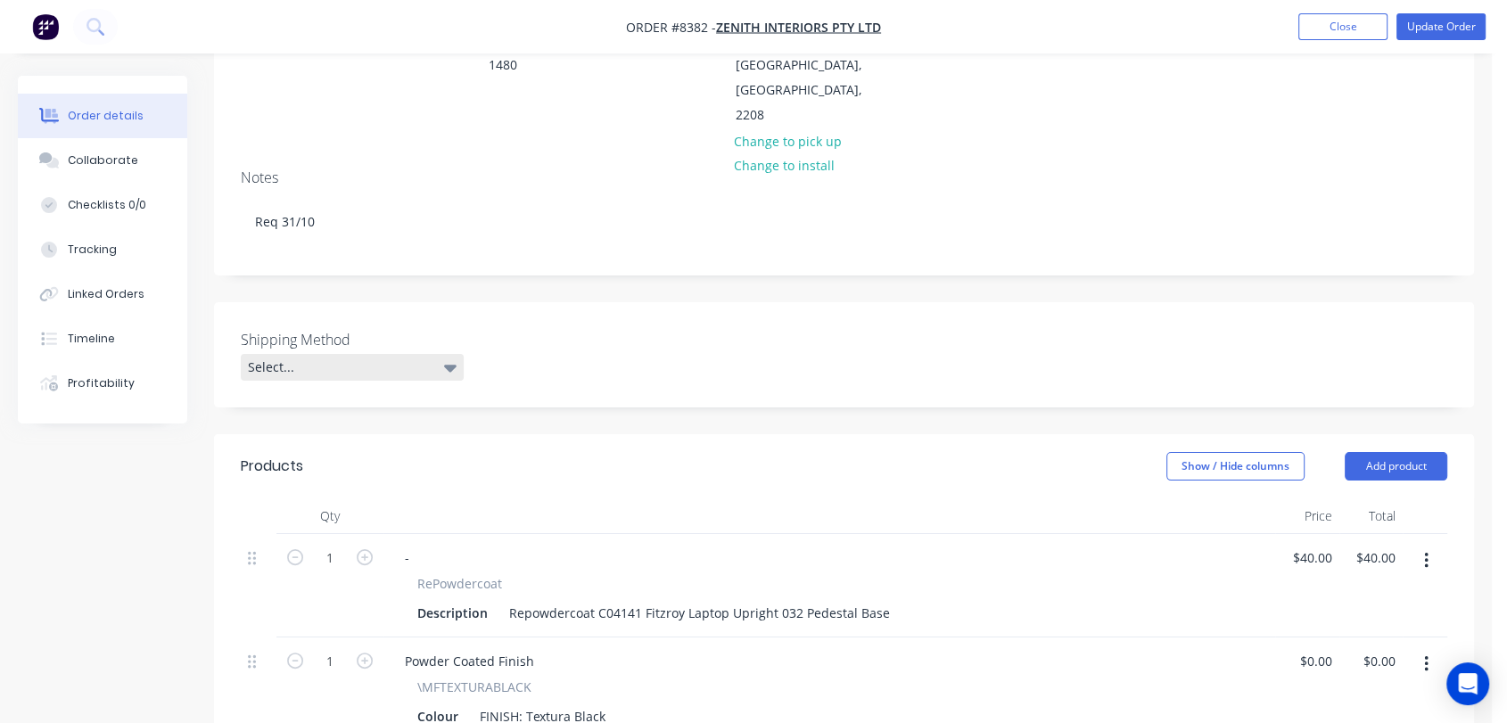
click at [324, 354] on div "Select..." at bounding box center [352, 367] width 223 height 27
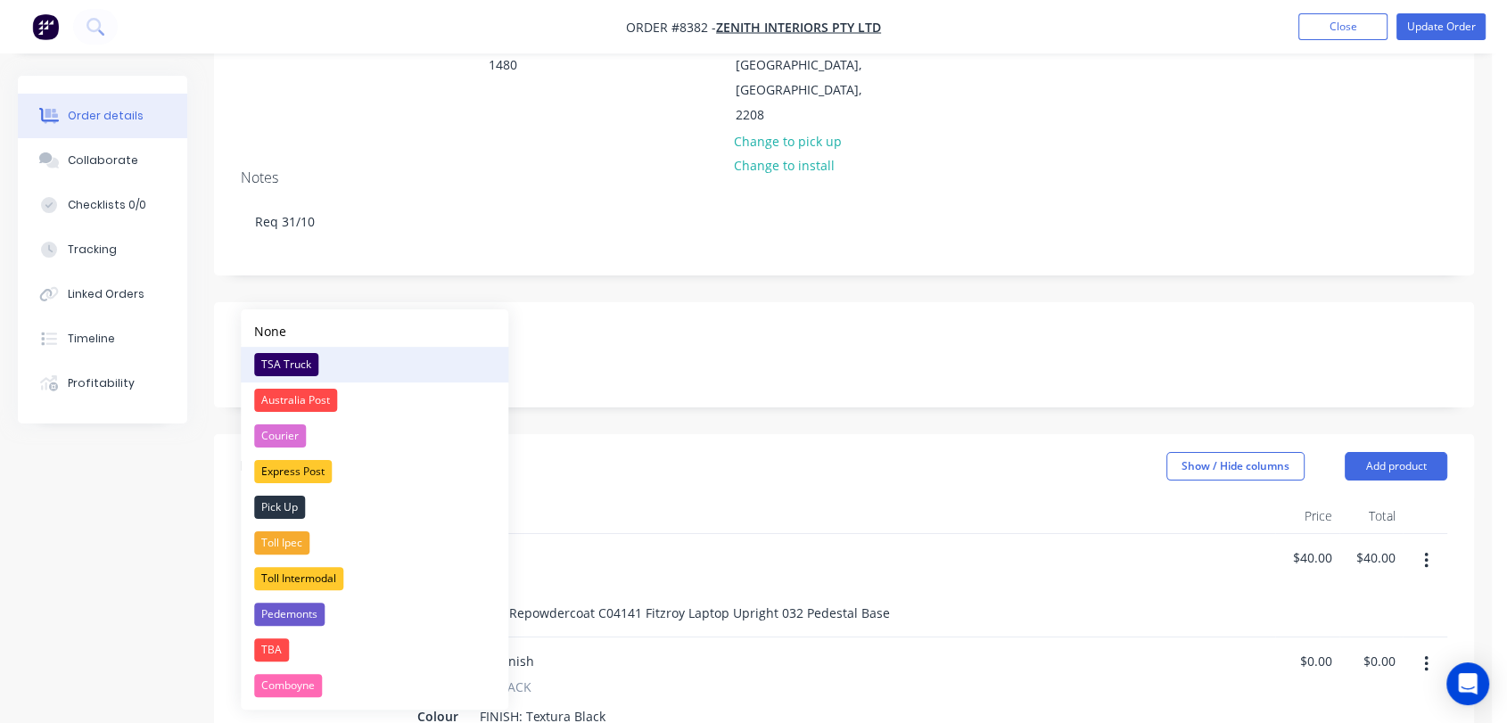
click at [298, 359] on div "TSA Truck" at bounding box center [286, 364] width 64 height 23
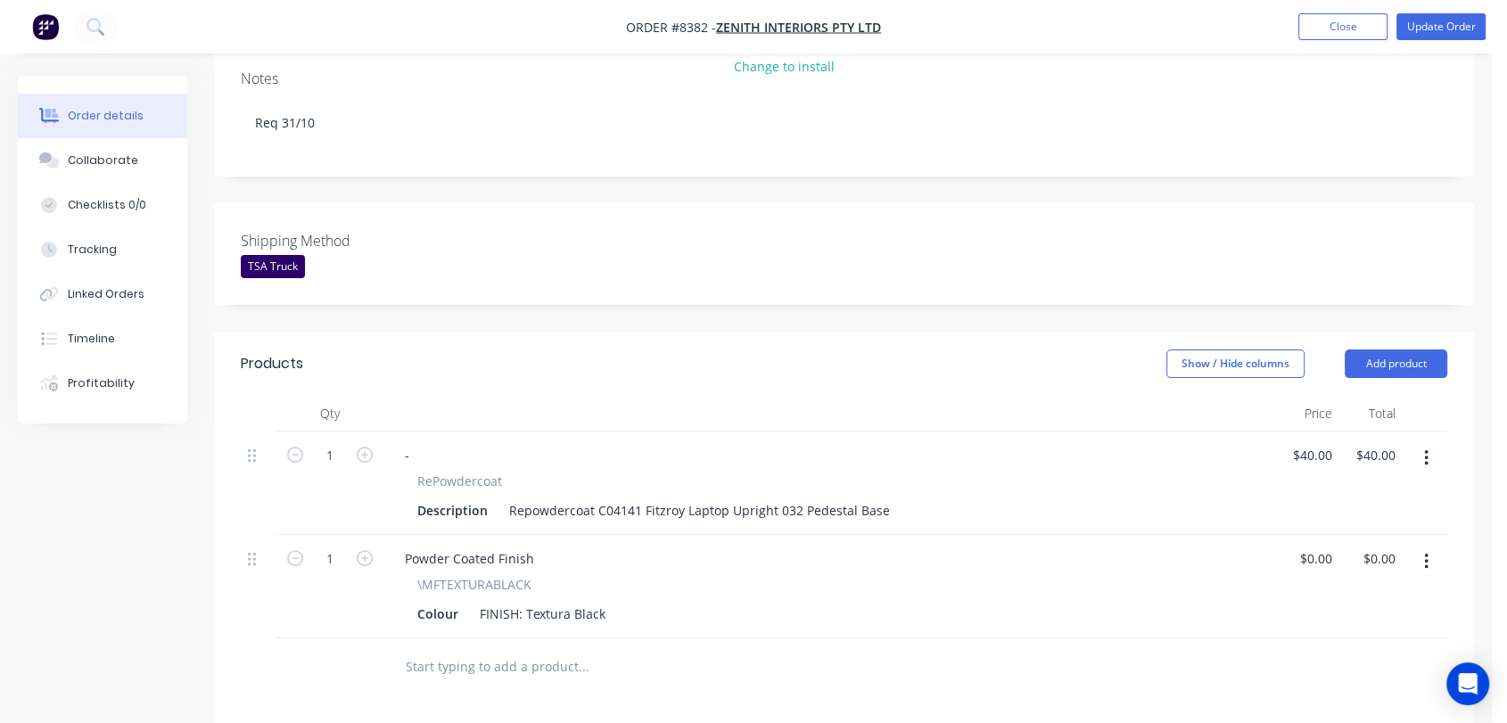
scroll to position [495, 0]
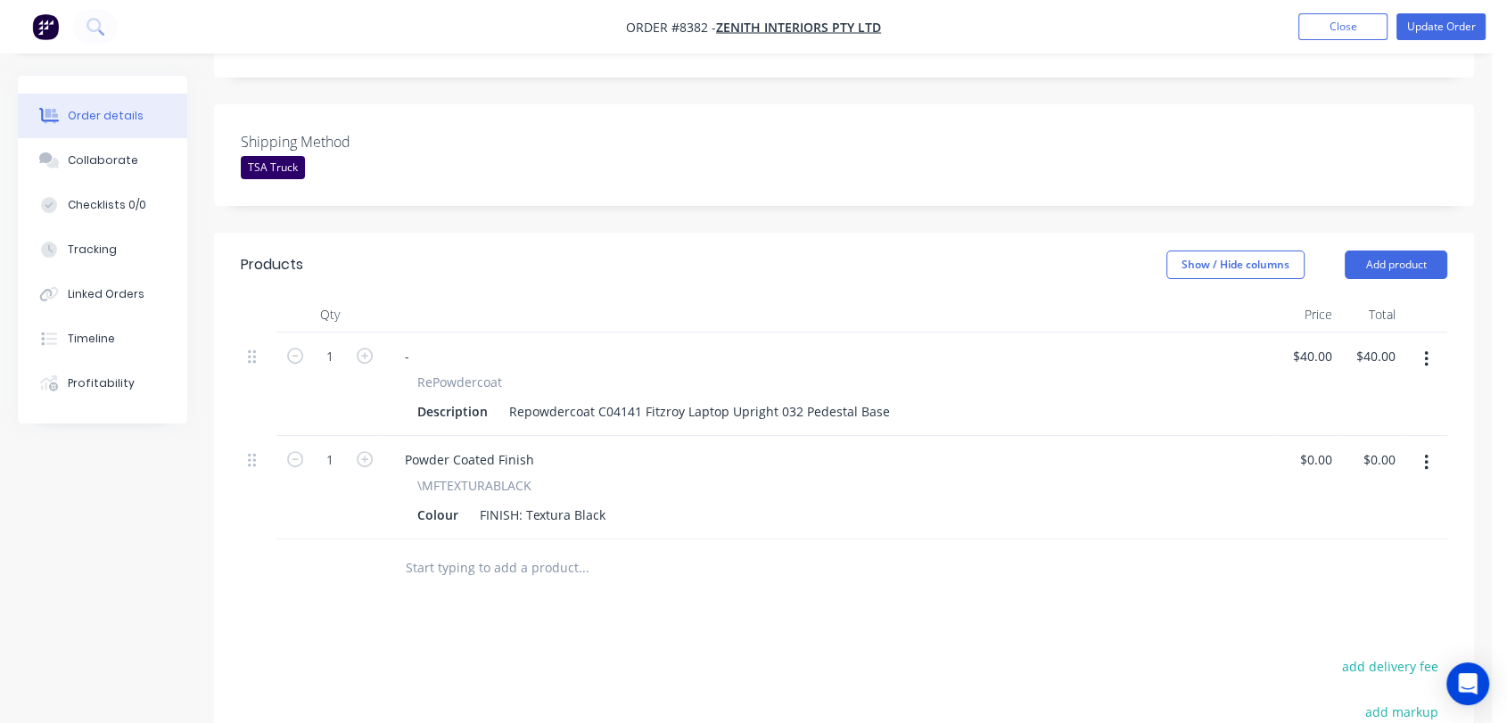
click at [521, 550] on input "text" at bounding box center [583, 568] width 357 height 36
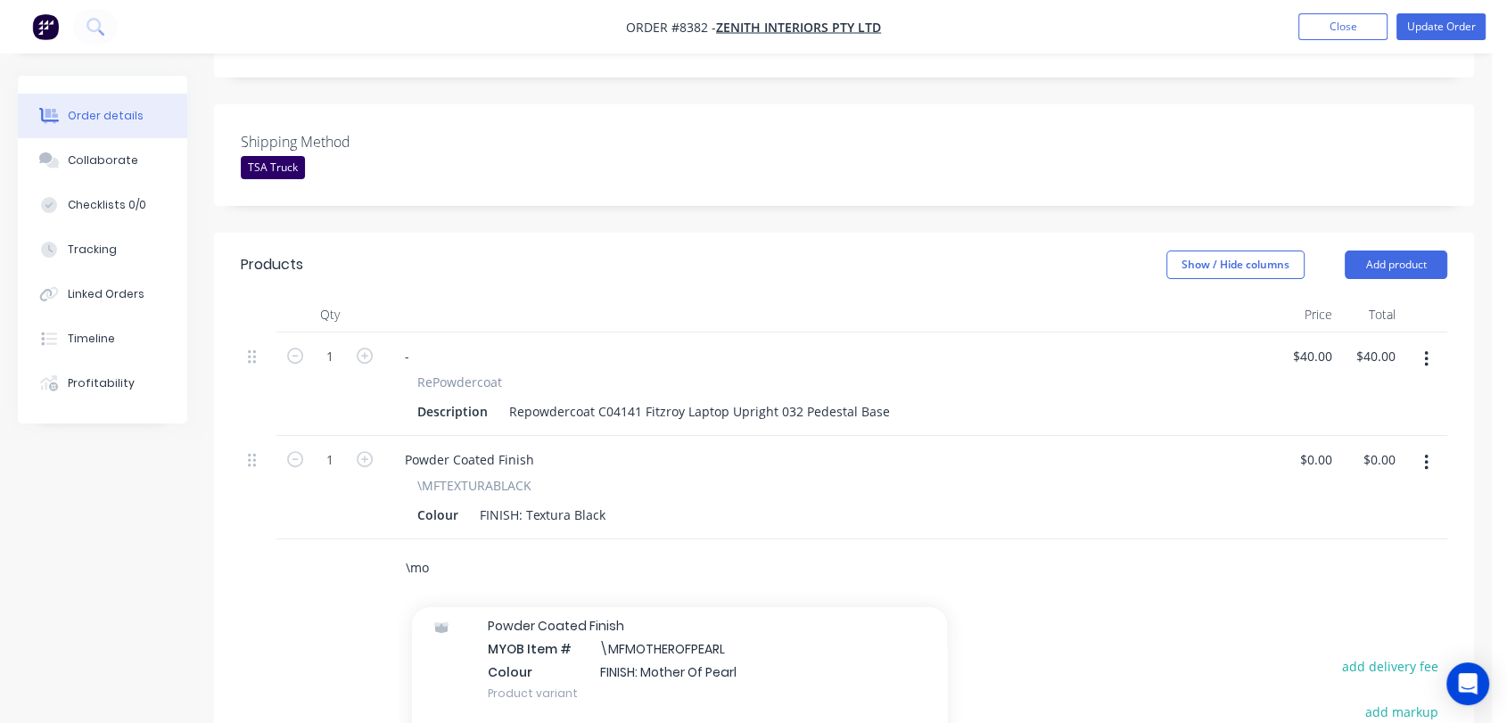
scroll to position [198, 0]
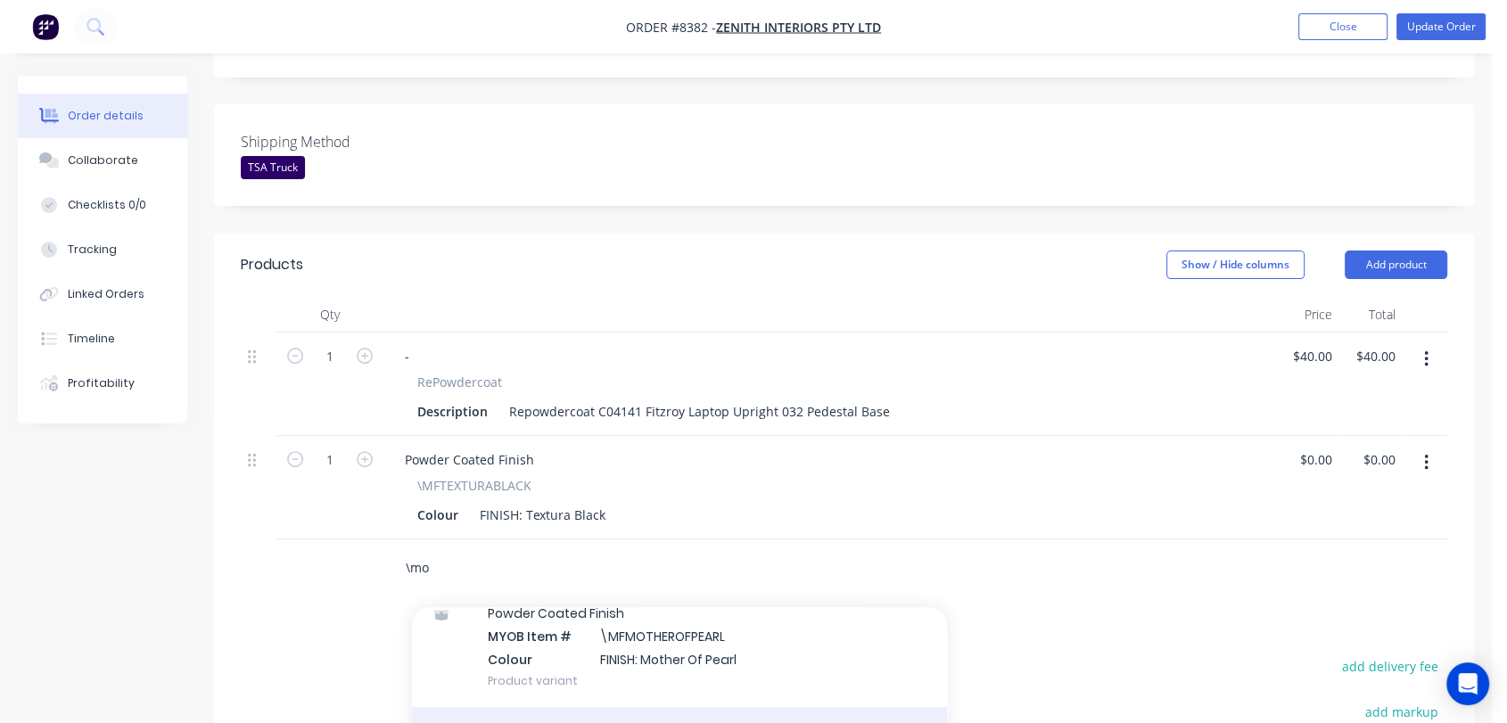
type input "\mo"
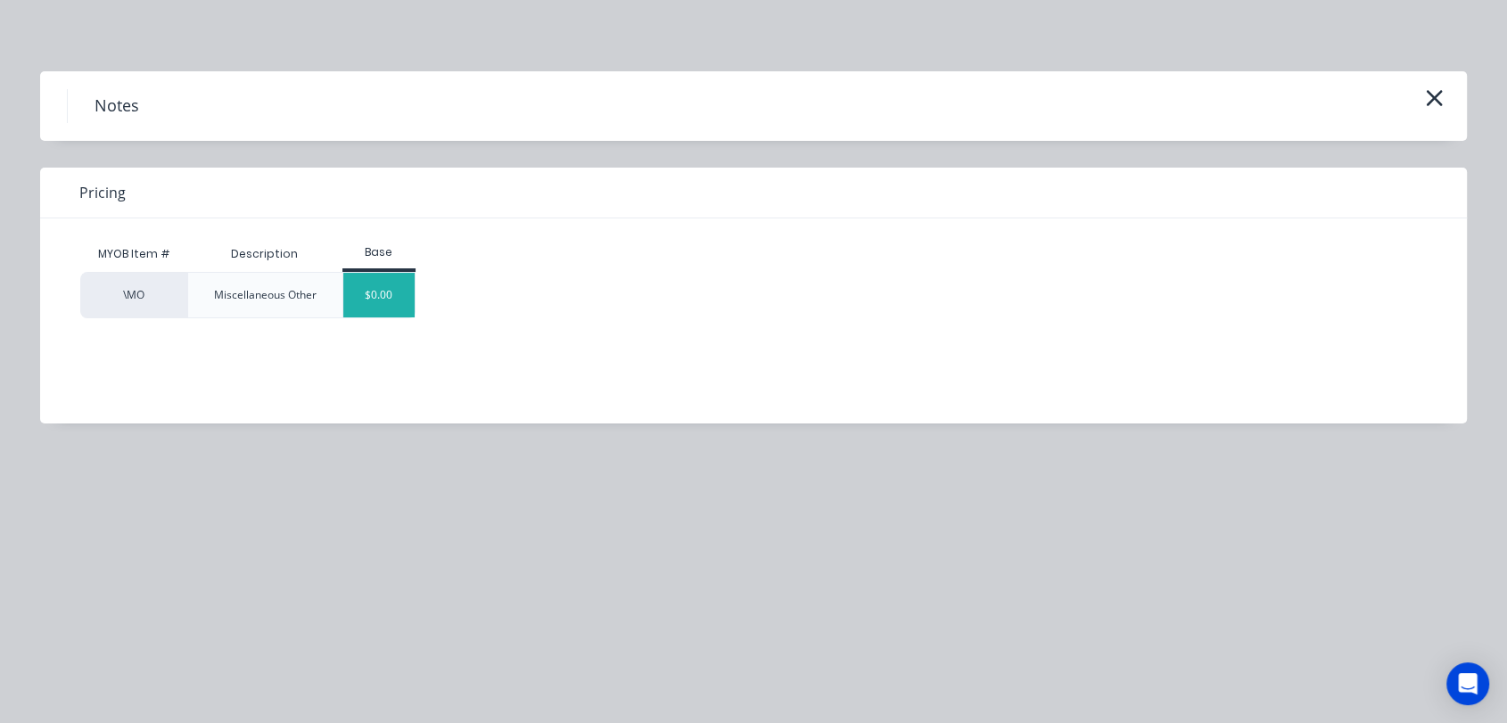
click at [403, 297] on div "$0.00" at bounding box center [379, 295] width 72 height 45
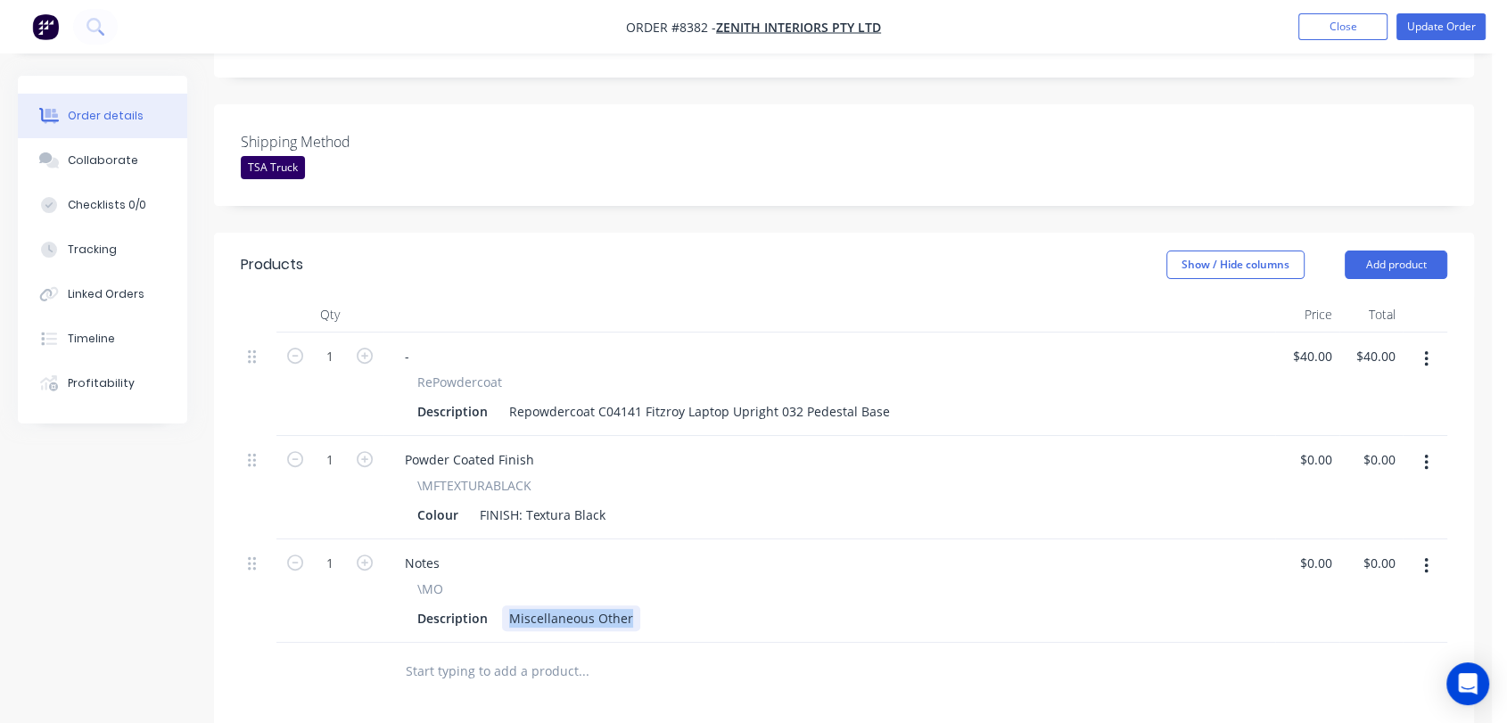
drag, startPoint x: 505, startPoint y: 548, endPoint x: 667, endPoint y: 544, distance: 162.4
click at [666, 606] on div "Description Miscellaneous Other" at bounding box center [825, 619] width 831 height 26
type input "$0.00"
click at [548, 654] on input "text" at bounding box center [583, 672] width 357 height 36
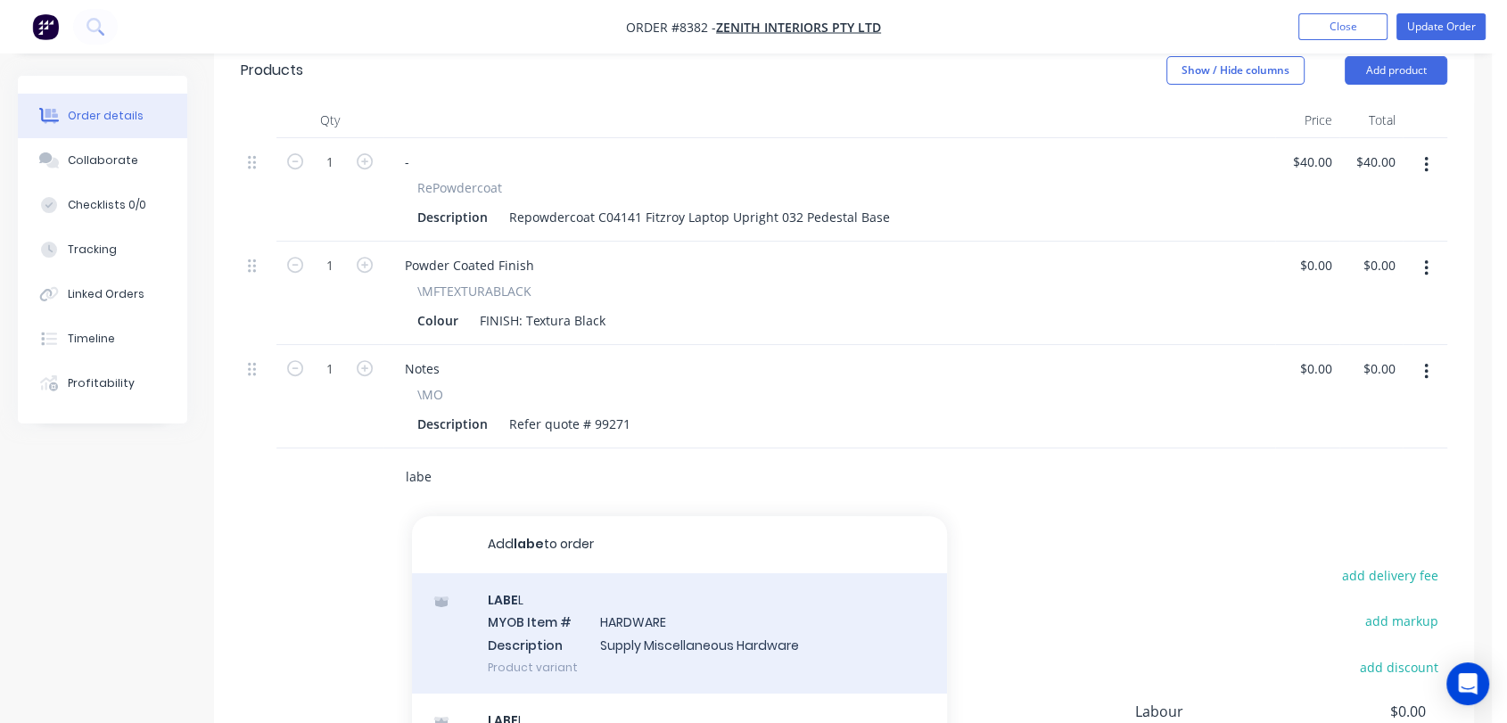
scroll to position [693, 0]
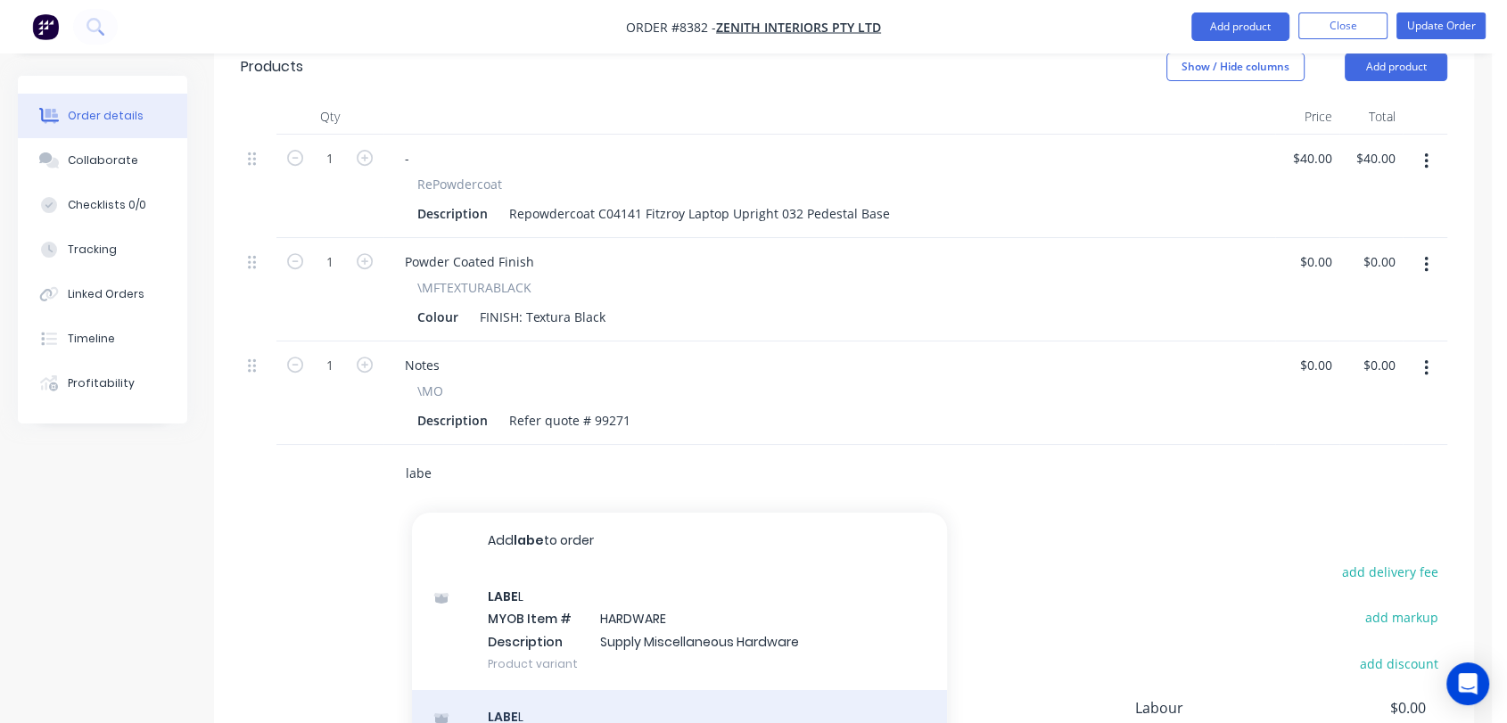
type input "labe"
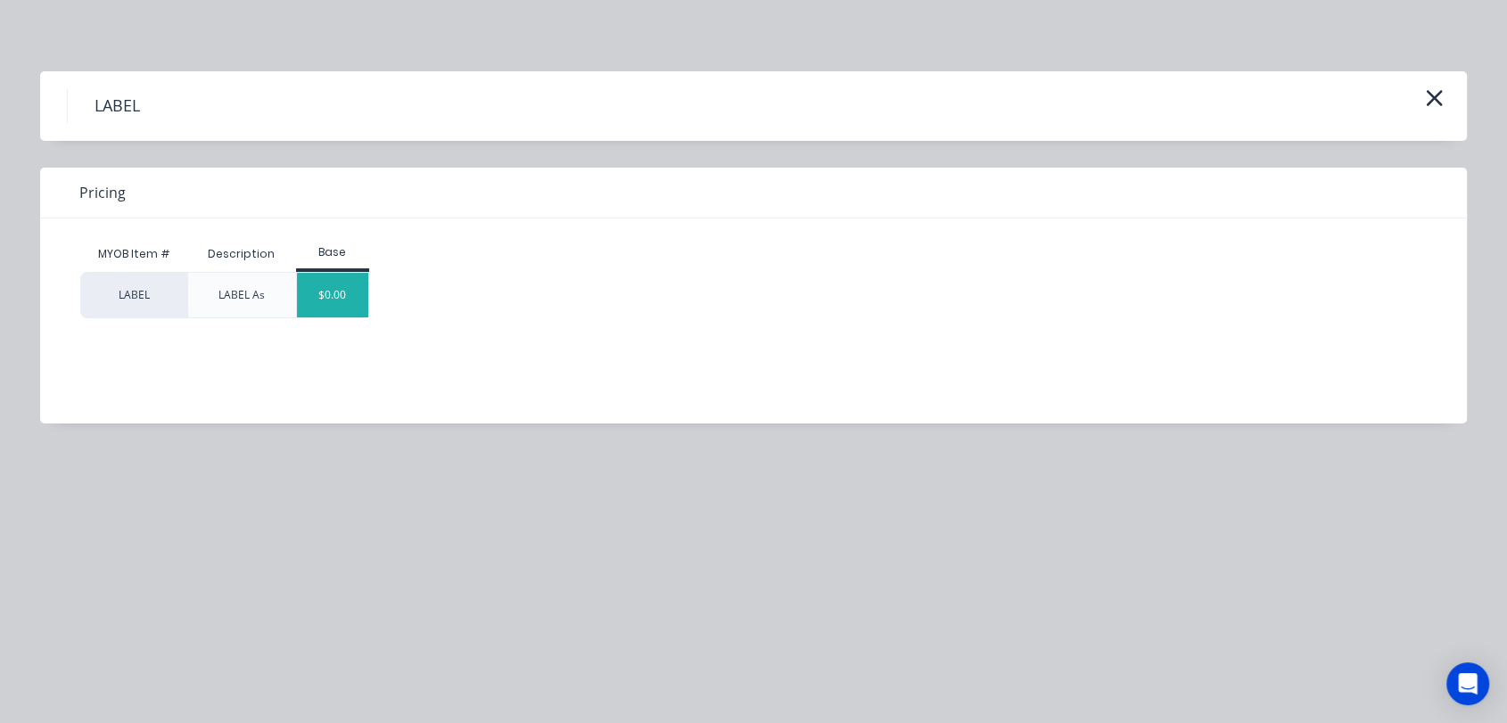
click at [353, 284] on div "$0.00" at bounding box center [333, 295] width 72 height 45
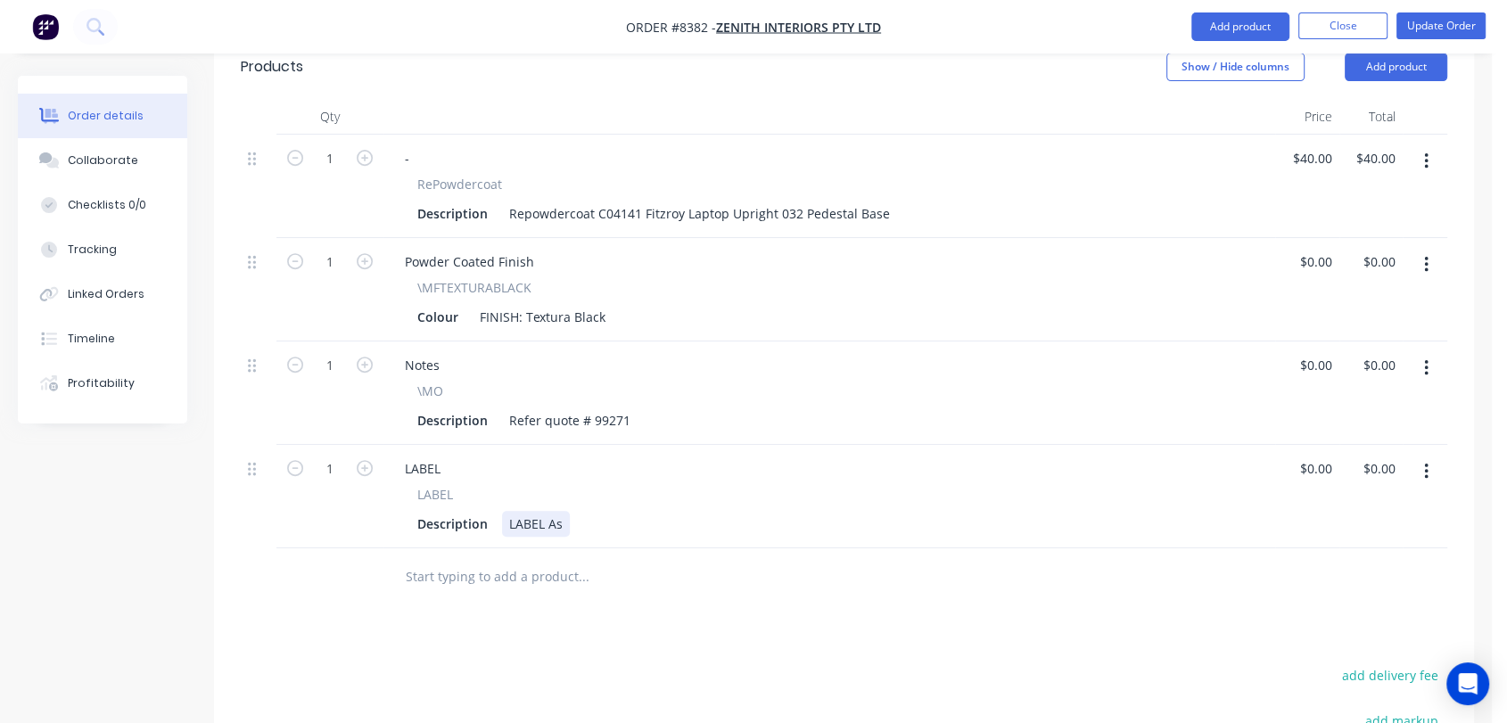
click at [566, 511] on div "LABEL As" at bounding box center [536, 524] width 68 height 26
type input "$0.00"
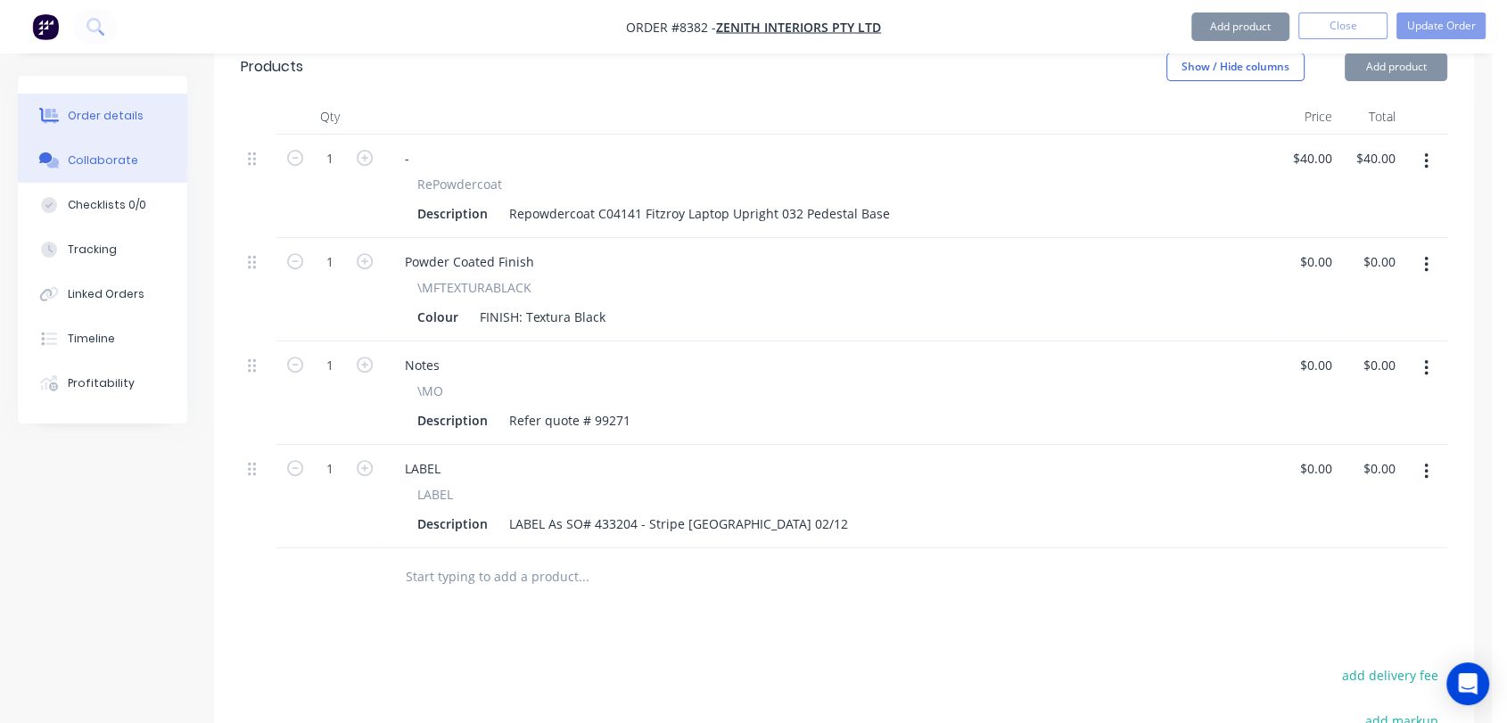
click at [128, 173] on button "Collaborate" at bounding box center [102, 160] width 169 height 45
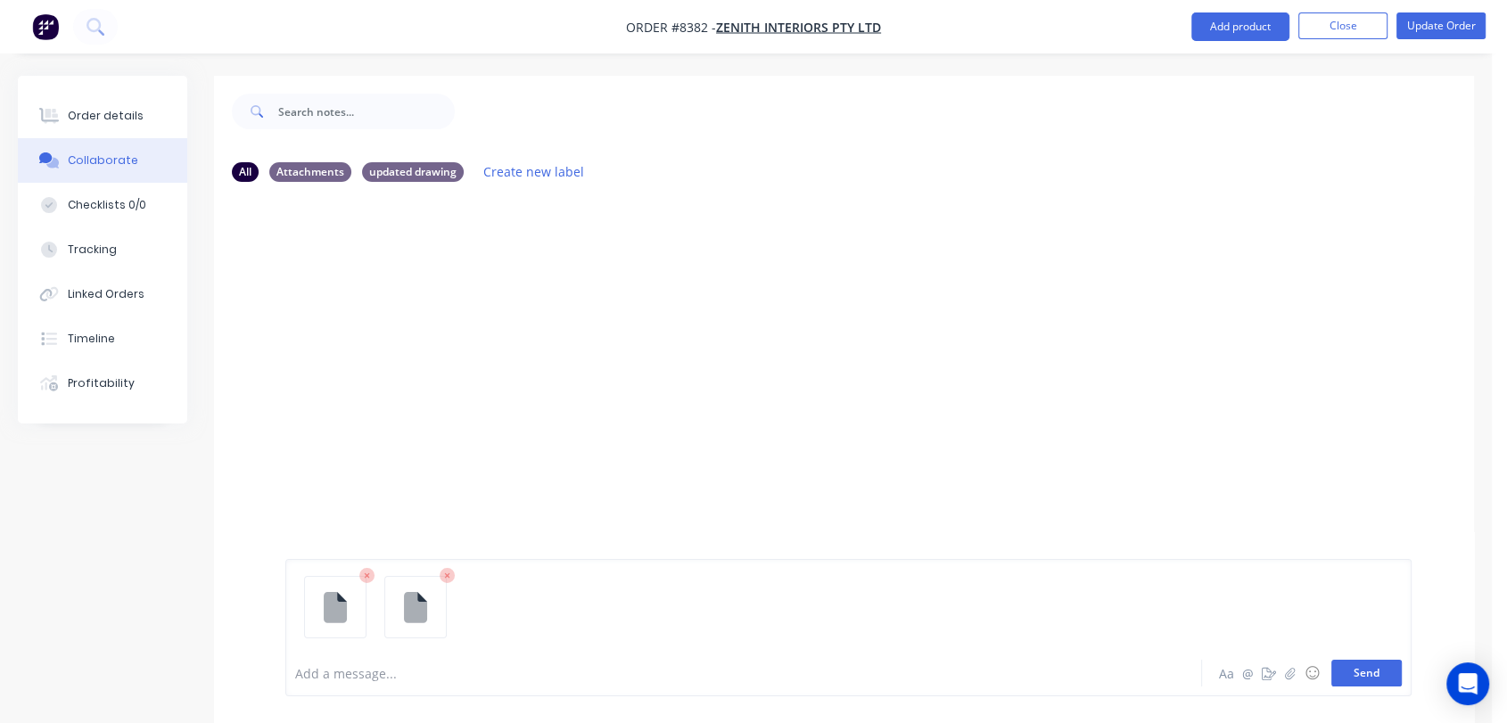
click at [1393, 680] on button "Send" at bounding box center [1367, 673] width 70 height 27
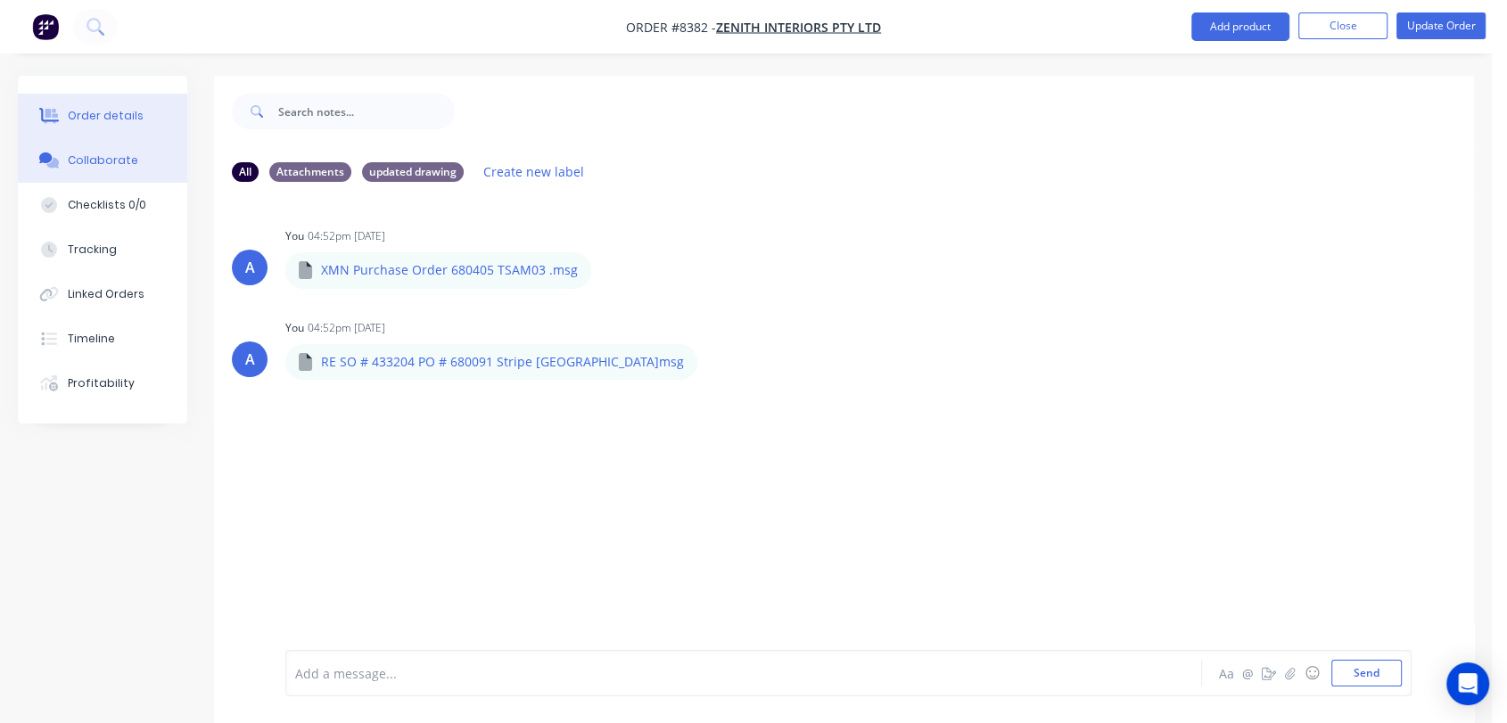
click at [99, 117] on div "Order details" at bounding box center [106, 116] width 76 height 16
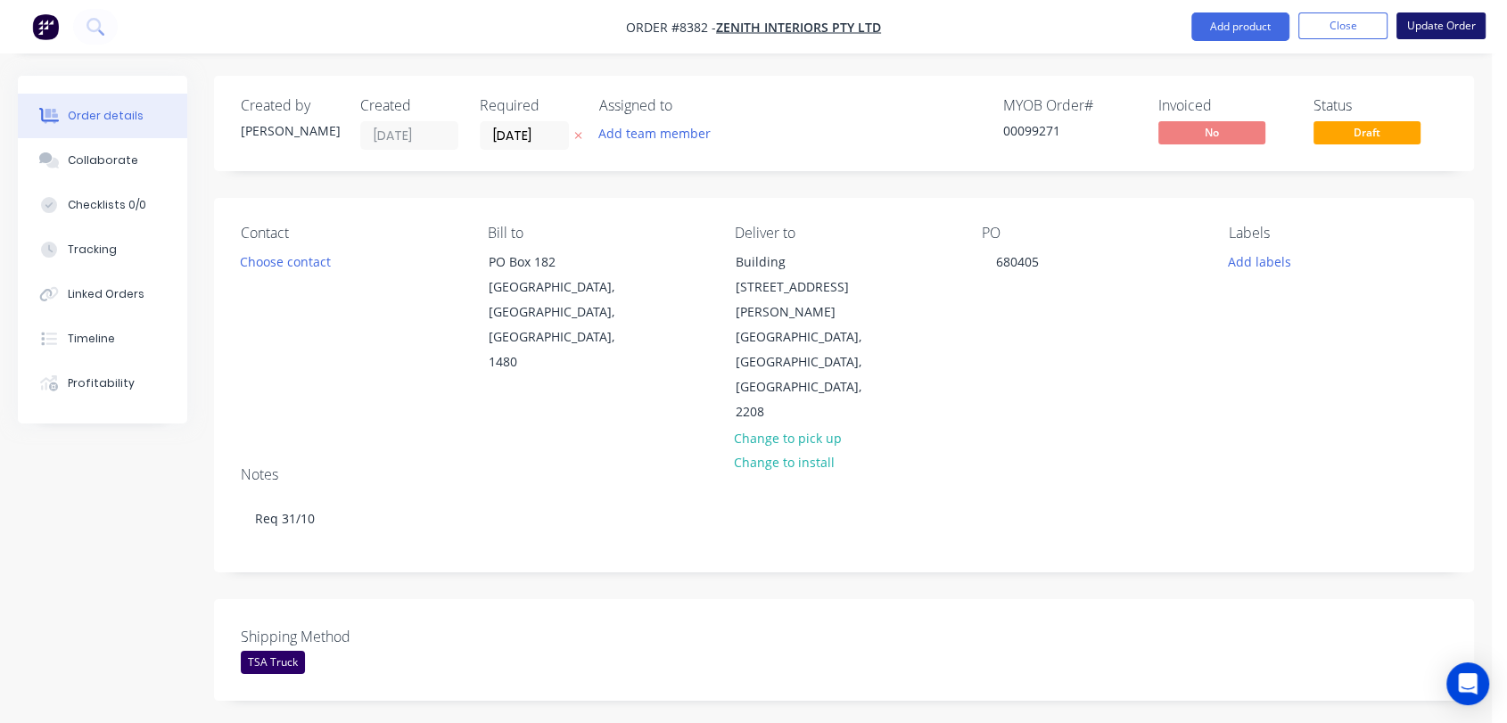
click at [1462, 27] on button "Update Order" at bounding box center [1441, 25] width 89 height 27
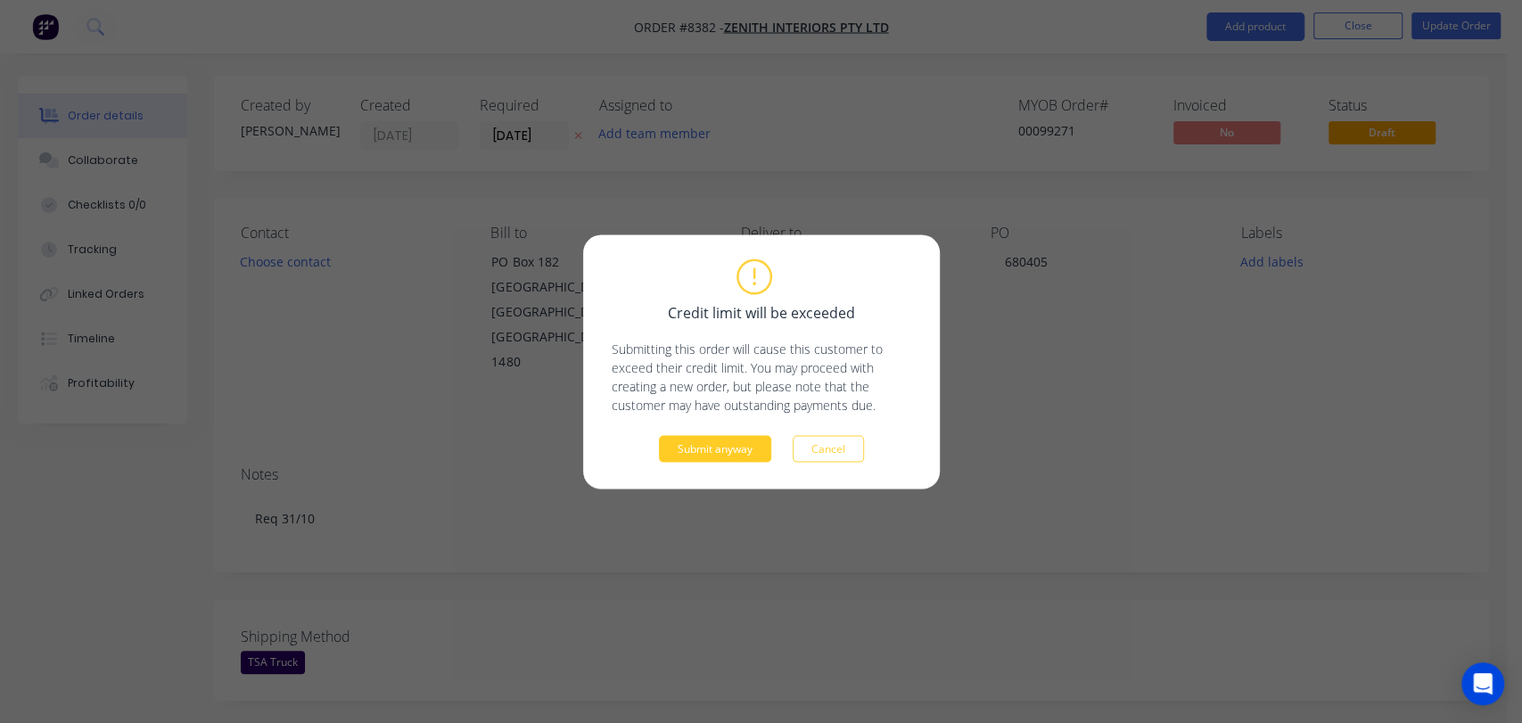
click at [726, 452] on button "Submit anyway" at bounding box center [715, 448] width 112 height 27
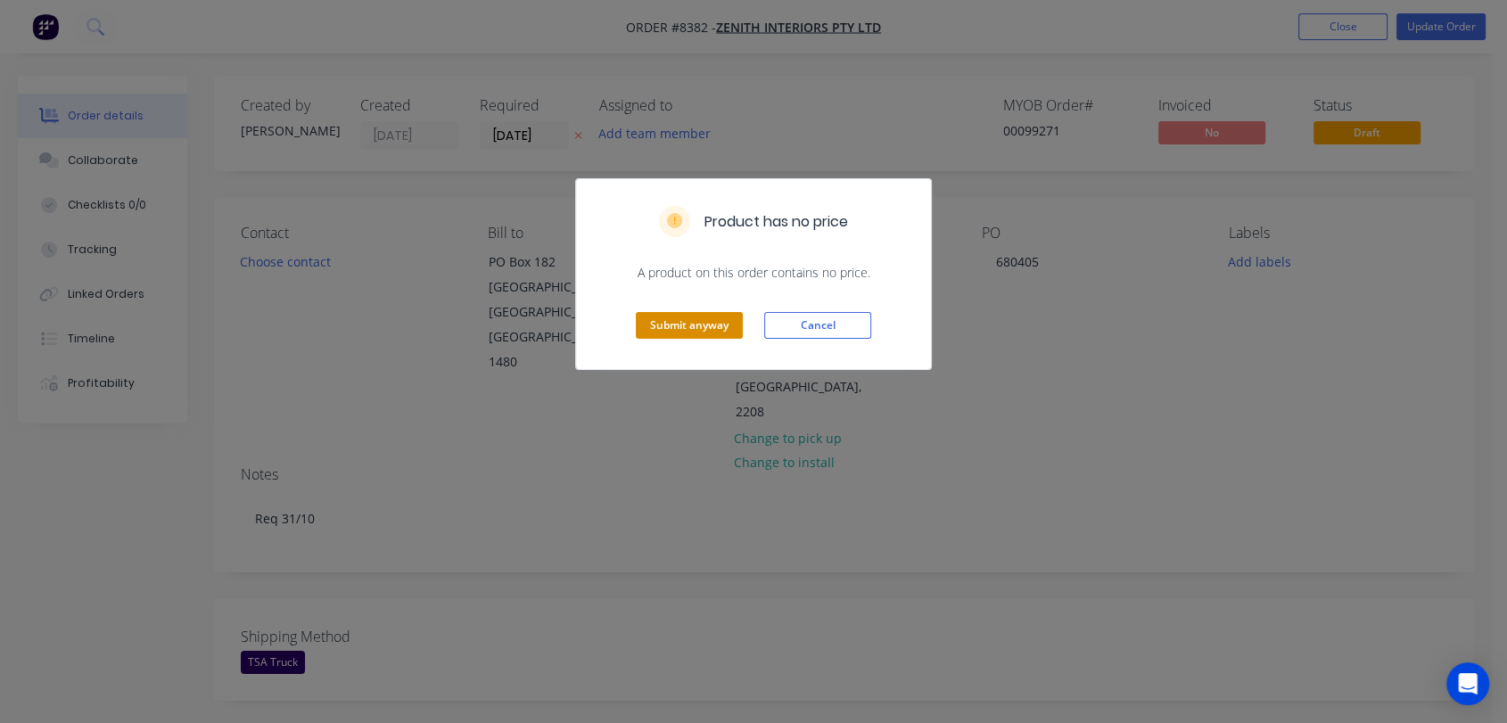
click at [716, 318] on button "Submit anyway" at bounding box center [689, 325] width 107 height 27
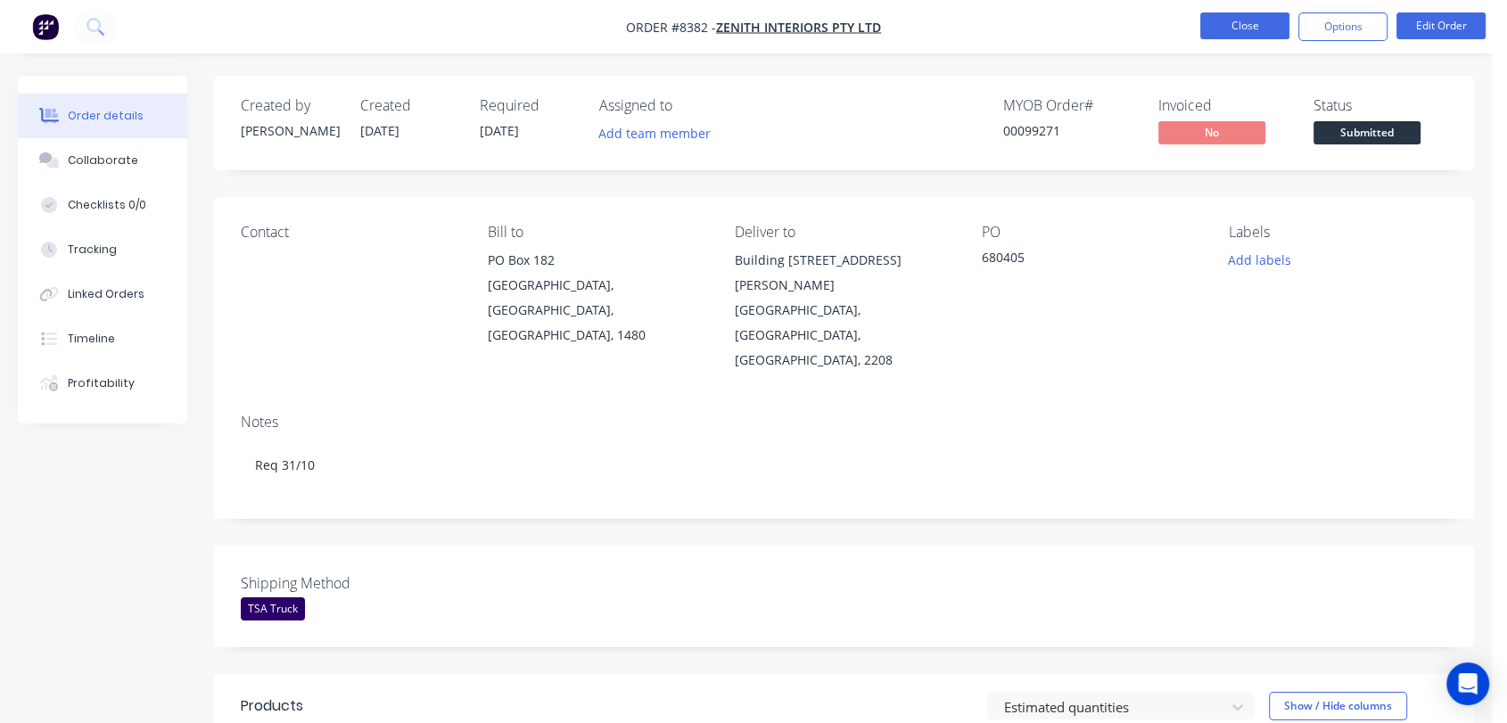
click at [1238, 21] on button "Close" at bounding box center [1244, 25] width 89 height 27
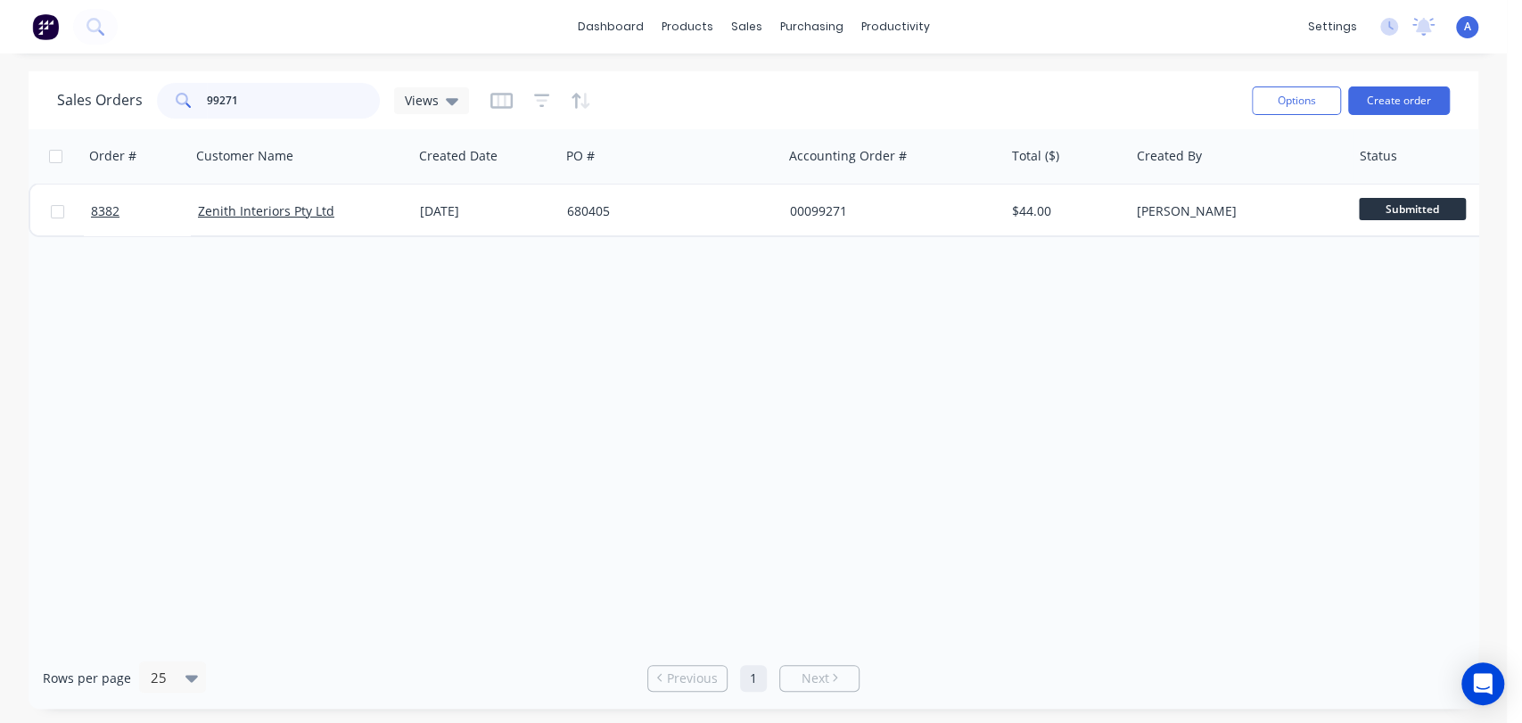
drag, startPoint x: 243, startPoint y: 96, endPoint x: 166, endPoint y: 111, distance: 78.0
click at [166, 111] on div "99271" at bounding box center [268, 101] width 223 height 36
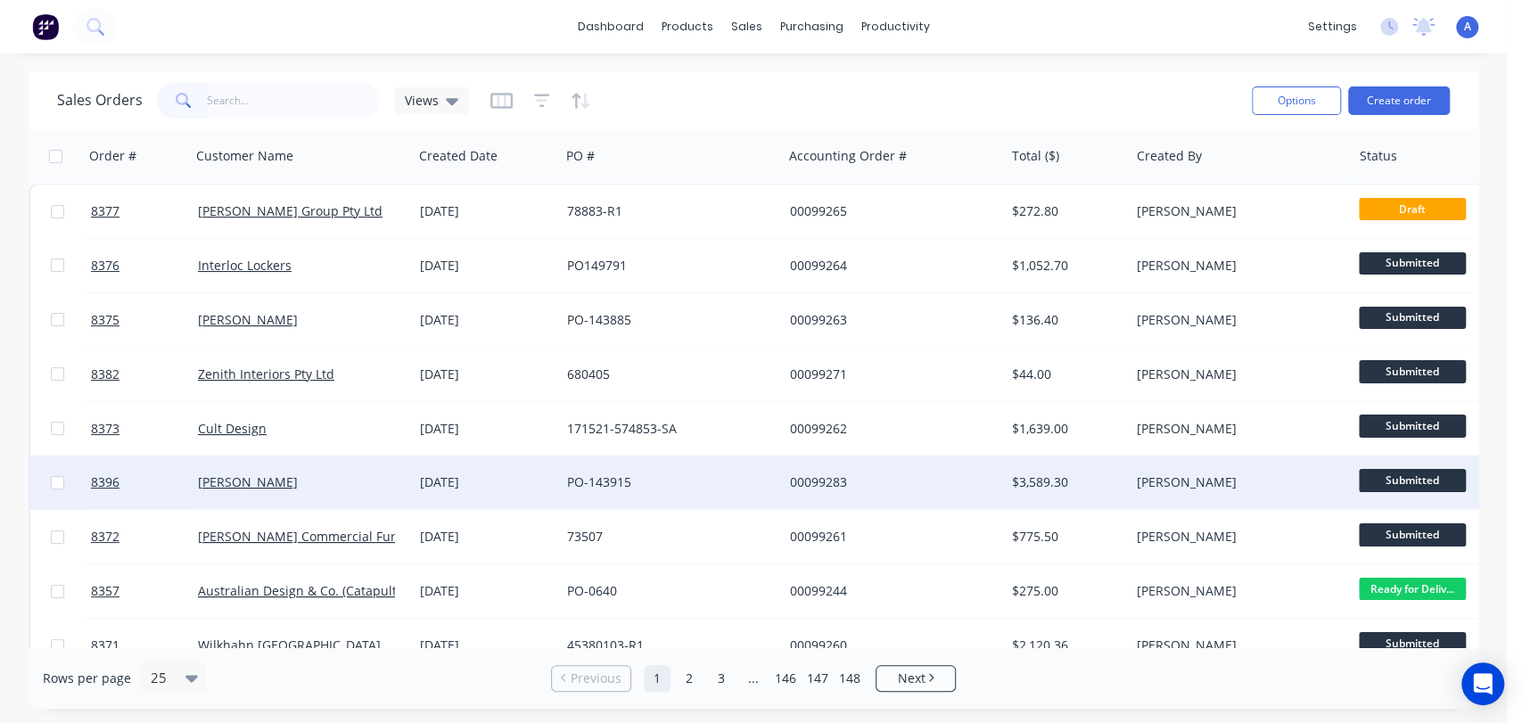
click at [463, 477] on div "07 Oct 2025" at bounding box center [486, 483] width 133 height 18
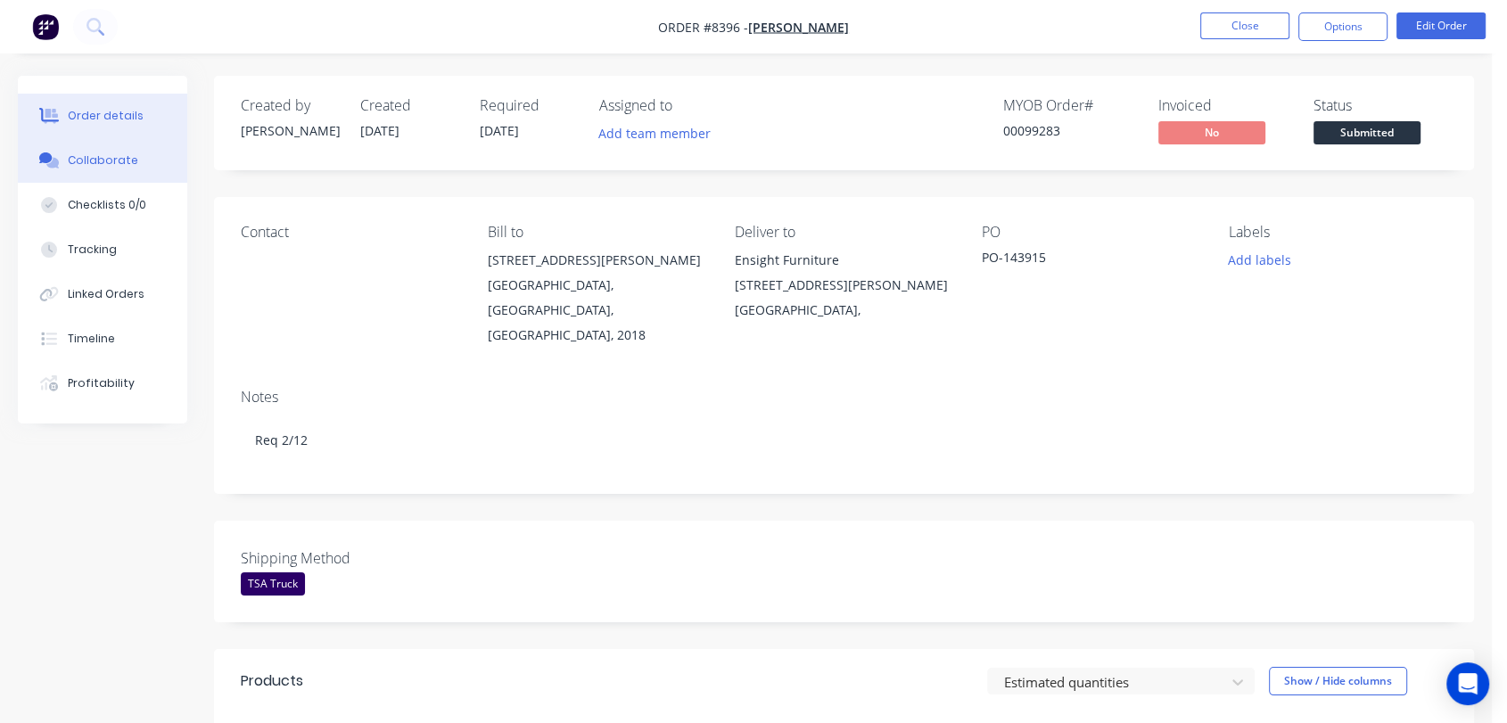
click at [120, 158] on div "Collaborate" at bounding box center [103, 161] width 70 height 16
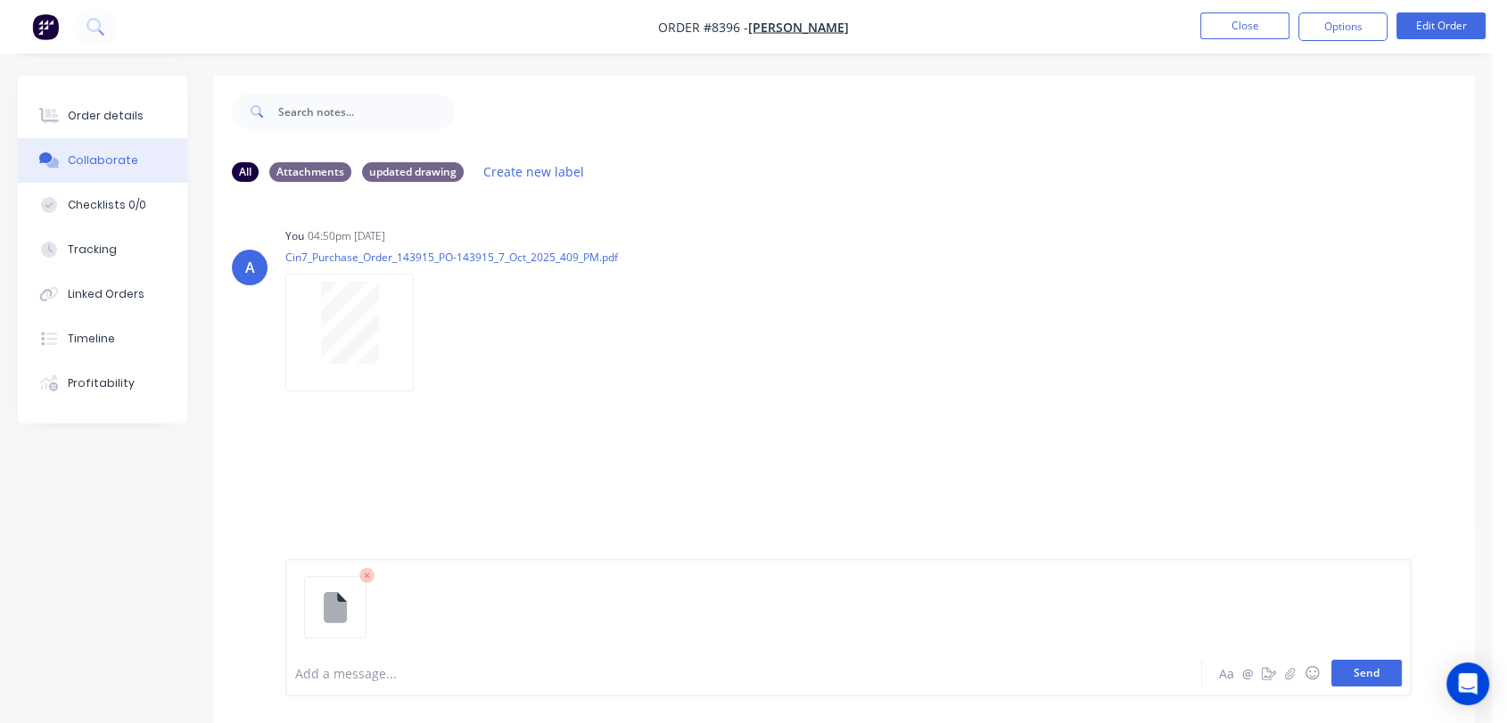
click at [1363, 672] on button "Send" at bounding box center [1367, 673] width 70 height 27
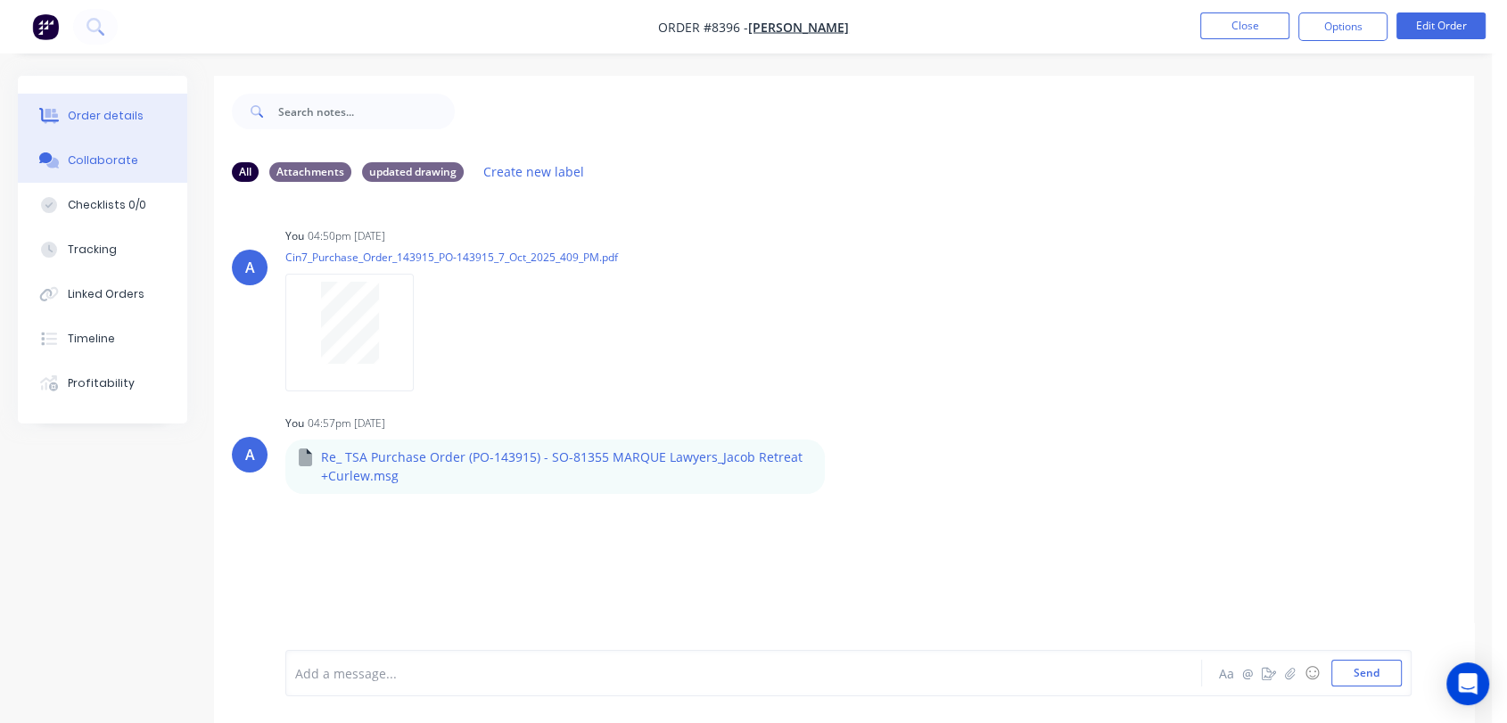
click at [119, 109] on div "Order details" at bounding box center [106, 116] width 76 height 16
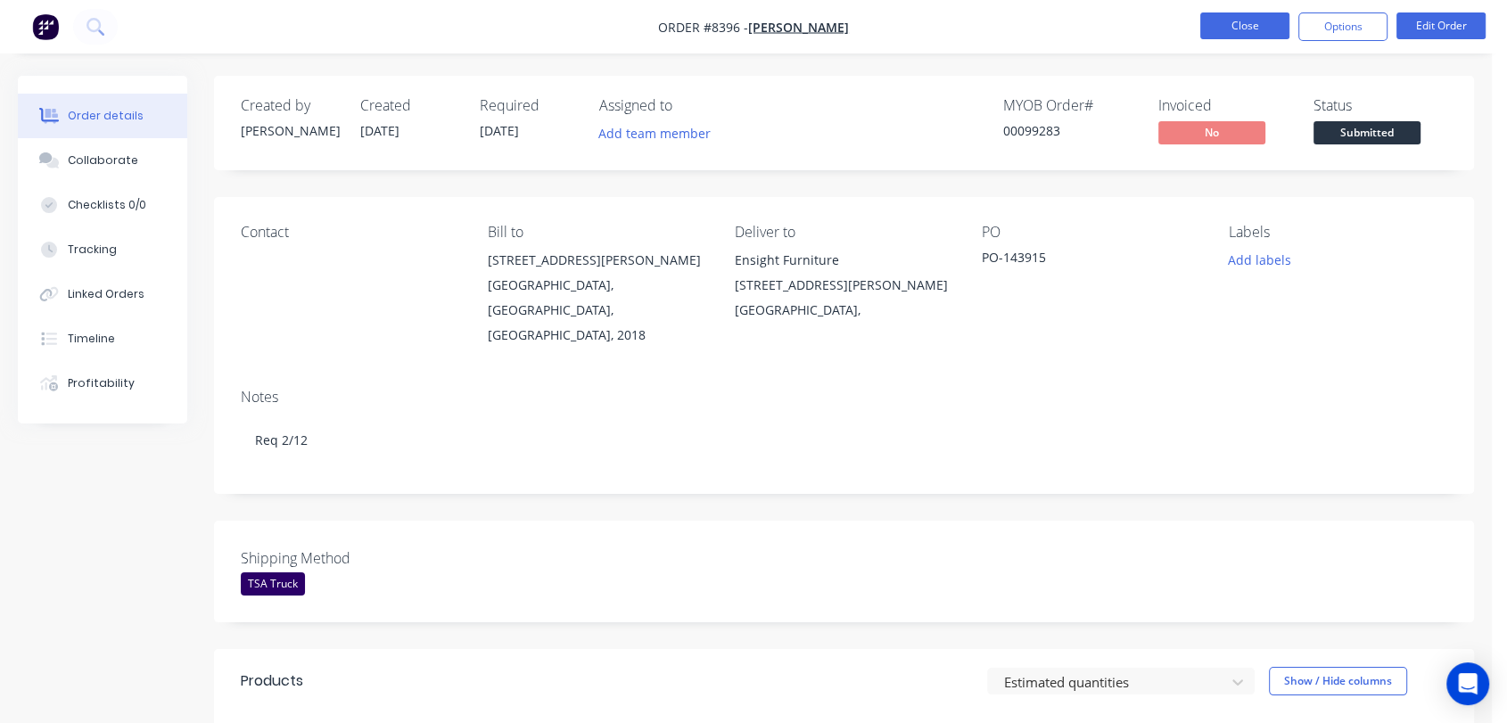
click at [1238, 22] on button "Close" at bounding box center [1244, 25] width 89 height 27
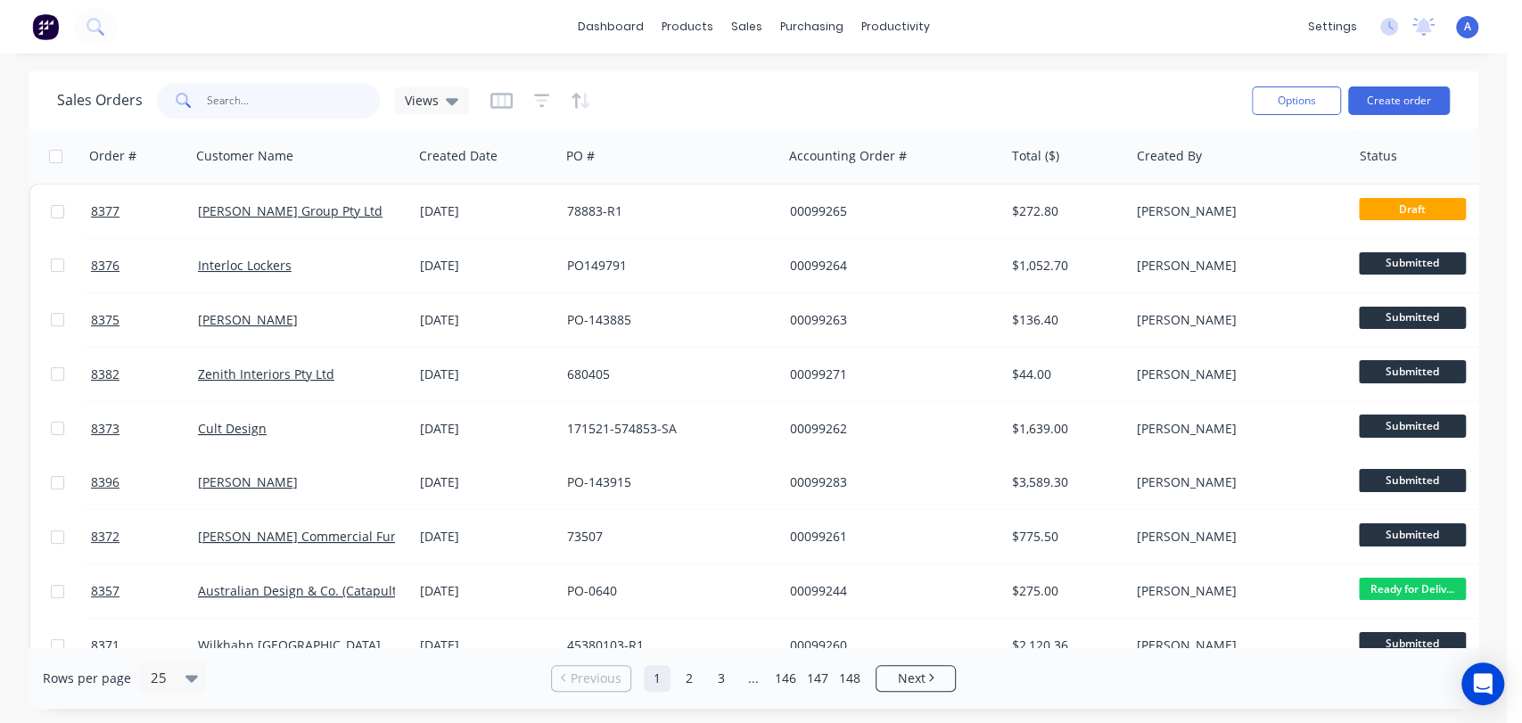
click at [235, 105] on input "text" at bounding box center [294, 101] width 174 height 36
type input "98922"
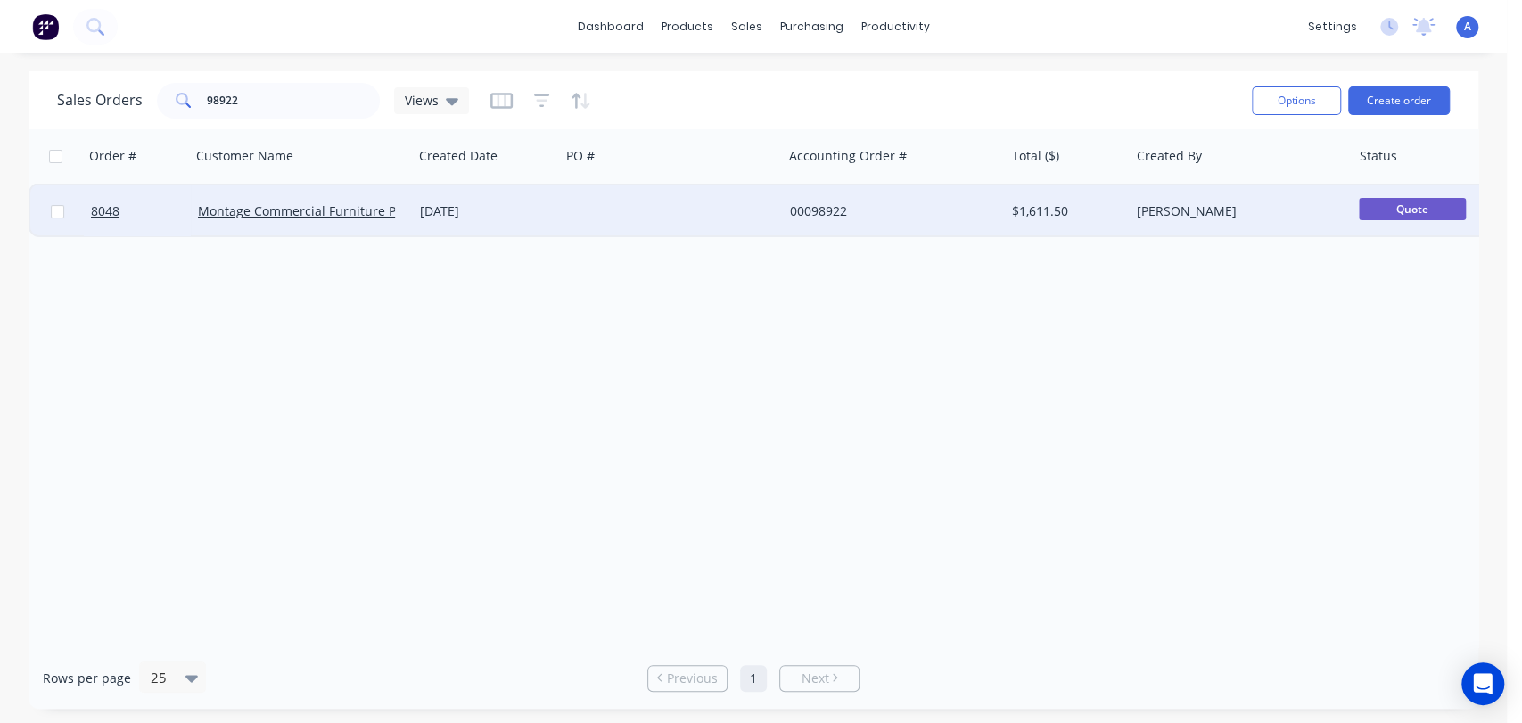
click at [705, 209] on div at bounding box center [671, 212] width 222 height 54
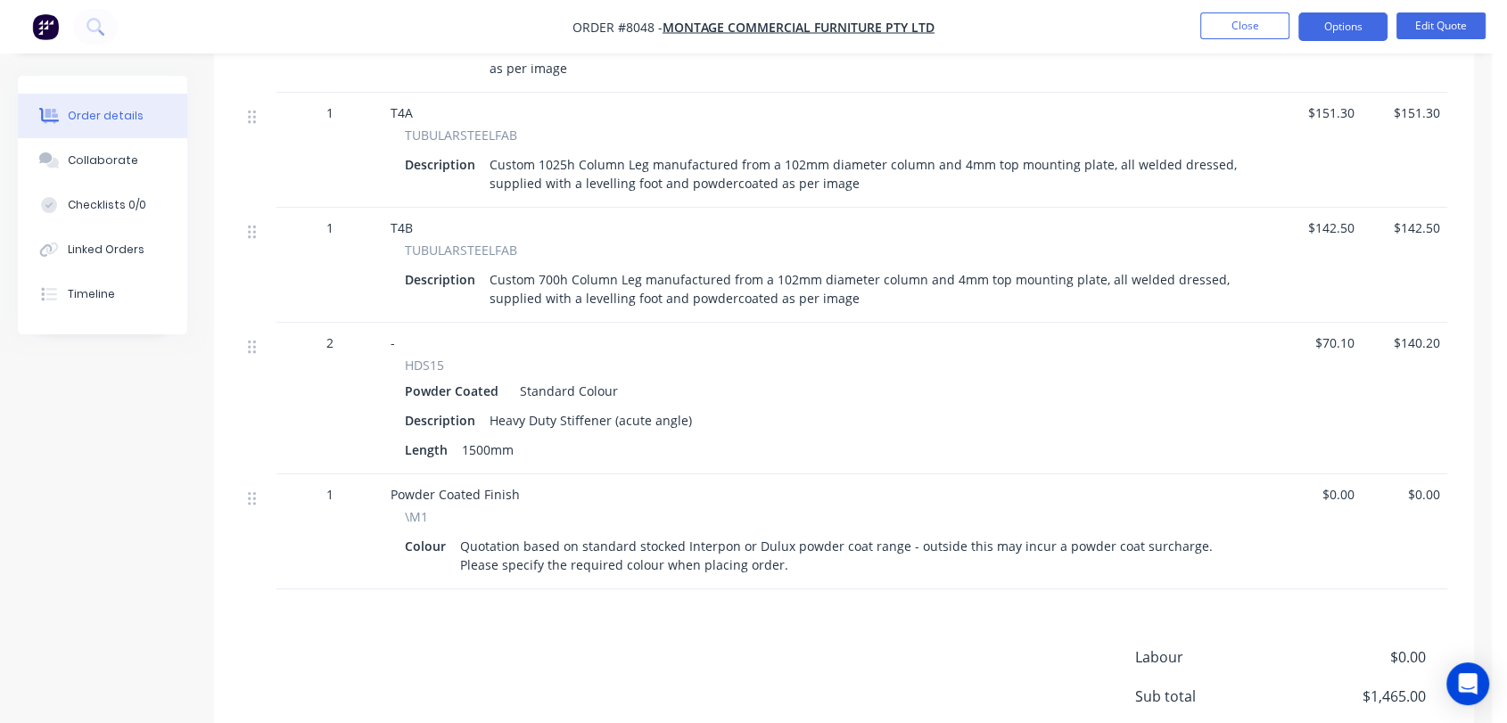
scroll to position [892, 0]
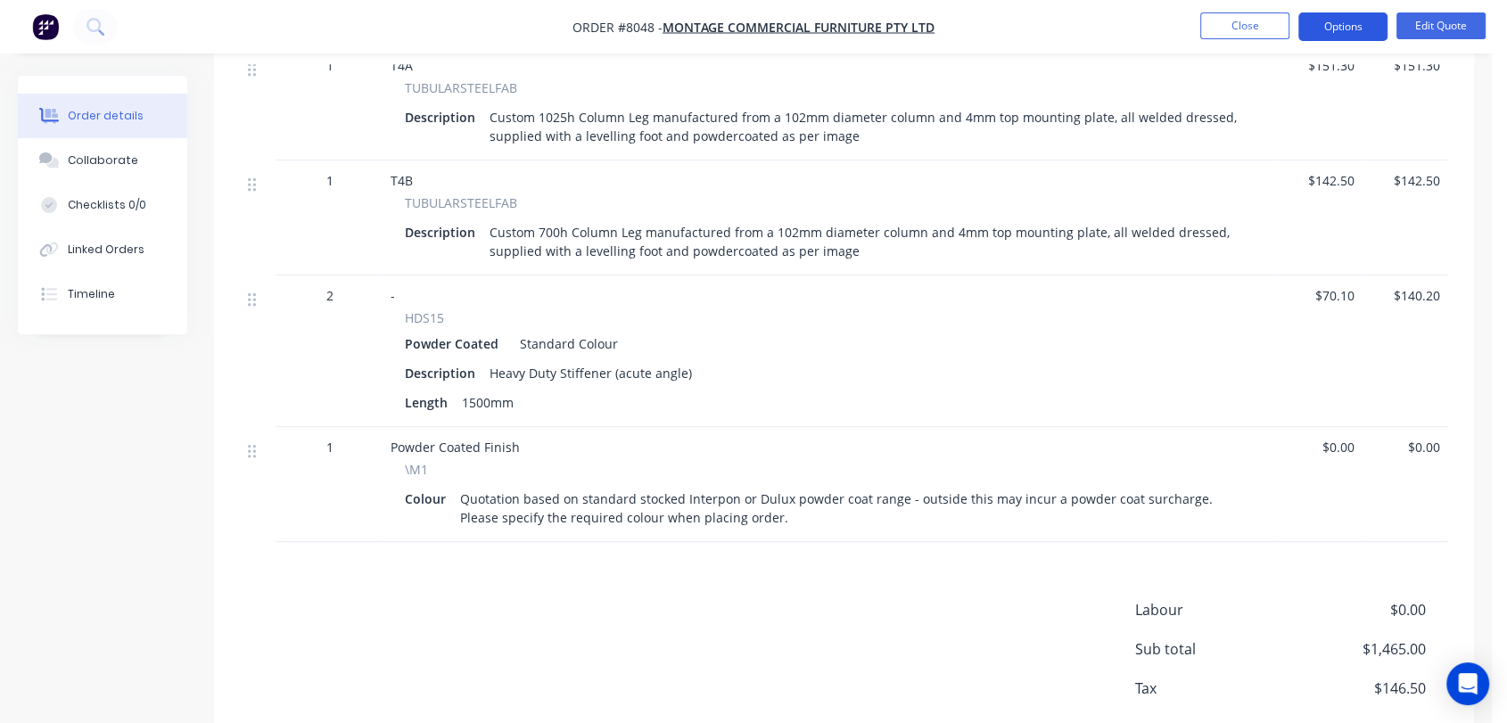
click at [1356, 20] on button "Options" at bounding box center [1343, 26] width 89 height 29
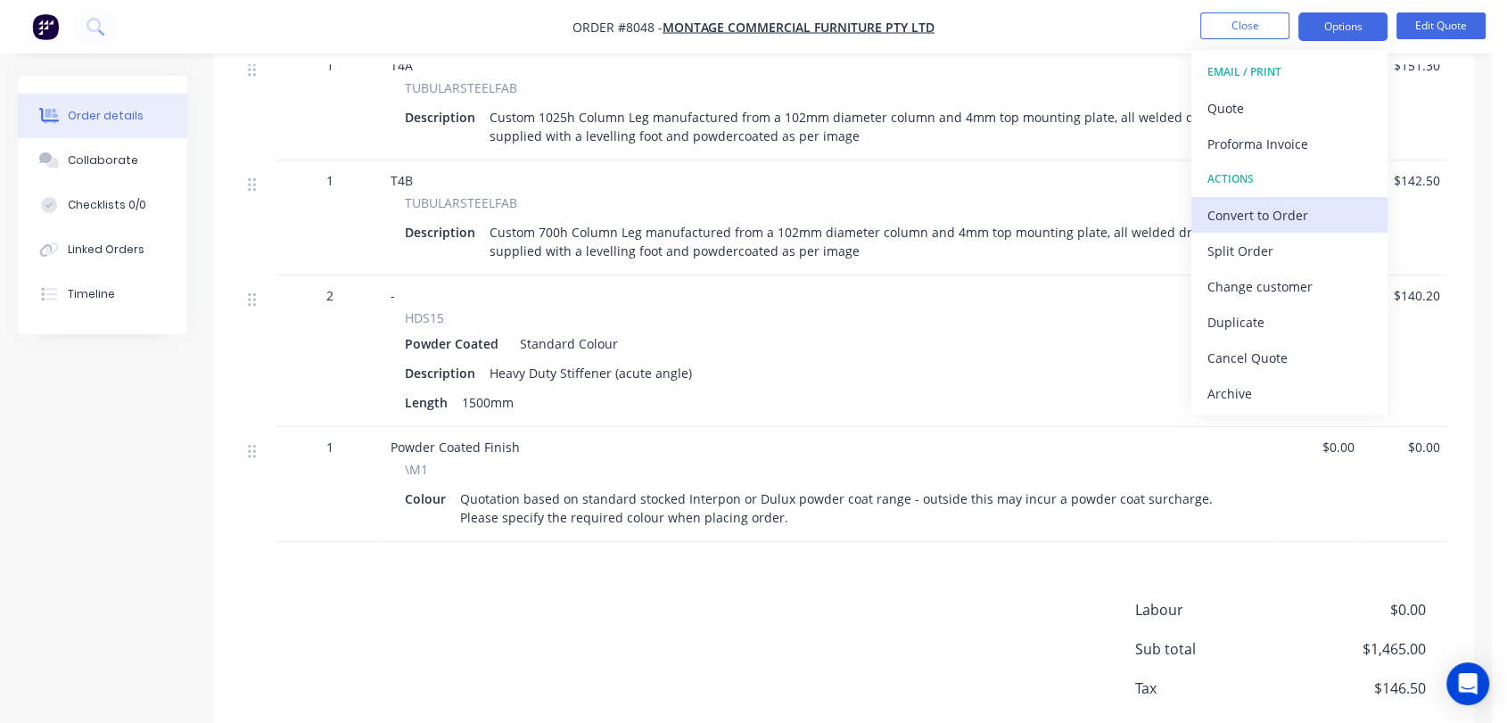
click at [1303, 214] on div "Convert to Order" at bounding box center [1290, 215] width 164 height 26
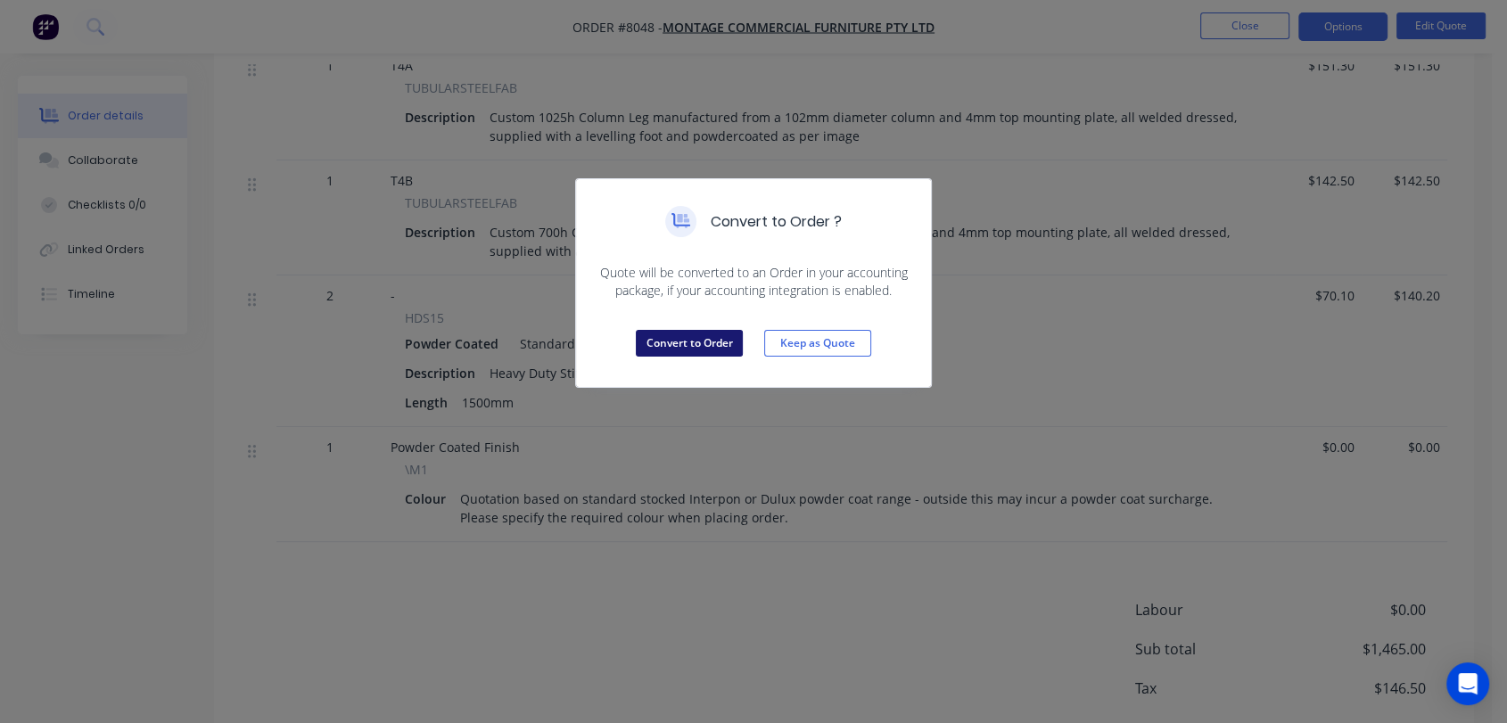
click at [688, 341] on button "Convert to Order" at bounding box center [689, 343] width 107 height 27
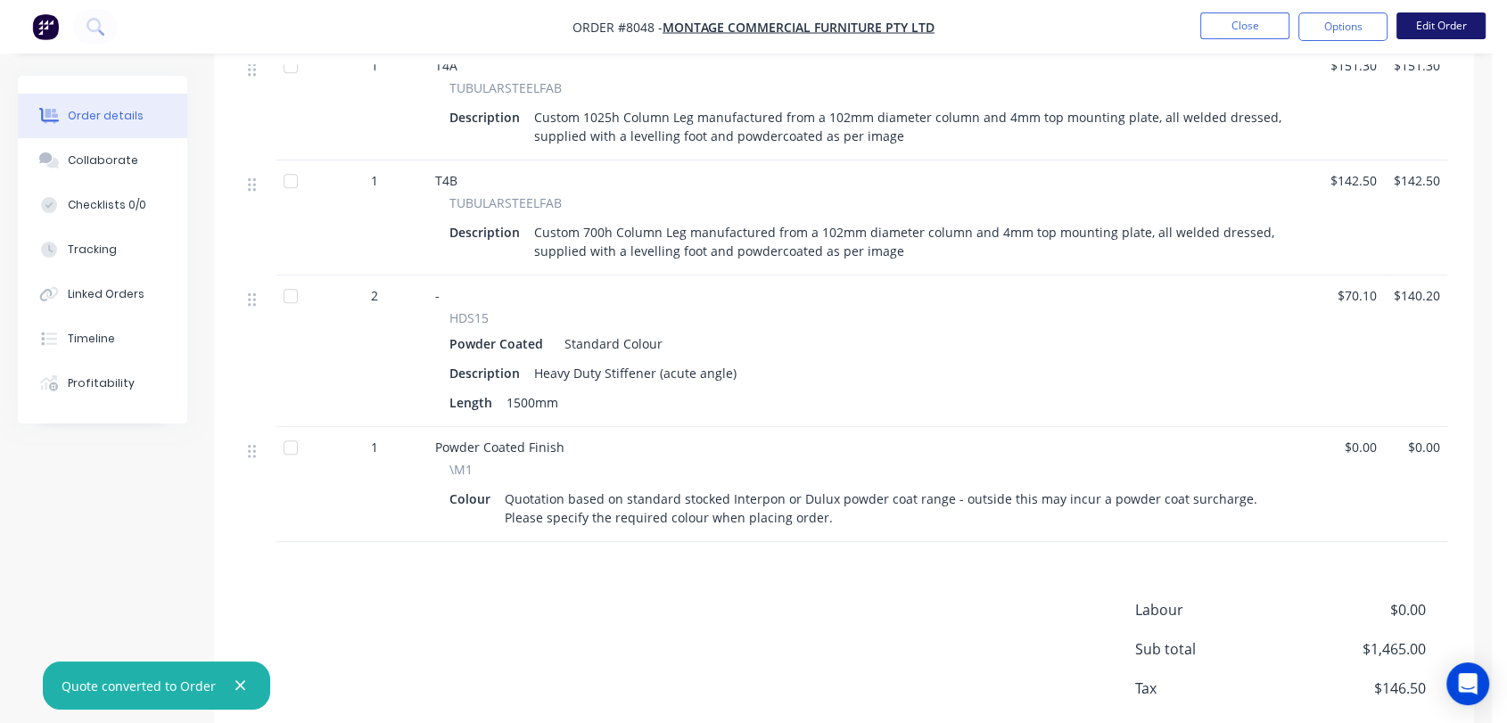
click at [1447, 23] on button "Edit Order" at bounding box center [1441, 25] width 89 height 27
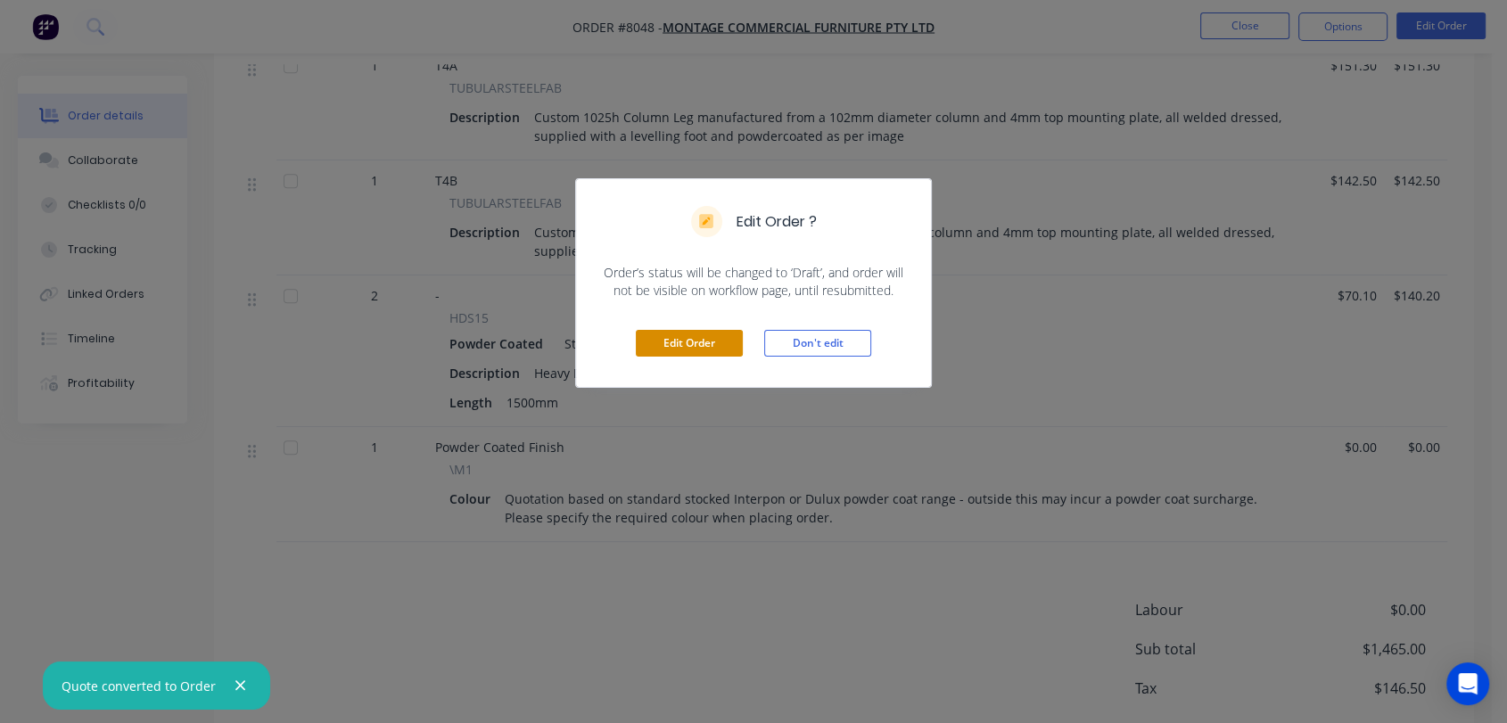
click at [698, 334] on button "Edit Order" at bounding box center [689, 343] width 107 height 27
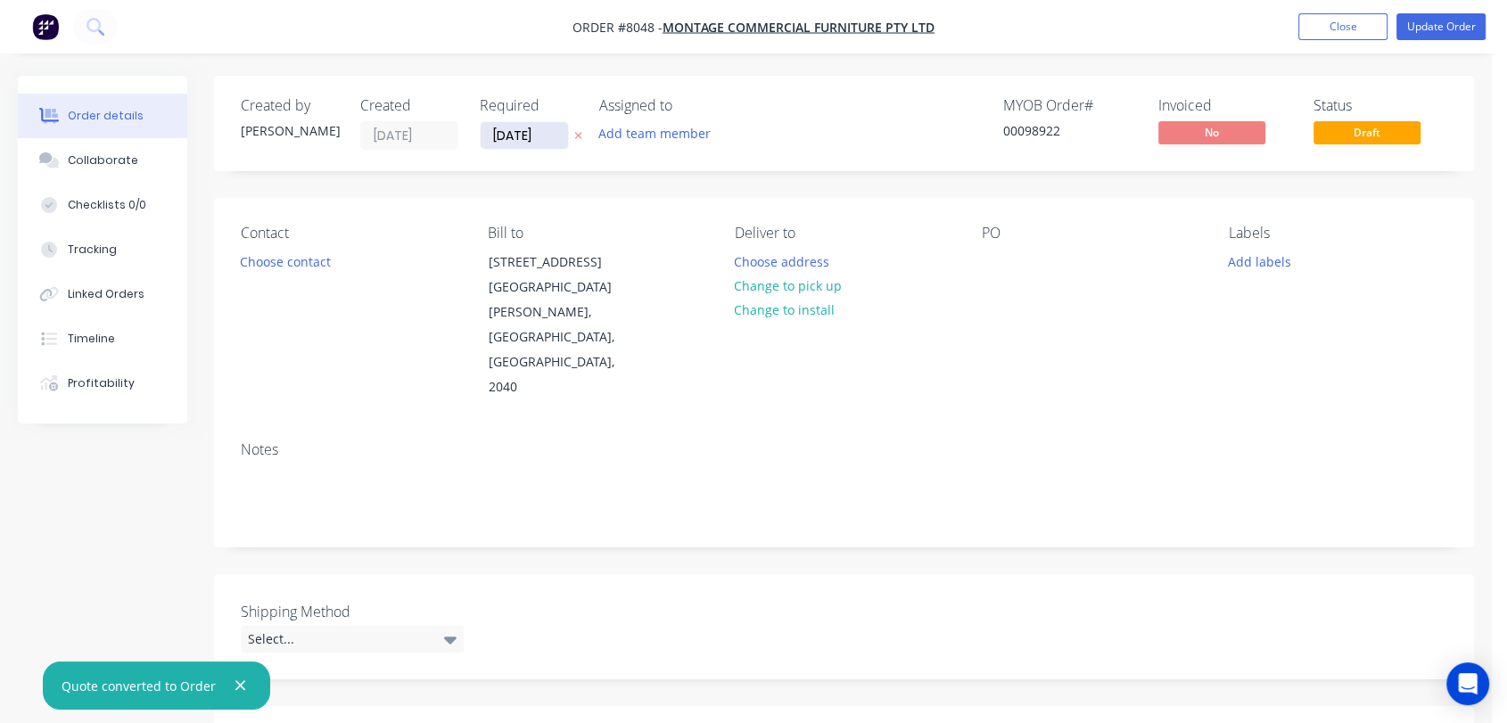
click at [565, 131] on input "09/09/25" at bounding box center [524, 135] width 87 height 27
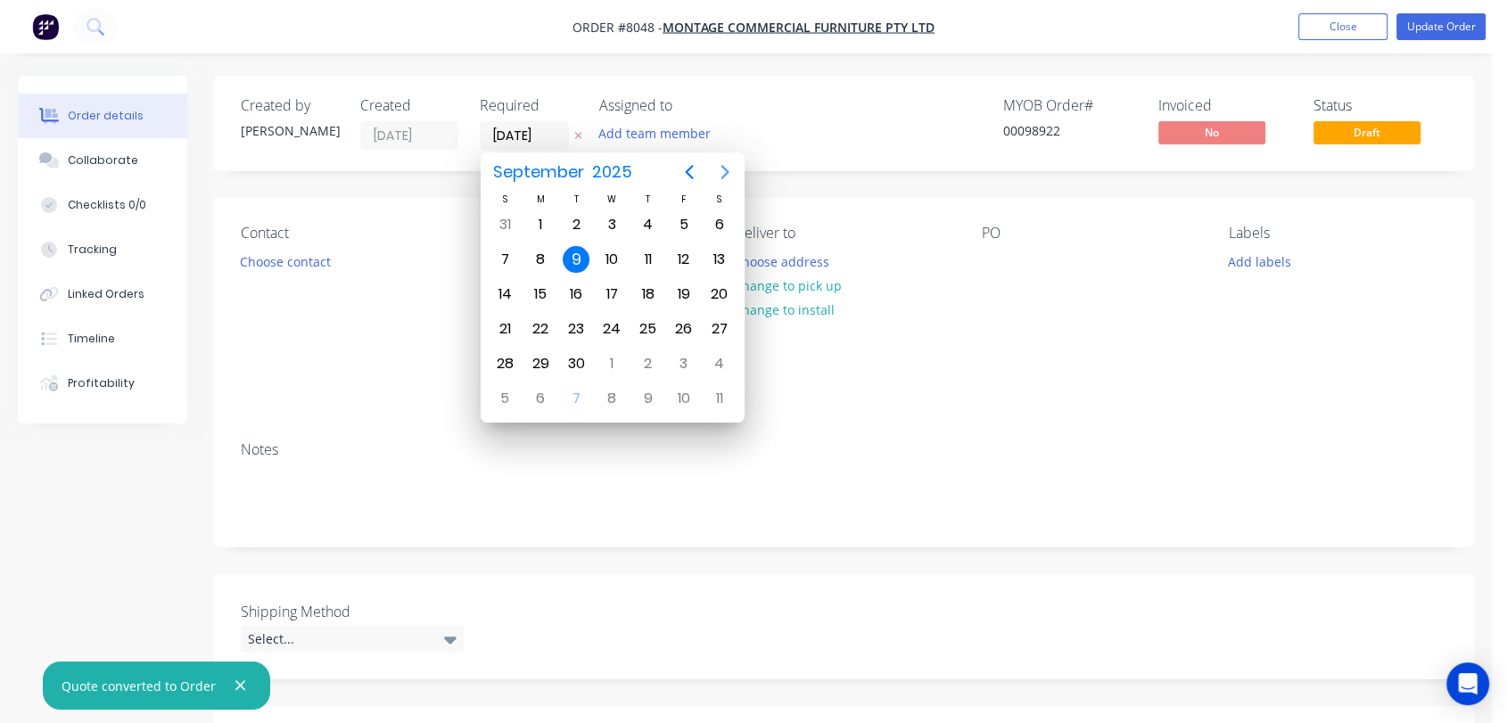
click at [718, 164] on icon "Next page" at bounding box center [724, 171] width 21 height 21
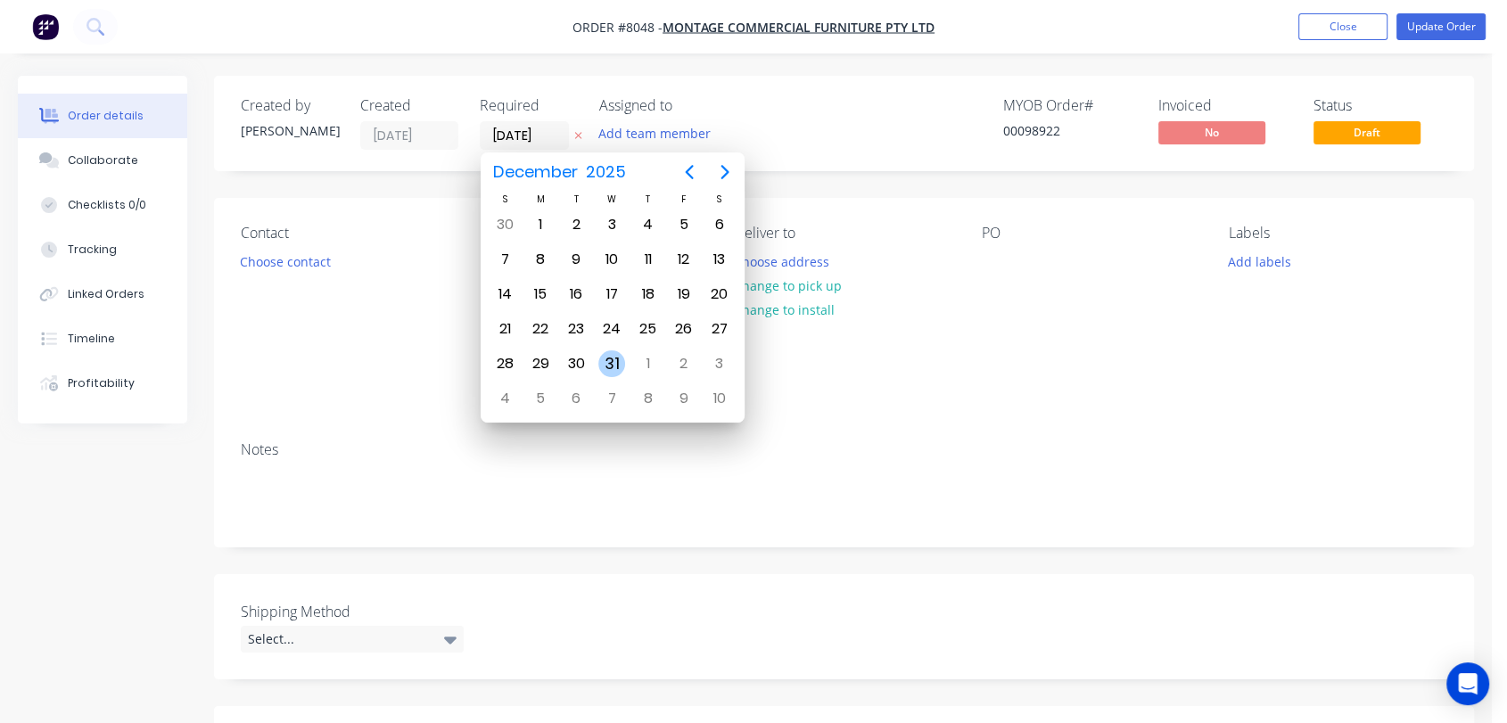
click at [610, 352] on div "31" at bounding box center [611, 363] width 27 height 27
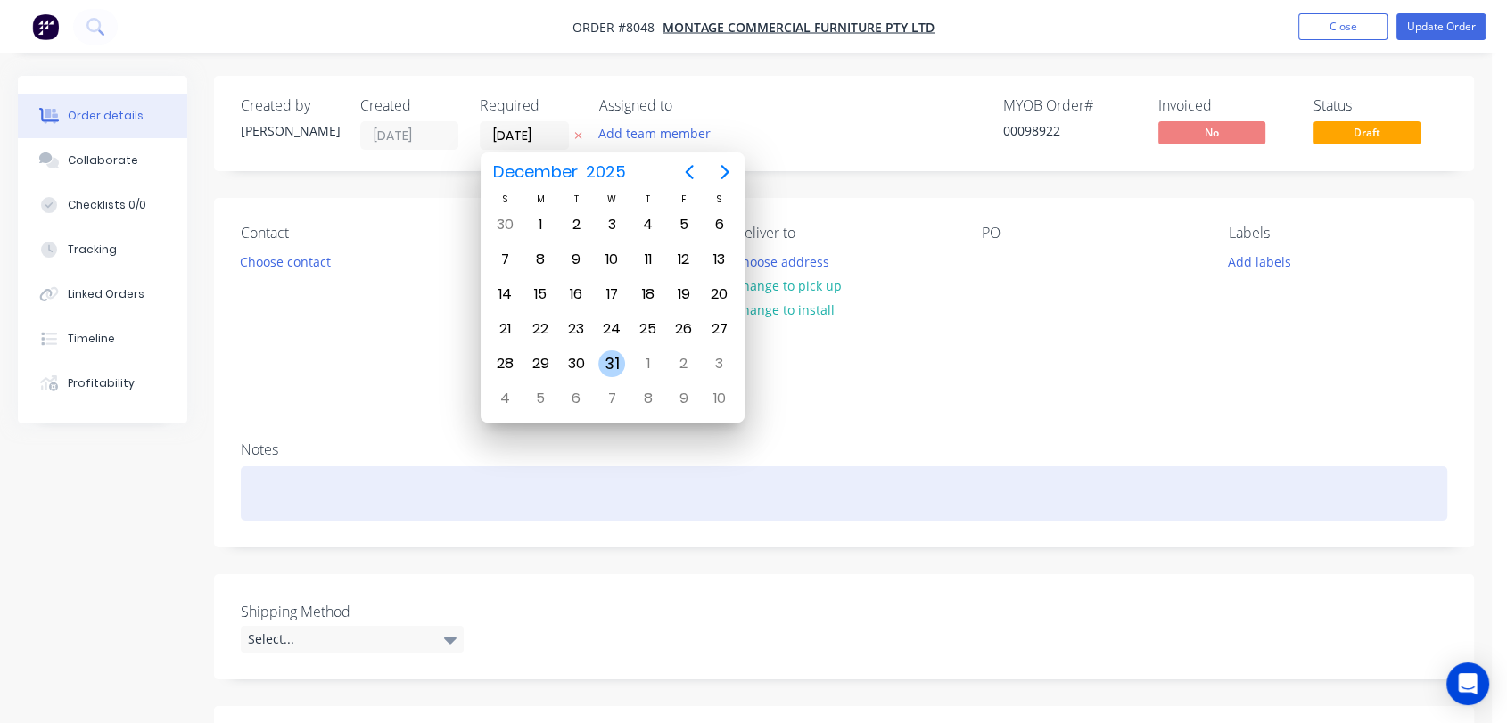
type input "31/12/25"
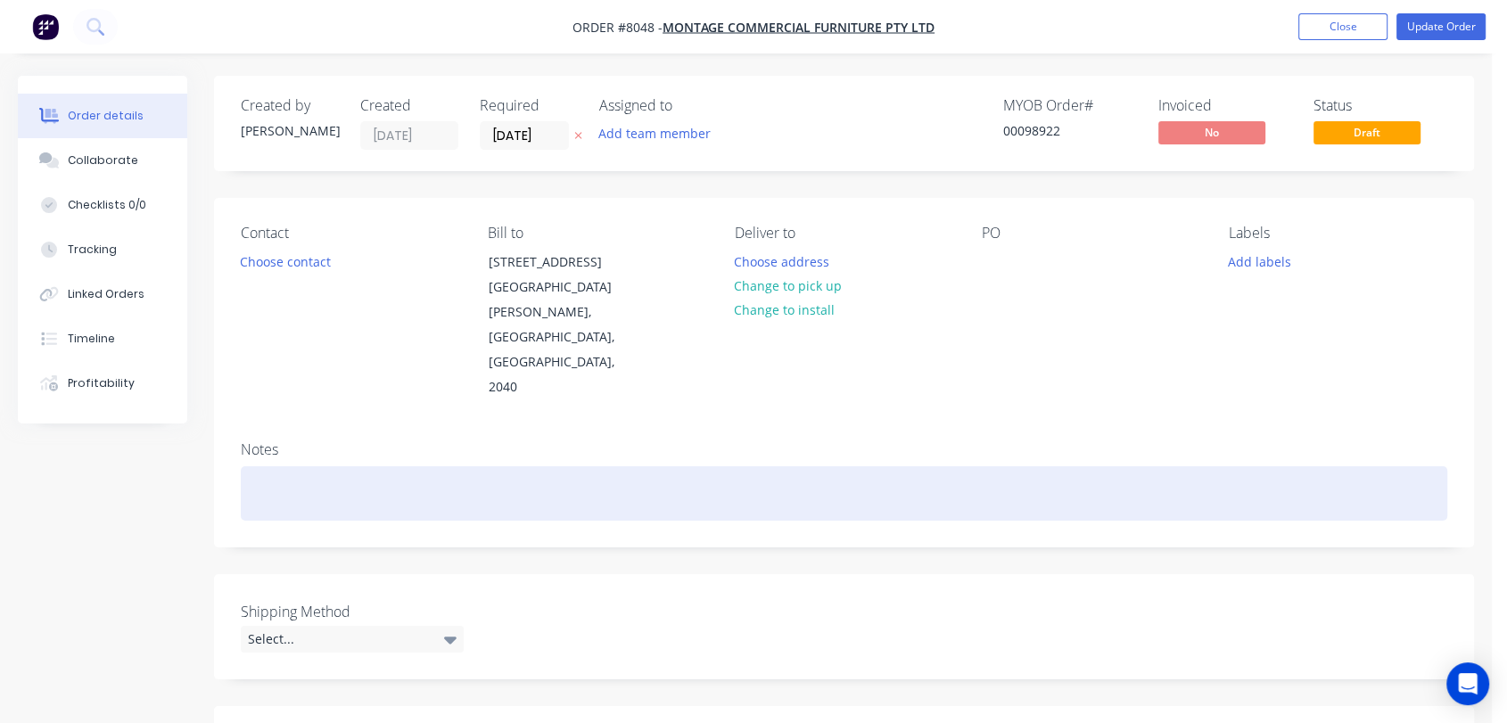
click at [243, 466] on div at bounding box center [844, 493] width 1207 height 54
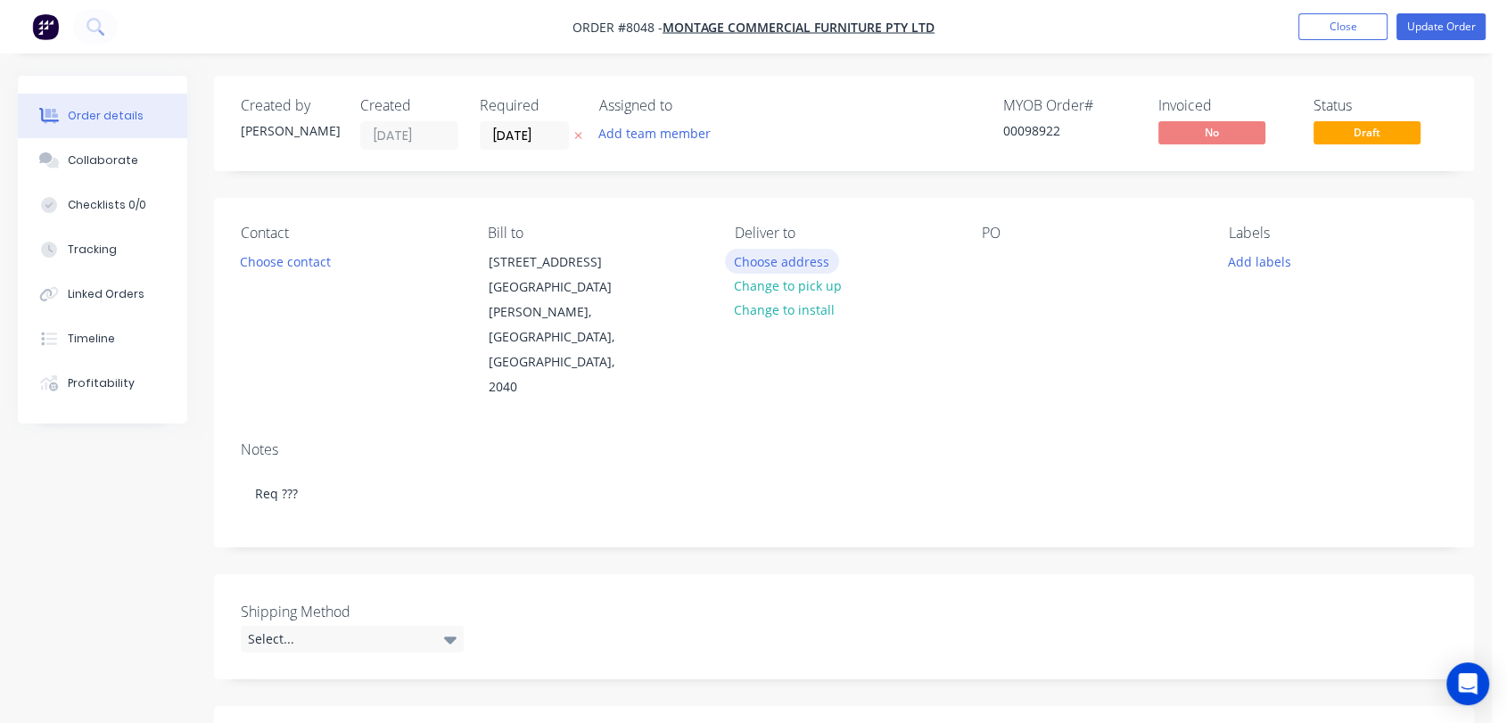
click at [778, 261] on button "Choose address" at bounding box center [782, 261] width 114 height 24
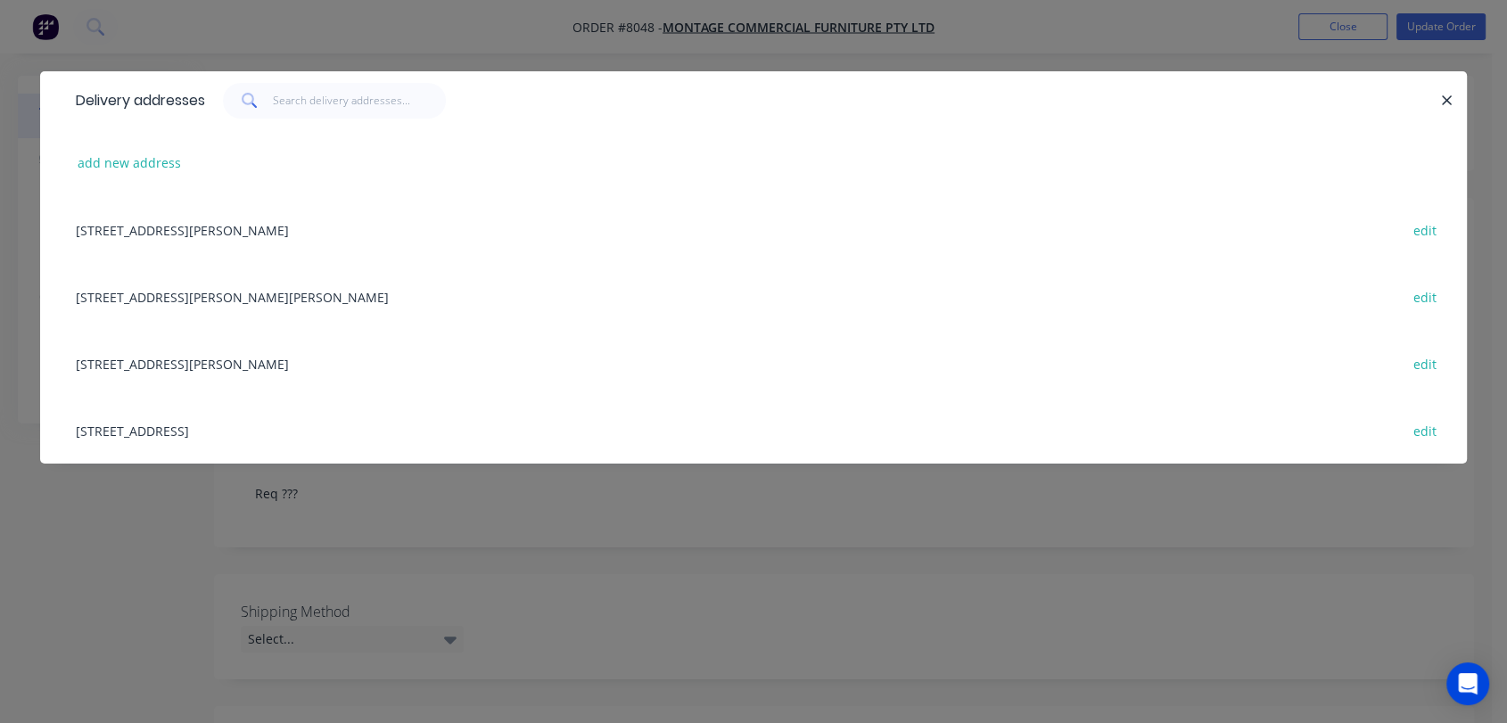
click at [252, 420] on div "2/283 Milperra Road, Revesby , New South Wales, Australia, 2212 edit" at bounding box center [753, 430] width 1373 height 67
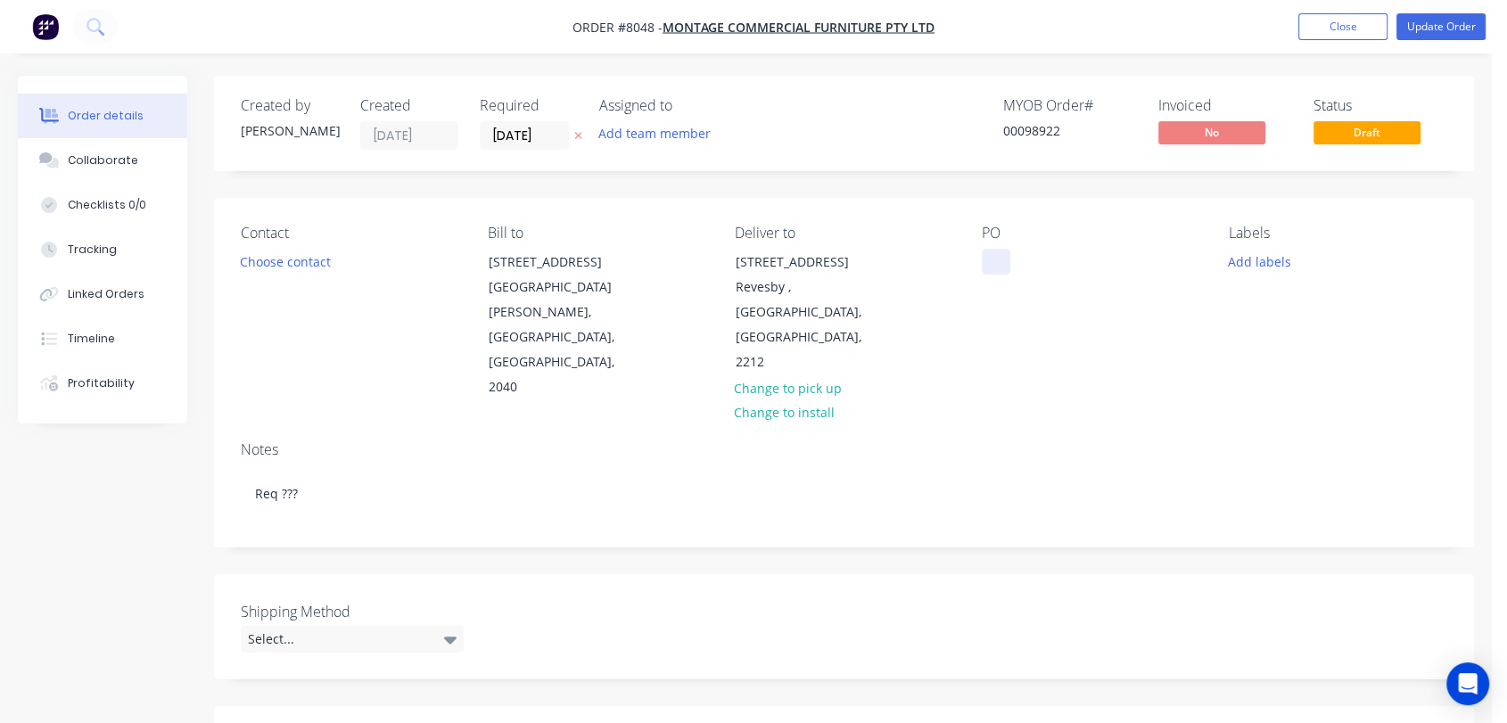
click at [998, 266] on div at bounding box center [996, 262] width 29 height 26
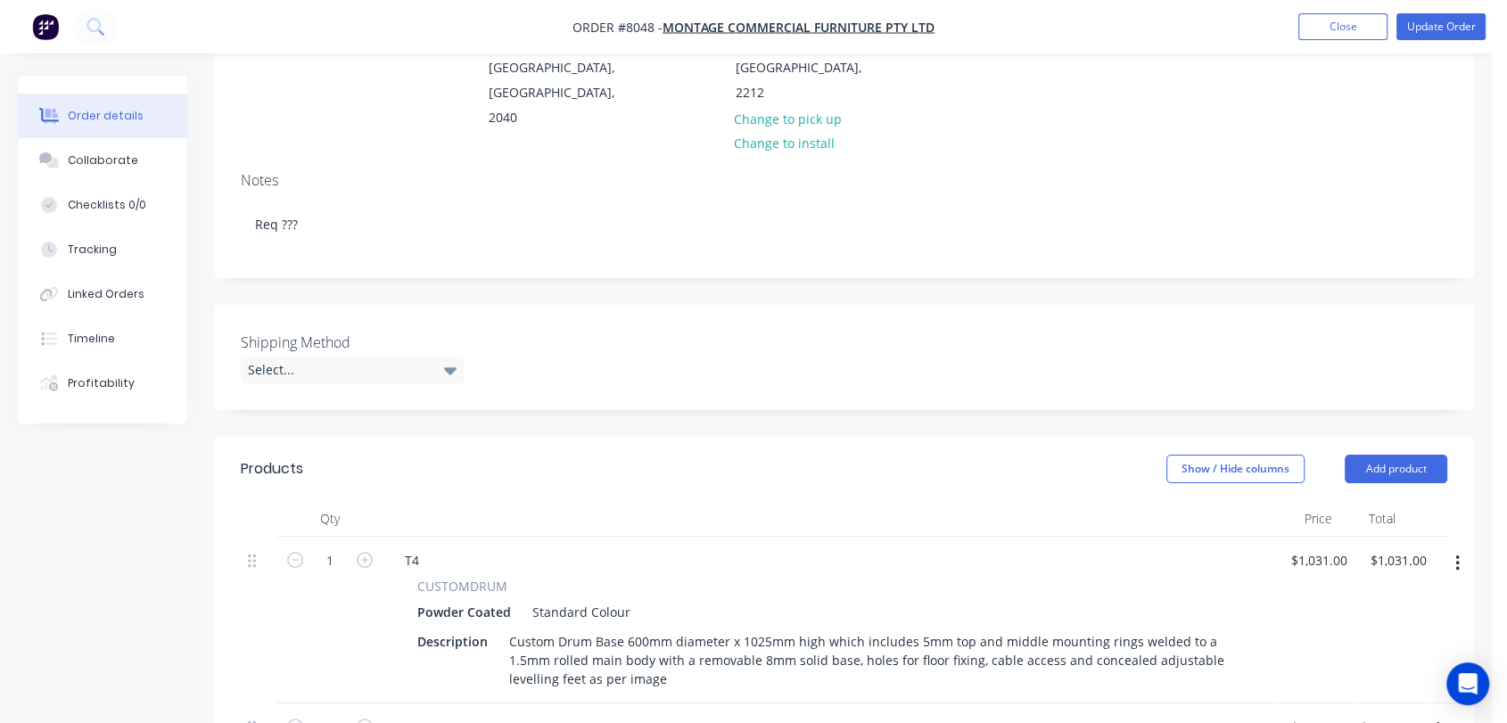
scroll to position [297, 0]
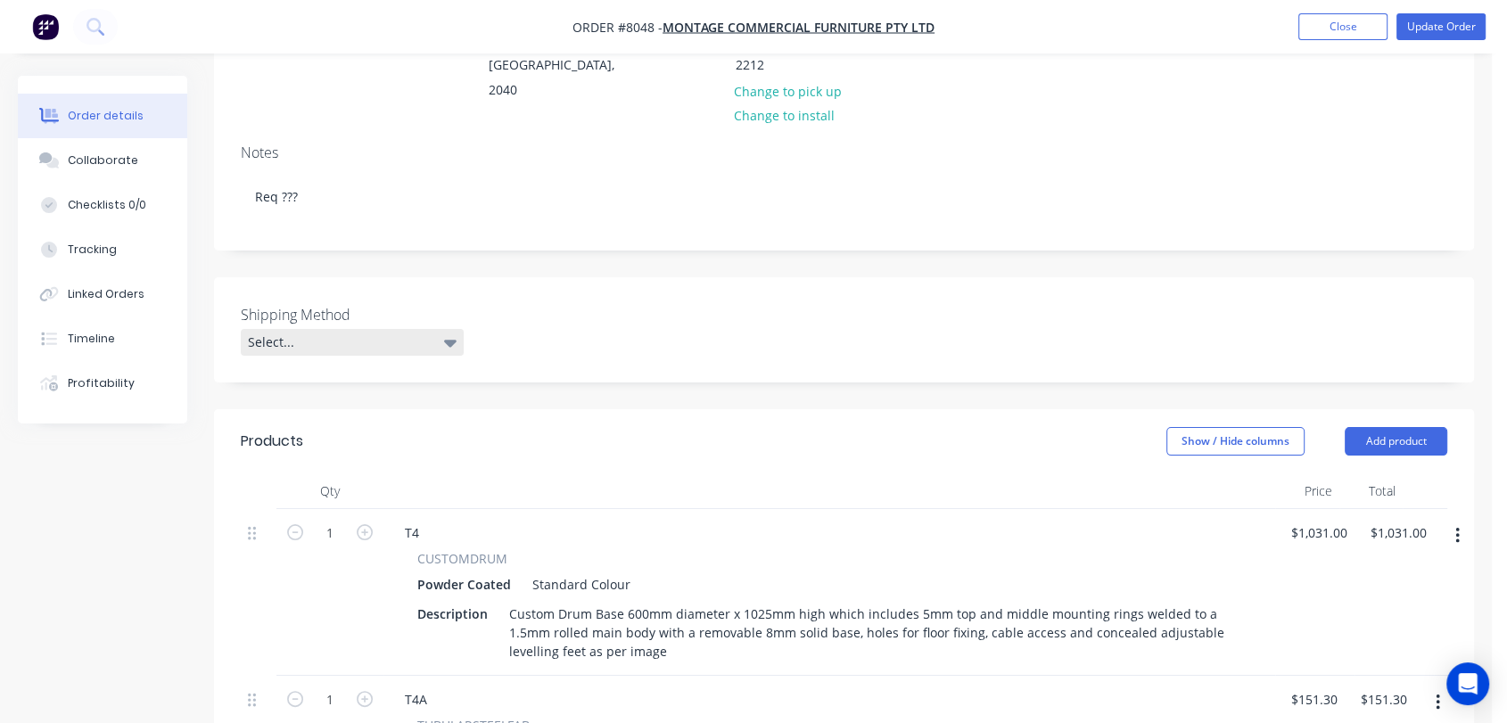
click at [311, 329] on div "Select..." at bounding box center [352, 342] width 223 height 27
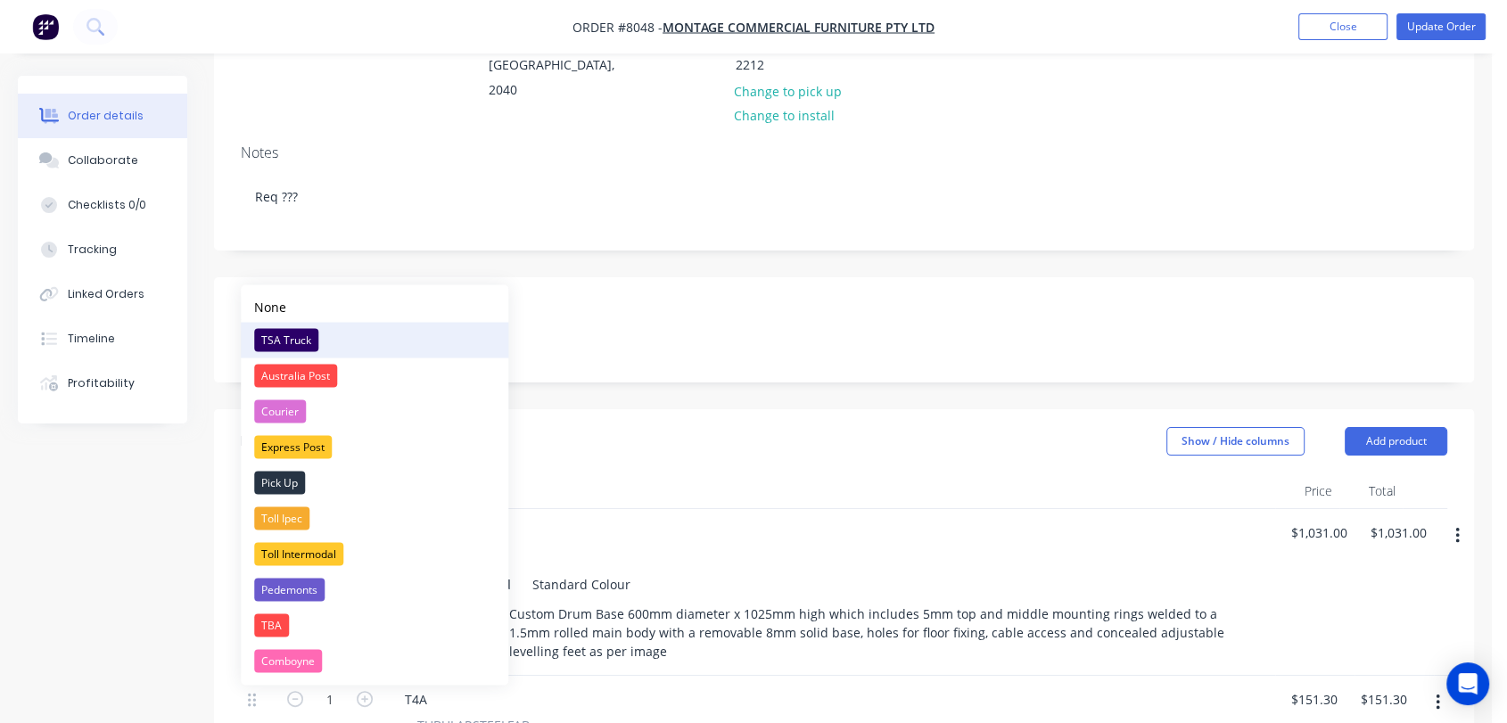
click at [295, 339] on div "TSA Truck" at bounding box center [286, 339] width 64 height 23
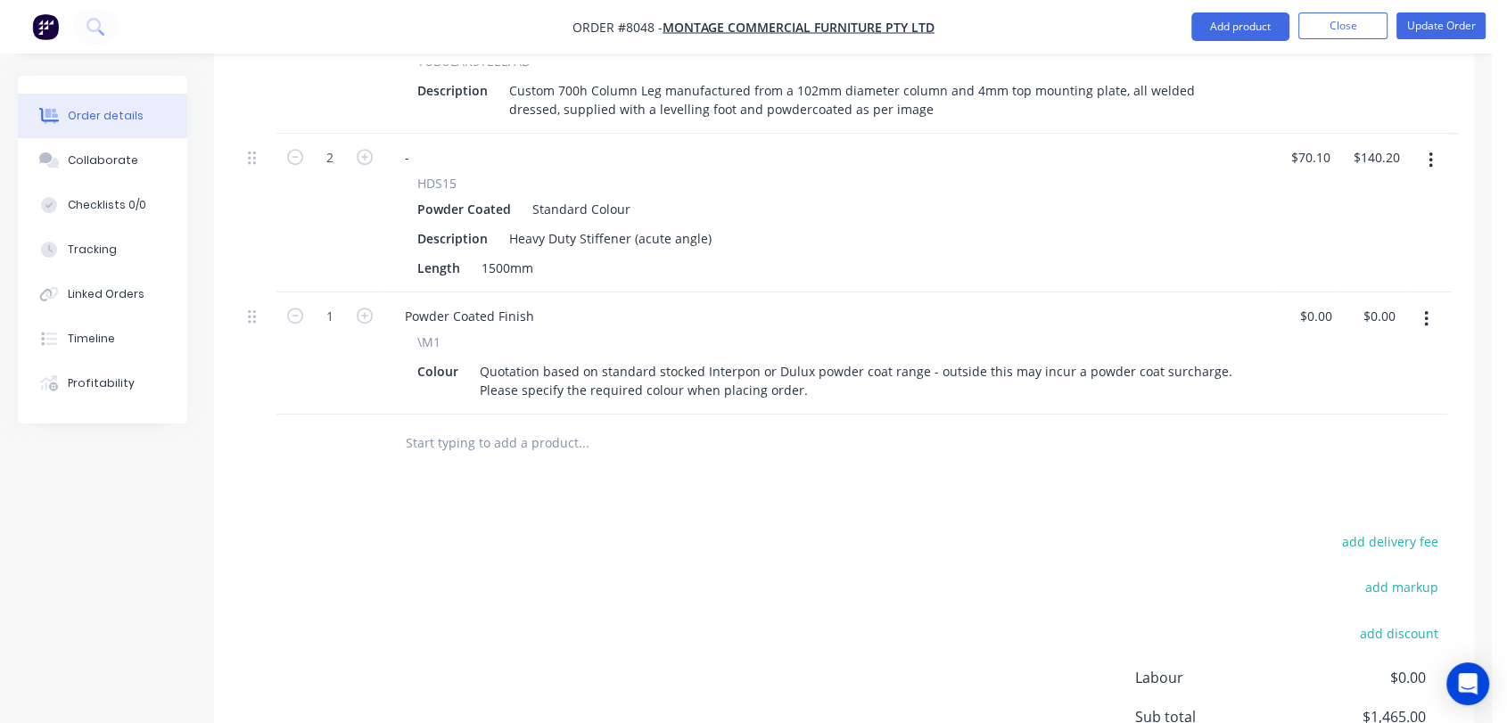
scroll to position [1090, 0]
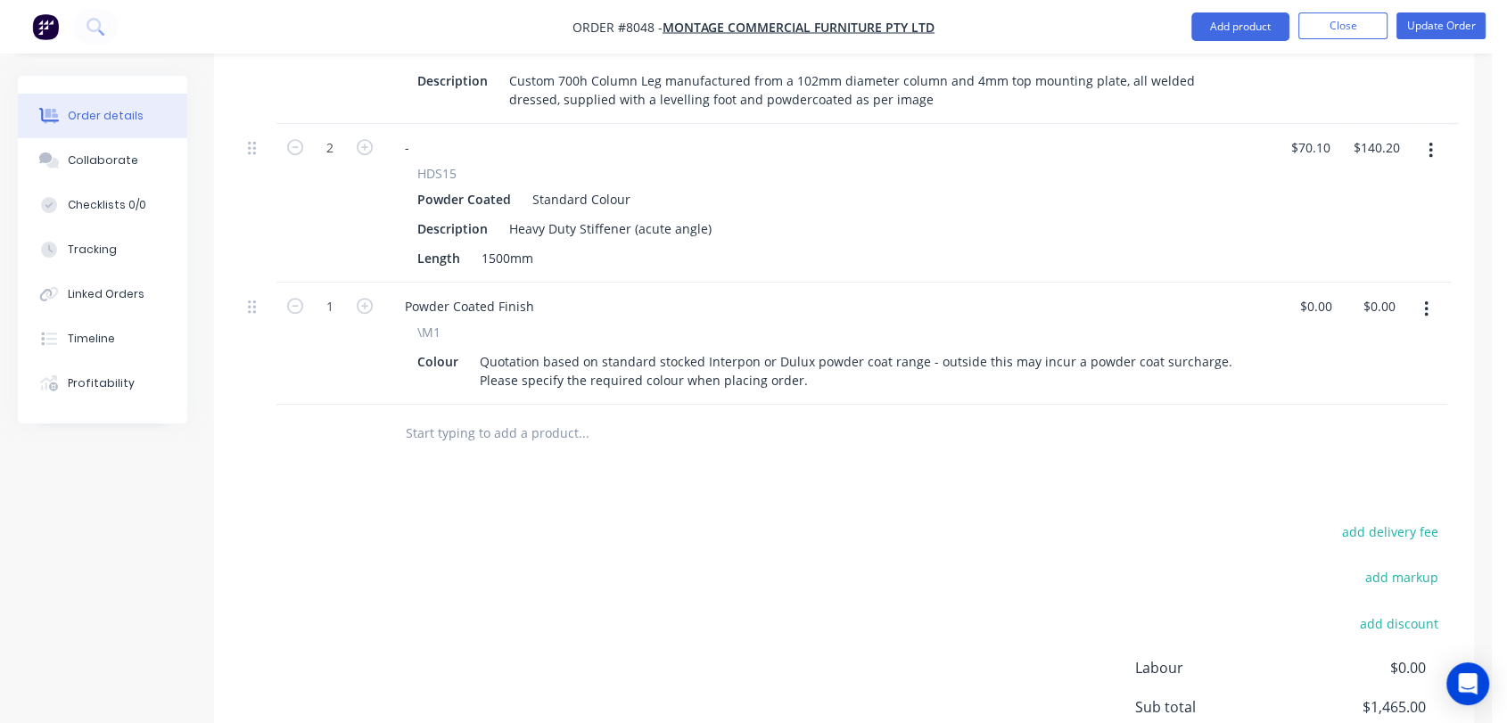
click at [1430, 293] on button "button" at bounding box center [1427, 309] width 42 height 32
click at [1322, 343] on div "Edit" at bounding box center [1362, 356] width 137 height 26
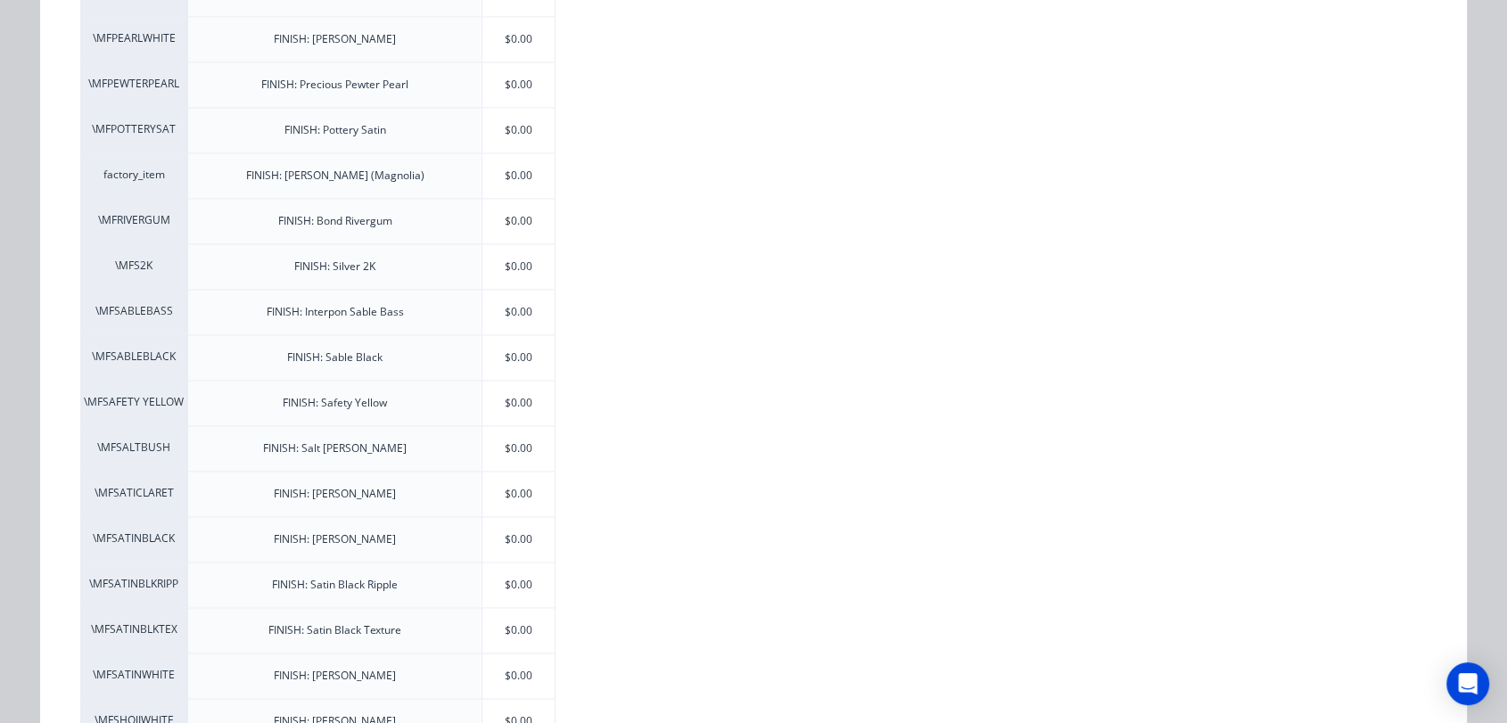
scroll to position [2676, 0]
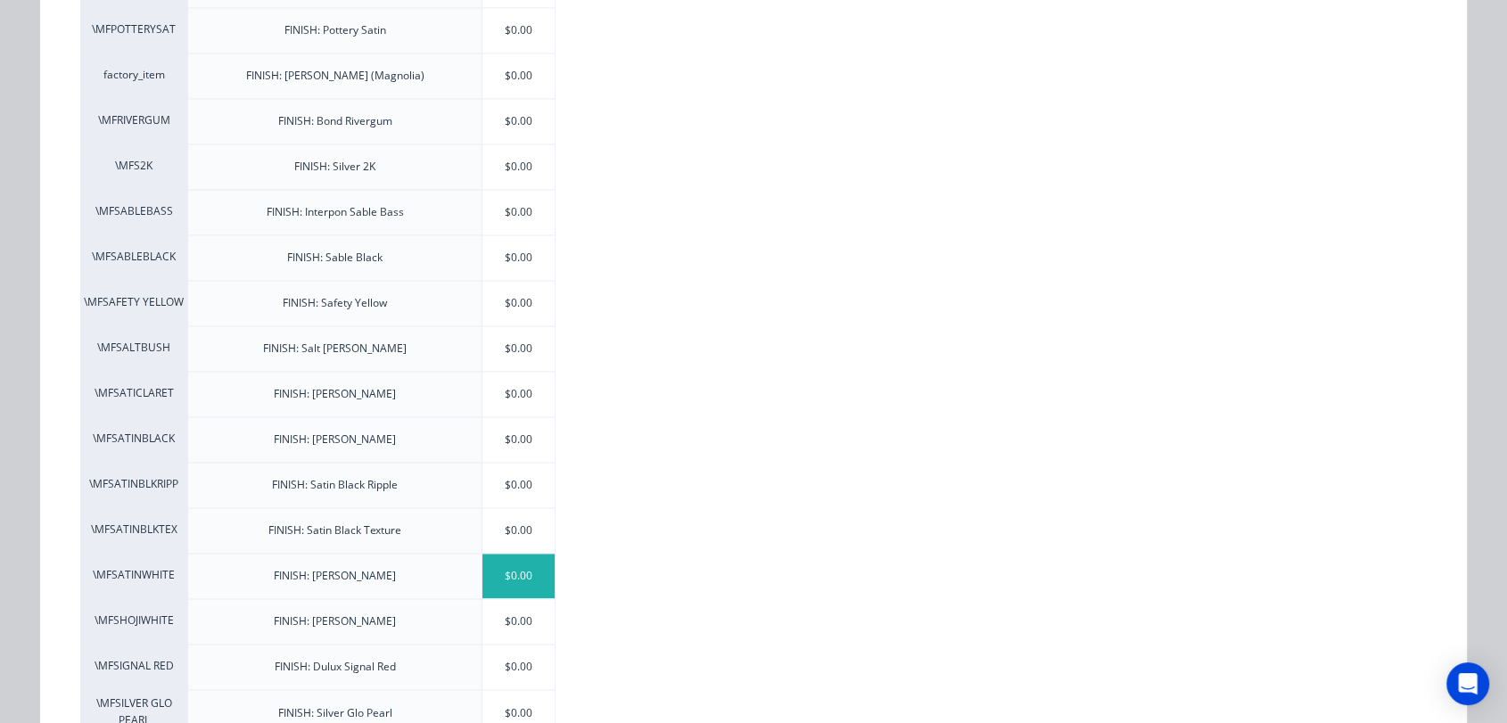
click at [503, 565] on div "$0.00" at bounding box center [518, 576] width 72 height 45
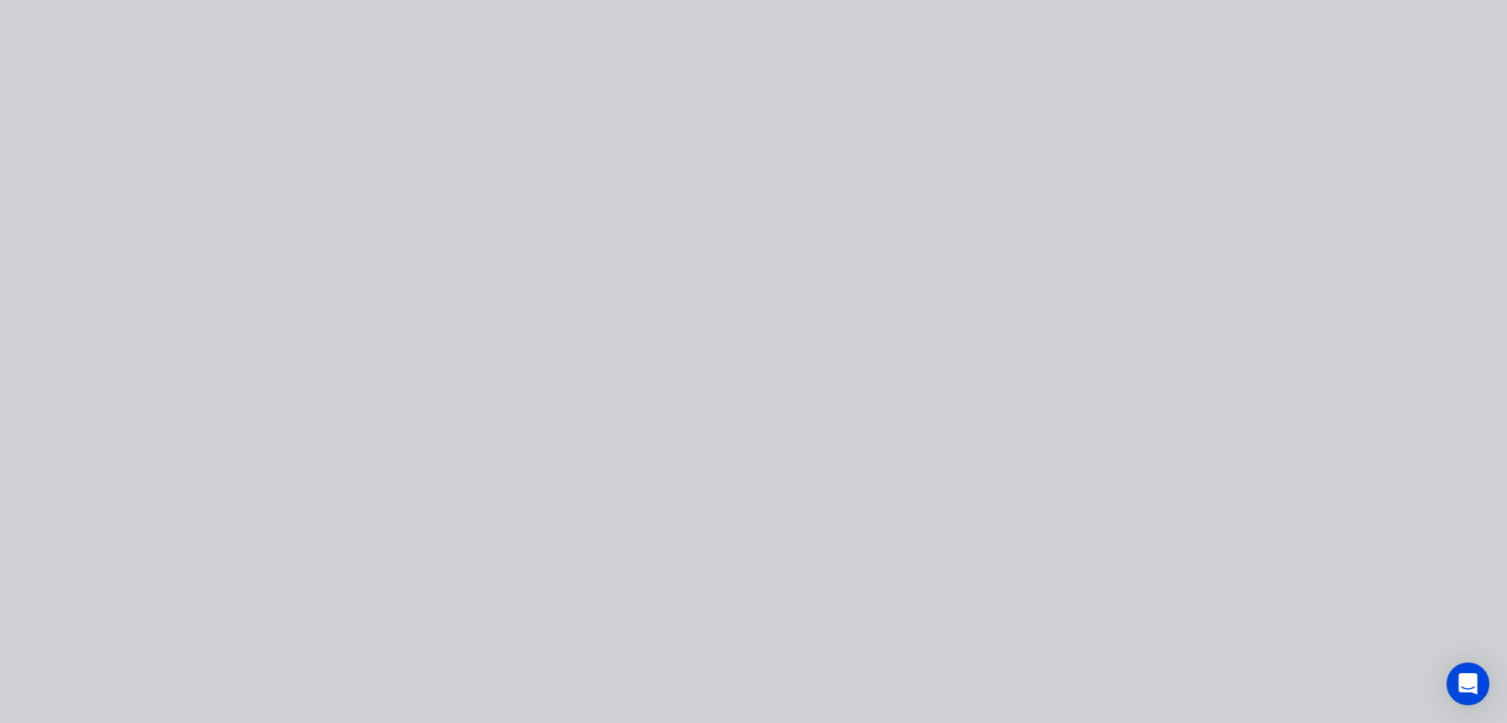
scroll to position [0, 0]
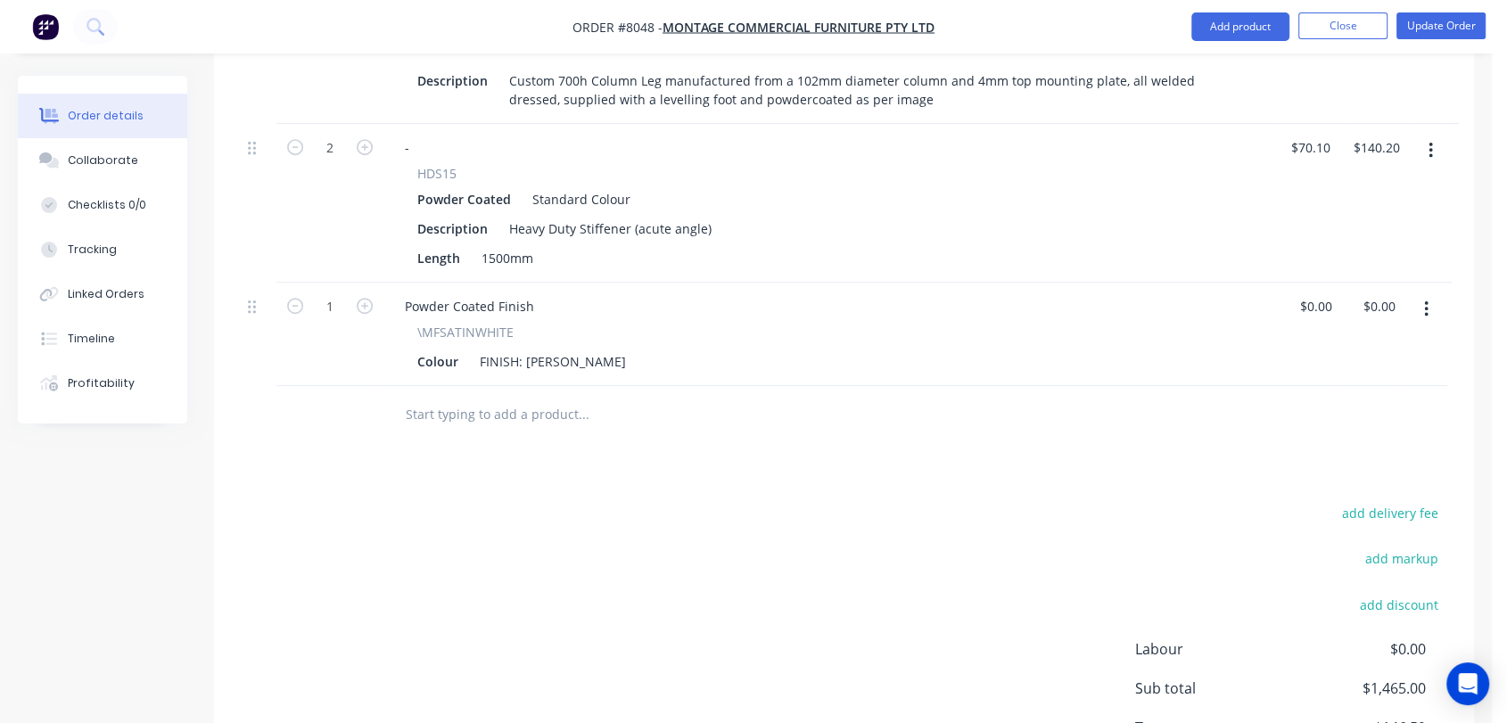
click at [530, 386] on div at bounding box center [704, 415] width 642 height 58
click at [512, 397] on input "text" at bounding box center [583, 415] width 357 height 36
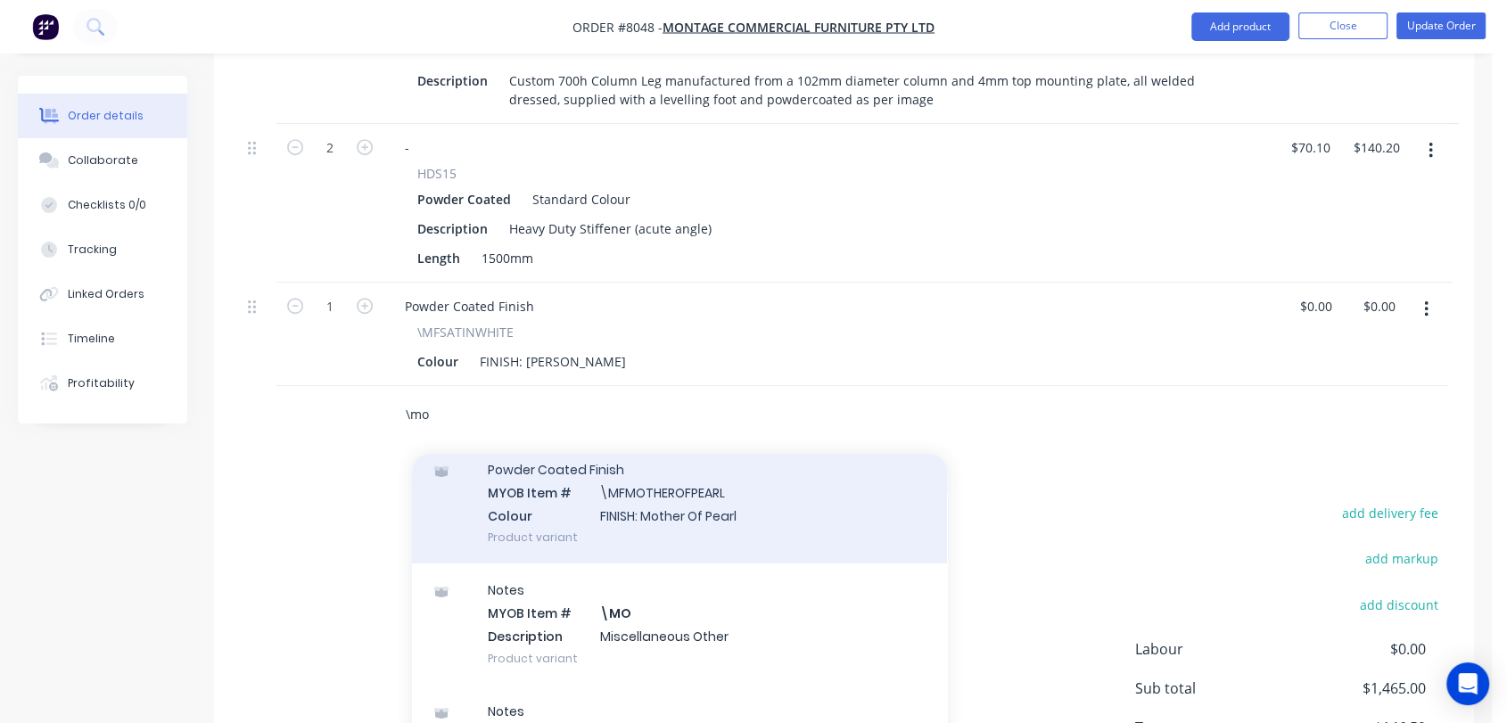
scroll to position [198, 0]
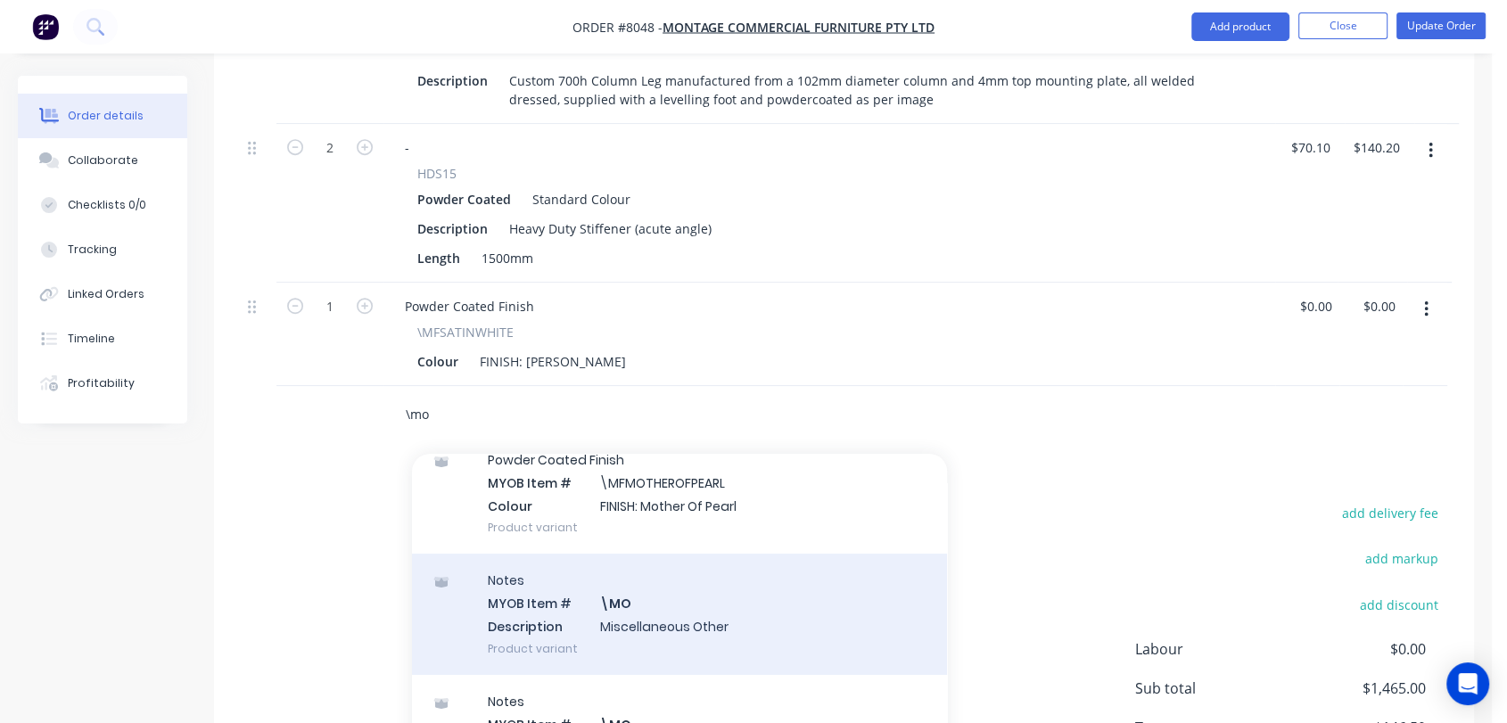
type input "\mo"
click at [649, 554] on div "Notes MYOB Item # \MO Description Miscellaneous Other Product variant" at bounding box center [679, 614] width 535 height 120
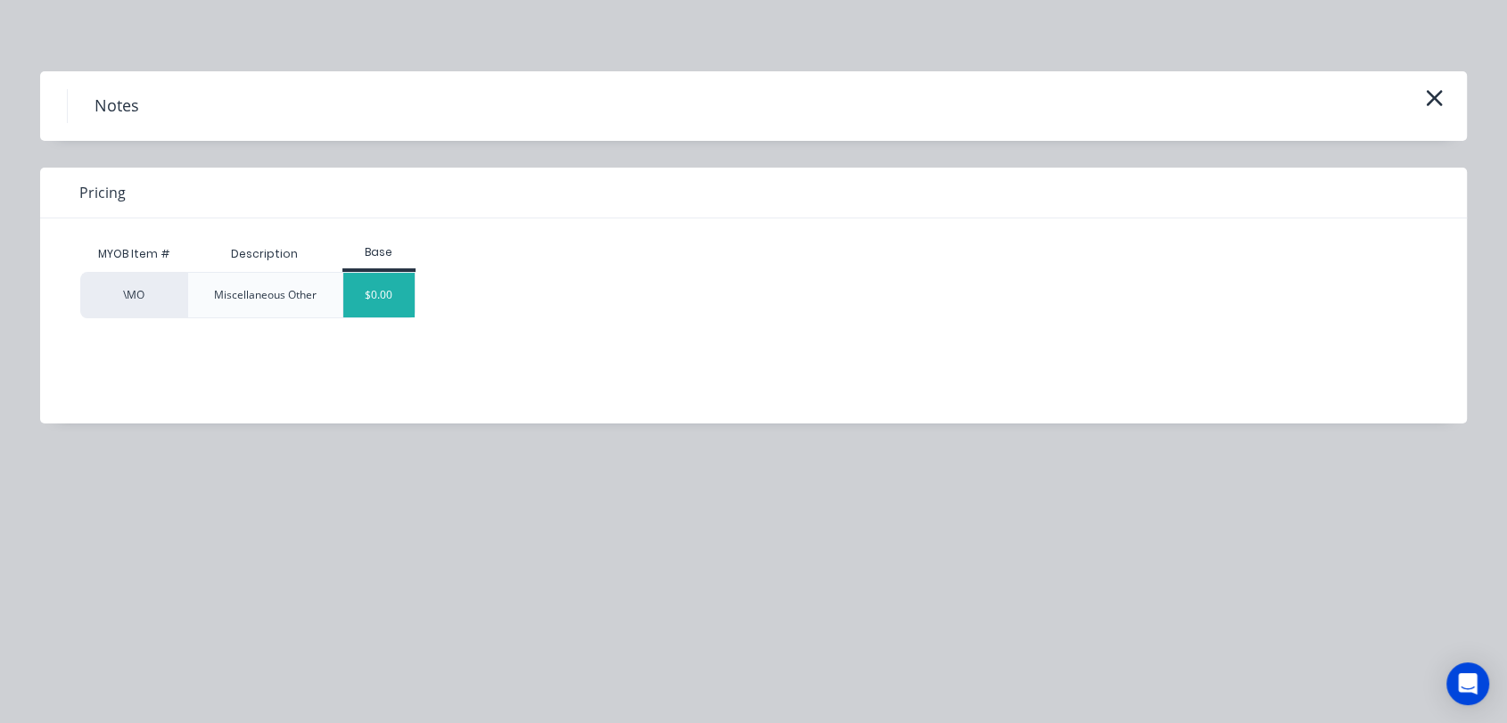
click at [381, 291] on div "$0.00" at bounding box center [379, 295] width 72 height 45
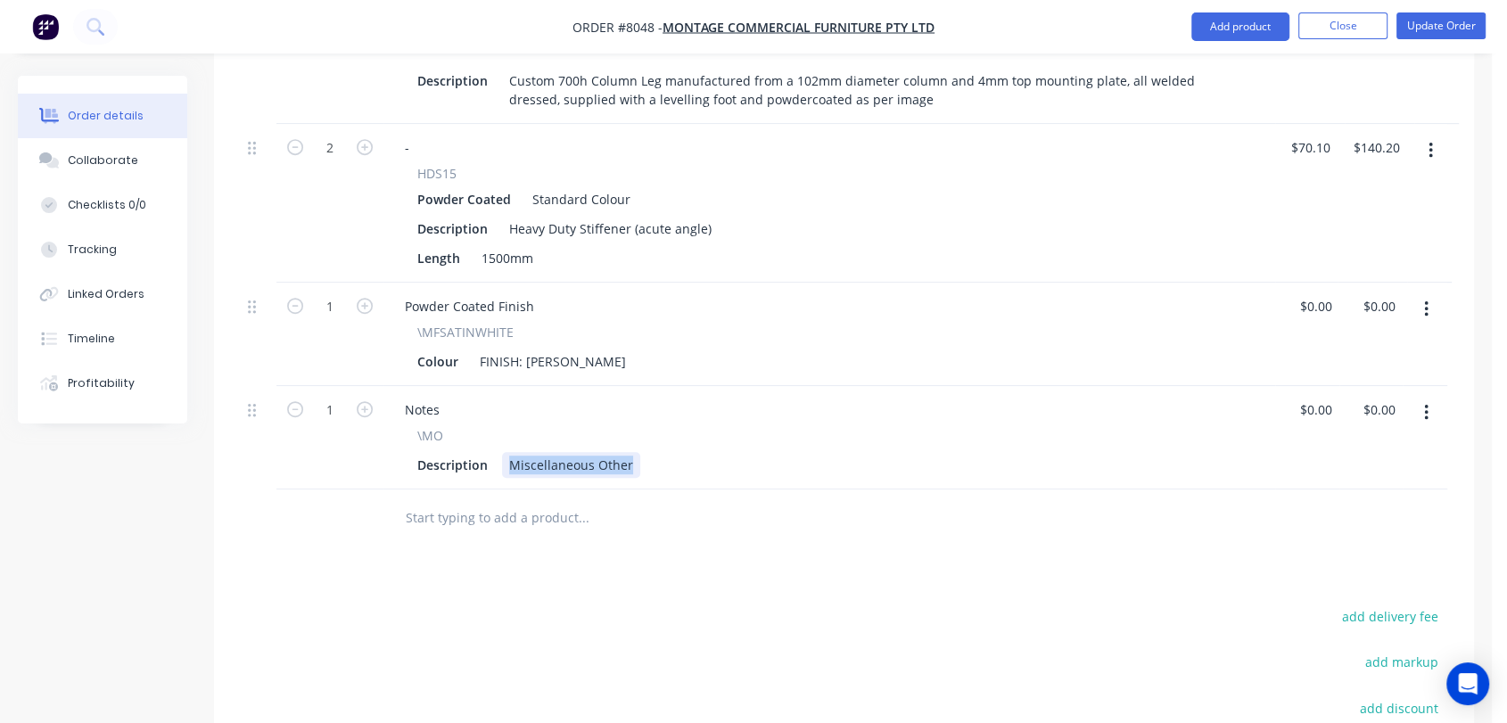
drag, startPoint x: 503, startPoint y: 383, endPoint x: 734, endPoint y: 380, distance: 231.0
click at [734, 452] on div "Description Miscellaneous Other" at bounding box center [825, 465] width 831 height 26
type input "$0.00"
click at [574, 500] on input "text" at bounding box center [583, 518] width 357 height 36
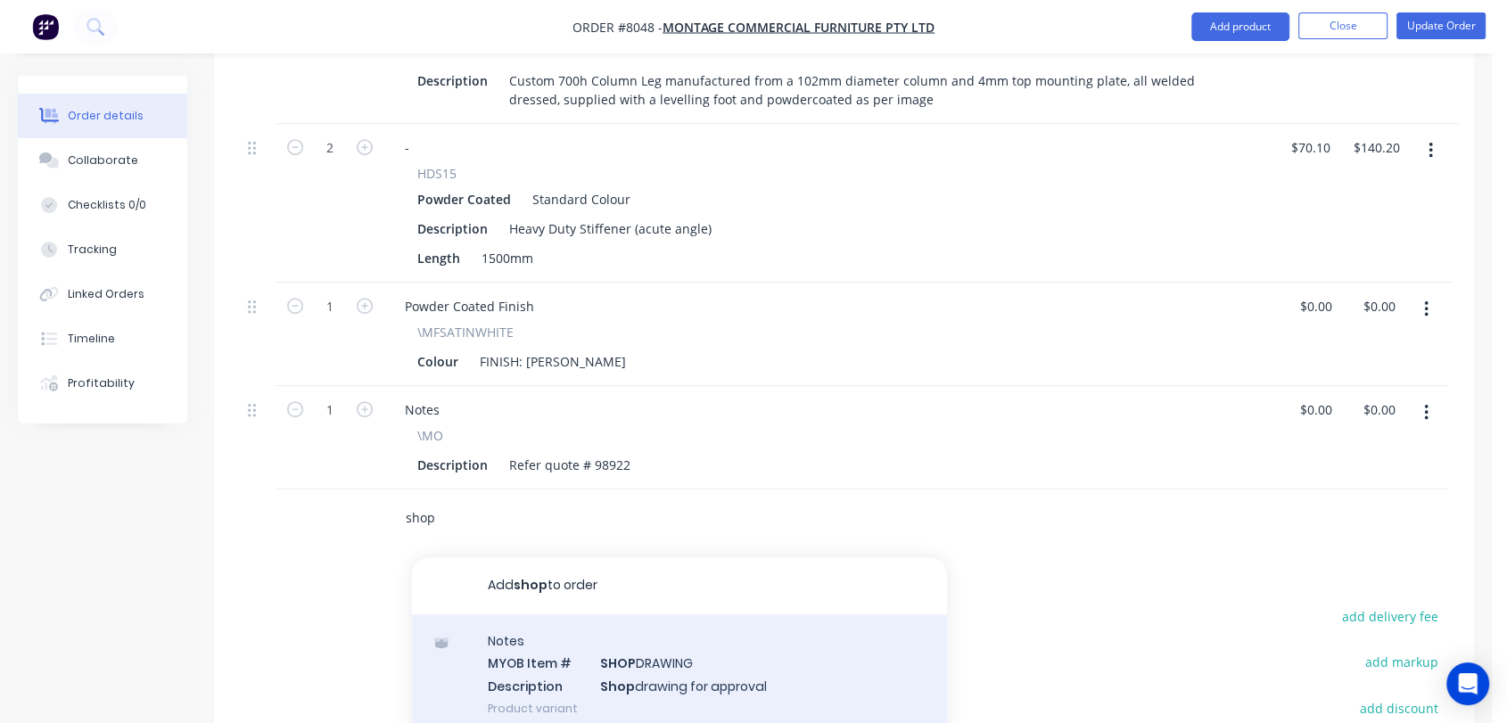
type input "shop"
click at [698, 614] on div "Notes MYOB Item # SHOP DRAWING Description Shop drawing for approval Product va…" at bounding box center [679, 674] width 535 height 120
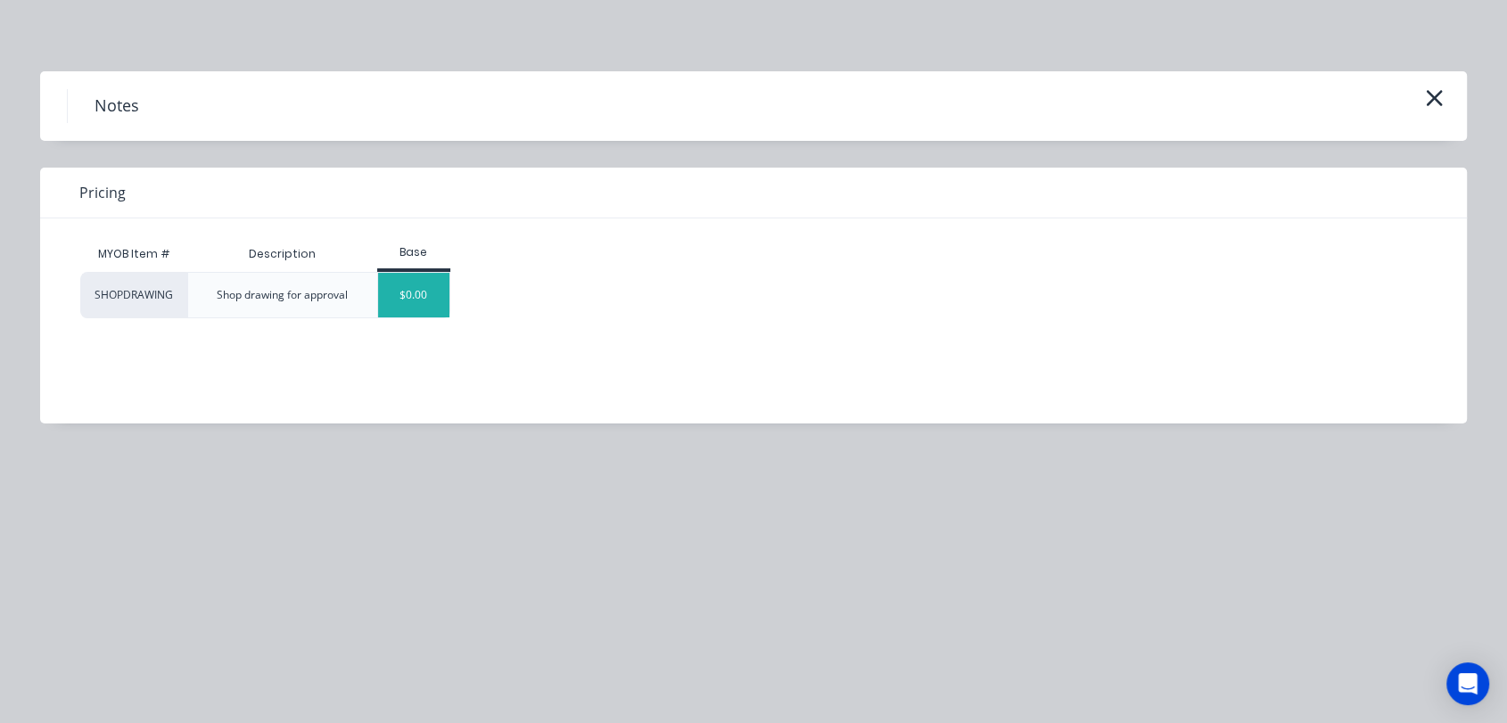
click at [400, 299] on div "$0.00" at bounding box center [414, 295] width 72 height 45
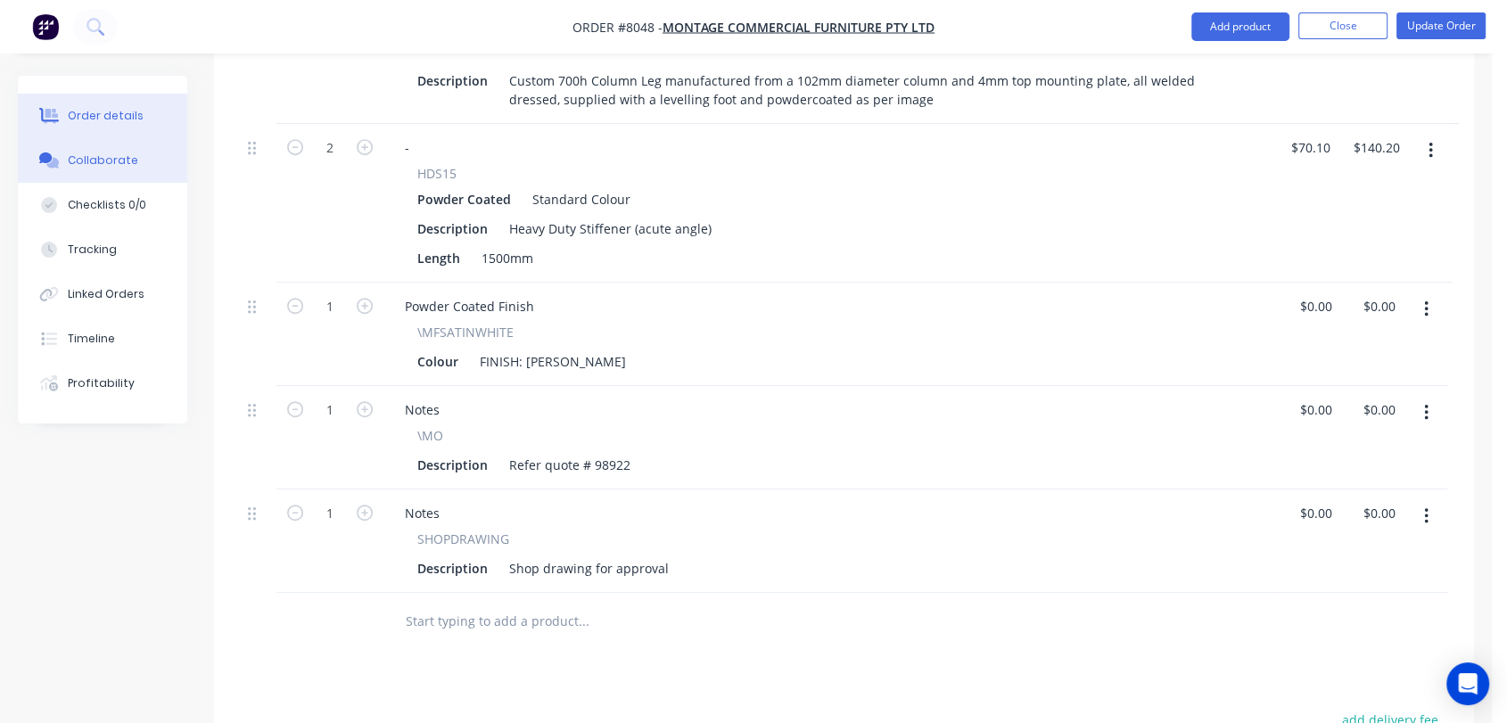
click at [129, 163] on div "Collaborate" at bounding box center [103, 161] width 70 height 16
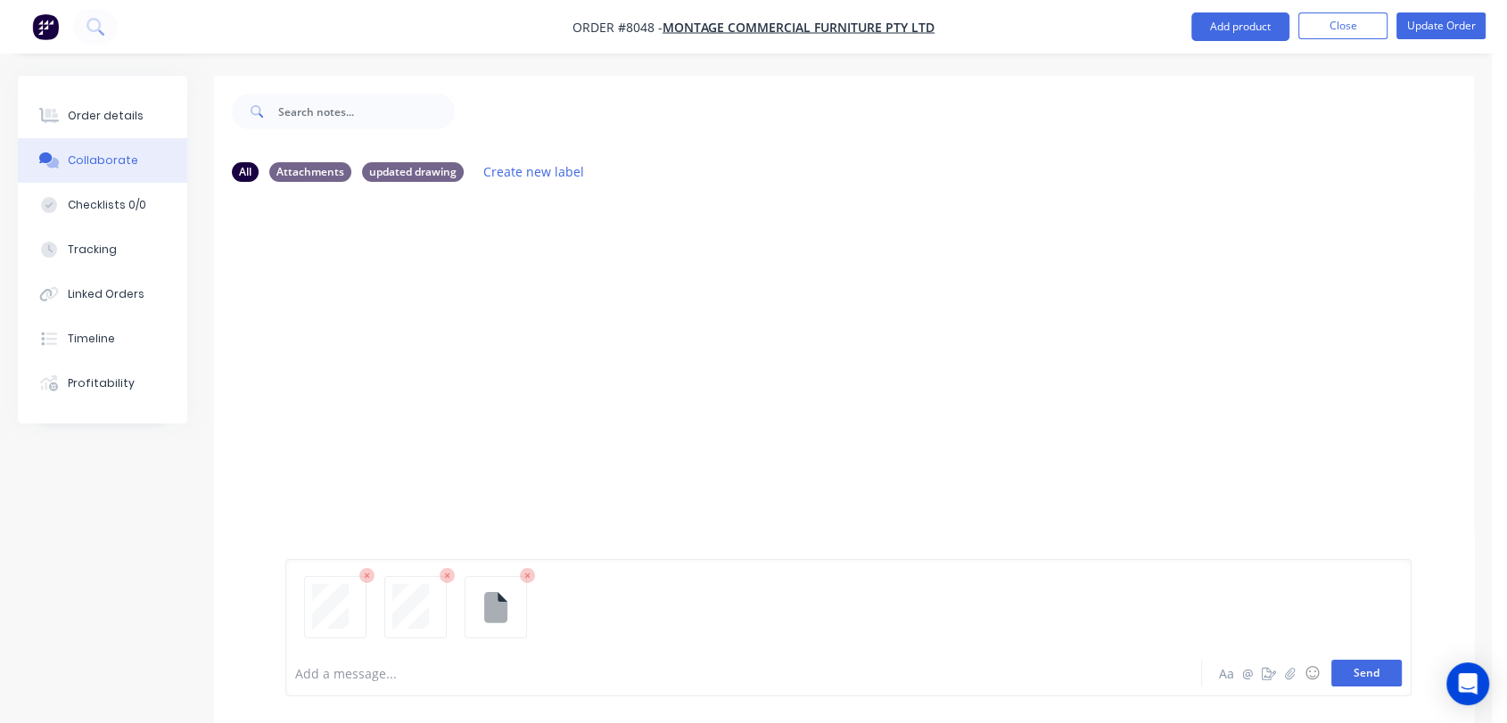
click at [1384, 668] on button "Send" at bounding box center [1367, 673] width 70 height 27
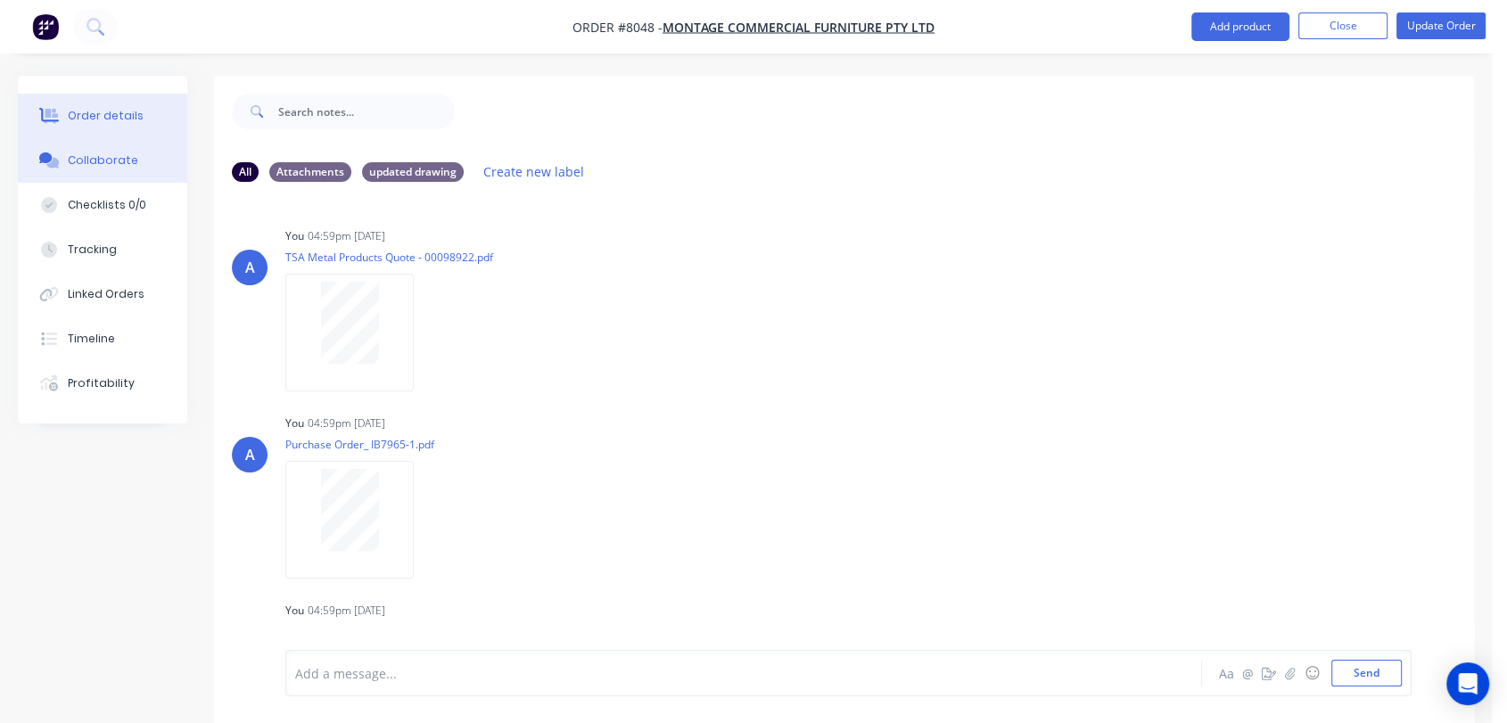
click at [112, 106] on button "Order details" at bounding box center [102, 116] width 169 height 45
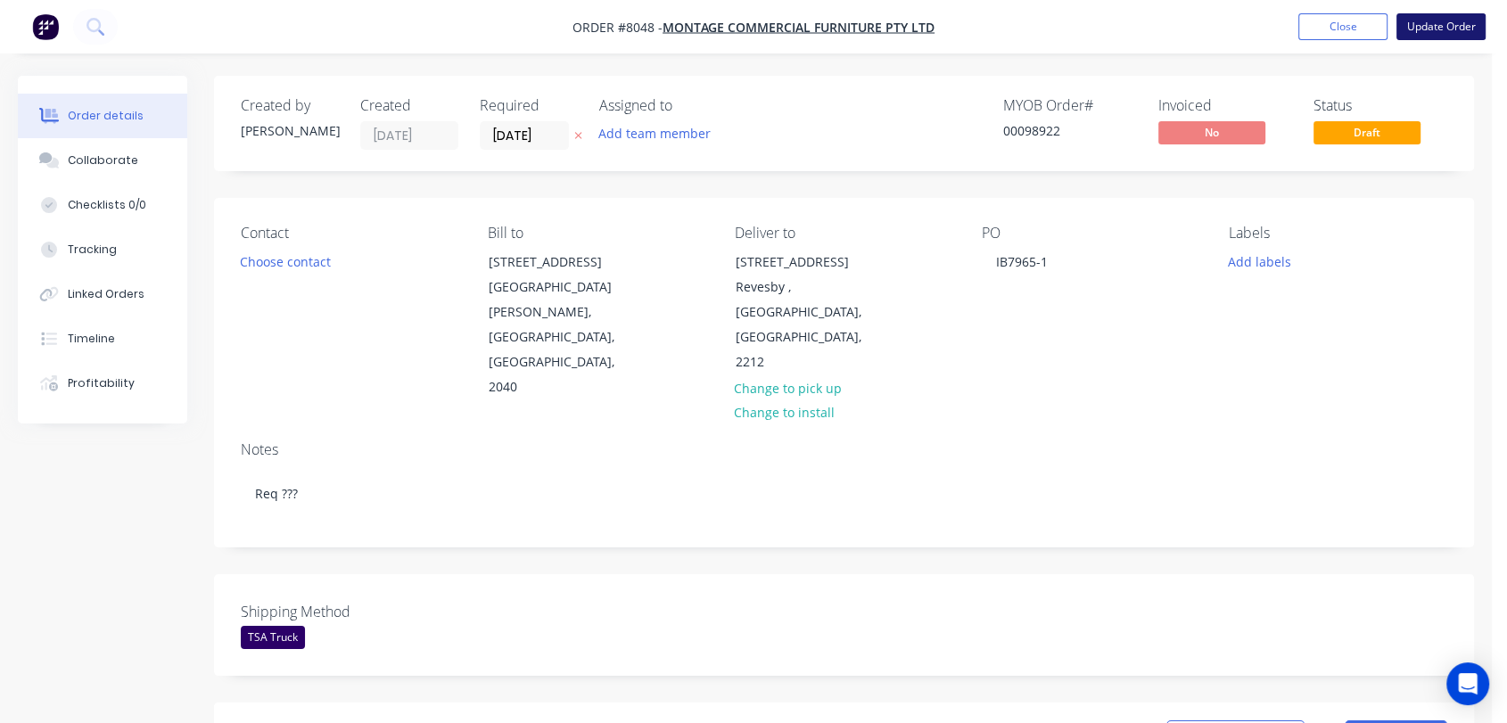
click at [1455, 21] on button "Update Order" at bounding box center [1441, 26] width 89 height 27
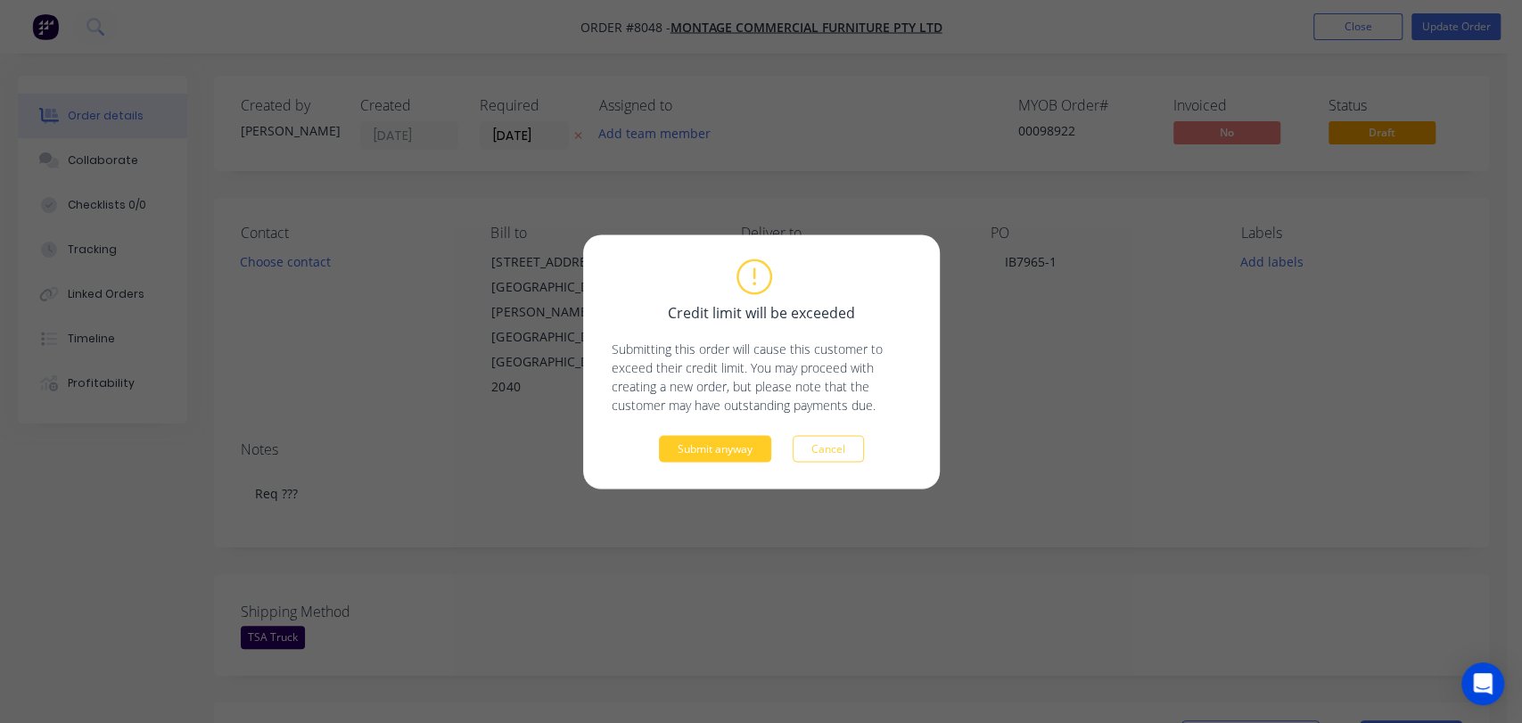
click at [713, 449] on button "Submit anyway" at bounding box center [715, 448] width 112 height 27
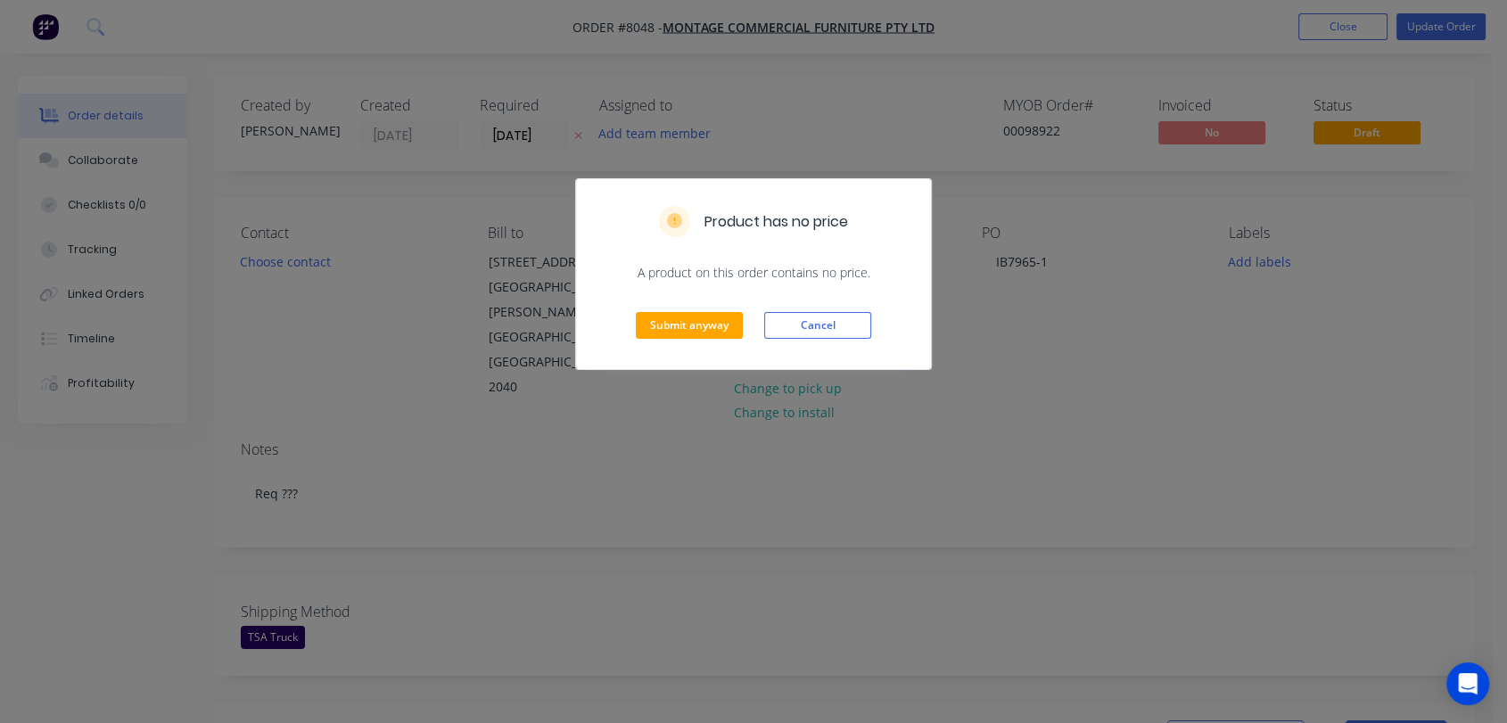
click at [708, 305] on div "Submit anyway Cancel" at bounding box center [753, 325] width 355 height 87
click at [716, 329] on button "Submit anyway" at bounding box center [689, 325] width 107 height 27
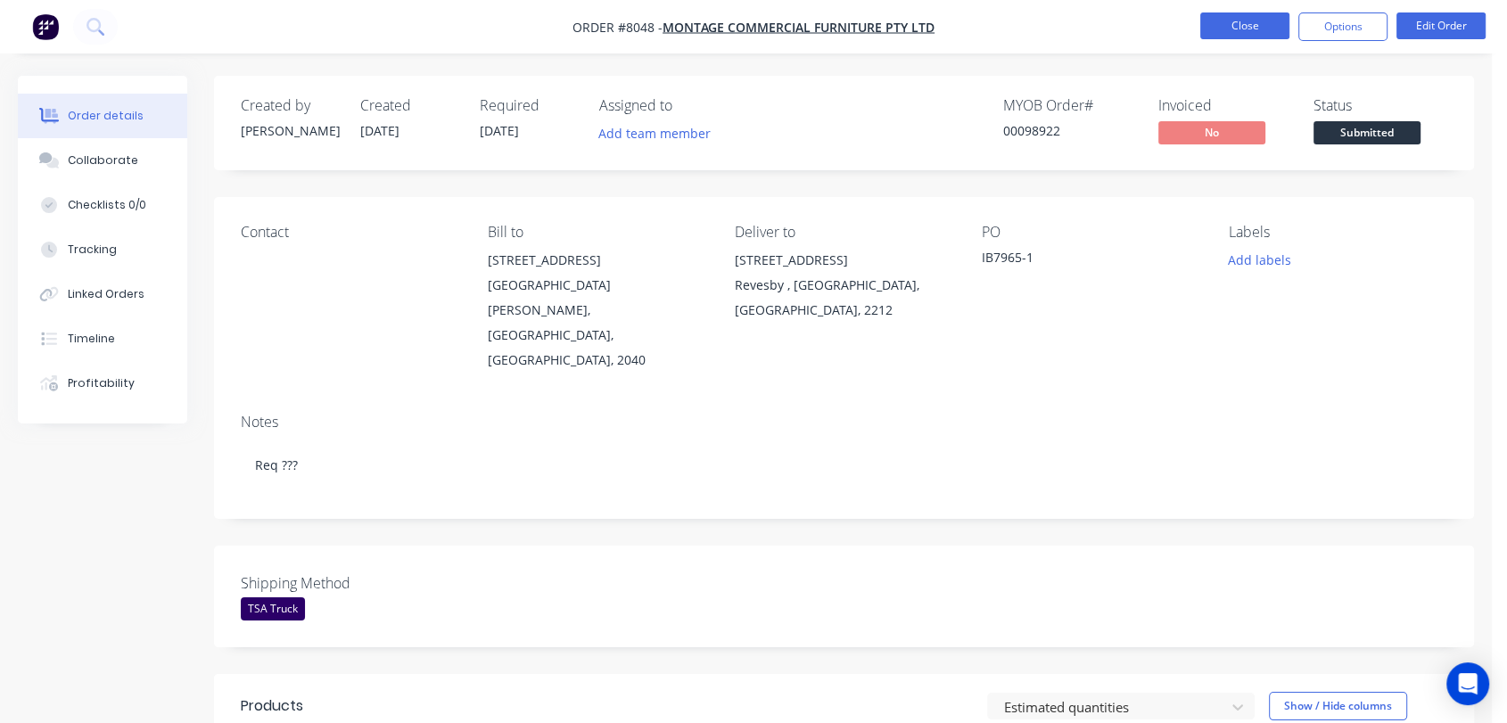
click at [1253, 20] on button "Close" at bounding box center [1244, 25] width 89 height 27
